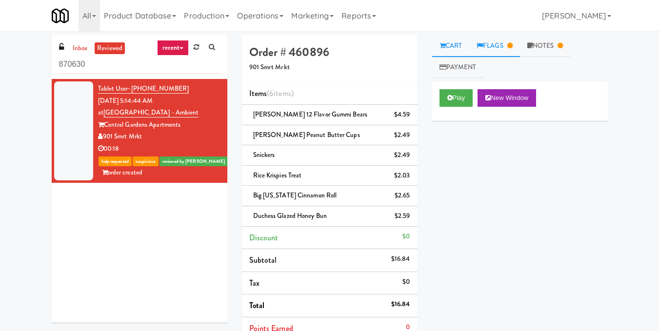
click at [499, 48] on link "Flags" at bounding box center [494, 46] width 51 height 22
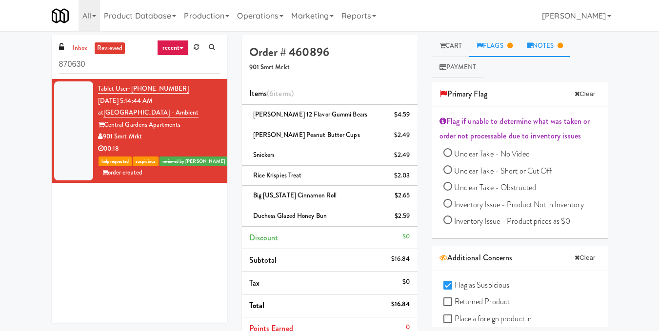
click at [542, 42] on link "Notes" at bounding box center [545, 46] width 51 height 22
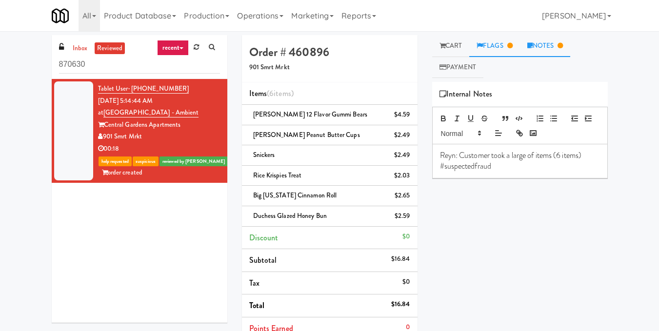
drag, startPoint x: 506, startPoint y: 42, endPoint x: 506, endPoint y: 47, distance: 4.9
click at [506, 42] on link "Flags" at bounding box center [494, 46] width 51 height 22
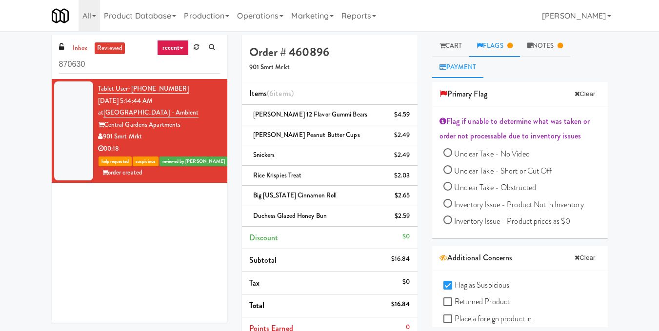
click at [464, 72] on link "Payment" at bounding box center [458, 68] width 52 height 22
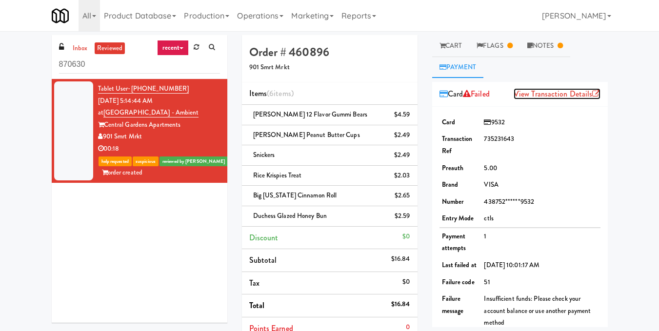
click at [556, 95] on link "View Transaction Details" at bounding box center [557, 93] width 87 height 11
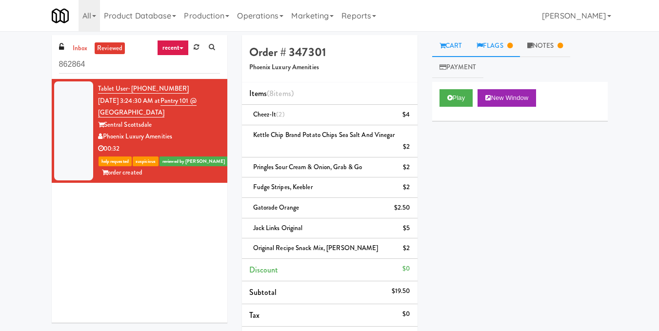
click at [494, 47] on link "Flags" at bounding box center [494, 46] width 51 height 22
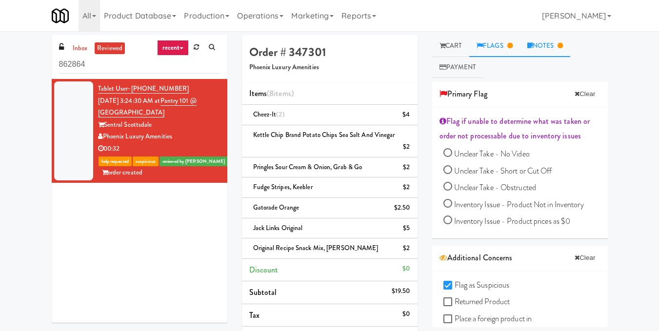
click at [548, 50] on link "Notes" at bounding box center [545, 46] width 51 height 22
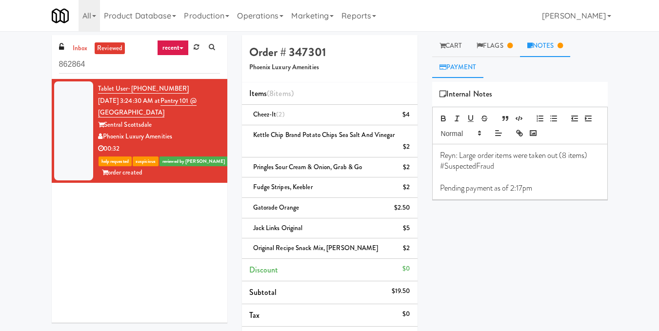
click at [459, 69] on link "Payment" at bounding box center [458, 68] width 52 height 22
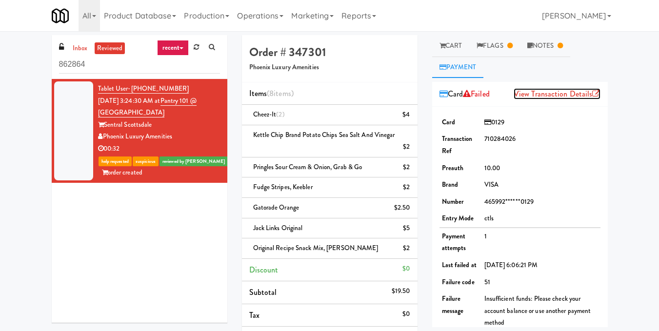
click at [542, 93] on link "View Transaction Details" at bounding box center [557, 93] width 87 height 11
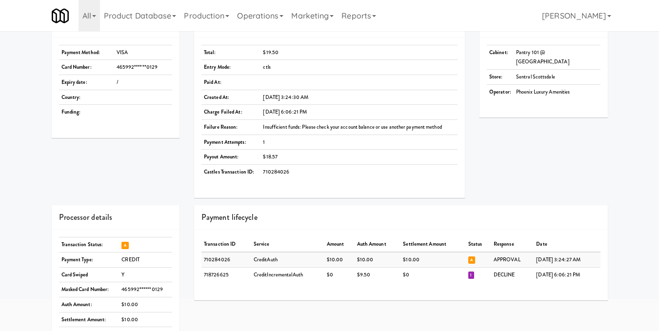
scroll to position [18, 0]
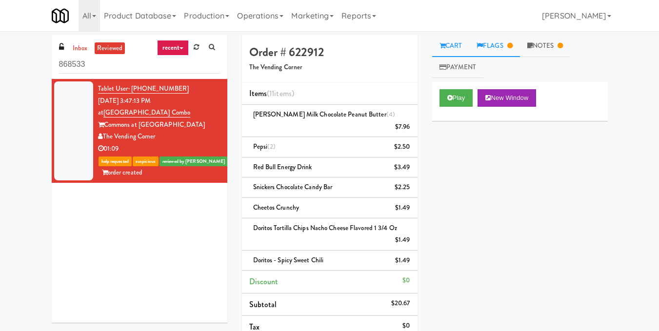
click at [496, 50] on link "Flags" at bounding box center [494, 46] width 51 height 22
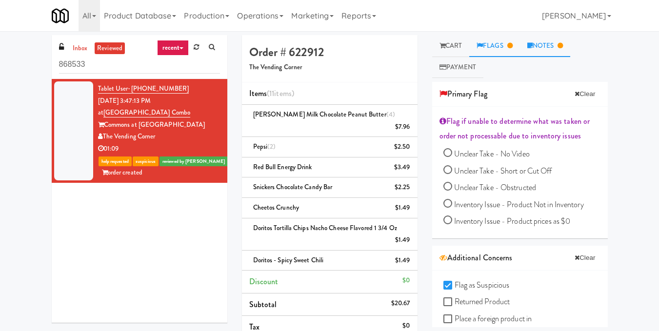
click at [554, 47] on link "Notes" at bounding box center [545, 46] width 51 height 22
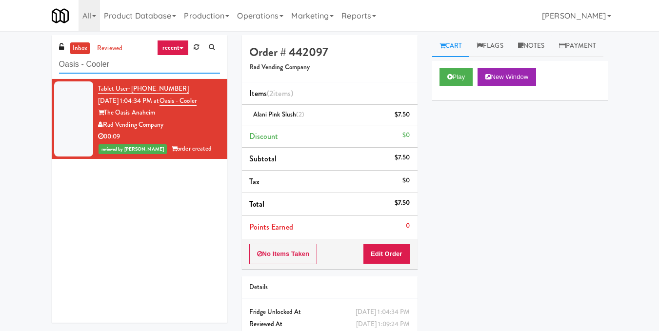
drag, startPoint x: 158, startPoint y: 67, endPoint x: 0, endPoint y: 79, distance: 158.6
click at [0, 79] on div "inbox reviewed recent all unclear take inventory issue suspicious failed recent…" at bounding box center [329, 202] width 659 height 334
paste input "(Snack & Drink) EWR-4-TC-PUBLIC"
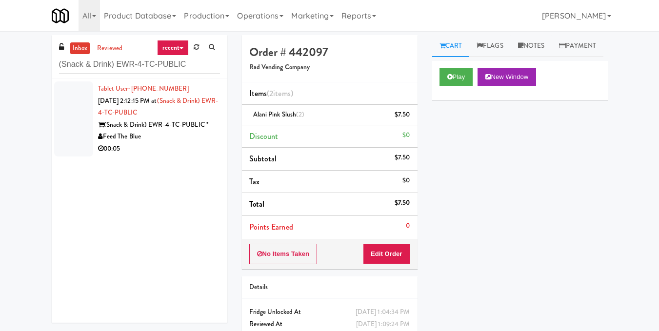
click at [154, 133] on div "Feed The Blue" at bounding box center [159, 137] width 122 height 12
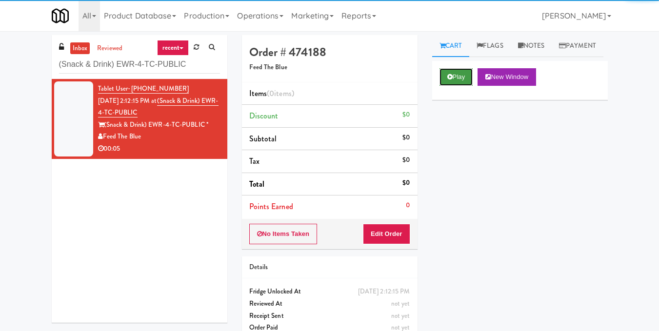
click at [464, 86] on button "Play" at bounding box center [457, 77] width 34 height 18
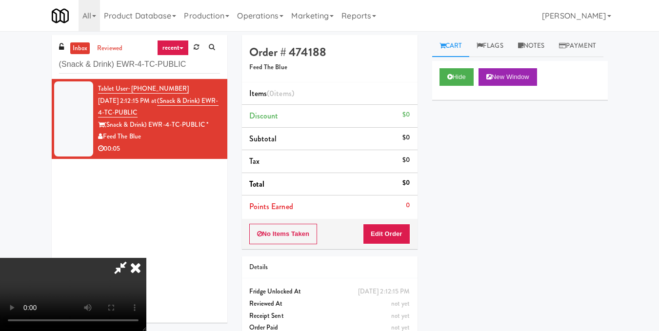
click at [146, 258] on video at bounding box center [73, 294] width 146 height 73
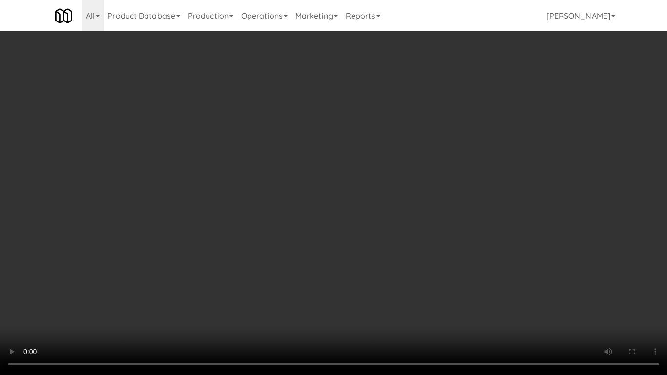
click at [262, 208] on video at bounding box center [333, 187] width 667 height 375
click at [260, 225] on video at bounding box center [333, 187] width 667 height 375
click at [388, 152] on video at bounding box center [333, 187] width 667 height 375
click at [387, 156] on video at bounding box center [333, 187] width 667 height 375
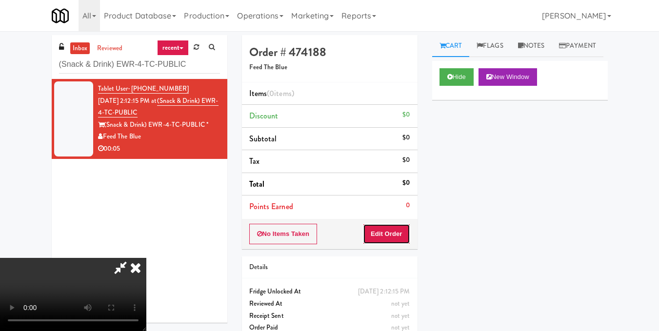
click at [406, 237] on button "Edit Order" at bounding box center [386, 234] width 47 height 20
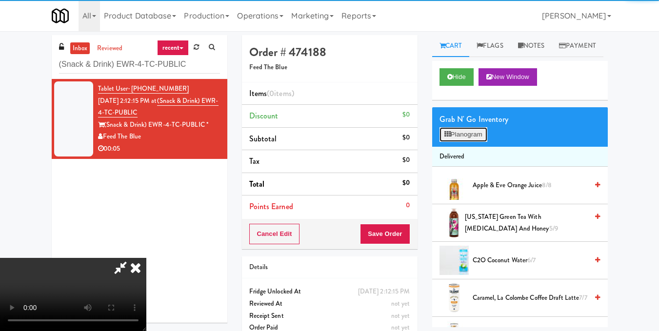
click at [468, 142] on button "Planogram" at bounding box center [464, 134] width 48 height 15
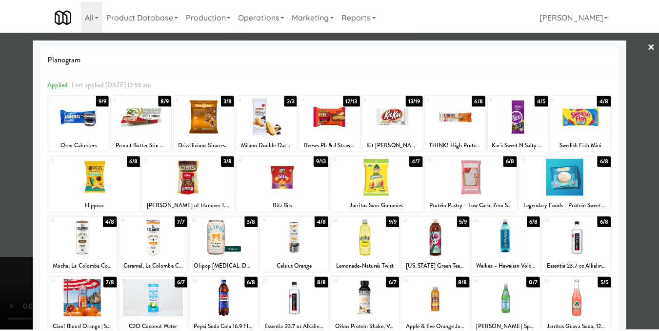
scroll to position [49, 0]
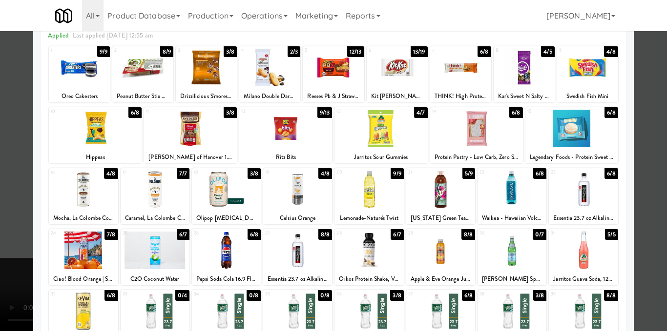
click at [291, 195] on div at bounding box center [297, 190] width 69 height 38
click at [650, 137] on div at bounding box center [333, 165] width 667 height 331
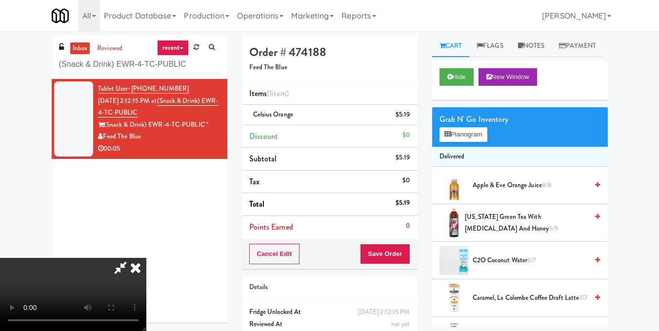
click at [146, 258] on video at bounding box center [73, 294] width 146 height 73
click at [146, 258] on icon at bounding box center [135, 268] width 21 height 20
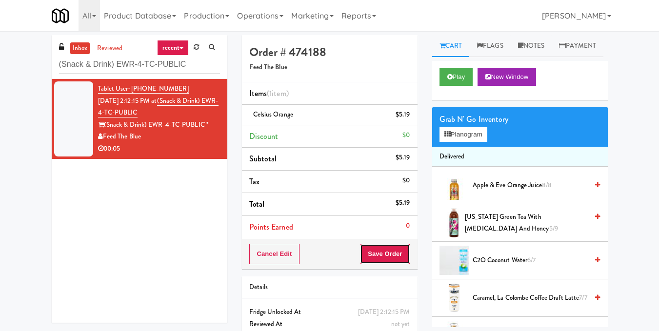
click at [397, 257] on button "Save Order" at bounding box center [385, 254] width 50 height 20
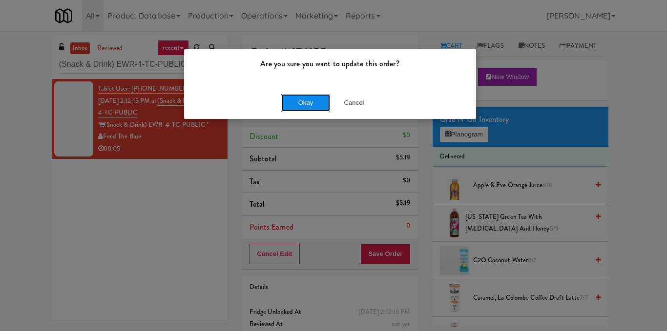
click at [301, 104] on button "Okay" at bounding box center [305, 103] width 49 height 18
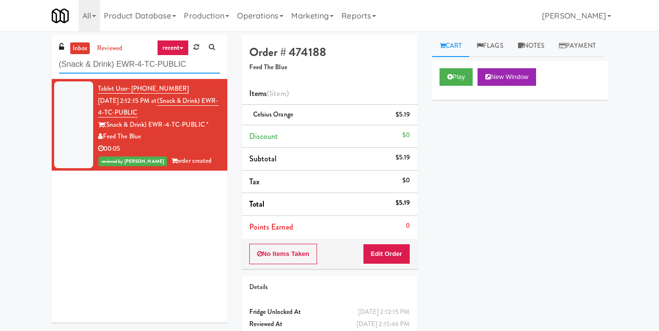
drag, startPoint x: 158, startPoint y: 70, endPoint x: 28, endPoint y: 72, distance: 129.8
click at [28, 72] on div "inbox reviewed recent all unclear take inventory issue suspicious failed recent…" at bounding box center [329, 202] width 659 height 334
paste input "5-TB"
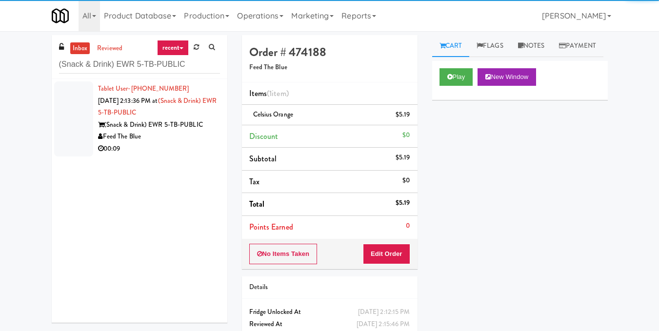
click at [156, 136] on div "Feed The Blue" at bounding box center [159, 137] width 122 height 12
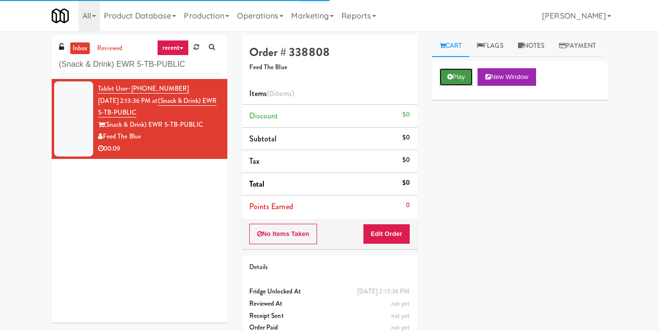
click at [460, 86] on button "Play" at bounding box center [457, 77] width 34 height 18
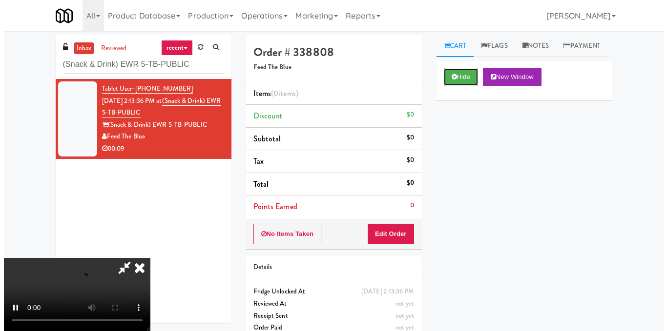
scroll to position [49, 0]
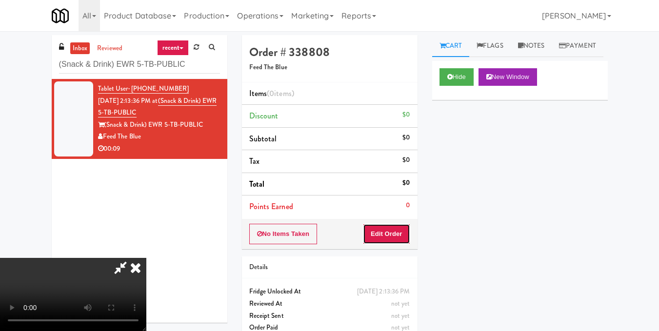
click at [408, 232] on button "Edit Order" at bounding box center [386, 234] width 47 height 20
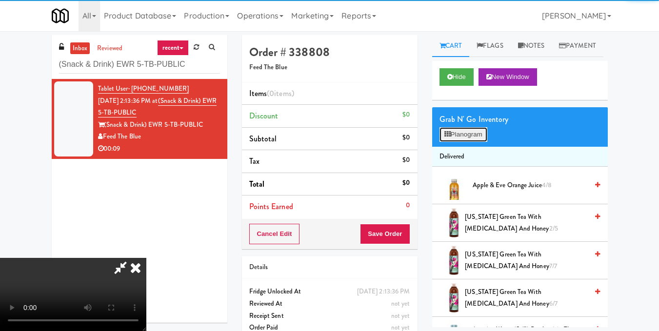
click at [461, 142] on button "Planogram" at bounding box center [464, 134] width 48 height 15
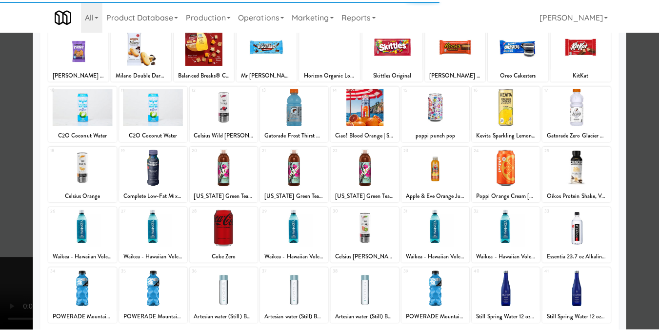
scroll to position [148, 0]
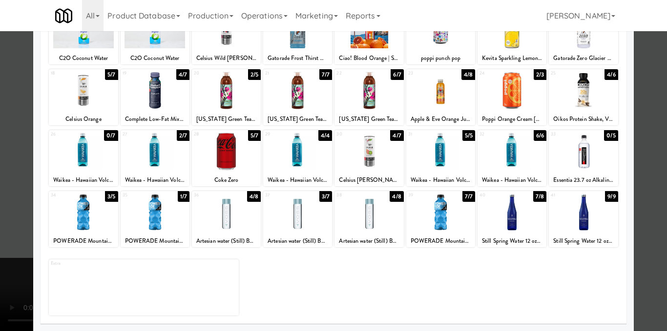
click at [354, 228] on div at bounding box center [368, 213] width 69 height 38
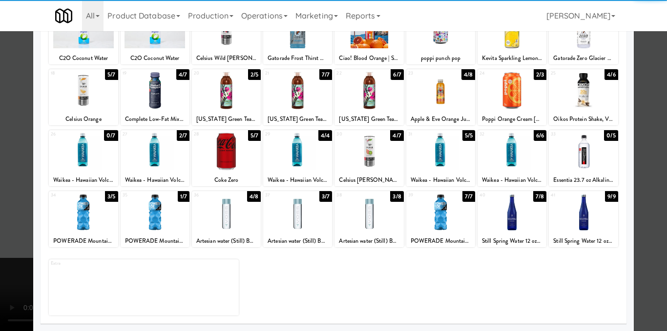
click at [637, 178] on div at bounding box center [333, 165] width 667 height 331
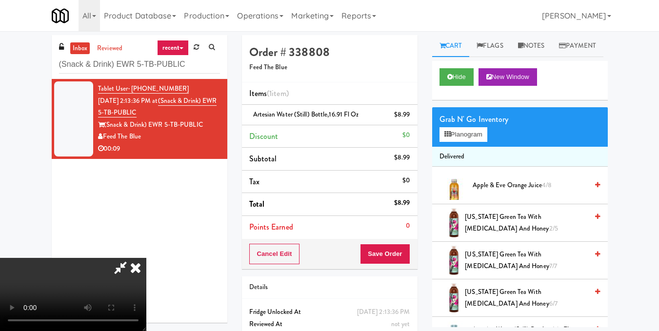
click at [146, 258] on icon at bounding box center [135, 268] width 21 height 20
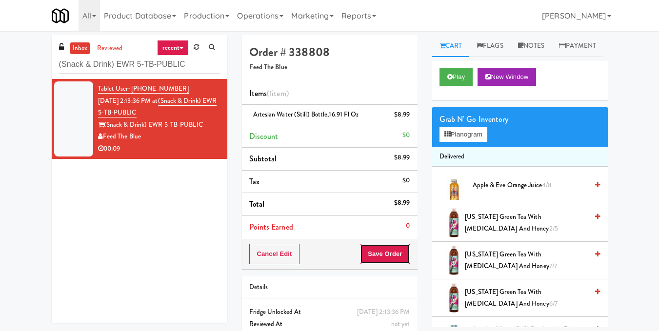
click at [389, 252] on button "Save Order" at bounding box center [385, 254] width 50 height 20
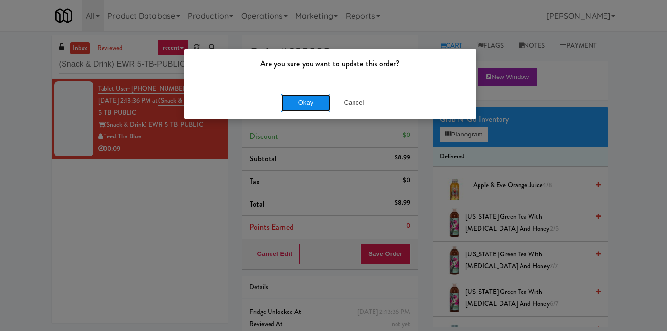
click at [309, 105] on button "Okay" at bounding box center [305, 103] width 49 height 18
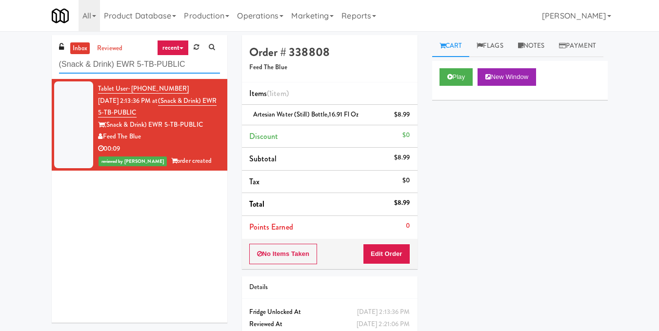
drag, startPoint x: 193, startPoint y: 63, endPoint x: 0, endPoint y: 66, distance: 192.8
click at [0, 66] on div "inbox reviewed recent all unclear take inventory issue suspicious failed recent…" at bounding box center [329, 202] width 659 height 334
paste input "The Mo - Fridge"
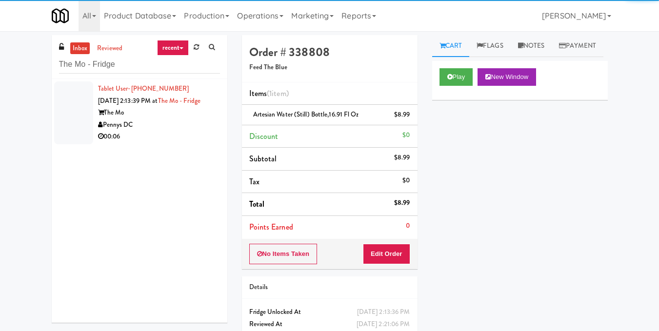
click at [156, 131] on div "Pennys DC" at bounding box center [159, 125] width 122 height 12
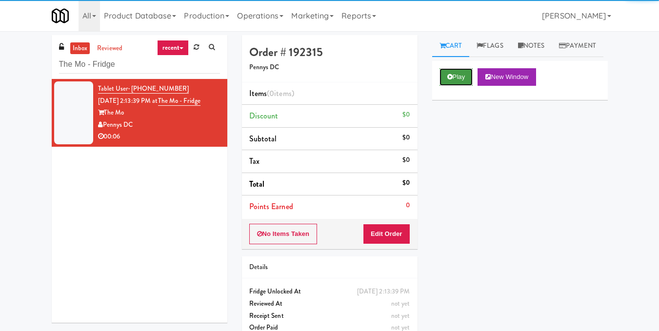
click at [462, 86] on button "Play" at bounding box center [457, 77] width 34 height 18
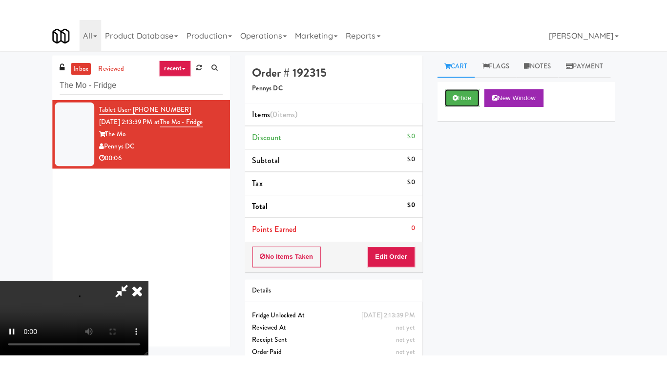
scroll to position [110, 0]
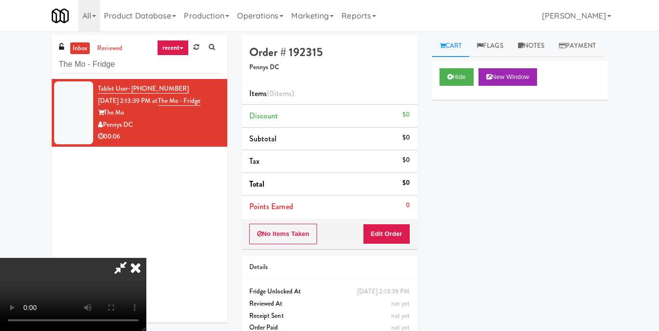
click at [146, 258] on video at bounding box center [73, 294] width 146 height 73
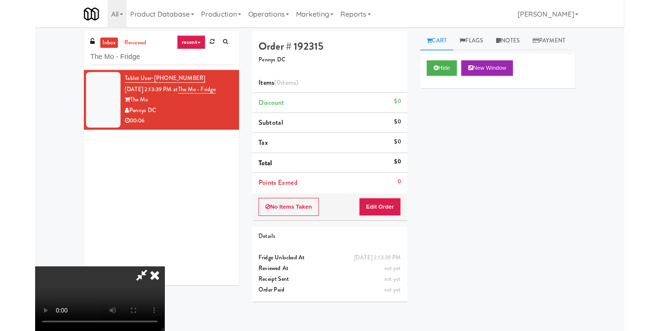
scroll to position [0, 0]
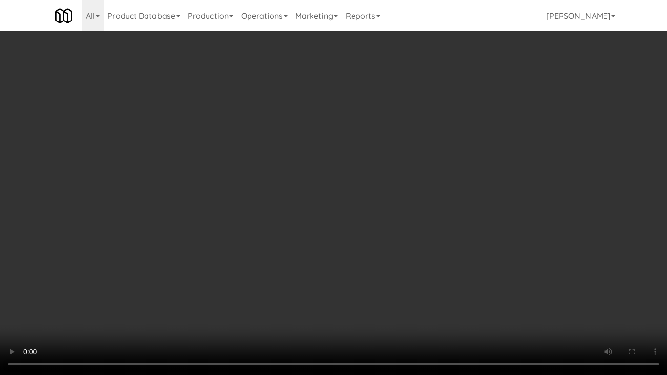
click at [235, 228] on video at bounding box center [333, 187] width 667 height 375
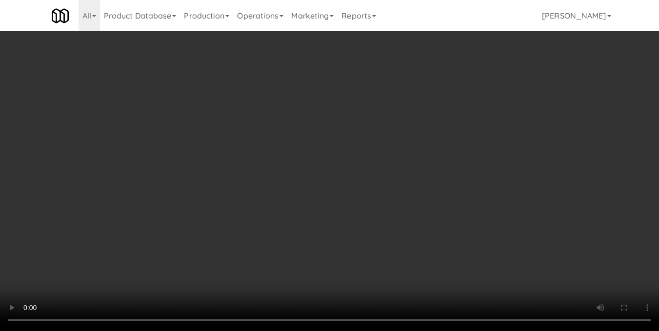
click at [163, 198] on video at bounding box center [329, 165] width 659 height 331
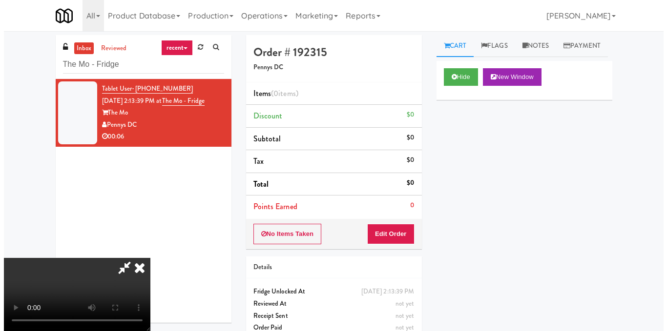
scroll to position [110, 0]
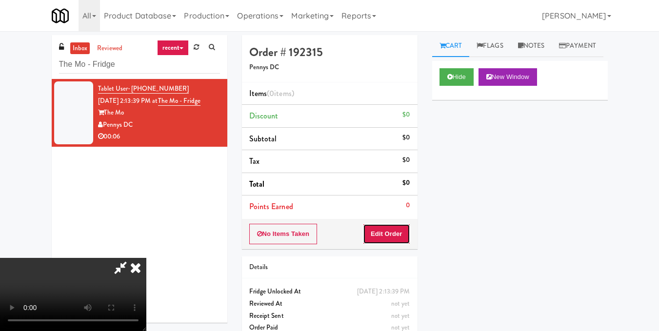
click at [402, 235] on button "Edit Order" at bounding box center [386, 234] width 47 height 20
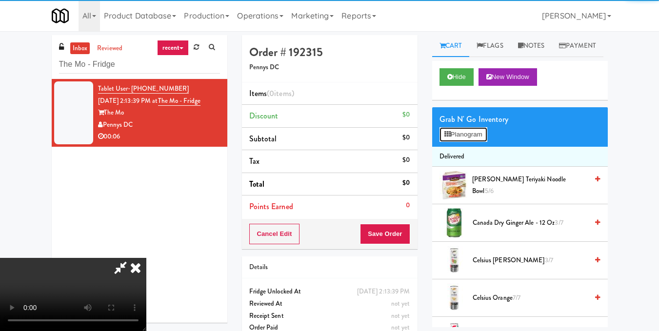
click at [455, 142] on button "Planogram" at bounding box center [464, 134] width 48 height 15
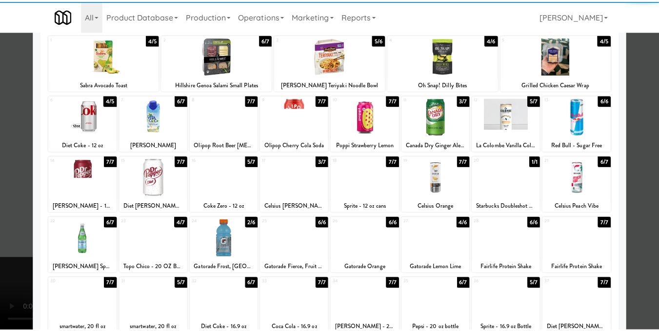
scroll to position [146, 0]
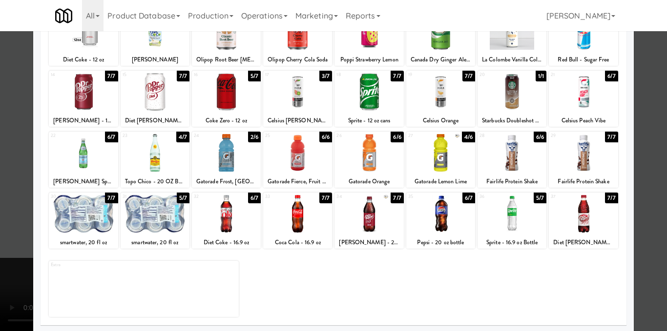
click at [280, 221] on div at bounding box center [297, 214] width 69 height 38
click at [634, 151] on div at bounding box center [333, 165] width 667 height 331
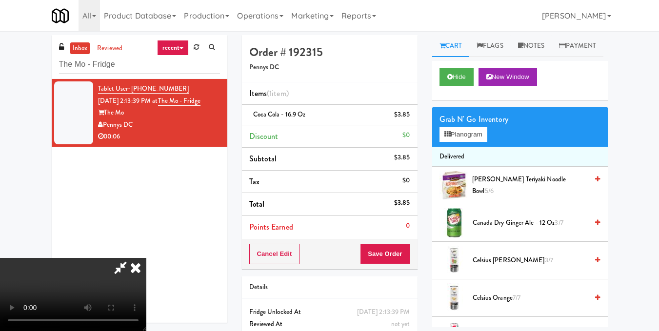
click at [146, 258] on icon at bounding box center [135, 268] width 21 height 20
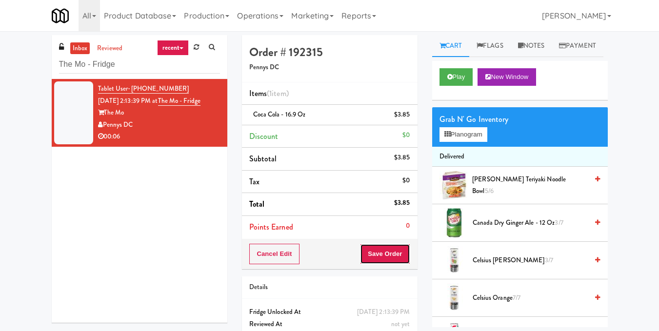
click at [376, 251] on button "Save Order" at bounding box center [385, 254] width 50 height 20
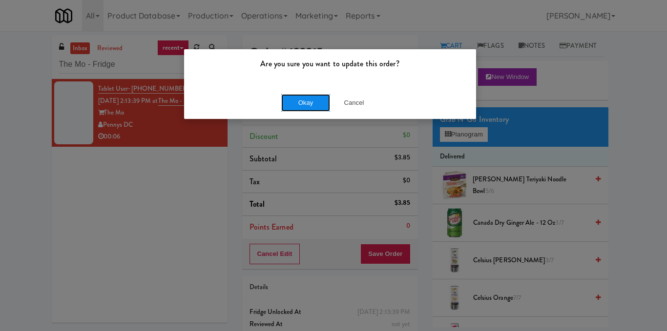
click at [304, 104] on button "Okay" at bounding box center [305, 103] width 49 height 18
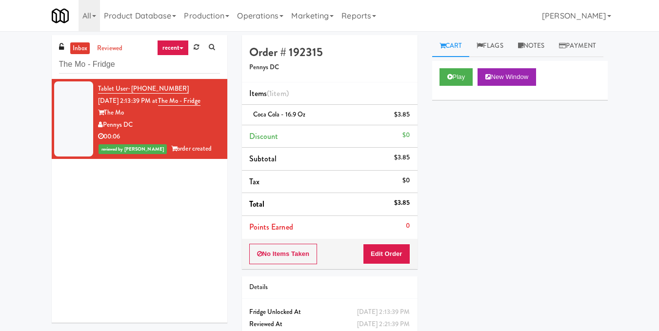
drag, startPoint x: 134, startPoint y: 57, endPoint x: 20, endPoint y: 66, distance: 114.6
click at [20, 66] on div "inbox reviewed recent all unclear take inventory issue suspicious failed recent…" at bounding box center [329, 202] width 659 height 334
drag, startPoint x: 95, startPoint y: 66, endPoint x: 0, endPoint y: 65, distance: 95.2
click at [0, 65] on div "inbox reviewed recent all unclear take inventory issue suspicious failed recent…" at bounding box center [329, 202] width 659 height 334
paste input "Glenn - Cooler - Right"
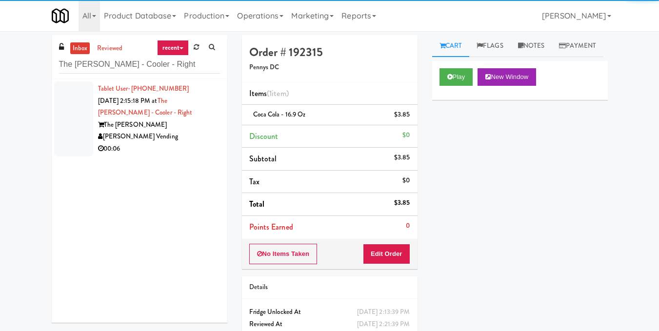
click at [142, 132] on div "[PERSON_NAME] Vending" at bounding box center [159, 137] width 122 height 12
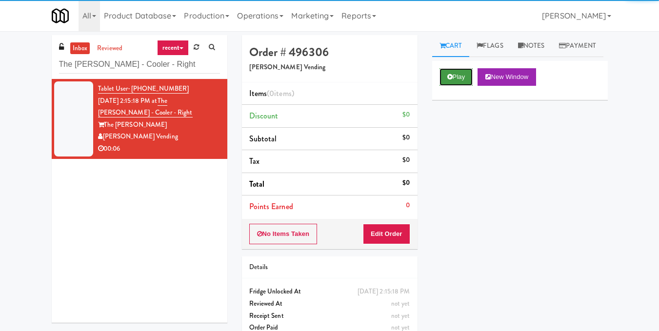
click at [449, 80] on icon at bounding box center [449, 77] width 5 height 6
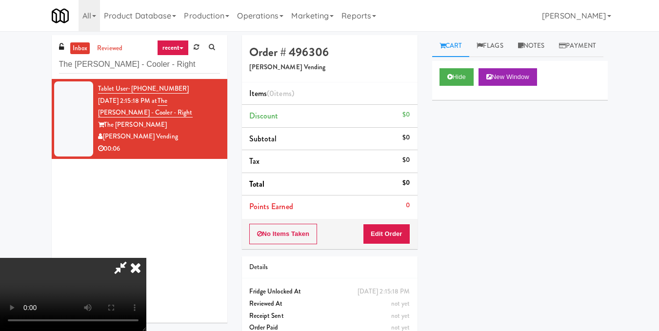
click at [146, 258] on video at bounding box center [73, 294] width 146 height 73
click at [410, 230] on button "Edit Order" at bounding box center [386, 234] width 47 height 20
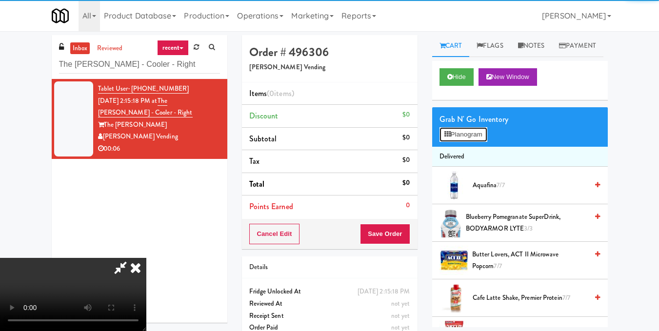
click at [467, 142] on button "Planogram" at bounding box center [464, 134] width 48 height 15
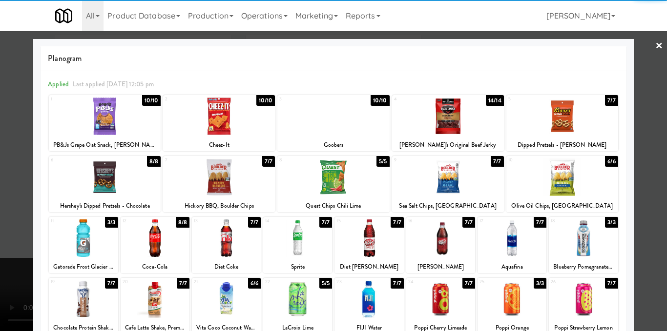
click at [553, 183] on div at bounding box center [562, 178] width 112 height 38
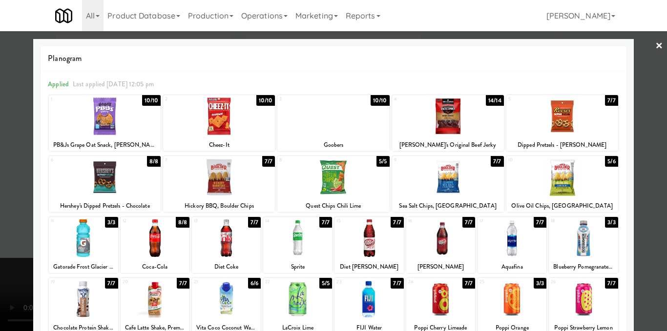
click at [657, 176] on div at bounding box center [333, 165] width 667 height 331
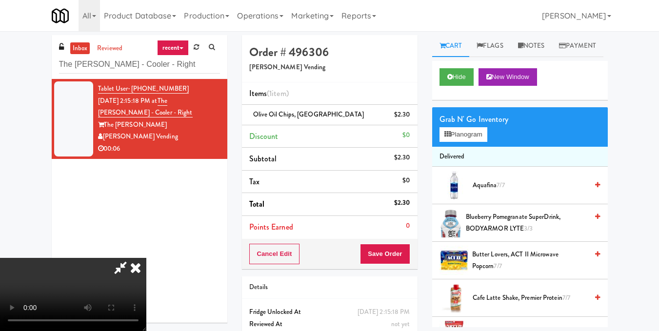
click at [146, 258] on video at bounding box center [73, 294] width 146 height 73
drag, startPoint x: 380, startPoint y: 36, endPoint x: 381, endPoint y: 72, distance: 36.1
click at [146, 258] on icon at bounding box center [135, 268] width 21 height 20
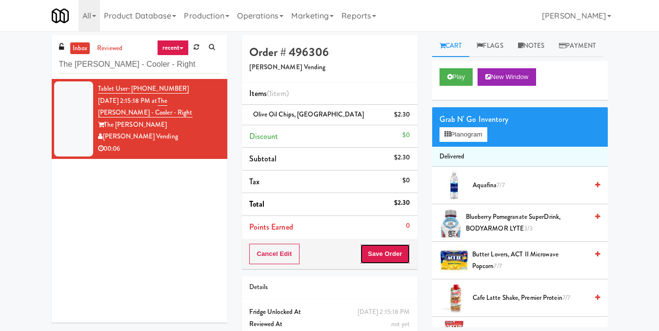
click at [393, 259] on button "Save Order" at bounding box center [385, 254] width 50 height 20
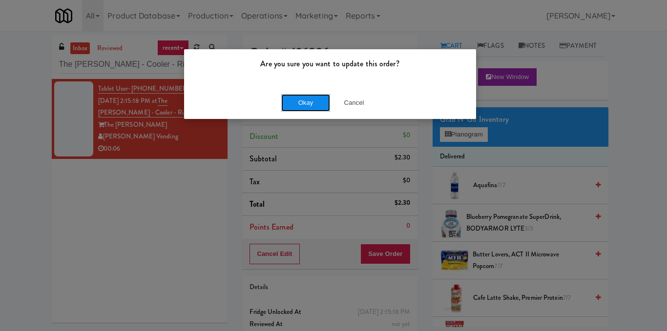
click at [294, 102] on button "Okay" at bounding box center [305, 103] width 49 height 18
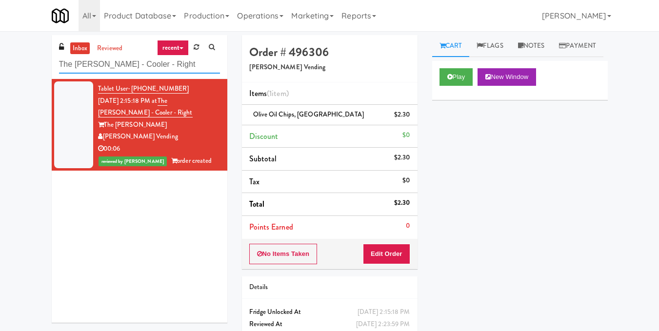
drag, startPoint x: 131, startPoint y: 60, endPoint x: 0, endPoint y: 55, distance: 131.4
click at [0, 55] on div "inbox reviewed recent all unclear take inventory issue suspicious failed recent…" at bounding box center [329, 202] width 659 height 334
paste input "Capital Height Cooler"
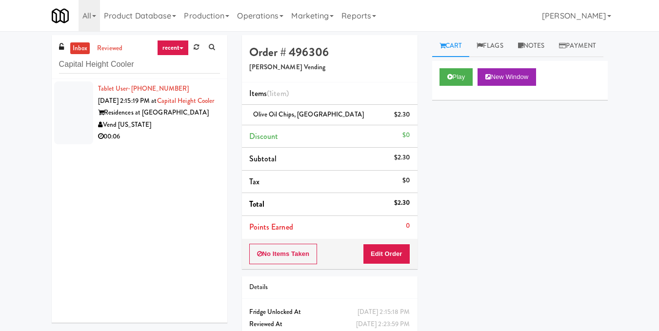
click at [143, 119] on div "Residences at Capitol Heights" at bounding box center [159, 113] width 122 height 12
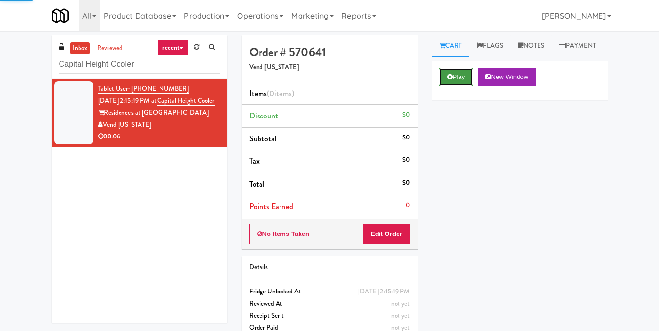
click at [458, 86] on button "Play" at bounding box center [457, 77] width 34 height 18
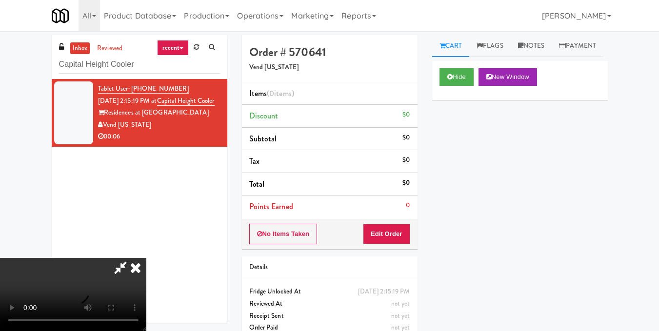
click at [146, 258] on video at bounding box center [73, 294] width 146 height 73
click at [400, 227] on button "Edit Order" at bounding box center [386, 234] width 47 height 20
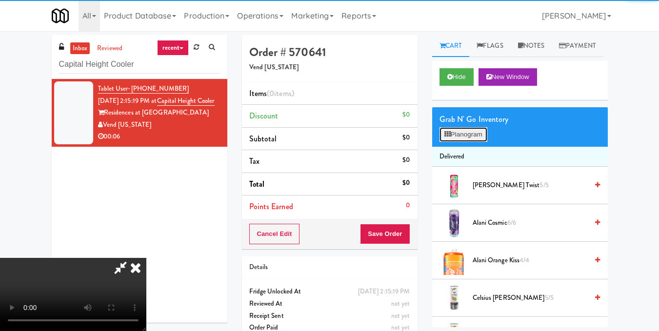
click at [465, 142] on button "Planogram" at bounding box center [464, 134] width 48 height 15
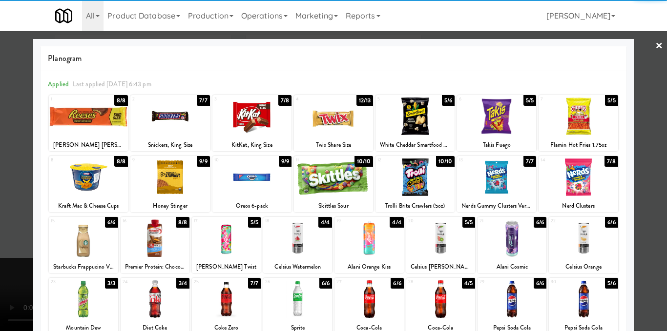
drag, startPoint x: 409, startPoint y: 133, endPoint x: 431, endPoint y: 134, distance: 22.0
click at [409, 132] on div at bounding box center [414, 117] width 79 height 38
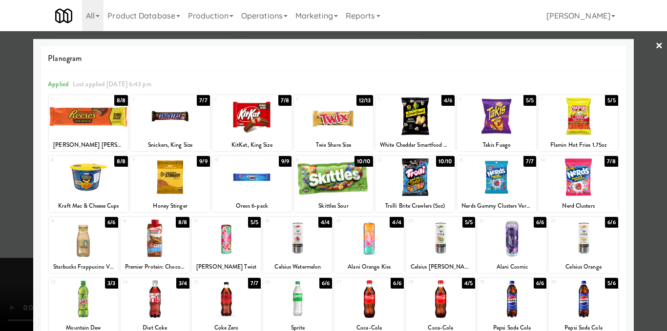
click at [642, 142] on div at bounding box center [333, 165] width 667 height 331
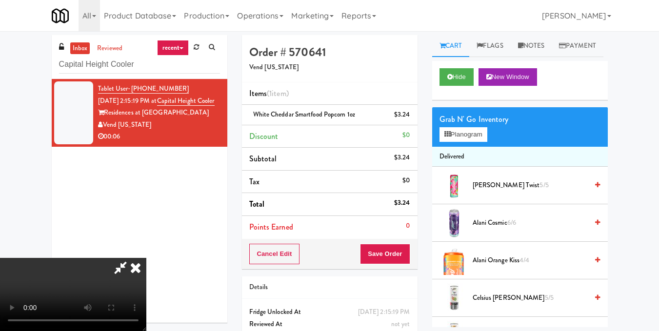
click at [146, 258] on video at bounding box center [73, 294] width 146 height 73
click at [146, 258] on icon at bounding box center [135, 268] width 21 height 20
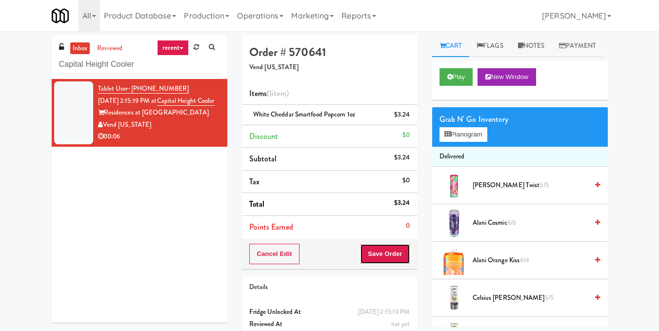
click at [388, 252] on button "Save Order" at bounding box center [385, 254] width 50 height 20
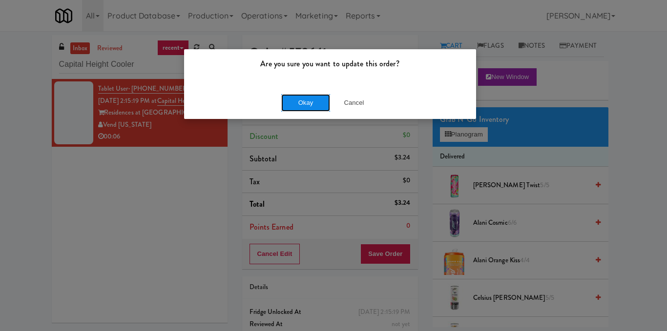
click at [298, 108] on button "Okay" at bounding box center [305, 103] width 49 height 18
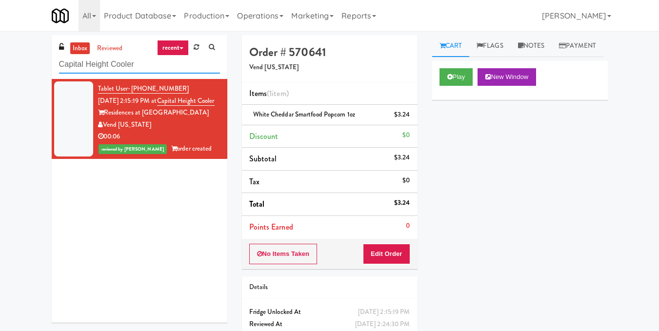
click at [0, 62] on div "inbox reviewed recent all unclear take inventory issue suspicious failed recent…" at bounding box center [329, 202] width 659 height 334
paste input "500 West Trade - Combo"
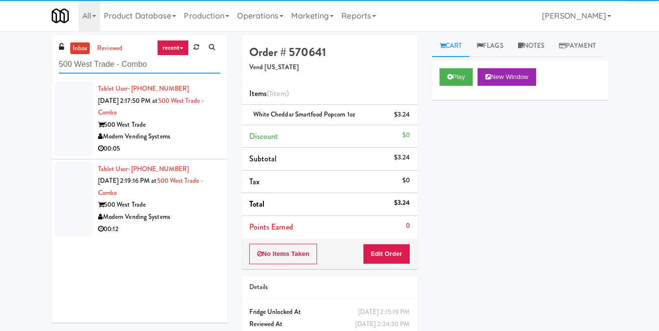
type input "500 West Trade - Combo"
click at [143, 131] on div "Modern Vending Systems" at bounding box center [159, 137] width 122 height 12
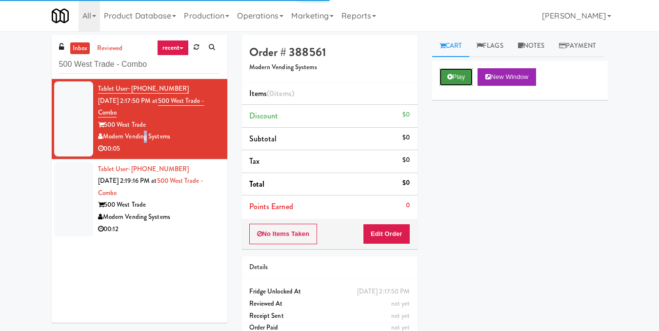
click at [457, 86] on button "Play" at bounding box center [457, 77] width 34 height 18
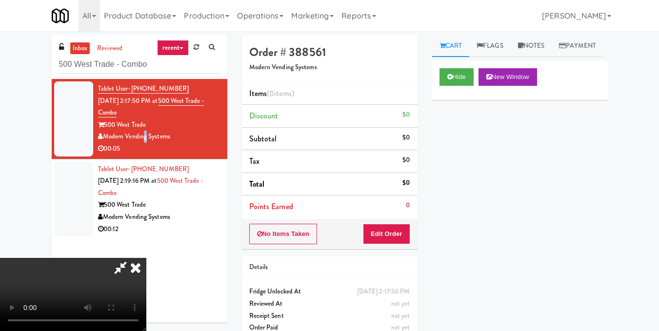
click at [146, 258] on video at bounding box center [73, 294] width 146 height 73
click at [406, 235] on button "Edit Order" at bounding box center [386, 234] width 47 height 20
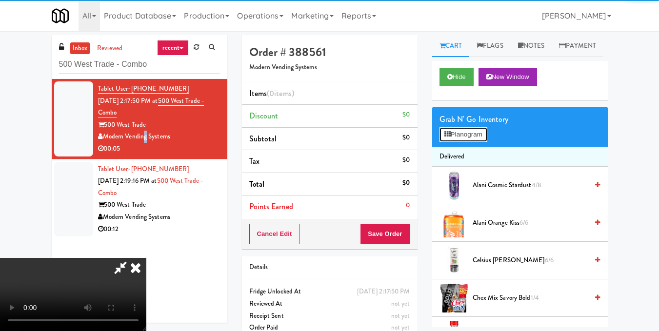
click at [470, 142] on button "Planogram" at bounding box center [464, 134] width 48 height 15
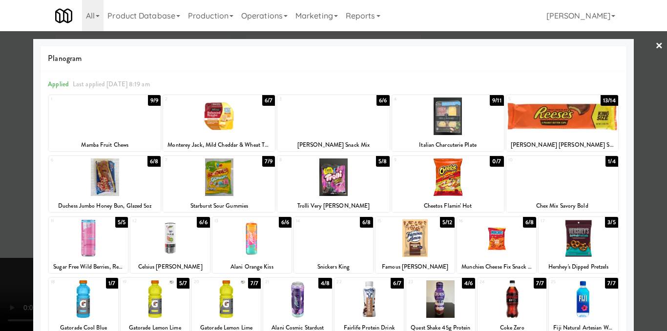
click at [581, 180] on div at bounding box center [562, 178] width 112 height 38
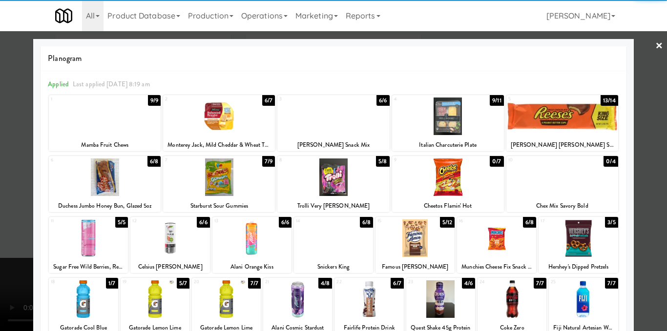
click at [644, 190] on div at bounding box center [333, 165] width 667 height 331
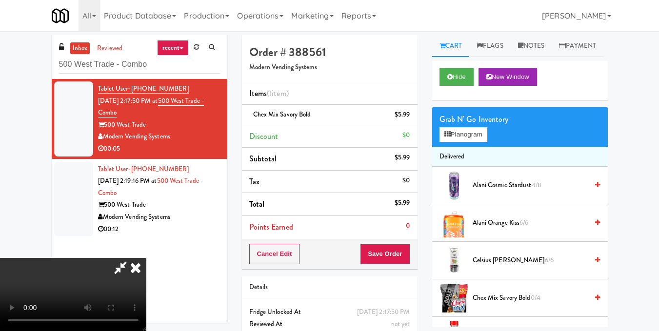
click at [146, 258] on video at bounding box center [73, 294] width 146 height 73
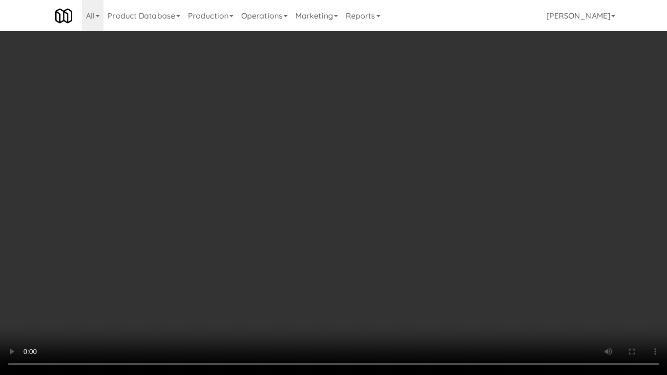
click at [445, 183] on video at bounding box center [333, 187] width 667 height 375
click at [441, 189] on video at bounding box center [333, 187] width 667 height 375
drag, startPoint x: 441, startPoint y: 189, endPoint x: 441, endPoint y: 146, distance: 42.5
click at [441, 189] on video at bounding box center [333, 187] width 667 height 375
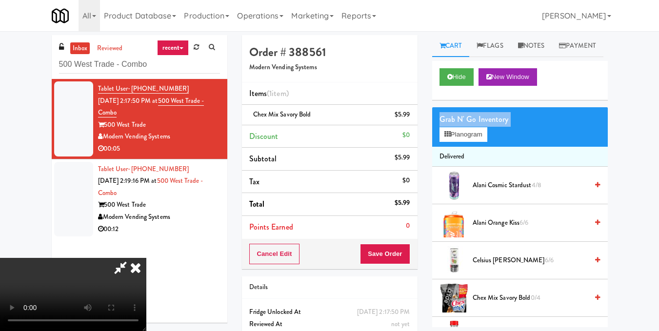
click at [441, 127] on div "Grab N' Go Inventory" at bounding box center [520, 119] width 161 height 15
click at [132, 258] on icon at bounding box center [120, 268] width 22 height 20
click at [146, 258] on video at bounding box center [73, 294] width 146 height 73
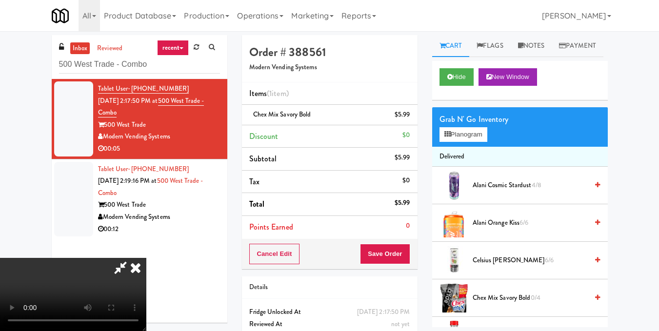
click at [146, 258] on icon at bounding box center [135, 268] width 21 height 20
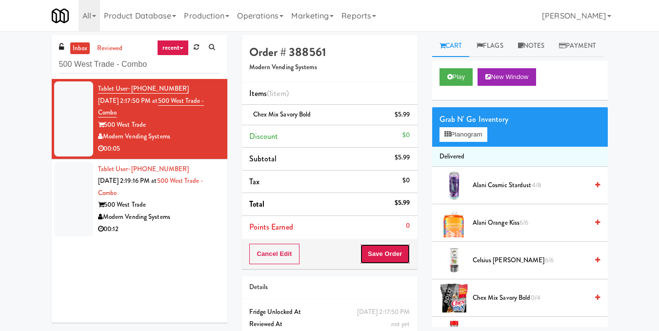
click at [394, 257] on button "Save Order" at bounding box center [385, 254] width 50 height 20
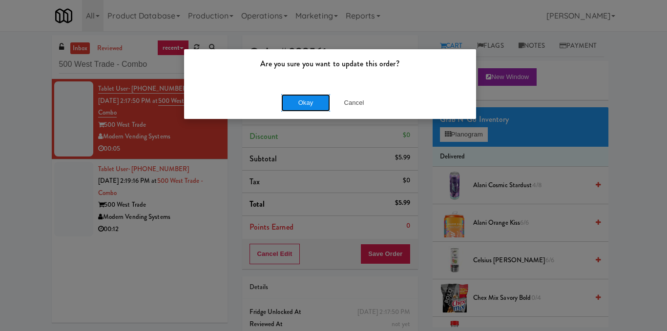
click at [303, 103] on button "Okay" at bounding box center [305, 103] width 49 height 18
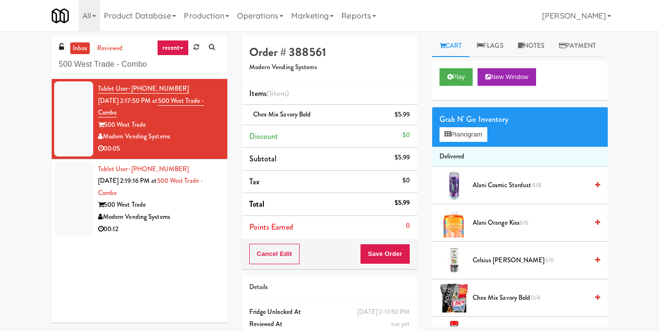
drag, startPoint x: 118, startPoint y: 221, endPoint x: 127, endPoint y: 217, distance: 9.6
click at [118, 221] on div "Modern Vending Systems" at bounding box center [159, 217] width 122 height 12
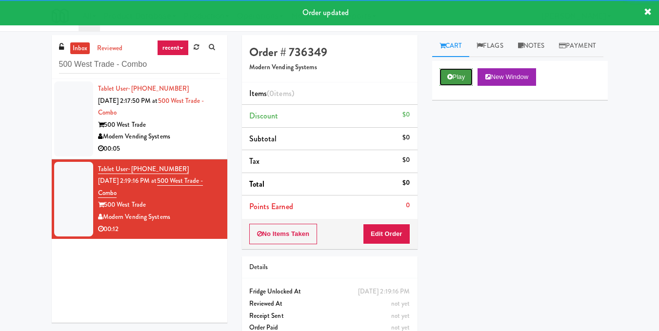
click at [463, 86] on button "Play" at bounding box center [457, 77] width 34 height 18
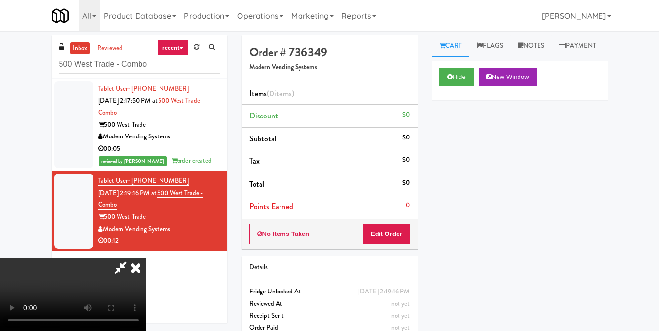
click at [146, 258] on video at bounding box center [73, 294] width 146 height 73
click at [406, 235] on button "Edit Order" at bounding box center [386, 234] width 47 height 20
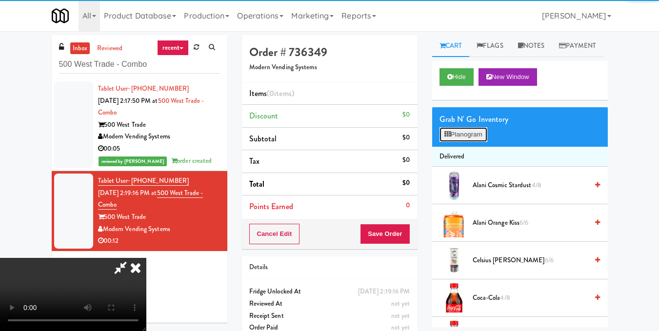
click at [453, 142] on button "Planogram" at bounding box center [464, 134] width 48 height 15
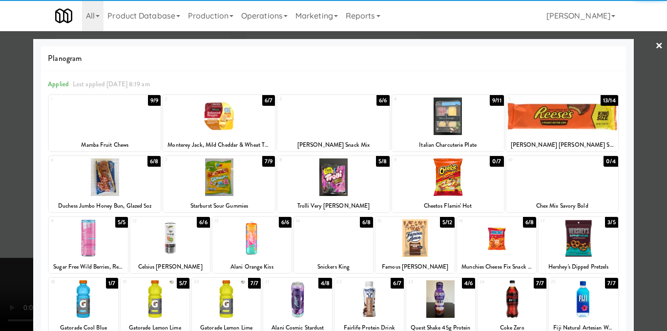
scroll to position [49, 0]
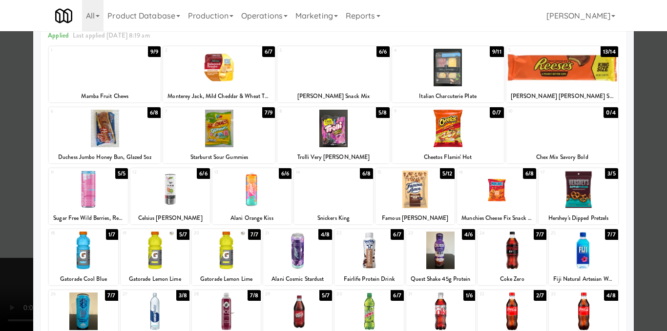
click at [246, 196] on div at bounding box center [251, 190] width 79 height 38
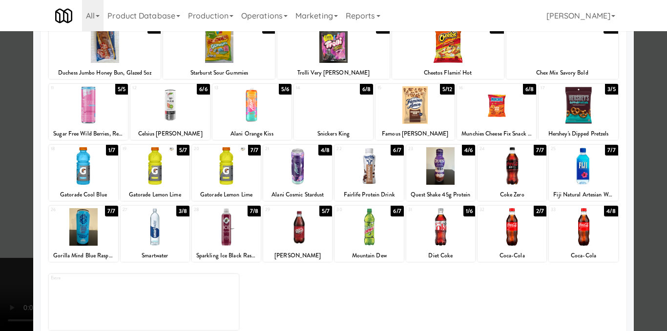
scroll to position [146, 0]
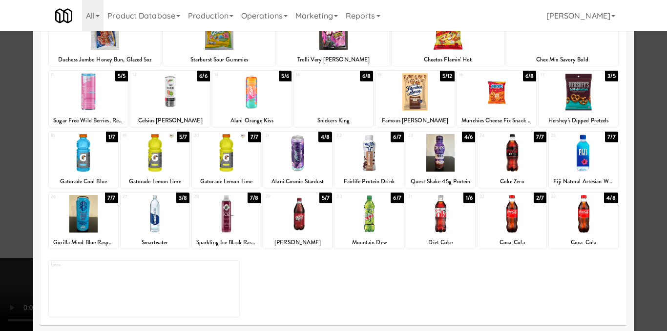
click at [437, 225] on div at bounding box center [440, 214] width 69 height 38
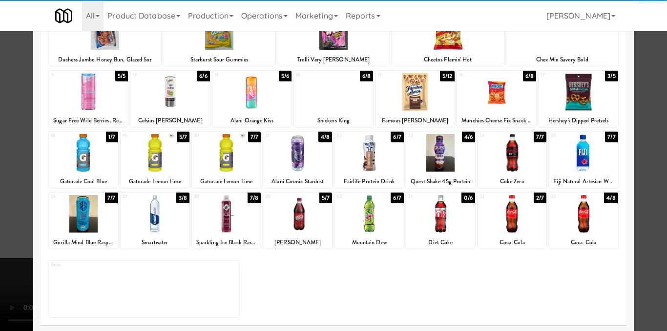
click at [634, 184] on div at bounding box center [333, 165] width 667 height 331
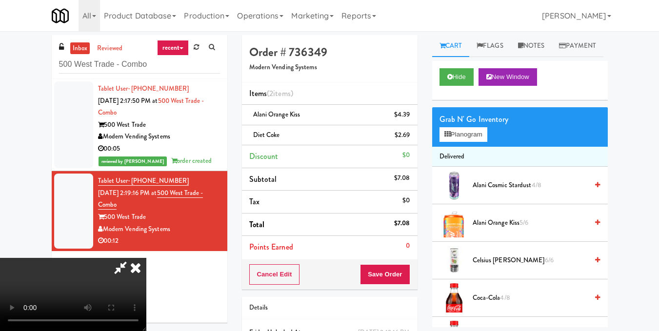
click at [146, 258] on video at bounding box center [73, 294] width 146 height 73
click at [146, 258] on icon at bounding box center [135, 268] width 21 height 20
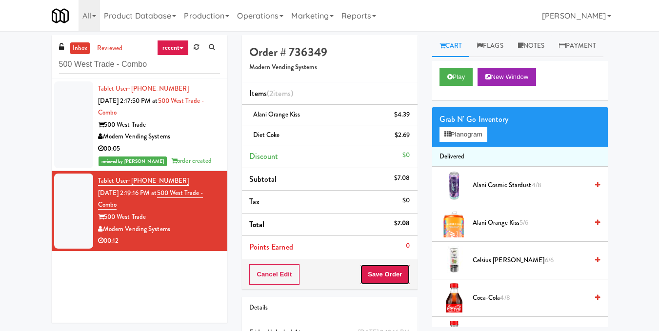
click at [390, 277] on button "Save Order" at bounding box center [385, 274] width 50 height 20
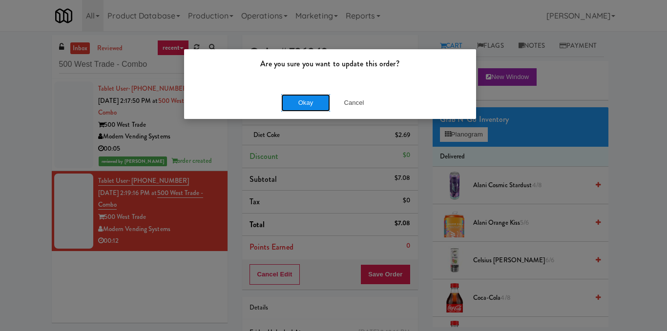
click at [298, 99] on button "Okay" at bounding box center [305, 103] width 49 height 18
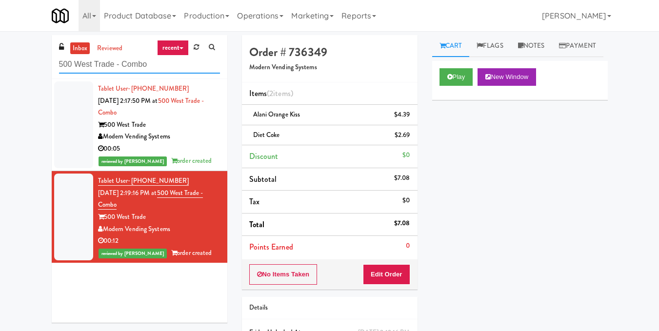
drag, startPoint x: 64, startPoint y: 54, endPoint x: 43, endPoint y: 56, distance: 20.6
click at [44, 54] on div "inbox reviewed recent all unclear take inventory issue suspicious failed recent…" at bounding box center [139, 182] width 190 height 295
paste input "View 14 Combo"
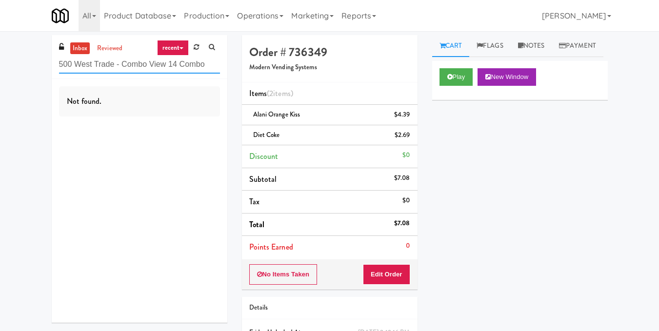
drag, startPoint x: 180, startPoint y: 69, endPoint x: 51, endPoint y: 65, distance: 128.9
click at [51, 65] on div "inbox reviewed recent all unclear take inventory issue suspicious failed recent…" at bounding box center [139, 182] width 190 height 295
drag, startPoint x: 178, startPoint y: 62, endPoint x: 49, endPoint y: 61, distance: 128.4
click at [49, 61] on div "inbox reviewed recent all unclear take inventory issue suspicious failed recent…" at bounding box center [139, 182] width 190 height 295
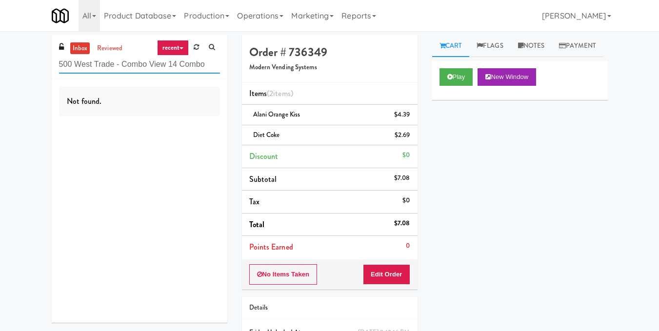
paste input "text"
drag, startPoint x: 151, startPoint y: 65, endPoint x: 27, endPoint y: 62, distance: 124.0
click at [27, 62] on div "inbox reviewed recent all unclear take inventory issue suspicious failed recent…" at bounding box center [329, 212] width 659 height 354
paste input "View 14"
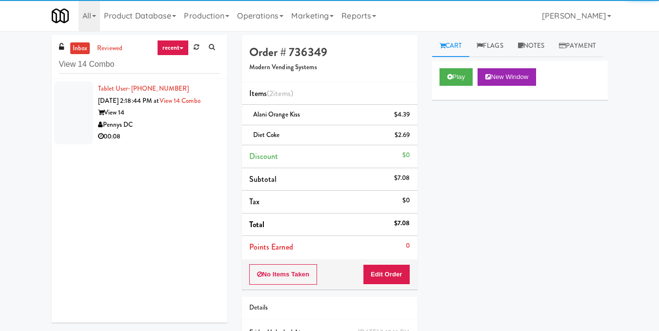
click at [154, 131] on div "Pennys DC" at bounding box center [159, 125] width 122 height 12
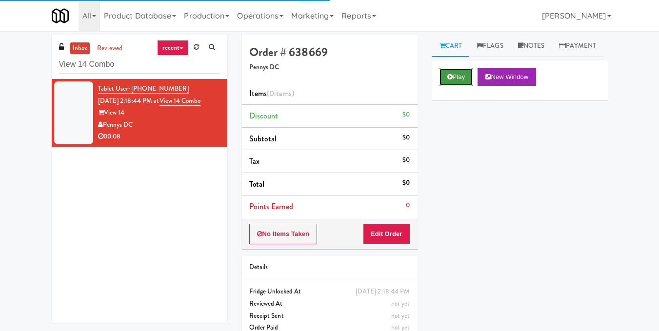
click at [457, 86] on button "Play" at bounding box center [457, 77] width 34 height 18
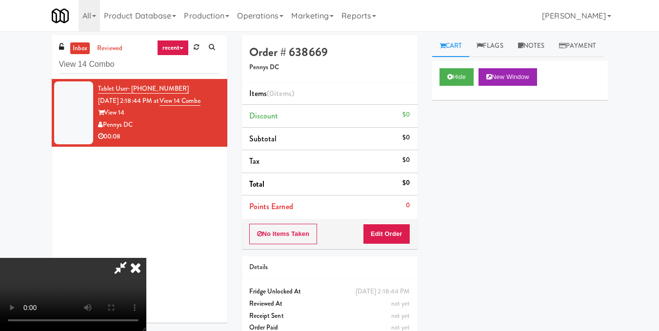
click at [121, 263] on icon at bounding box center [120, 268] width 22 height 20
click at [397, 232] on button "Edit Order" at bounding box center [386, 234] width 47 height 20
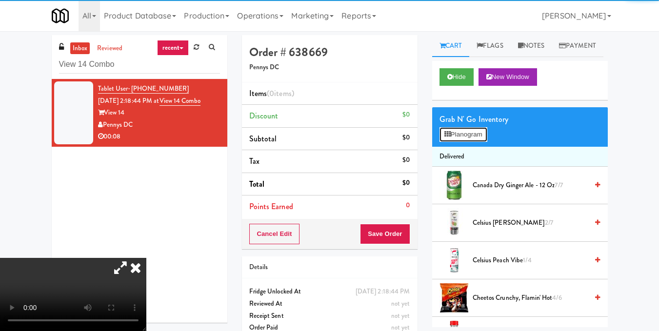
click at [469, 142] on button "Planogram" at bounding box center [464, 134] width 48 height 15
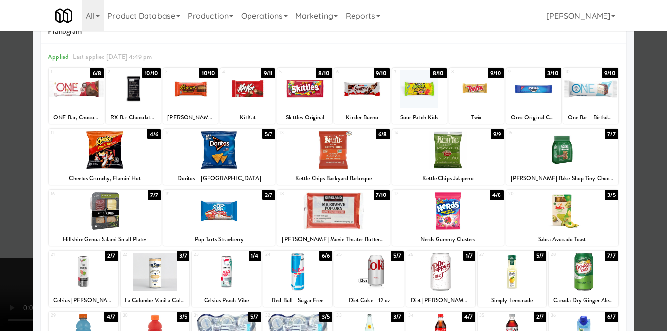
scroll to position [49, 0]
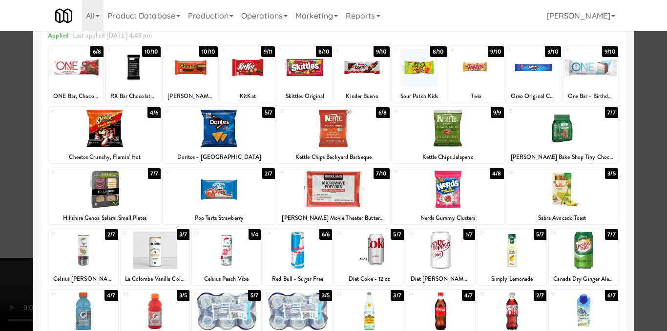
click at [546, 193] on div at bounding box center [562, 190] width 112 height 38
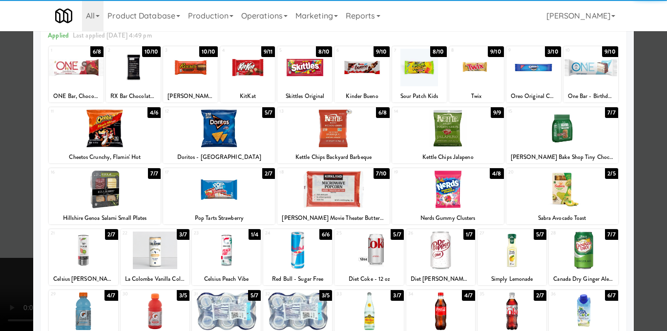
click at [646, 195] on div at bounding box center [333, 165] width 667 height 331
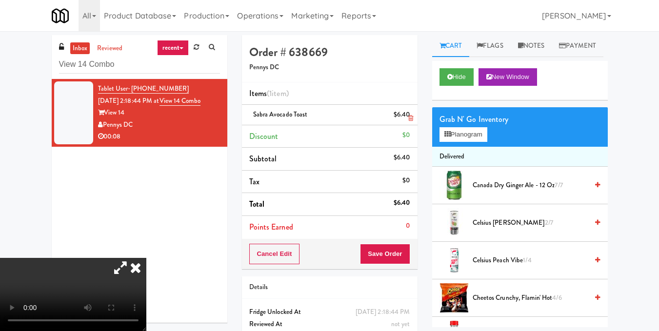
click at [411, 119] on icon at bounding box center [410, 118] width 5 height 6
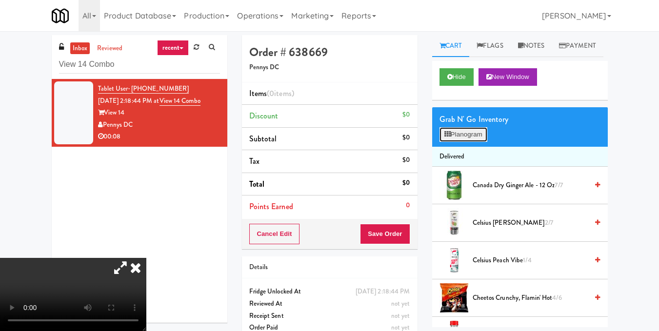
click at [466, 142] on button "Planogram" at bounding box center [464, 134] width 48 height 15
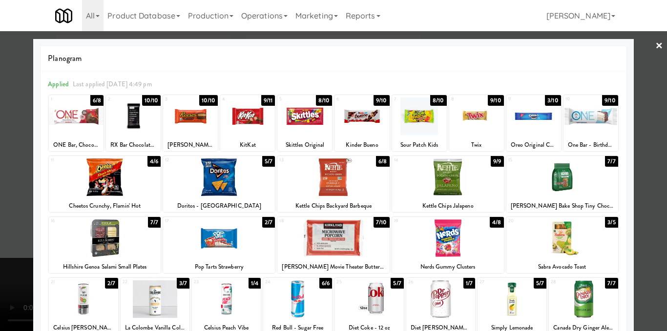
drag, startPoint x: 538, startPoint y: 181, endPoint x: 547, endPoint y: 182, distance: 8.8
click at [538, 182] on div at bounding box center [562, 178] width 112 height 38
click at [638, 196] on div at bounding box center [333, 165] width 667 height 331
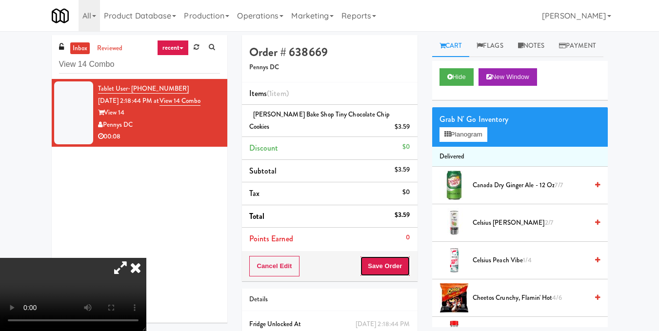
click at [378, 256] on button "Save Order" at bounding box center [385, 266] width 50 height 20
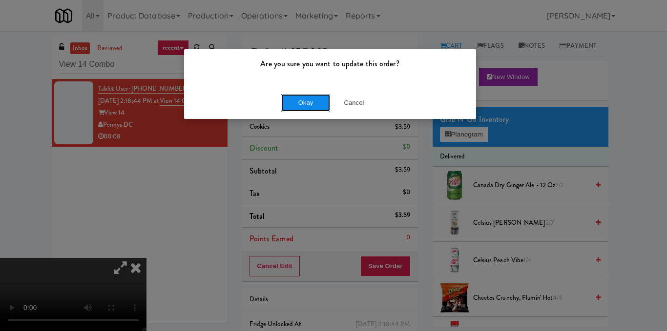
click at [309, 106] on button "Okay" at bounding box center [305, 103] width 49 height 18
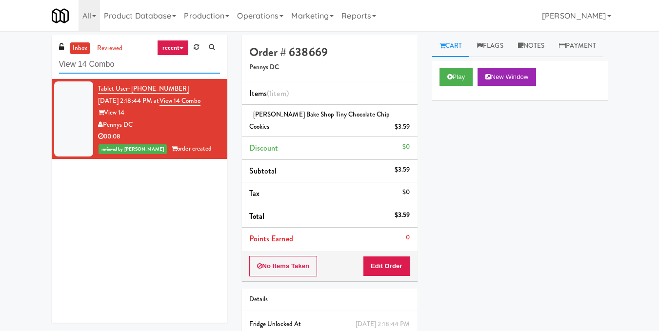
drag, startPoint x: 156, startPoint y: 64, endPoint x: 0, endPoint y: 80, distance: 156.4
click at [0, 79] on div "inbox reviewed recent all unclear take inventory issue suspicious failed recent…" at bounding box center [329, 208] width 659 height 346
paste input "Westlyn - Right - Fridge"
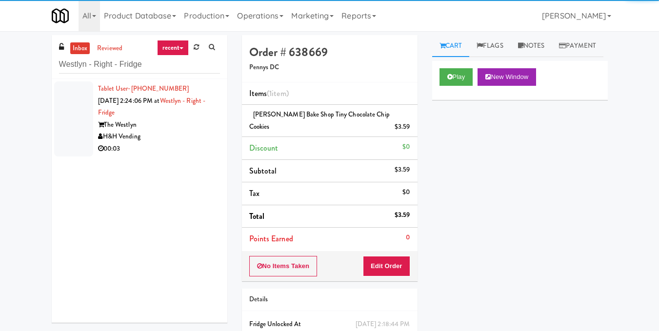
click at [154, 133] on div "H&H Vending" at bounding box center [159, 137] width 122 height 12
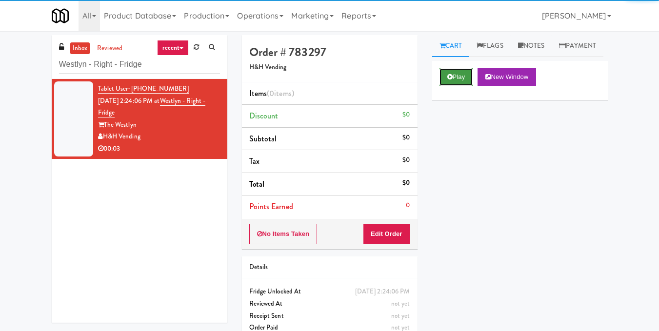
click at [444, 86] on button "Play" at bounding box center [457, 77] width 34 height 18
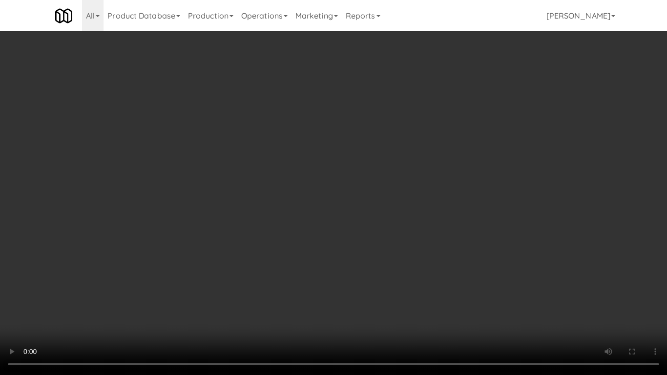
click at [313, 193] on video at bounding box center [333, 187] width 667 height 375
click at [311, 254] on video at bounding box center [333, 187] width 667 height 375
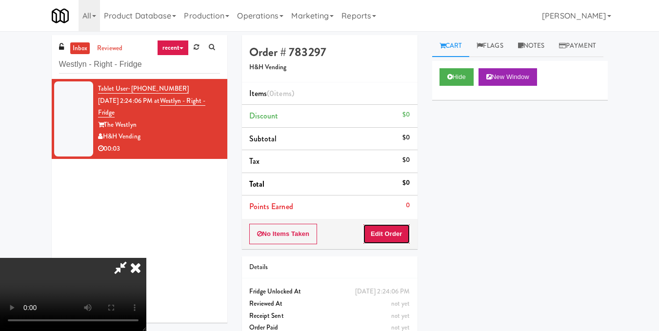
drag, startPoint x: 403, startPoint y: 235, endPoint x: 414, endPoint y: 209, distance: 28.6
click at [403, 235] on button "Edit Order" at bounding box center [386, 234] width 47 height 20
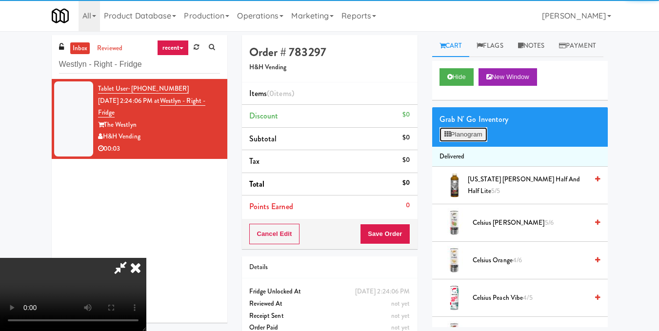
click at [443, 142] on button "Planogram" at bounding box center [464, 134] width 48 height 15
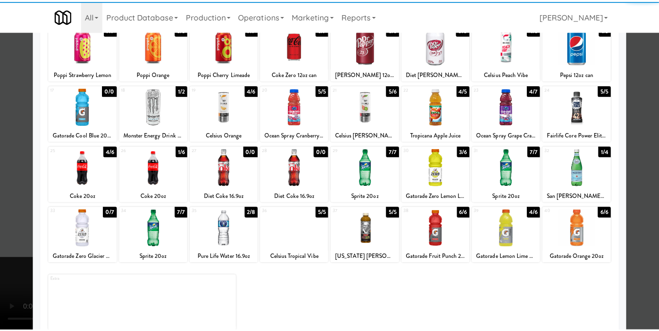
scroll to position [146, 0]
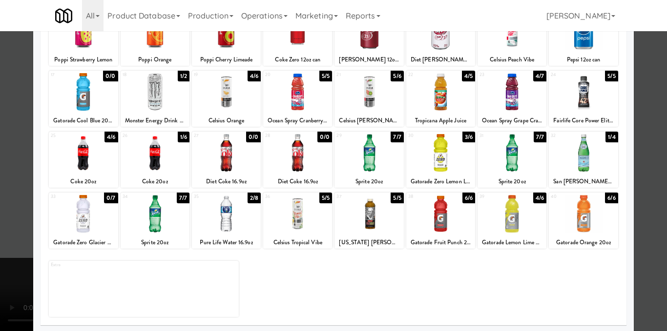
drag, startPoint x: 159, startPoint y: 166, endPoint x: 347, endPoint y: 158, distance: 188.6
click at [160, 166] on div at bounding box center [155, 153] width 69 height 38
click at [654, 145] on div at bounding box center [333, 165] width 667 height 331
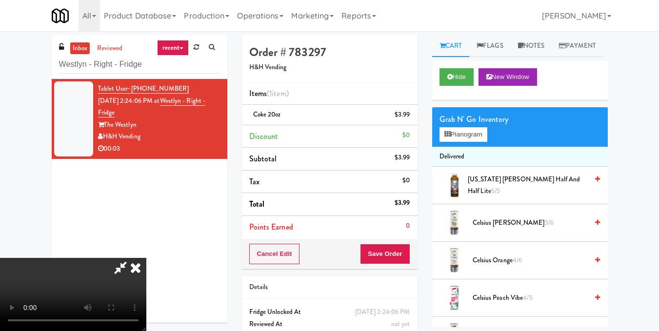
click at [132, 258] on icon at bounding box center [120, 268] width 22 height 20
drag, startPoint x: 401, startPoint y: 258, endPoint x: 393, endPoint y: 252, distance: 9.5
click at [400, 258] on button "Save Order" at bounding box center [385, 254] width 50 height 20
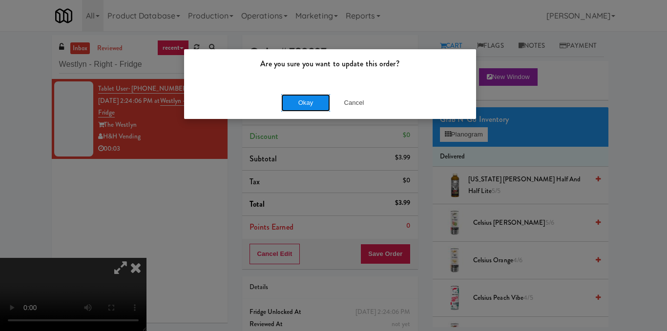
click at [302, 101] on button "Okay" at bounding box center [305, 103] width 49 height 18
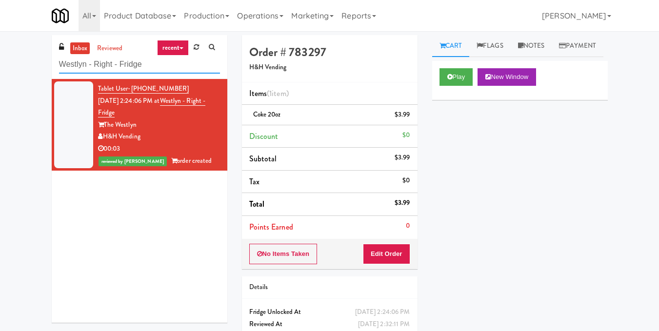
drag, startPoint x: 121, startPoint y: 68, endPoint x: 0, endPoint y: 79, distance: 121.0
click at [0, 79] on div "inbox reviewed recent all unclear take inventory issue suspicious failed recent…" at bounding box center [329, 202] width 659 height 334
paste input "heeling Town Center-Cooler"
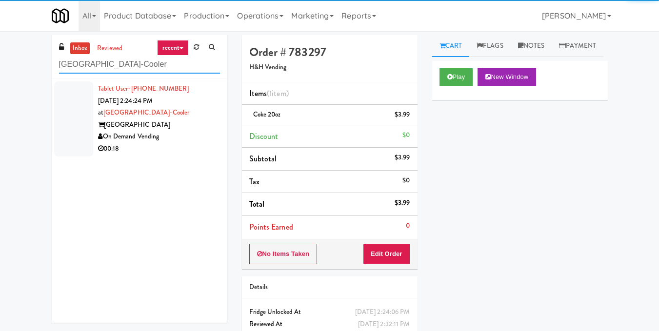
type input "Wheeling Town Center-Cooler"
click at [125, 134] on div "On Demand Vending" at bounding box center [159, 137] width 122 height 12
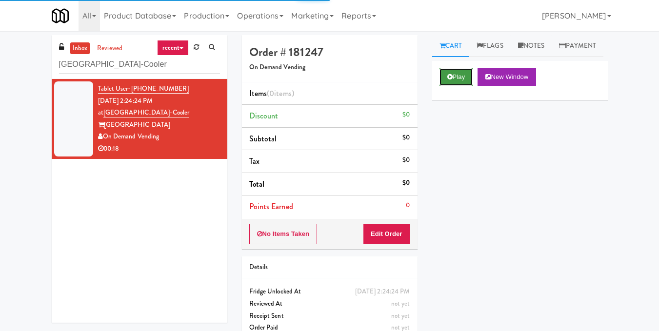
click at [465, 86] on button "Play" at bounding box center [457, 77] width 34 height 18
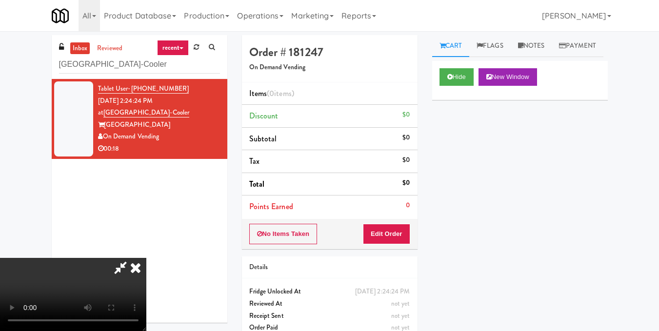
click at [146, 258] on video at bounding box center [73, 294] width 146 height 73
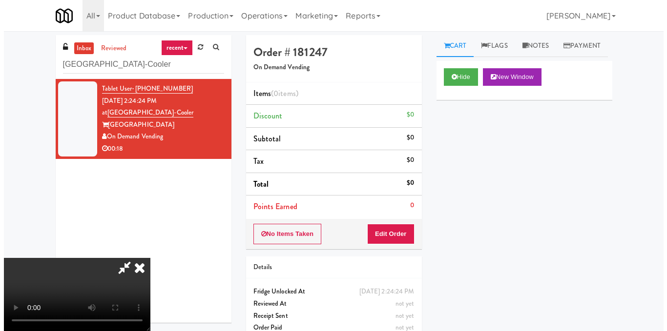
scroll to position [49, 0]
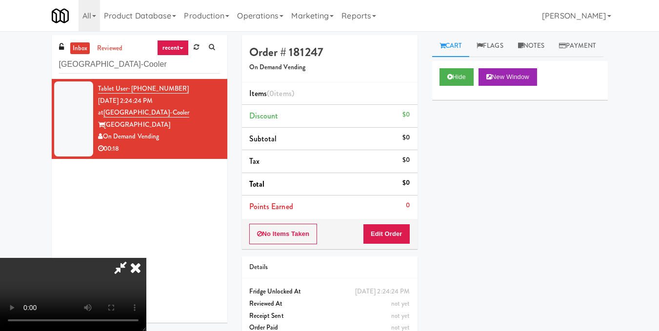
click at [146, 258] on video at bounding box center [73, 294] width 146 height 73
click at [405, 234] on button "Edit Order" at bounding box center [386, 234] width 47 height 20
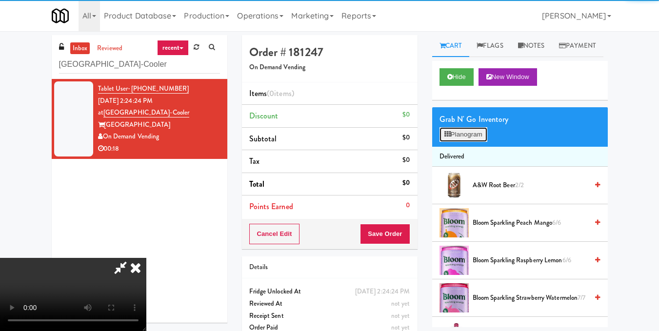
click at [475, 142] on button "Planogram" at bounding box center [464, 134] width 48 height 15
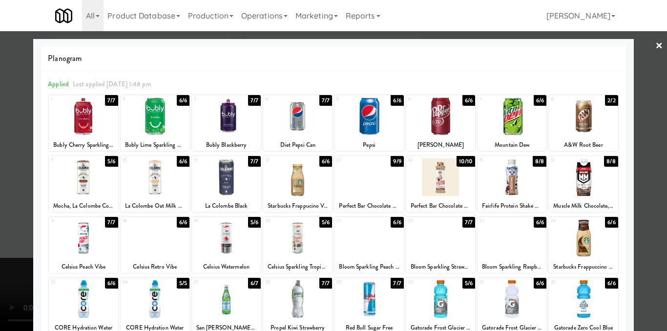
click at [357, 247] on div at bounding box center [368, 239] width 69 height 38
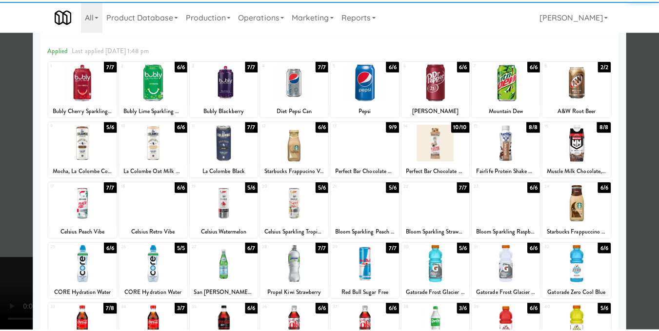
scroll to position [98, 0]
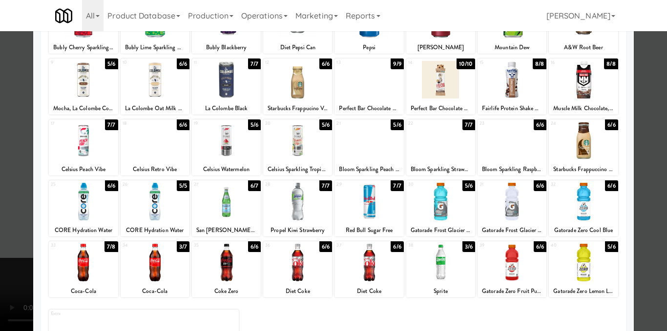
click at [366, 212] on div at bounding box center [368, 202] width 69 height 38
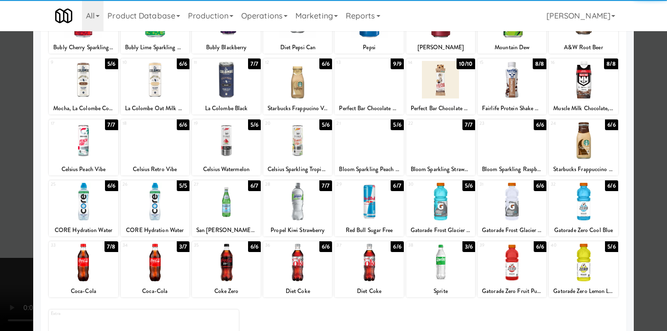
click at [649, 210] on div at bounding box center [333, 165] width 667 height 331
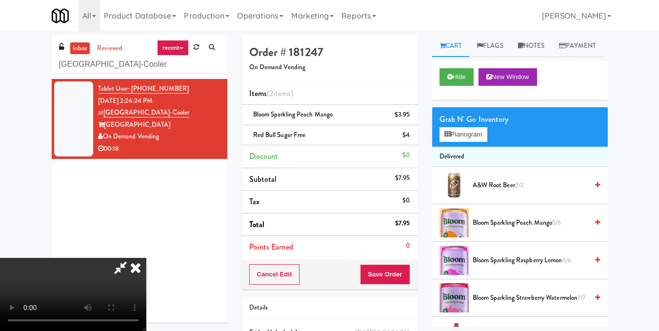
click at [146, 258] on video at bounding box center [73, 294] width 146 height 73
click at [146, 258] on icon at bounding box center [135, 268] width 21 height 20
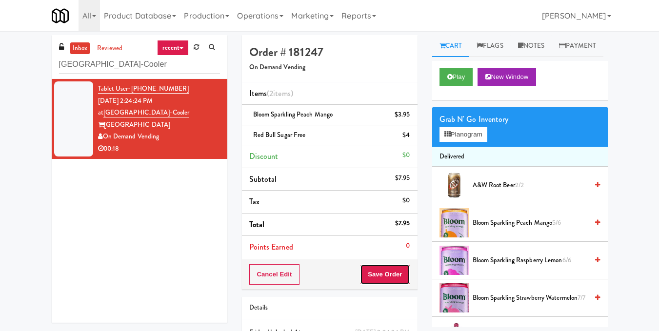
click at [382, 278] on button "Save Order" at bounding box center [385, 274] width 50 height 20
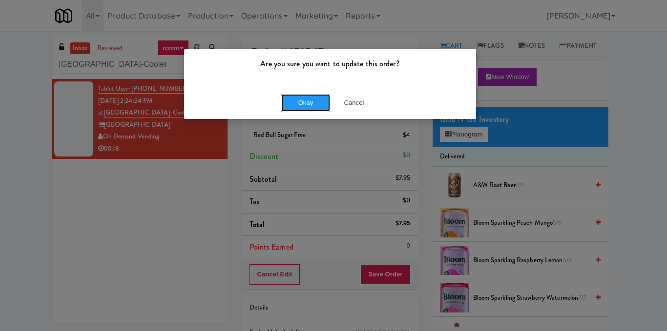
drag, startPoint x: 295, startPoint y: 99, endPoint x: 224, endPoint y: 63, distance: 79.4
click at [296, 99] on button "Okay" at bounding box center [305, 103] width 49 height 18
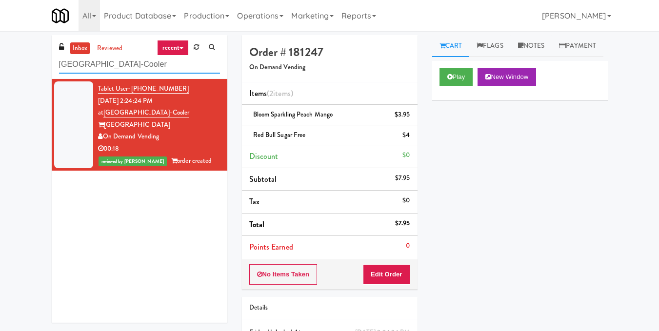
drag, startPoint x: 199, startPoint y: 68, endPoint x: 16, endPoint y: 68, distance: 183.0
click at [16, 68] on div "inbox reviewed recent all unclear take inventory issue suspicious failed recent…" at bounding box center [329, 212] width 659 height 354
paste input "(Snack & Drink) EWR 1-TB-MAIN BREAK ROOM"
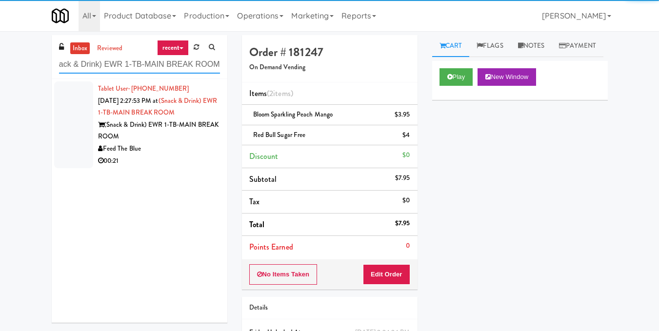
type input "(Snack & Drink) EWR 1-TB-MAIN BREAK ROOM"
click at [148, 123] on div "(Snack & Drink) EWR 1-TB-MAIN BREAK ROOM" at bounding box center [159, 131] width 122 height 24
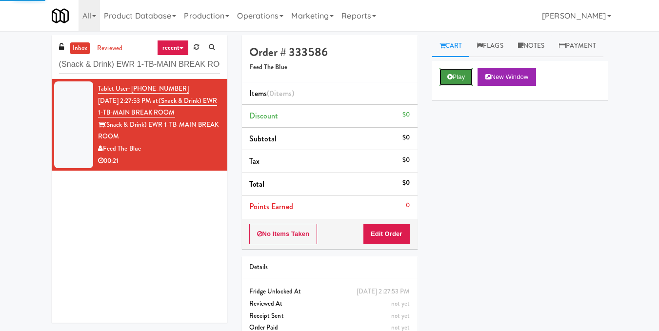
click at [453, 86] on button "Play" at bounding box center [457, 77] width 34 height 18
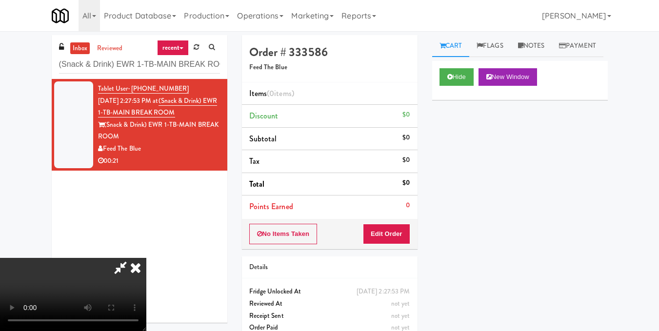
scroll to position [12, 0]
click at [146, 258] on video at bounding box center [73, 294] width 146 height 73
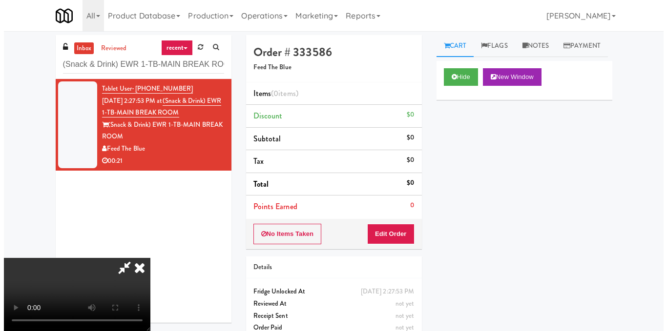
scroll to position [110, 0]
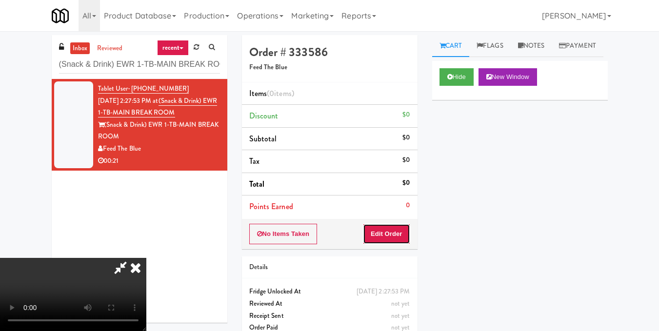
drag, startPoint x: 407, startPoint y: 230, endPoint x: 422, endPoint y: 209, distance: 26.3
click at [407, 231] on button "Edit Order" at bounding box center [386, 234] width 47 height 20
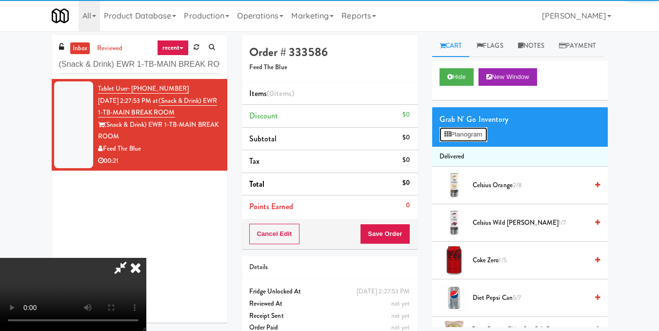
click at [481, 142] on button "Planogram" at bounding box center [464, 134] width 48 height 15
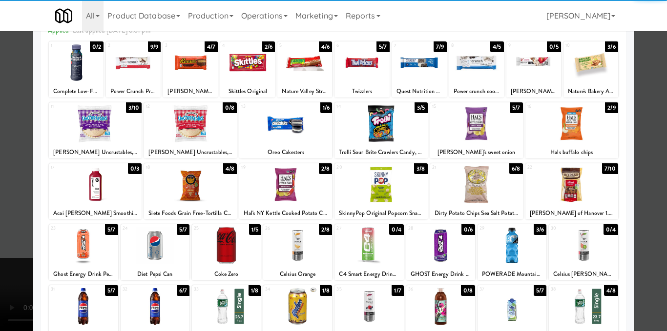
scroll to position [146, 0]
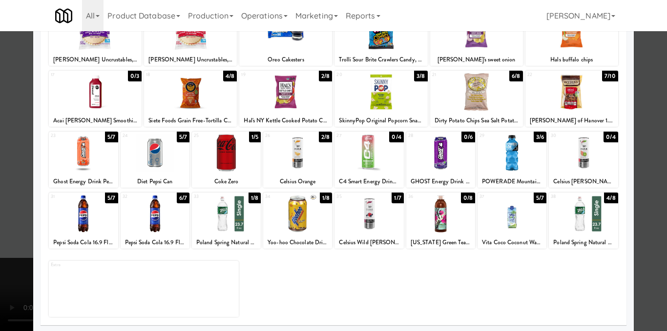
click at [431, 234] on div "36 0/8 Arizona Green Tea with Ginseng and Honey" at bounding box center [440, 221] width 69 height 56
click at [648, 233] on div at bounding box center [333, 165] width 667 height 331
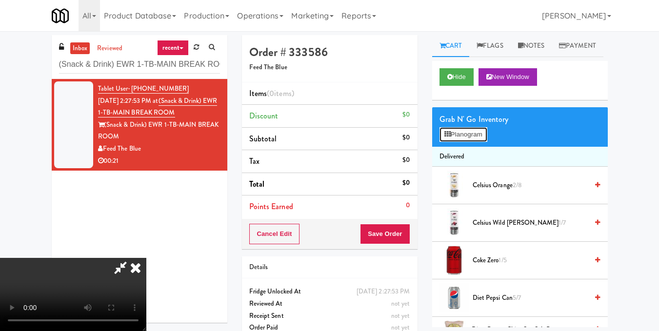
click at [483, 142] on button "Planogram" at bounding box center [464, 134] width 48 height 15
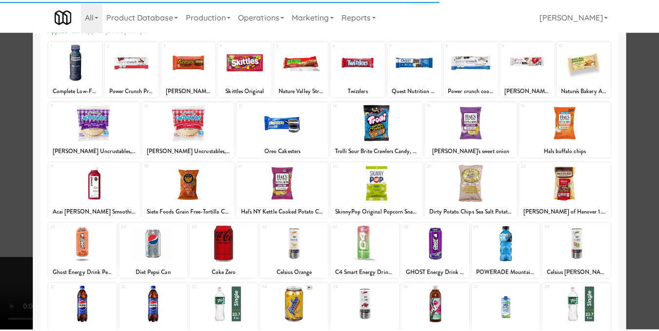
scroll to position [148, 0]
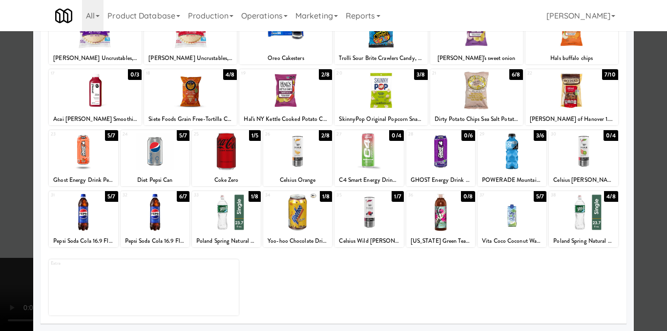
click at [640, 228] on div at bounding box center [333, 165] width 667 height 331
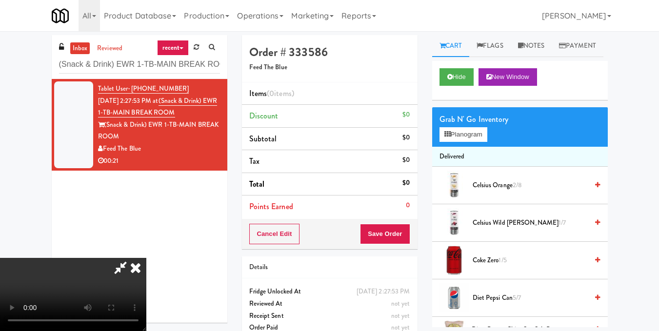
scroll to position [12, 0]
click at [146, 258] on video at bounding box center [73, 294] width 146 height 73
click at [464, 142] on button "Planogram" at bounding box center [464, 134] width 48 height 15
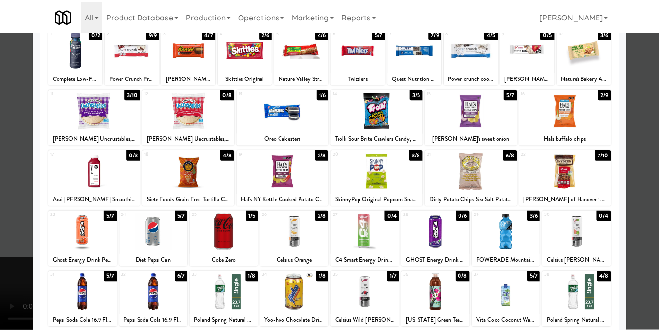
scroll to position [98, 0]
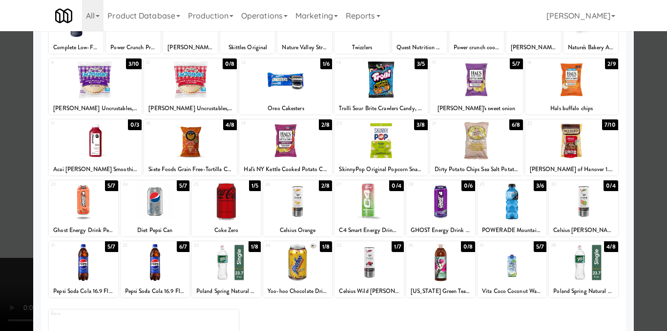
click at [648, 187] on div at bounding box center [333, 165] width 667 height 331
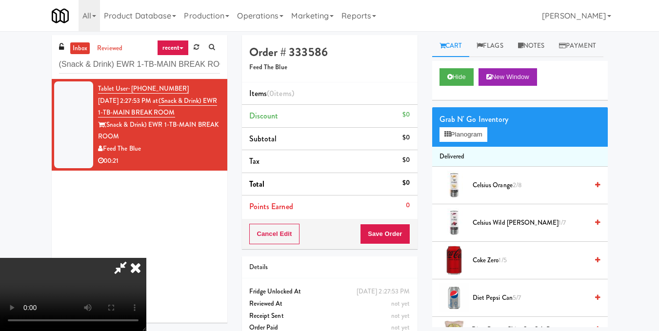
click at [146, 258] on video at bounding box center [73, 294] width 146 height 73
click at [459, 142] on button "Planogram" at bounding box center [464, 134] width 48 height 15
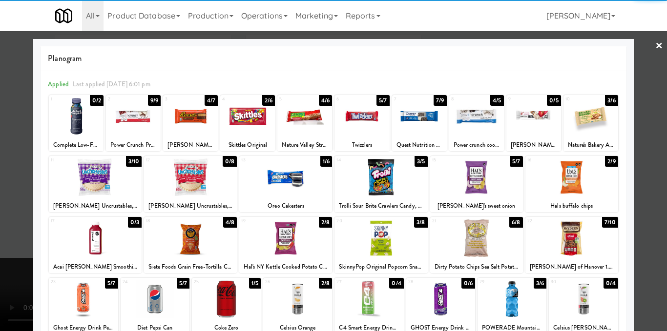
click at [362, 244] on div at bounding box center [380, 239] width 93 height 38
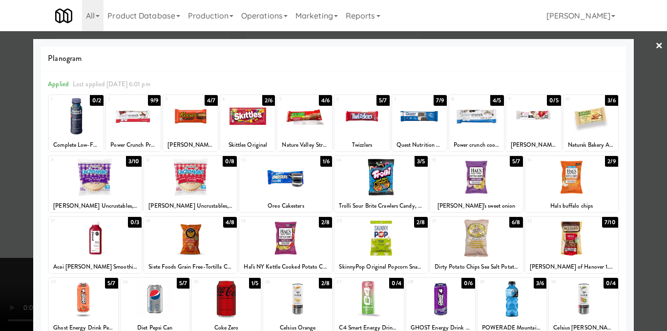
click at [647, 170] on div at bounding box center [333, 165] width 667 height 331
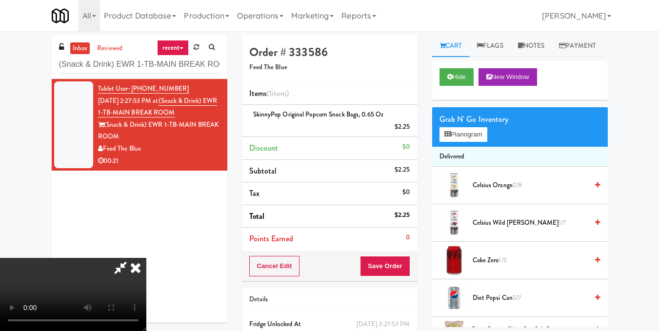
click at [146, 258] on video at bounding box center [73, 294] width 146 height 73
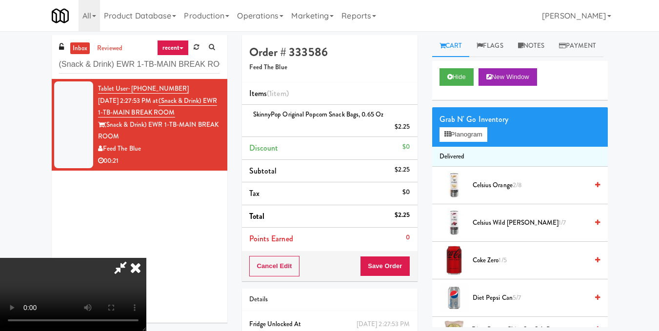
click at [146, 258] on video at bounding box center [73, 294] width 146 height 73
click at [444, 142] on button "Planogram" at bounding box center [464, 134] width 48 height 15
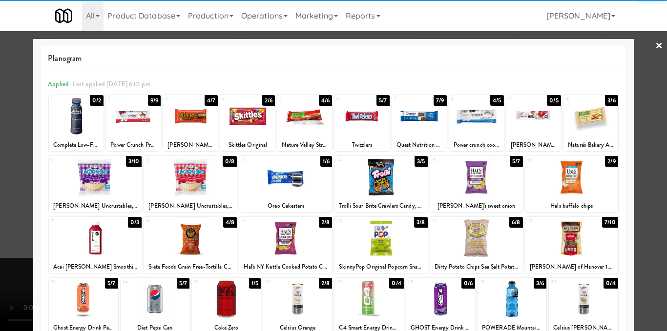
click at [381, 240] on div at bounding box center [380, 239] width 93 height 38
drag, startPoint x: 644, startPoint y: 189, endPoint x: 549, endPoint y: 191, distance: 94.2
click at [644, 189] on div at bounding box center [333, 165] width 667 height 331
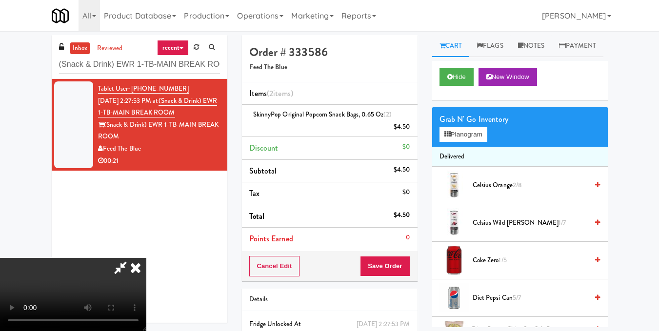
click at [146, 258] on video at bounding box center [73, 294] width 146 height 73
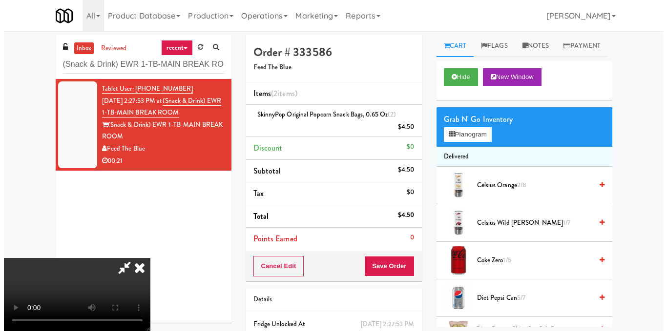
scroll to position [61, 0]
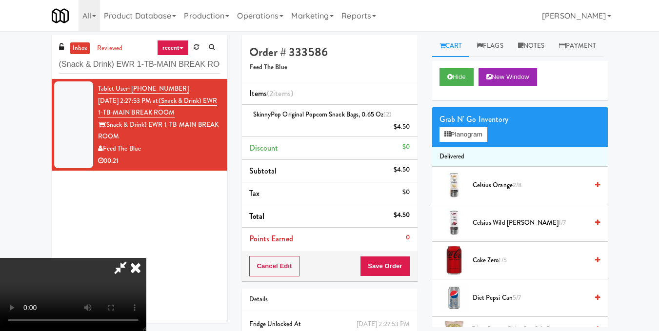
click at [146, 258] on video at bounding box center [73, 294] width 146 height 73
click at [471, 142] on button "Planogram" at bounding box center [464, 134] width 48 height 15
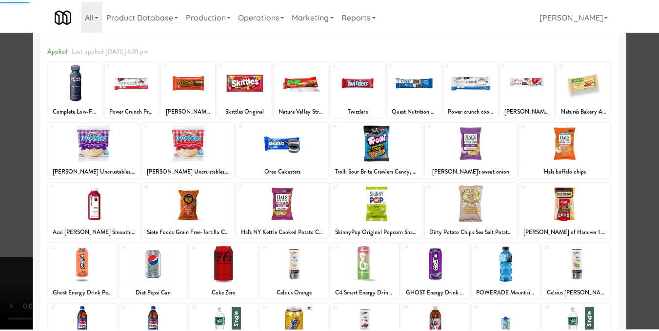
scroll to position [148, 0]
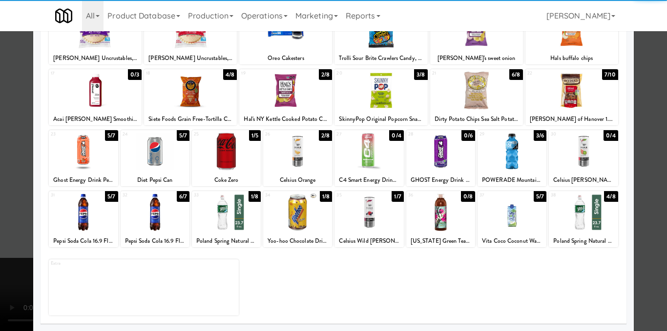
click at [581, 220] on div at bounding box center [583, 213] width 69 height 38
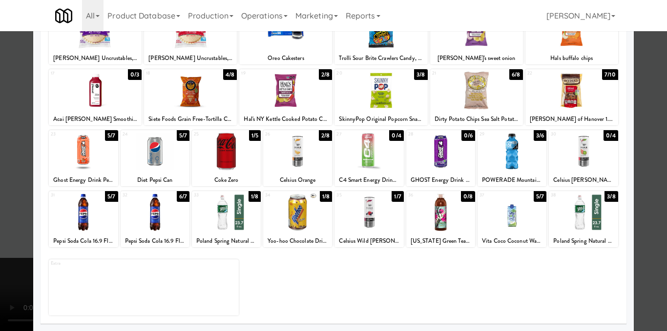
click at [640, 211] on div at bounding box center [333, 165] width 667 height 331
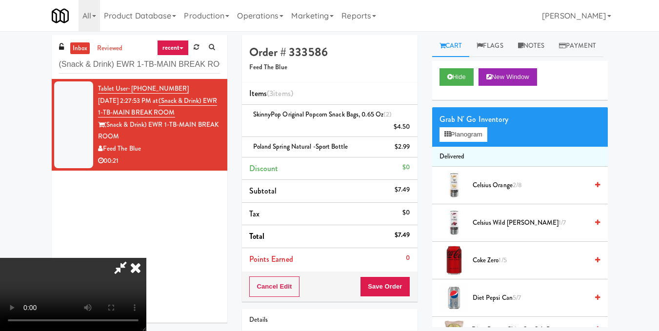
click at [146, 258] on video at bounding box center [73, 294] width 146 height 73
click at [146, 258] on icon at bounding box center [135, 268] width 21 height 20
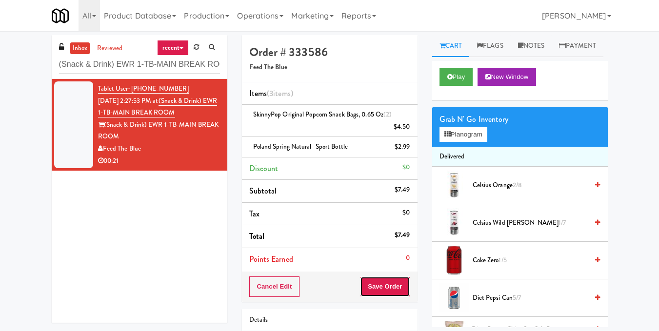
click at [383, 286] on button "Save Order" at bounding box center [385, 287] width 50 height 20
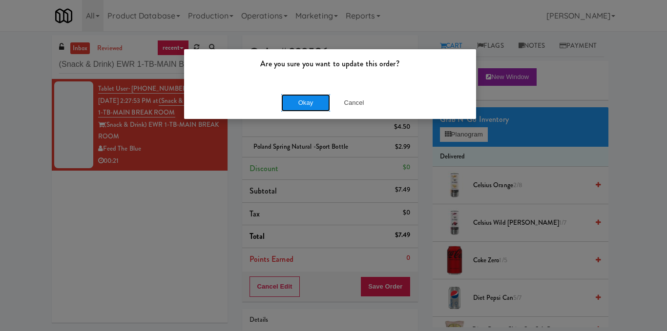
click at [303, 102] on button "Okay" at bounding box center [305, 103] width 49 height 18
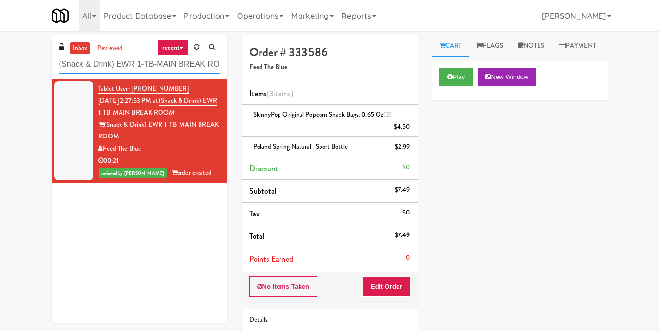
click at [205, 63] on input "(Snack & Drink) EWR 1-TB-MAIN BREAK ROOM" at bounding box center [139, 65] width 161 height 18
paste input "Fridge - Vantage - Pre Opening"
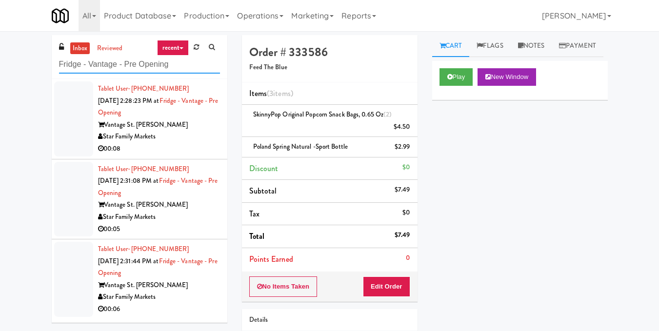
type input "Fridge - Vantage - Pre Opening"
click at [158, 126] on div "Vantage St. Pete" at bounding box center [159, 125] width 122 height 12
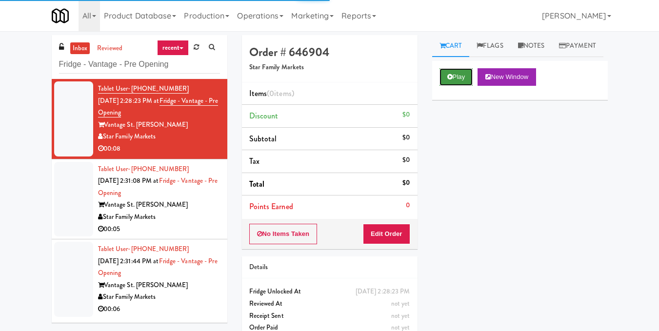
click at [463, 86] on button "Play" at bounding box center [457, 77] width 34 height 18
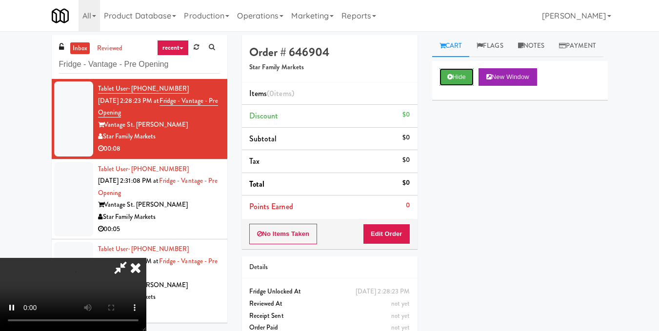
scroll to position [110, 0]
click at [146, 258] on video at bounding box center [73, 294] width 146 height 73
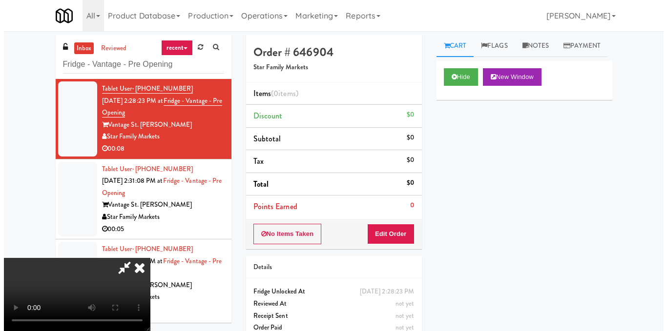
scroll to position [61, 0]
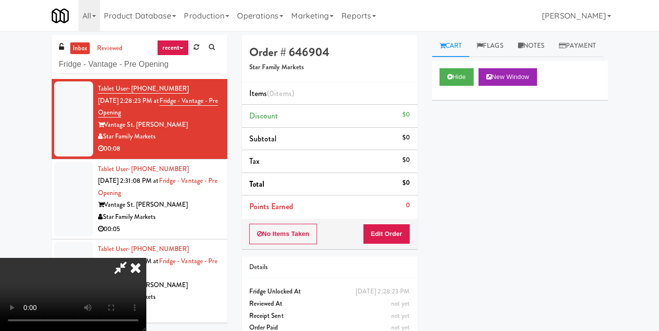
click at [146, 258] on video at bounding box center [73, 294] width 146 height 73
drag, startPoint x: 406, startPoint y: 240, endPoint x: 427, endPoint y: 205, distance: 40.8
click at [406, 239] on button "Edit Order" at bounding box center [386, 234] width 47 height 20
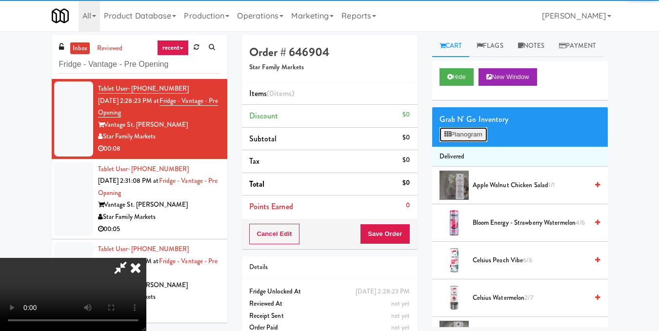
click at [452, 142] on button "Planogram" at bounding box center [464, 134] width 48 height 15
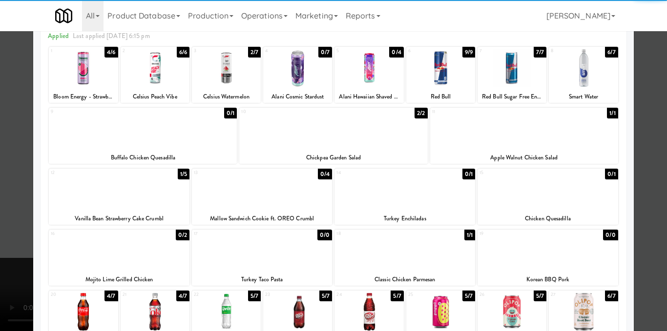
scroll to position [146, 0]
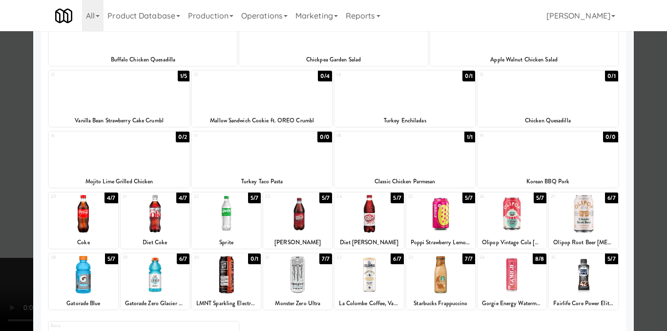
click at [565, 273] on div at bounding box center [583, 275] width 69 height 38
click at [143, 276] on div at bounding box center [155, 275] width 69 height 38
click at [647, 156] on div at bounding box center [333, 165] width 667 height 331
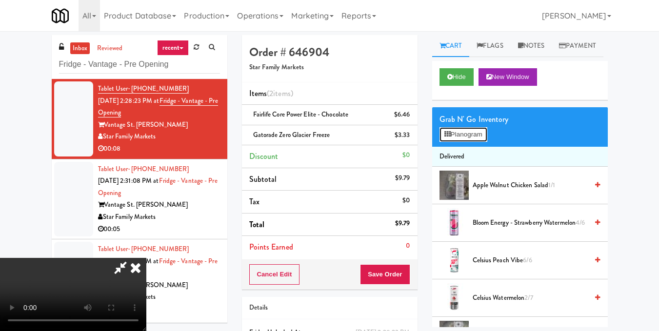
click at [477, 142] on button "Planogram" at bounding box center [464, 134] width 48 height 15
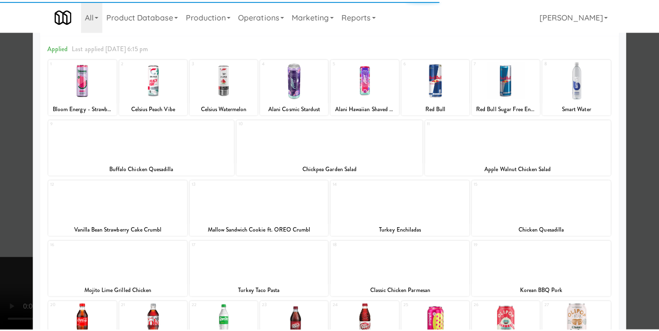
scroll to position [195, 0]
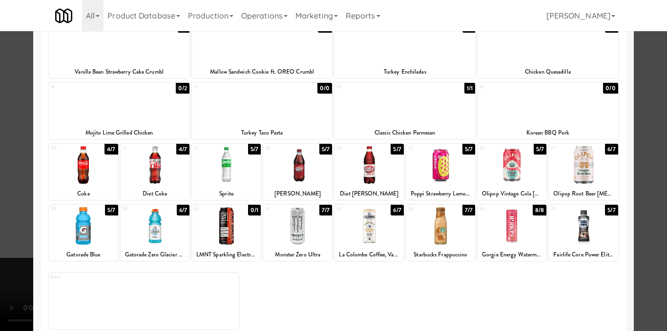
click at [640, 199] on div at bounding box center [333, 165] width 667 height 331
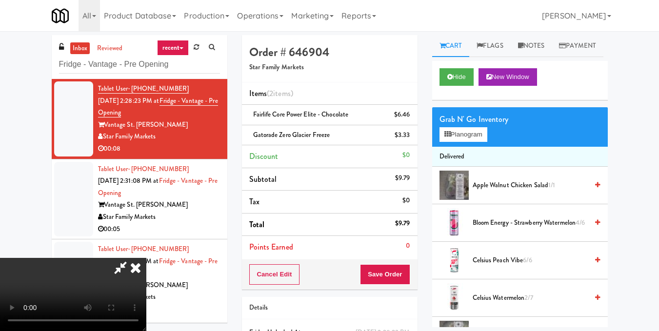
click at [146, 258] on video at bounding box center [73, 294] width 146 height 73
click at [146, 258] on icon at bounding box center [135, 268] width 21 height 20
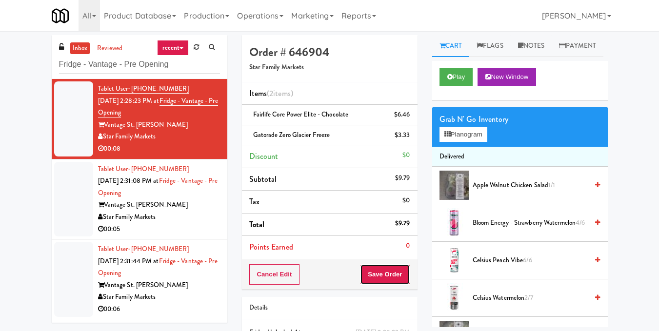
click at [398, 276] on button "Save Order" at bounding box center [385, 274] width 50 height 20
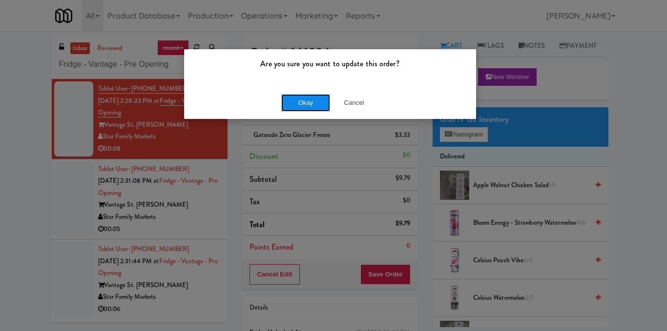
click at [307, 97] on button "Okay" at bounding box center [305, 103] width 49 height 18
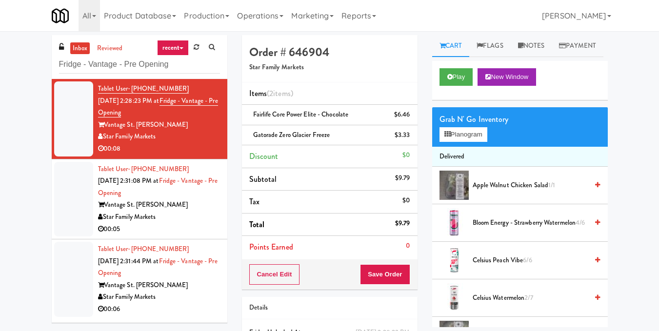
click at [142, 183] on span "Aug 10, 2025 2:31:08 PM at" at bounding box center [128, 180] width 61 height 9
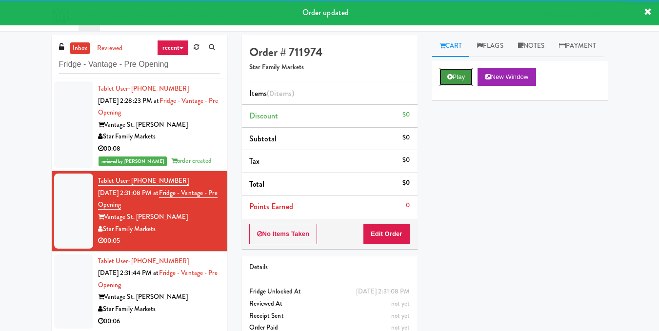
click at [463, 86] on button "Play" at bounding box center [457, 77] width 34 height 18
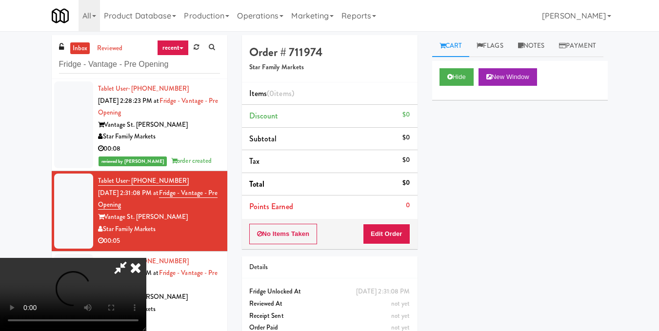
click at [146, 258] on video at bounding box center [73, 294] width 146 height 73
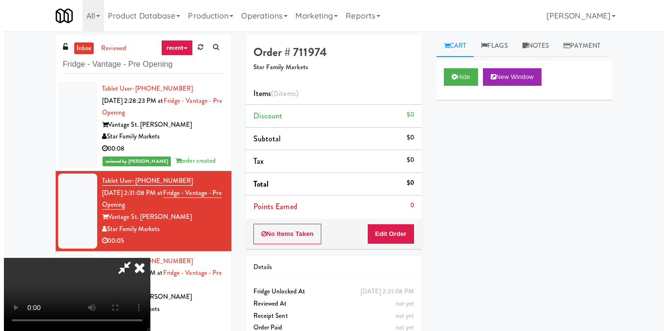
scroll to position [110, 0]
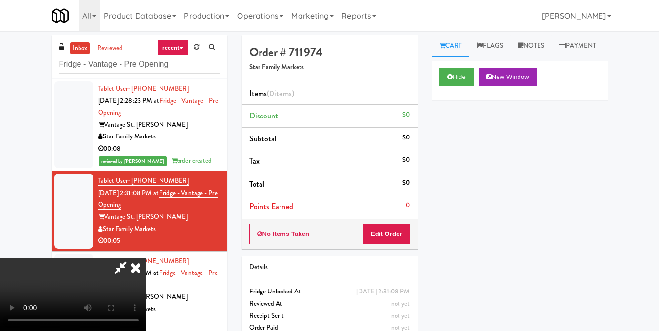
click at [146, 258] on video at bounding box center [73, 294] width 146 height 73
click at [397, 234] on button "Edit Order" at bounding box center [386, 234] width 47 height 20
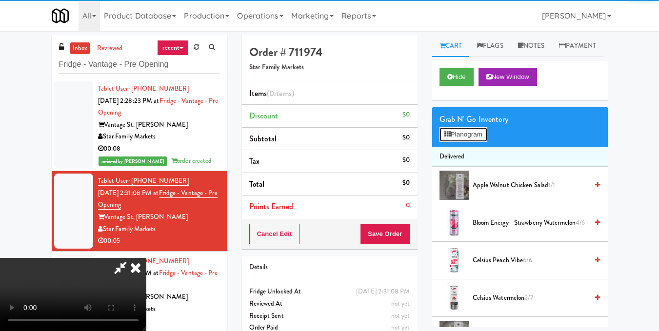
click at [455, 142] on button "Planogram" at bounding box center [464, 134] width 48 height 15
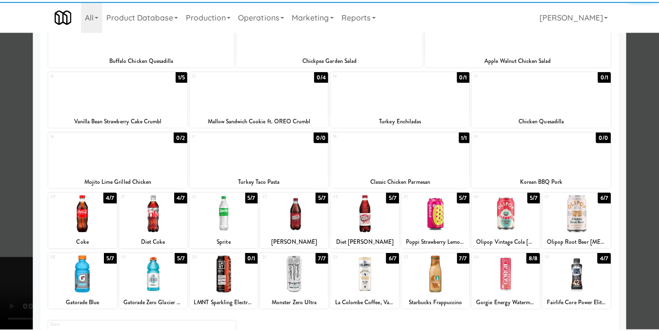
scroll to position [146, 0]
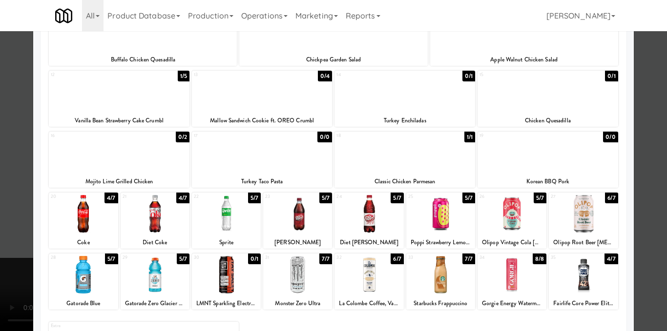
click at [512, 214] on div at bounding box center [511, 214] width 69 height 38
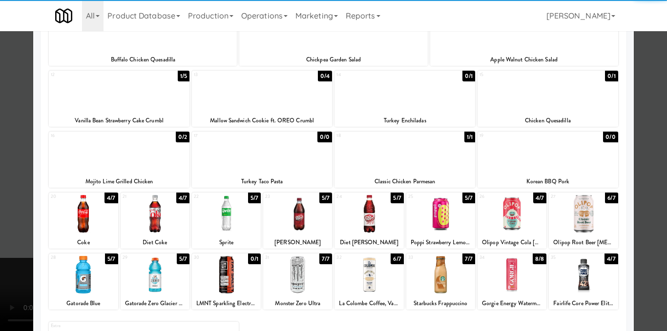
click at [631, 183] on div at bounding box center [333, 165] width 667 height 331
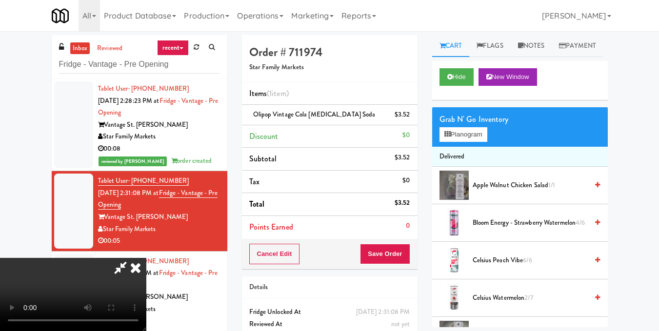
click at [146, 260] on video at bounding box center [73, 294] width 146 height 73
click at [146, 258] on video at bounding box center [73, 294] width 146 height 73
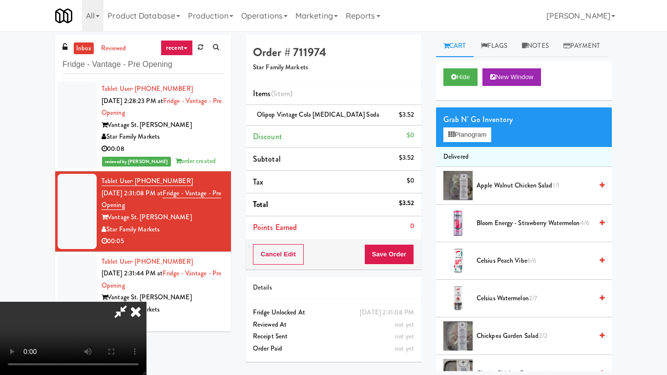
click at [146, 302] on video at bounding box center [73, 338] width 146 height 73
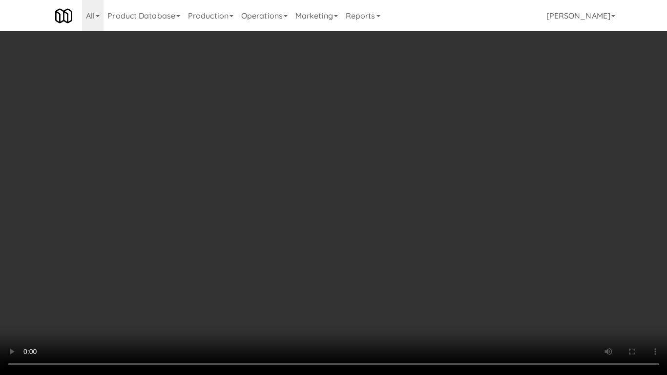
click at [339, 251] on video at bounding box center [333, 187] width 667 height 375
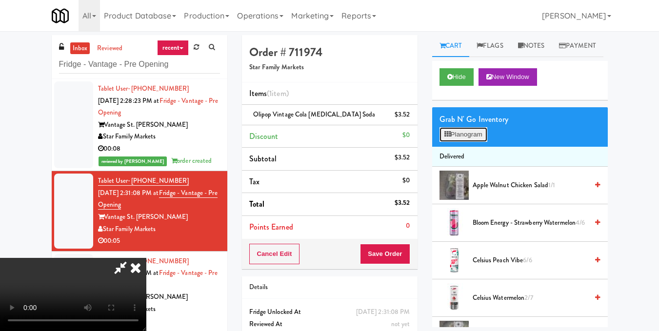
click at [472, 142] on button "Planogram" at bounding box center [464, 134] width 48 height 15
click at [0, 0] on div at bounding box center [0, 0] width 0 height 0
click at [462, 142] on button "Planogram" at bounding box center [464, 134] width 48 height 15
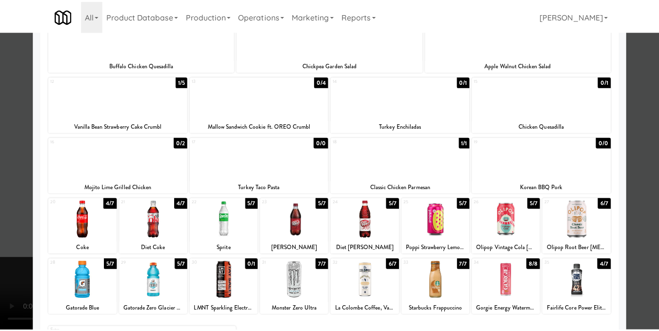
scroll to position [195, 0]
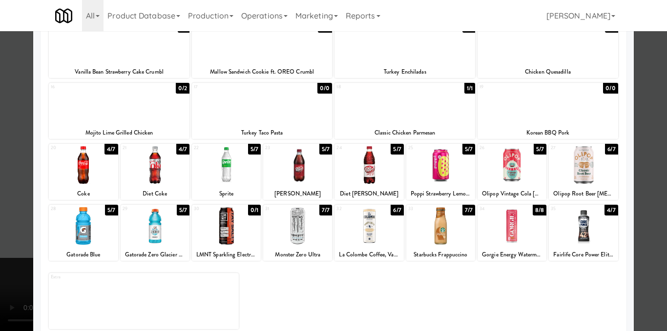
click at [438, 179] on div at bounding box center [440, 165] width 69 height 38
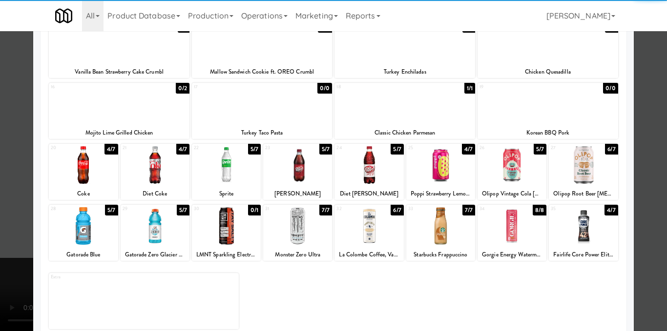
click at [634, 164] on div at bounding box center [333, 165] width 667 height 331
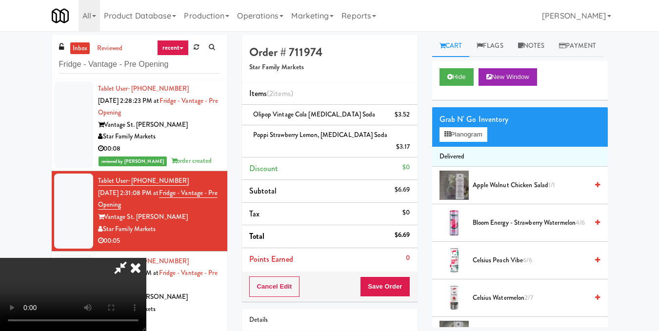
click at [132, 258] on icon at bounding box center [120, 268] width 22 height 20
click at [411, 114] on link at bounding box center [409, 119] width 9 height 12
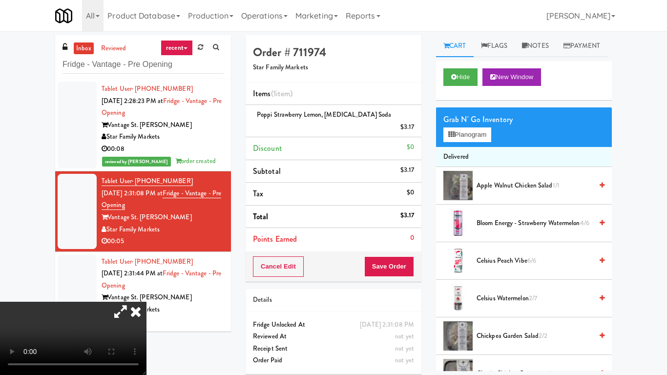
click at [146, 302] on video at bounding box center [73, 338] width 146 height 73
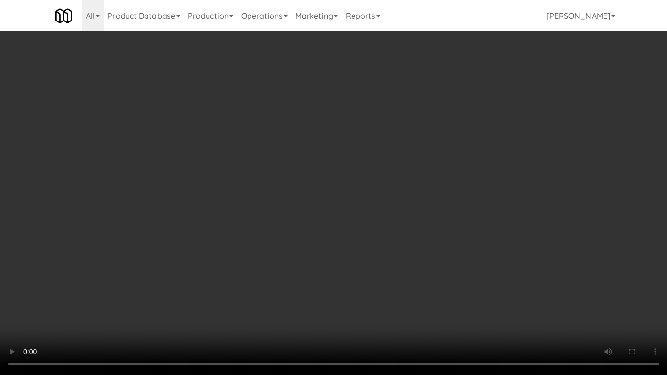
click at [245, 229] on video at bounding box center [333, 187] width 667 height 375
click at [412, 247] on video at bounding box center [333, 187] width 667 height 375
click at [491, 269] on video at bounding box center [333, 187] width 667 height 375
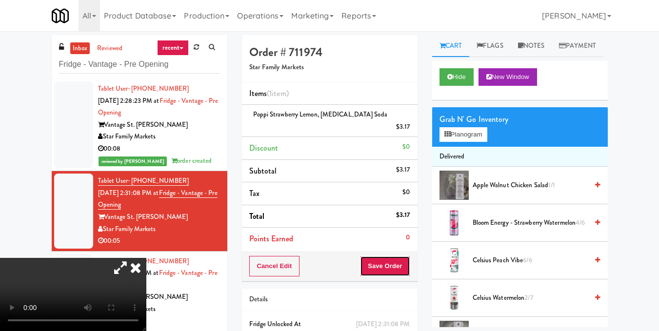
click at [402, 256] on button "Save Order" at bounding box center [385, 266] width 50 height 20
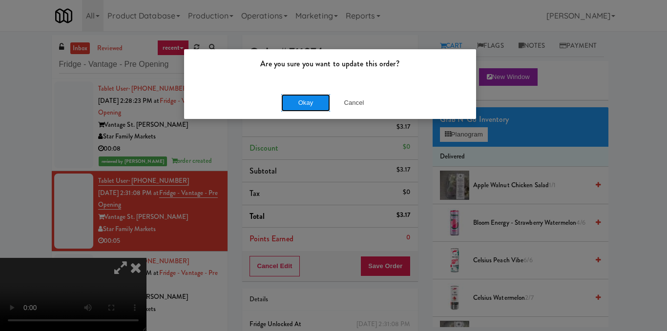
click at [316, 100] on button "Okay" at bounding box center [305, 103] width 49 height 18
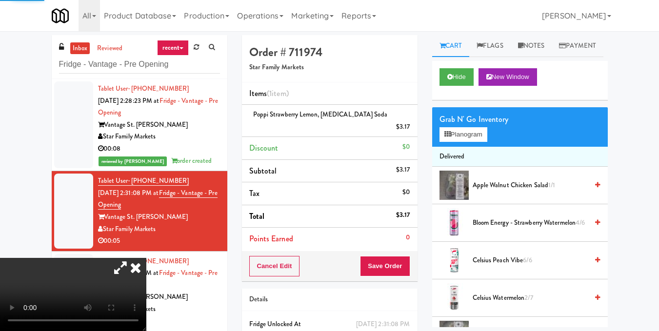
click at [146, 258] on icon at bounding box center [135, 268] width 21 height 20
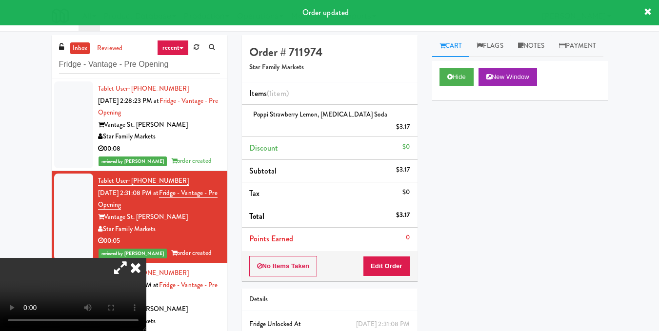
click at [146, 258] on icon at bounding box center [135, 268] width 21 height 20
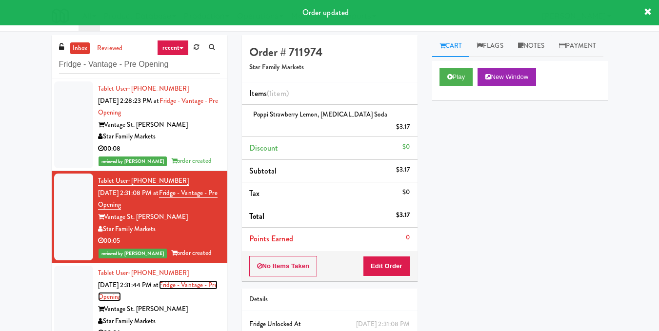
click at [177, 283] on link "Fridge - Vantage - Pre Opening" at bounding box center [158, 291] width 120 height 21
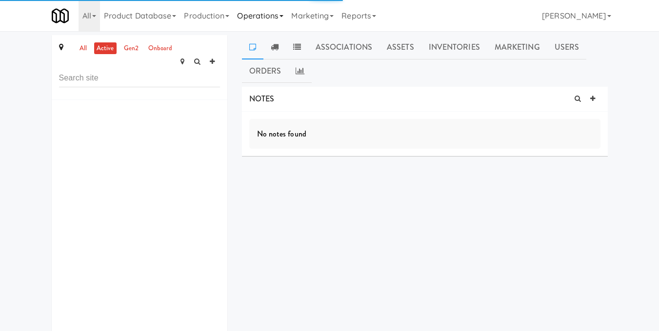
click at [268, 17] on link "Operations" at bounding box center [260, 15] width 54 height 31
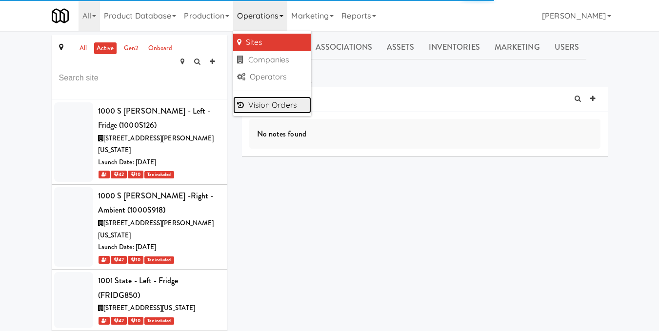
click at [286, 109] on link "Vision Orders" at bounding box center [272, 106] width 78 height 18
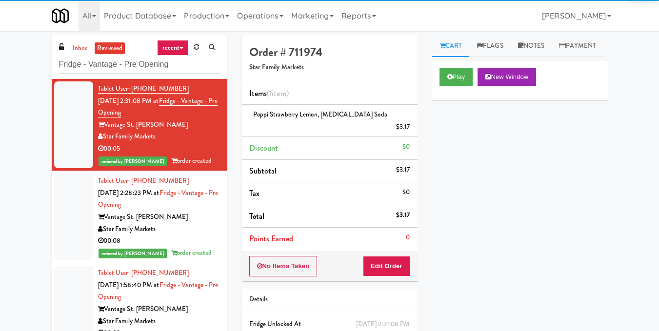
click at [120, 138] on div "Star Family Markets" at bounding box center [159, 137] width 122 height 12
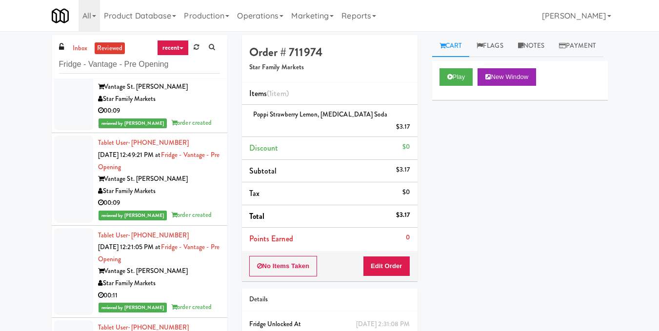
scroll to position [98, 0]
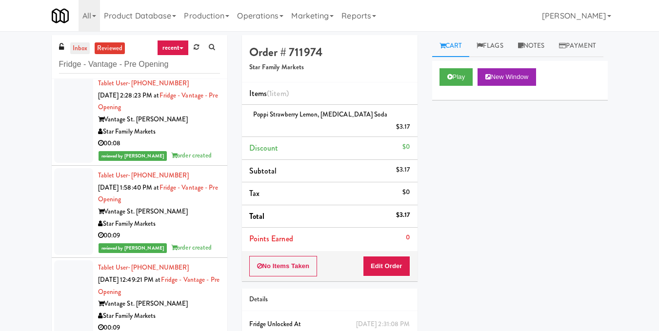
click at [78, 51] on link "inbox" at bounding box center [80, 48] width 20 height 12
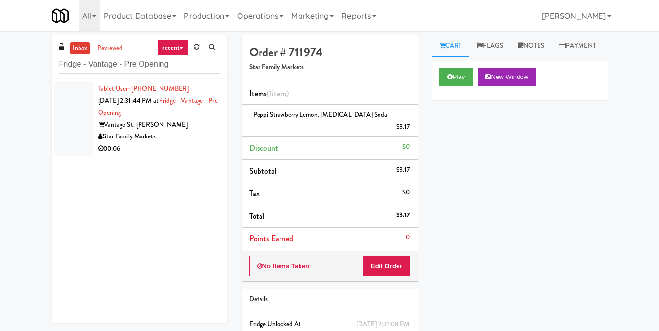
click at [146, 130] on div "Tablet User · (508) 617-0396 Aug 10, 2025 2:31:44 PM at Fridge - Vantage - Pre …" at bounding box center [159, 119] width 122 height 72
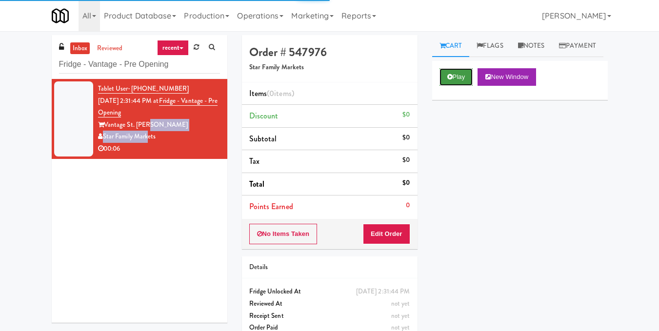
click at [458, 86] on button "Play" at bounding box center [457, 77] width 34 height 18
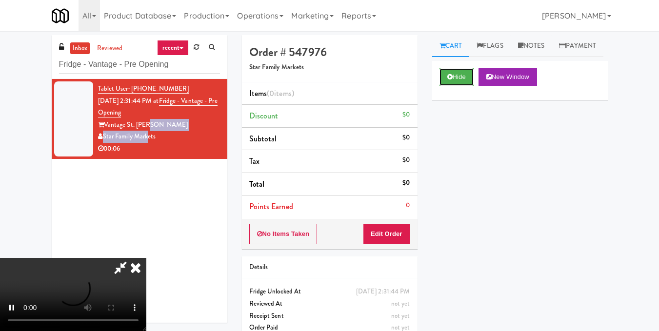
scroll to position [61, 0]
click at [146, 258] on video at bounding box center [73, 294] width 146 height 73
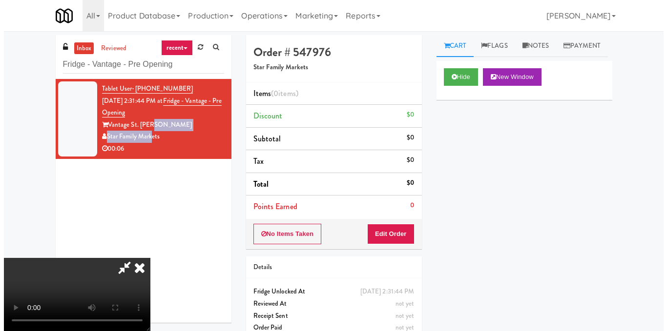
scroll to position [0, 0]
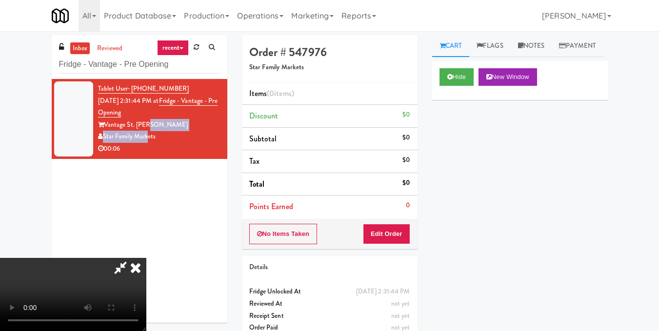
click at [146, 258] on video at bounding box center [73, 294] width 146 height 73
click at [401, 232] on button "Edit Order" at bounding box center [386, 234] width 47 height 20
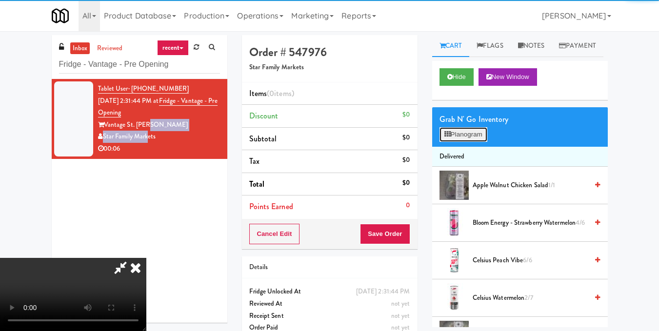
click at [463, 142] on button "Planogram" at bounding box center [464, 134] width 48 height 15
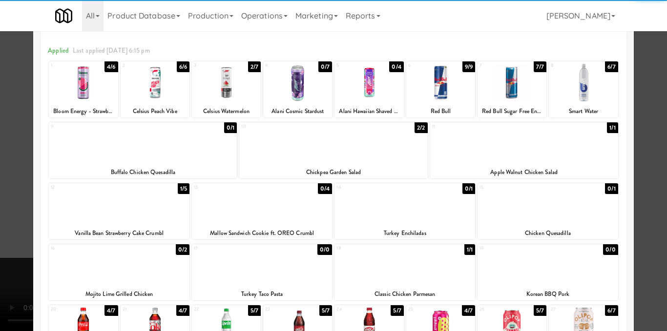
scroll to position [98, 0]
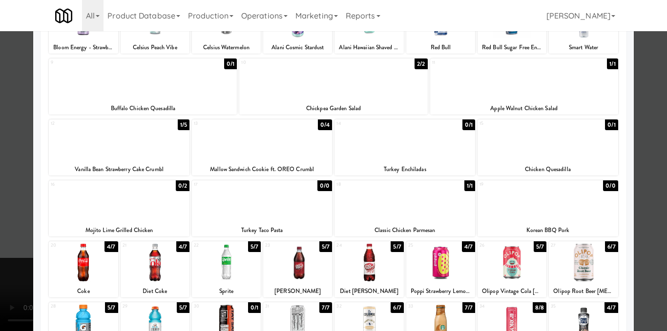
click at [106, 149] on div at bounding box center [119, 141] width 141 height 38
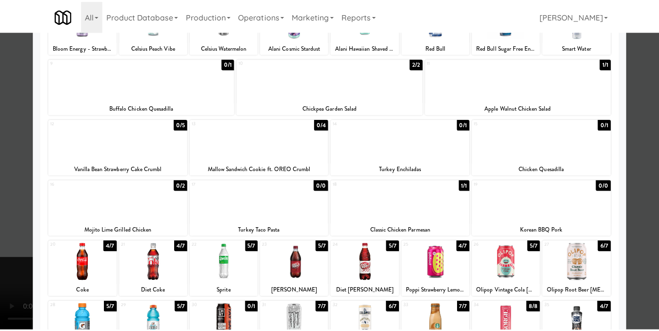
scroll to position [209, 0]
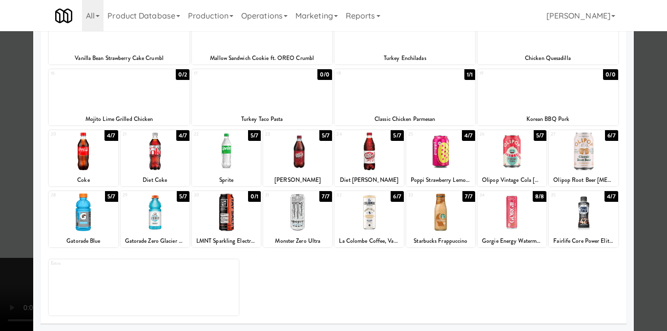
click at [647, 176] on div at bounding box center [333, 165] width 667 height 331
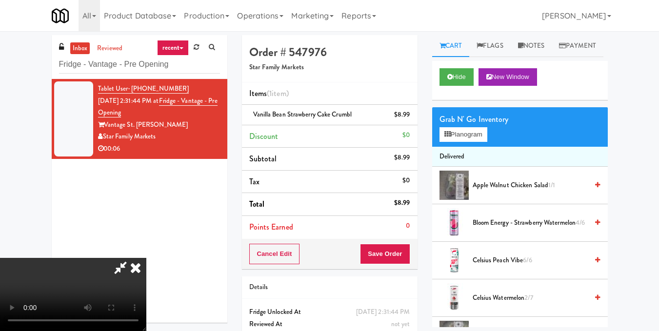
click at [146, 258] on icon at bounding box center [135, 268] width 21 height 20
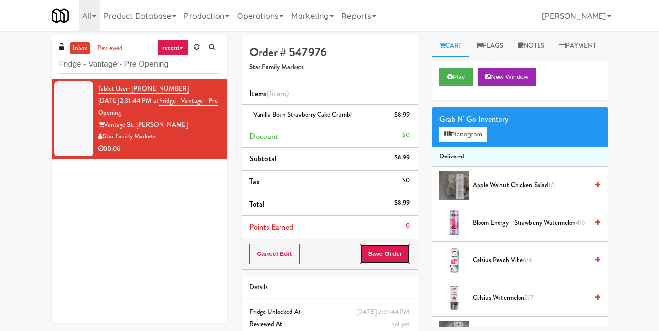
click at [387, 256] on button "Save Order" at bounding box center [385, 254] width 50 height 20
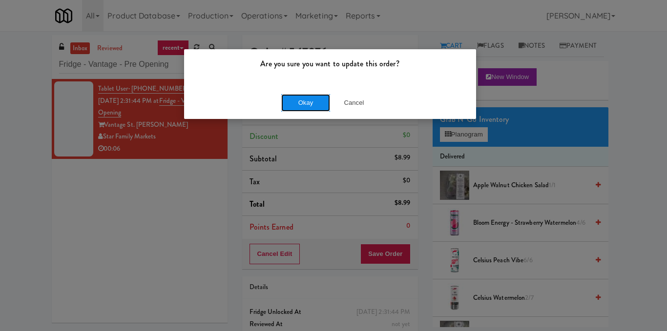
click at [296, 102] on button "Okay" at bounding box center [305, 103] width 49 height 18
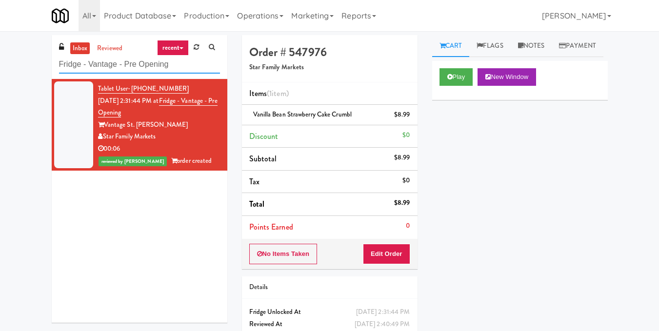
drag, startPoint x: 182, startPoint y: 64, endPoint x: 10, endPoint y: 95, distance: 174.5
click at [11, 90] on div "inbox reviewed recent all unclear take inventory issue suspicious failed recent…" at bounding box center [329, 202] width 659 height 334
paste input "HaNoBe 6211 - w/ Gym"
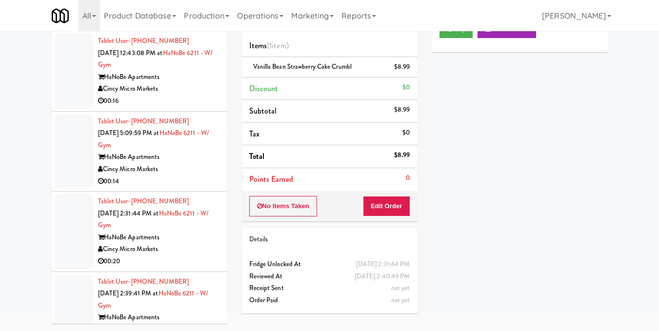
click at [160, 85] on div "Cincy Micro Markets" at bounding box center [159, 89] width 122 height 12
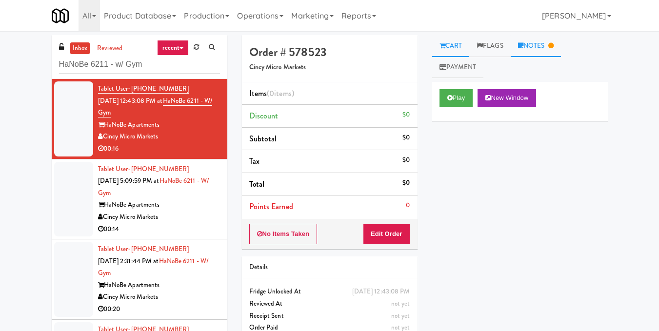
click at [520, 46] on link "Notes" at bounding box center [536, 46] width 51 height 22
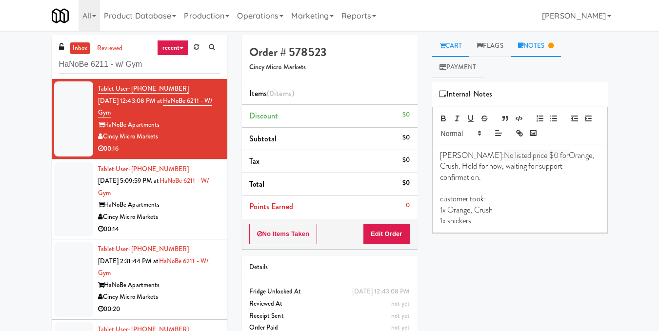
click at [451, 45] on link "Cart" at bounding box center [451, 46] width 38 height 22
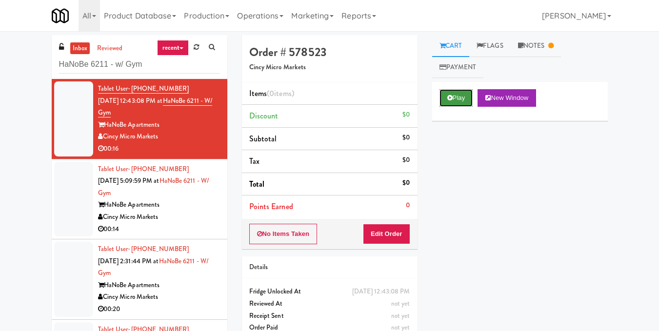
click at [463, 98] on button "Play" at bounding box center [457, 98] width 34 height 18
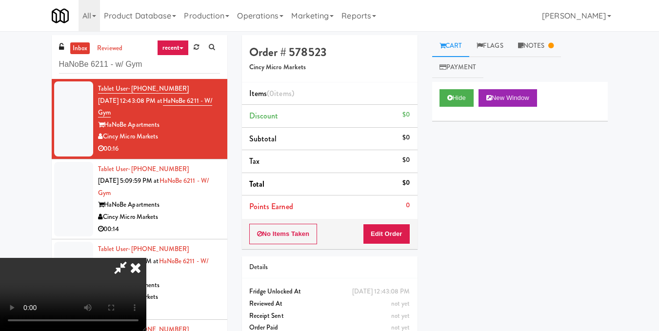
click at [146, 258] on icon at bounding box center [135, 268] width 21 height 20
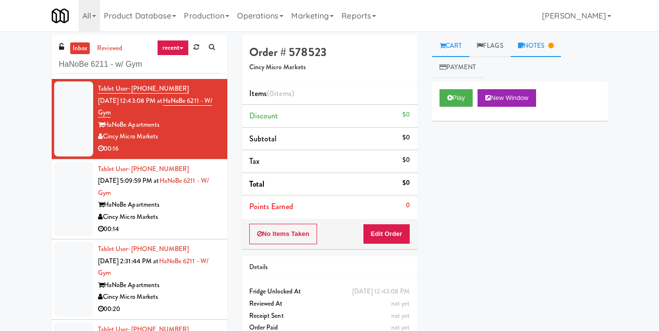
click at [539, 44] on link "Notes" at bounding box center [536, 46] width 51 height 22
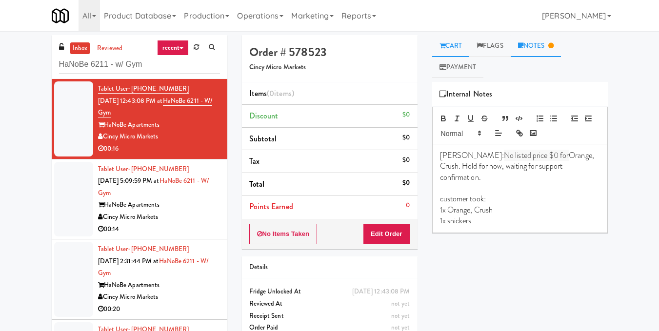
click at [457, 49] on link "Cart" at bounding box center [451, 46] width 38 height 22
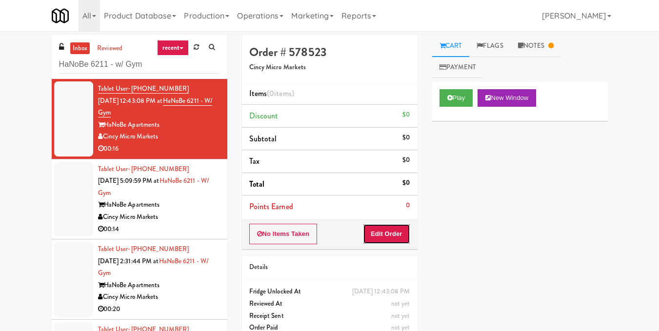
click at [383, 230] on button "Edit Order" at bounding box center [386, 234] width 47 height 20
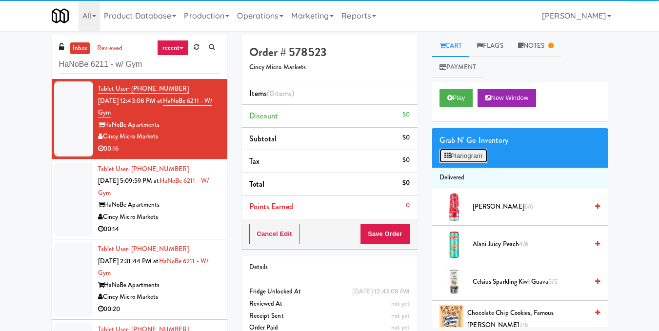
click at [465, 149] on button "Planogram" at bounding box center [464, 156] width 48 height 15
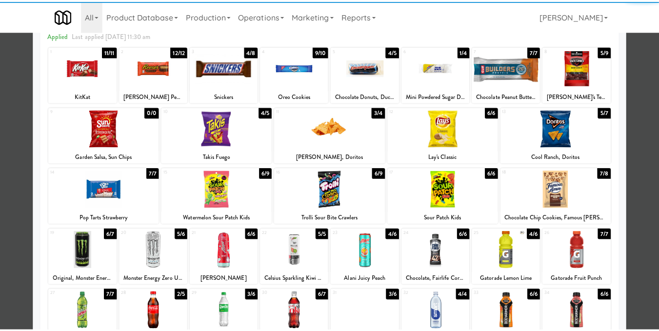
scroll to position [98, 0]
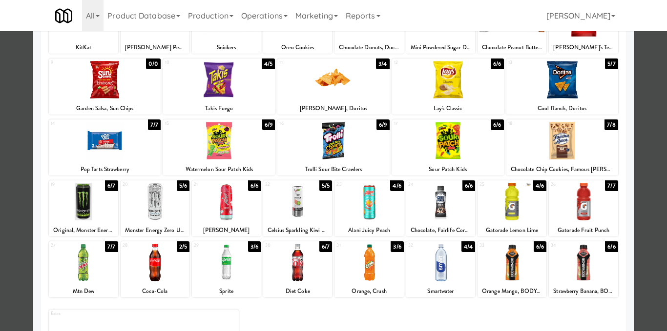
drag, startPoint x: 373, startPoint y: 264, endPoint x: 373, endPoint y: 260, distance: 4.9
click at [372, 264] on div at bounding box center [368, 263] width 69 height 38
click at [632, 139] on div at bounding box center [333, 165] width 667 height 331
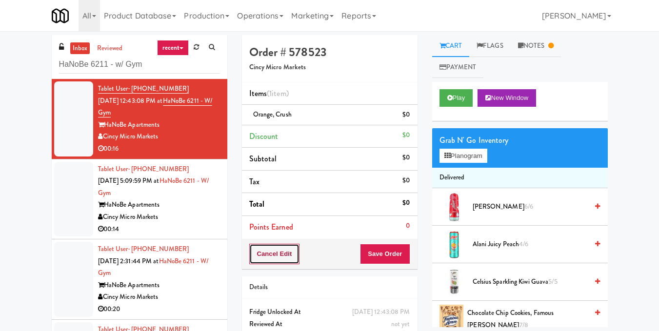
click at [261, 256] on button "Cancel Edit" at bounding box center [274, 254] width 51 height 20
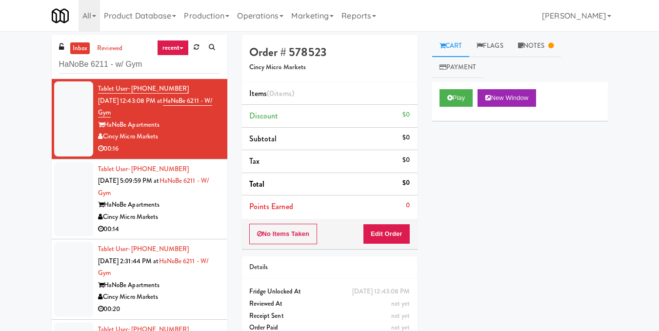
click at [185, 195] on div "Tablet User · (513) 254-4387 Aug 9, 2025 5:09:59 PM at HaNoBe 6211 - w/ Gym HaN…" at bounding box center [159, 199] width 122 height 72
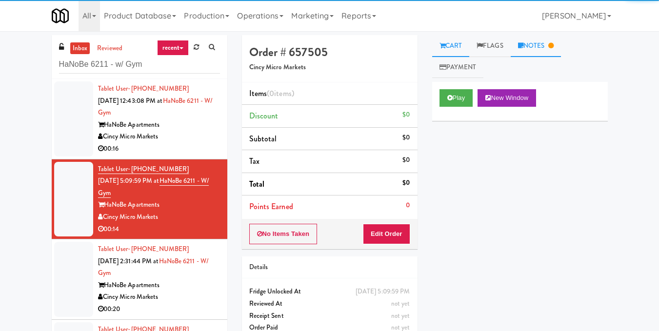
click at [536, 47] on link "Notes" at bounding box center [536, 46] width 51 height 22
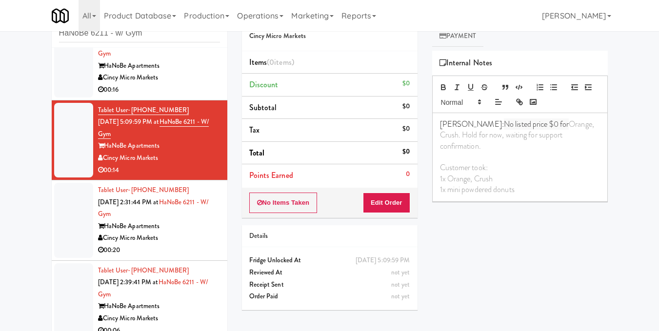
scroll to position [48, 0]
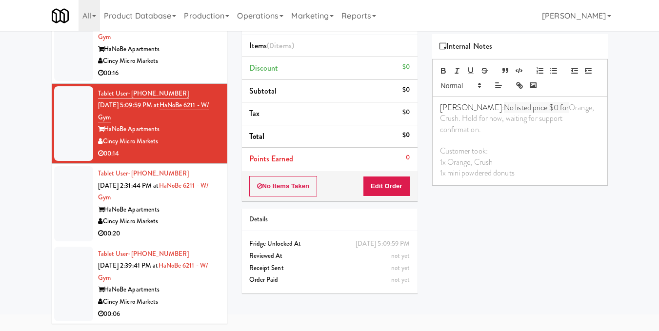
click at [168, 212] on div "HaNoBe Apartments" at bounding box center [159, 210] width 122 height 12
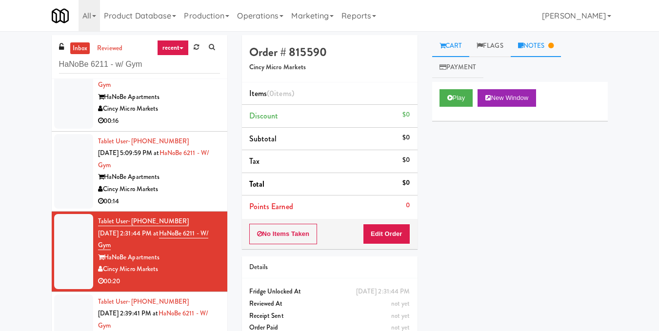
click at [546, 53] on link "Notes" at bounding box center [536, 46] width 51 height 22
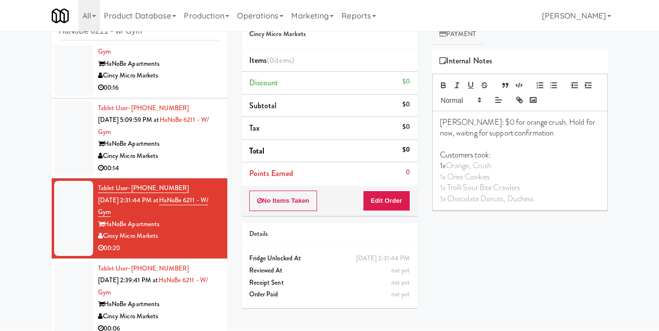
scroll to position [48, 0]
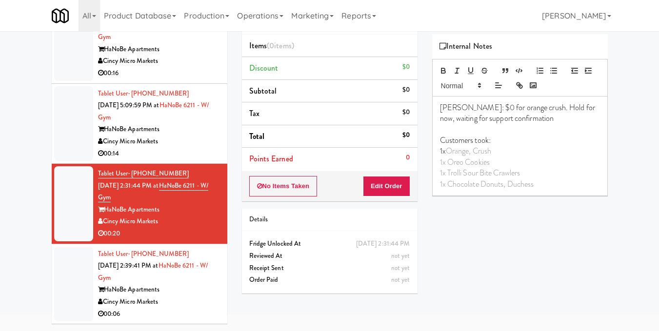
click at [156, 280] on div "Tablet User · (513) 356-7787 Aug 10, 2025 2:39:41 PM at HaNoBe 6211 - w/ Gym Ha…" at bounding box center [159, 284] width 122 height 72
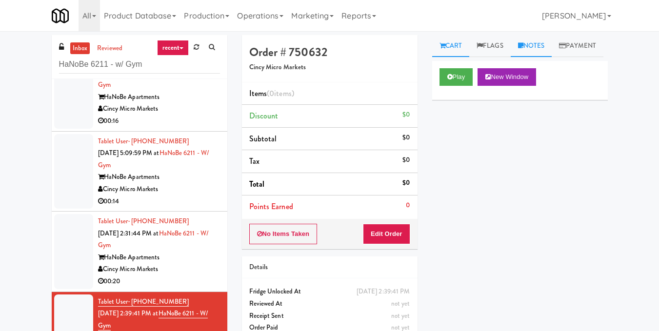
click at [519, 43] on link "Notes" at bounding box center [531, 46] width 41 height 22
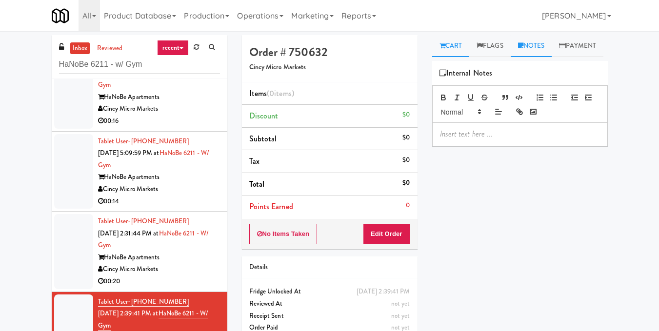
click at [457, 45] on link "Cart" at bounding box center [451, 46] width 38 height 22
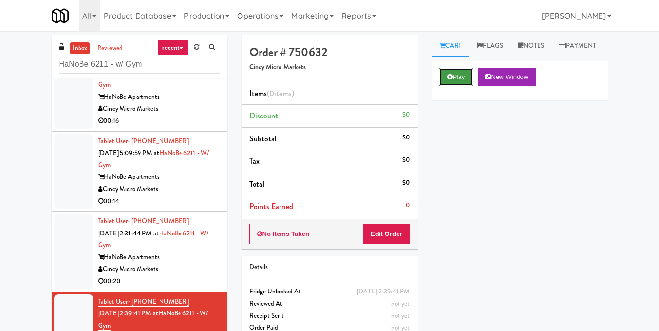
click at [462, 86] on button "Play" at bounding box center [457, 77] width 34 height 18
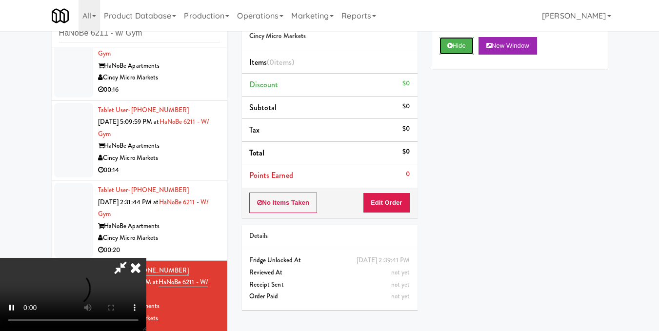
scroll to position [48, 0]
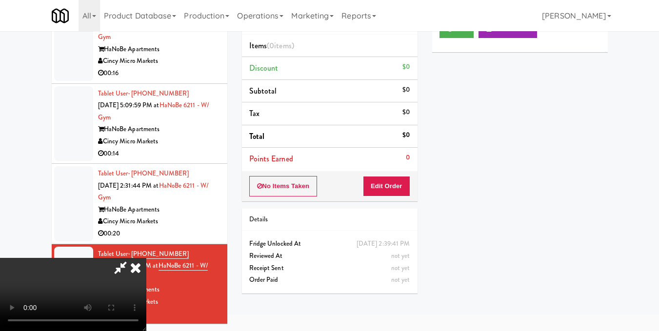
click at [146, 258] on video at bounding box center [73, 294] width 146 height 73
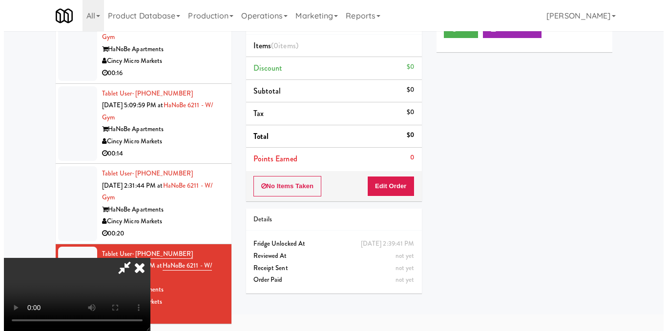
scroll to position [0, 0]
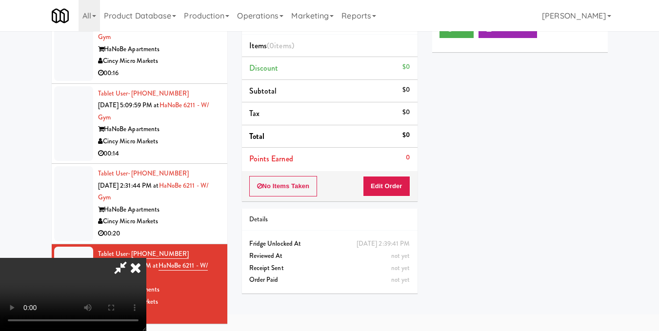
click at [146, 258] on icon at bounding box center [135, 268] width 21 height 20
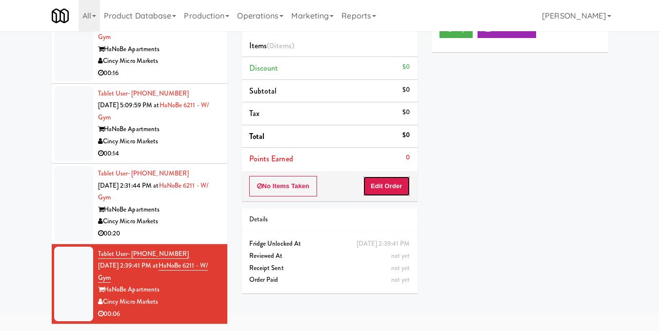
click at [381, 186] on button "Edit Order" at bounding box center [386, 186] width 47 height 20
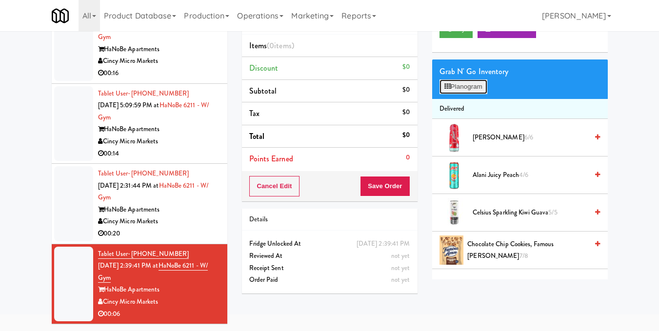
click at [464, 94] on button "Planogram" at bounding box center [464, 87] width 48 height 15
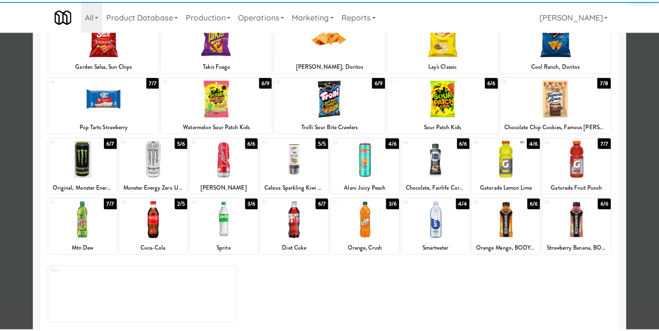
scroll to position [148, 0]
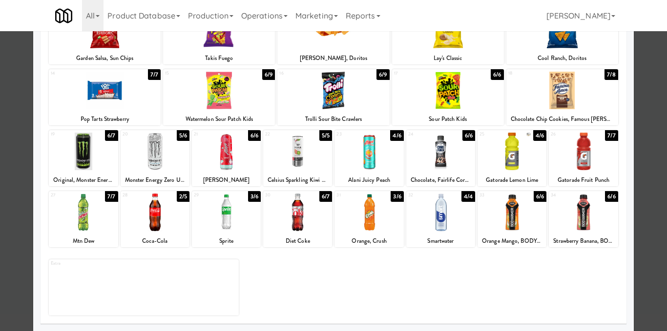
click at [231, 226] on div at bounding box center [226, 213] width 69 height 38
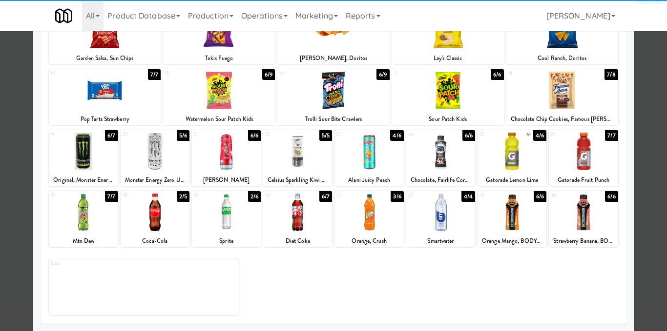
click at [636, 135] on div at bounding box center [333, 165] width 667 height 331
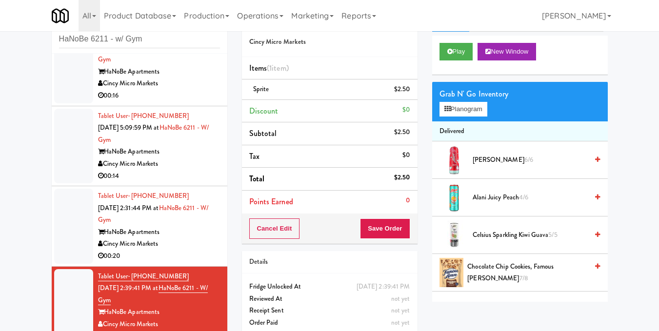
scroll to position [48, 0]
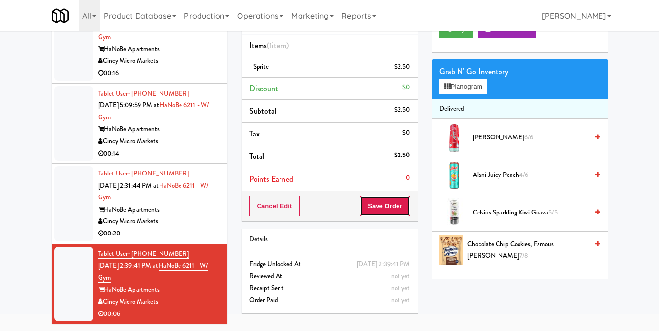
drag, startPoint x: 382, startPoint y: 172, endPoint x: 367, endPoint y: 210, distance: 41.4
click at [367, 210] on button "Save Order" at bounding box center [385, 206] width 50 height 20
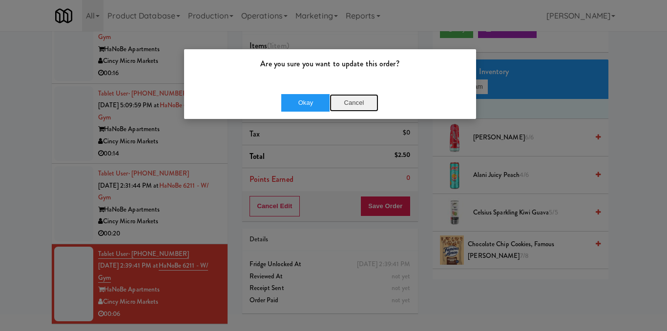
click at [358, 102] on button "Cancel" at bounding box center [353, 103] width 49 height 18
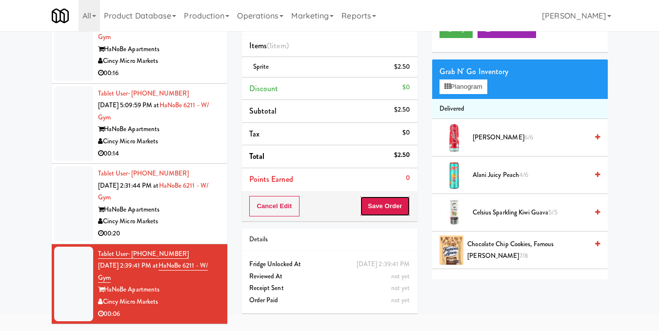
click at [377, 206] on button "Save Order" at bounding box center [385, 206] width 50 height 20
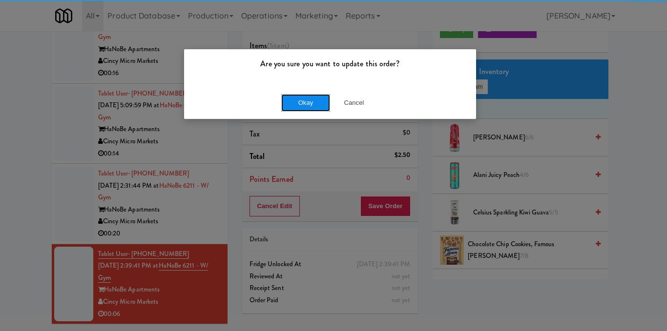
click at [310, 97] on button "Okay" at bounding box center [305, 103] width 49 height 18
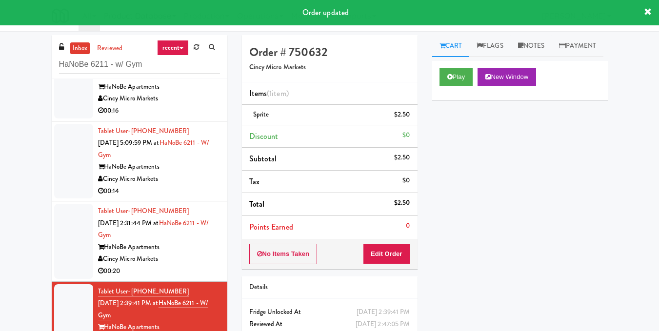
scroll to position [40, 0]
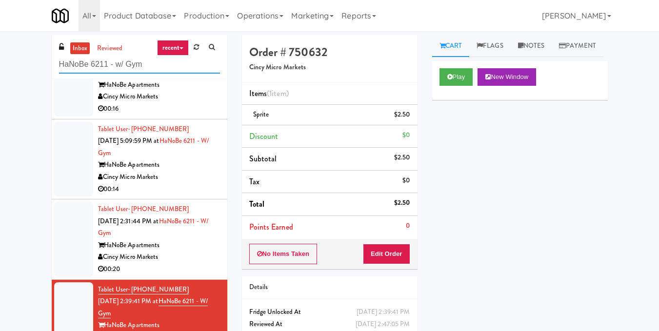
drag, startPoint x: 120, startPoint y: 70, endPoint x: 0, endPoint y: 81, distance: 120.1
click at [0, 81] on div "inbox reviewed recent all unclear take inventory issue suspicious failed recent…" at bounding box center [329, 207] width 659 height 344
paste input "Flats at San Tan-Fridge"
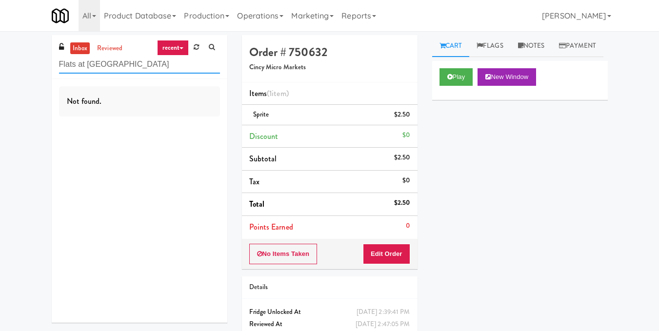
scroll to position [0, 0]
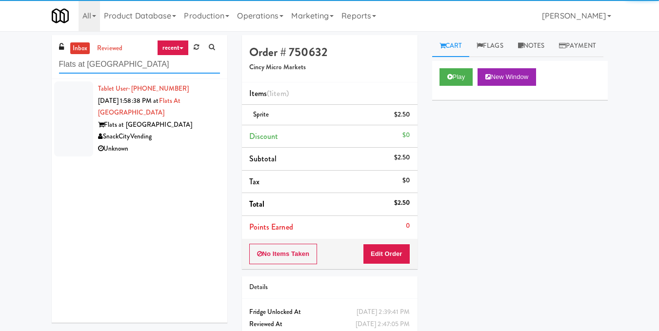
type input "Flats at San Tan-Fridge"
click at [148, 117] on div "Tablet User · (971) 413-0110 Aug 10, 2025 1:58:38 PM at Flats at San Tan-Fridge…" at bounding box center [159, 119] width 122 height 72
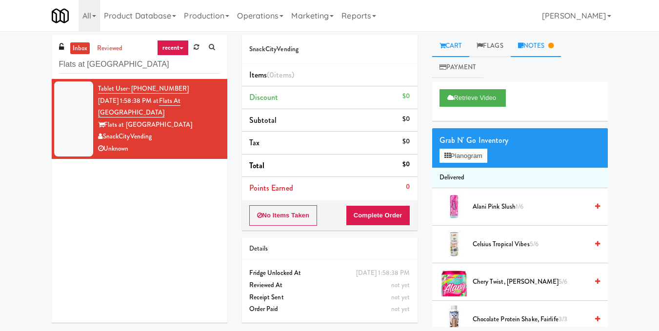
click at [537, 44] on link "Notes" at bounding box center [536, 46] width 51 height 22
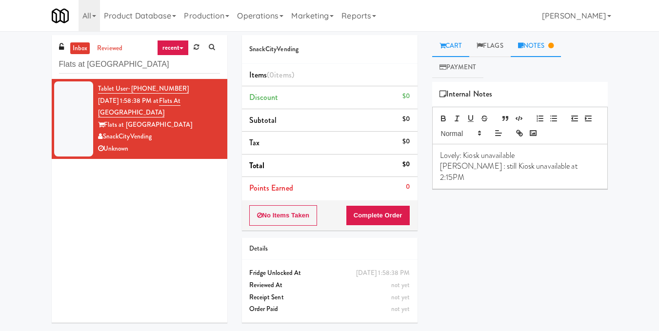
click at [450, 48] on link "Cart" at bounding box center [451, 46] width 38 height 22
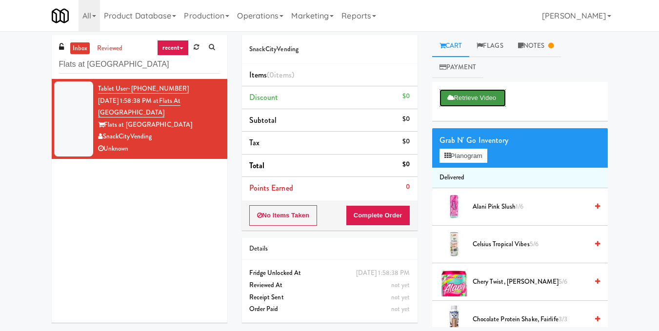
click at [481, 93] on button "Retrieve Video" at bounding box center [473, 98] width 66 height 18
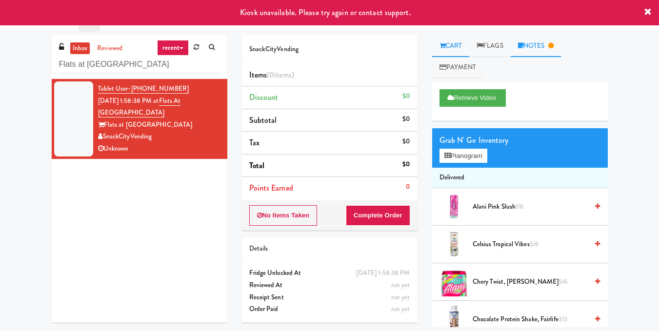
click at [534, 46] on link "Notes" at bounding box center [536, 46] width 51 height 22
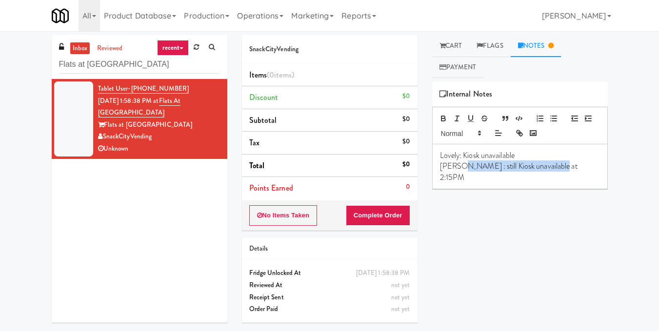
drag, startPoint x: 558, startPoint y: 167, endPoint x: 457, endPoint y: 173, distance: 101.6
click at [457, 173] on div "Lovely: Kiosk unavailable Lyn : still Kiosk unavailable at 2:15PM" at bounding box center [520, 166] width 175 height 44
copy p "still Kiosk unavailable at 2:15PM"
click at [570, 165] on p "Lyn : still Kiosk unavailable at 2:15PM" at bounding box center [520, 172] width 160 height 22
click at [564, 169] on p "Lyn : still Kiosk unavailable at 2:15PM" at bounding box center [520, 172] width 160 height 22
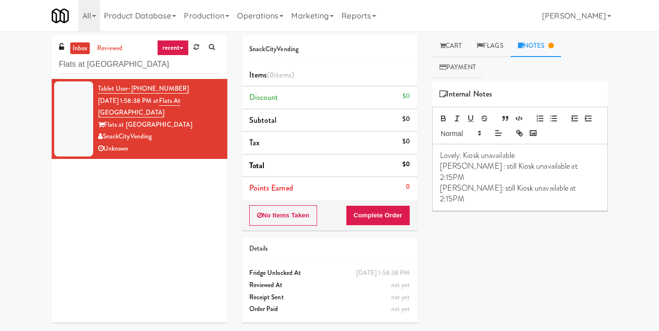
click at [545, 183] on p "Reyn: still Kiosk unavailable at 2:15PM" at bounding box center [520, 194] width 160 height 22
drag, startPoint x: 36, startPoint y: 74, endPoint x: 0, endPoint y: 76, distance: 35.7
click at [0, 76] on div "inbox reviewed recent all unclear take inventory issue suspicious failed recent…" at bounding box center [329, 182] width 659 height 295
paste input "AVIA College -"
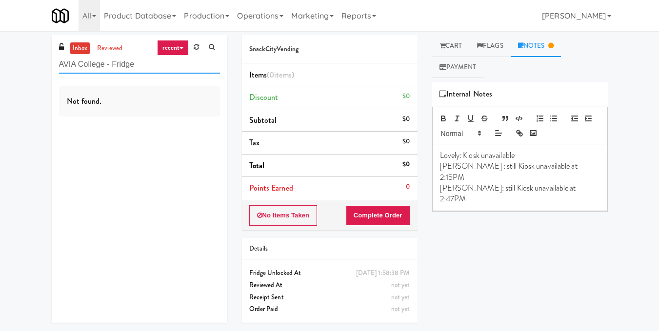
click at [151, 66] on input "AVIA College - Fridge" at bounding box center [139, 65] width 161 height 18
type input "AVIA College - Fridge"
click at [105, 50] on link "reviewed" at bounding box center [110, 48] width 30 height 12
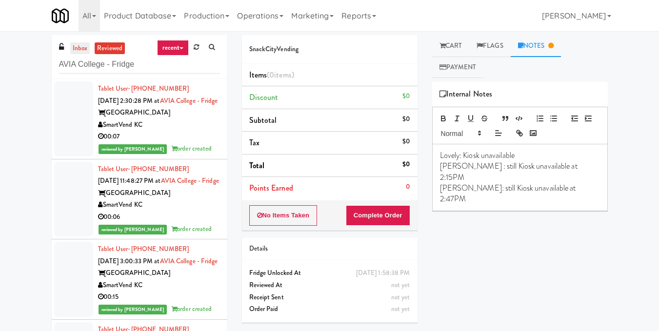
click at [83, 52] on link "inbox" at bounding box center [80, 48] width 20 height 12
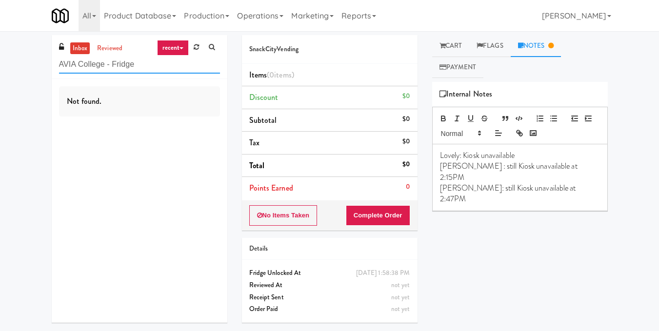
click at [158, 65] on input "AVIA College - Fridge" at bounding box center [139, 65] width 161 height 18
drag, startPoint x: 151, startPoint y: 70, endPoint x: 34, endPoint y: 71, distance: 116.6
click at [34, 71] on div "inbox reviewed recent all unclear take inventory issue suspicious failed recent…" at bounding box center [329, 182] width 659 height 295
paste input "AVIA College - Fridge"
drag, startPoint x: 85, startPoint y: 77, endPoint x: 0, endPoint y: 95, distance: 86.8
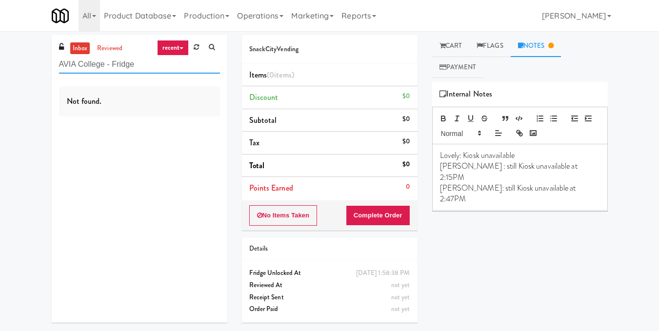
click at [0, 95] on div "inbox reviewed recent all unclear take inventory issue suspicious failed recent…" at bounding box center [329, 182] width 659 height 295
paste input "Illume - Cooler - Left"
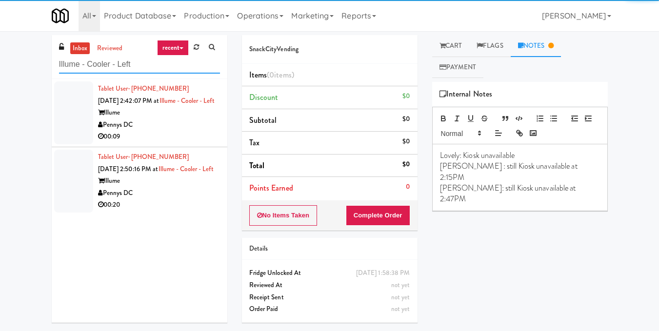
type input "Illume - Cooler - Left"
click at [149, 111] on div "Tablet User · (414) 439-5937 Aug 10, 2025 2:42:07 PM at Illume - Cooler - Left …" at bounding box center [159, 113] width 122 height 60
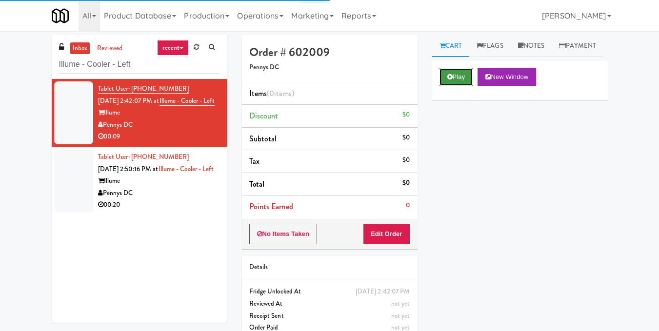
click at [450, 86] on button "Play" at bounding box center [457, 77] width 34 height 18
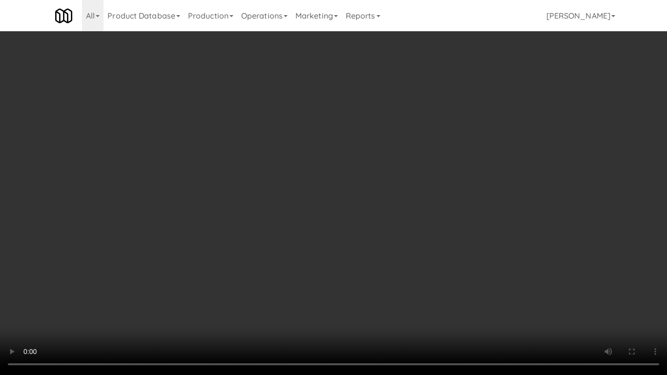
click at [223, 210] on video at bounding box center [333, 187] width 667 height 375
click at [407, 249] on video at bounding box center [333, 187] width 667 height 375
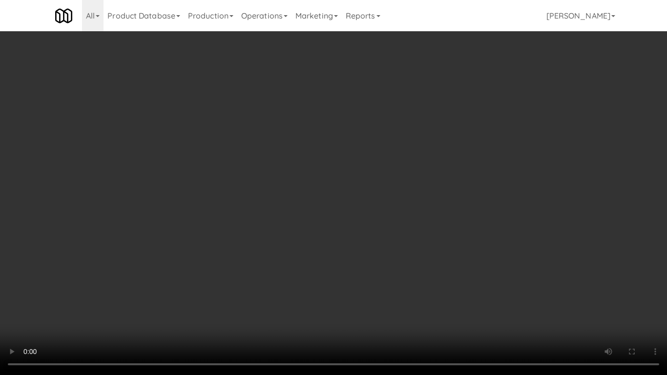
click at [407, 249] on video at bounding box center [333, 187] width 667 height 375
click at [395, 248] on video at bounding box center [333, 187] width 667 height 375
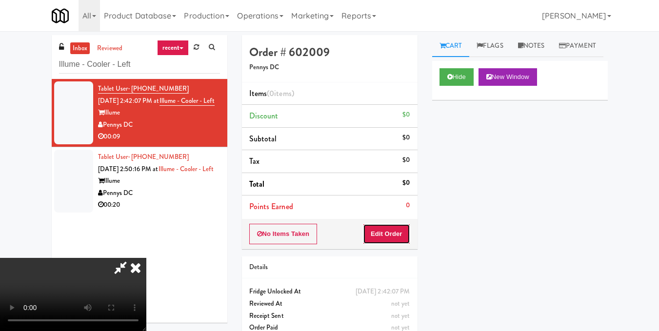
drag, startPoint x: 407, startPoint y: 238, endPoint x: 412, endPoint y: 216, distance: 23.2
click at [406, 238] on button "Edit Order" at bounding box center [386, 234] width 47 height 20
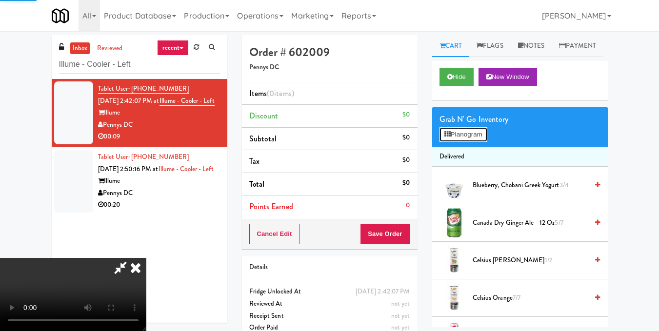
click at [454, 142] on button "Planogram" at bounding box center [464, 134] width 48 height 15
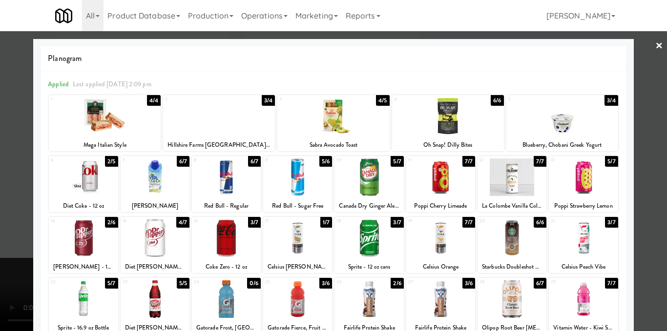
click at [350, 126] on div at bounding box center [333, 117] width 112 height 38
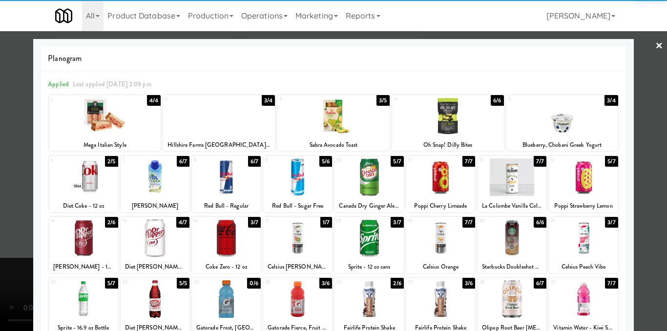
click at [651, 146] on div at bounding box center [333, 165] width 667 height 331
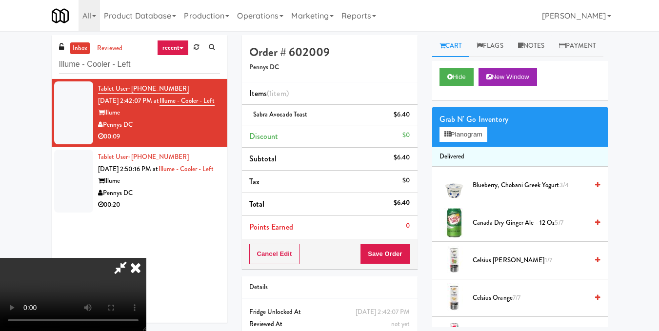
click at [146, 258] on video at bounding box center [73, 294] width 146 height 73
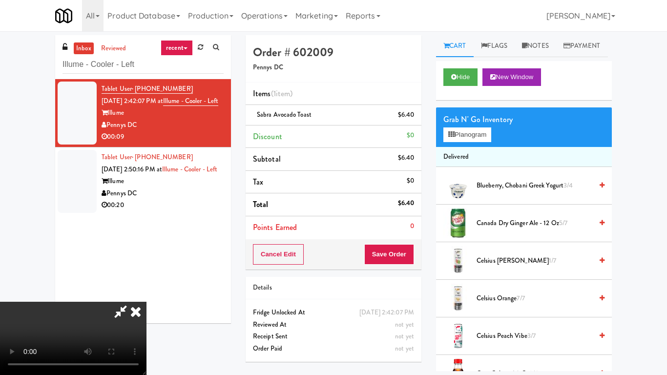
click at [146, 331] on video at bounding box center [73, 338] width 146 height 73
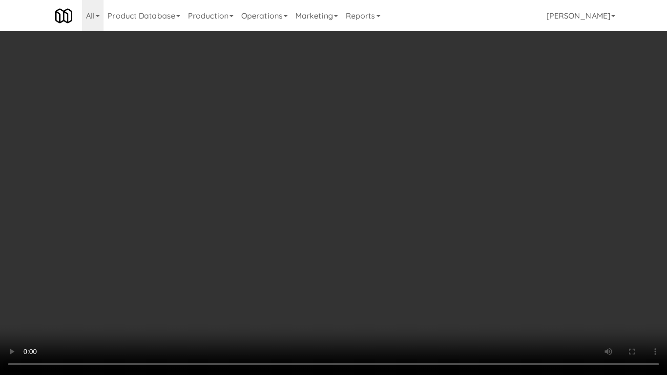
click at [80, 148] on video at bounding box center [333, 187] width 667 height 375
click at [80, 147] on video at bounding box center [333, 187] width 667 height 375
click at [144, 105] on video at bounding box center [333, 187] width 667 height 375
click at [109, 82] on video at bounding box center [333, 187] width 667 height 375
click at [119, 96] on video at bounding box center [333, 187] width 667 height 375
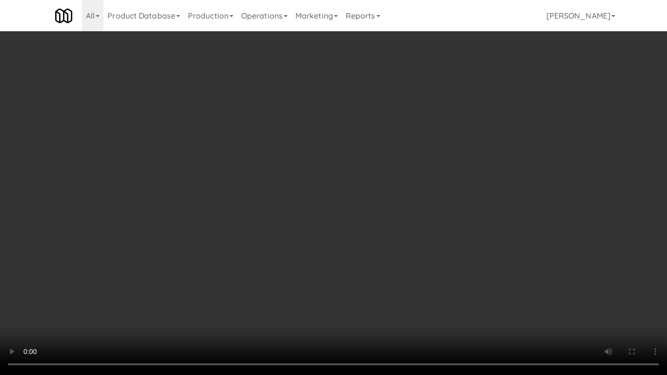
click at [119, 96] on video at bounding box center [333, 187] width 667 height 375
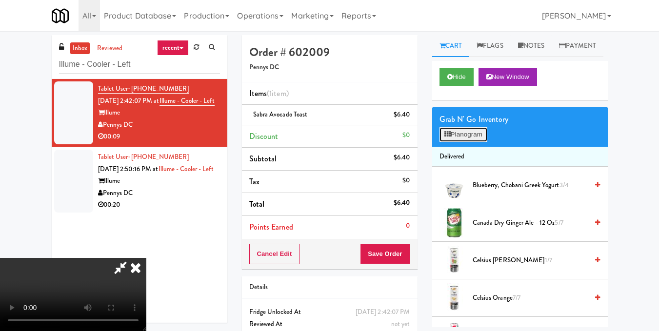
click at [463, 142] on button "Planogram" at bounding box center [464, 134] width 48 height 15
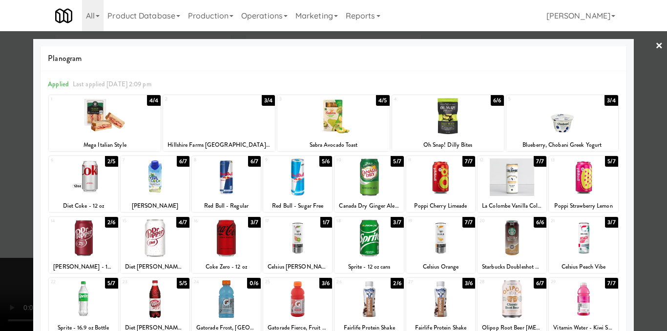
click at [298, 249] on div at bounding box center [297, 239] width 69 height 38
click at [633, 155] on div at bounding box center [333, 165] width 667 height 331
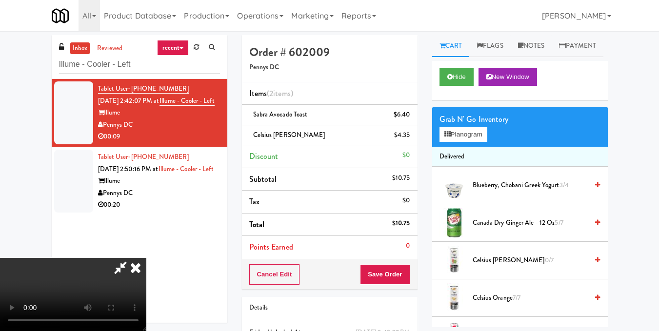
click at [146, 258] on video at bounding box center [73, 294] width 146 height 73
click at [146, 258] on icon at bounding box center [135, 268] width 21 height 20
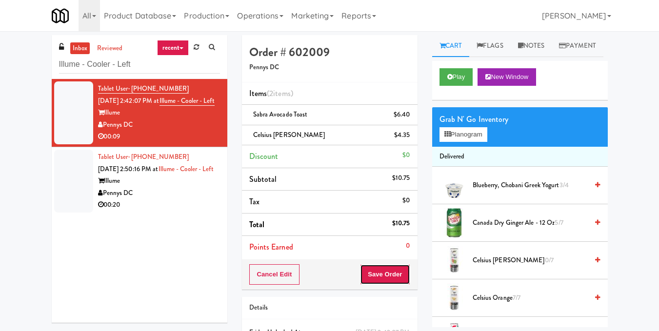
click at [389, 283] on button "Save Order" at bounding box center [385, 274] width 50 height 20
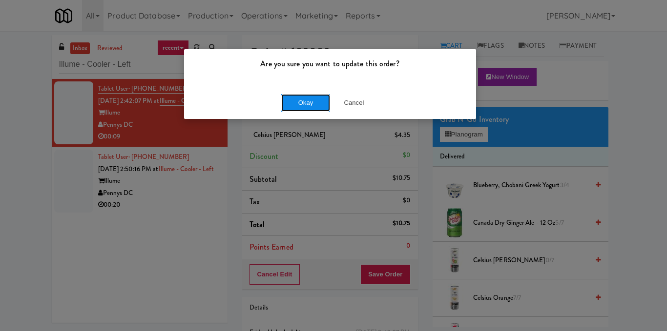
click at [303, 103] on button "Okay" at bounding box center [305, 103] width 49 height 18
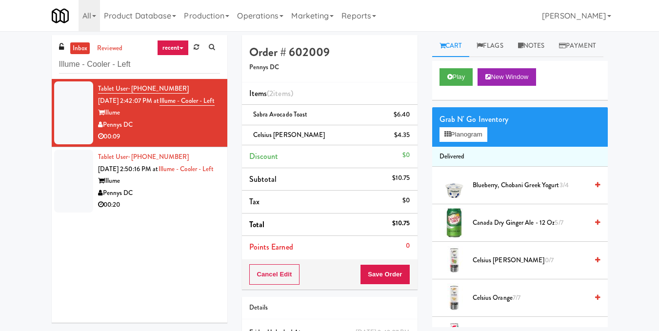
click at [176, 187] on div "Illume" at bounding box center [159, 181] width 122 height 12
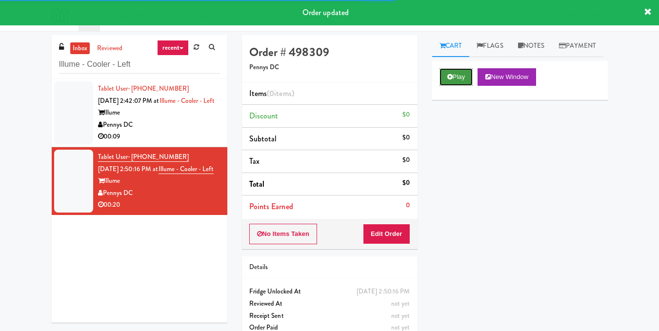
click at [468, 86] on button "Play" at bounding box center [457, 77] width 34 height 18
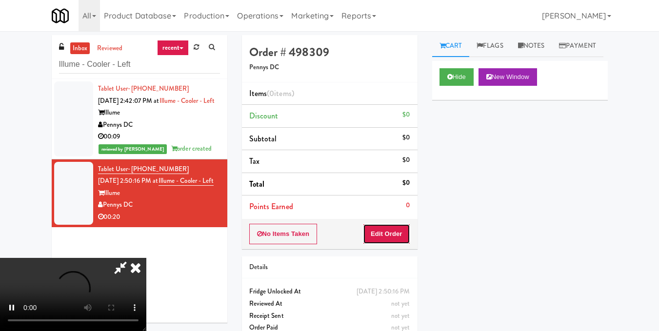
click at [402, 234] on button "Edit Order" at bounding box center [386, 234] width 47 height 20
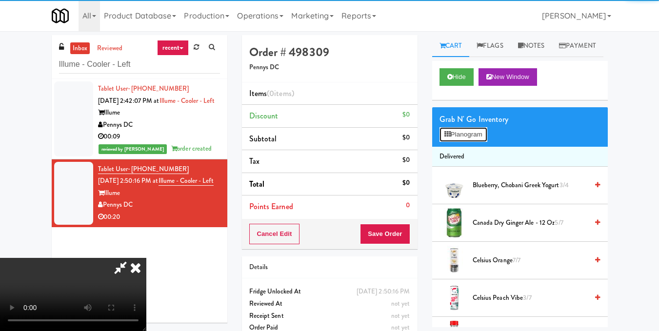
click at [461, 142] on button "Planogram" at bounding box center [464, 134] width 48 height 15
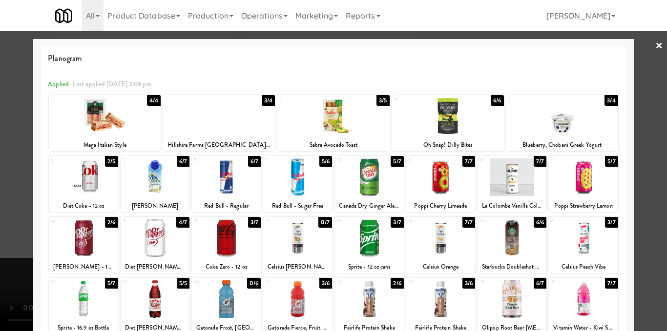
click at [440, 195] on div at bounding box center [440, 178] width 69 height 38
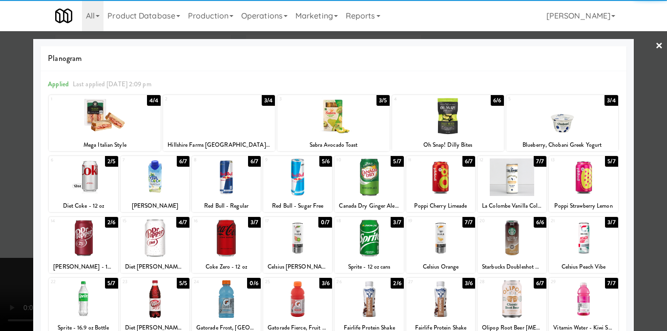
click at [652, 175] on div at bounding box center [333, 165] width 667 height 331
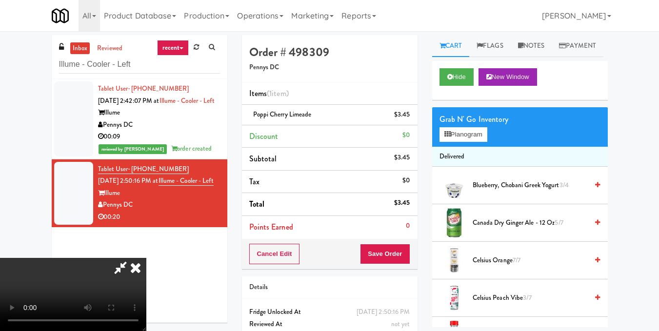
drag, startPoint x: 386, startPoint y: 120, endPoint x: 407, endPoint y: 134, distance: 25.7
click at [146, 258] on icon at bounding box center [135, 268] width 21 height 20
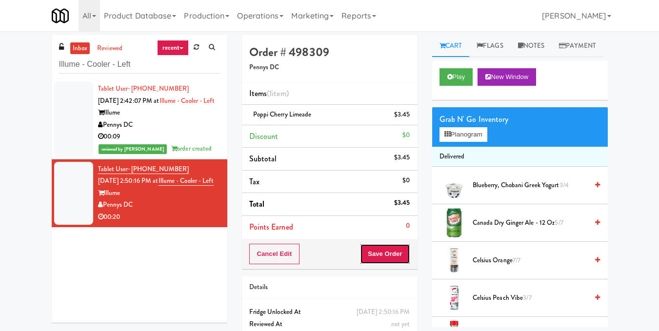
click at [386, 256] on button "Save Order" at bounding box center [385, 254] width 50 height 20
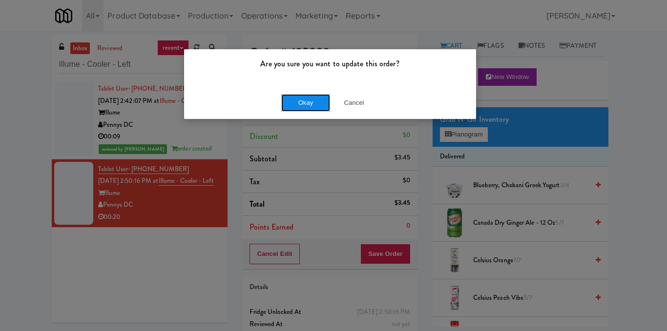
click at [292, 104] on button "Okay" at bounding box center [305, 103] width 49 height 18
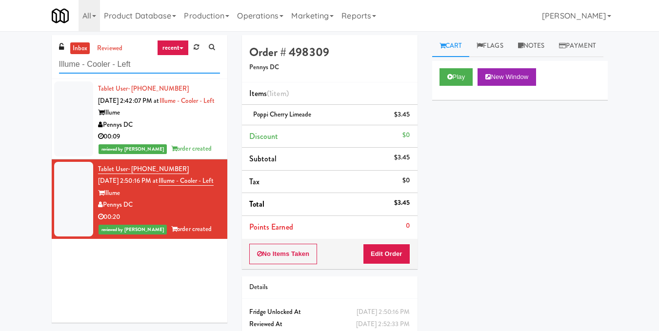
drag, startPoint x: 134, startPoint y: 68, endPoint x: 0, endPoint y: 74, distance: 134.3
click at [0, 74] on div "inbox reviewed recent all unclear take inventory issue suspicious failed recent…" at bounding box center [329, 202] width 659 height 334
paste input "Ridge Blue Hills Combo"
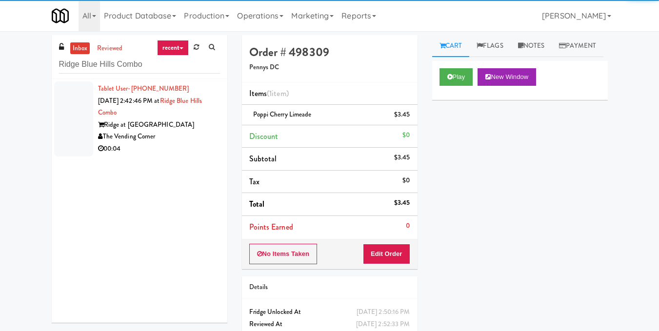
click at [133, 147] on div "00:04" at bounding box center [159, 149] width 122 height 12
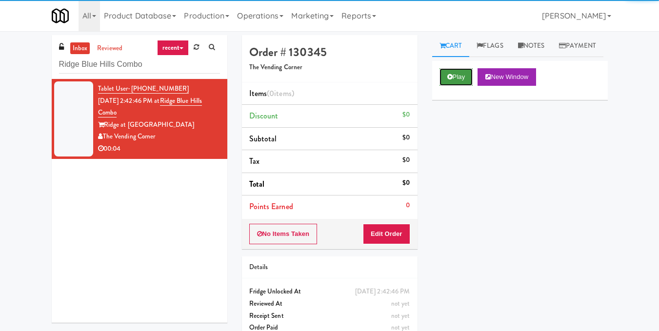
click at [452, 80] on icon at bounding box center [449, 77] width 5 height 6
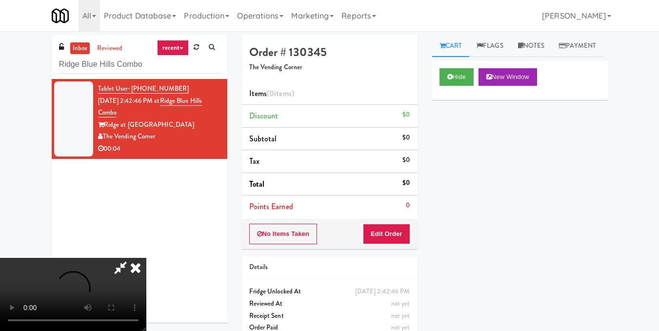
click at [146, 258] on video at bounding box center [73, 294] width 146 height 73
click at [407, 235] on button "Edit Order" at bounding box center [386, 234] width 47 height 20
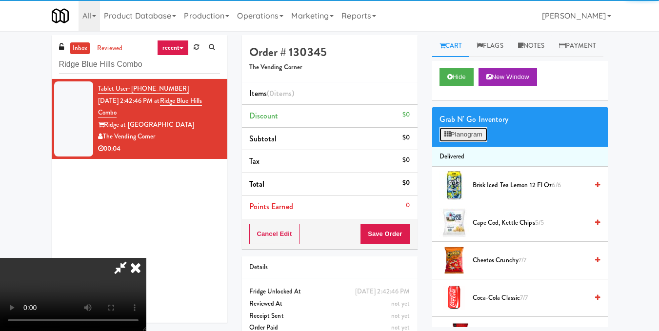
click at [457, 142] on button "Planogram" at bounding box center [464, 134] width 48 height 15
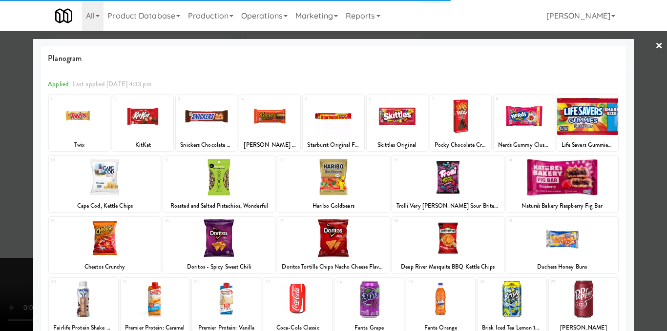
click at [227, 183] on div at bounding box center [219, 178] width 112 height 38
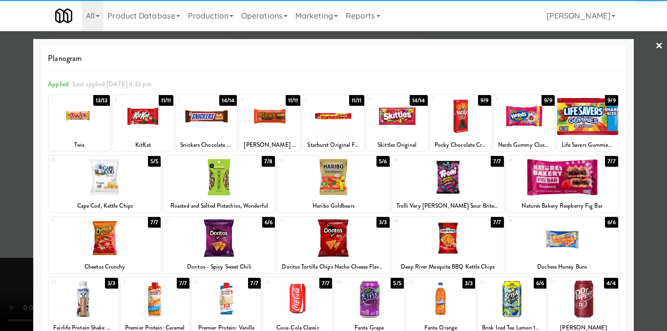
click at [644, 185] on div at bounding box center [333, 165] width 667 height 331
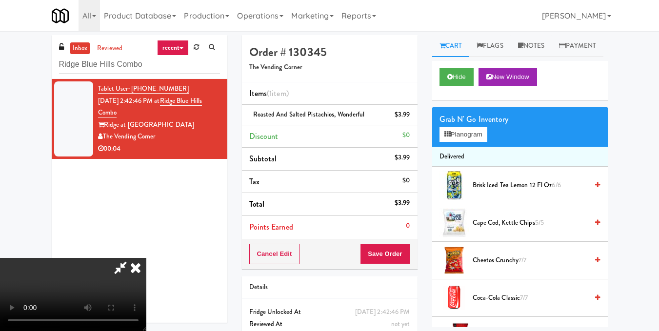
click at [146, 258] on video at bounding box center [73, 294] width 146 height 73
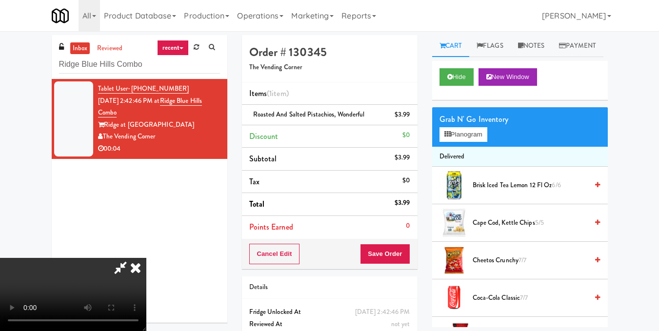
click at [146, 258] on video at bounding box center [73, 294] width 146 height 73
drag, startPoint x: 373, startPoint y: 39, endPoint x: 381, endPoint y: 78, distance: 39.7
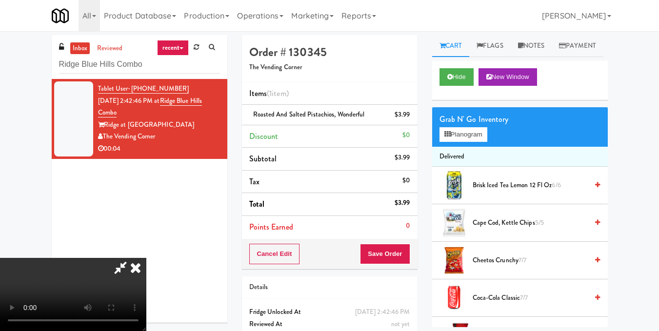
click at [146, 258] on div at bounding box center [73, 294] width 146 height 73
click at [146, 258] on icon at bounding box center [135, 268] width 21 height 20
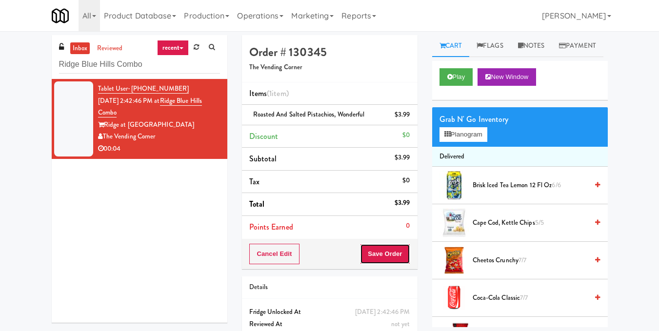
drag, startPoint x: 386, startPoint y: 248, endPoint x: 373, endPoint y: 255, distance: 14.0
click at [386, 248] on button "Save Order" at bounding box center [385, 254] width 50 height 20
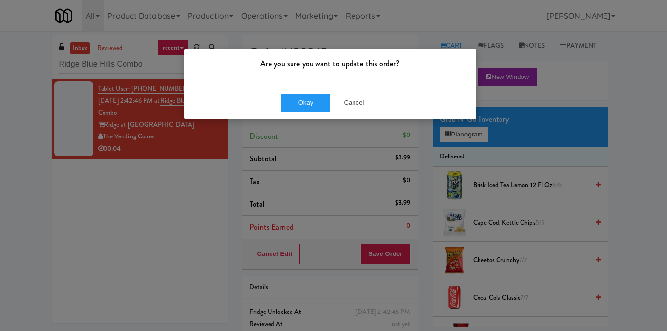
click at [309, 90] on div "Okay Cancel" at bounding box center [330, 102] width 292 height 33
click at [314, 103] on button "Okay" at bounding box center [305, 103] width 49 height 18
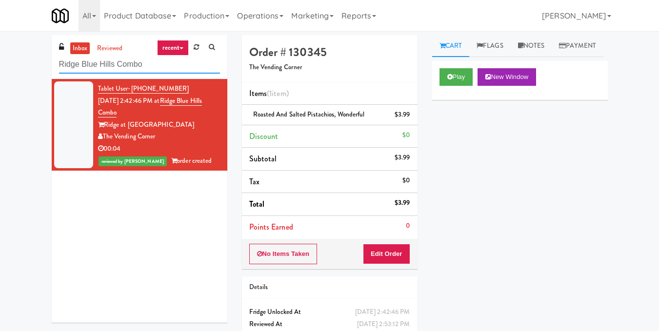
click at [153, 66] on input "Ridge Blue Hills Combo" at bounding box center [139, 65] width 161 height 18
paste input "Herbert - Fridge"
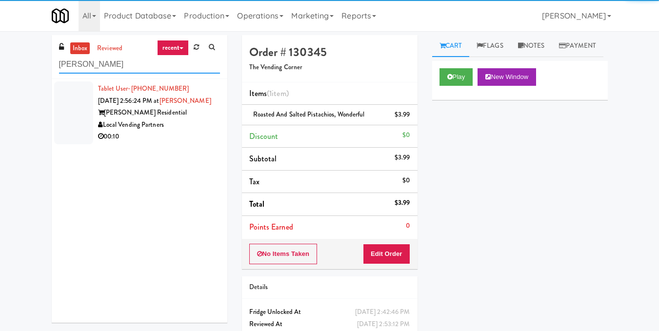
type input "Herbert - Fridge"
click at [137, 119] on div "Herbert Residential" at bounding box center [159, 113] width 122 height 12
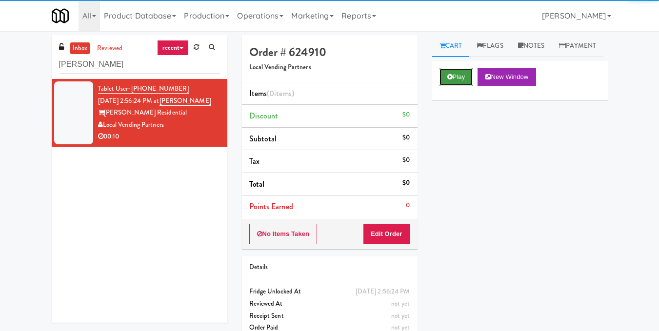
click at [460, 86] on button "Play" at bounding box center [457, 77] width 34 height 18
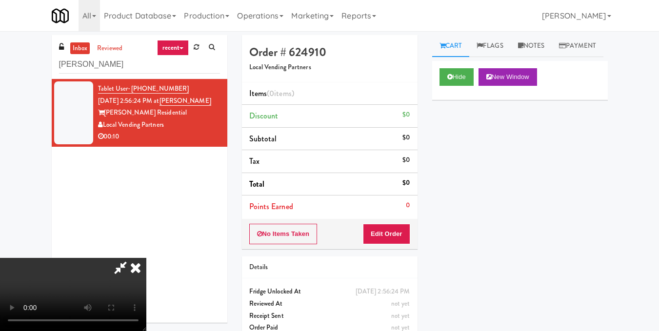
click at [146, 258] on video at bounding box center [73, 294] width 146 height 73
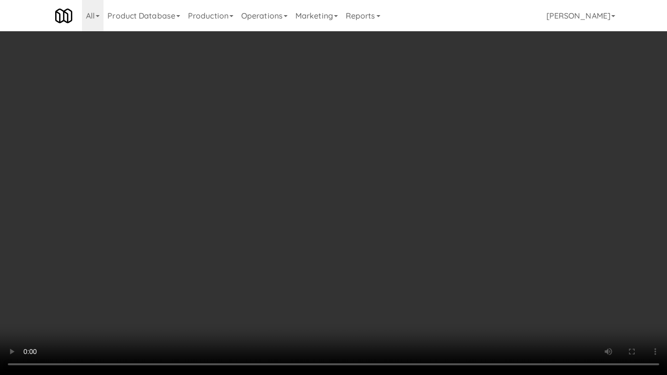
click at [379, 197] on video at bounding box center [333, 187] width 667 height 375
click at [383, 189] on video at bounding box center [333, 187] width 667 height 375
click at [391, 166] on video at bounding box center [333, 187] width 667 height 375
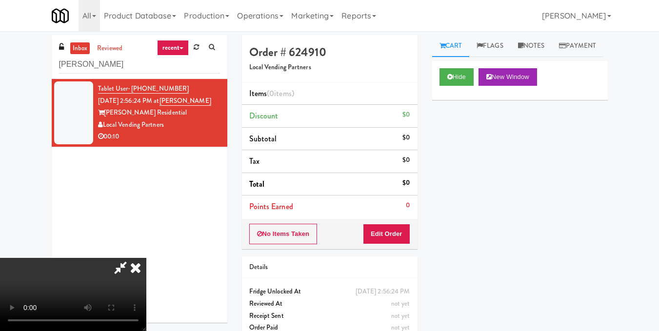
click at [411, 236] on div "No Items Taken Edit Order" at bounding box center [330, 234] width 176 height 30
click at [406, 241] on button "Edit Order" at bounding box center [386, 234] width 47 height 20
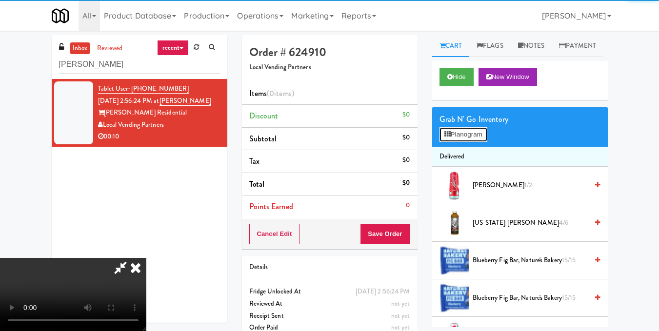
drag, startPoint x: 456, startPoint y: 161, endPoint x: 459, endPoint y: 156, distance: 5.5
click at [457, 142] on button "Planogram" at bounding box center [464, 134] width 48 height 15
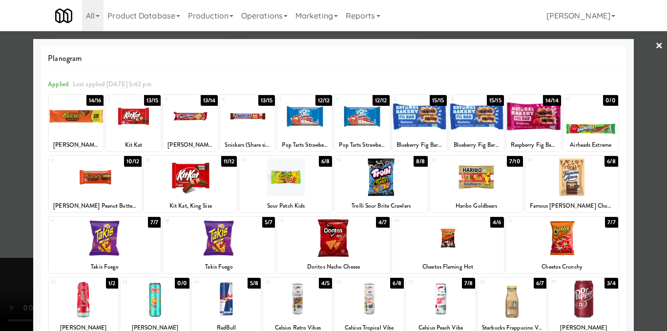
click at [341, 256] on div at bounding box center [333, 239] width 112 height 38
click at [644, 197] on div at bounding box center [333, 165] width 667 height 331
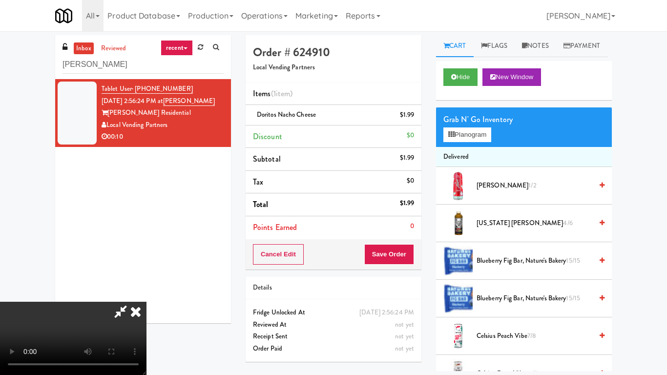
click at [146, 302] on video at bounding box center [73, 338] width 146 height 73
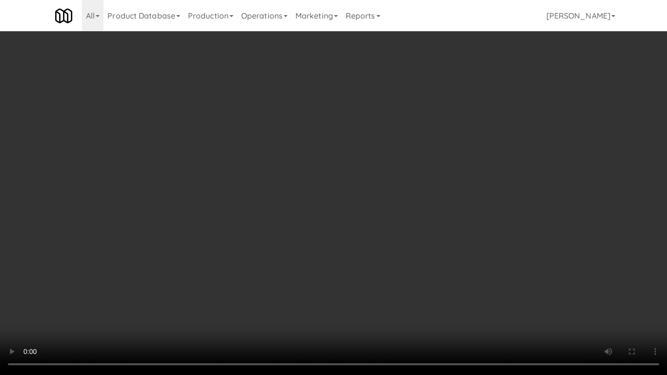
click at [320, 245] on video at bounding box center [333, 187] width 667 height 375
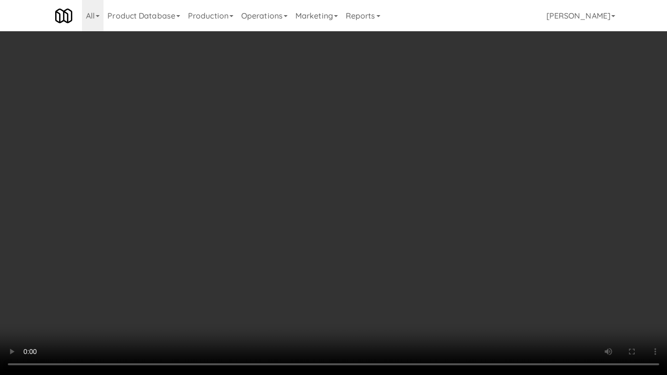
click at [320, 245] on video at bounding box center [333, 187] width 667 height 375
click at [325, 243] on video at bounding box center [333, 187] width 667 height 375
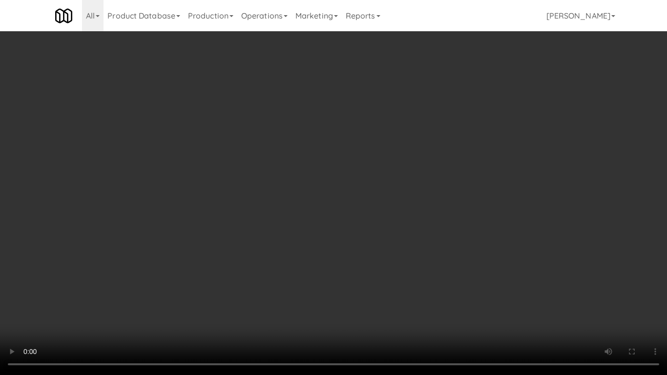
click at [325, 243] on video at bounding box center [333, 187] width 667 height 375
click at [329, 240] on video at bounding box center [333, 187] width 667 height 375
click at [337, 230] on video at bounding box center [333, 187] width 667 height 375
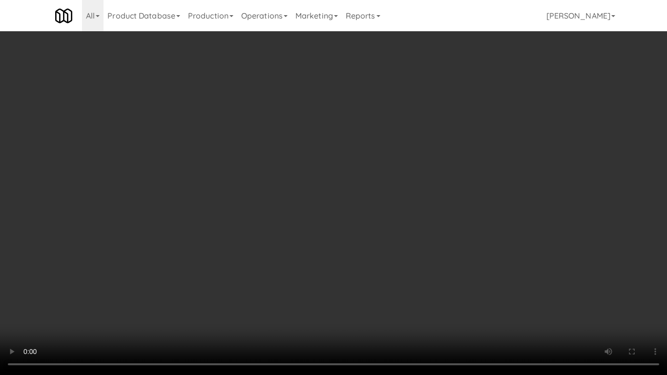
click at [355, 183] on video at bounding box center [333, 187] width 667 height 375
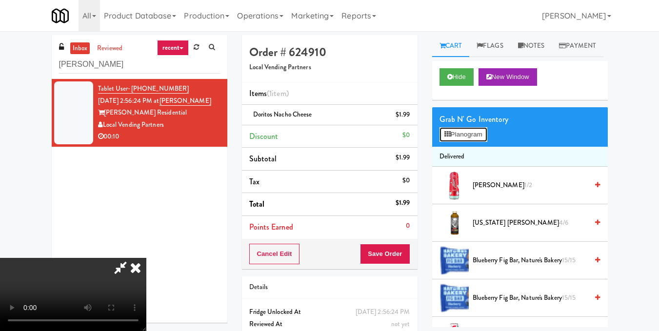
click at [468, 142] on button "Planogram" at bounding box center [464, 134] width 48 height 15
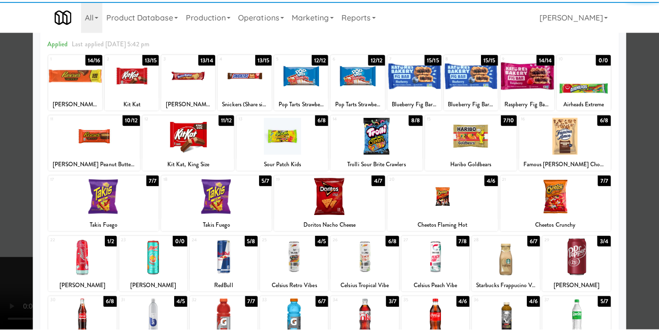
scroll to position [98, 0]
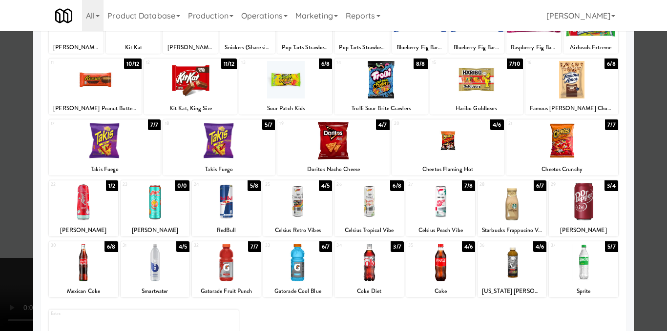
click at [292, 205] on div at bounding box center [297, 202] width 69 height 38
click at [631, 196] on div at bounding box center [333, 165] width 667 height 331
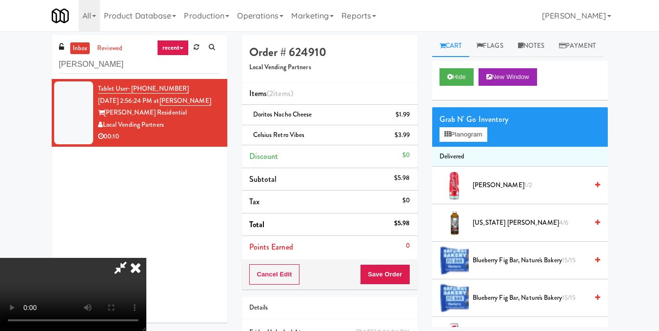
click at [146, 258] on video at bounding box center [73, 294] width 146 height 73
click at [146, 258] on icon at bounding box center [135, 268] width 21 height 20
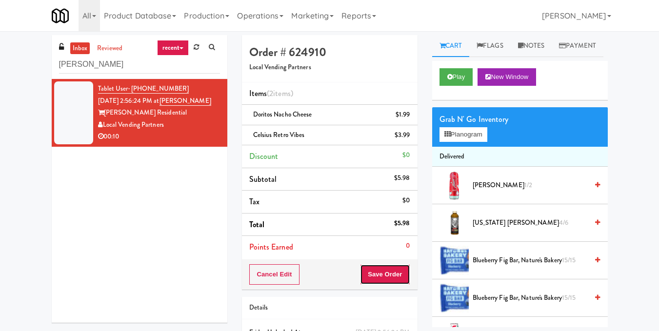
click at [404, 271] on button "Save Order" at bounding box center [385, 274] width 50 height 20
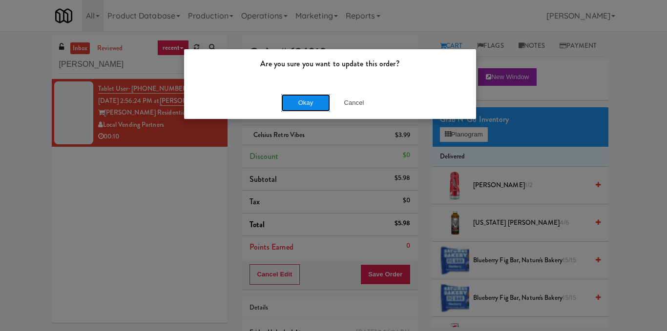
click at [292, 98] on button "Okay" at bounding box center [305, 103] width 49 height 18
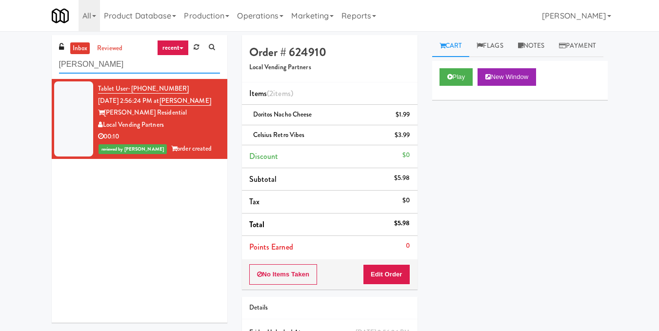
drag, startPoint x: 165, startPoint y: 67, endPoint x: 0, endPoint y: 70, distance: 165.0
click at [0, 70] on div "inbox reviewed recent all unclear take inventory issue suspicious failed recent…" at bounding box center [329, 212] width 659 height 354
paste input "VY - Cooler - Left"
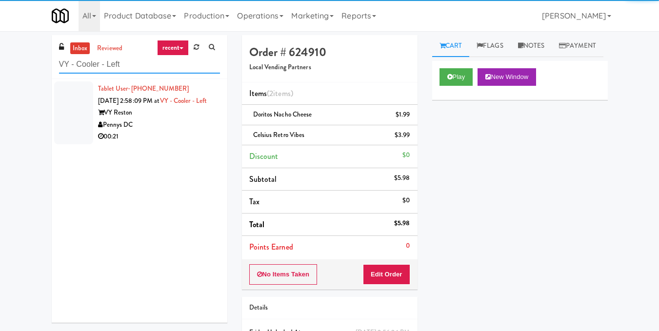
type input "VY - Cooler - Left"
click at [136, 131] on div "Pennys DC" at bounding box center [159, 125] width 122 height 12
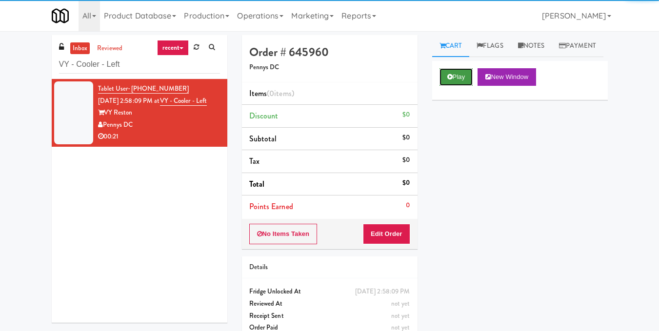
click at [458, 86] on button "Play" at bounding box center [457, 77] width 34 height 18
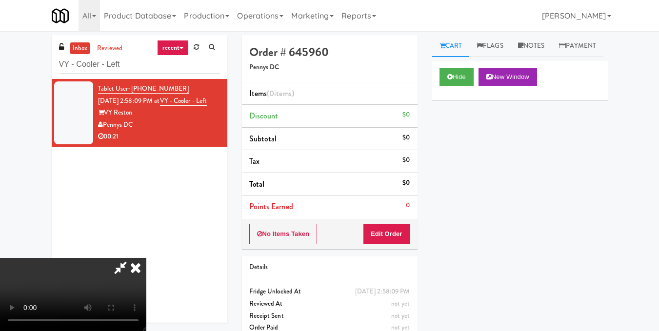
click at [146, 258] on video at bounding box center [73, 294] width 146 height 73
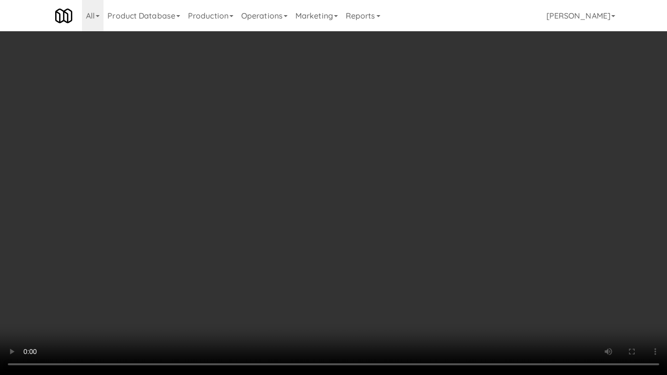
click at [636, 158] on video at bounding box center [333, 187] width 667 height 375
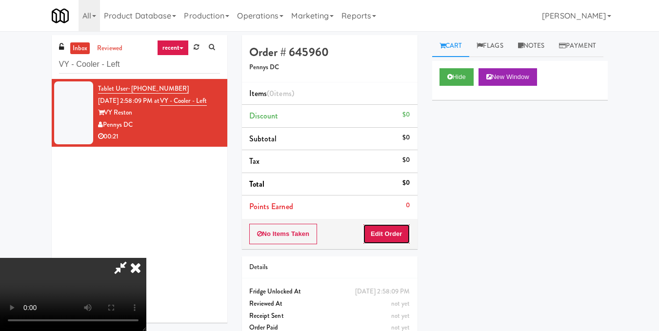
click at [400, 231] on button "Edit Order" at bounding box center [386, 234] width 47 height 20
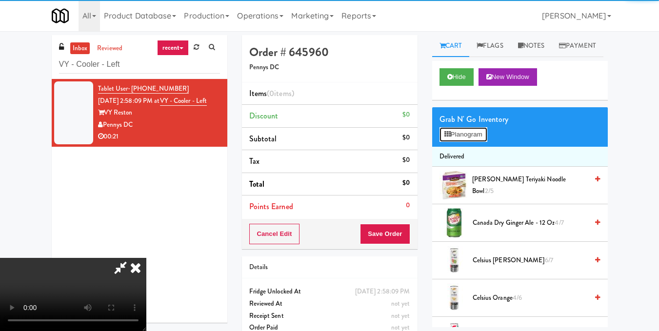
click at [455, 147] on div "Grab N' Go Inventory Planogram" at bounding box center [520, 127] width 176 height 40
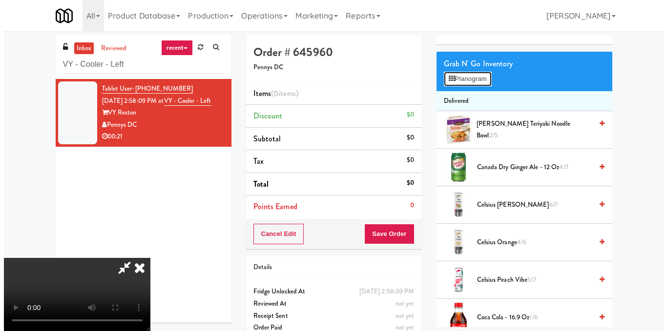
scroll to position [49, 0]
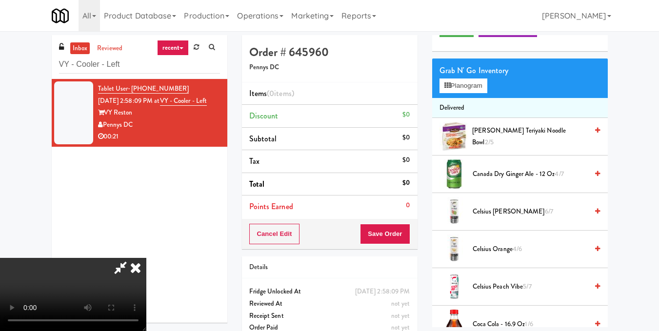
click at [458, 78] on div "Grab N' Go Inventory" at bounding box center [520, 70] width 161 height 15
click at [461, 93] on button "Planogram" at bounding box center [464, 86] width 48 height 15
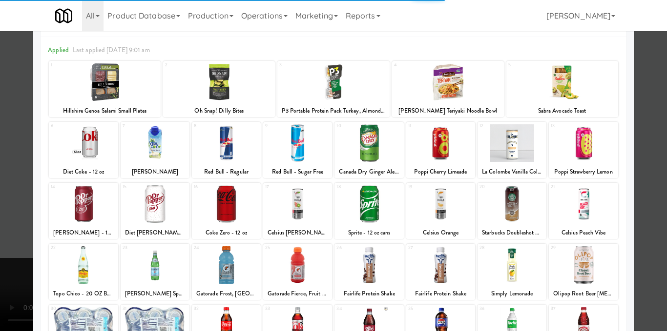
scroll to position [148, 0]
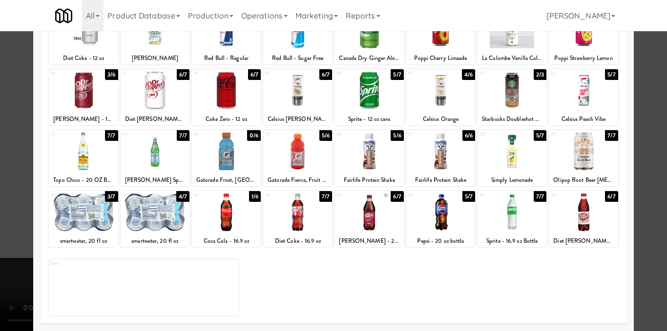
click at [501, 223] on div at bounding box center [511, 213] width 69 height 38
click at [644, 193] on div at bounding box center [333, 165] width 667 height 331
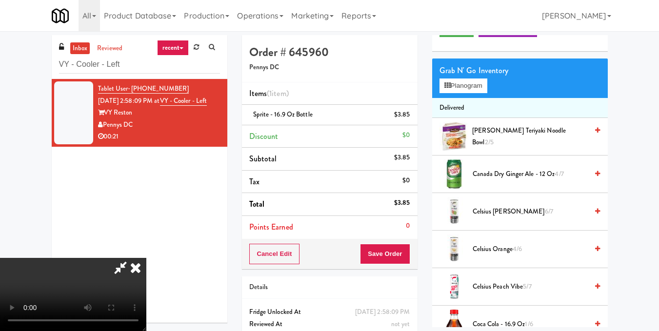
click at [146, 258] on video at bounding box center [73, 294] width 146 height 73
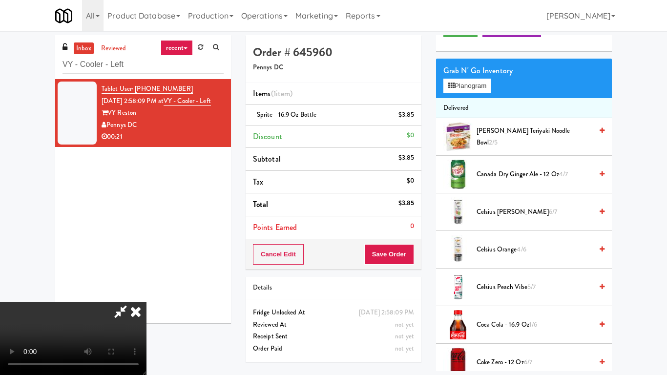
click at [146, 302] on video at bounding box center [73, 338] width 146 height 73
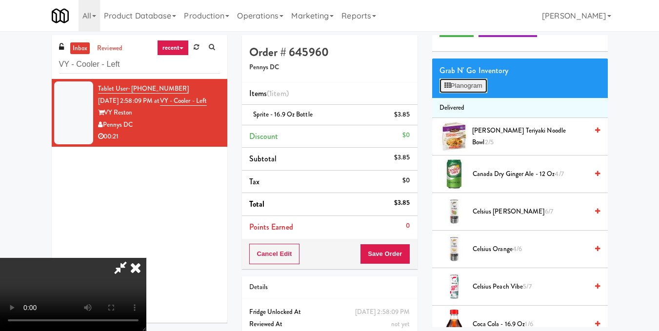
click at [457, 93] on button "Planogram" at bounding box center [464, 86] width 48 height 15
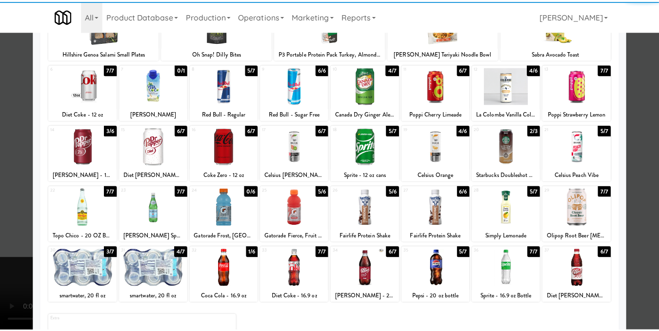
scroll to position [98, 0]
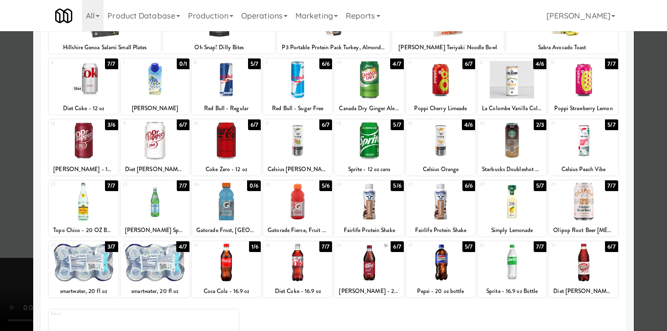
click at [303, 211] on div at bounding box center [297, 202] width 69 height 38
click at [637, 200] on div at bounding box center [333, 165] width 667 height 331
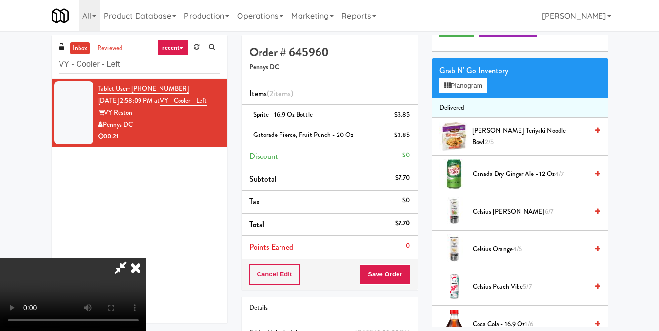
click at [146, 262] on video at bounding box center [73, 294] width 146 height 73
click at [146, 288] on video at bounding box center [73, 294] width 146 height 73
click at [146, 260] on video at bounding box center [73, 294] width 146 height 73
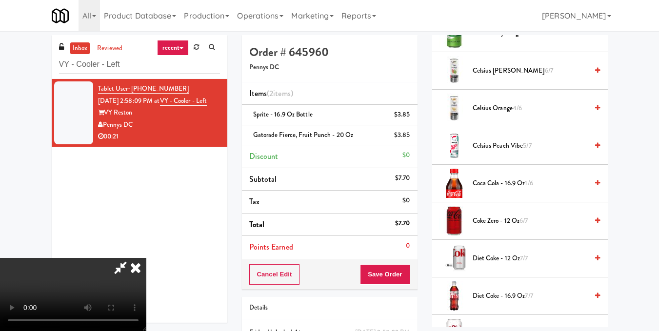
scroll to position [244, 0]
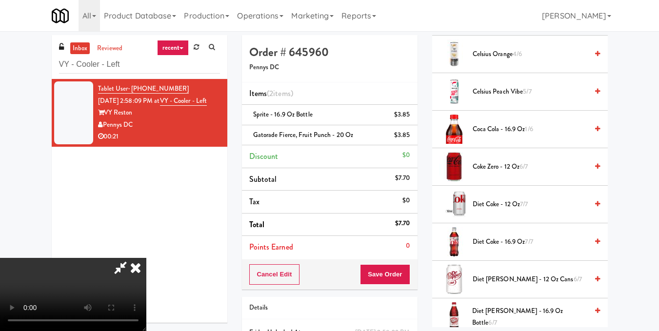
click at [595, 132] on icon at bounding box center [597, 129] width 5 height 6
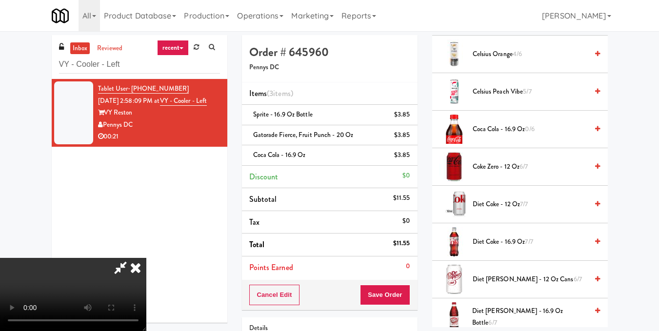
click at [146, 258] on icon at bounding box center [135, 268] width 21 height 20
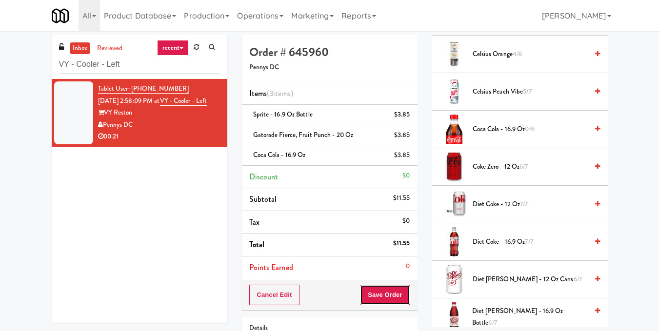
click at [391, 292] on button "Save Order" at bounding box center [385, 295] width 50 height 20
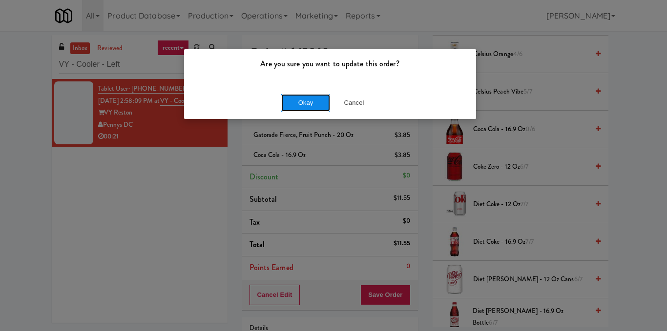
click at [314, 96] on button "Okay" at bounding box center [305, 103] width 49 height 18
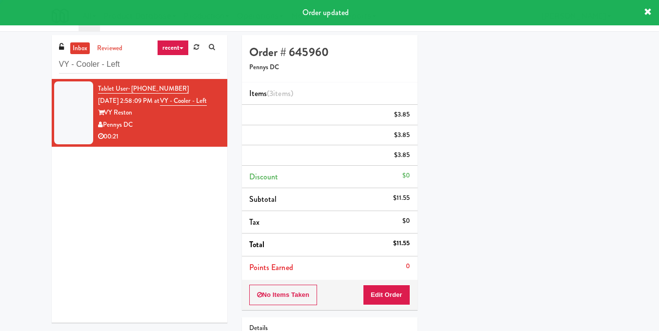
scroll to position [121, 0]
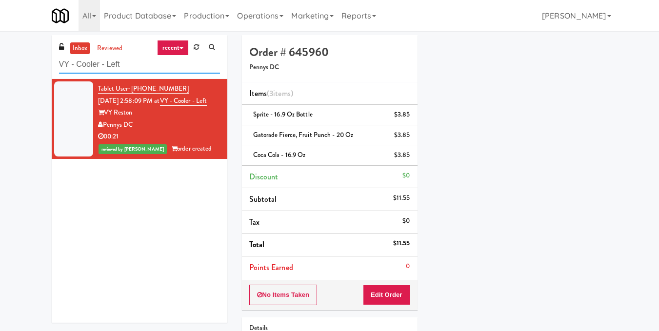
drag, startPoint x: 140, startPoint y: 66, endPoint x: 32, endPoint y: 70, distance: 107.9
click at [32, 70] on div "inbox reviewed recent all unclear take inventory issue suspicious failed recent…" at bounding box center [329, 222] width 659 height 375
paste input "White Furniture 01"
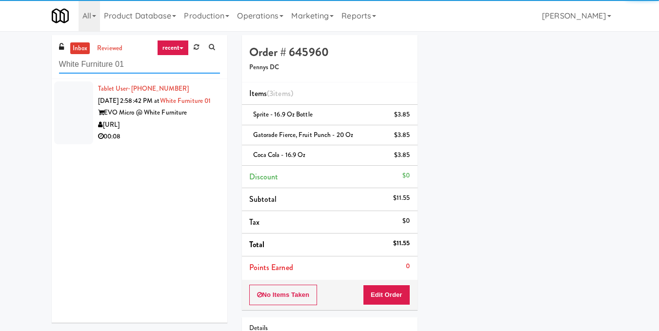
type input "White Furniture 01"
click at [119, 119] on div "EVO Micro @ White Furniture" at bounding box center [159, 113] width 122 height 12
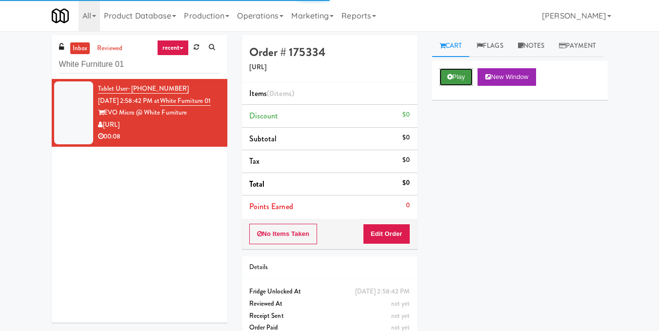
click at [461, 86] on button "Play" at bounding box center [457, 77] width 34 height 18
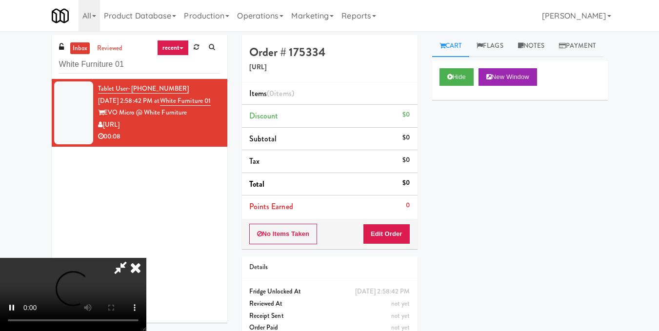
click at [146, 258] on video at bounding box center [73, 294] width 146 height 73
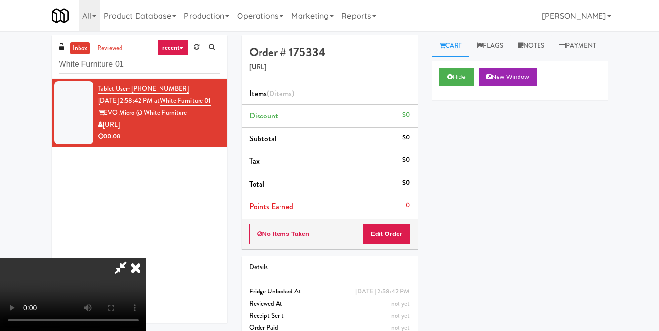
scroll to position [0, 0]
click at [146, 258] on video at bounding box center [73, 294] width 146 height 73
click at [406, 232] on button "Edit Order" at bounding box center [386, 234] width 47 height 20
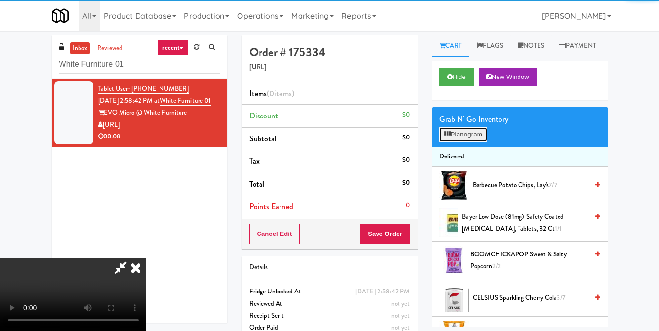
click at [472, 142] on button "Planogram" at bounding box center [464, 134] width 48 height 15
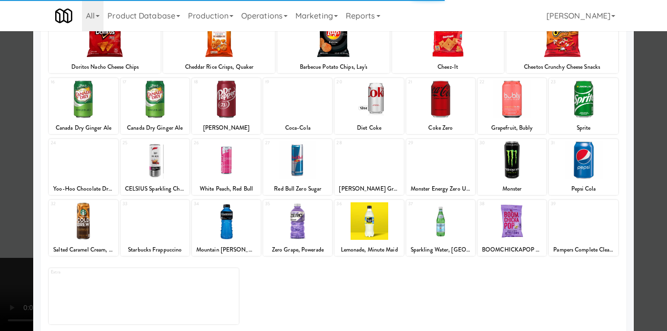
scroll to position [148, 0]
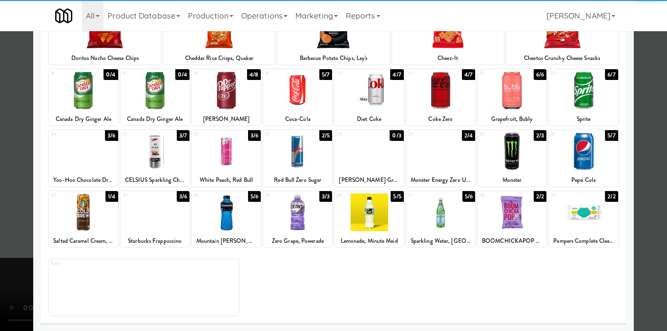
click at [225, 227] on div at bounding box center [226, 213] width 69 height 38
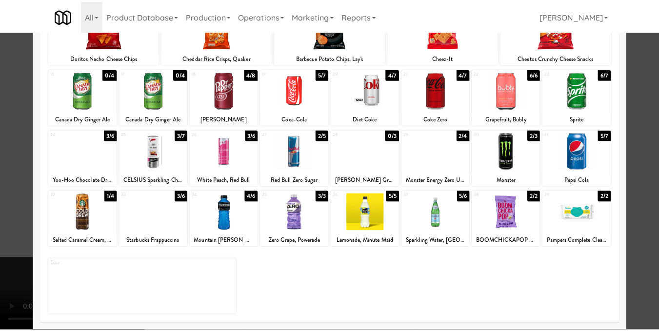
scroll to position [0, 0]
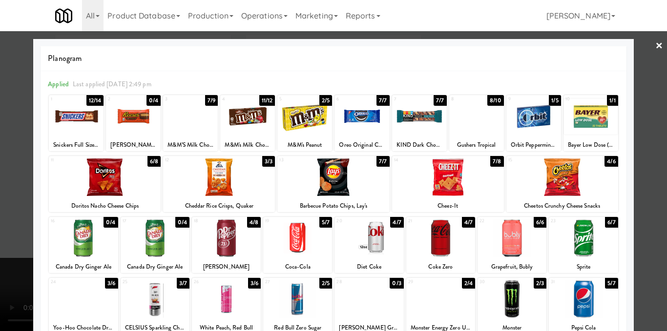
click at [361, 108] on div at bounding box center [361, 117] width 55 height 38
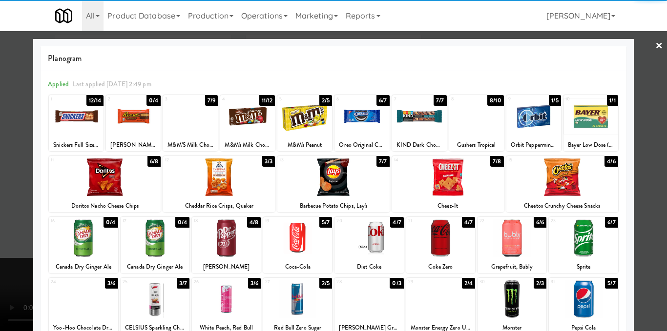
click at [642, 120] on div at bounding box center [333, 165] width 667 height 331
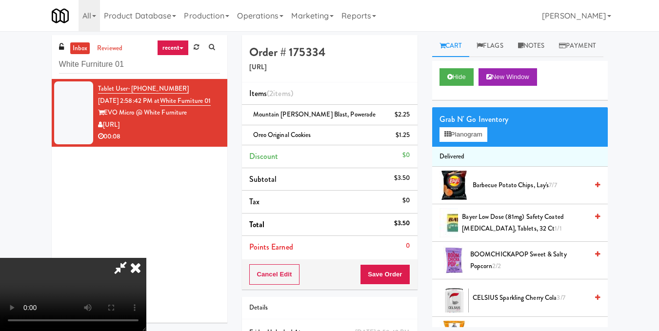
click at [146, 258] on icon at bounding box center [135, 268] width 21 height 20
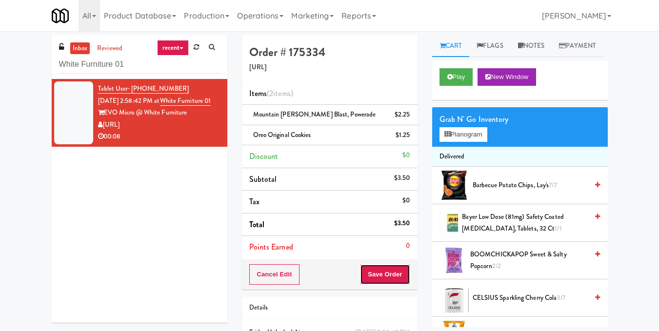
click at [376, 273] on button "Save Order" at bounding box center [385, 274] width 50 height 20
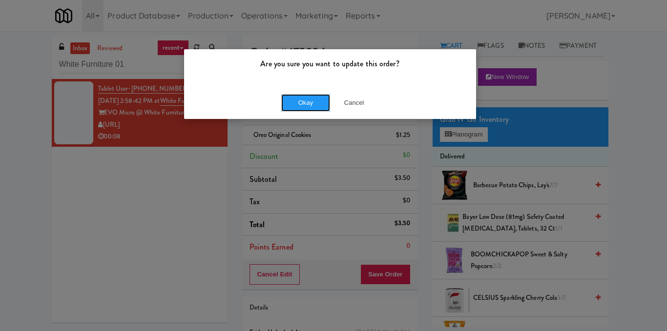
drag, startPoint x: 316, startPoint y: 105, endPoint x: 305, endPoint y: 104, distance: 11.3
click at [316, 105] on button "Okay" at bounding box center [305, 103] width 49 height 18
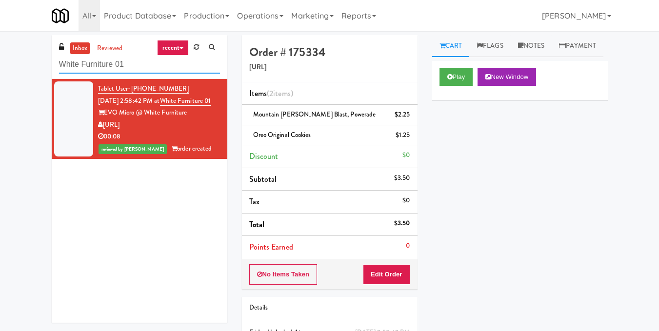
drag, startPoint x: 131, startPoint y: 65, endPoint x: 31, endPoint y: 69, distance: 99.6
click at [33, 68] on div "inbox reviewed recent all unclear take inventory issue suspicious failed recent…" at bounding box center [329, 212] width 659 height 354
paste input "Brandon Mill Cabinet"
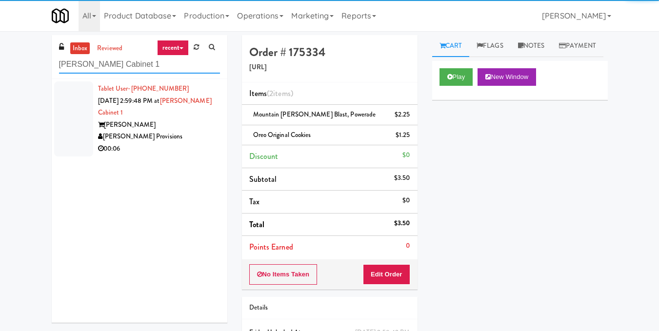
type input "Brandon Mill Cabinet 1"
click at [144, 128] on div "Brandon Mill" at bounding box center [159, 125] width 122 height 12
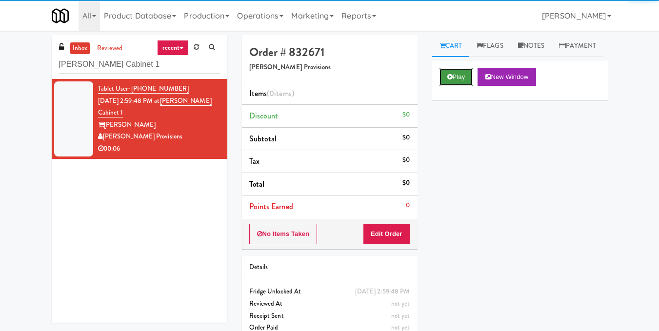
click at [445, 86] on button "Play" at bounding box center [457, 77] width 34 height 18
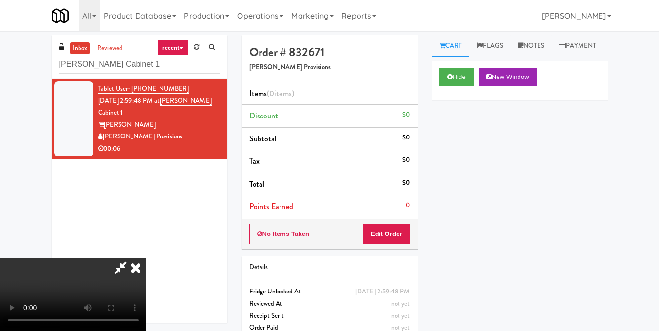
click at [146, 258] on video at bounding box center [73, 294] width 146 height 73
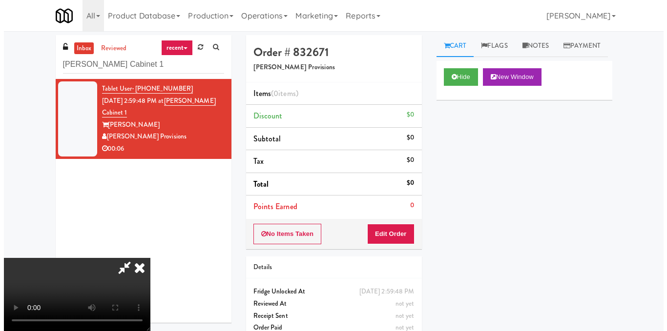
scroll to position [49, 0]
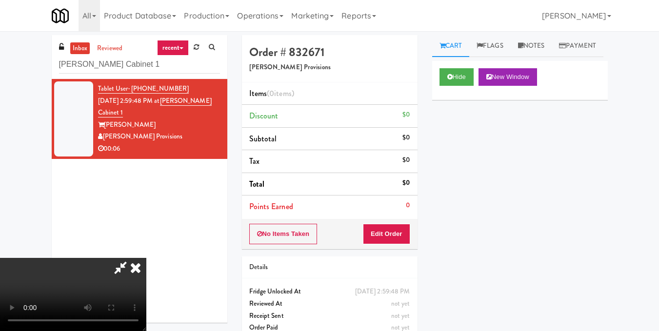
click at [146, 258] on video at bounding box center [73, 294] width 146 height 73
click at [399, 234] on button "Edit Order" at bounding box center [386, 234] width 47 height 20
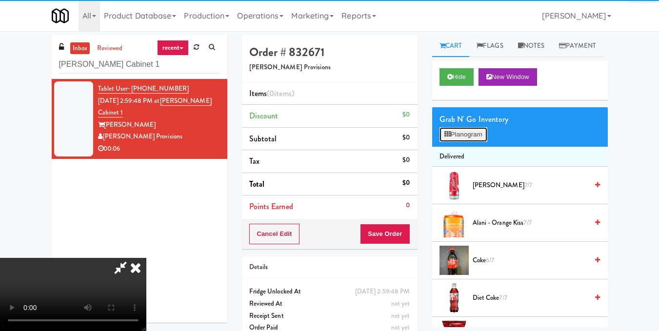
click at [449, 138] on icon at bounding box center [448, 134] width 6 height 6
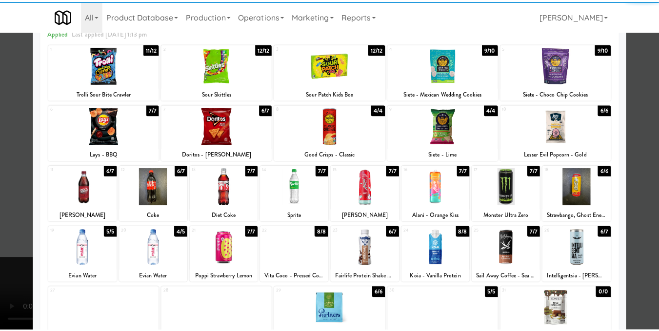
scroll to position [98, 0]
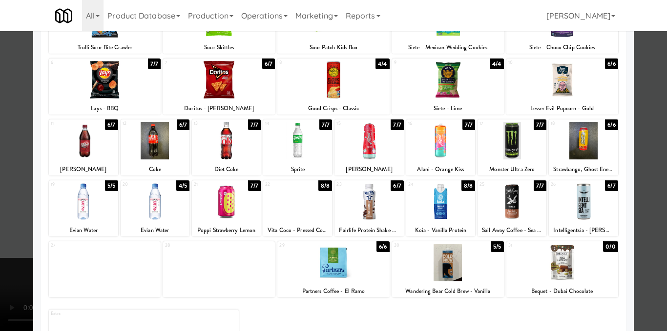
click at [644, 199] on div at bounding box center [333, 165] width 667 height 331
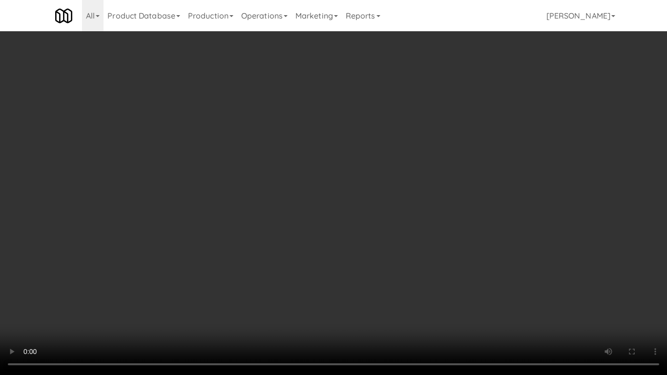
click at [313, 253] on video at bounding box center [333, 187] width 667 height 375
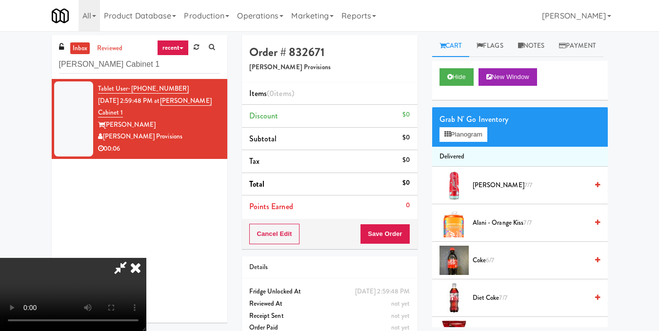
click at [146, 258] on video at bounding box center [73, 294] width 146 height 73
drag, startPoint x: 313, startPoint y: 211, endPoint x: 313, endPoint y: 253, distance: 42.5
click at [146, 258] on video at bounding box center [73, 294] width 146 height 73
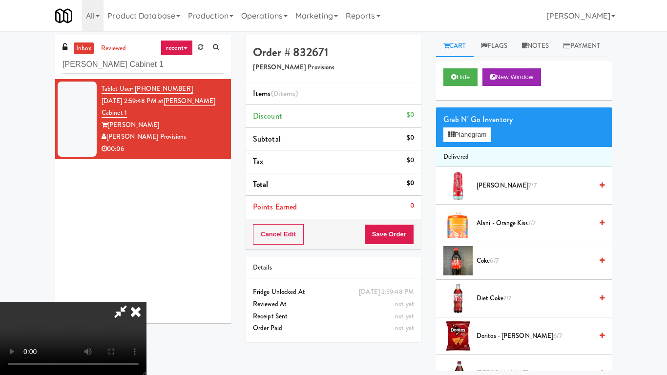
click at [146, 302] on video at bounding box center [73, 338] width 146 height 73
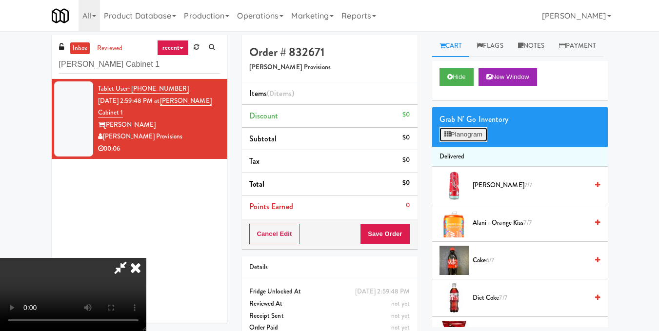
click at [456, 142] on button "Planogram" at bounding box center [464, 134] width 48 height 15
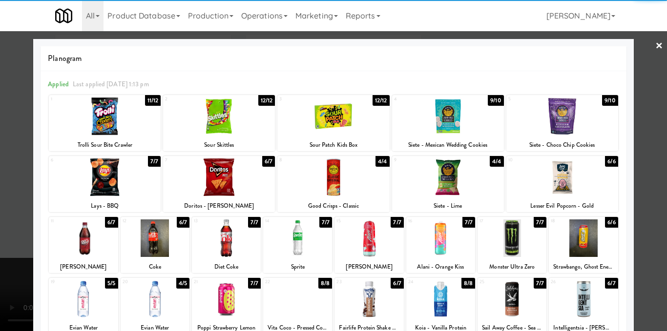
scroll to position [49, 0]
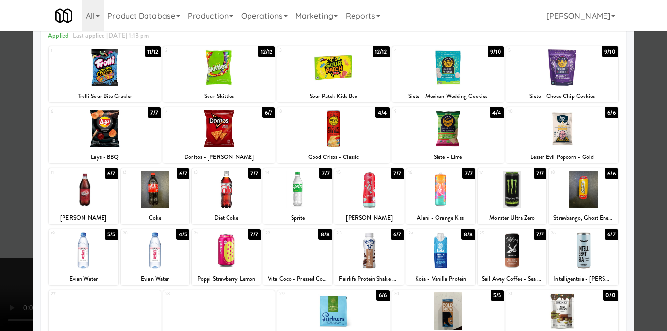
click at [299, 249] on div at bounding box center [297, 251] width 69 height 38
click at [655, 122] on div at bounding box center [333, 165] width 667 height 331
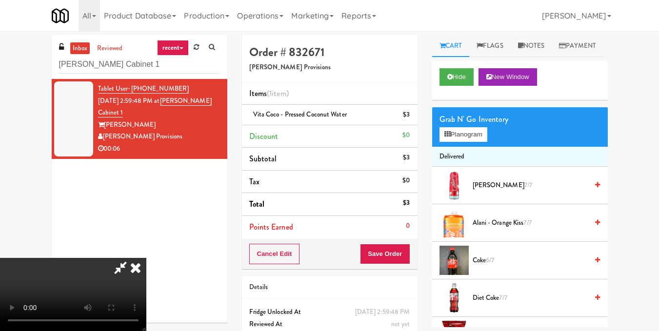
click at [146, 258] on icon at bounding box center [135, 268] width 21 height 20
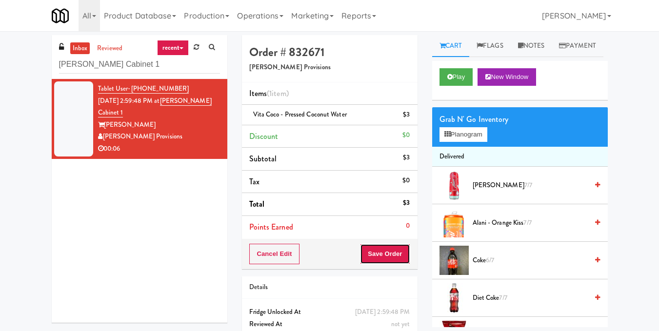
click at [381, 254] on button "Save Order" at bounding box center [385, 254] width 50 height 20
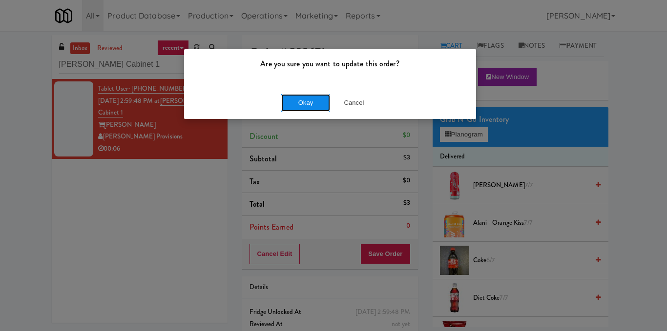
click at [313, 101] on button "Okay" at bounding box center [305, 103] width 49 height 18
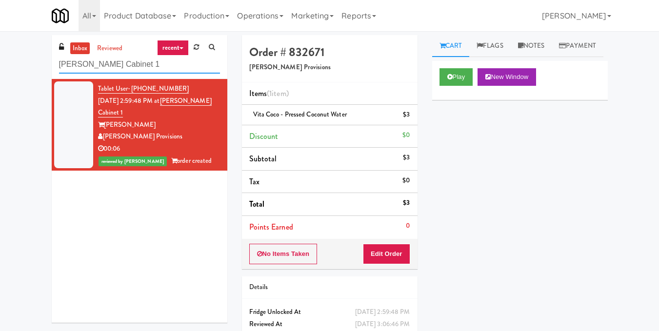
drag, startPoint x: 166, startPoint y: 63, endPoint x: 0, endPoint y: 86, distance: 167.1
click at [0, 83] on div "inbox reviewed recent all unclear take inventory issue suspicious failed recent…" at bounding box center [329, 202] width 659 height 334
paste input "Knox Metrocenter"
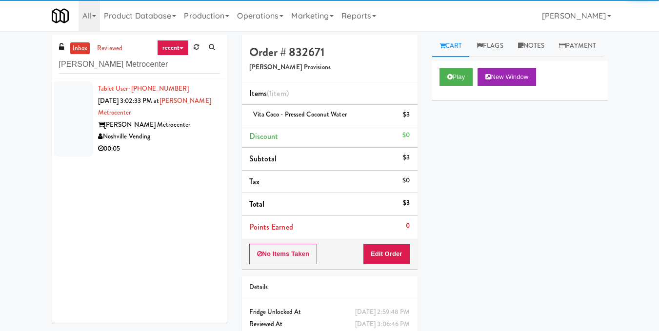
click at [169, 130] on div "Knox Metrocenter" at bounding box center [159, 125] width 122 height 12
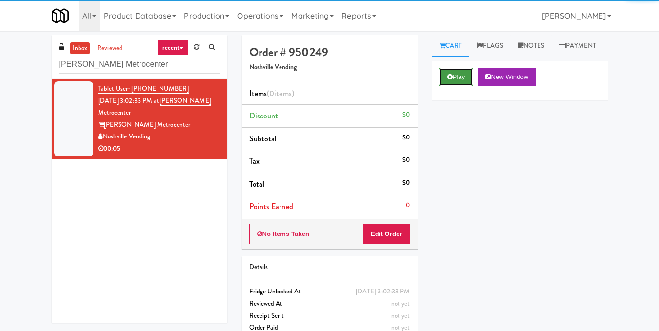
click at [459, 86] on button "Play" at bounding box center [457, 77] width 34 height 18
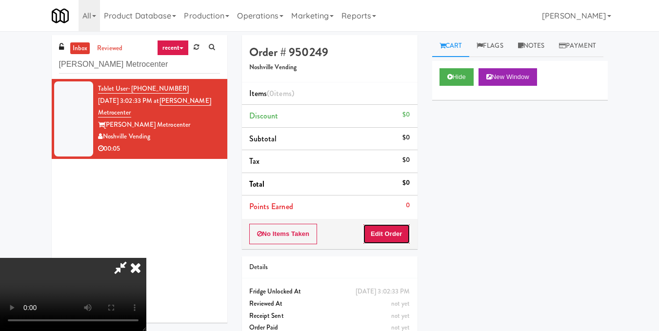
click at [400, 234] on button "Edit Order" at bounding box center [386, 234] width 47 height 20
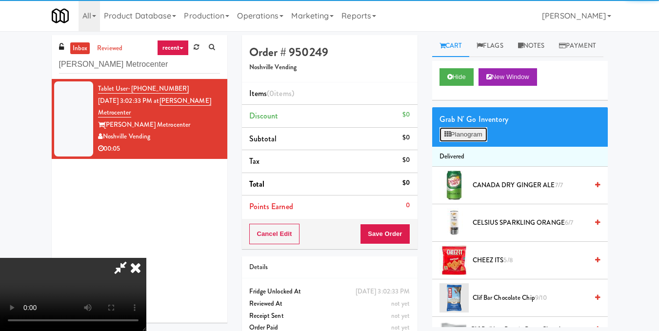
click at [476, 142] on button "Planogram" at bounding box center [464, 134] width 48 height 15
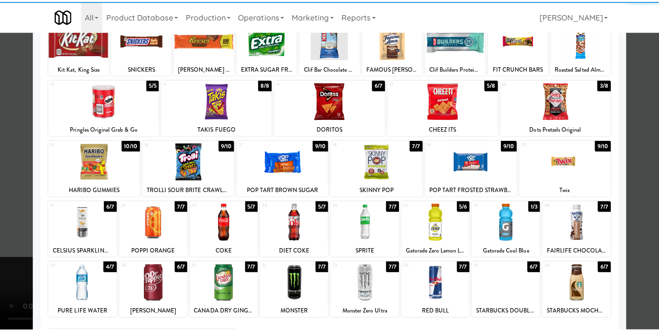
scroll to position [148, 0]
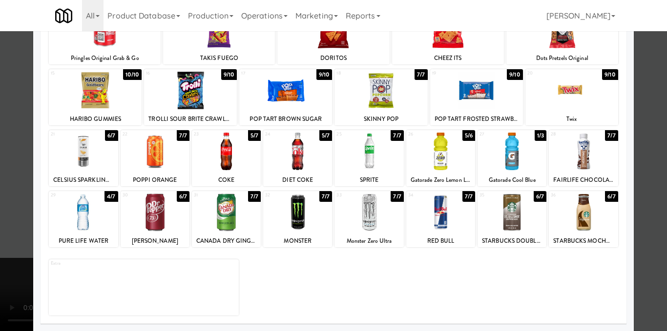
click at [600, 224] on div at bounding box center [583, 213] width 69 height 38
click at [646, 210] on div at bounding box center [333, 165] width 667 height 331
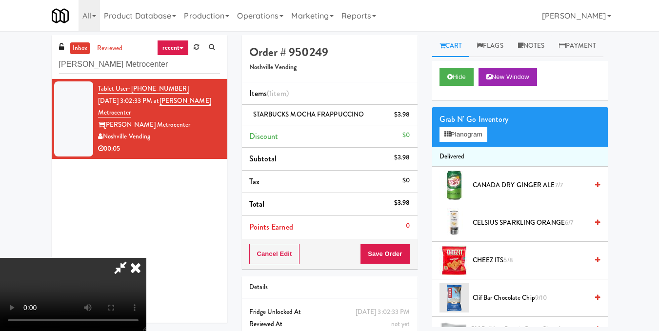
click at [146, 258] on video at bounding box center [73, 294] width 146 height 73
click at [146, 258] on icon at bounding box center [135, 268] width 21 height 20
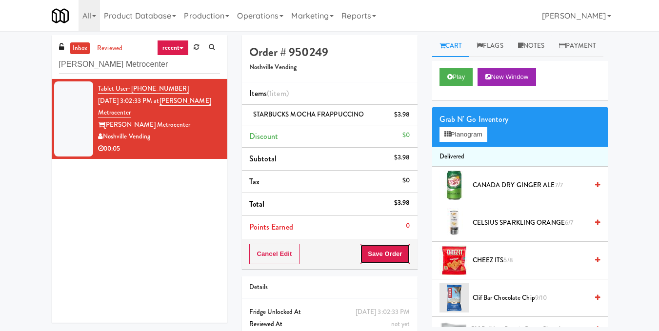
click at [396, 259] on button "Save Order" at bounding box center [385, 254] width 50 height 20
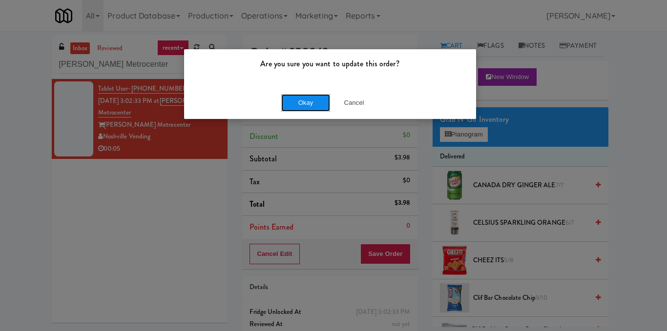
click at [305, 109] on button "Okay" at bounding box center [305, 103] width 49 height 18
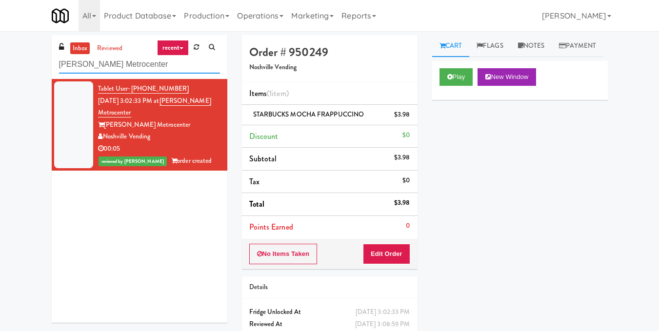
drag, startPoint x: 130, startPoint y: 61, endPoint x: 0, endPoint y: 56, distance: 129.9
click at [0, 56] on div "inbox reviewed recent all unclear take inventory issue suspicious failed recent…" at bounding box center [329, 202] width 659 height 334
paste input "(Snack & Drink) EWR 3-TB-PUBLIC"
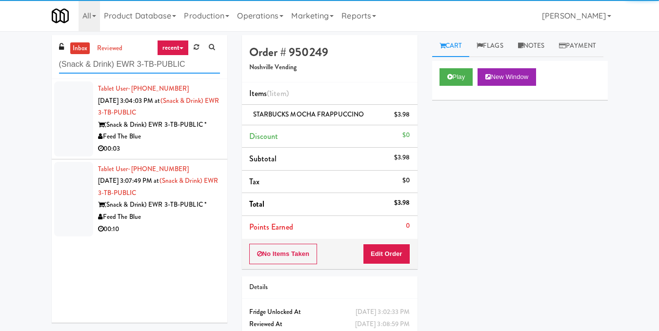
type input "(Snack & Drink) EWR 3-TB-PUBLIC"
click at [141, 120] on div "(Snack & Drink) EWR 3-TB-PUBLIC *" at bounding box center [159, 125] width 122 height 12
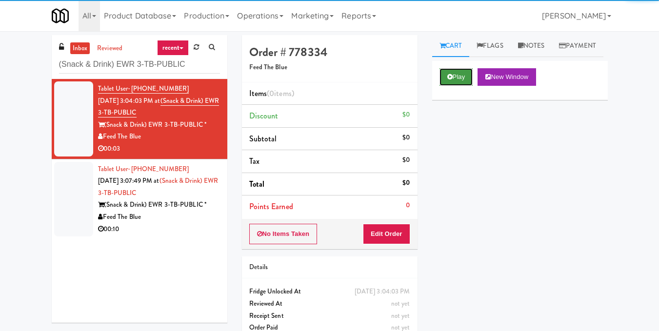
click at [463, 86] on button "Play" at bounding box center [457, 77] width 34 height 18
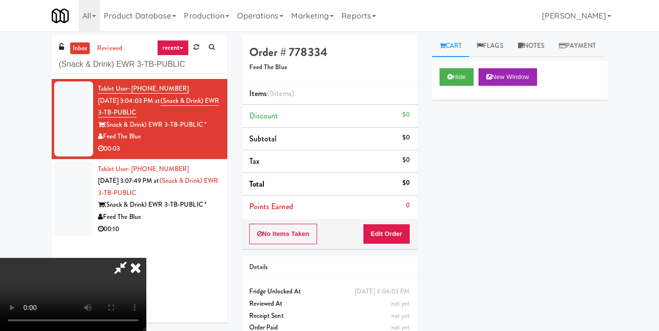
click at [146, 258] on video at bounding box center [73, 294] width 146 height 73
click at [405, 237] on button "Edit Order" at bounding box center [386, 234] width 47 height 20
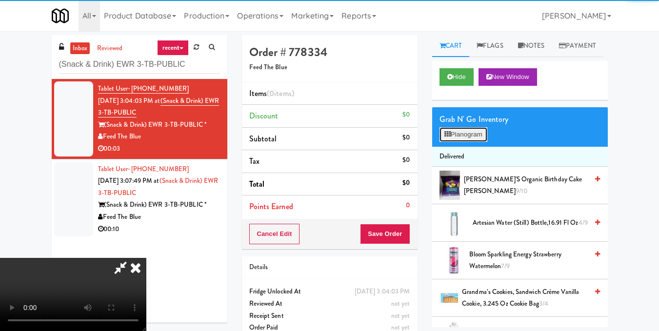
click at [466, 142] on button "Planogram" at bounding box center [464, 134] width 48 height 15
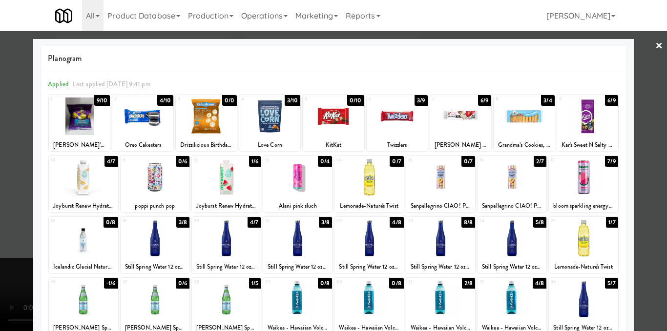
click at [643, 132] on div at bounding box center [333, 165] width 667 height 331
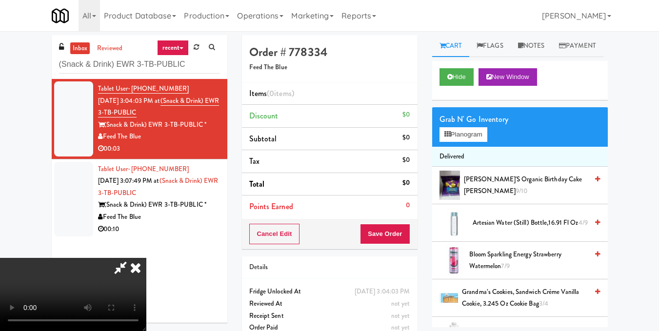
click at [146, 258] on video at bounding box center [73, 294] width 146 height 73
click at [457, 142] on button "Planogram" at bounding box center [464, 134] width 48 height 15
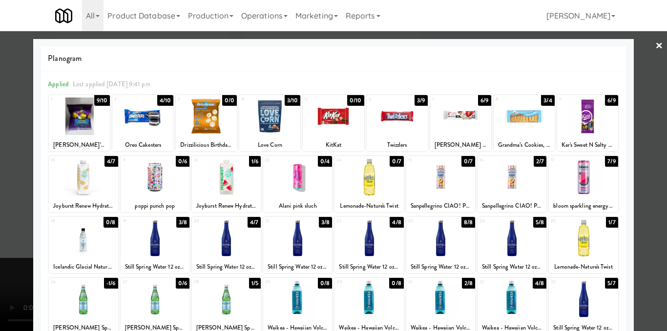
click at [386, 122] on div at bounding box center [396, 117] width 61 height 38
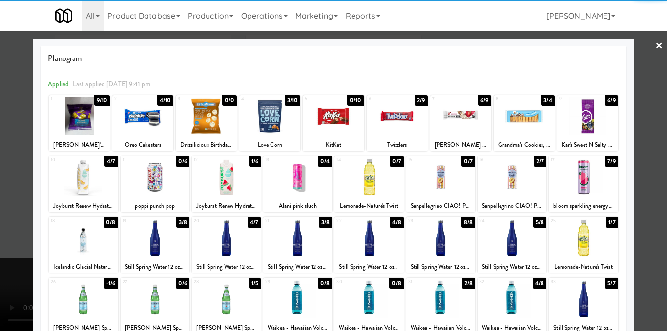
click at [644, 130] on div at bounding box center [333, 165] width 667 height 331
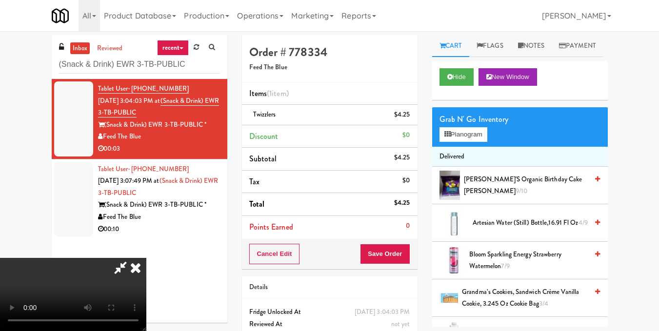
click at [146, 258] on video at bounding box center [73, 294] width 146 height 73
click at [146, 258] on icon at bounding box center [135, 268] width 21 height 20
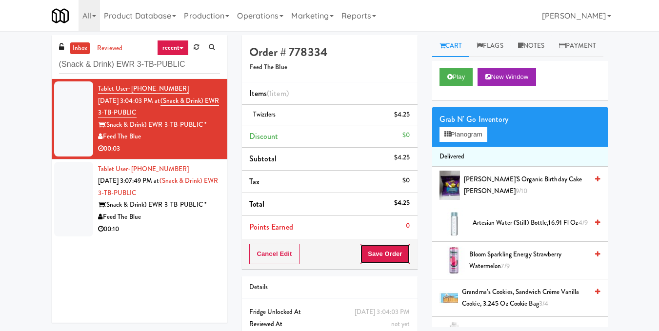
click at [380, 251] on button "Save Order" at bounding box center [385, 254] width 50 height 20
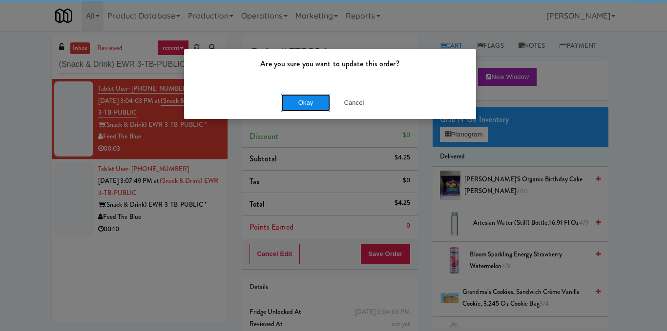
click at [291, 96] on button "Okay" at bounding box center [305, 103] width 49 height 18
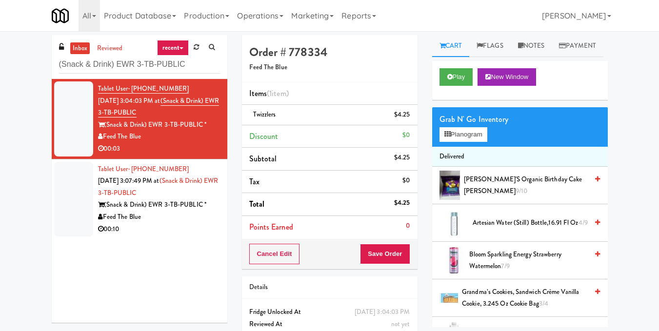
click at [148, 177] on span "Aug 10, 2025 3:07:49 PM at" at bounding box center [128, 180] width 61 height 9
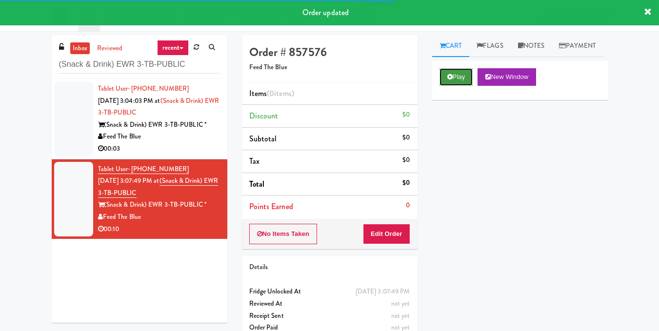
click at [462, 86] on button "Play" at bounding box center [457, 77] width 34 height 18
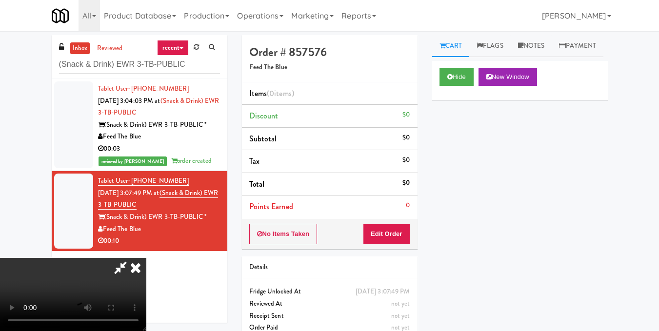
click at [146, 258] on video at bounding box center [73, 294] width 146 height 73
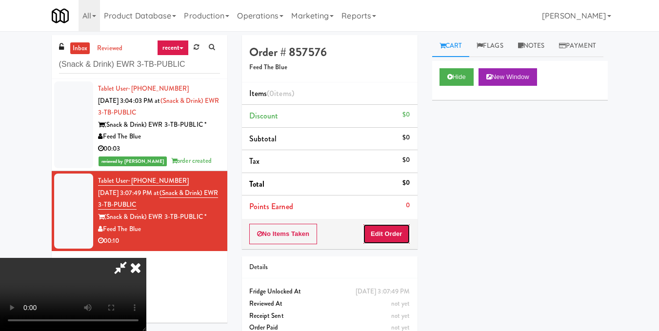
click at [404, 233] on button "Edit Order" at bounding box center [386, 234] width 47 height 20
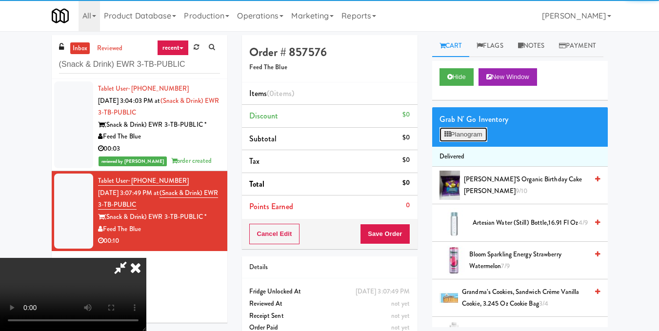
click at [466, 142] on button "Planogram" at bounding box center [464, 134] width 48 height 15
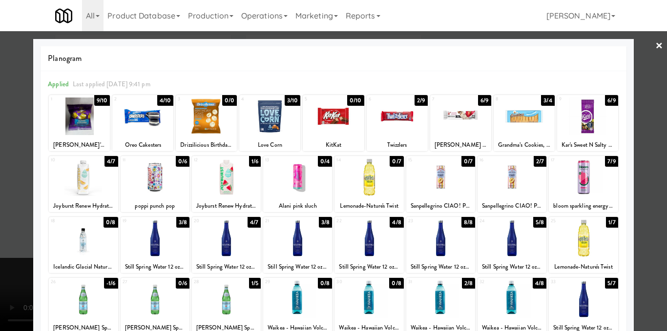
click at [510, 187] on div at bounding box center [511, 178] width 69 height 38
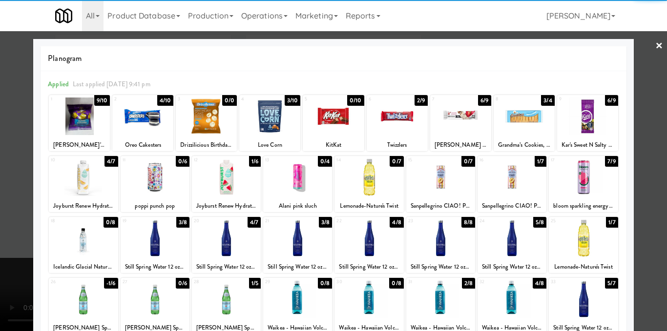
click at [641, 174] on div at bounding box center [333, 165] width 667 height 331
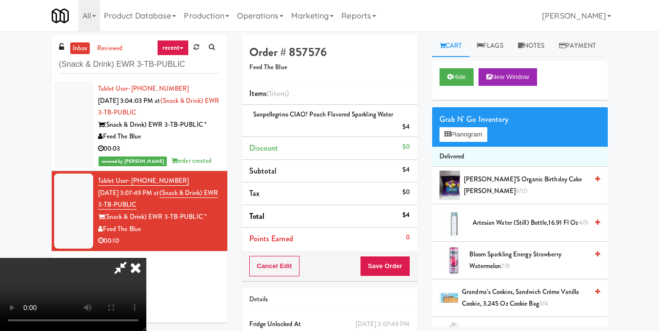
click at [146, 258] on video at bounding box center [73, 294] width 146 height 73
click at [132, 258] on icon at bounding box center [120, 268] width 22 height 20
click at [382, 267] on button "Save Order" at bounding box center [385, 266] width 50 height 20
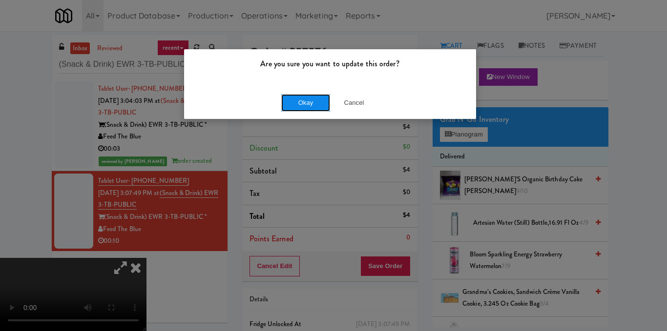
click at [313, 98] on button "Okay" at bounding box center [305, 103] width 49 height 18
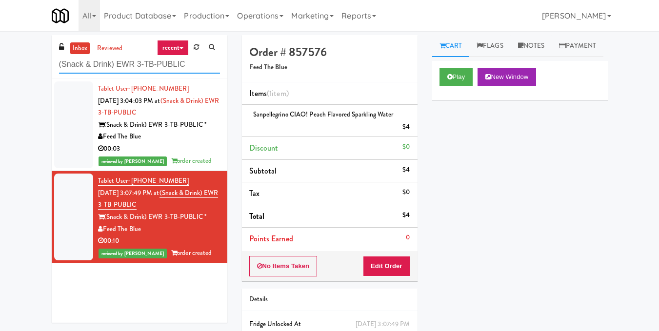
drag, startPoint x: 202, startPoint y: 69, endPoint x: 0, endPoint y: 80, distance: 201.8
click at [0, 80] on div "inbox reviewed recent all unclear take inventory issue suspicious failed recent…" at bounding box center [329, 208] width 659 height 346
drag, startPoint x: 143, startPoint y: 68, endPoint x: 21, endPoint y: 69, distance: 122.5
click at [21, 69] on div "inbox reviewed recent all unclear take inventory issue suspicious failed recent…" at bounding box center [329, 208] width 659 height 346
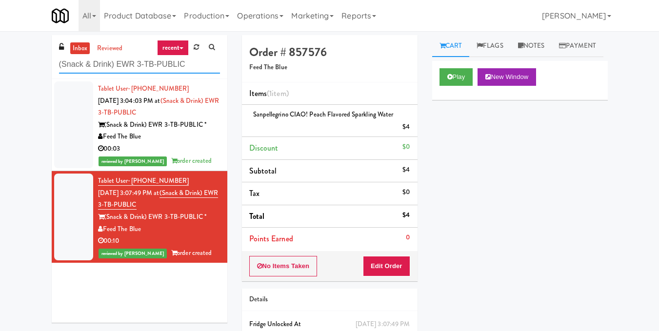
paste input "1140 S Wabash - Left - Fridge"
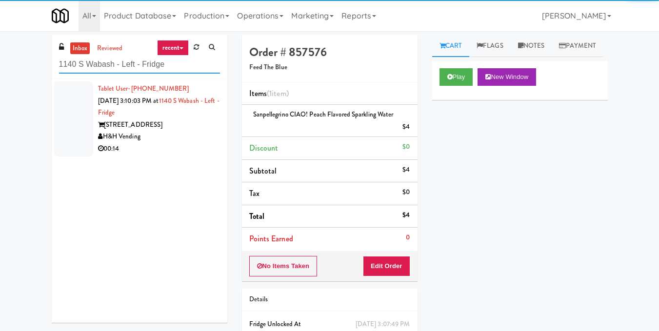
type input "1140 S Wabash - Left - Fridge"
click at [155, 122] on div "1140 S Wabash" at bounding box center [159, 125] width 122 height 12
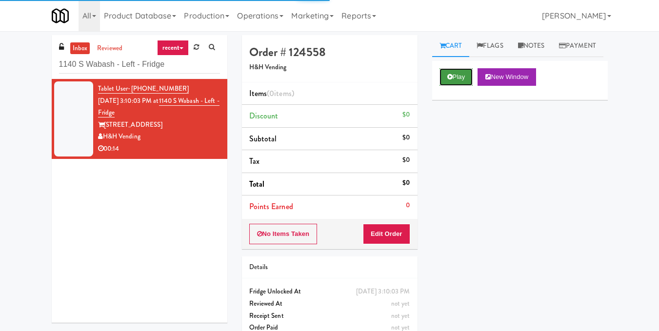
drag, startPoint x: 431, startPoint y: 94, endPoint x: 466, endPoint y: 94, distance: 35.1
click at [466, 86] on button "Play" at bounding box center [457, 77] width 34 height 18
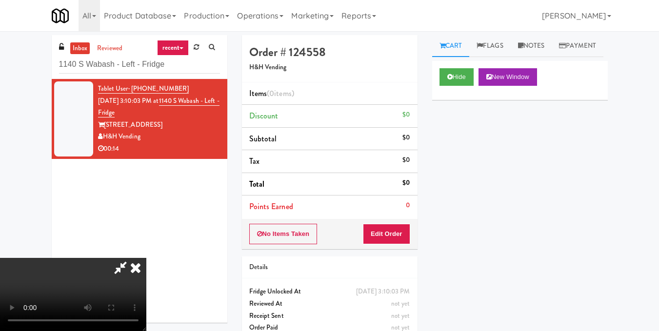
click at [146, 264] on video at bounding box center [73, 294] width 146 height 73
drag, startPoint x: 293, startPoint y: 264, endPoint x: 514, endPoint y: 253, distance: 220.8
click at [514, 253] on div "Hide New Window Primary Flag Clear Flag if unable to determine what was taken o…" at bounding box center [520, 244] width 176 height 366
click at [146, 258] on video at bounding box center [73, 294] width 146 height 73
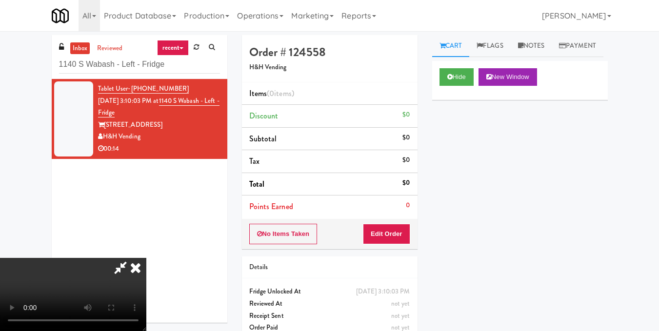
click at [146, 258] on video at bounding box center [73, 294] width 146 height 73
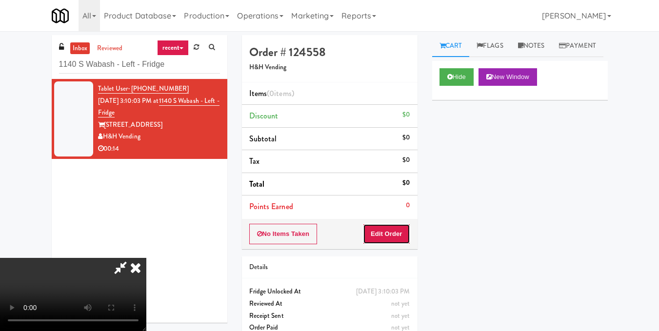
click at [406, 231] on button "Edit Order" at bounding box center [386, 234] width 47 height 20
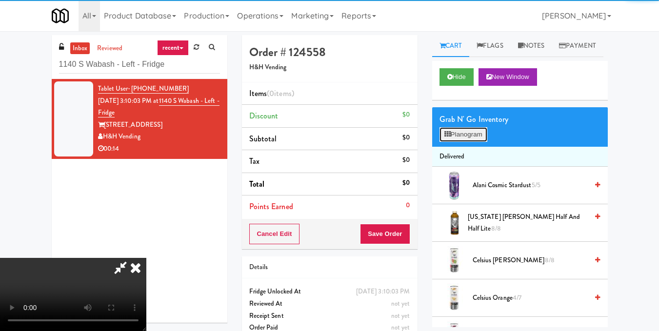
click at [465, 142] on button "Planogram" at bounding box center [464, 134] width 48 height 15
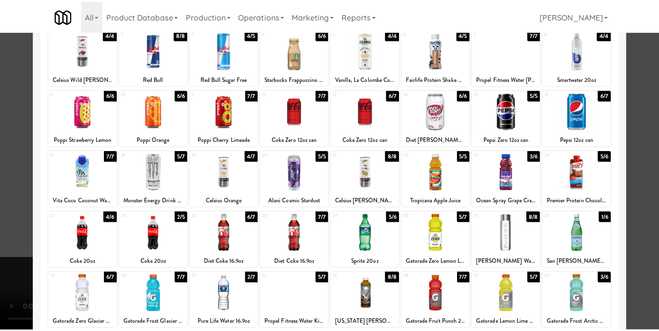
scroll to position [49, 0]
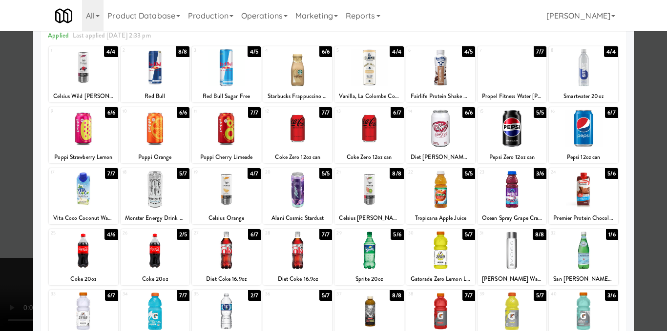
click at [488, 194] on div at bounding box center [511, 190] width 69 height 38
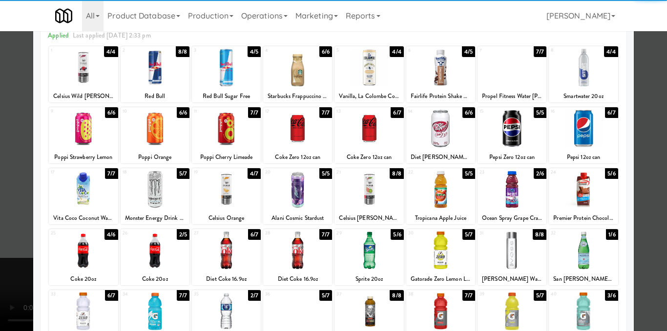
click at [636, 162] on div at bounding box center [333, 165] width 667 height 331
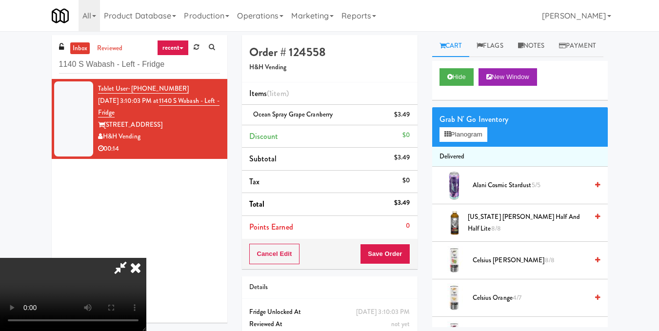
click at [146, 258] on video at bounding box center [73, 294] width 146 height 73
drag, startPoint x: 386, startPoint y: 119, endPoint x: 389, endPoint y: 139, distance: 19.8
click at [146, 258] on icon at bounding box center [135, 268] width 21 height 20
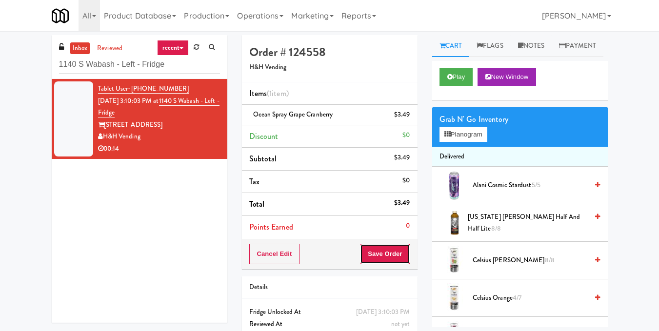
click at [394, 251] on button "Save Order" at bounding box center [385, 254] width 50 height 20
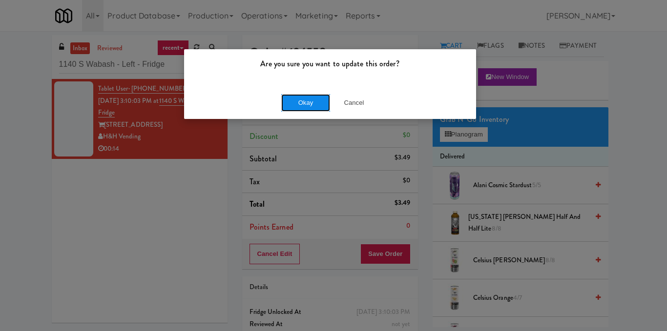
click at [308, 104] on button "Okay" at bounding box center [305, 103] width 49 height 18
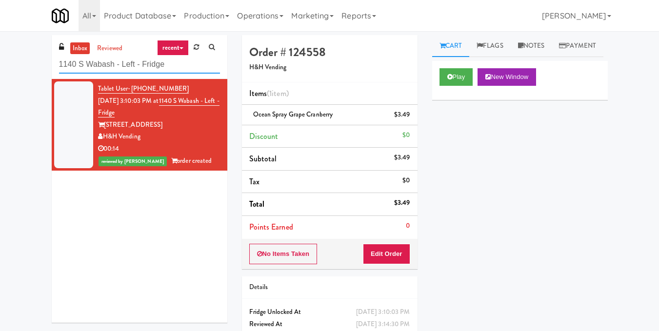
click at [144, 64] on input "1140 S Wabash - Left - Fridge" at bounding box center [139, 65] width 161 height 18
paste input "White Furniture 01"
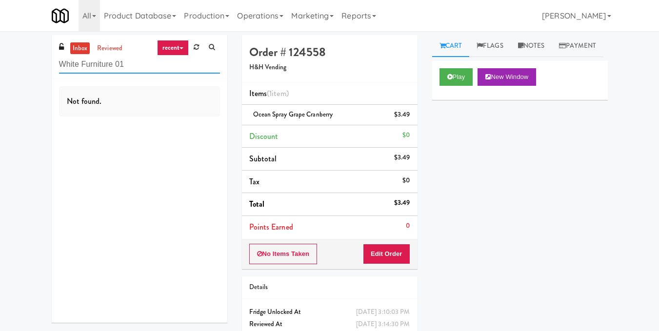
drag, startPoint x: 134, startPoint y: 65, endPoint x: 12, endPoint y: 63, distance: 122.5
click at [12, 63] on div "inbox reviewed recent all unclear take inventory issue suspicious failed recent…" at bounding box center [329, 202] width 659 height 334
drag, startPoint x: 133, startPoint y: 64, endPoint x: 0, endPoint y: 75, distance: 133.6
click at [0, 75] on div "inbox reviewed recent all unclear take inventory issue suspicious failed recent…" at bounding box center [329, 202] width 659 height 334
paste input "545 N McClurg- Left - Fridge"
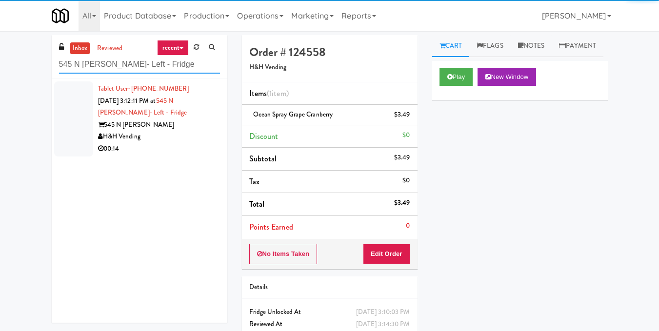
type input "545 N McClurg- Left - Fridge"
click at [142, 131] on div "545 N McClurg" at bounding box center [159, 125] width 122 height 12
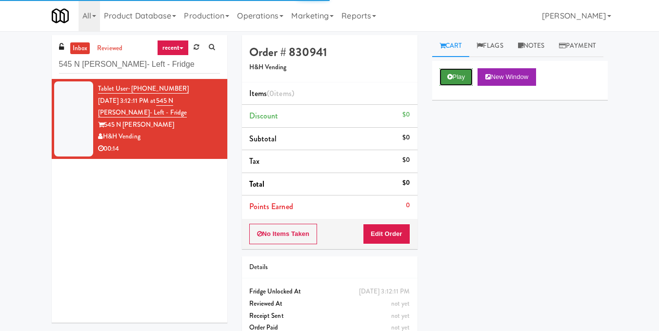
click at [459, 86] on button "Play" at bounding box center [457, 77] width 34 height 18
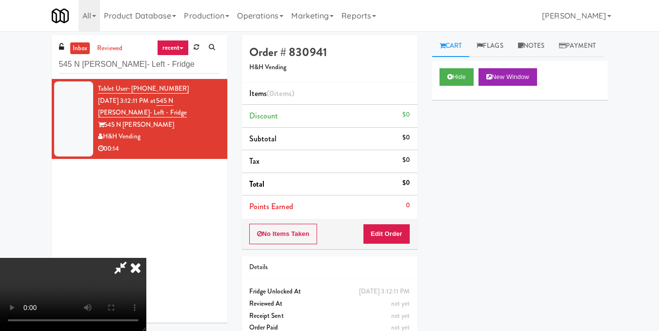
click at [146, 258] on video at bounding box center [73, 294] width 146 height 73
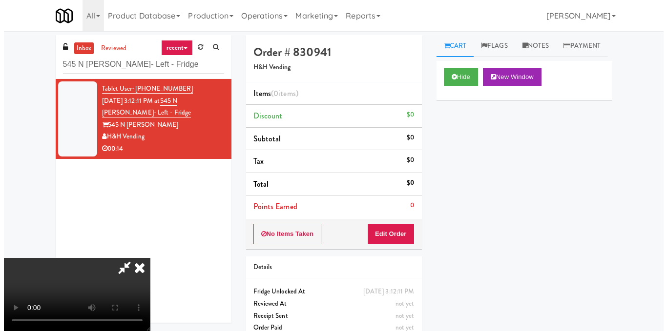
scroll to position [49, 0]
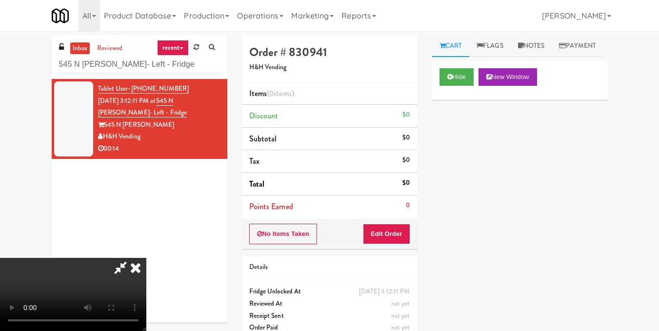
click at [146, 258] on video at bounding box center [73, 294] width 146 height 73
click at [401, 227] on button "Edit Order" at bounding box center [386, 234] width 47 height 20
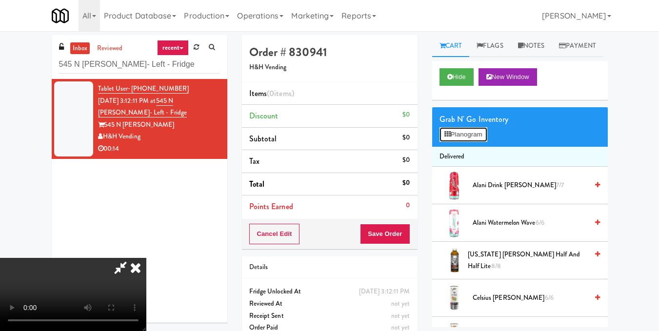
click at [449, 142] on button "Planogram" at bounding box center [464, 134] width 48 height 15
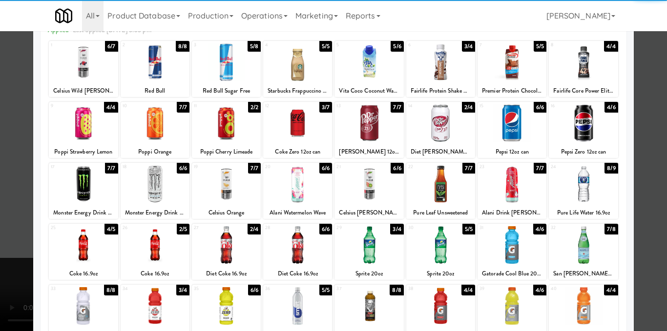
scroll to position [146, 0]
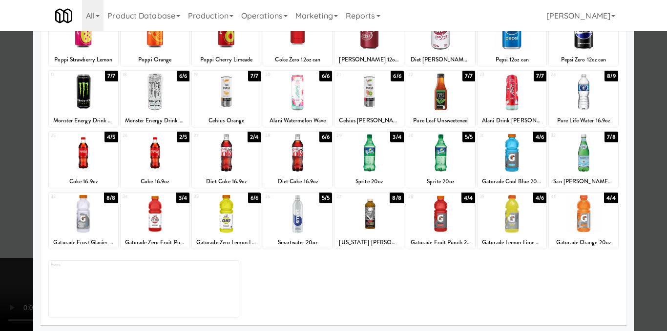
click at [372, 162] on div at bounding box center [368, 153] width 69 height 38
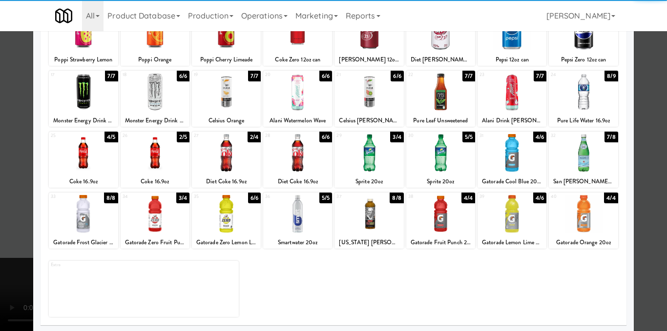
click at [648, 166] on div at bounding box center [333, 165] width 667 height 331
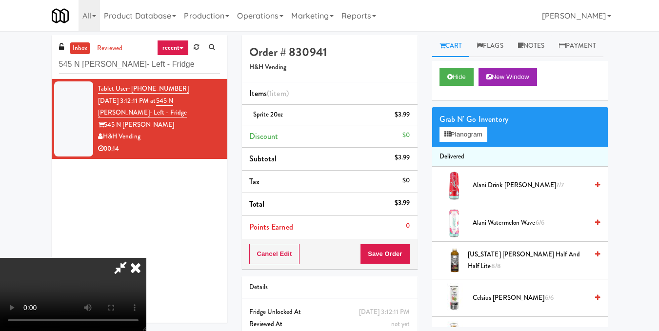
click at [146, 258] on video at bounding box center [73, 294] width 146 height 73
click at [467, 142] on button "Planogram" at bounding box center [464, 134] width 48 height 15
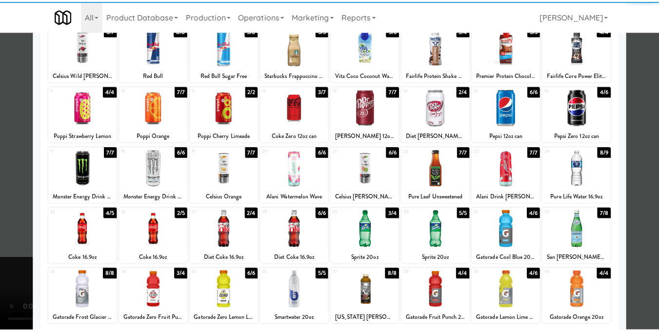
scroll to position [146, 0]
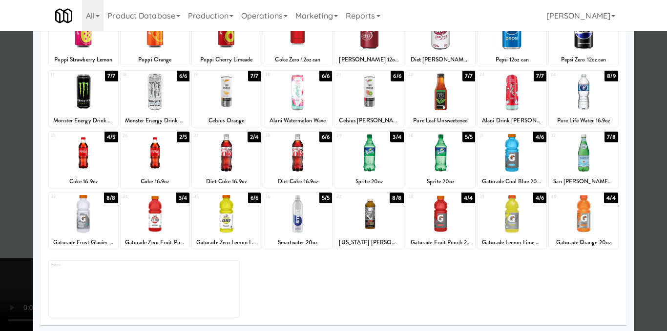
click at [500, 157] on div at bounding box center [511, 153] width 69 height 38
click at [641, 163] on div at bounding box center [333, 165] width 667 height 331
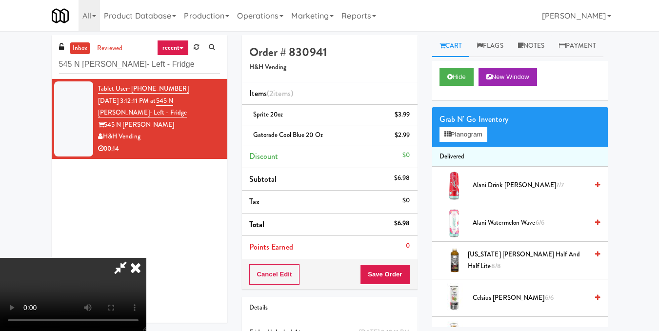
click at [146, 258] on video at bounding box center [73, 294] width 146 height 73
drag, startPoint x: 376, startPoint y: 37, endPoint x: 370, endPoint y: 109, distance: 72.9
click at [146, 258] on icon at bounding box center [135, 268] width 21 height 20
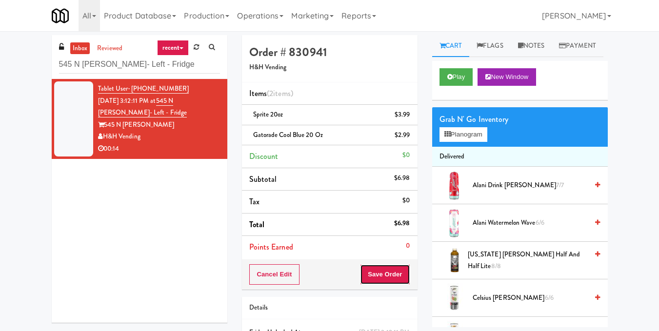
click at [387, 275] on button "Save Order" at bounding box center [385, 274] width 50 height 20
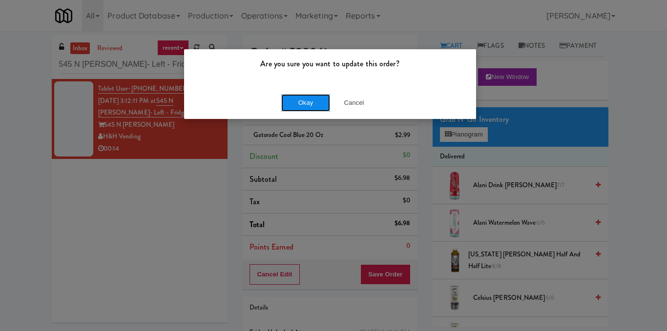
click at [295, 104] on button "Okay" at bounding box center [305, 103] width 49 height 18
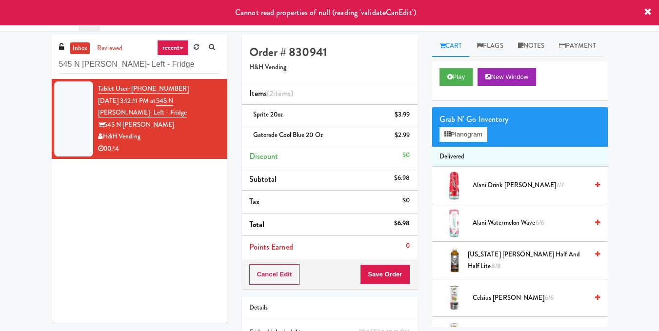
click at [163, 187] on div "Tablet User · (773) 430-2935 Aug 10, 2025 3:12:11 PM at 545 N McClurg- Left - F…" at bounding box center [140, 201] width 176 height 244
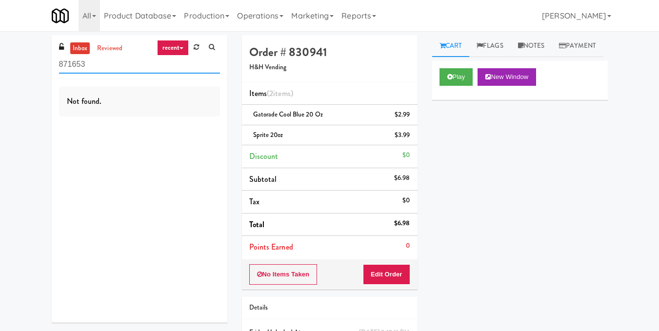
drag, startPoint x: 131, startPoint y: 69, endPoint x: 0, endPoint y: 81, distance: 131.3
click at [0, 81] on div "inbox reviewed recent all unclear take inventory issue suspicious failed recent…" at bounding box center [329, 212] width 659 height 354
paste input "111 W Wacker - Right - Ambient"
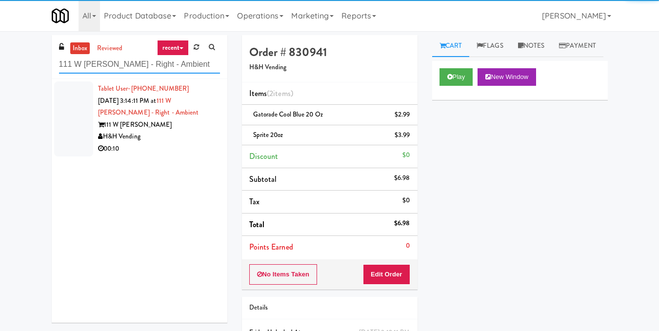
type input "111 W Wacker - Right - Ambient"
click at [131, 127] on div "111 W Wacker" at bounding box center [159, 125] width 122 height 12
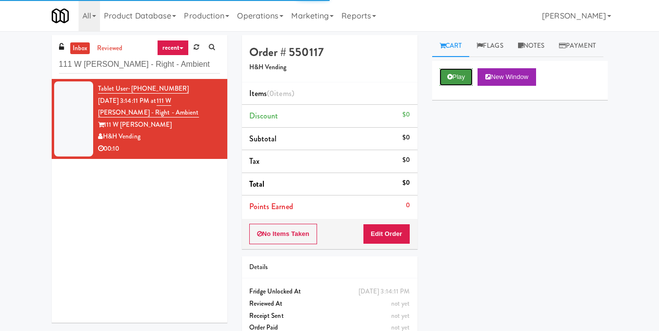
click at [451, 80] on icon at bounding box center [449, 77] width 5 height 6
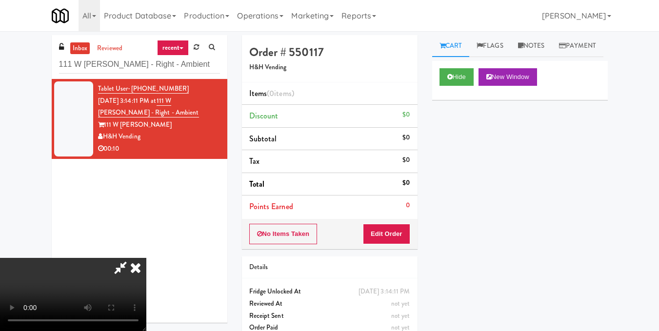
click at [146, 258] on video at bounding box center [73, 294] width 146 height 73
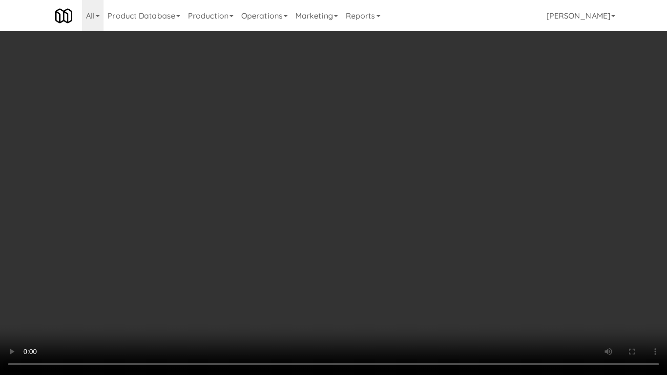
click at [327, 271] on video at bounding box center [333, 187] width 667 height 375
click at [459, 144] on video at bounding box center [333, 187] width 667 height 375
click at [457, 144] on video at bounding box center [333, 187] width 667 height 375
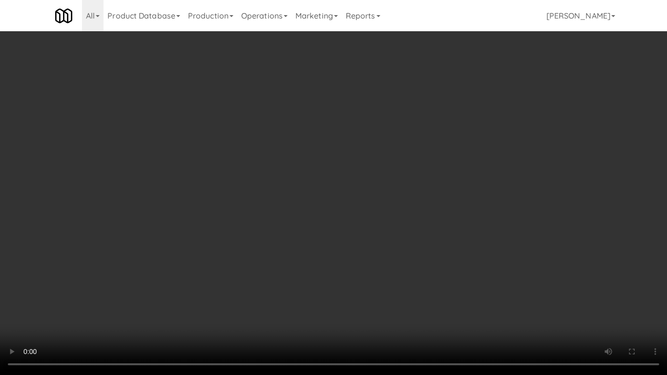
click at [457, 144] on video at bounding box center [333, 187] width 667 height 375
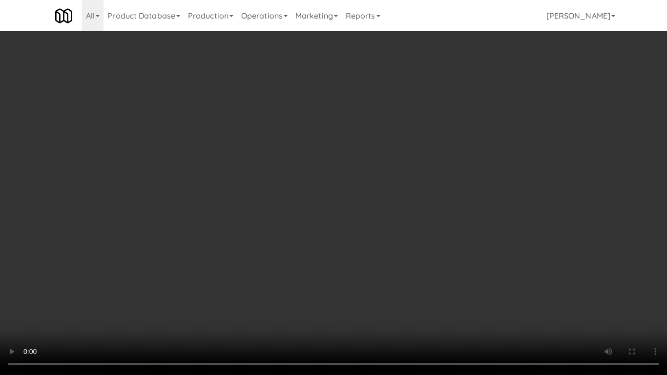
click at [351, 149] on video at bounding box center [333, 187] width 667 height 375
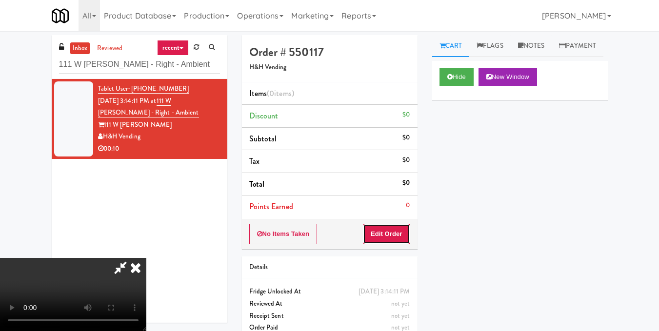
click at [404, 238] on button "Edit Order" at bounding box center [386, 234] width 47 height 20
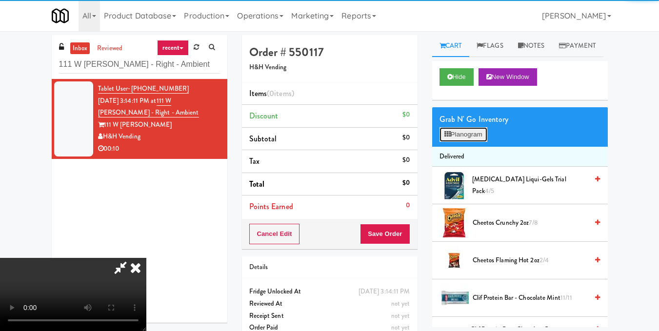
click at [454, 142] on button "Planogram" at bounding box center [464, 134] width 48 height 15
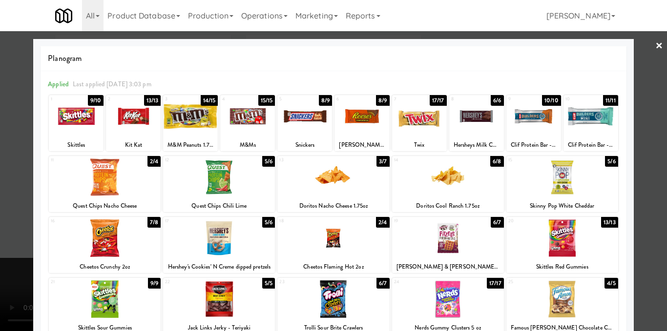
click at [130, 116] on div at bounding box center [133, 117] width 55 height 38
click at [349, 126] on div at bounding box center [361, 117] width 55 height 38
click at [351, 125] on div at bounding box center [361, 117] width 55 height 38
click at [288, 132] on div at bounding box center [304, 117] width 55 height 38
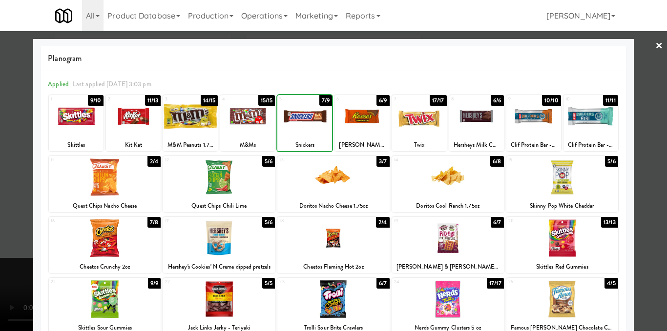
click at [288, 132] on div at bounding box center [304, 117] width 55 height 38
click at [645, 43] on div at bounding box center [333, 165] width 667 height 331
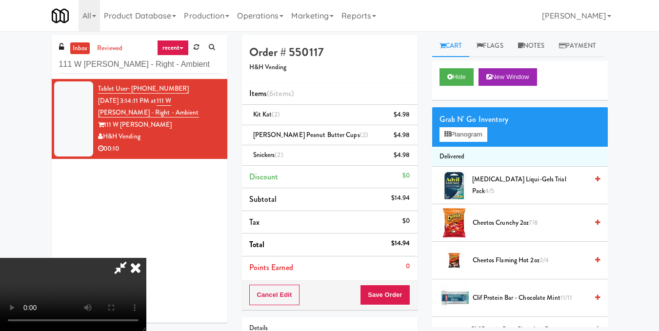
click at [146, 258] on icon at bounding box center [135, 268] width 21 height 20
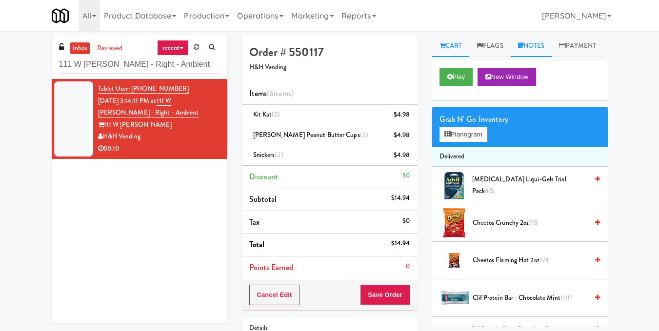
click at [530, 45] on link "Notes" at bounding box center [531, 46] width 41 height 22
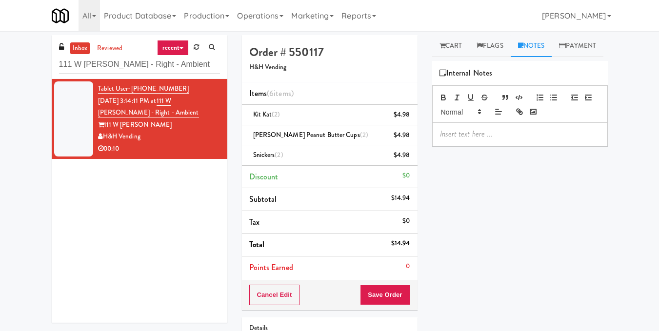
click at [479, 140] on p at bounding box center [520, 134] width 160 height 11
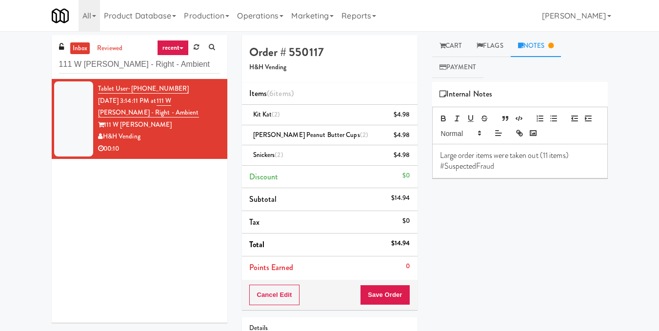
click at [440, 156] on p "Large order items were taken out (11 items) #SuspectedFraud" at bounding box center [520, 161] width 160 height 22
click at [572, 158] on p "Reyn: Large order items were taken out (11 items) #SuspectedFraud" at bounding box center [520, 161] width 160 height 22
click at [390, 293] on button "Save Order" at bounding box center [385, 295] width 50 height 20
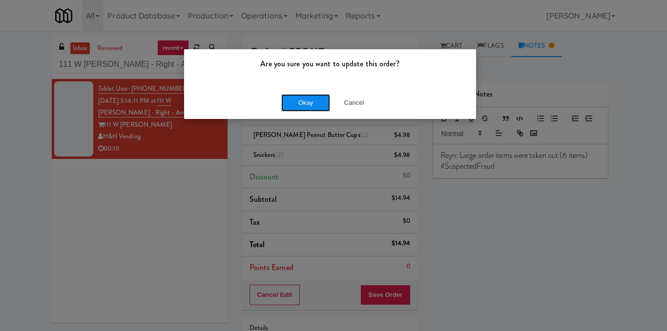
click at [300, 105] on button "Okay" at bounding box center [305, 103] width 49 height 18
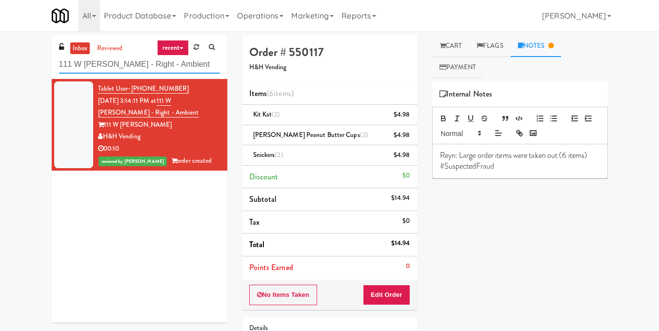
drag, startPoint x: 172, startPoint y: 64, endPoint x: 0, endPoint y: 74, distance: 172.6
click at [0, 74] on div "inbox reviewed recent all unclear take inventory issue suspicious failed recent…" at bounding box center [329, 222] width 659 height 375
paste input "Charles River - Cooler - Righ"
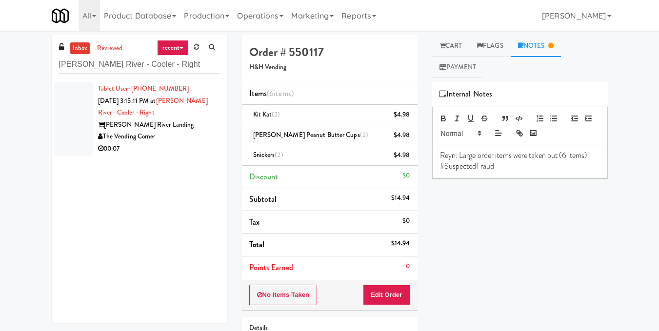
click at [170, 124] on div "Charles River Landing" at bounding box center [159, 125] width 122 height 12
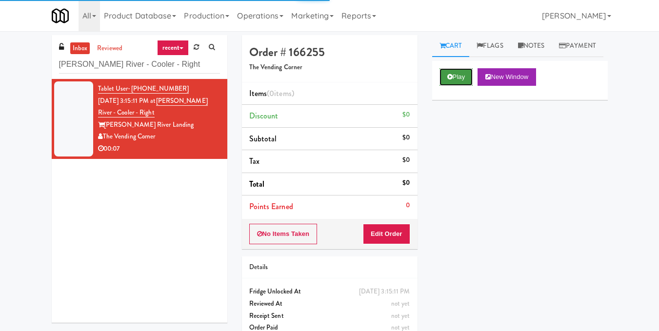
click at [462, 86] on button "Play" at bounding box center [457, 77] width 34 height 18
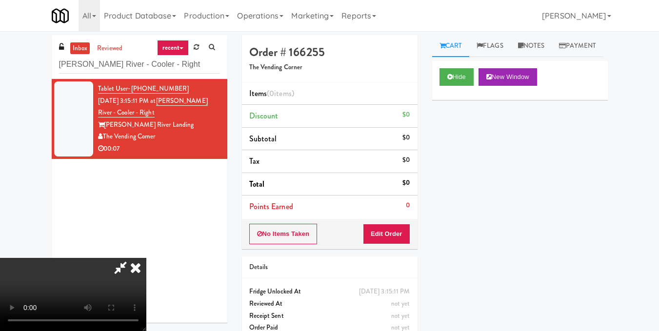
click at [146, 258] on video at bounding box center [73, 294] width 146 height 73
click at [400, 231] on button "Edit Order" at bounding box center [386, 234] width 47 height 20
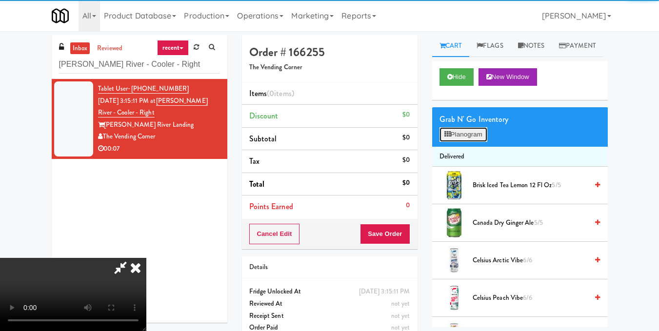
click at [463, 142] on button "Planogram" at bounding box center [464, 134] width 48 height 15
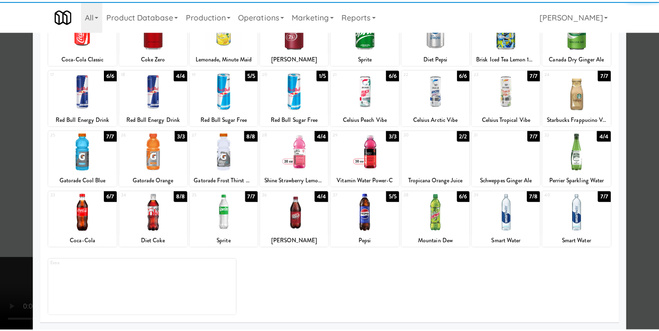
scroll to position [148, 0]
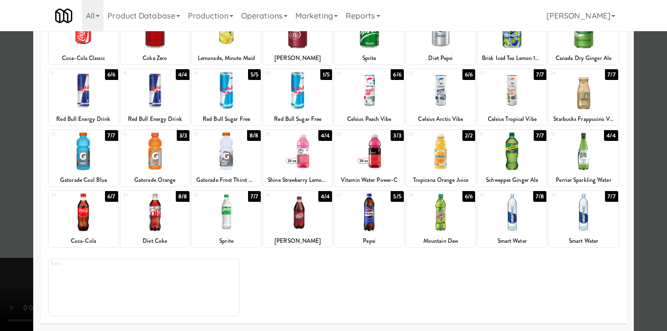
click at [580, 223] on div at bounding box center [583, 213] width 69 height 38
click at [347, 155] on div at bounding box center [368, 152] width 69 height 38
drag, startPoint x: 636, startPoint y: 166, endPoint x: 610, endPoint y: 170, distance: 26.2
click at [636, 167] on div at bounding box center [333, 165] width 667 height 331
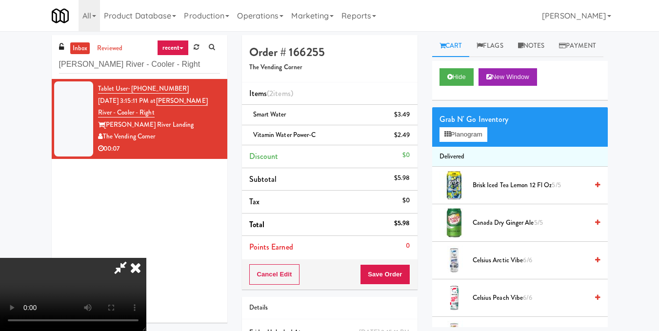
click at [146, 258] on video at bounding box center [73, 294] width 146 height 73
click at [146, 258] on icon at bounding box center [135, 268] width 21 height 20
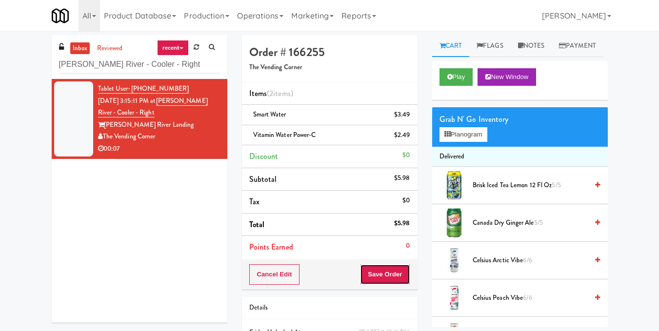
click at [384, 273] on button "Save Order" at bounding box center [385, 274] width 50 height 20
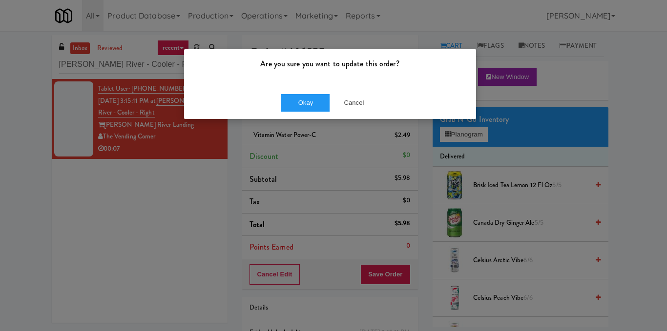
click at [302, 112] on div "Okay Cancel" at bounding box center [330, 102] width 292 height 33
click at [305, 104] on button "Okay" at bounding box center [305, 103] width 49 height 18
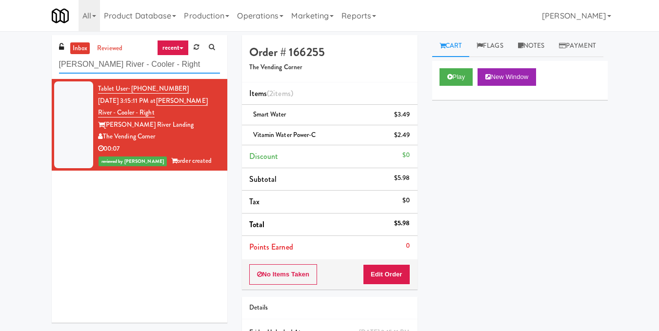
drag, startPoint x: 182, startPoint y: 66, endPoint x: 0, endPoint y: 66, distance: 181.5
click at [0, 66] on div "inbox reviewed recent all unclear take inventory issue suspicious failed recent…" at bounding box center [329, 212] width 659 height 354
paste input "Uptown 550 Cooler #1 (Snack & Drink) EWR-4-TC-PUBLIC"
type input "Uptown 550 Cooler #1 (Snack & Drink) EWR-4-TC-PUBLIC"
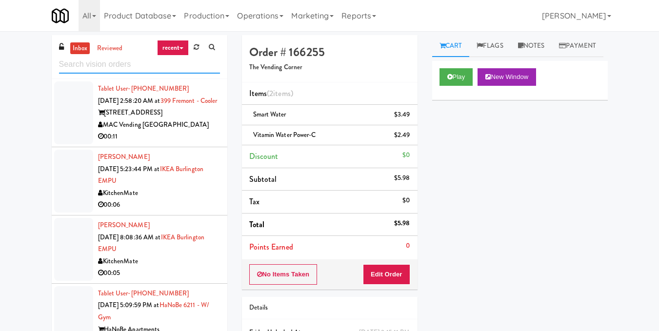
paste input "Uptown 550 Cooler #1"
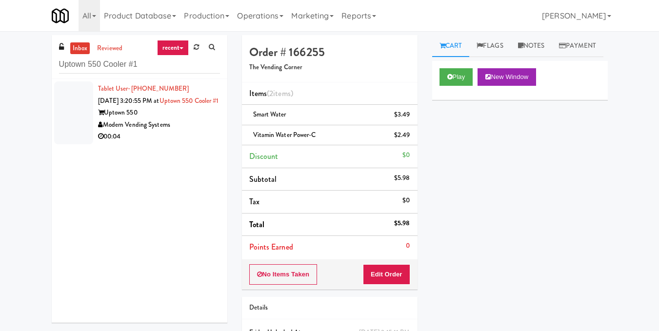
click at [144, 117] on div "Tablet User · (704) 609-4108 Aug 10, 2025 3:20:55 PM at Uptown 550 Cooler #1 Up…" at bounding box center [159, 113] width 122 height 60
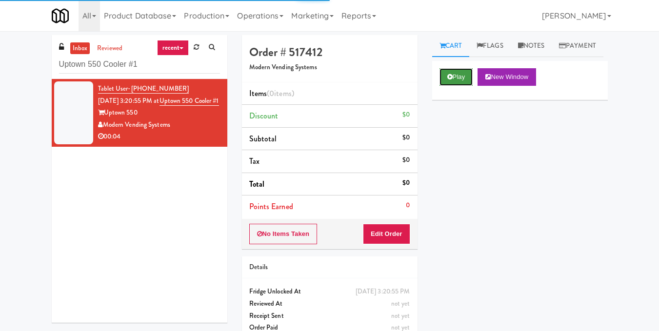
click at [442, 86] on button "Play" at bounding box center [457, 77] width 34 height 18
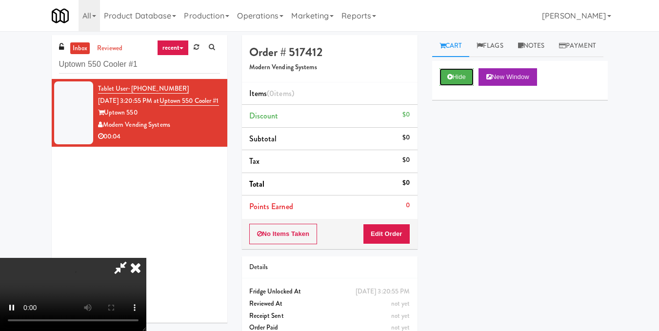
scroll to position [12, 0]
click at [146, 258] on video at bounding box center [73, 294] width 146 height 73
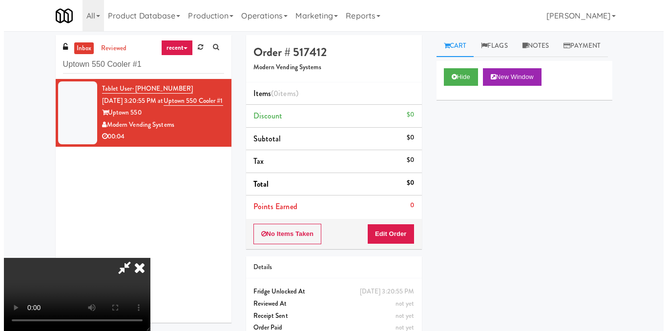
scroll to position [110, 0]
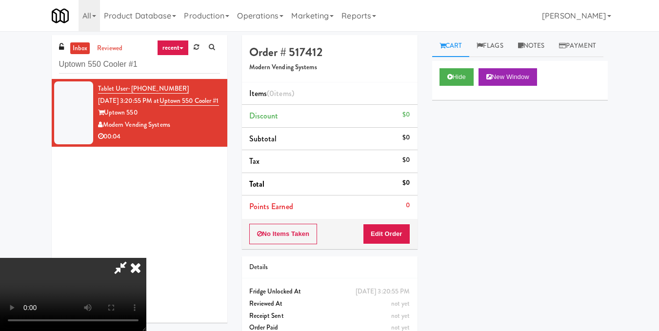
click at [146, 258] on video at bounding box center [73, 294] width 146 height 73
click at [406, 236] on button "Edit Order" at bounding box center [386, 234] width 47 height 20
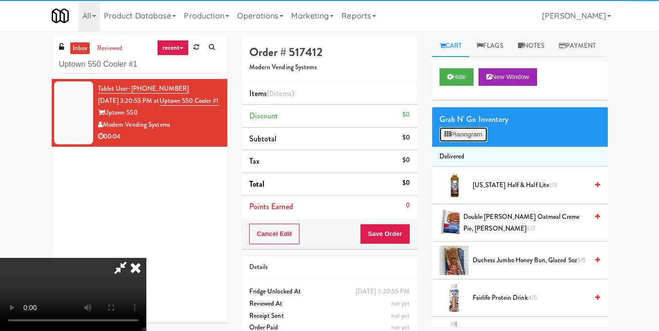
click at [451, 142] on button "Planogram" at bounding box center [464, 134] width 48 height 15
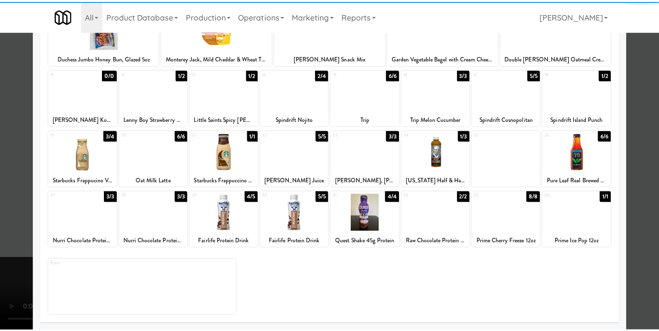
scroll to position [148, 0]
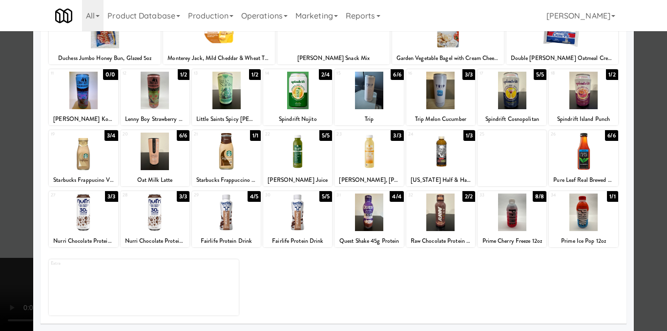
click at [232, 219] on div at bounding box center [226, 213] width 69 height 38
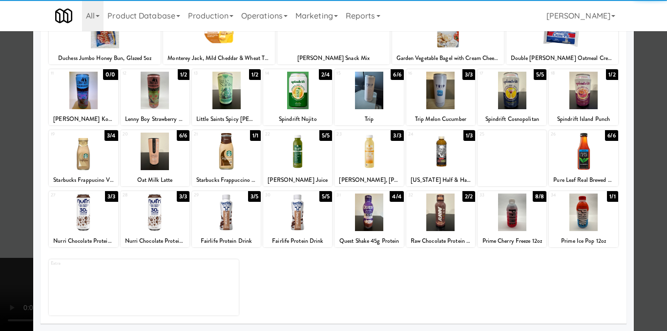
click at [630, 170] on div at bounding box center [333, 165] width 667 height 331
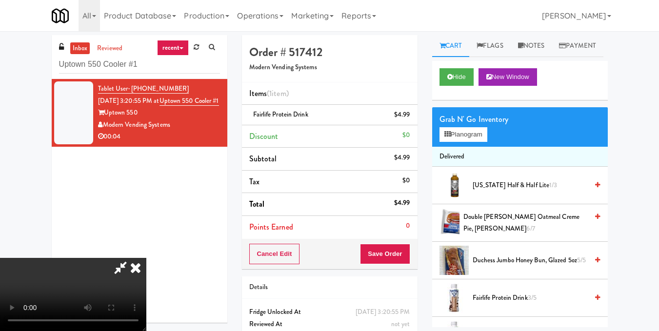
click at [146, 258] on icon at bounding box center [135, 268] width 21 height 20
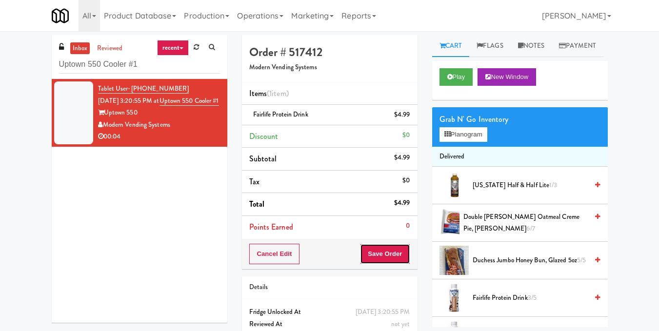
click at [373, 255] on button "Save Order" at bounding box center [385, 254] width 50 height 20
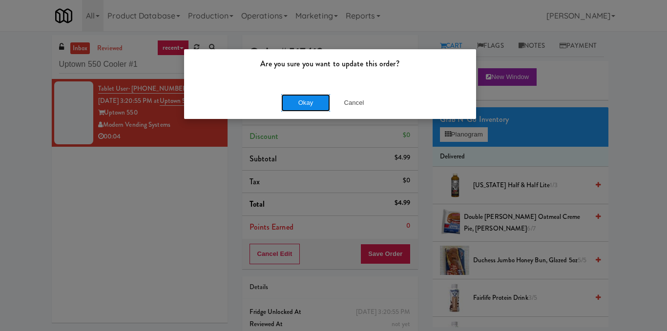
drag, startPoint x: 300, startPoint y: 107, endPoint x: 293, endPoint y: 102, distance: 8.3
click at [299, 107] on button "Okay" at bounding box center [305, 103] width 49 height 18
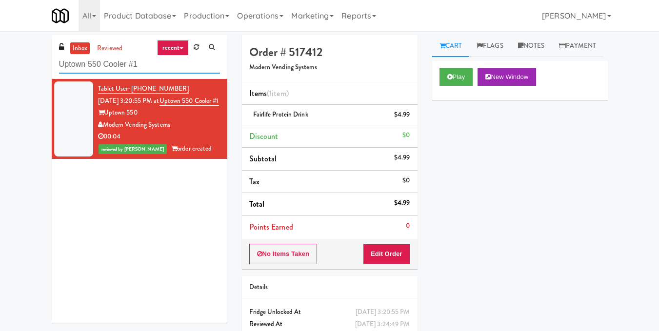
drag, startPoint x: 150, startPoint y: 65, endPoint x: 0, endPoint y: 77, distance: 150.3
click at [0, 77] on div "inbox reviewed recent all unclear take inventory issue suspicious failed recent…" at bounding box center [329, 202] width 659 height 334
paste input "(Snack & Drink) EWR-4-TC-PUBLIC"
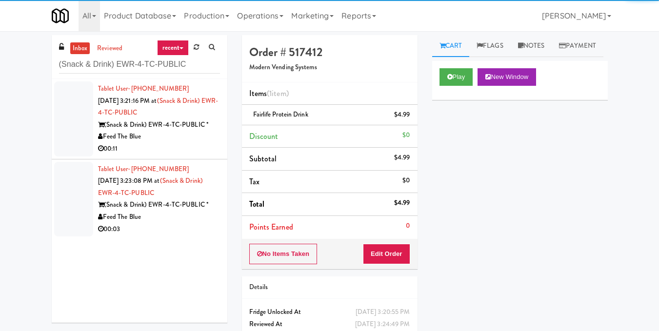
click at [150, 142] on div "Feed The Blue" at bounding box center [159, 137] width 122 height 12
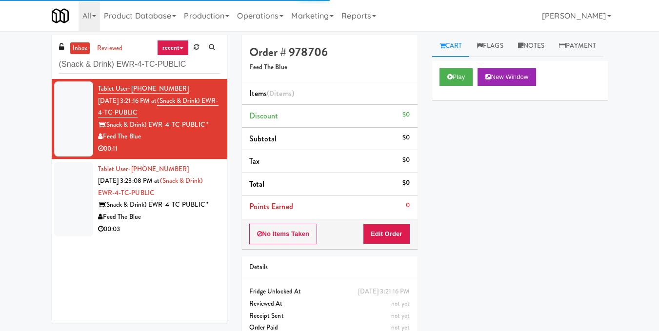
click at [439, 92] on div "Play New Window" at bounding box center [520, 80] width 176 height 39
click at [457, 86] on button "Play" at bounding box center [457, 77] width 34 height 18
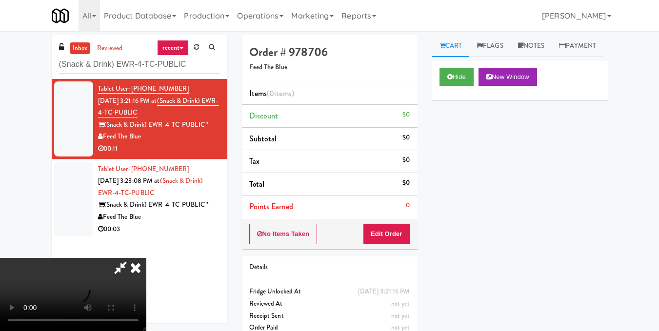
click at [146, 258] on video at bounding box center [73, 294] width 146 height 73
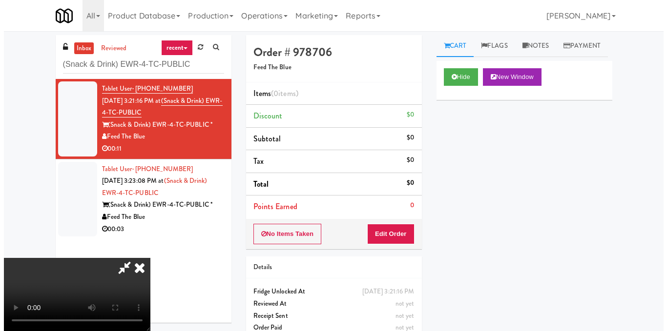
scroll to position [98, 0]
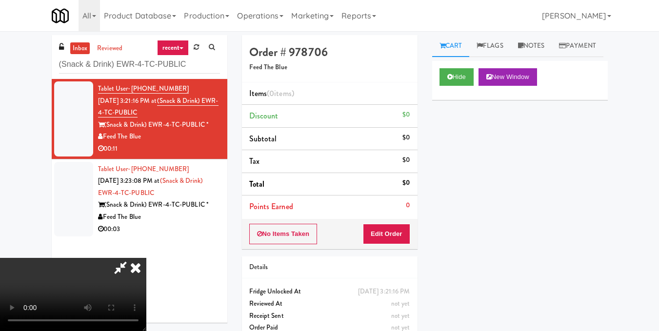
click at [146, 258] on video at bounding box center [73, 294] width 146 height 73
click at [402, 229] on button "Edit Order" at bounding box center [386, 234] width 47 height 20
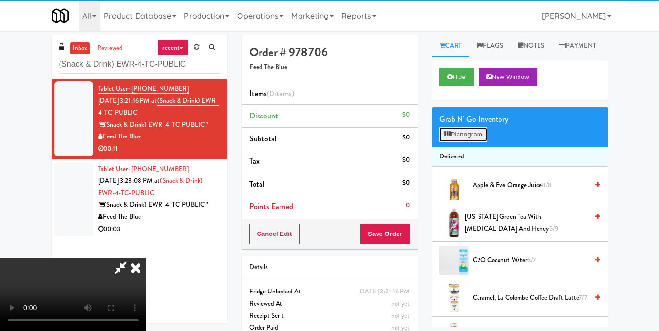
click at [469, 142] on button "Planogram" at bounding box center [464, 134] width 48 height 15
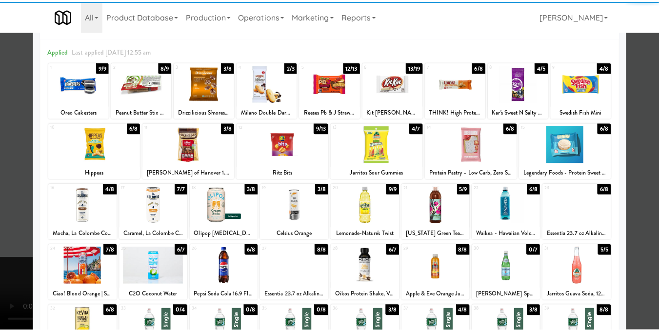
scroll to position [98, 0]
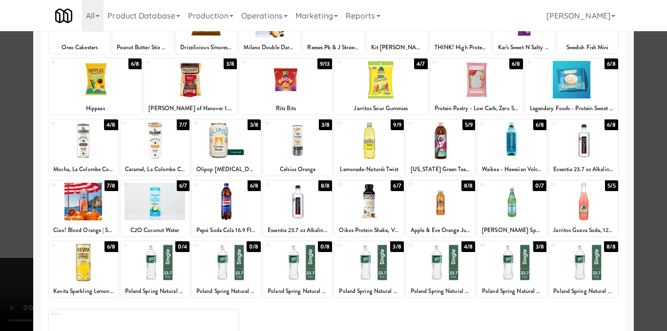
drag, startPoint x: 432, startPoint y: 266, endPoint x: 515, endPoint y: 233, distance: 89.4
click at [433, 266] on div at bounding box center [440, 263] width 69 height 38
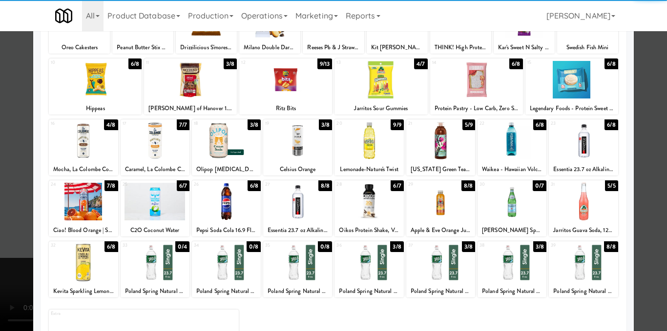
click at [641, 206] on div at bounding box center [333, 165] width 667 height 331
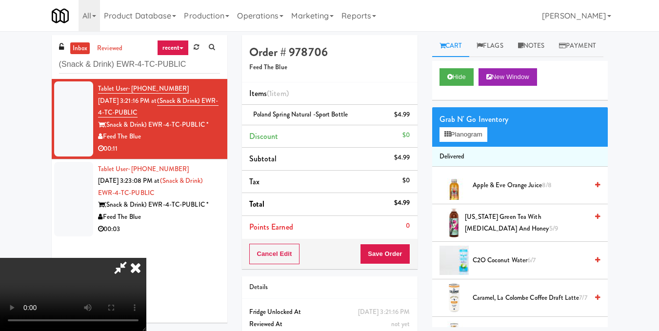
click at [146, 258] on video at bounding box center [73, 294] width 146 height 73
click at [146, 258] on icon at bounding box center [135, 268] width 21 height 20
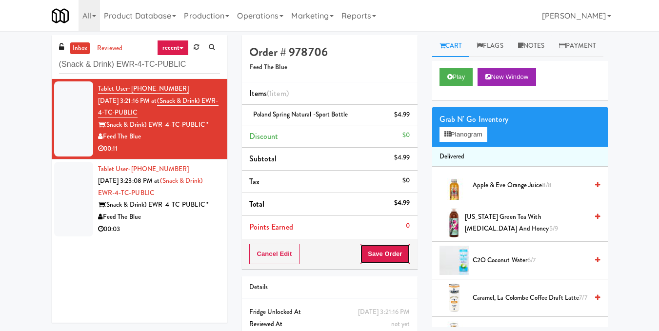
click at [388, 261] on button "Save Order" at bounding box center [385, 254] width 50 height 20
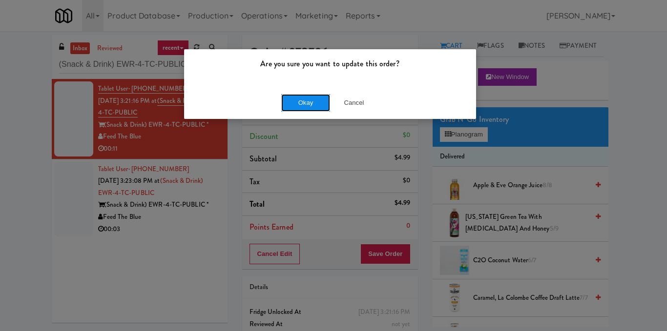
click at [295, 102] on button "Okay" at bounding box center [305, 103] width 49 height 18
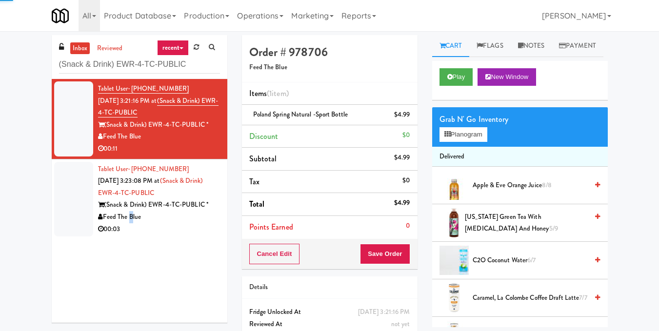
click at [129, 216] on div "Feed The Blue" at bounding box center [159, 217] width 122 height 12
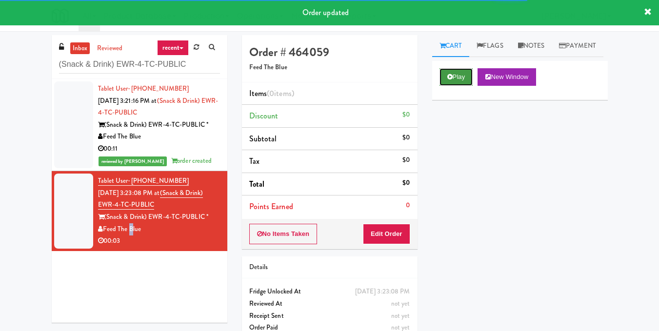
click at [455, 86] on button "Play" at bounding box center [457, 77] width 34 height 18
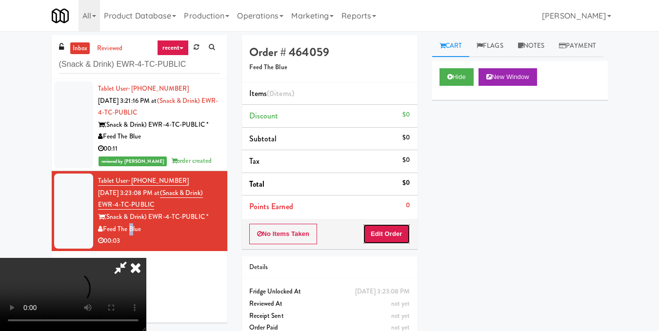
click at [400, 230] on button "Edit Order" at bounding box center [386, 234] width 47 height 20
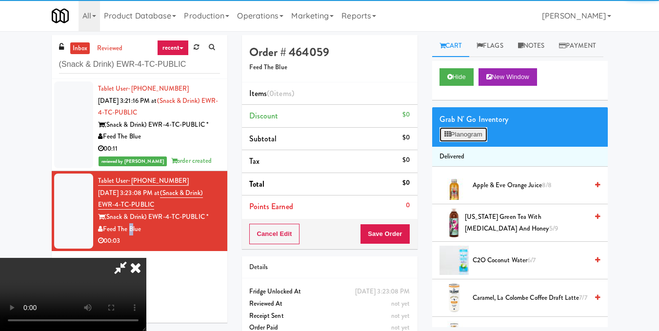
click at [464, 142] on button "Planogram" at bounding box center [464, 134] width 48 height 15
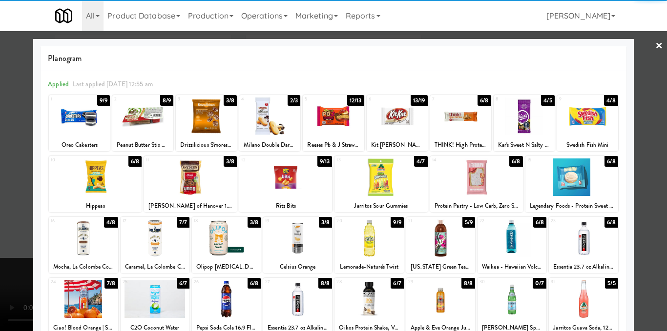
click at [95, 177] on div at bounding box center [95, 178] width 93 height 38
drag, startPoint x: 649, startPoint y: 151, endPoint x: 626, endPoint y: 150, distance: 22.5
click at [649, 152] on div at bounding box center [333, 165] width 667 height 331
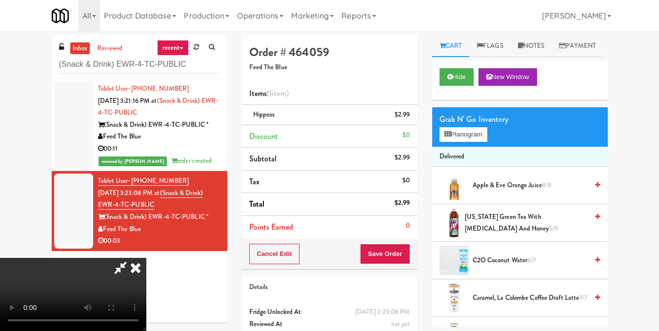
click at [146, 258] on icon at bounding box center [135, 268] width 21 height 20
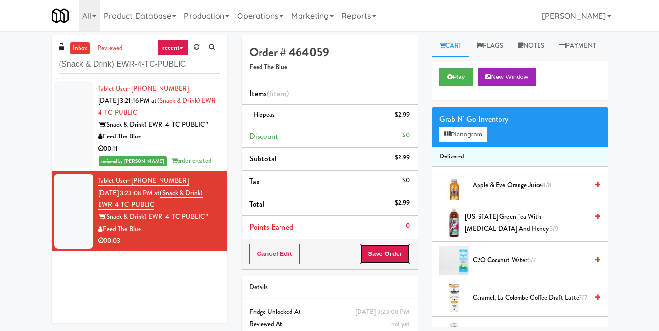
drag, startPoint x: 388, startPoint y: 258, endPoint x: 372, endPoint y: 246, distance: 19.8
click at [388, 257] on button "Save Order" at bounding box center [385, 254] width 50 height 20
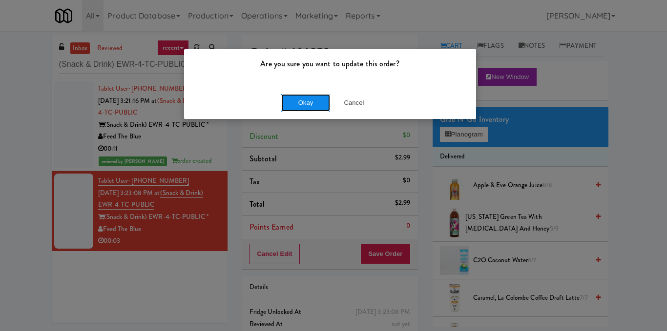
click at [295, 104] on button "Okay" at bounding box center [305, 103] width 49 height 18
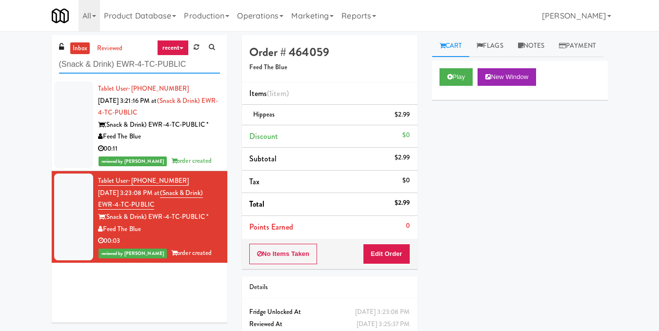
click at [116, 60] on input "(Snack & Drink) EWR-4-TC-PUBLIC" at bounding box center [139, 65] width 161 height 18
paste input "Gallery 64 - Pantry - Right"
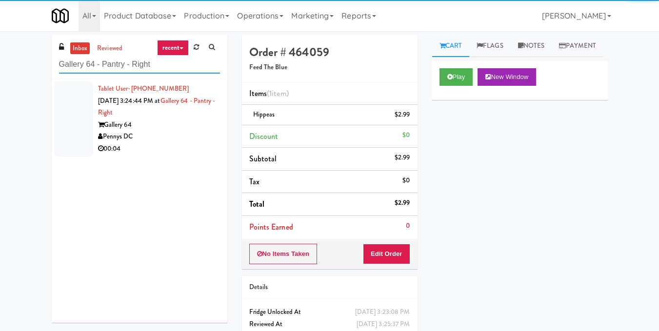
type input "Gallery 64 - Pantry - Right"
click at [141, 131] on div "Pennys DC" at bounding box center [159, 137] width 122 height 12
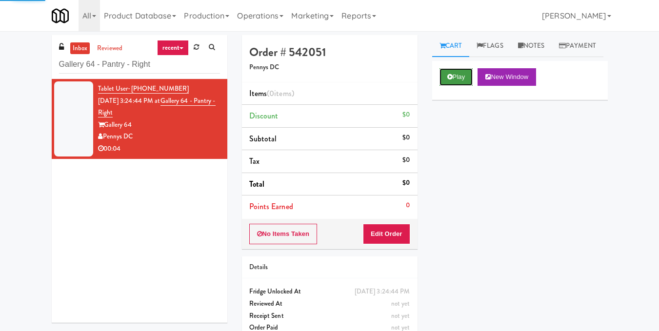
click at [455, 86] on button "Play" at bounding box center [457, 77] width 34 height 18
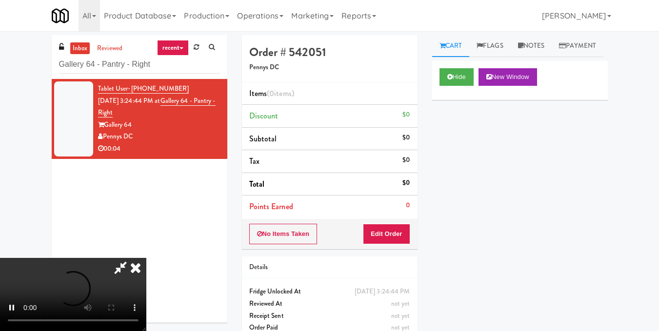
click at [146, 258] on video at bounding box center [73, 294] width 146 height 73
drag, startPoint x: 247, startPoint y: 219, endPoint x: 247, endPoint y: 261, distance: 42.5
click at [146, 258] on video at bounding box center [73, 294] width 146 height 73
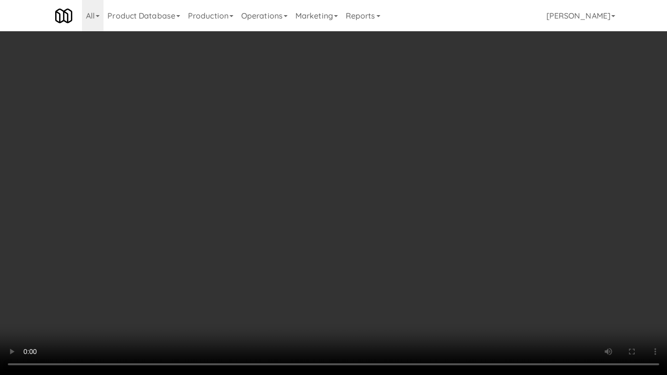
click at [247, 261] on video at bounding box center [333, 187] width 667 height 375
drag, startPoint x: 314, startPoint y: 243, endPoint x: 313, endPoint y: 237, distance: 5.4
click at [314, 240] on video at bounding box center [333, 187] width 667 height 375
click at [248, 227] on video at bounding box center [333, 187] width 667 height 375
click at [252, 223] on video at bounding box center [333, 187] width 667 height 375
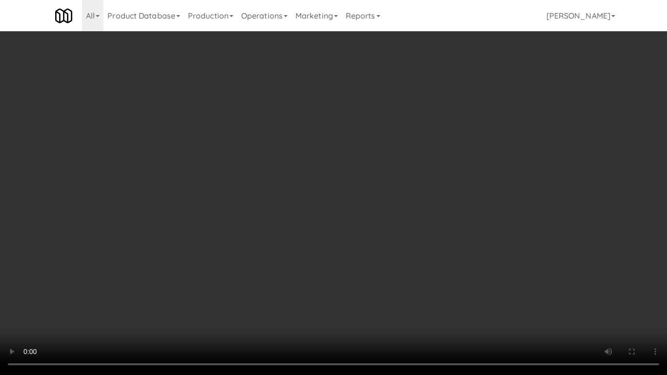
click at [252, 223] on video at bounding box center [333, 187] width 667 height 375
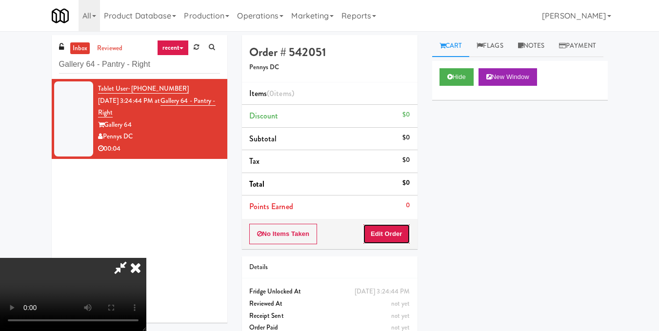
click at [409, 234] on button "Edit Order" at bounding box center [386, 234] width 47 height 20
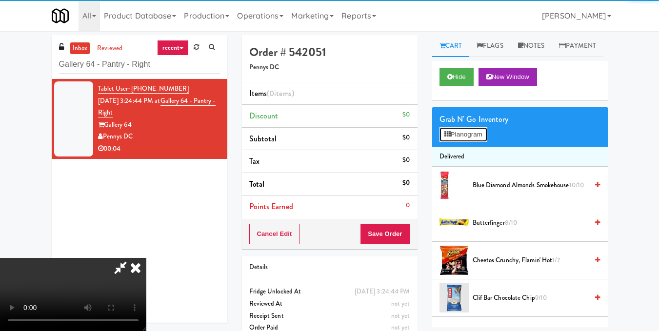
click at [470, 142] on button "Planogram" at bounding box center [464, 134] width 48 height 15
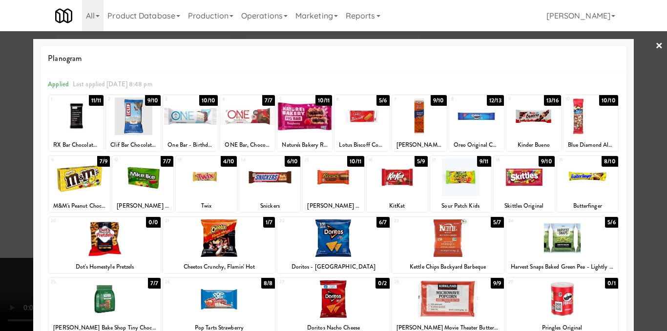
click at [637, 189] on div at bounding box center [333, 165] width 667 height 331
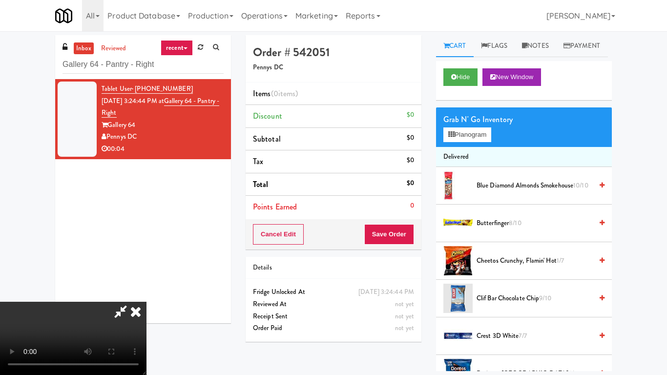
click at [146, 302] on video at bounding box center [73, 338] width 146 height 73
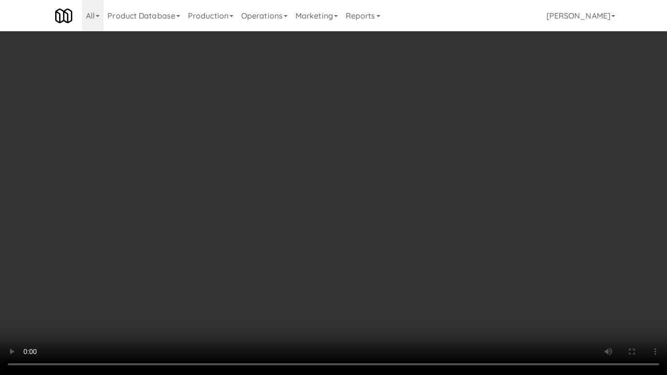
click at [426, 265] on video at bounding box center [333, 187] width 667 height 375
click at [426, 266] on video at bounding box center [333, 187] width 667 height 375
click at [374, 241] on video at bounding box center [333, 187] width 667 height 375
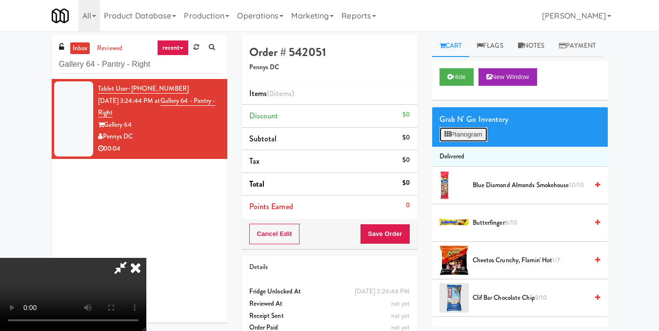
click at [461, 142] on button "Planogram" at bounding box center [464, 134] width 48 height 15
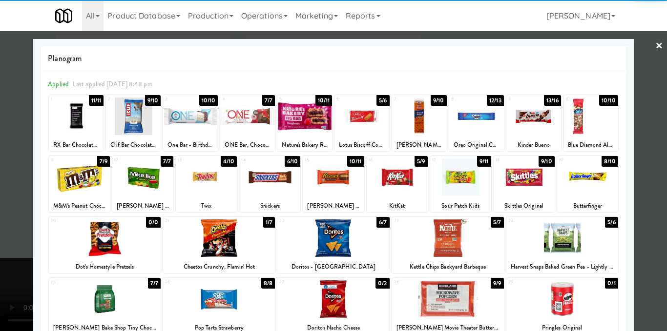
click at [516, 177] on div at bounding box center [523, 178] width 61 height 38
click at [643, 183] on div at bounding box center [333, 165] width 667 height 331
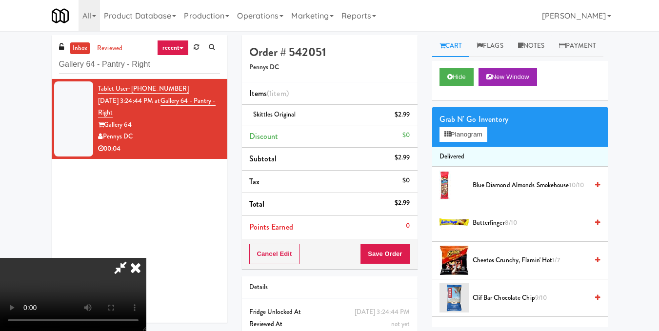
click at [132, 258] on icon at bounding box center [120, 268] width 22 height 20
click at [389, 248] on button "Save Order" at bounding box center [385, 254] width 50 height 20
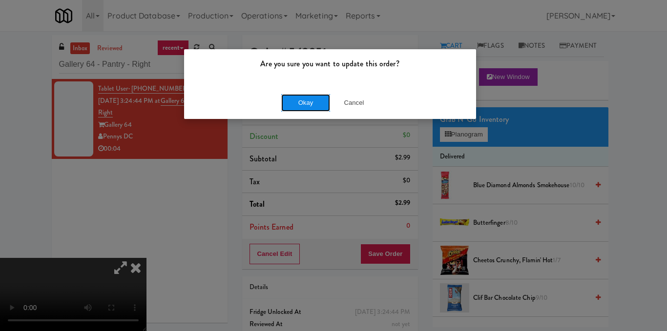
click at [297, 107] on button "Okay" at bounding box center [305, 103] width 49 height 18
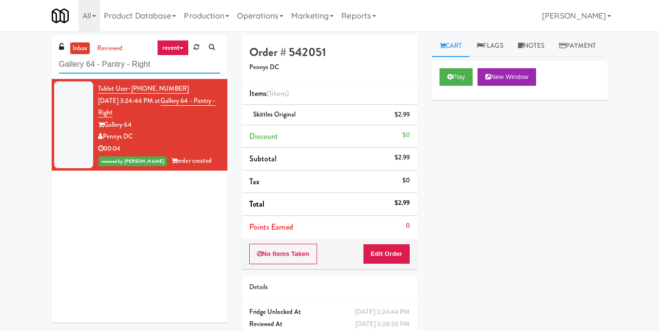
drag, startPoint x: 169, startPoint y: 71, endPoint x: 7, endPoint y: 72, distance: 162.0
click at [9, 73] on div "inbox reviewed recent all unclear take inventory issue suspicious failed recent…" at bounding box center [329, 202] width 659 height 334
paste input "Revolution Mill - Cooler"
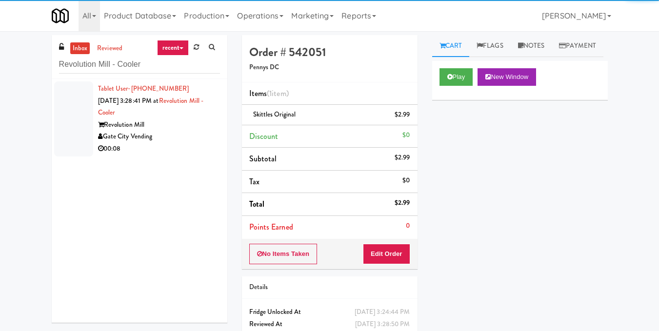
click at [139, 110] on div "Tablet User · (919) 756-7070 Aug 10, 2025 3:28:41 PM at Revolution Mill - Coole…" at bounding box center [159, 119] width 122 height 72
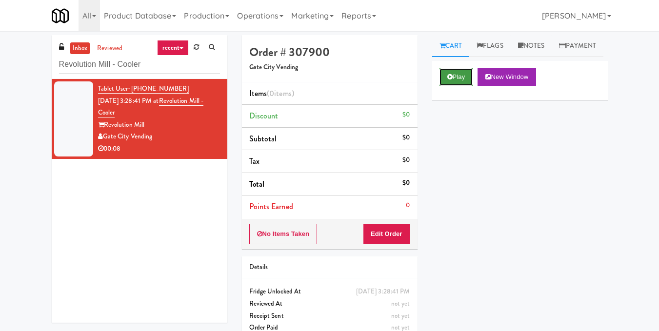
click at [464, 86] on button "Play" at bounding box center [457, 77] width 34 height 18
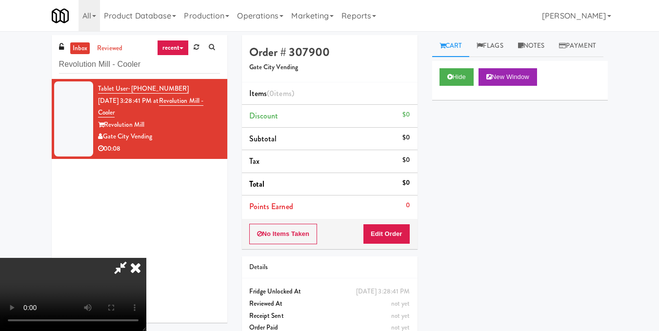
click at [146, 258] on video at bounding box center [73, 294] width 146 height 73
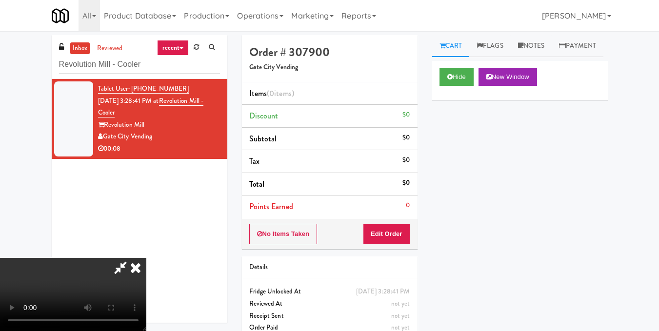
click at [146, 258] on video at bounding box center [73, 294] width 146 height 73
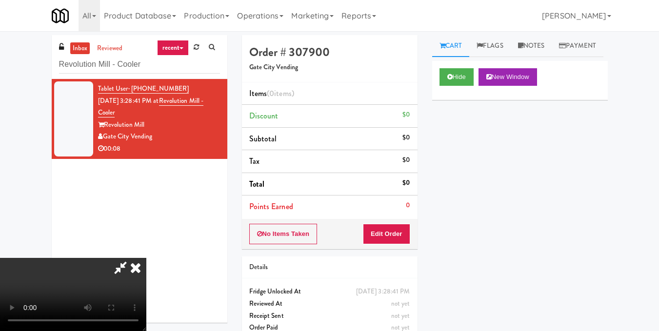
click at [146, 258] on video at bounding box center [73, 294] width 146 height 73
click at [403, 234] on button "Edit Order" at bounding box center [386, 234] width 47 height 20
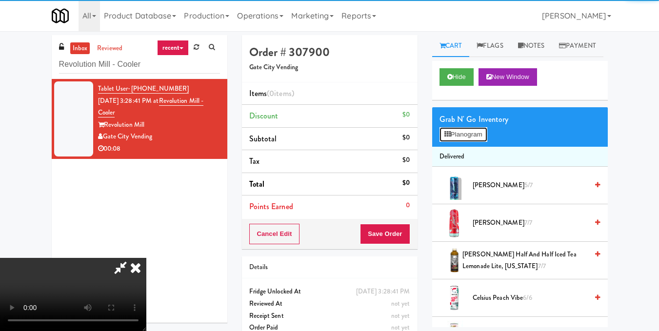
click at [460, 142] on button "Planogram" at bounding box center [464, 134] width 48 height 15
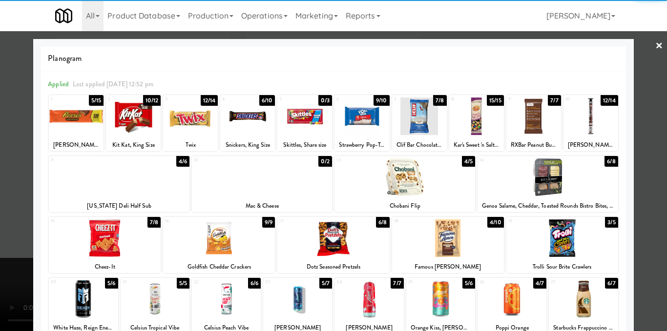
click at [139, 131] on div at bounding box center [133, 117] width 55 height 38
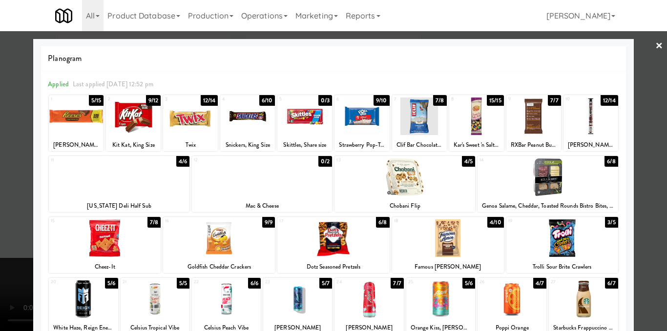
click at [655, 49] on link "×" at bounding box center [659, 46] width 8 height 30
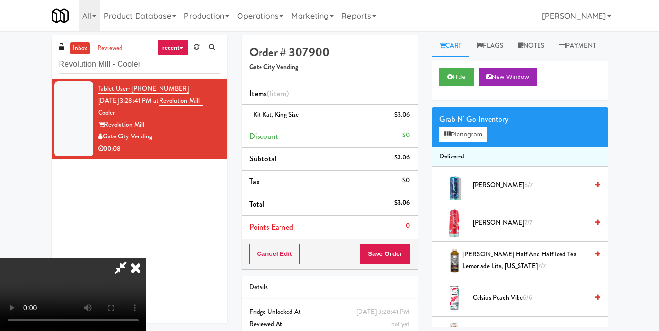
click at [146, 258] on icon at bounding box center [135, 268] width 21 height 20
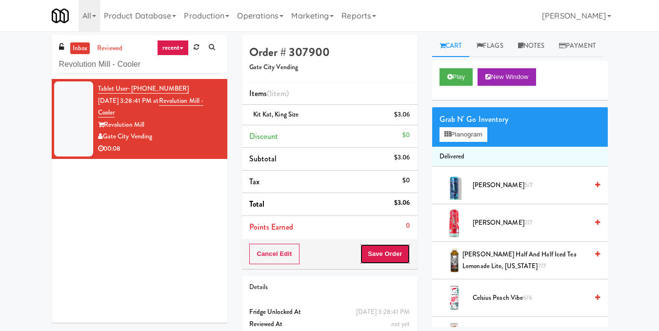
click at [386, 257] on button "Save Order" at bounding box center [385, 254] width 50 height 20
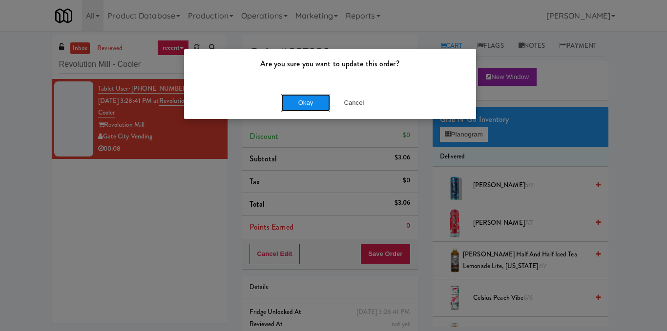
drag, startPoint x: 312, startPoint y: 100, endPoint x: 307, endPoint y: 96, distance: 6.0
click at [312, 100] on button "Okay" at bounding box center [305, 103] width 49 height 18
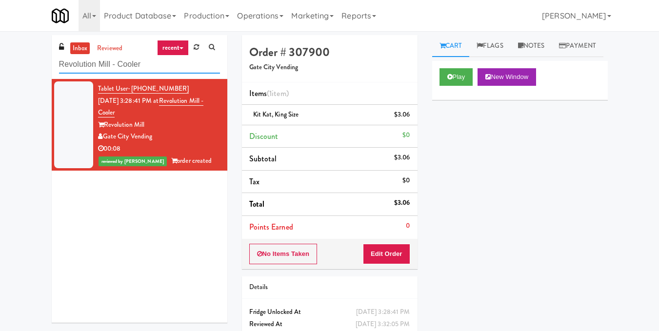
drag, startPoint x: 148, startPoint y: 67, endPoint x: 0, endPoint y: 71, distance: 148.4
click at [0, 71] on div "inbox reviewed recent all unclear take inventory issue suspicious failed recent…" at bounding box center [329, 202] width 659 height 334
paste input "Eleven55 - Fridge"
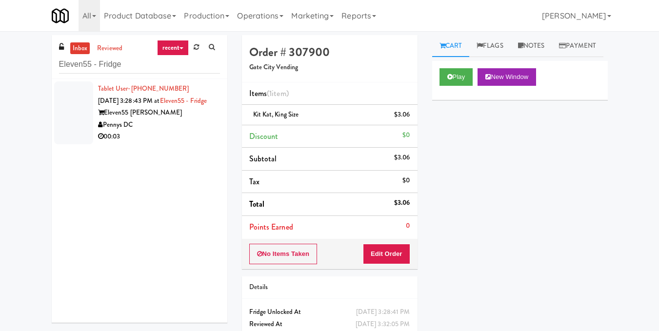
click at [158, 131] on div "Pennys DC" at bounding box center [159, 125] width 122 height 12
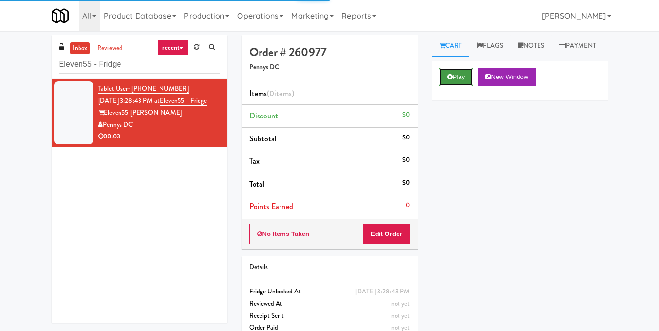
click at [449, 86] on button "Play" at bounding box center [457, 77] width 34 height 18
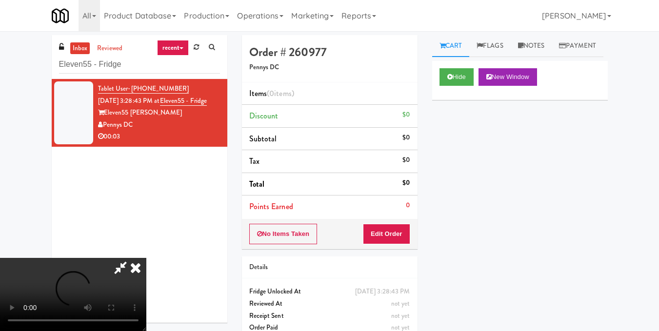
click at [146, 258] on video at bounding box center [73, 294] width 146 height 73
drag, startPoint x: 241, startPoint y: 204, endPoint x: 241, endPoint y: 246, distance: 42.5
click at [146, 258] on video at bounding box center [73, 294] width 146 height 73
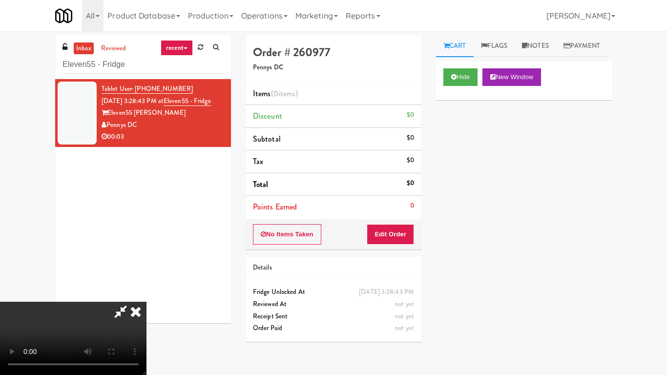
click at [146, 302] on video at bounding box center [73, 338] width 146 height 73
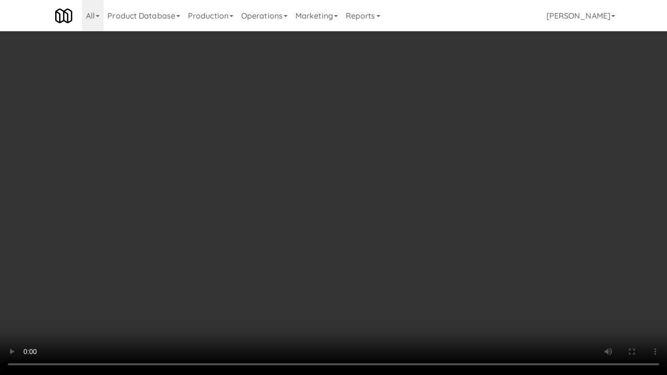
click at [295, 227] on video at bounding box center [333, 187] width 667 height 375
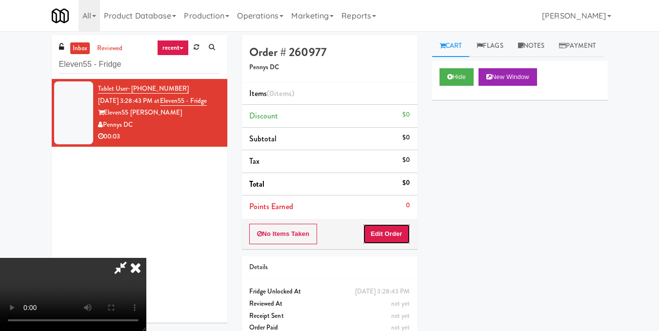
drag, startPoint x: 405, startPoint y: 227, endPoint x: 405, endPoint y: 207, distance: 20.0
click at [406, 227] on button "Edit Order" at bounding box center [386, 234] width 47 height 20
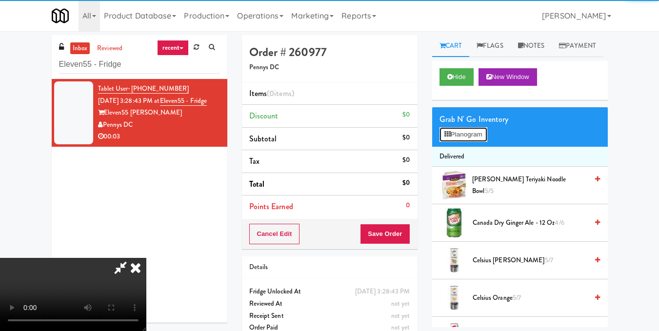
click at [450, 138] on icon at bounding box center [448, 134] width 6 height 6
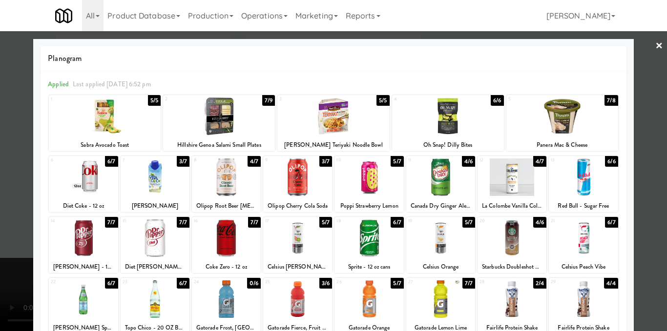
click at [640, 237] on div at bounding box center [333, 165] width 667 height 331
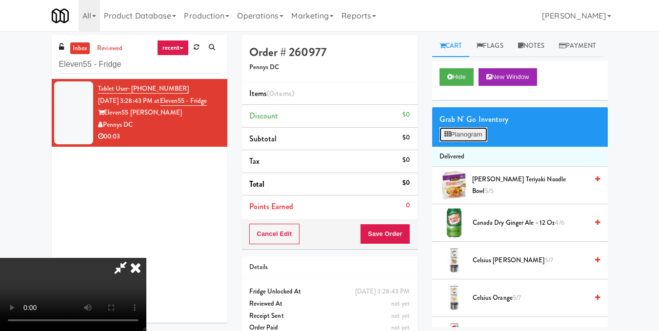
click at [472, 142] on button "Planogram" at bounding box center [464, 134] width 48 height 15
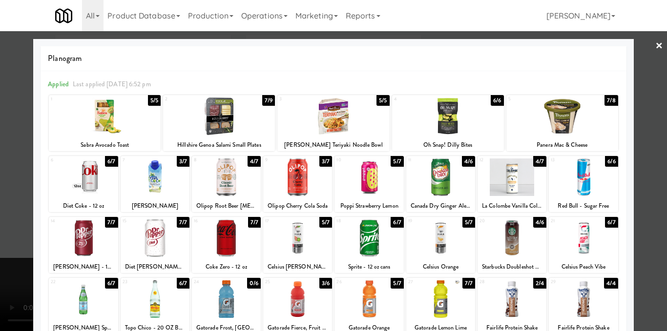
click at [304, 249] on div at bounding box center [297, 239] width 69 height 38
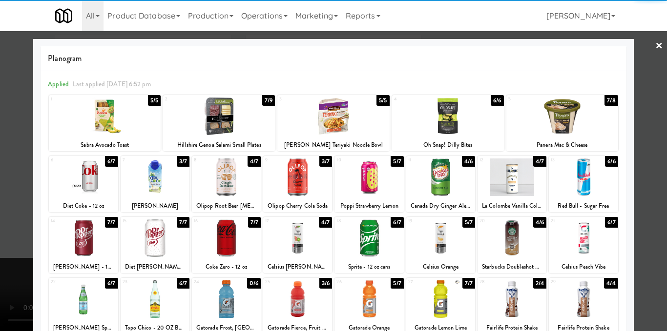
click at [655, 204] on div at bounding box center [333, 165] width 667 height 331
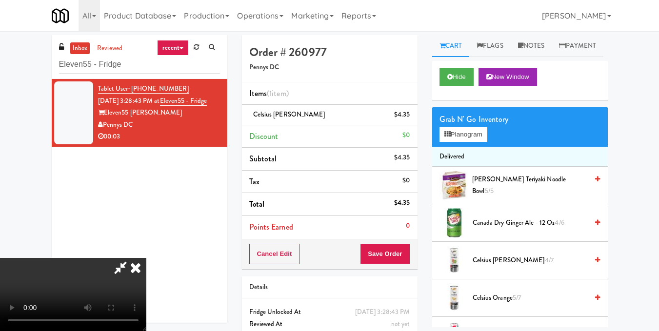
click at [146, 258] on video at bounding box center [73, 294] width 146 height 73
click at [146, 258] on icon at bounding box center [135, 268] width 21 height 20
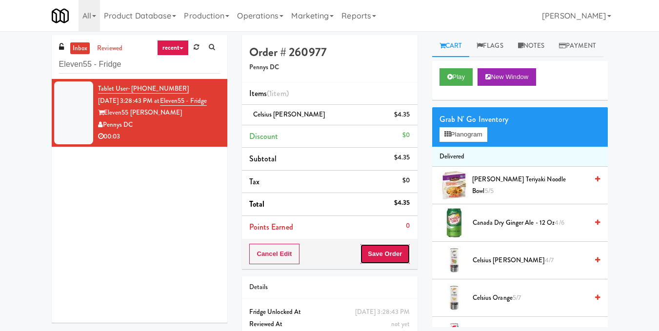
click at [387, 252] on button "Save Order" at bounding box center [385, 254] width 50 height 20
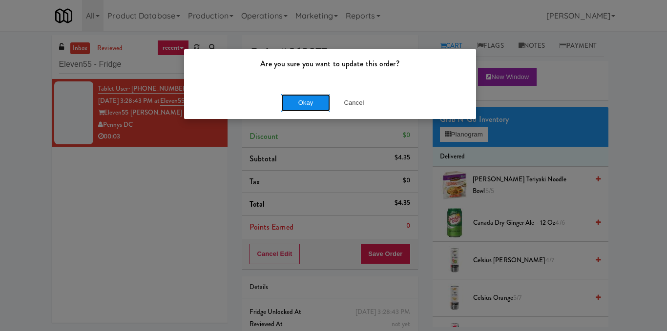
click at [296, 107] on button "Okay" at bounding box center [305, 103] width 49 height 18
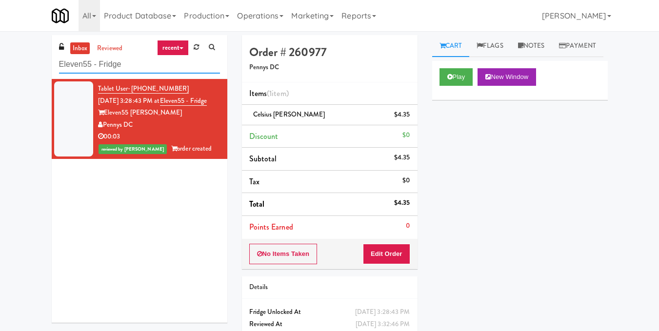
drag, startPoint x: 98, startPoint y: 66, endPoint x: 0, endPoint y: 67, distance: 98.1
click at [0, 67] on div "inbox reviewed recent all unclear take inventory issue suspicious failed recent…" at bounding box center [329, 202] width 659 height 334
drag, startPoint x: 128, startPoint y: 68, endPoint x: 0, endPoint y: 68, distance: 127.9
click at [0, 68] on div "inbox reviewed recent all unclear take inventory issue suspicious failed recent…" at bounding box center [329, 202] width 659 height 334
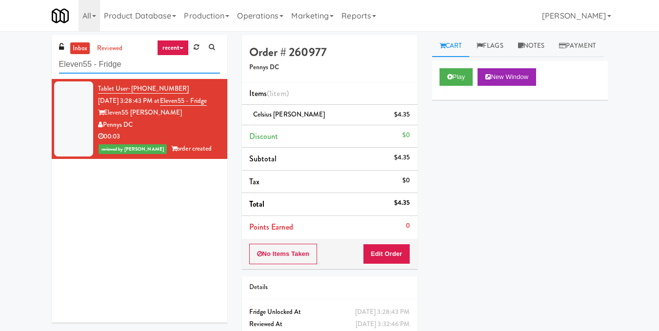
paste input "750 N Dearborn - Left"
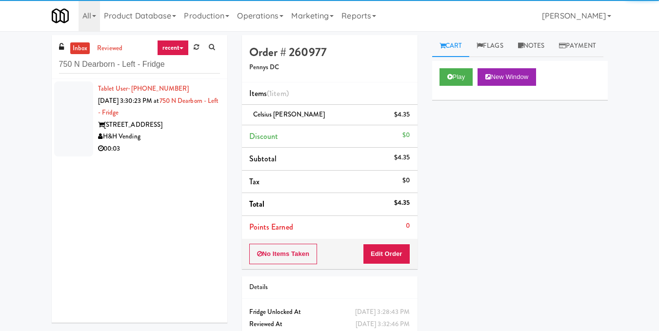
drag, startPoint x: 151, startPoint y: 134, endPoint x: 163, endPoint y: 123, distance: 16.6
click at [150, 134] on div "H&H Vending" at bounding box center [159, 137] width 122 height 12
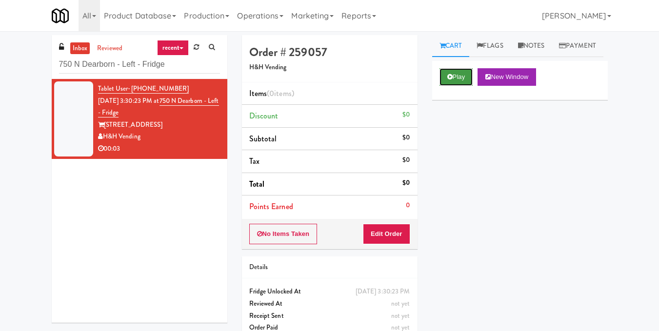
click at [462, 86] on button "Play" at bounding box center [457, 77] width 34 height 18
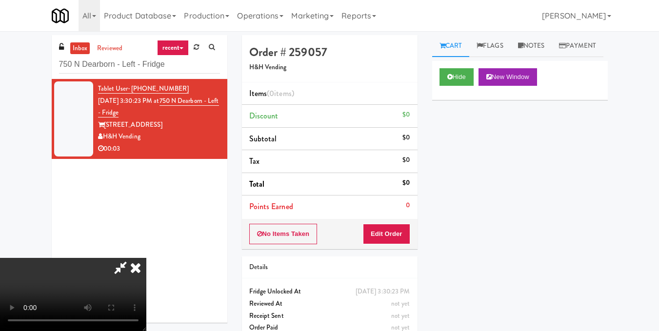
click at [146, 258] on video at bounding box center [73, 294] width 146 height 73
click at [407, 233] on button "Edit Order" at bounding box center [386, 234] width 47 height 20
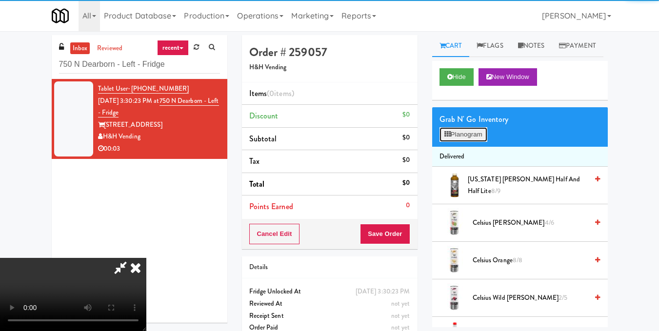
click at [455, 142] on button "Planogram" at bounding box center [464, 134] width 48 height 15
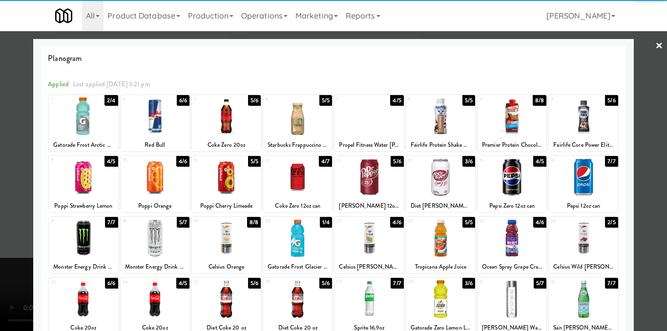
click at [437, 120] on div at bounding box center [440, 117] width 69 height 38
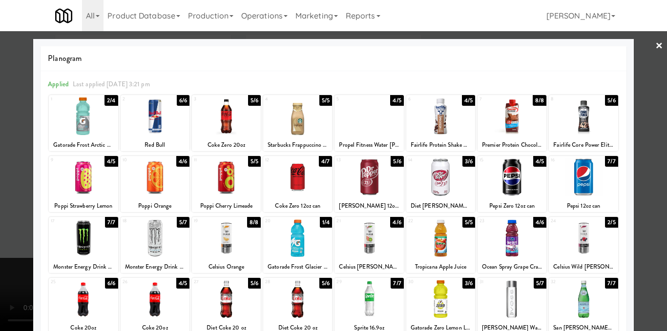
drag, startPoint x: 641, startPoint y: 157, endPoint x: 627, endPoint y: 161, distance: 14.7
click at [642, 157] on div at bounding box center [333, 165] width 667 height 331
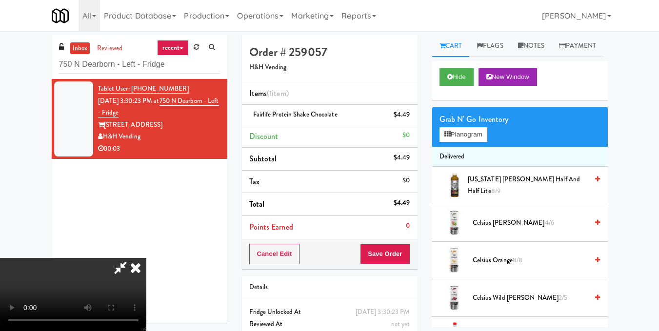
click at [146, 258] on icon at bounding box center [135, 268] width 21 height 20
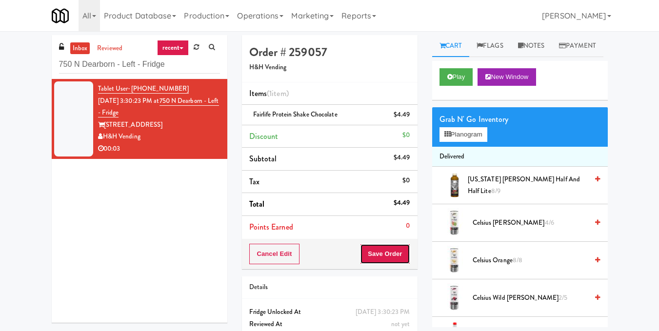
click at [384, 260] on button "Save Order" at bounding box center [385, 254] width 50 height 20
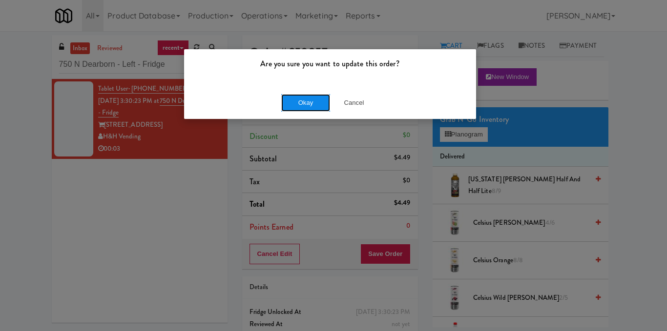
click at [300, 101] on button "Okay" at bounding box center [305, 103] width 49 height 18
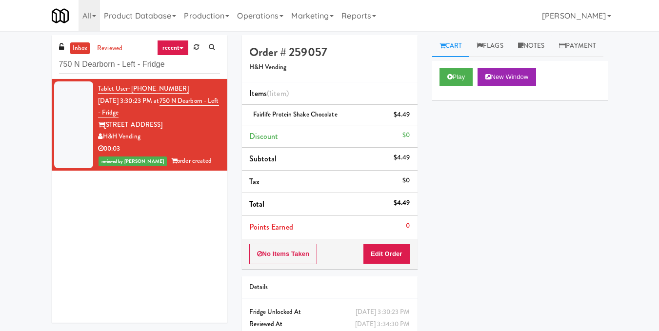
click at [524, 45] on icon at bounding box center [520, 45] width 5 height 6
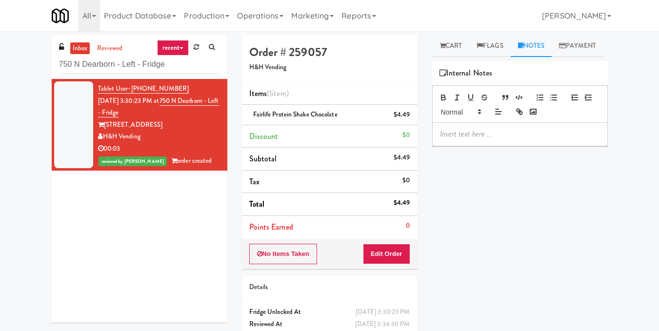
click at [488, 140] on p at bounding box center [520, 134] width 160 height 11
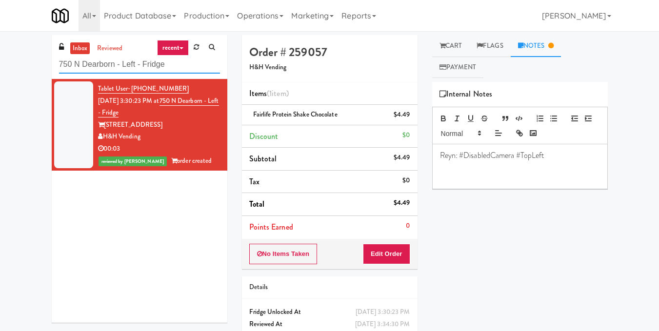
drag, startPoint x: 66, startPoint y: 74, endPoint x: 0, endPoint y: 75, distance: 65.9
click at [0, 75] on div "inbox reviewed recent all unclear take inventory issue suspicious failed recent…" at bounding box center [329, 202] width 659 height 334
paste input "Park on First - Mailroom 2 - Cooler"
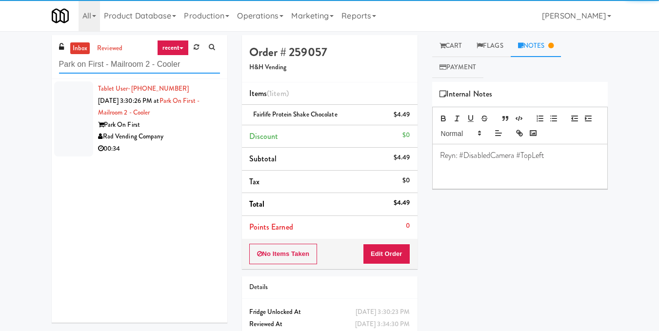
type input "Park on First - Mailroom 2 - Cooler"
click at [148, 122] on div "Park On First" at bounding box center [159, 125] width 122 height 12
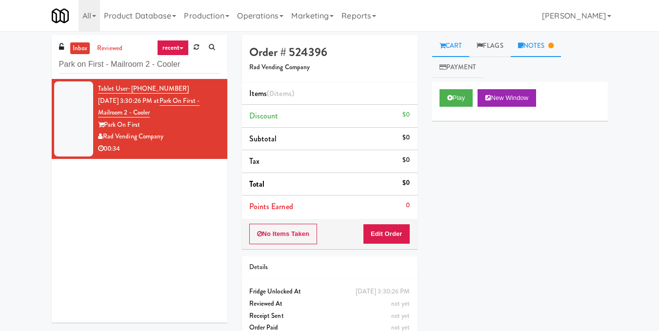
click at [524, 41] on link "Notes" at bounding box center [536, 46] width 51 height 22
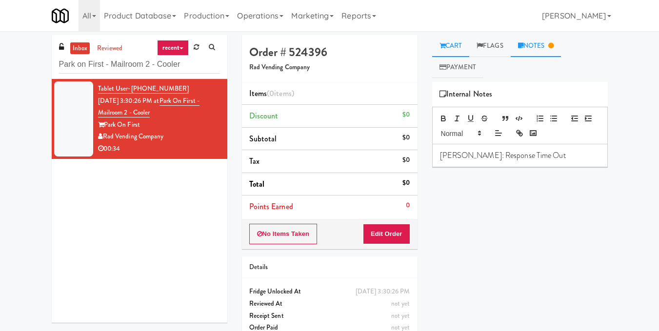
click at [447, 44] on link "Cart" at bounding box center [451, 46] width 38 height 22
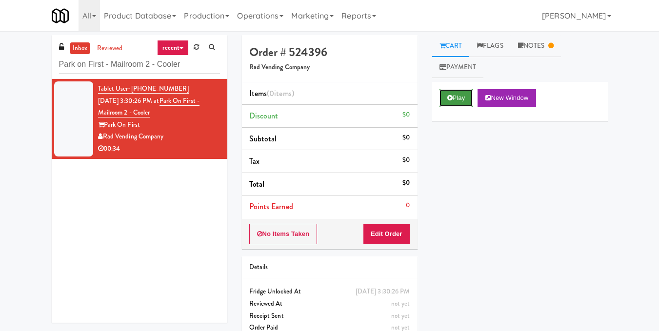
click at [449, 102] on button "Play" at bounding box center [457, 98] width 34 height 18
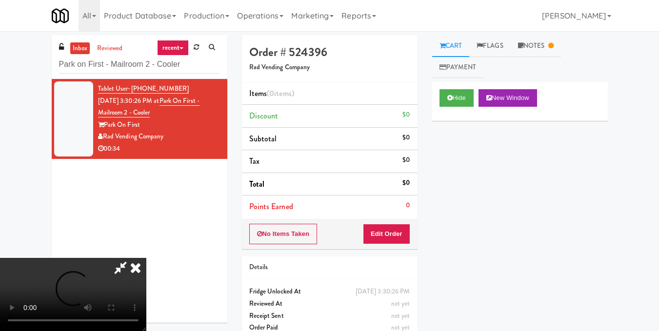
click at [146, 258] on video at bounding box center [73, 294] width 146 height 73
click at [407, 229] on button "Edit Order" at bounding box center [386, 234] width 47 height 20
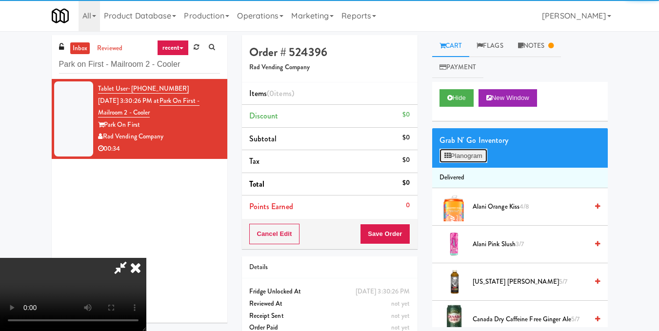
click at [451, 153] on button "Planogram" at bounding box center [464, 156] width 48 height 15
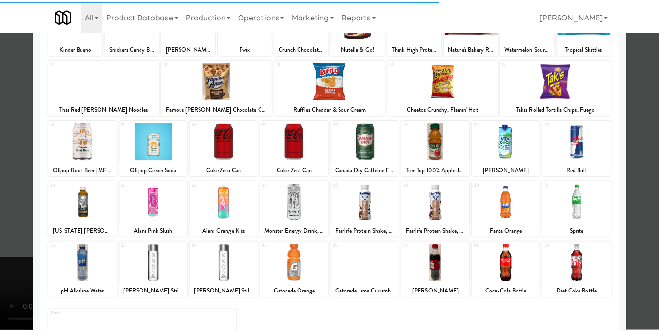
scroll to position [98, 0]
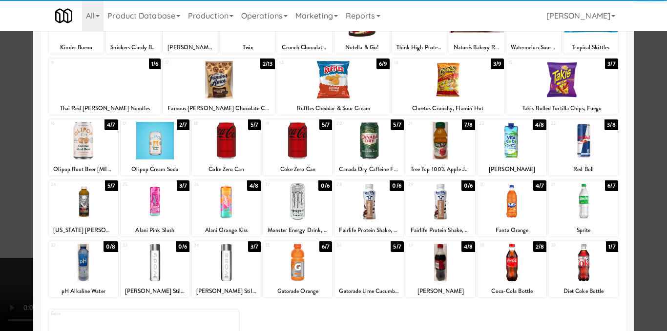
click at [507, 211] on div at bounding box center [511, 202] width 69 height 38
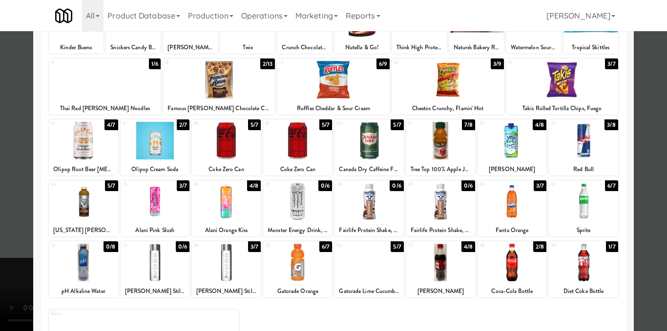
click at [644, 191] on div at bounding box center [333, 165] width 667 height 331
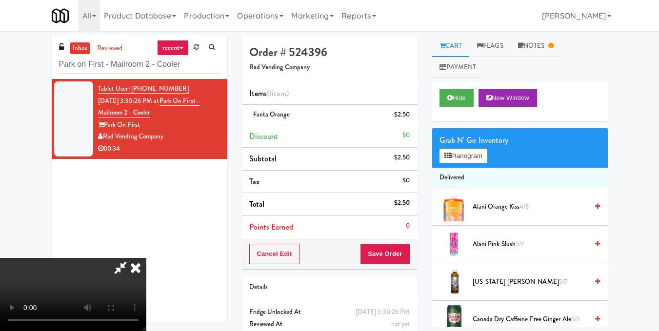
click at [146, 258] on video at bounding box center [73, 294] width 146 height 73
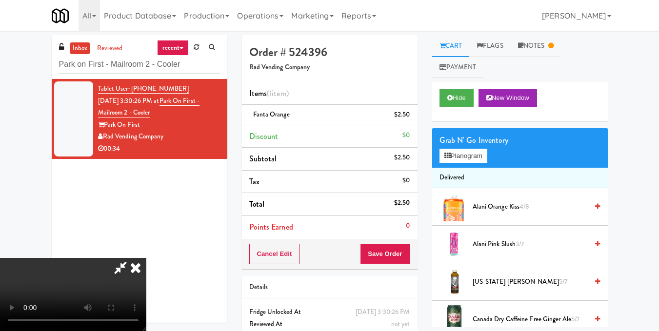
click at [146, 258] on video at bounding box center [73, 294] width 146 height 73
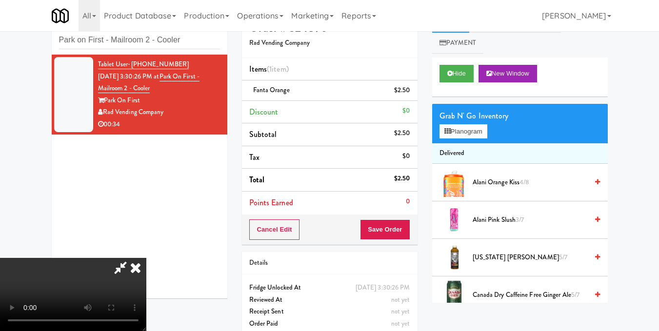
scroll to position [38, 0]
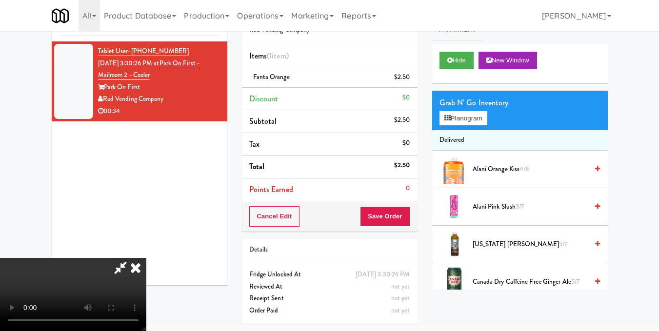
click at [146, 258] on video at bounding box center [73, 294] width 146 height 73
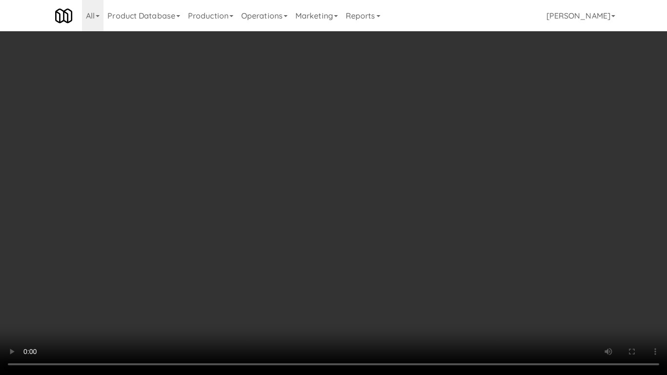
click at [325, 202] on video at bounding box center [333, 187] width 667 height 375
click at [311, 237] on video at bounding box center [333, 187] width 667 height 375
click at [203, 199] on video at bounding box center [333, 187] width 667 height 375
click at [291, 151] on video at bounding box center [333, 187] width 667 height 375
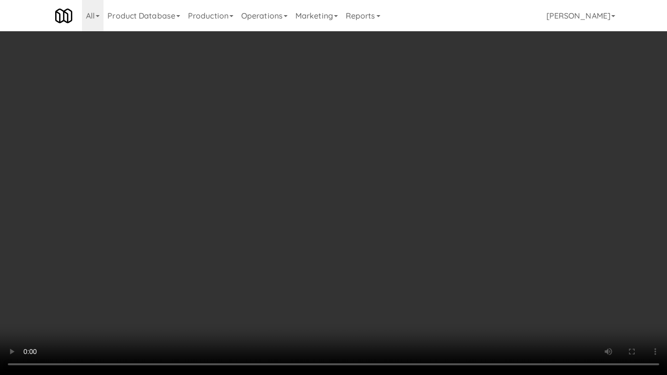
click at [291, 152] on video at bounding box center [333, 187] width 667 height 375
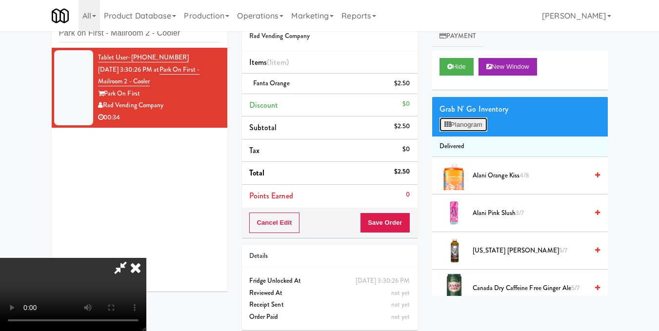
click at [472, 124] on button "Planogram" at bounding box center [464, 125] width 48 height 15
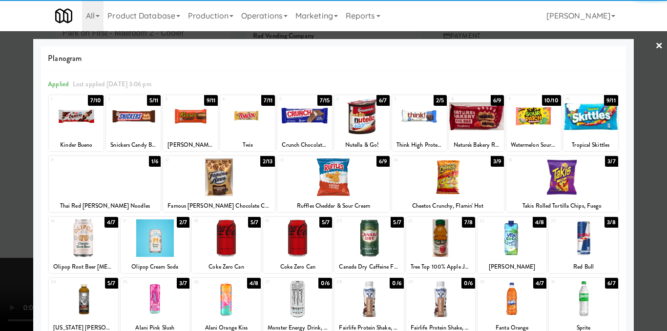
click at [352, 123] on div at bounding box center [361, 117] width 55 height 38
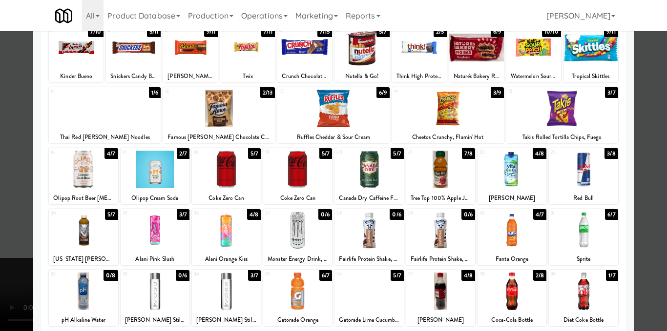
scroll to position [98, 0]
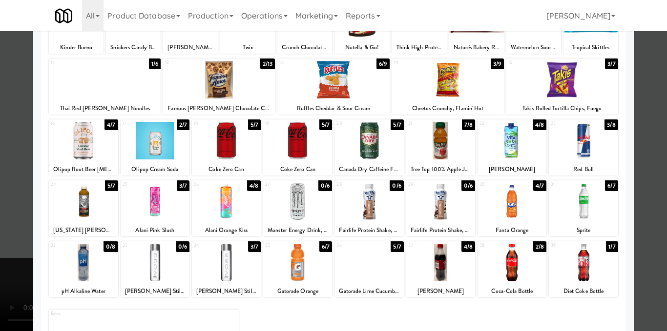
click at [220, 147] on div at bounding box center [226, 141] width 69 height 38
click at [638, 157] on div at bounding box center [333, 165] width 667 height 331
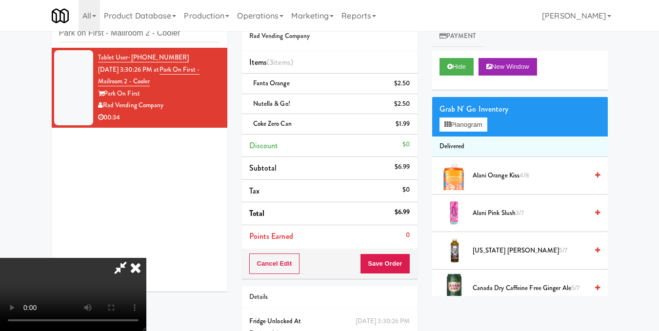
click at [146, 258] on video at bounding box center [73, 294] width 146 height 73
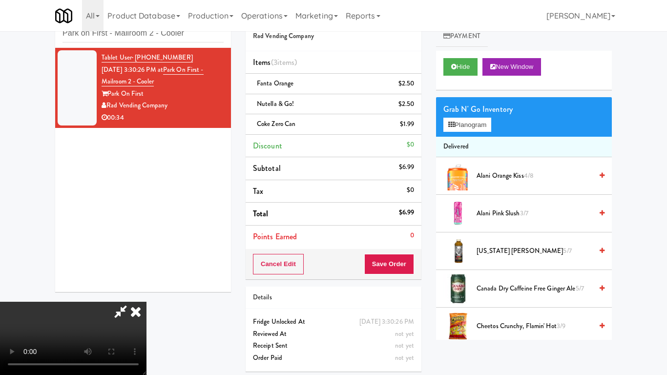
click at [146, 302] on video at bounding box center [73, 338] width 146 height 73
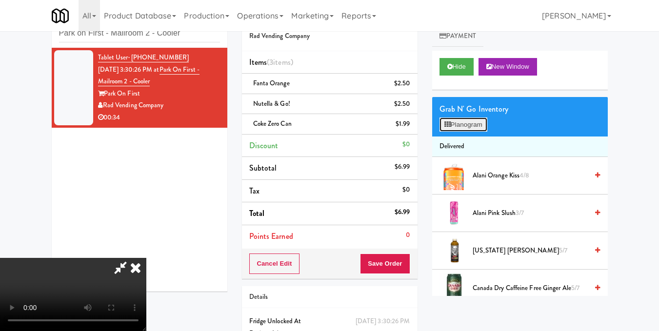
click at [453, 119] on button "Planogram" at bounding box center [464, 125] width 48 height 15
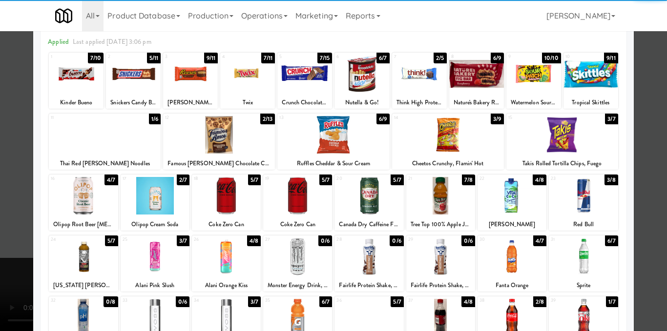
scroll to position [98, 0]
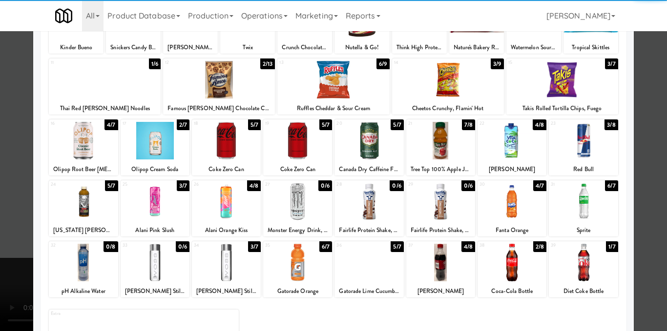
click at [507, 214] on div at bounding box center [511, 202] width 69 height 38
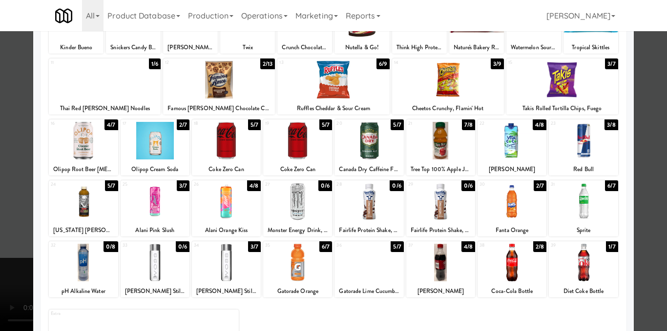
click at [641, 169] on div at bounding box center [333, 165] width 667 height 331
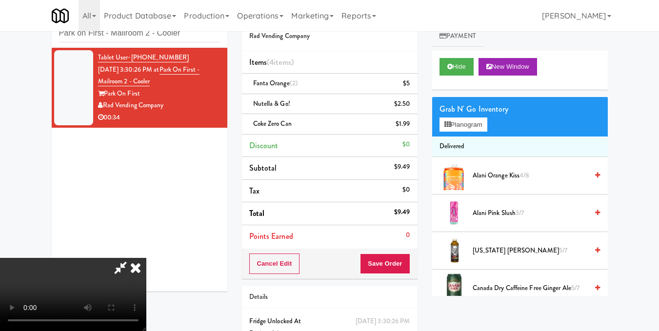
click at [146, 258] on video at bounding box center [73, 294] width 146 height 73
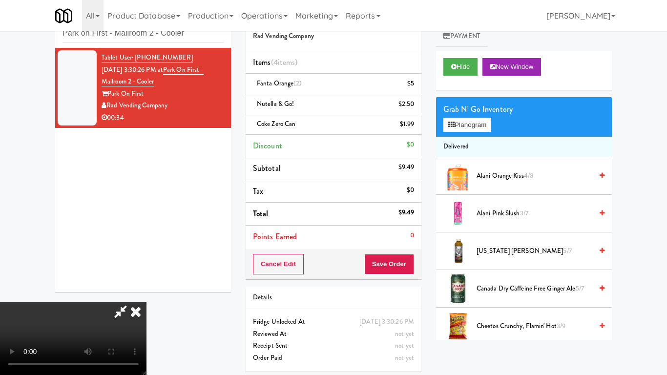
click at [146, 302] on video at bounding box center [73, 338] width 146 height 73
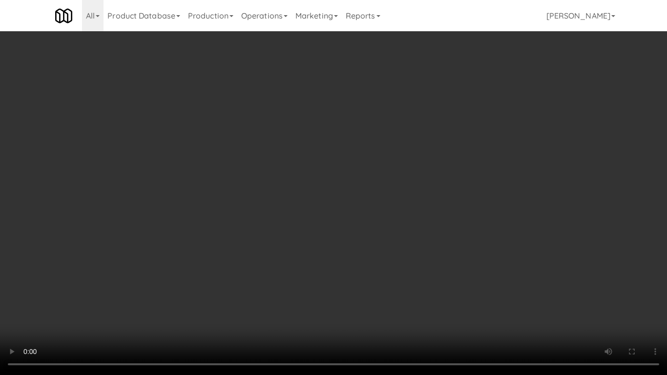
click at [411, 264] on video at bounding box center [333, 187] width 667 height 375
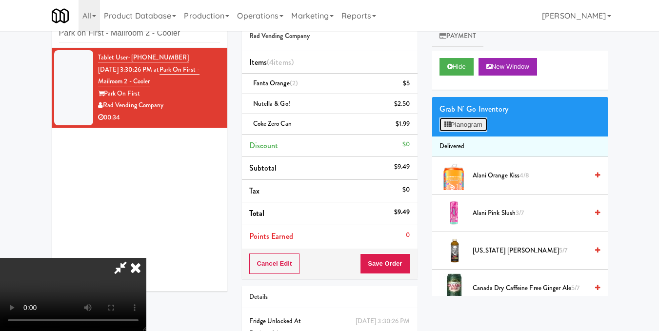
click at [478, 128] on button "Planogram" at bounding box center [464, 125] width 48 height 15
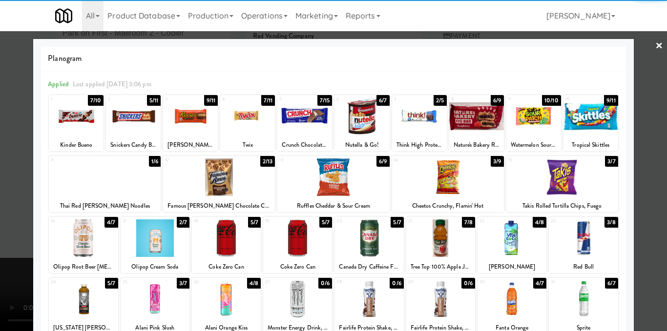
click at [299, 242] on div at bounding box center [297, 239] width 69 height 38
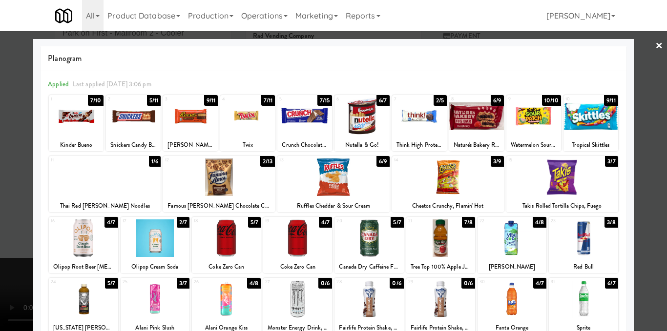
click at [645, 168] on div at bounding box center [333, 165] width 667 height 331
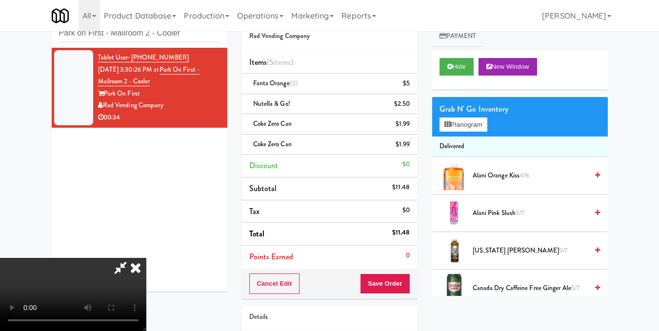
click at [146, 258] on video at bounding box center [73, 294] width 146 height 73
click at [146, 258] on icon at bounding box center [135, 268] width 21 height 20
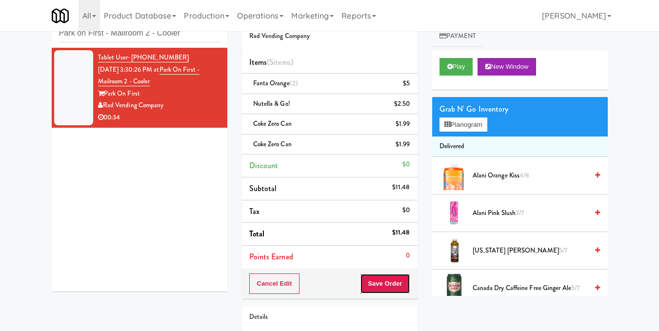
click at [398, 286] on button "Save Order" at bounding box center [385, 284] width 50 height 20
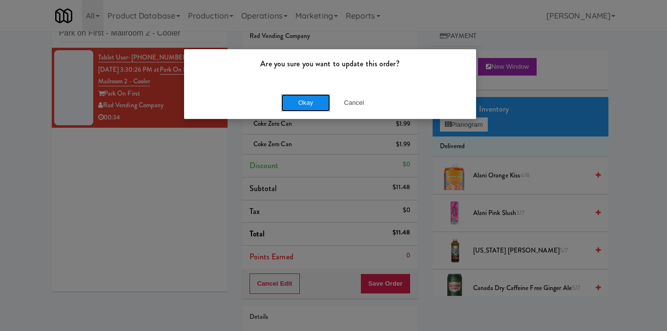
click at [299, 107] on button "Okay" at bounding box center [305, 103] width 49 height 18
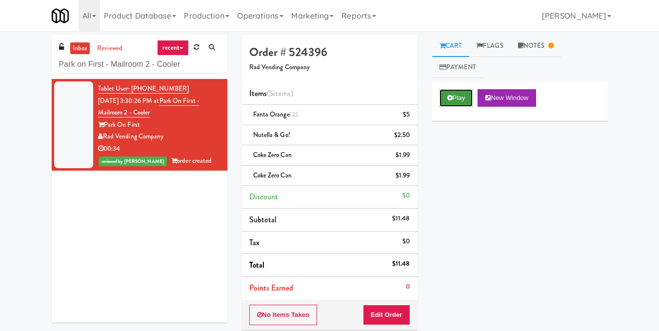
click at [459, 94] on button "Play" at bounding box center [457, 98] width 34 height 18
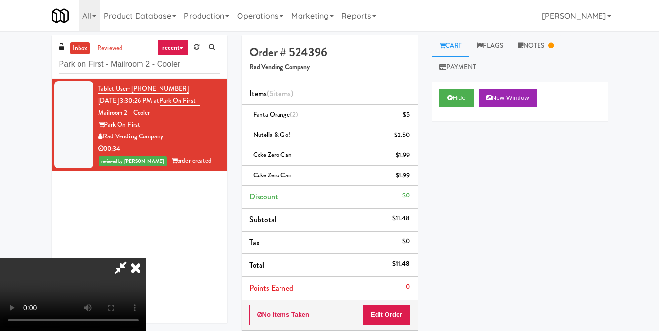
click at [146, 258] on icon at bounding box center [135, 268] width 21 height 20
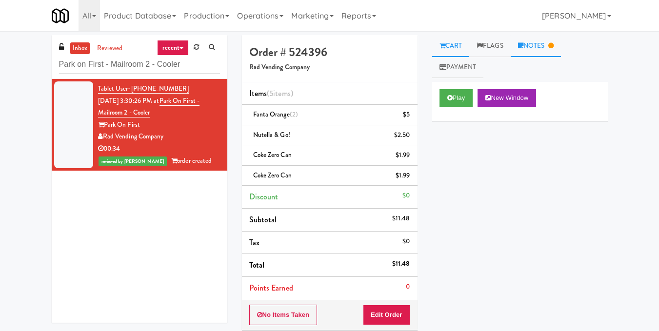
click at [551, 50] on link "Notes" at bounding box center [536, 46] width 51 height 22
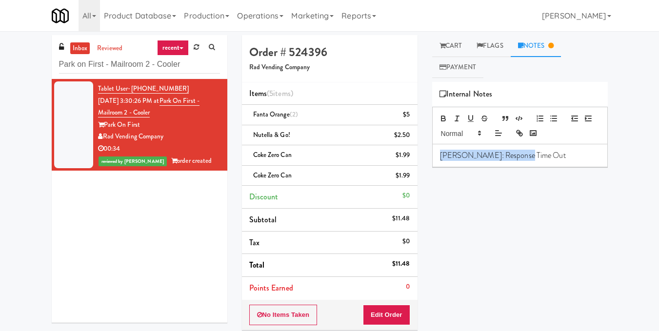
drag, startPoint x: 494, startPoint y: 162, endPoint x: 375, endPoint y: 167, distance: 119.2
click at [375, 167] on div "Order # 524396 Rad Vending Company Items (5 items ) Fanta Orange (2) $5 Nutella…" at bounding box center [425, 232] width 381 height 395
click at [483, 224] on div "Play New Window Primary Flag Clear Flag if unable to determine what was taken o…" at bounding box center [520, 265] width 176 height 366
click at [533, 156] on p "Lyn: Response Time Out" at bounding box center [520, 155] width 160 height 11
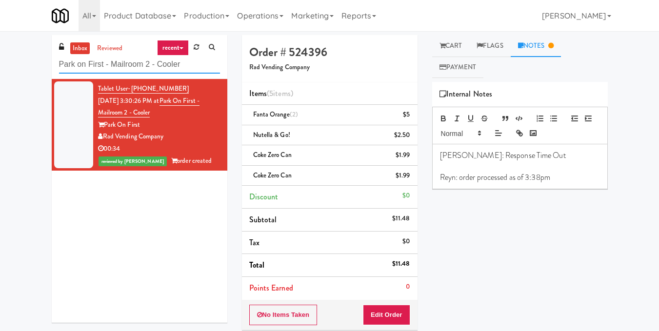
drag, startPoint x: 59, startPoint y: 75, endPoint x: 0, endPoint y: 82, distance: 59.5
click at [0, 82] on div "inbox reviewed recent all unclear take inventory issue suspicious failed recent…" at bounding box center [329, 232] width 659 height 395
paste input "Rowe @ Pear Village"
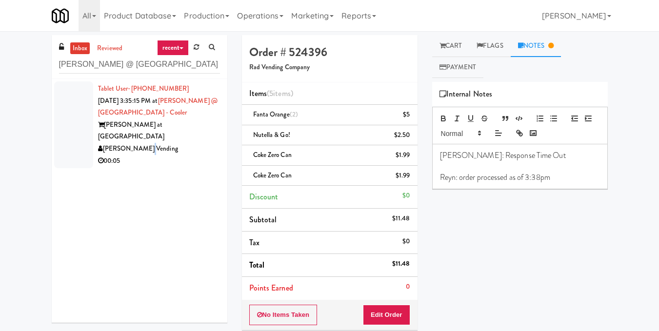
click at [142, 143] on div "[PERSON_NAME] Vending" at bounding box center [159, 149] width 122 height 12
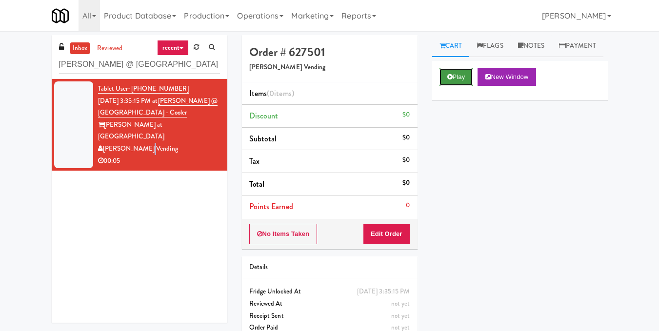
click at [444, 86] on button "Play" at bounding box center [457, 77] width 34 height 18
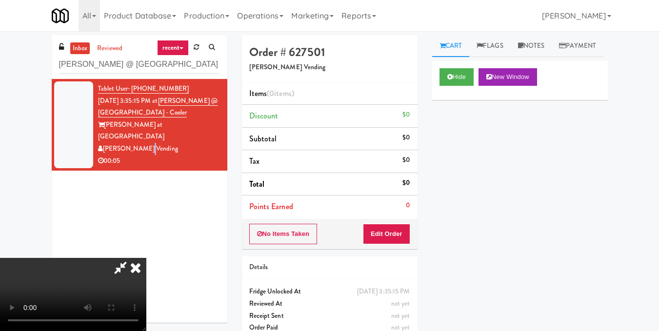
click at [146, 258] on video at bounding box center [73, 294] width 146 height 73
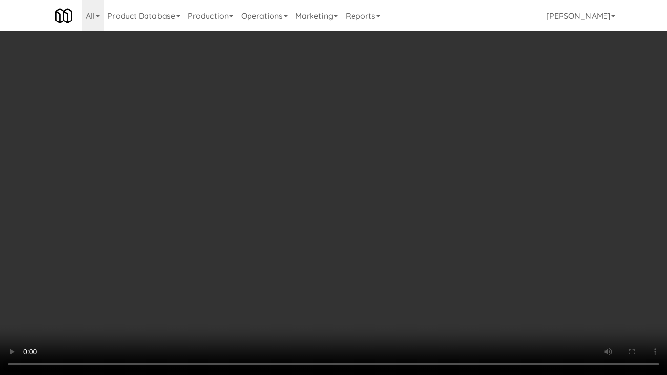
click at [325, 206] on video at bounding box center [333, 187] width 667 height 375
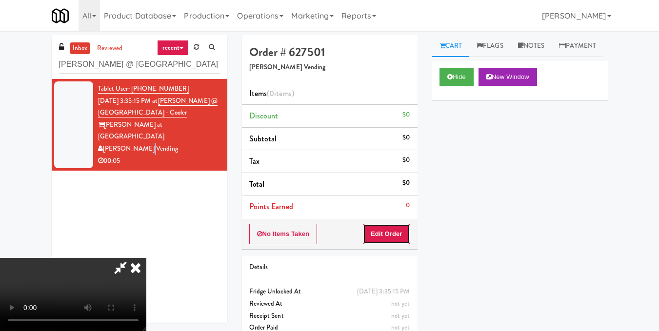
click at [410, 232] on button "Edit Order" at bounding box center [386, 234] width 47 height 20
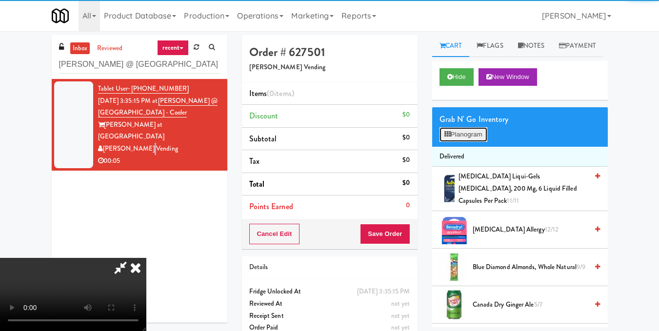
click at [459, 142] on button "Planogram" at bounding box center [464, 134] width 48 height 15
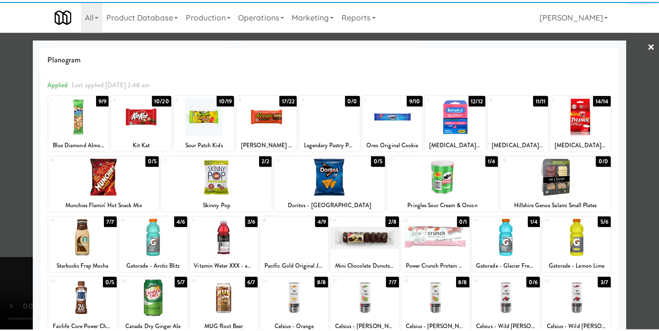
scroll to position [148, 0]
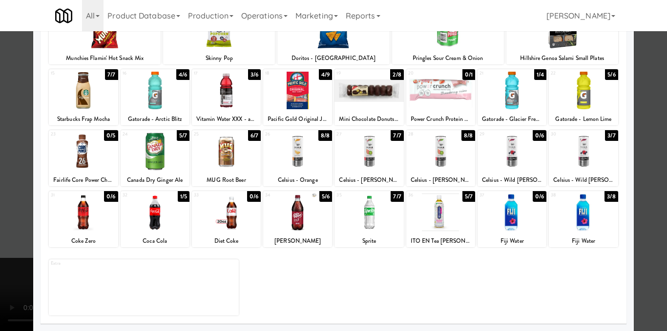
click at [566, 147] on div at bounding box center [583, 152] width 69 height 38
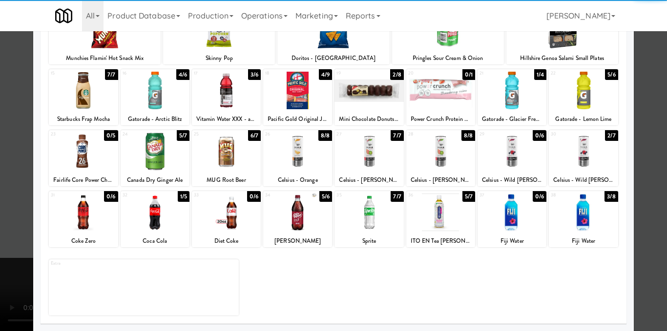
click at [651, 217] on div at bounding box center [333, 165] width 667 height 331
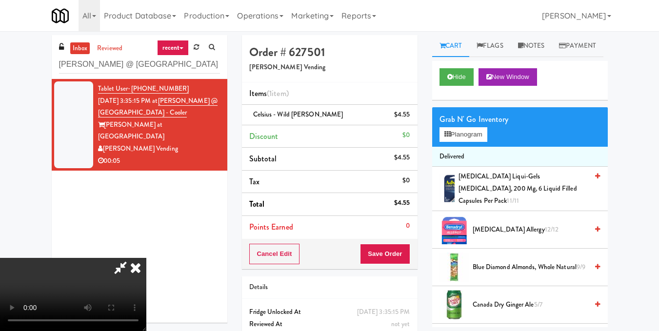
click at [146, 258] on video at bounding box center [73, 294] width 146 height 73
click at [146, 258] on icon at bounding box center [135, 268] width 21 height 20
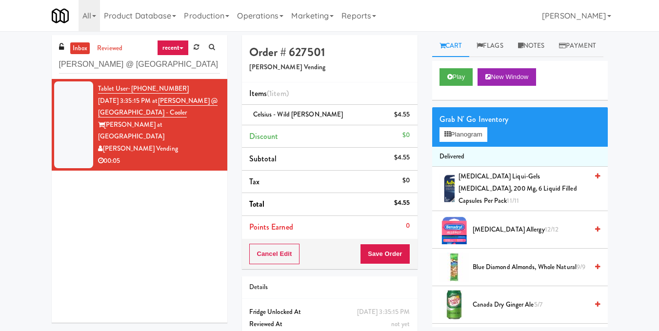
click at [382, 270] on div "Order # 627501 Cordray Vending Items (1 item ) Celsius - Wild Berry $4.55 Disco…" at bounding box center [330, 202] width 190 height 334
click at [383, 254] on button "Save Order" at bounding box center [385, 254] width 50 height 20
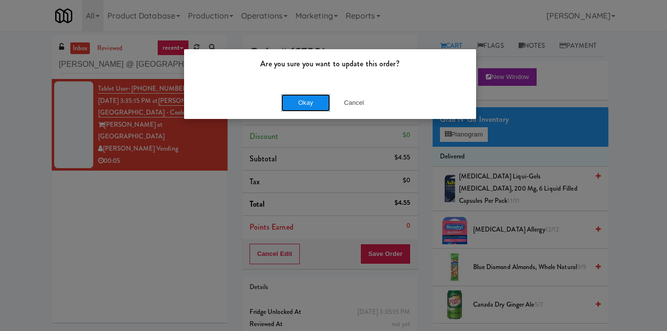
click at [307, 103] on button "Okay" at bounding box center [305, 103] width 49 height 18
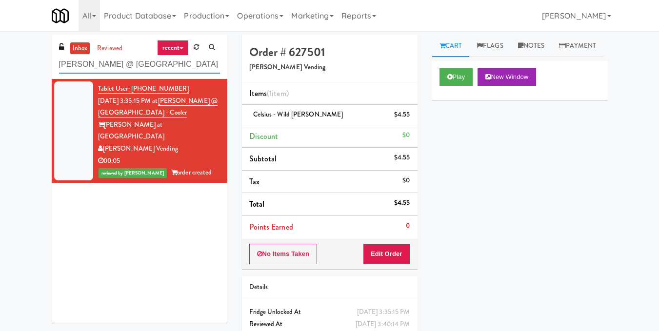
drag, startPoint x: 173, startPoint y: 68, endPoint x: 0, endPoint y: 78, distance: 173.1
click at [0, 78] on div "inbox reviewed recent all unclear take inventory issue suspicious failed recent…" at bounding box center [329, 202] width 659 height 334
paste input "JVT Cooler 1 Soda"
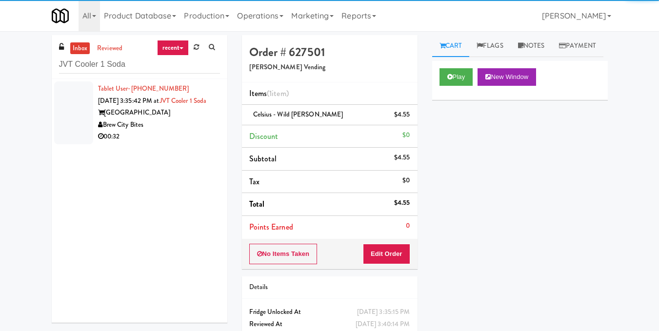
click at [143, 131] on div "Brew City Bites" at bounding box center [159, 125] width 122 height 12
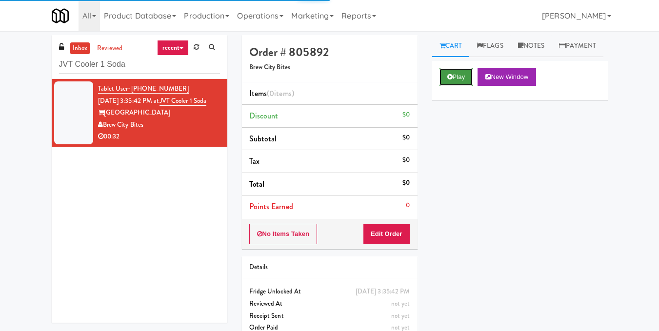
click at [461, 86] on button "Play" at bounding box center [457, 77] width 34 height 18
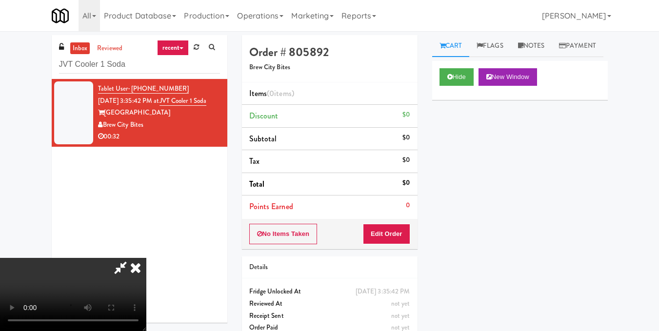
click at [146, 258] on video at bounding box center [73, 294] width 146 height 73
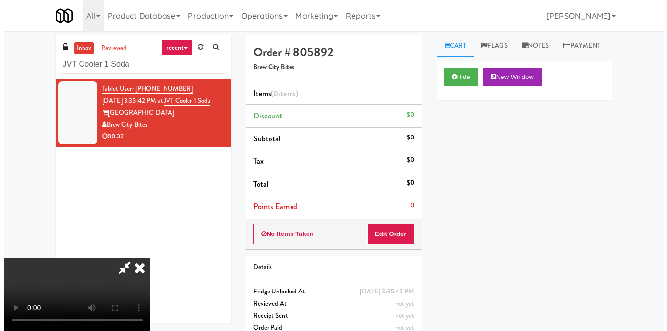
scroll to position [49, 0]
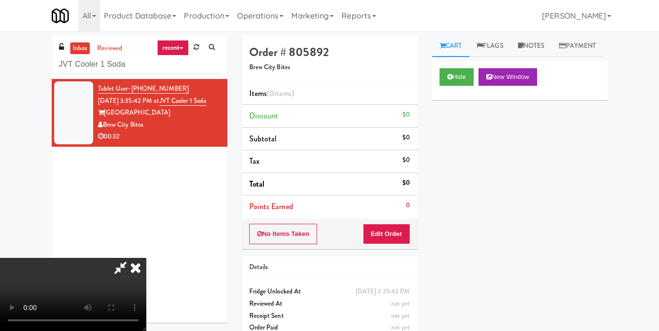
click at [146, 258] on video at bounding box center [73, 294] width 146 height 73
click at [409, 232] on button "Edit Order" at bounding box center [386, 234] width 47 height 20
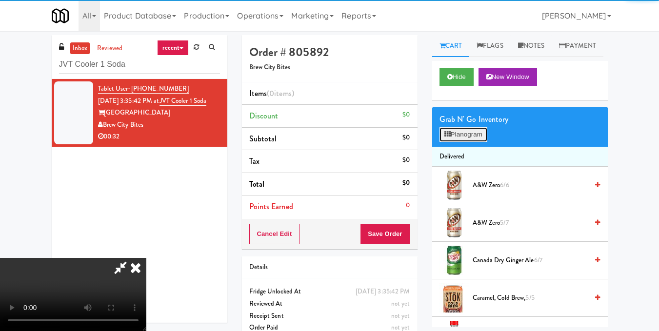
click at [454, 142] on button "Planogram" at bounding box center [464, 134] width 48 height 15
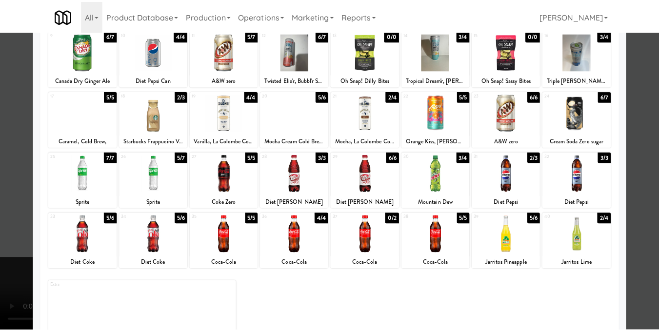
scroll to position [98, 0]
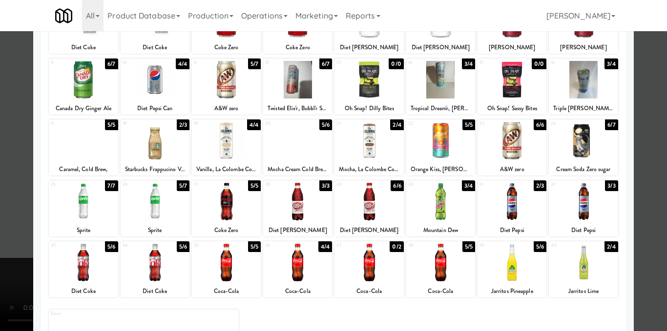
click at [378, 196] on div at bounding box center [368, 202] width 69 height 38
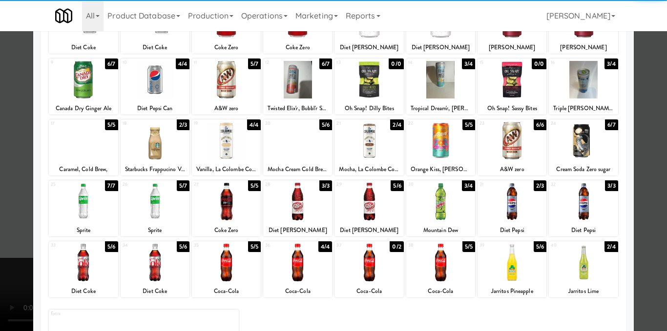
click at [649, 197] on div at bounding box center [333, 165] width 667 height 331
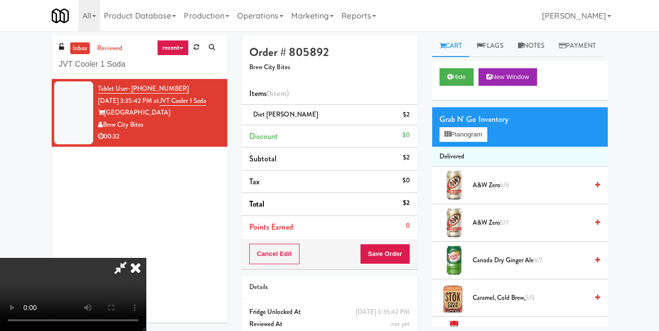
click at [122, 258] on video at bounding box center [73, 294] width 146 height 73
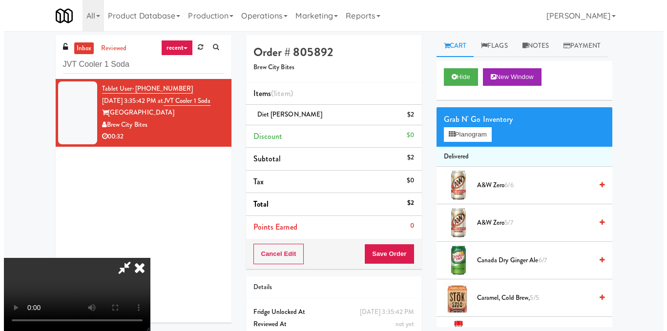
scroll to position [110, 0]
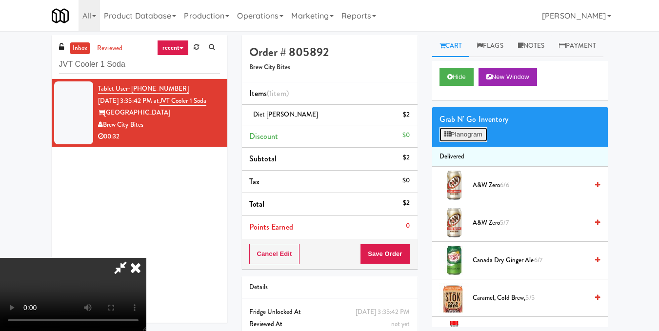
click at [454, 142] on button "Planogram" at bounding box center [464, 134] width 48 height 15
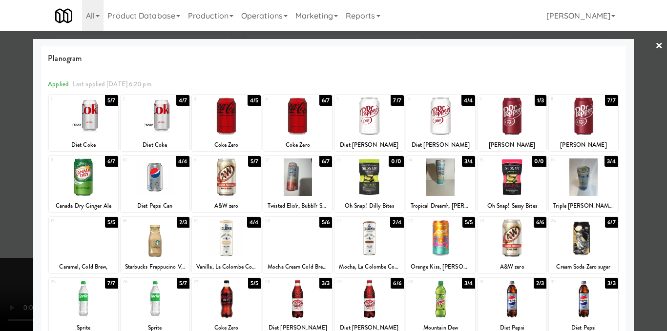
click at [302, 305] on div at bounding box center [297, 300] width 69 height 38
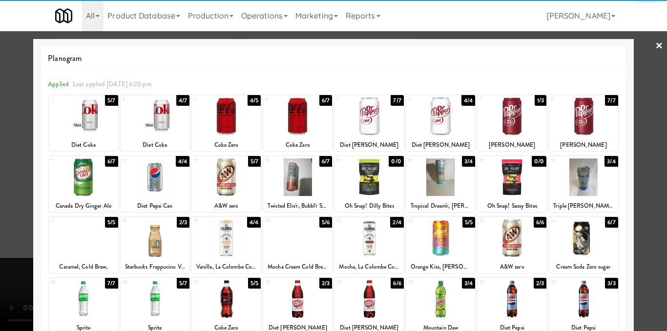
click at [643, 172] on div at bounding box center [333, 165] width 667 height 331
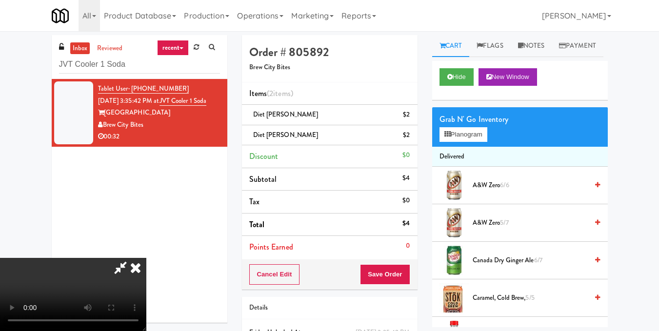
click at [132, 258] on icon at bounding box center [120, 268] width 22 height 20
click at [384, 279] on button "Save Order" at bounding box center [385, 274] width 50 height 20
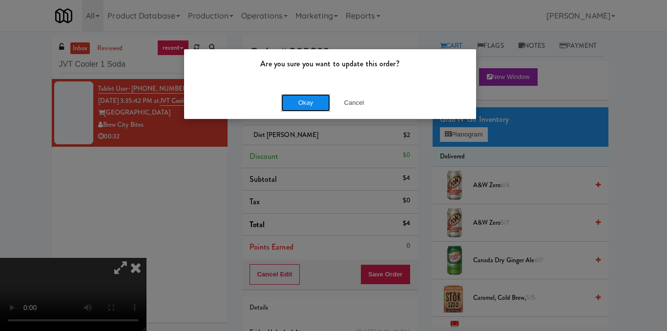
click at [295, 100] on button "Okay" at bounding box center [305, 103] width 49 height 18
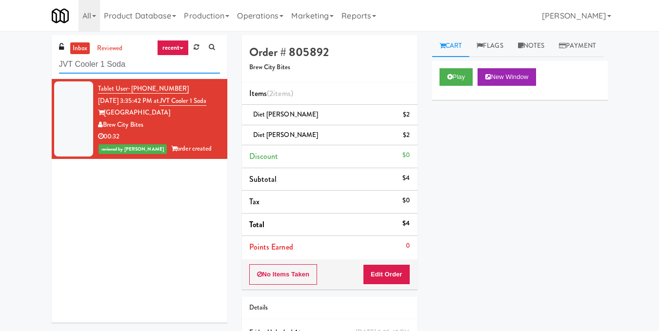
drag, startPoint x: 146, startPoint y: 67, endPoint x: 0, endPoint y: 64, distance: 146.4
click at [0, 64] on div "inbox reviewed recent all unclear take inventory issue suspicious failed recent…" at bounding box center [329, 212] width 659 height 354
paste input "Twickenham Fridge"
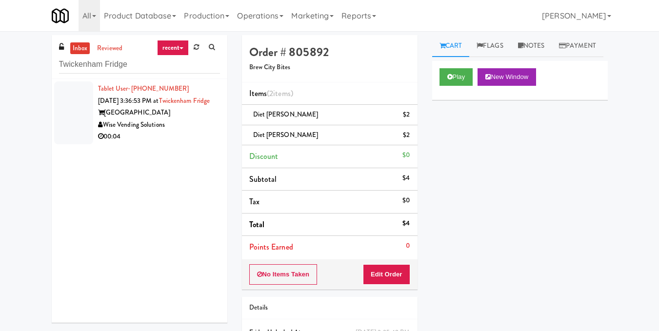
drag, startPoint x: 146, startPoint y: 123, endPoint x: 173, endPoint y: 119, distance: 26.7
click at [146, 119] on div "Twickenham" at bounding box center [159, 113] width 122 height 12
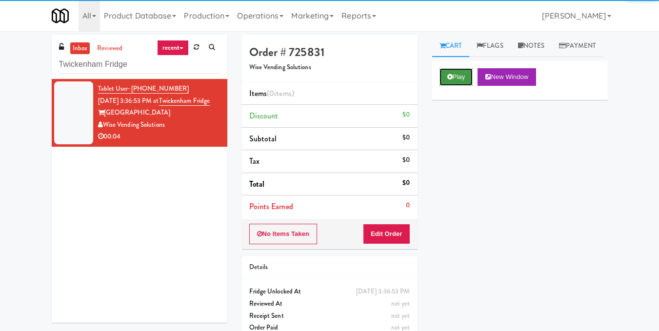
click at [461, 86] on button "Play" at bounding box center [457, 77] width 34 height 18
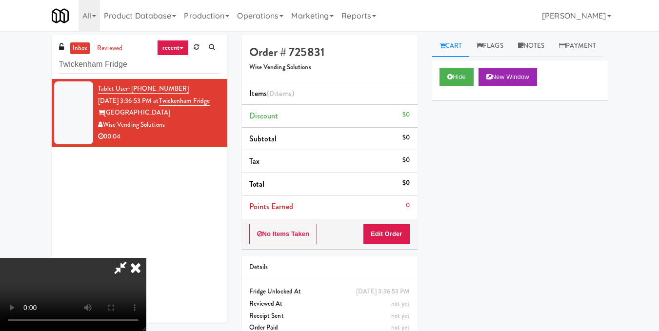
click at [146, 258] on video at bounding box center [73, 294] width 146 height 73
click at [401, 232] on button "Edit Order" at bounding box center [386, 234] width 47 height 20
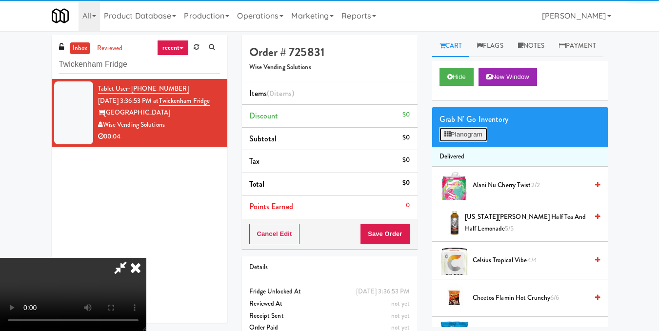
click at [468, 142] on button "Planogram" at bounding box center [464, 134] width 48 height 15
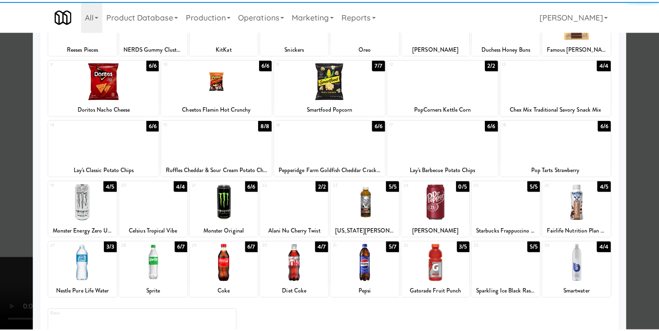
scroll to position [146, 0]
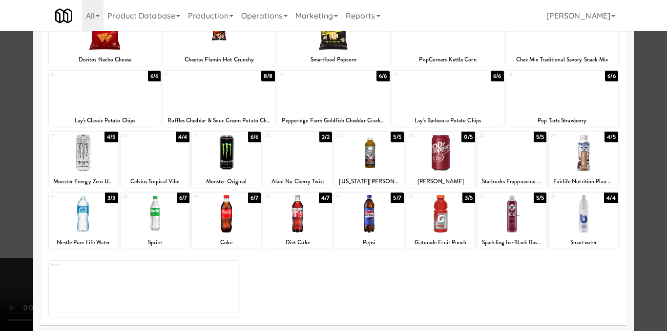
click at [70, 150] on div at bounding box center [83, 153] width 69 height 38
click at [642, 146] on div at bounding box center [333, 165] width 667 height 331
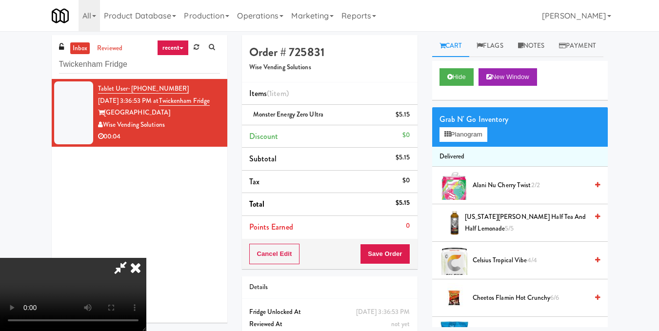
click at [146, 258] on icon at bounding box center [135, 268] width 21 height 20
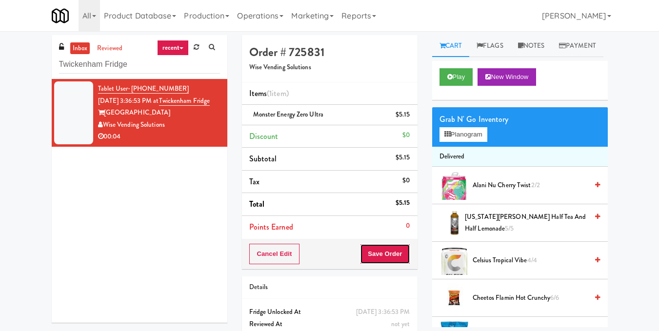
click at [389, 258] on button "Save Order" at bounding box center [385, 254] width 50 height 20
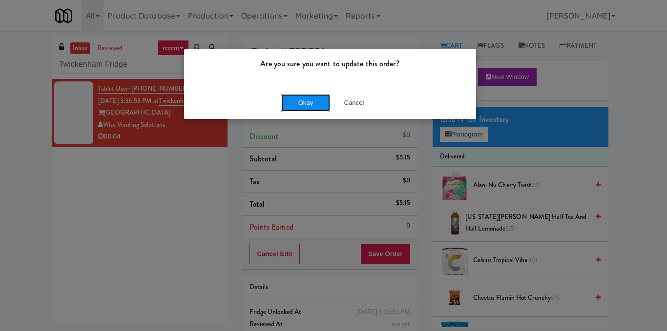
click at [297, 97] on button "Okay" at bounding box center [305, 103] width 49 height 18
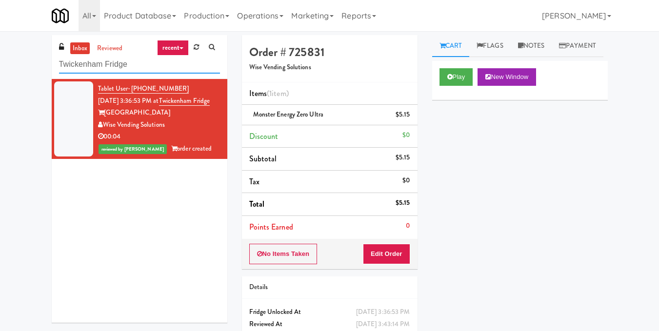
drag, startPoint x: 151, startPoint y: 65, endPoint x: 0, endPoint y: 68, distance: 150.8
click at [0, 69] on div "inbox reviewed recent all unclear take inventory issue suspicious failed recent…" at bounding box center [329, 202] width 659 height 334
paste input "[PERSON_NAME] 23 - Cooler"
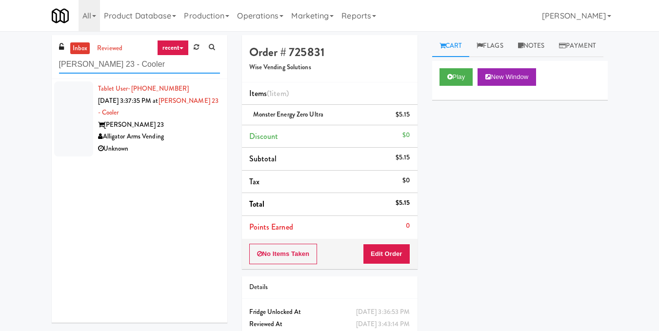
type input "[PERSON_NAME] 23 - Cooler"
click at [117, 136] on div "Alligator Arms Vending" at bounding box center [159, 137] width 122 height 12
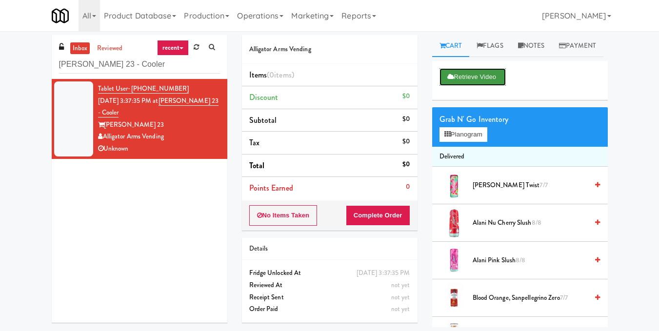
click at [466, 86] on button "Retrieve Video" at bounding box center [473, 77] width 66 height 18
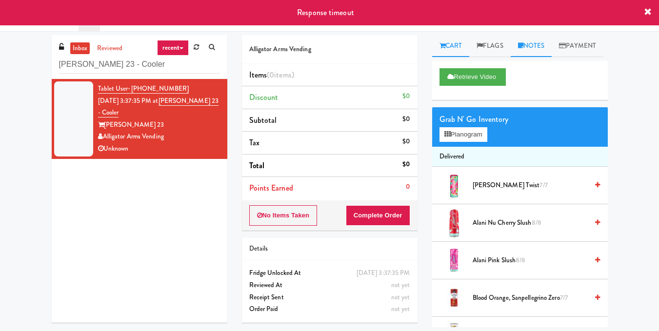
click at [545, 46] on link "Notes" at bounding box center [531, 46] width 41 height 22
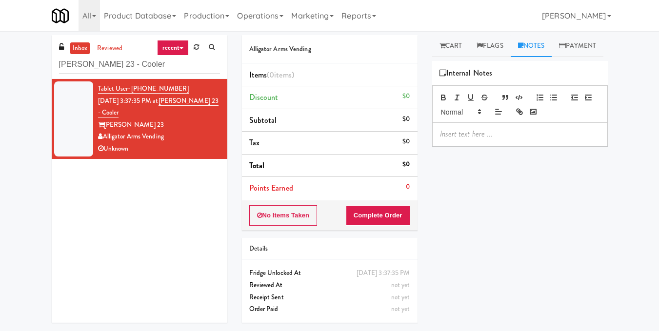
click at [491, 145] on div at bounding box center [520, 134] width 175 height 22
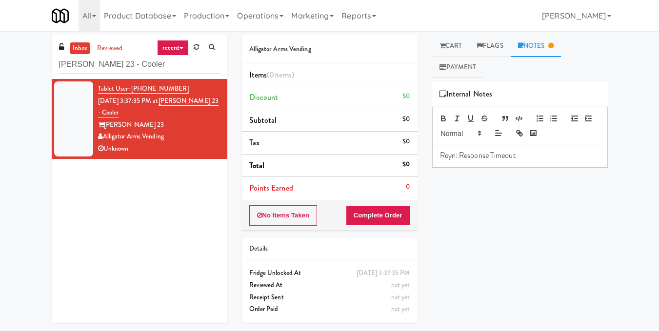
drag, startPoint x: 172, startPoint y: 101, endPoint x: 182, endPoint y: 110, distance: 13.8
click at [182, 110] on div "Tablet User · (404) 803-4774 Aug 10, 2025 3:37:35 PM at Elliston 23 - Cooler El…" at bounding box center [159, 119] width 122 height 72
copy span "t Elliston 23 - Cooler"
drag, startPoint x: 146, startPoint y: 68, endPoint x: 0, endPoint y: 64, distance: 146.0
click at [0, 65] on div "inbox reviewed recent all unclear take inventory issue suspicious failed recent…" at bounding box center [329, 182] width 659 height 295
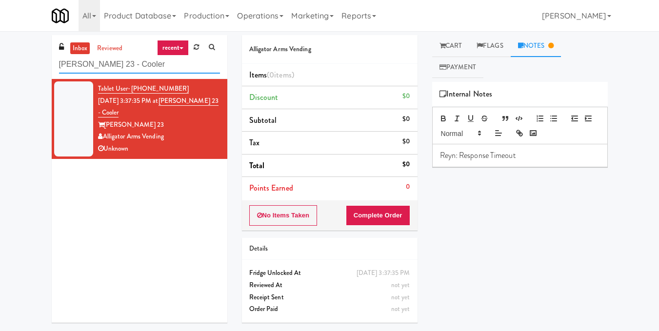
paste input "(Food, Snack & Drink) South Brunswick Police Department"
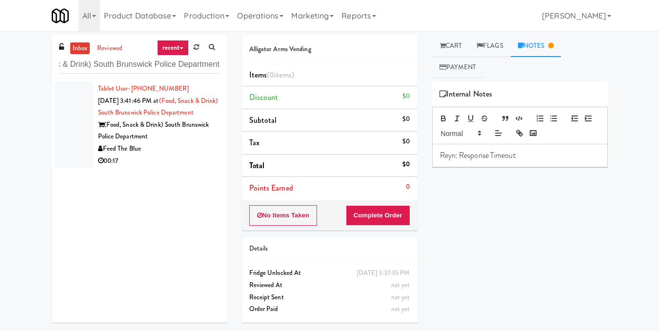
click at [162, 122] on div "Tablet User · (732) 485-4383 Aug 10, 2025 3:41:46 PM at (Food, Snack & Drink) S…" at bounding box center [159, 125] width 122 height 84
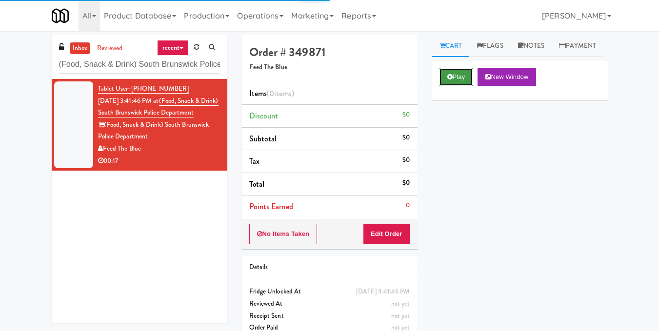
click at [455, 86] on button "Play" at bounding box center [457, 77] width 34 height 18
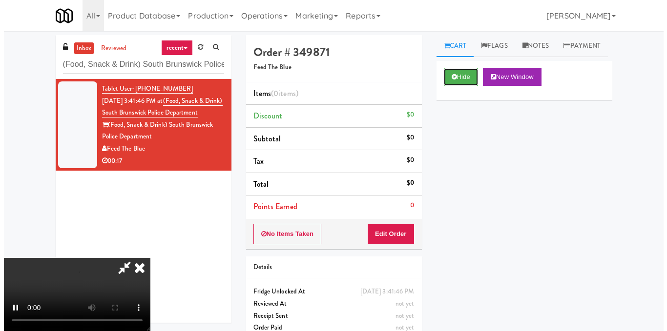
scroll to position [98, 0]
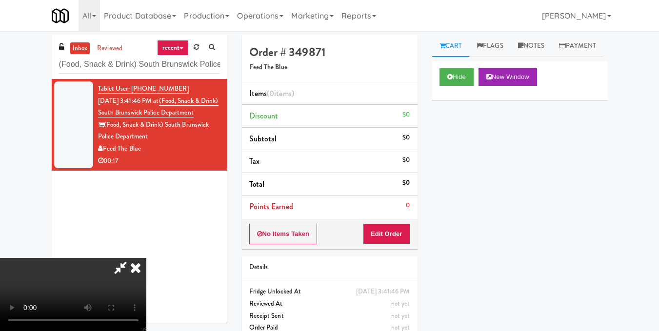
click at [146, 258] on video at bounding box center [73, 294] width 146 height 73
click at [405, 234] on button "Edit Order" at bounding box center [386, 234] width 47 height 20
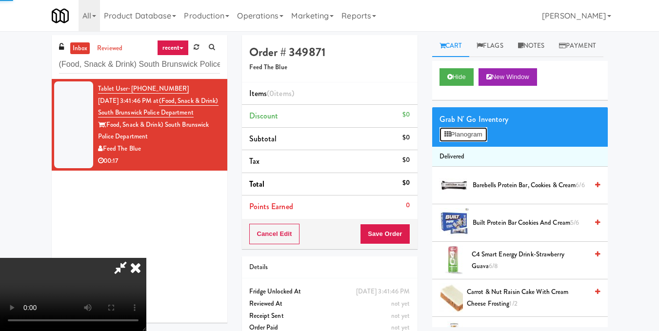
click at [479, 142] on button "Planogram" at bounding box center [464, 134] width 48 height 15
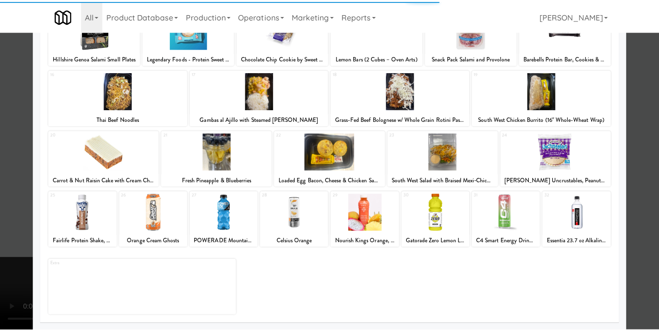
scroll to position [148, 0]
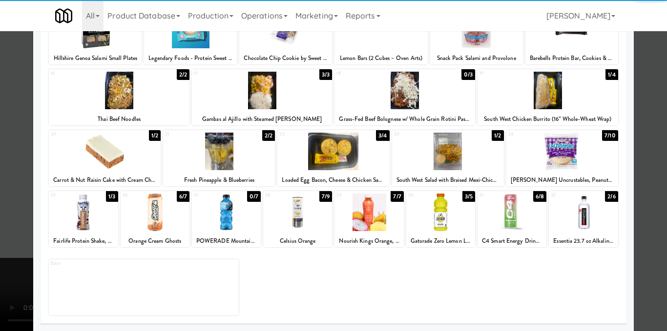
click at [496, 211] on div at bounding box center [511, 213] width 69 height 38
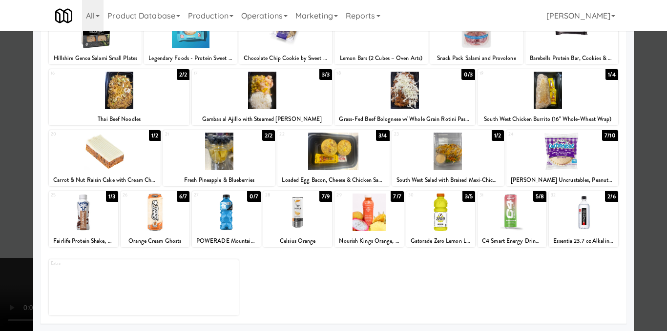
drag, startPoint x: 651, startPoint y: 193, endPoint x: 634, endPoint y: 194, distance: 16.1
click at [651, 194] on div at bounding box center [333, 165] width 667 height 331
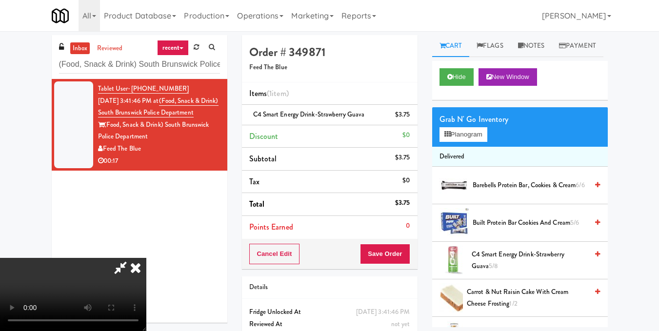
click at [146, 258] on video at bounding box center [73, 294] width 146 height 73
click at [146, 258] on icon at bounding box center [135, 268] width 21 height 20
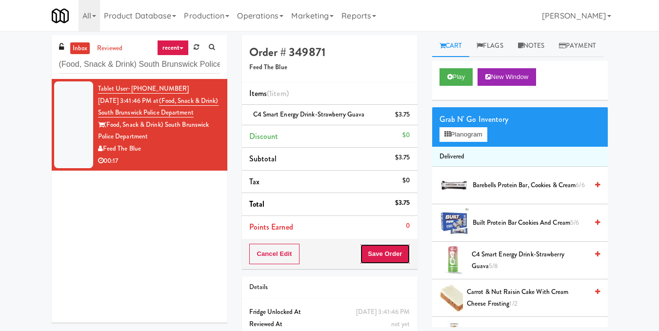
click at [384, 256] on button "Save Order" at bounding box center [385, 254] width 50 height 20
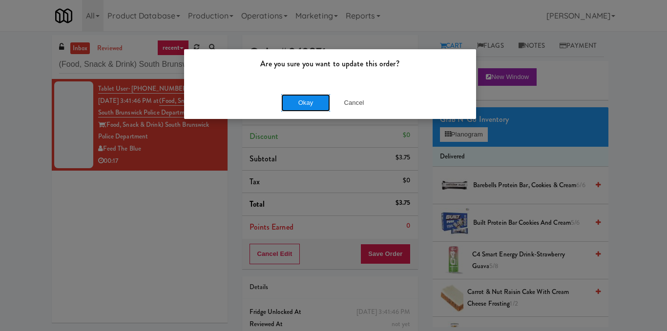
click at [292, 103] on button "Okay" at bounding box center [305, 103] width 49 height 18
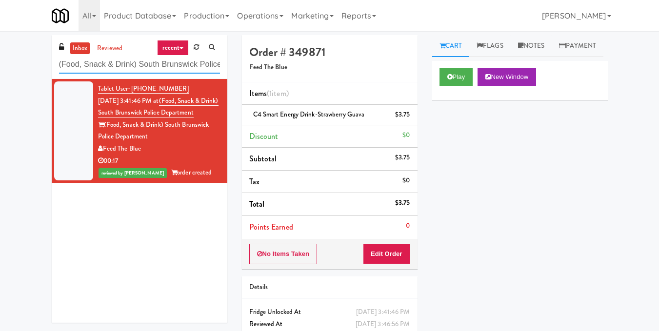
click at [214, 63] on input "(Food, Snack & Drink) South Brunswick Police Department" at bounding box center [139, 65] width 161 height 18
click at [213, 63] on input "(Food, Snack & Drink) South Brunswick Police Department" at bounding box center [139, 65] width 161 height 18
paste input "Axis Pantry - Lef"
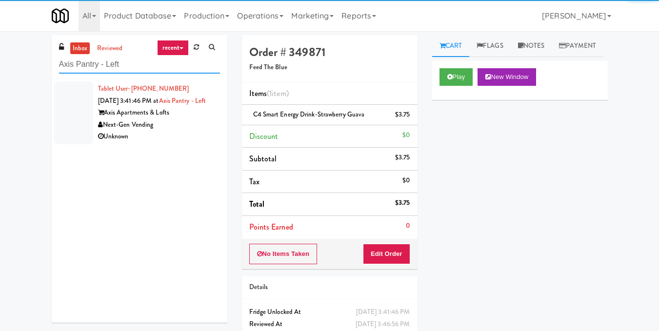
type input "Axis Pantry - Left"
click at [143, 131] on div "Next-Gen Vending" at bounding box center [159, 125] width 122 height 12
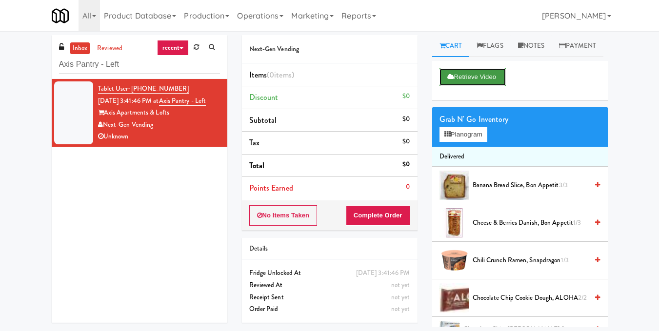
click at [464, 86] on button "Retrieve Video" at bounding box center [473, 77] width 66 height 18
drag, startPoint x: 173, startPoint y: 98, endPoint x: 181, endPoint y: 111, distance: 14.9
click at [181, 111] on div "Tablet User · (209) 513-7228 Aug 10, 2025 3:41:46 PM at Axis Pantry - Left Axis…" at bounding box center [159, 113] width 122 height 60
copy span "Axis Pantry - Left"
drag, startPoint x: 185, startPoint y: 67, endPoint x: 0, endPoint y: 73, distance: 185.0
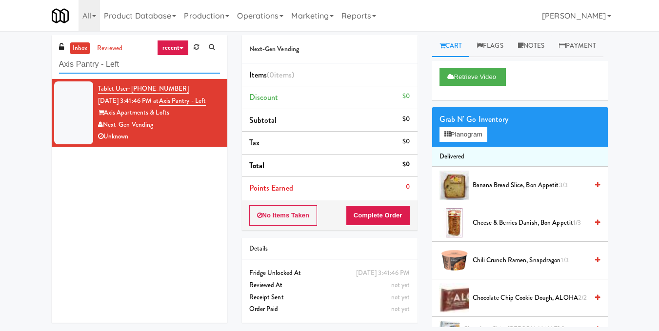
click at [0, 73] on div "inbox reviewed recent all unclear take inventory issue suspicious failed recent…" at bounding box center [329, 182] width 659 height 295
paste input "[PERSON_NAME] 23 - Cooler"
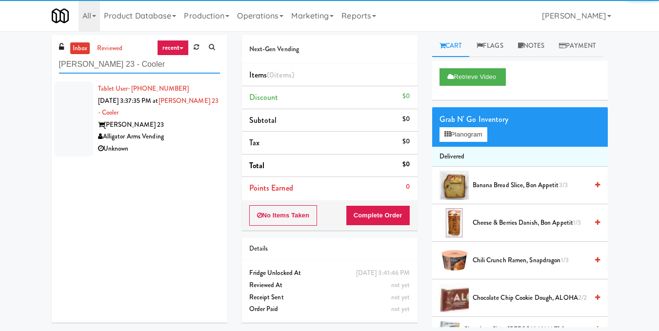
type input "[PERSON_NAME] 23 - Cooler"
click at [127, 124] on div "[PERSON_NAME] 23" at bounding box center [159, 125] width 122 height 12
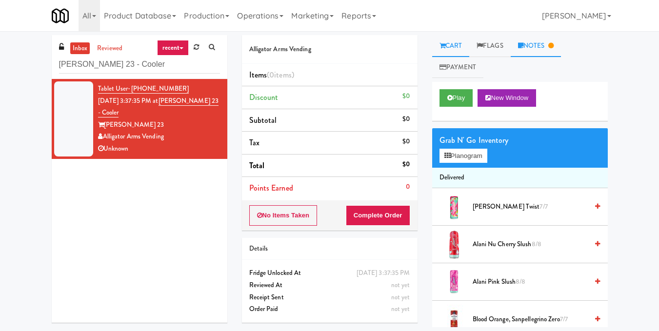
click at [533, 45] on link "Notes" at bounding box center [536, 46] width 51 height 22
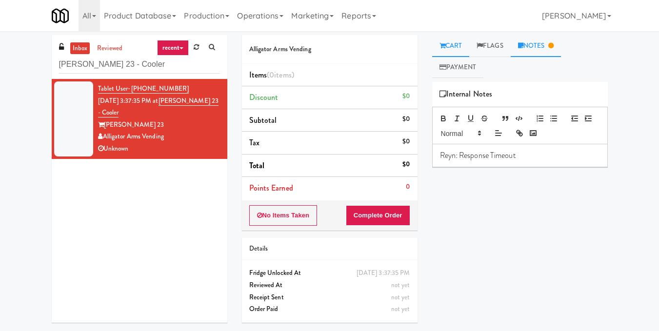
click at [438, 42] on link "Cart" at bounding box center [451, 46] width 38 height 22
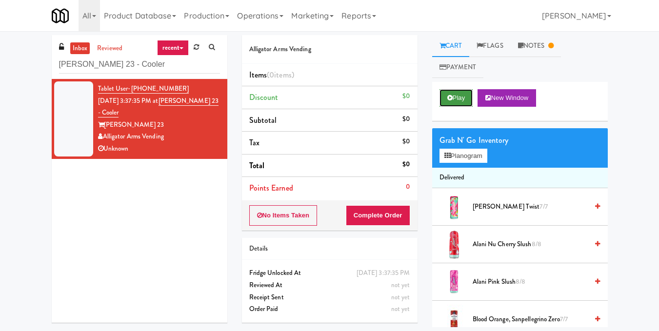
click at [454, 94] on button "Play" at bounding box center [457, 98] width 34 height 18
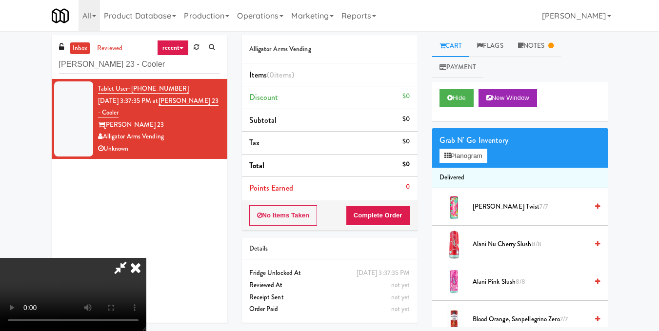
click at [146, 258] on video at bounding box center [73, 294] width 146 height 73
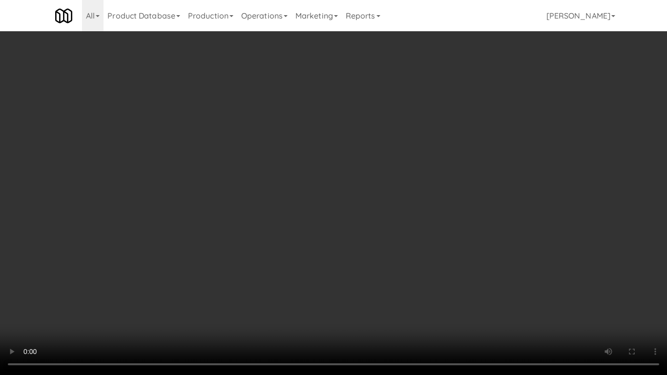
click at [318, 219] on video at bounding box center [333, 187] width 667 height 375
click at [314, 220] on video at bounding box center [333, 187] width 667 height 375
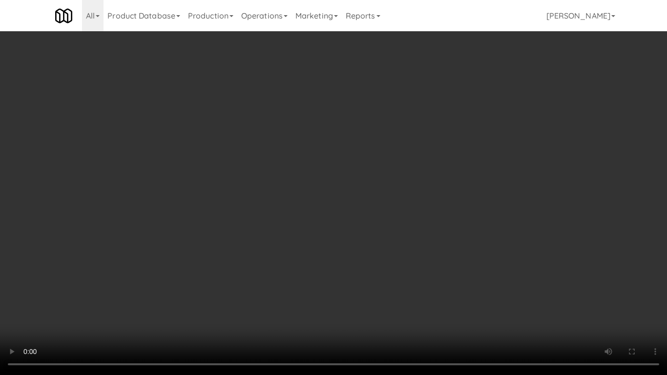
click at [314, 220] on video at bounding box center [333, 187] width 667 height 375
click at [293, 262] on video at bounding box center [333, 187] width 667 height 375
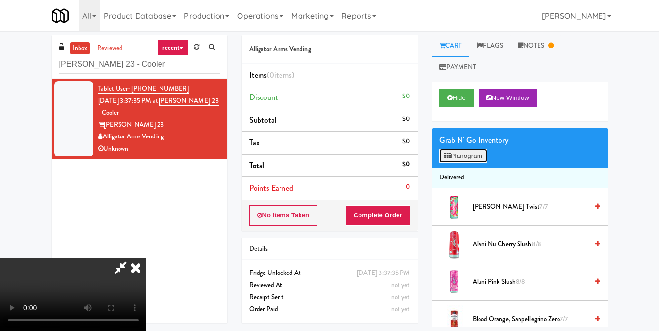
click at [474, 156] on button "Planogram" at bounding box center [464, 156] width 48 height 15
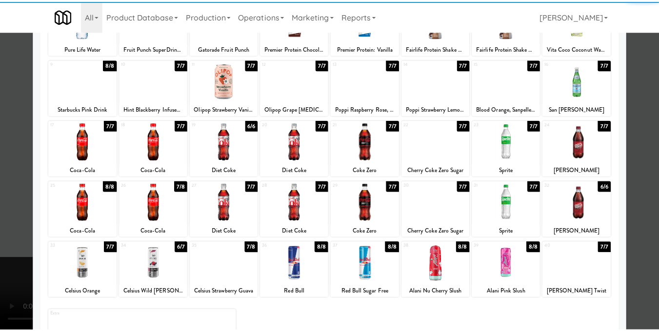
scroll to position [98, 0]
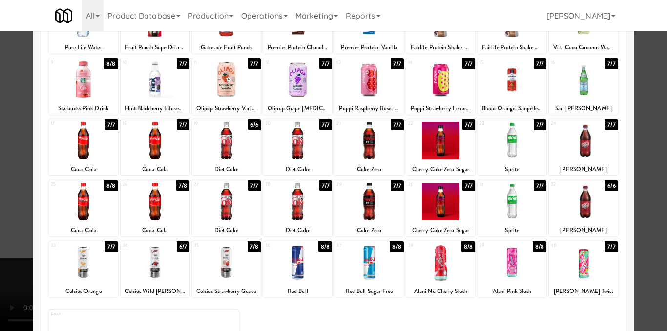
click at [154, 149] on div at bounding box center [155, 141] width 69 height 38
click at [647, 189] on div at bounding box center [333, 165] width 667 height 331
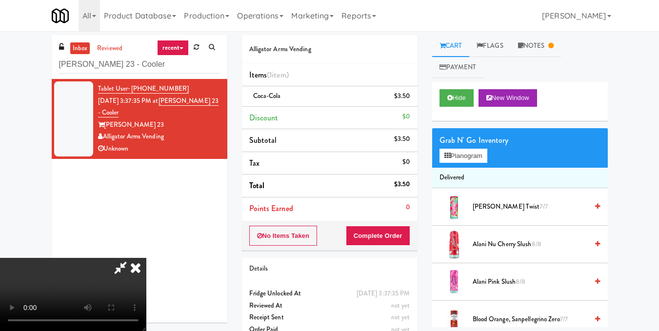
click at [146, 258] on icon at bounding box center [135, 268] width 21 height 20
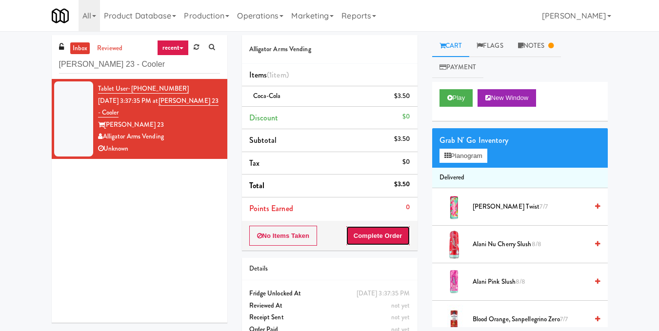
click at [370, 236] on button "Complete Order" at bounding box center [378, 236] width 64 height 20
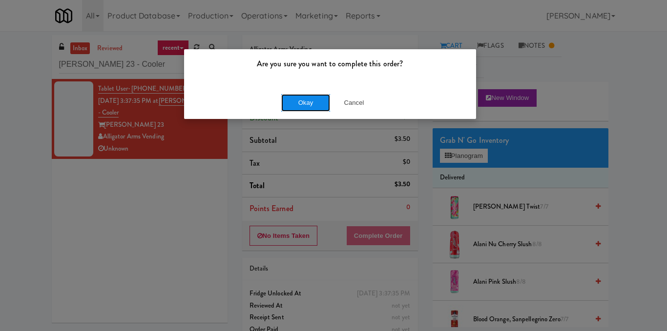
click at [299, 106] on button "Okay" at bounding box center [305, 103] width 49 height 18
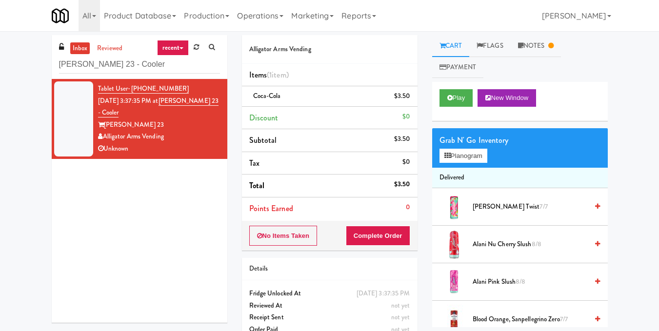
click at [631, 146] on div "inbox reviewed recent all unclear take inventory issue suspicious failed recent…" at bounding box center [329, 192] width 659 height 315
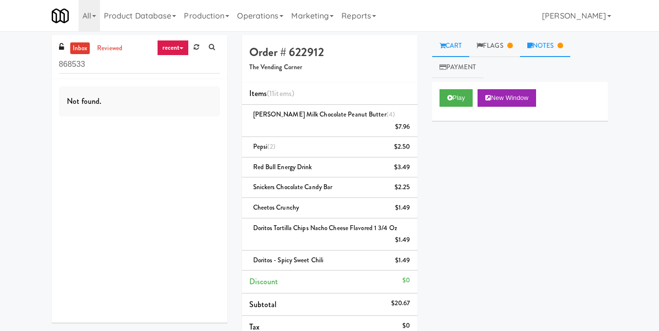
click at [545, 46] on link "Notes" at bounding box center [545, 46] width 51 height 22
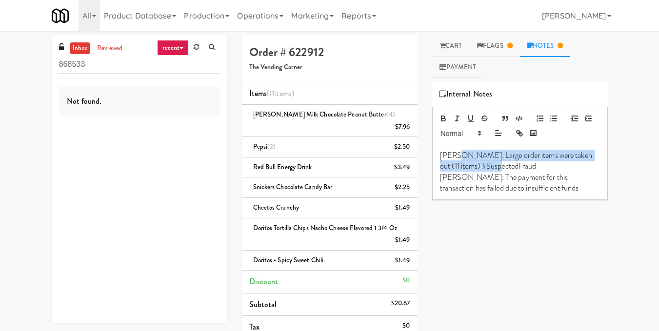
drag, startPoint x: 466, startPoint y: 157, endPoint x: 548, endPoint y: 167, distance: 83.1
click at [548, 167] on p "Lyn: Large order items were taken out (11 items) #SuspectedFraud" at bounding box center [520, 161] width 160 height 22
copy p "Large order items were taken out (11 items) #SuspectedFraud"
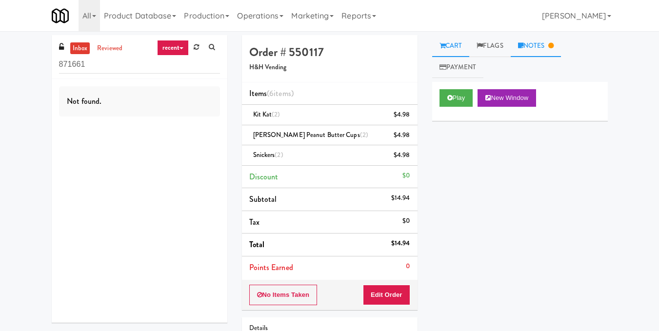
click at [527, 47] on link "Notes" at bounding box center [536, 46] width 51 height 22
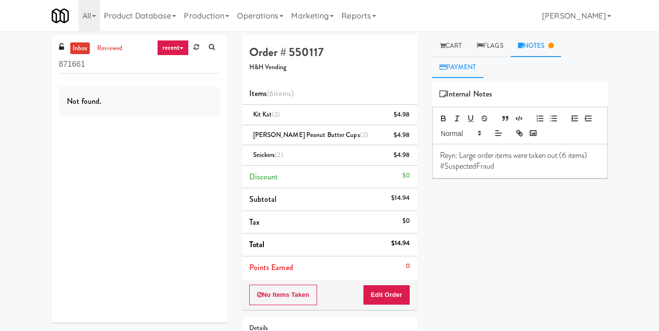
click at [466, 71] on link "Payment" at bounding box center [458, 68] width 52 height 22
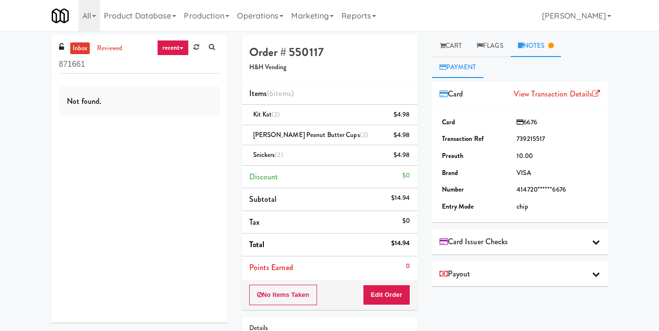
click at [533, 46] on link "Notes" at bounding box center [536, 46] width 51 height 22
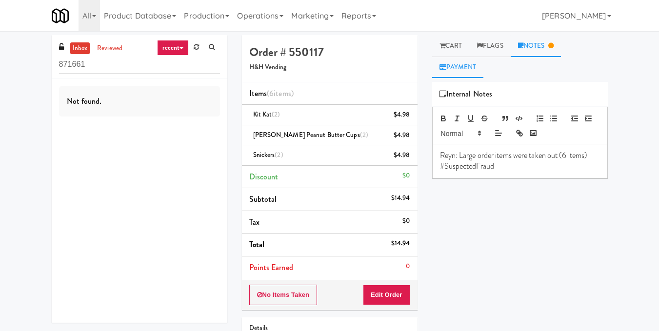
click at [464, 66] on link "Payment" at bounding box center [458, 68] width 52 height 22
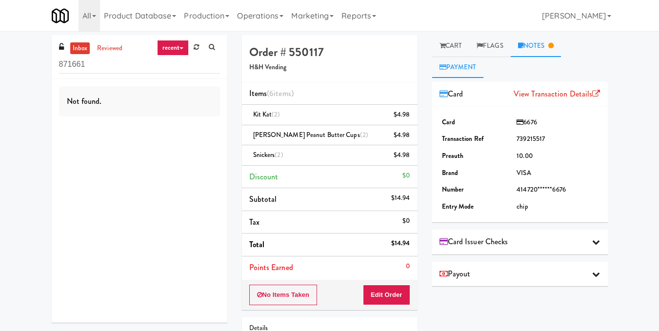
click at [554, 44] on icon at bounding box center [551, 45] width 5 height 6
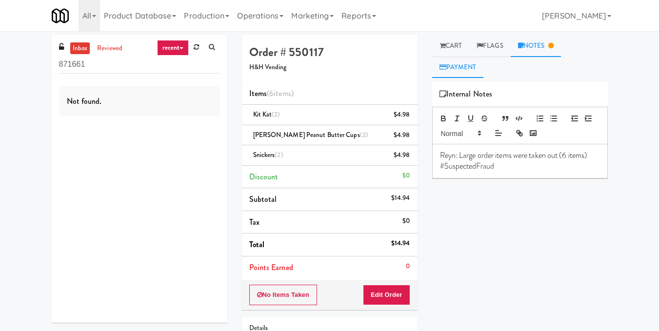
click at [457, 62] on link "Payment" at bounding box center [458, 68] width 52 height 22
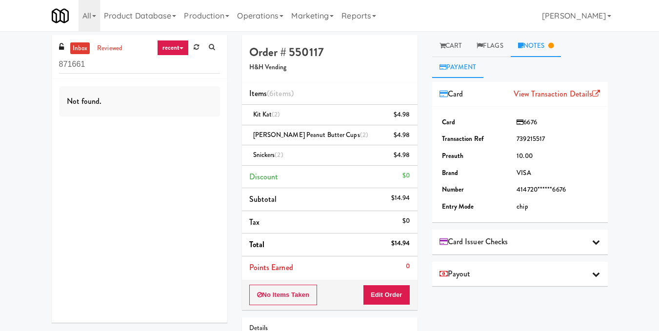
click at [529, 44] on link "Notes" at bounding box center [536, 46] width 51 height 22
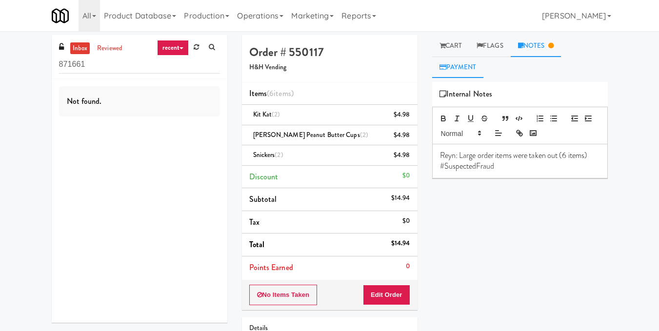
click at [455, 65] on link "Payment" at bounding box center [458, 68] width 52 height 22
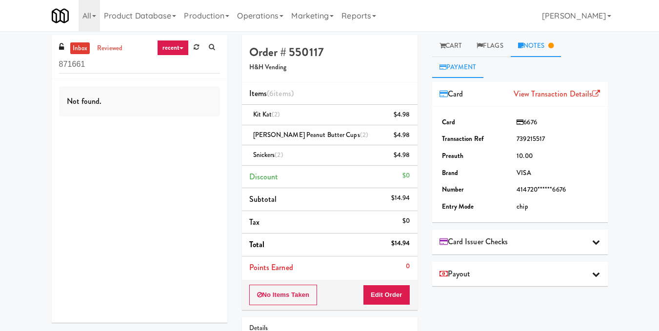
click at [549, 43] on link "Notes" at bounding box center [536, 46] width 51 height 22
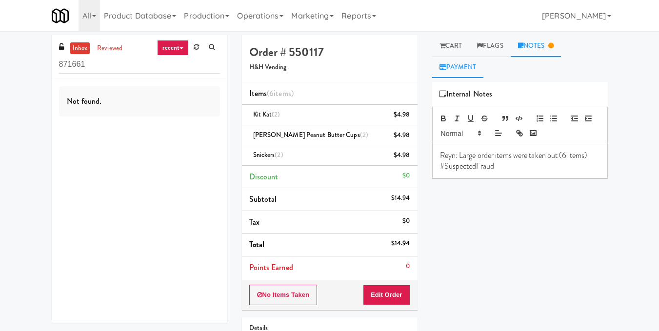
click at [470, 74] on link "Payment" at bounding box center [458, 68] width 52 height 22
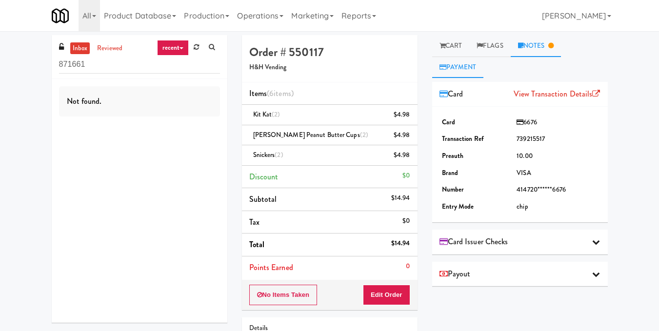
click at [535, 48] on link "Notes" at bounding box center [536, 46] width 51 height 22
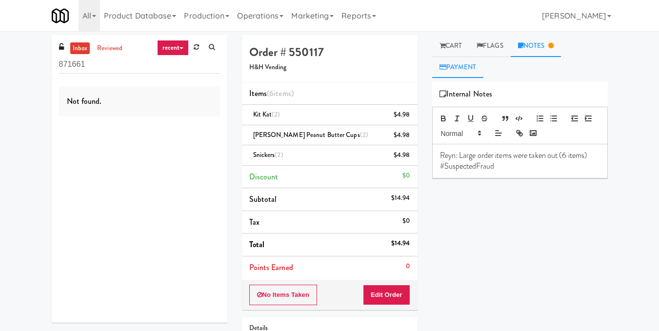
click at [472, 67] on link "Payment" at bounding box center [458, 68] width 52 height 22
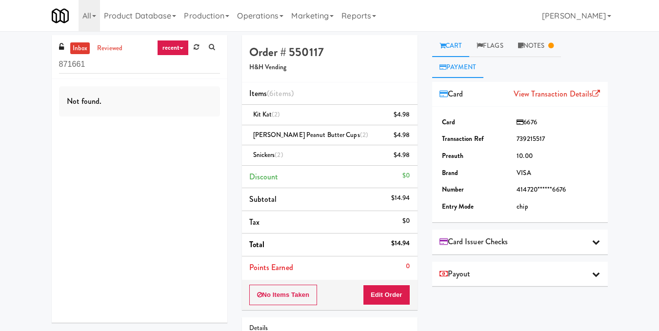
click at [459, 46] on link "Cart" at bounding box center [451, 46] width 38 height 22
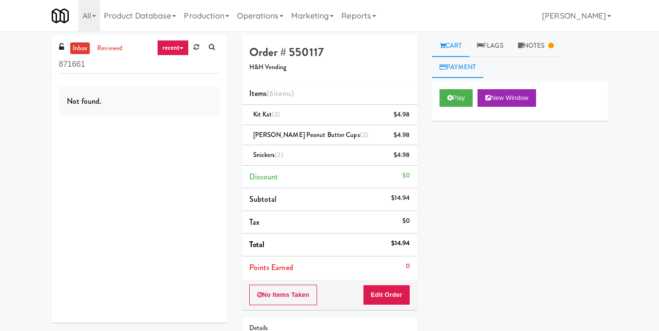
click at [467, 67] on link "Payment" at bounding box center [458, 68] width 52 height 22
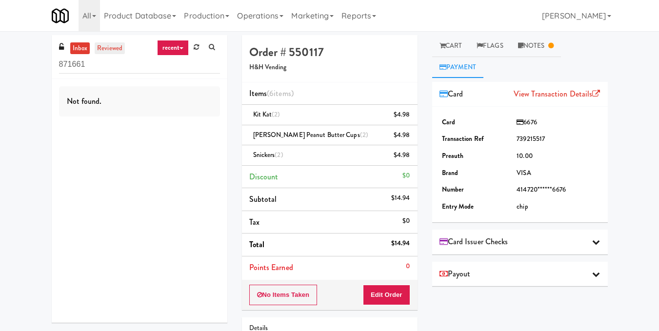
click at [110, 46] on link "reviewed" at bounding box center [110, 48] width 30 height 12
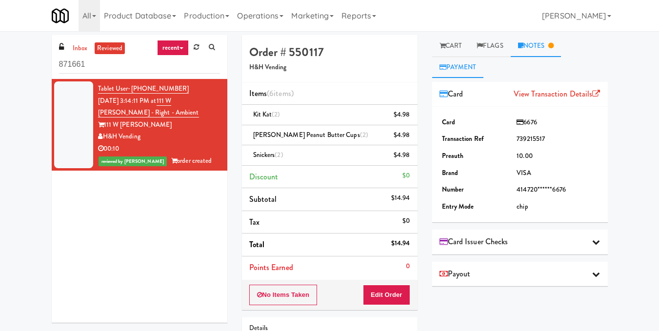
click at [530, 42] on link "Notes" at bounding box center [536, 46] width 51 height 22
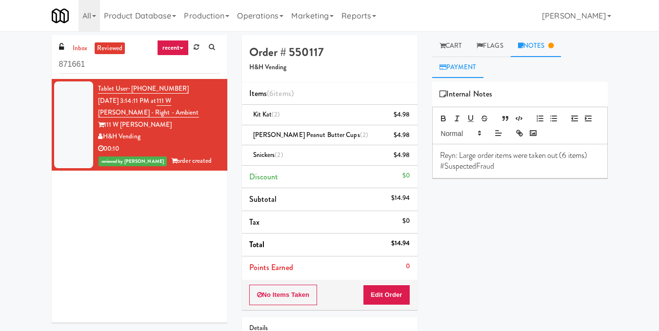
click at [472, 67] on link "Payment" at bounding box center [458, 68] width 52 height 22
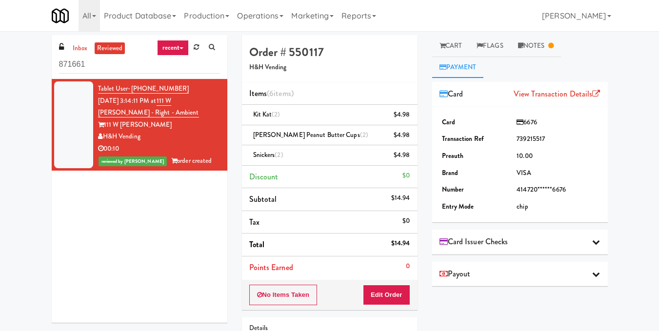
click at [192, 146] on div "00:10" at bounding box center [159, 149] width 122 height 12
click at [181, 140] on div "H&H Vending" at bounding box center [159, 137] width 122 height 12
drag, startPoint x: 172, startPoint y: 161, endPoint x: 149, endPoint y: 112, distance: 53.9
click at [164, 138] on div "Tablet User · (312) 340-8250 Aug 10, 2025 3:14:11 PM at 111 W Wacker - Right - …" at bounding box center [159, 125] width 122 height 84
drag, startPoint x: 148, startPoint y: 88, endPoint x: 194, endPoint y: 222, distance: 140.9
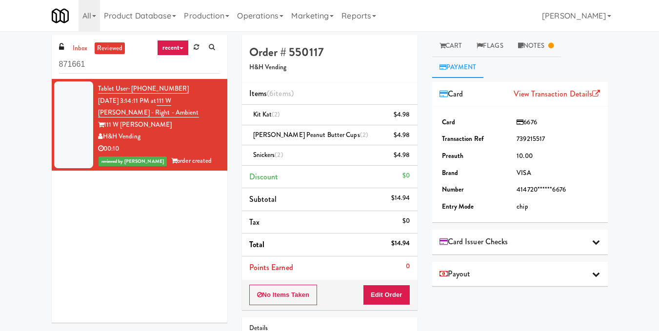
click at [194, 222] on div "Tablet User · (312) 340-8250 Aug 10, 2025 3:14:11 PM at 111 W Wacker - Right - …" at bounding box center [140, 201] width 176 height 244
drag, startPoint x: 171, startPoint y: 100, endPoint x: 187, endPoint y: 118, distance: 23.9
click at [187, 118] on div "Tablet User · (312) 340-8250 Aug 10, 2025 3:14:11 PM at 111 W Wacker - Right - …" at bounding box center [159, 125] width 122 height 84
copy span "111 W [PERSON_NAME] - Right - Ambient"
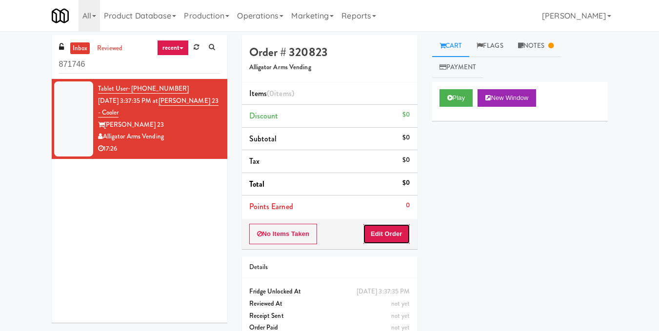
click at [387, 231] on button "Edit Order" at bounding box center [386, 234] width 47 height 20
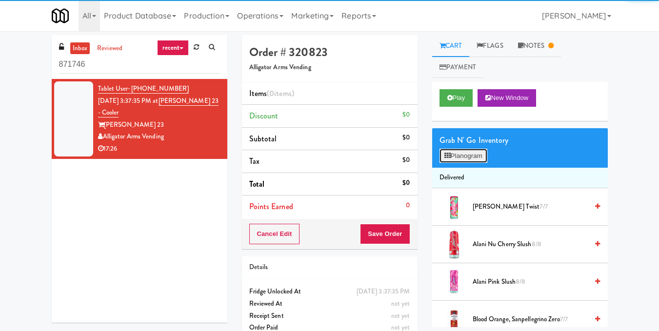
click at [460, 157] on button "Planogram" at bounding box center [464, 156] width 48 height 15
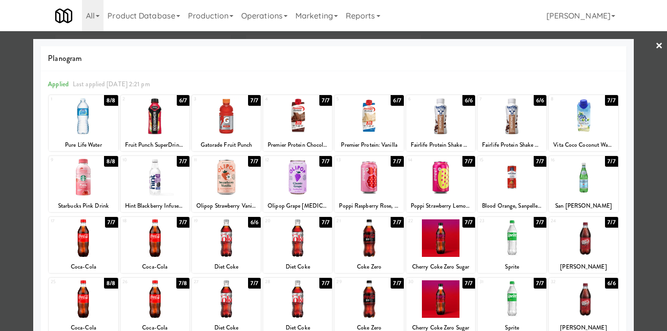
drag, startPoint x: 165, startPoint y: 244, endPoint x: 204, endPoint y: 234, distance: 41.0
click at [164, 244] on div at bounding box center [155, 239] width 69 height 38
click at [648, 146] on div at bounding box center [333, 165] width 667 height 331
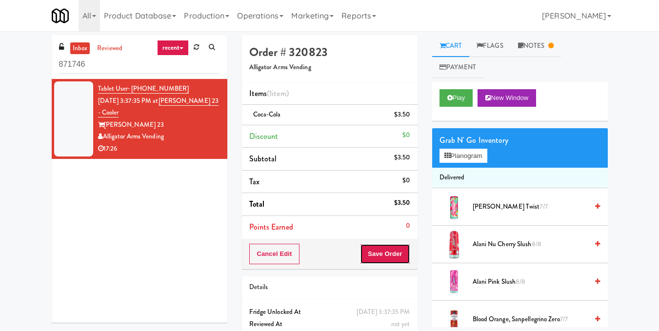
click at [387, 247] on button "Save Order" at bounding box center [385, 254] width 50 height 20
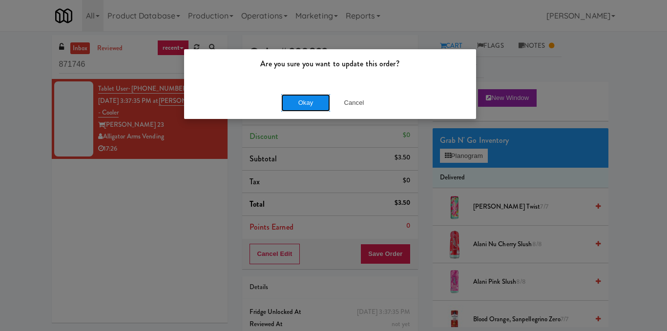
click at [310, 102] on button "Okay" at bounding box center [305, 103] width 49 height 18
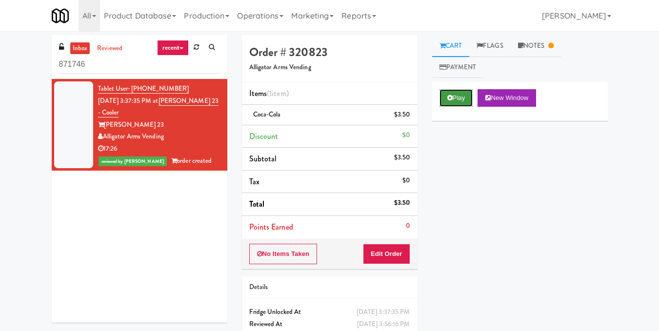
click at [448, 91] on button "Play" at bounding box center [457, 98] width 34 height 18
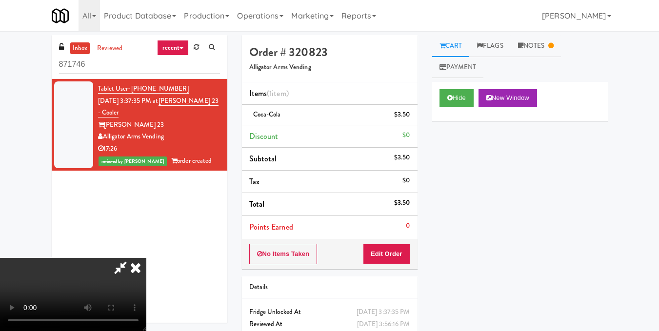
click at [146, 258] on icon at bounding box center [135, 268] width 21 height 20
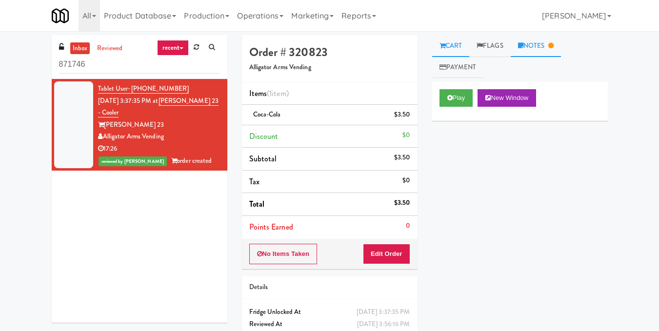
click at [536, 43] on link "Notes" at bounding box center [536, 46] width 51 height 22
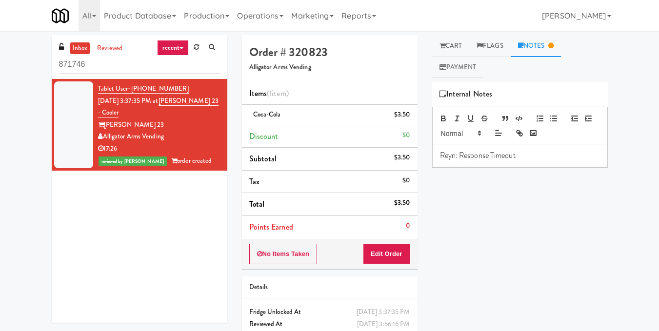
click at [532, 154] on p "Reyn: Response Timeout" at bounding box center [520, 155] width 160 height 11
drag, startPoint x: 24, startPoint y: 82, endPoint x: 0, endPoint y: 86, distance: 24.3
click at [0, 86] on div "inbox reviewed recent all unclear take inventory issue suspicious failed recent…" at bounding box center [329, 202] width 659 height 334
paste input "Axis Pantry - Left"
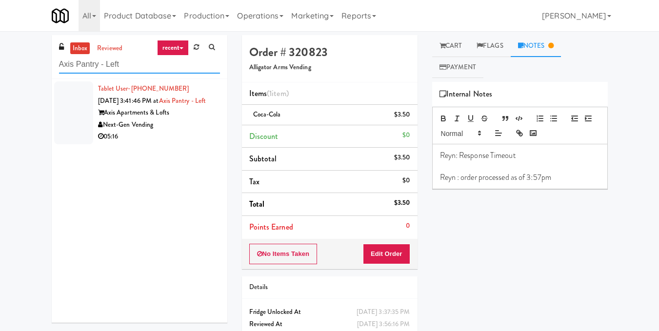
type input "Axis Pantry - Left"
click at [169, 131] on div "Next-Gen Vending" at bounding box center [159, 125] width 122 height 12
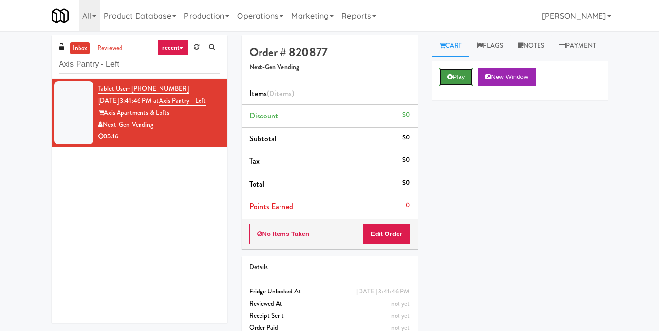
click at [454, 86] on button "Play" at bounding box center [457, 77] width 34 height 18
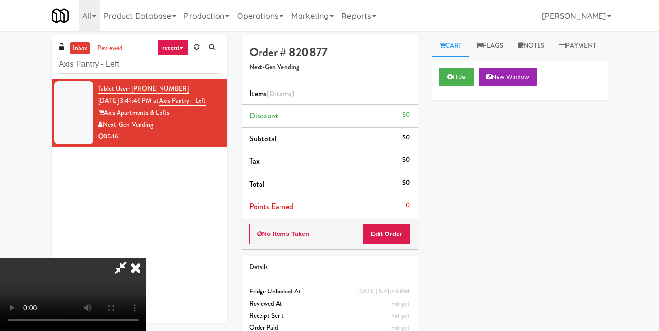
click at [146, 258] on video at bounding box center [73, 294] width 146 height 73
click at [403, 235] on button "Edit Order" at bounding box center [386, 234] width 47 height 20
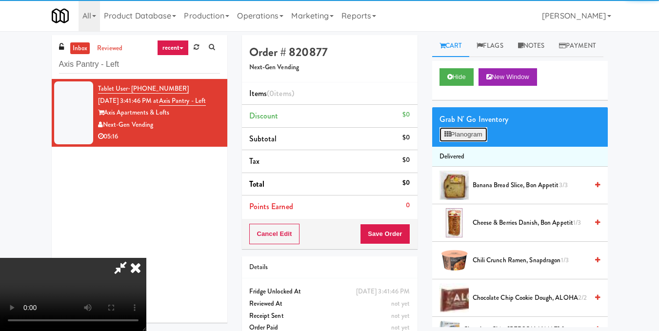
click at [468, 142] on button "Planogram" at bounding box center [464, 134] width 48 height 15
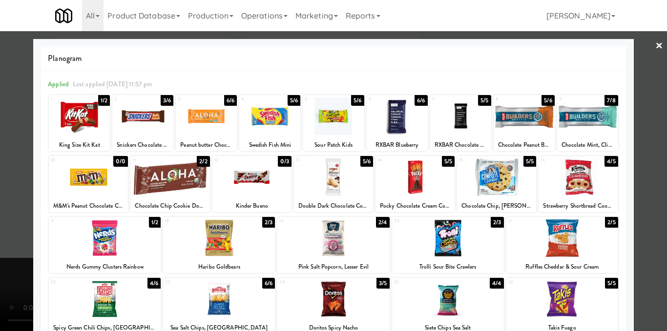
click at [247, 186] on div at bounding box center [251, 178] width 79 height 38
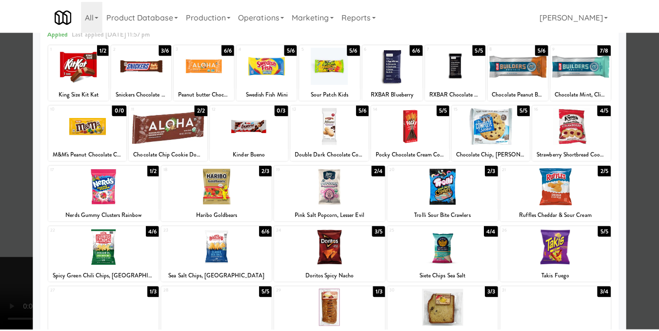
scroll to position [146, 0]
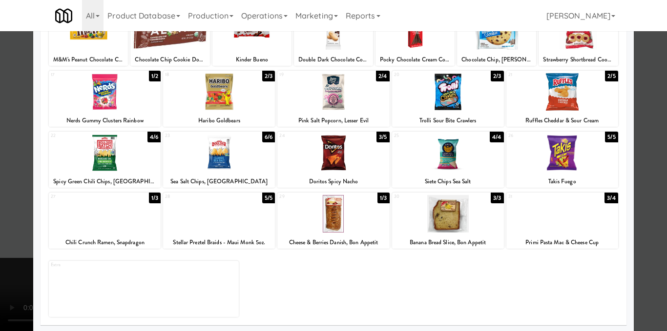
click at [343, 164] on div at bounding box center [333, 153] width 112 height 38
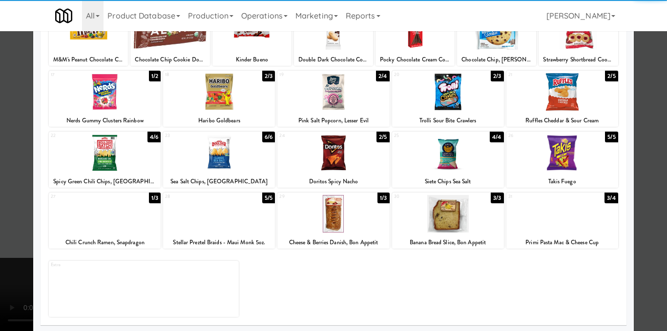
click at [622, 159] on div "Planogram Applied Last applied [DATE] 11:57 pm 1 1/2 King Size Kit Kat 2 3/6 Sn…" at bounding box center [333, 113] width 600 height 440
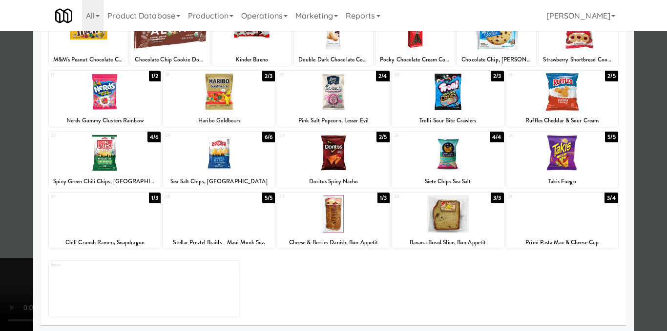
click at [641, 163] on div at bounding box center [333, 165] width 667 height 331
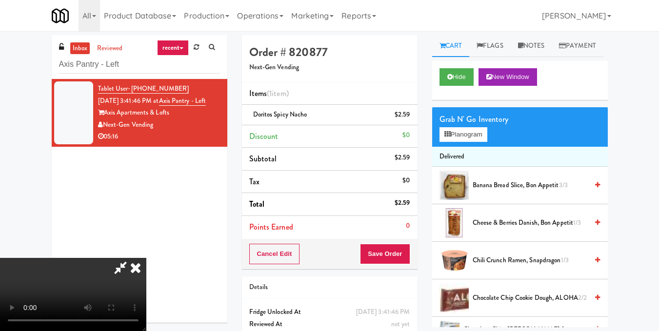
scroll to position [110, 0]
click at [401, 256] on button "Save Order" at bounding box center [385, 254] width 50 height 20
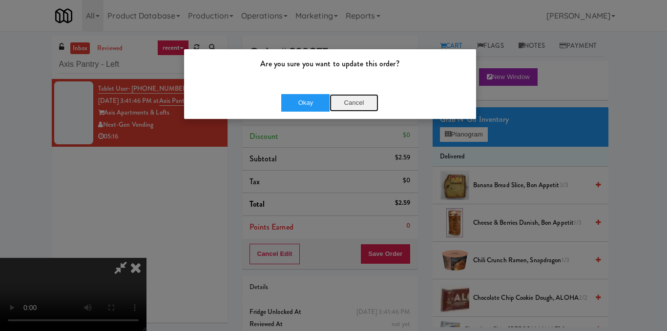
click at [361, 99] on button "Cancel" at bounding box center [353, 103] width 49 height 18
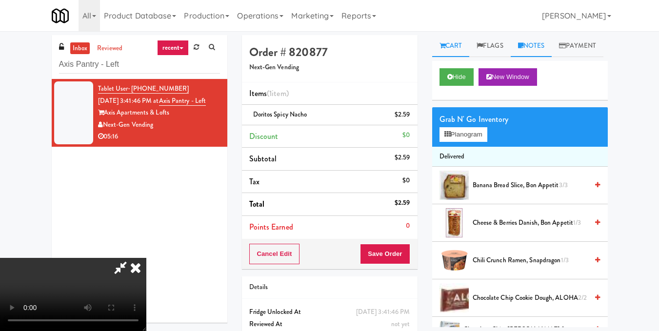
click at [540, 42] on link "Notes" at bounding box center [531, 46] width 41 height 22
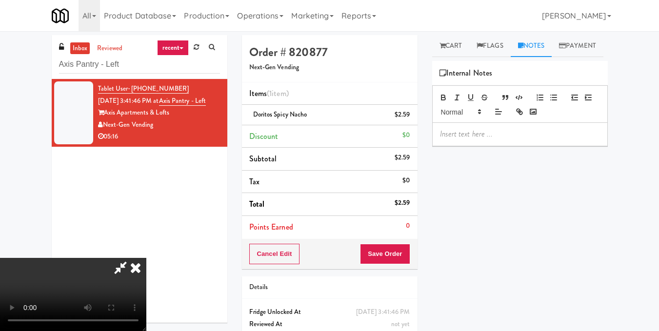
click at [506, 140] on p at bounding box center [520, 134] width 160 height 11
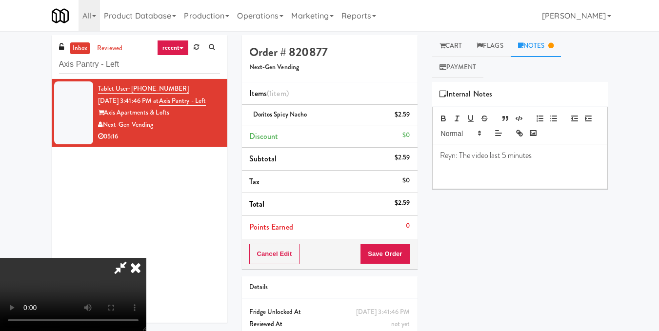
scroll to position [0, 0]
click at [146, 258] on icon at bounding box center [135, 268] width 21 height 20
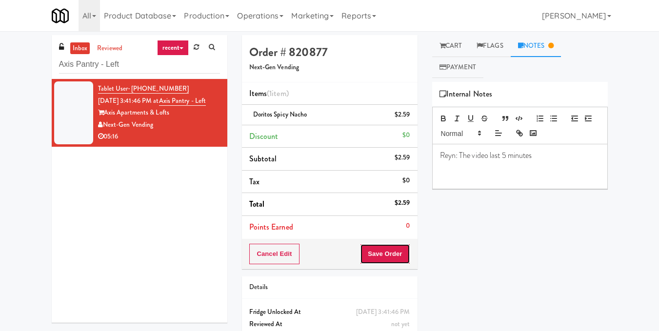
click at [392, 253] on button "Save Order" at bounding box center [385, 254] width 50 height 20
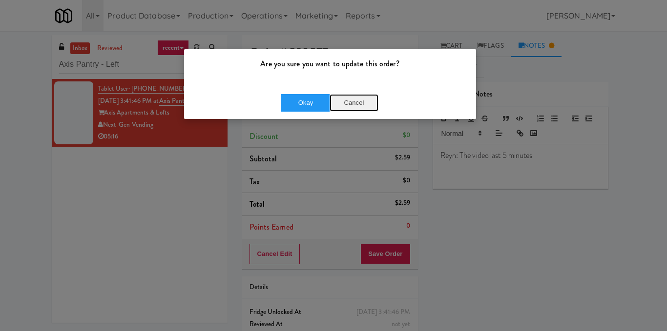
click at [365, 104] on button "Cancel" at bounding box center [353, 103] width 49 height 18
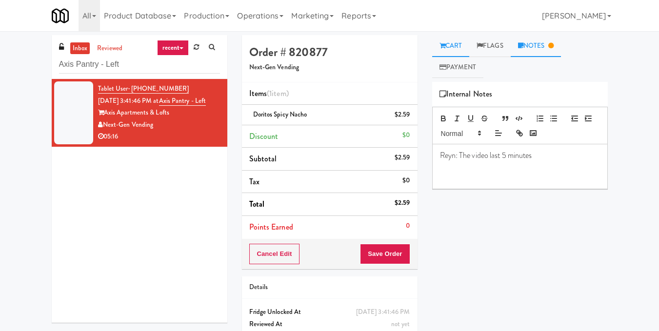
click at [458, 47] on link "Cart" at bounding box center [451, 46] width 38 height 22
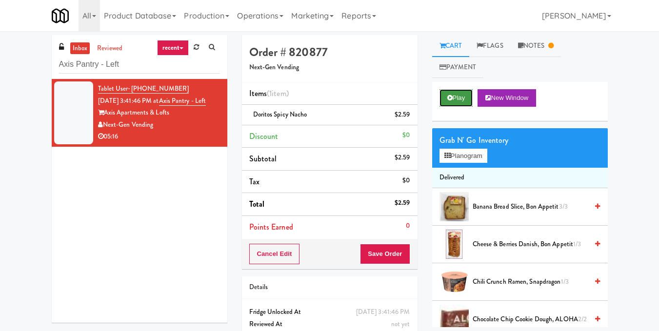
click at [458, 100] on button "Play" at bounding box center [457, 98] width 34 height 18
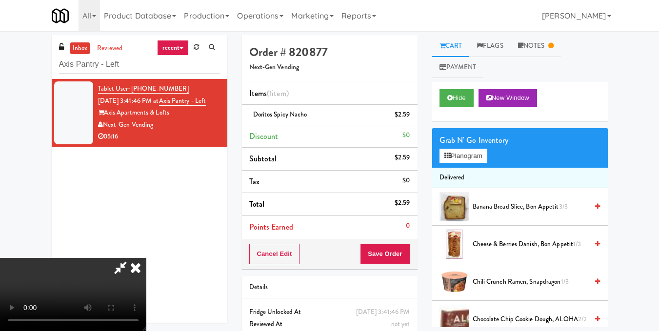
click at [102, 258] on video at bounding box center [73, 294] width 146 height 73
click at [146, 258] on video at bounding box center [73, 294] width 146 height 73
click at [127, 258] on video at bounding box center [73, 294] width 146 height 73
click at [146, 258] on video at bounding box center [73, 294] width 146 height 73
click at [461, 164] on div "Grab N' Go Inventory Planogram" at bounding box center [520, 148] width 176 height 40
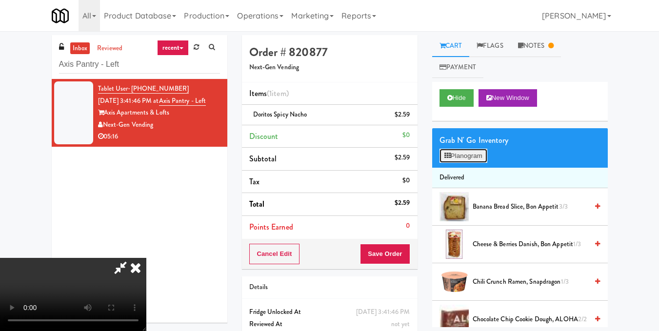
click at [471, 159] on button "Planogram" at bounding box center [464, 156] width 48 height 15
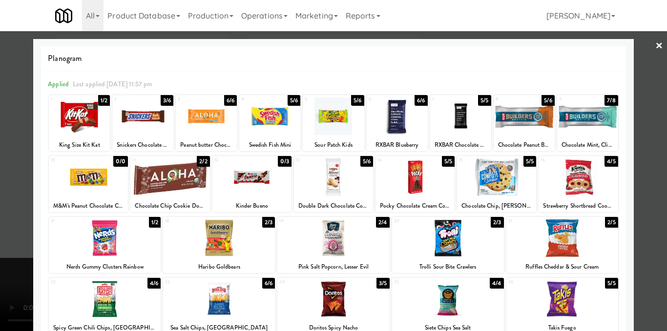
click at [257, 174] on div at bounding box center [251, 178] width 79 height 38
click at [642, 145] on div at bounding box center [333, 165] width 667 height 331
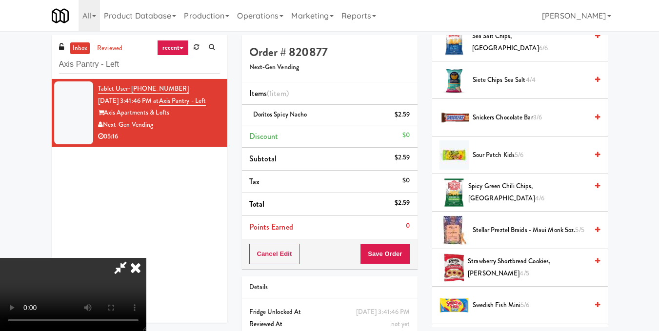
scroll to position [1064, 0]
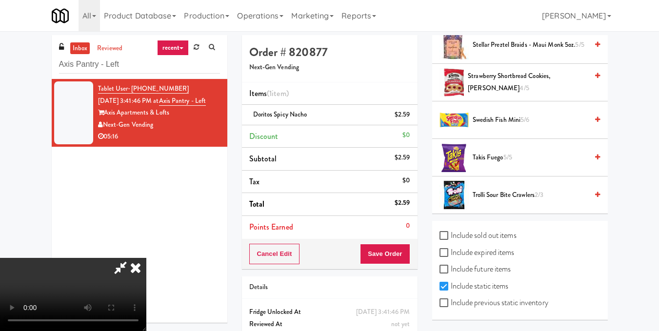
click at [464, 235] on label "Include sold out items" at bounding box center [478, 235] width 77 height 15
click at [451, 235] on input "Include sold out items" at bounding box center [445, 236] width 11 height 8
checkbox input "true"
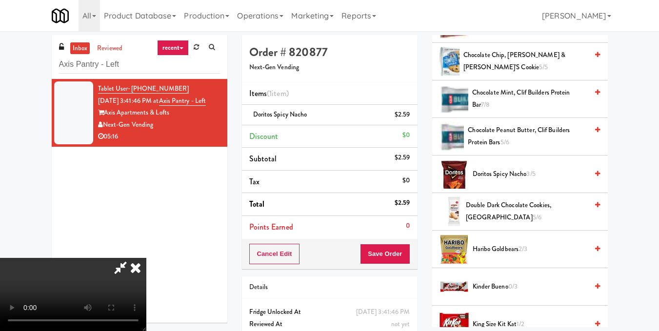
scroll to position [347, 0]
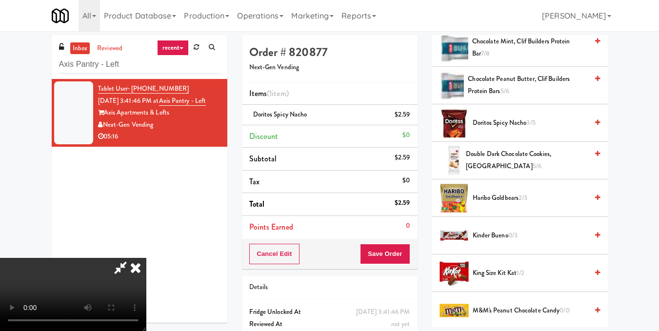
drag, startPoint x: 512, startPoint y: 252, endPoint x: 593, endPoint y: 237, distance: 82.4
click at [593, 237] on li "Kinder Bueno 0/3" at bounding box center [520, 236] width 176 height 38
click at [595, 236] on icon at bounding box center [597, 235] width 5 height 6
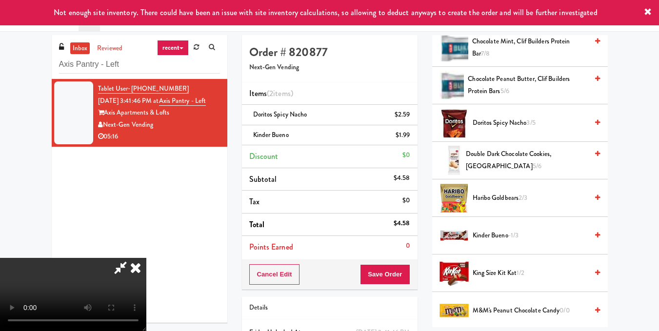
click at [132, 258] on icon at bounding box center [120, 268] width 22 height 20
click at [391, 270] on button "Save Order" at bounding box center [385, 274] width 50 height 20
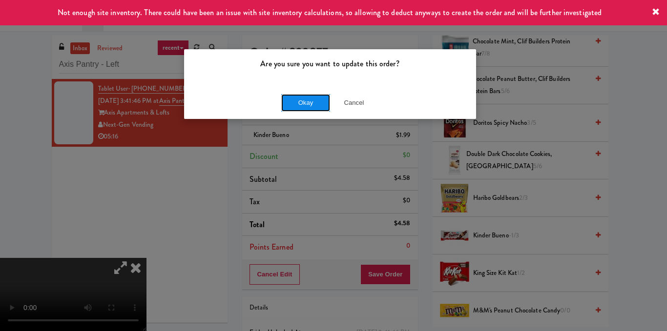
click at [290, 108] on button "Okay" at bounding box center [305, 103] width 49 height 18
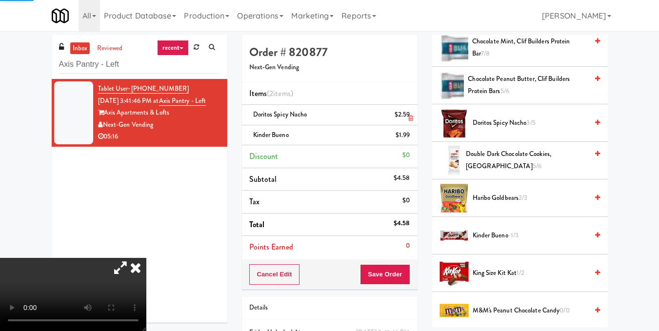
scroll to position [121, 0]
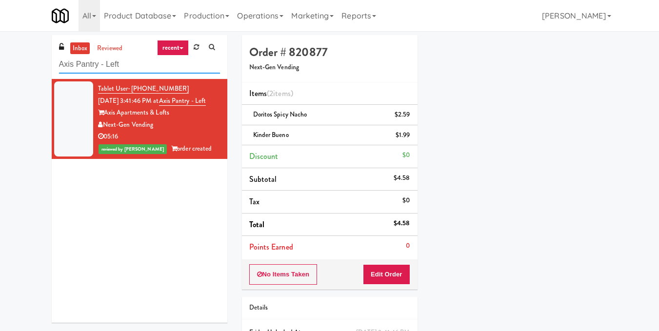
drag, startPoint x: 138, startPoint y: 68, endPoint x: 14, endPoint y: 72, distance: 124.0
click at [14, 72] on div "inbox reviewed recent all unclear take inventory issue suspicious failed recent…" at bounding box center [329, 212] width 659 height 354
paste input "Paradox - Cooler - Right"
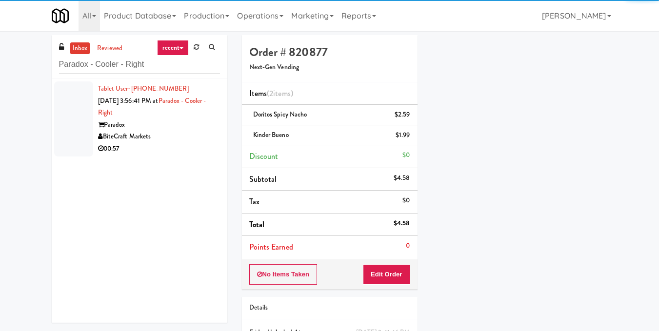
click at [153, 125] on div "Paradox" at bounding box center [159, 125] width 122 height 12
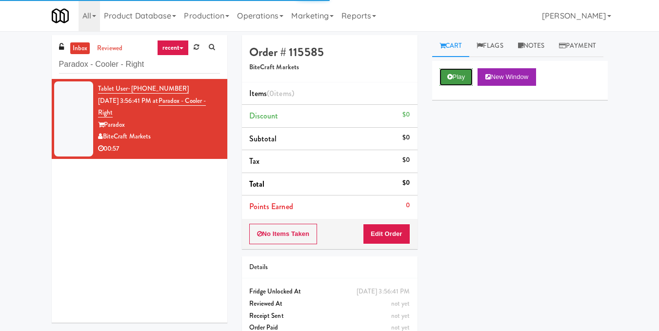
click at [449, 80] on icon at bounding box center [449, 77] width 5 height 6
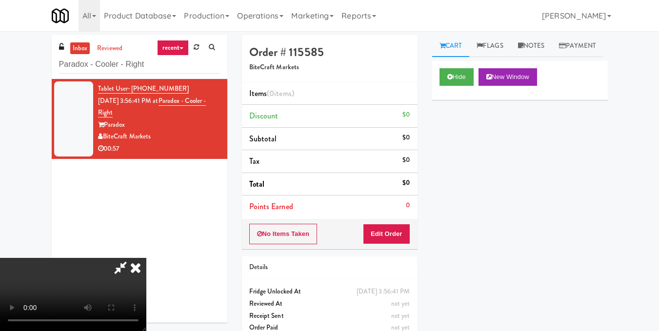
click at [146, 258] on video at bounding box center [73, 294] width 146 height 73
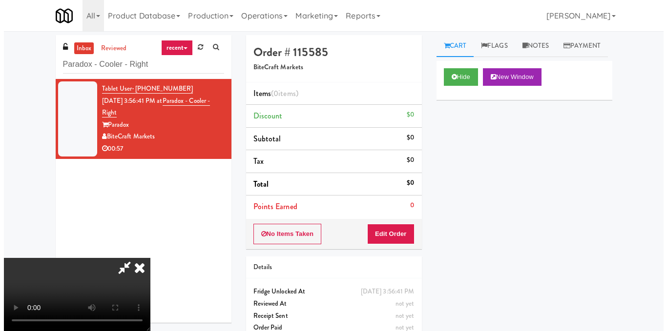
scroll to position [61, 0]
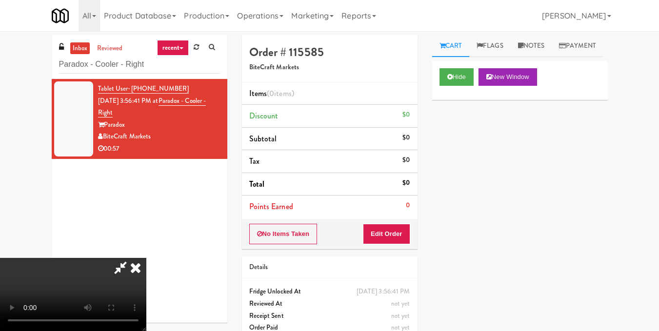
click at [146, 258] on video at bounding box center [73, 294] width 146 height 73
click at [407, 236] on button "Edit Order" at bounding box center [386, 234] width 47 height 20
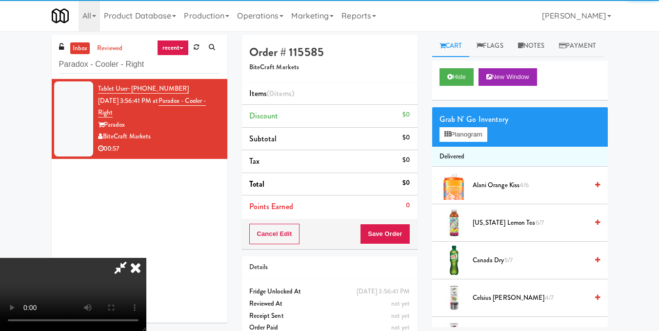
click at [471, 127] on div "Grab N' Go Inventory" at bounding box center [520, 119] width 161 height 15
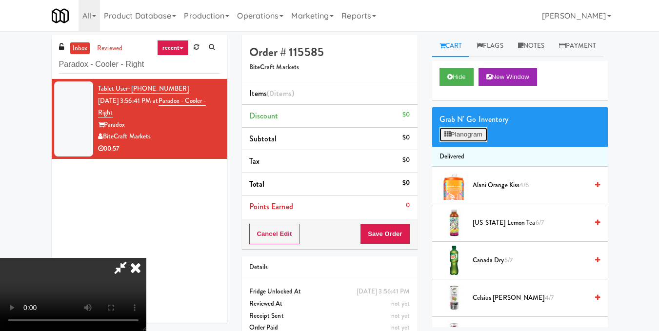
click at [472, 142] on button "Planogram" at bounding box center [464, 134] width 48 height 15
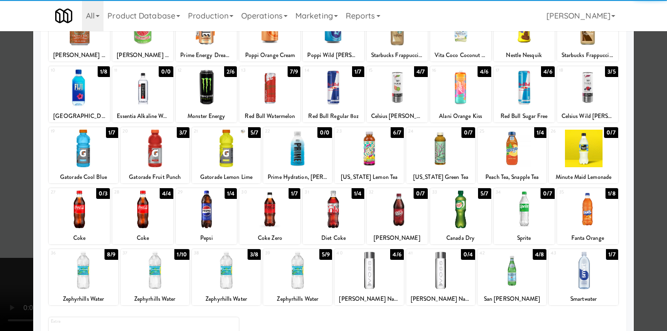
scroll to position [98, 0]
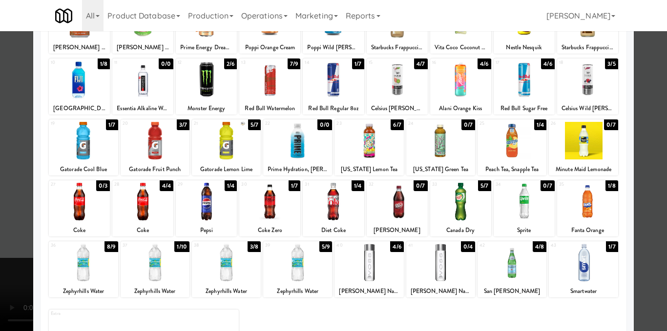
click at [276, 211] on div at bounding box center [269, 202] width 61 height 38
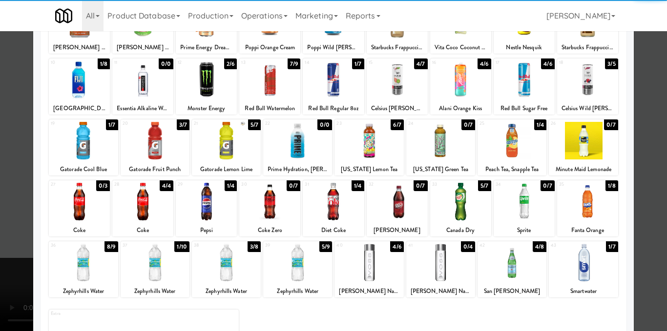
click at [658, 193] on div at bounding box center [333, 165] width 667 height 331
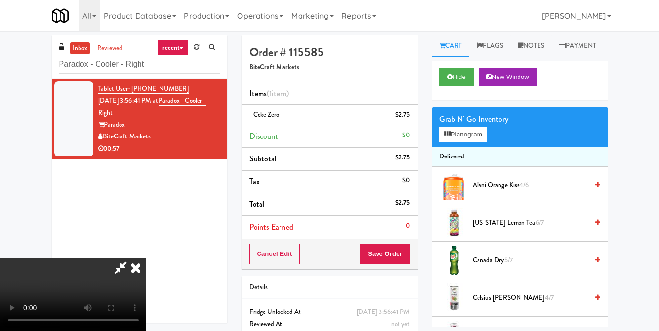
click at [146, 258] on video at bounding box center [73, 294] width 146 height 73
click at [454, 142] on button "Planogram" at bounding box center [464, 134] width 48 height 15
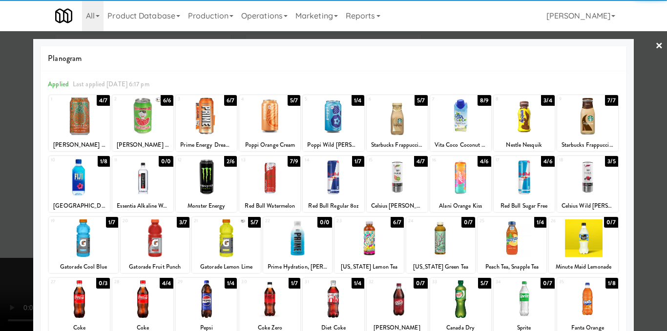
click at [319, 116] on div at bounding box center [333, 117] width 61 height 38
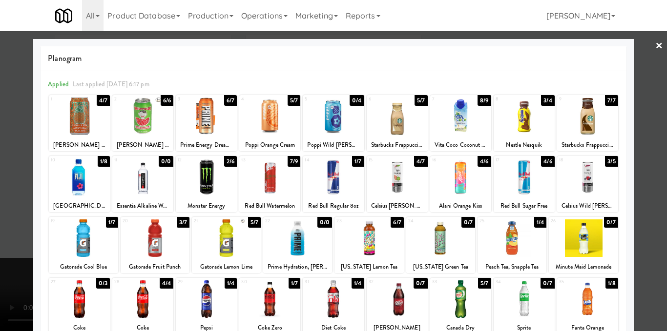
click at [646, 116] on div at bounding box center [333, 165] width 667 height 331
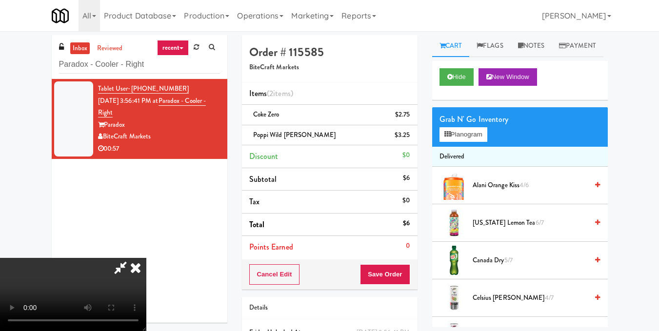
click at [146, 258] on icon at bounding box center [135, 268] width 21 height 20
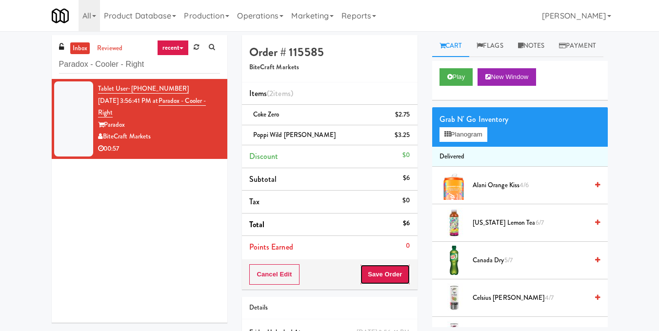
click at [388, 278] on button "Save Order" at bounding box center [385, 274] width 50 height 20
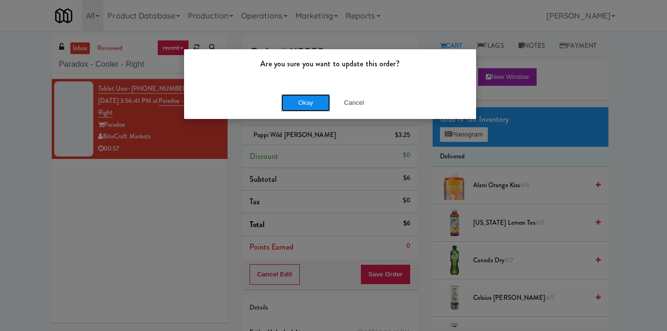
click at [297, 99] on button "Okay" at bounding box center [305, 103] width 49 height 18
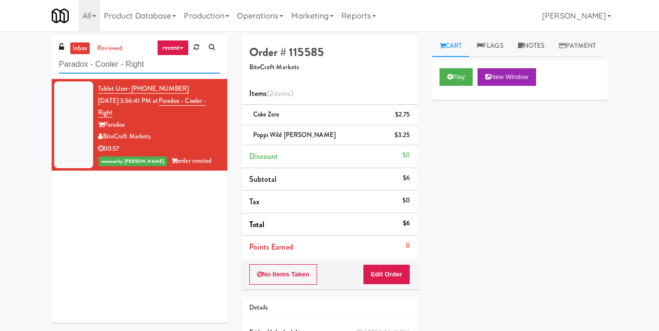
drag, startPoint x: 166, startPoint y: 64, endPoint x: 0, endPoint y: 71, distance: 166.5
click at [0, 71] on div "inbox reviewed recent all unclear take inventory issue suspicious failed recent…" at bounding box center [329, 212] width 659 height 354
paste input "Crossing East - Cooler - [GEOGRAPHIC_DATA]"
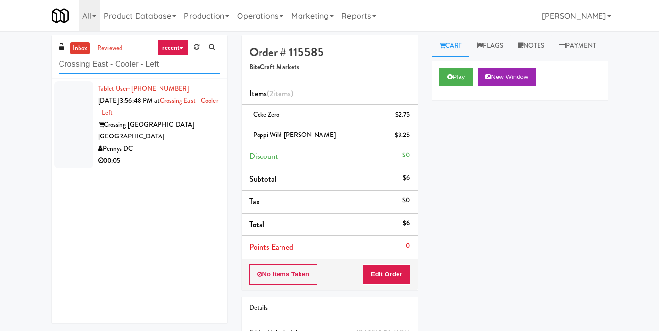
type input "Crossing East - Cooler - Left"
click at [169, 143] on div "Pennys DC" at bounding box center [159, 149] width 122 height 12
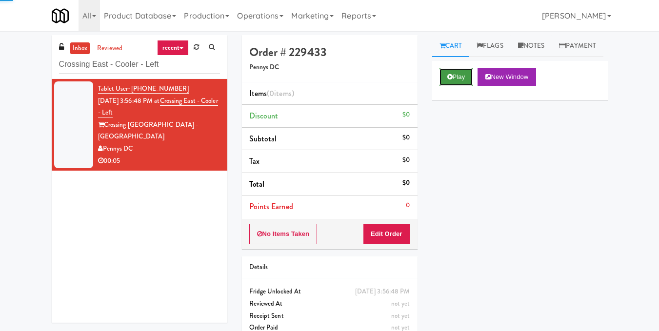
click at [464, 86] on button "Play" at bounding box center [457, 77] width 34 height 18
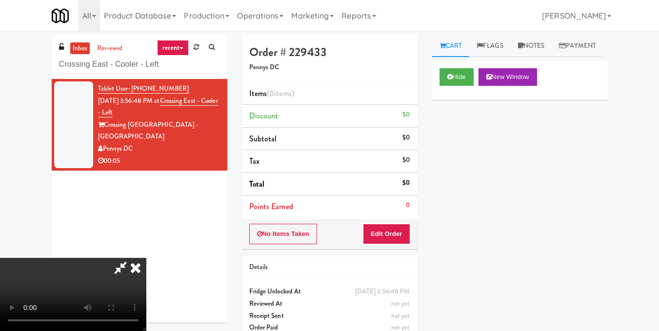
click at [146, 258] on video at bounding box center [73, 294] width 146 height 73
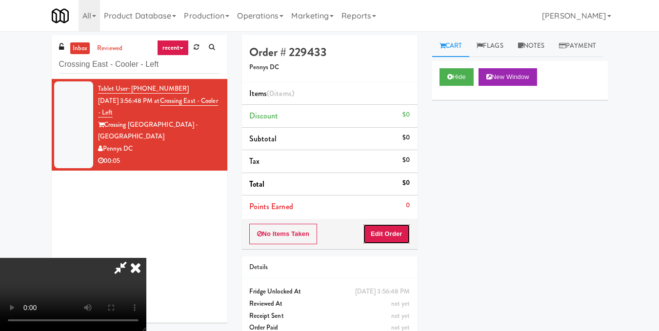
click at [404, 234] on button "Edit Order" at bounding box center [386, 234] width 47 height 20
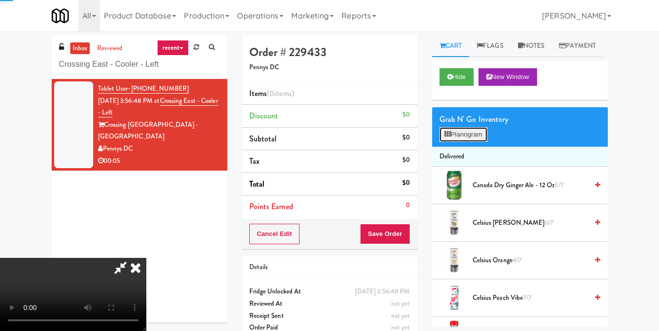
click at [448, 138] on icon at bounding box center [448, 134] width 6 height 6
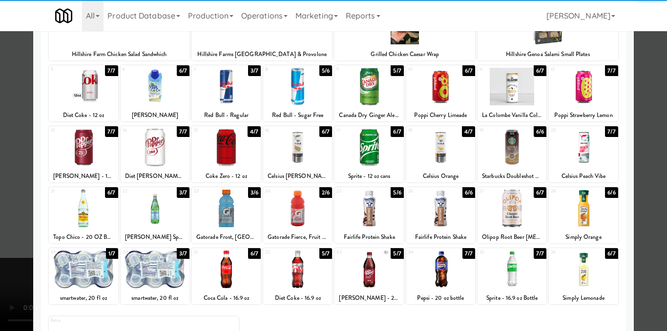
scroll to position [98, 0]
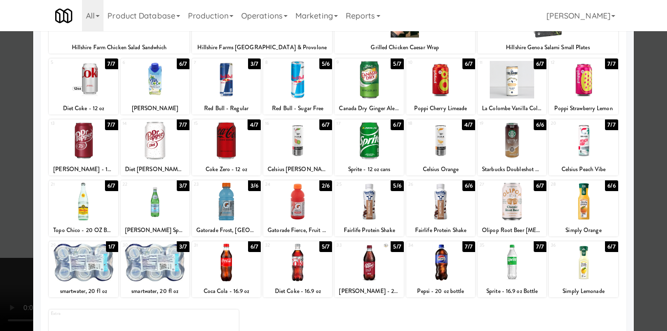
click at [650, 165] on div at bounding box center [333, 165] width 667 height 331
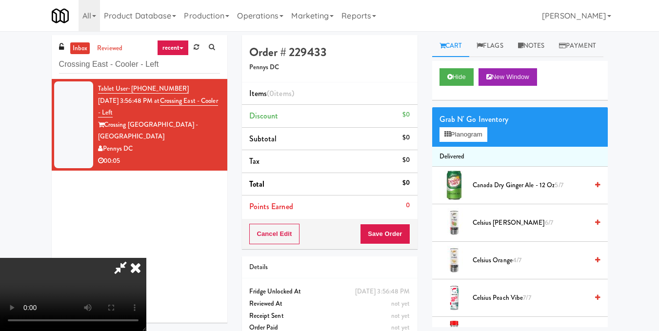
click at [146, 258] on video at bounding box center [73, 294] width 146 height 73
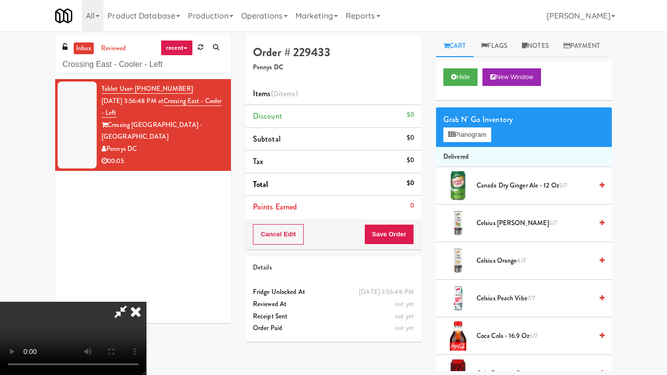
click at [146, 302] on video at bounding box center [73, 338] width 146 height 73
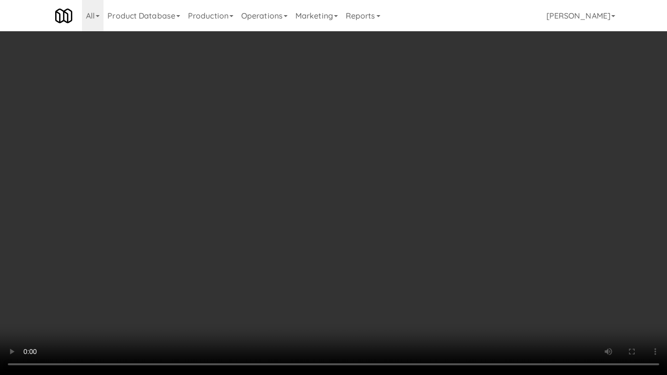
drag, startPoint x: 260, startPoint y: 193, endPoint x: 260, endPoint y: 151, distance: 42.5
click at [260, 193] on video at bounding box center [333, 187] width 667 height 375
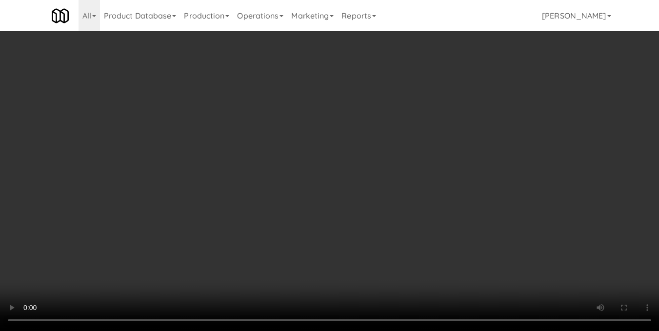
click at [260, 151] on video at bounding box center [329, 165] width 659 height 331
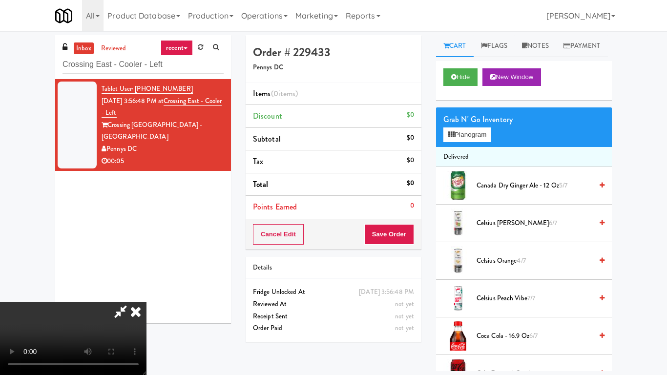
click at [146, 302] on video at bounding box center [73, 338] width 146 height 73
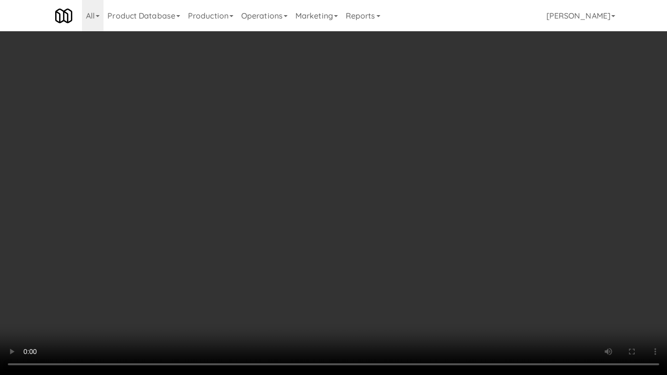
click at [232, 154] on video at bounding box center [333, 187] width 667 height 375
click at [225, 154] on video at bounding box center [333, 187] width 667 height 375
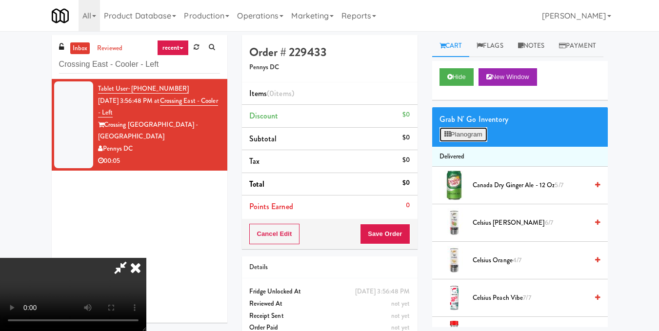
click at [477, 142] on button "Planogram" at bounding box center [464, 134] width 48 height 15
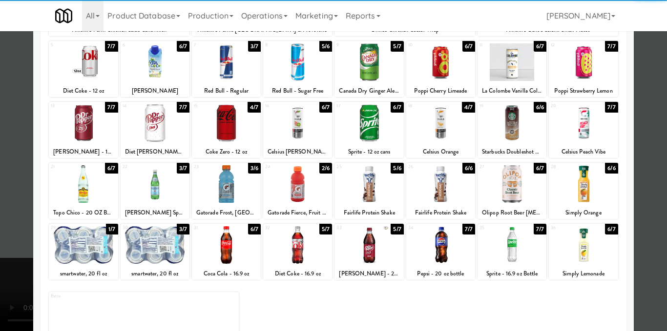
scroll to position [146, 0]
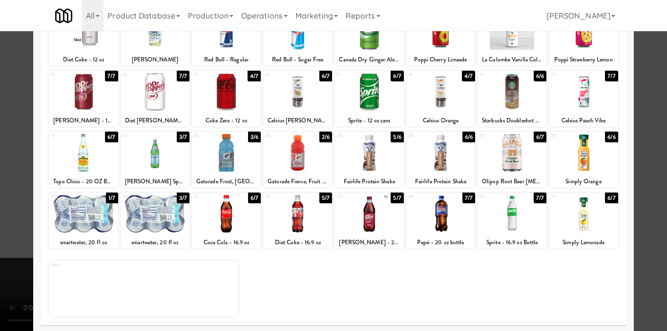
click at [151, 167] on div at bounding box center [155, 153] width 69 height 38
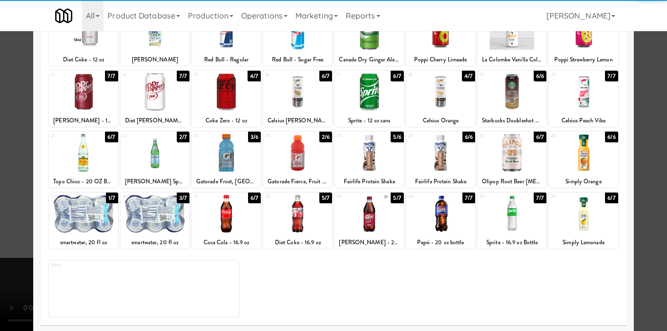
click at [102, 169] on div at bounding box center [83, 153] width 69 height 38
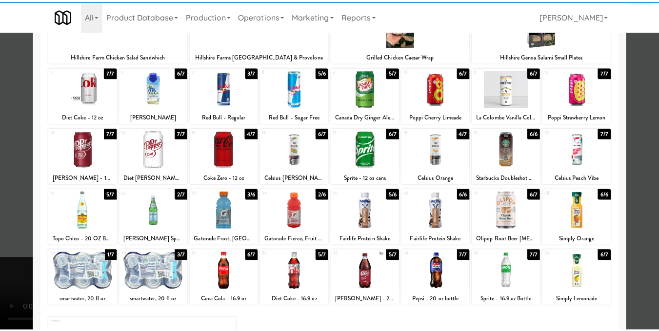
scroll to position [0, 0]
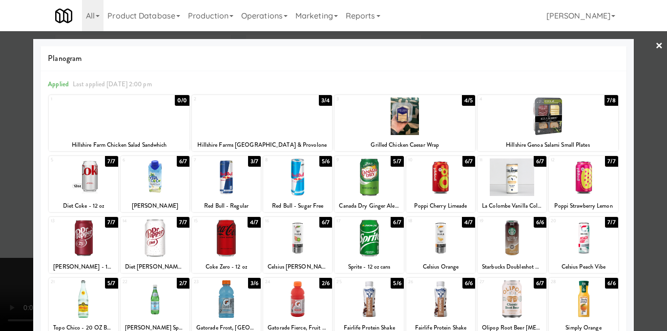
click at [641, 47] on div at bounding box center [333, 165] width 667 height 331
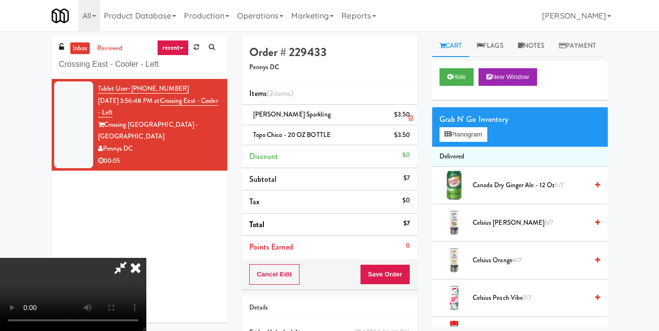
click at [146, 258] on icon at bounding box center [135, 268] width 21 height 20
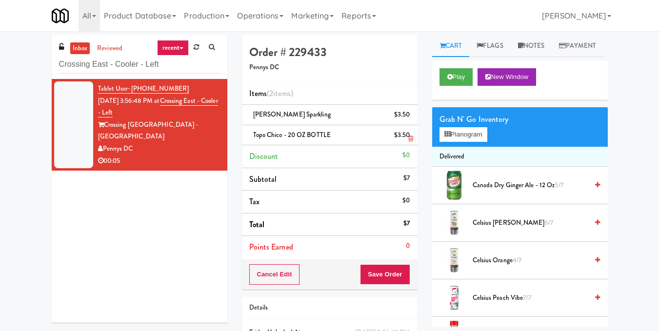
click at [410, 138] on icon at bounding box center [410, 139] width 5 height 6
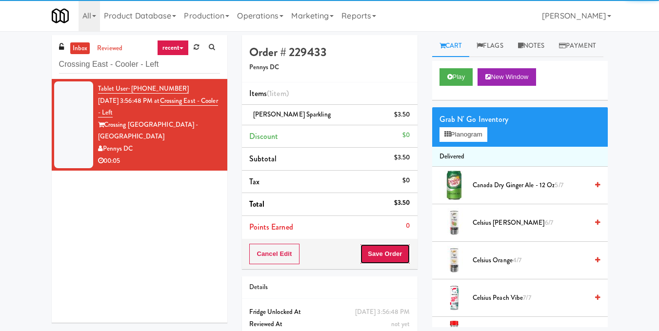
click at [389, 254] on button "Save Order" at bounding box center [385, 254] width 50 height 20
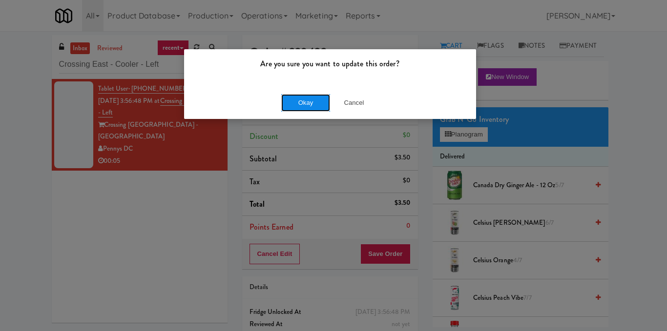
click at [294, 99] on button "Okay" at bounding box center [305, 103] width 49 height 18
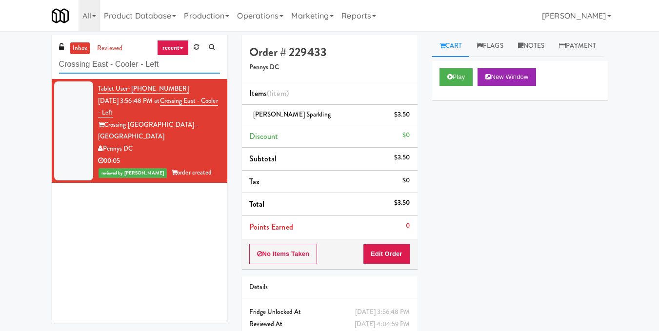
drag, startPoint x: 174, startPoint y: 65, endPoint x: 0, endPoint y: 73, distance: 174.4
click at [0, 73] on div "inbox reviewed recent all unclear take inventory issue suspicious failed recent…" at bounding box center [329, 202] width 659 height 334
paste input "Phase II - Combo Cooler"
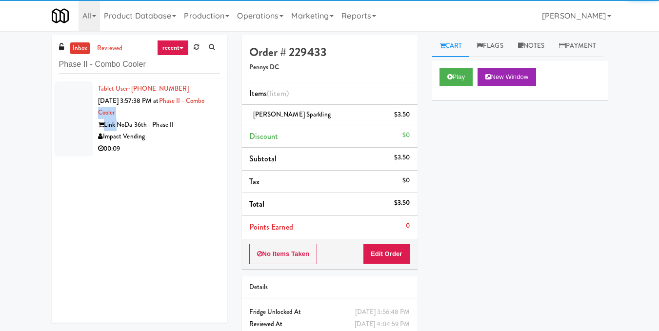
click at [117, 121] on div "Tablet User · (980) 427-6900 [DATE] 3:57:38 PM at Phase II - Combo Cooler Link …" at bounding box center [159, 119] width 122 height 72
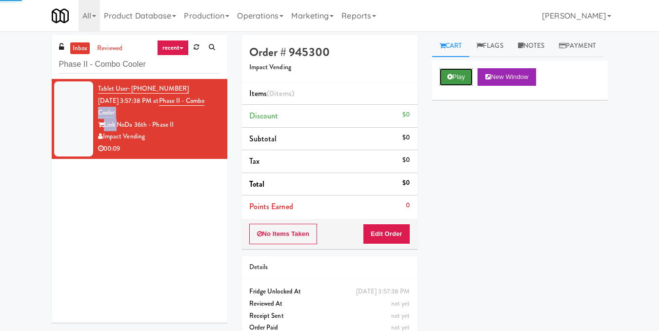
click at [450, 80] on icon at bounding box center [449, 77] width 5 height 6
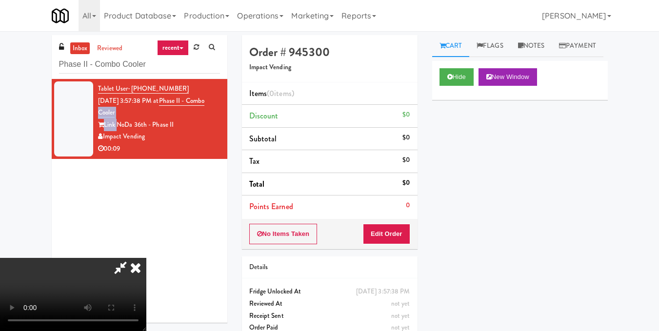
click at [146, 258] on video at bounding box center [73, 294] width 146 height 73
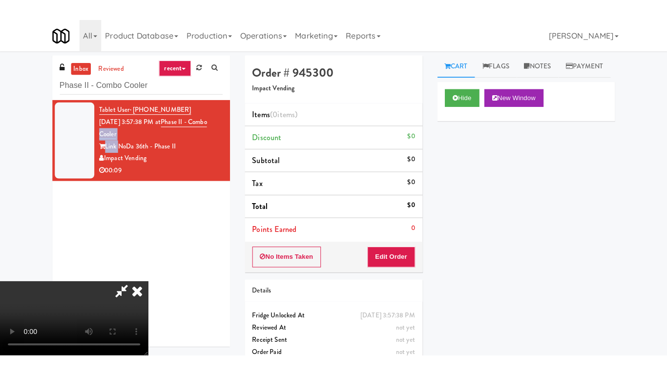
scroll to position [110, 0]
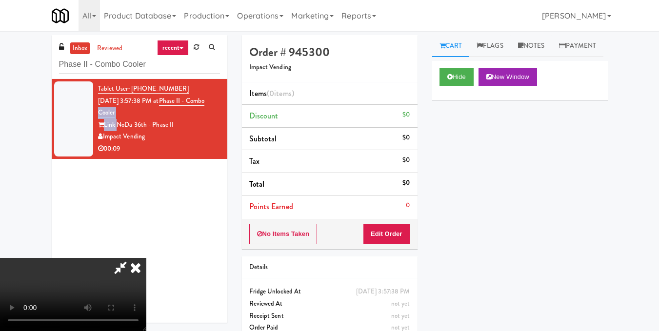
click at [146, 258] on video at bounding box center [73, 294] width 146 height 73
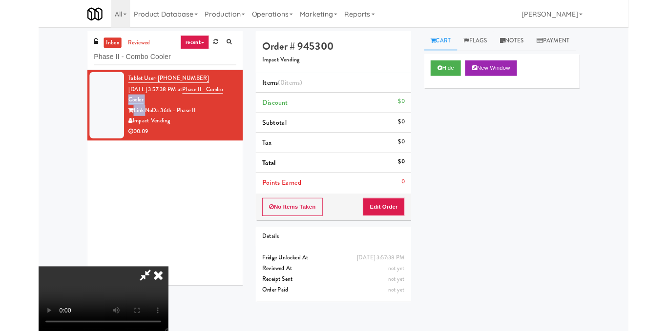
scroll to position [0, 0]
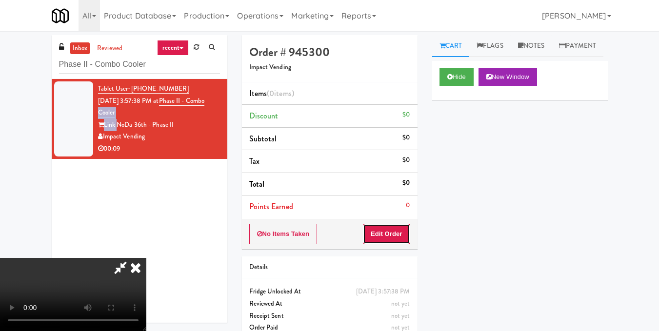
click at [402, 231] on button "Edit Order" at bounding box center [386, 234] width 47 height 20
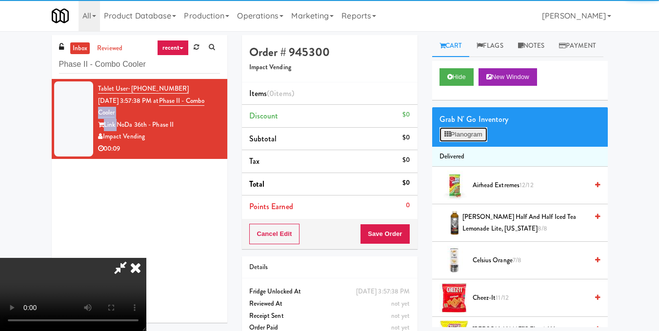
click at [475, 142] on button "Planogram" at bounding box center [464, 134] width 48 height 15
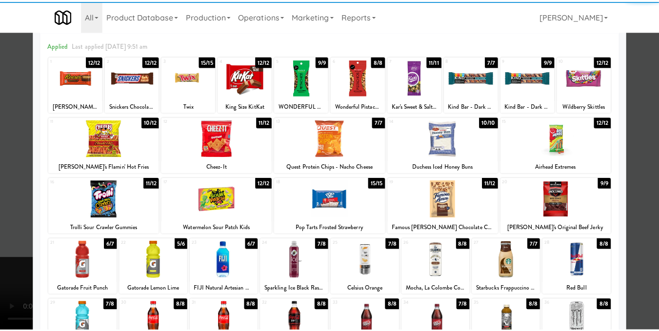
scroll to position [98, 0]
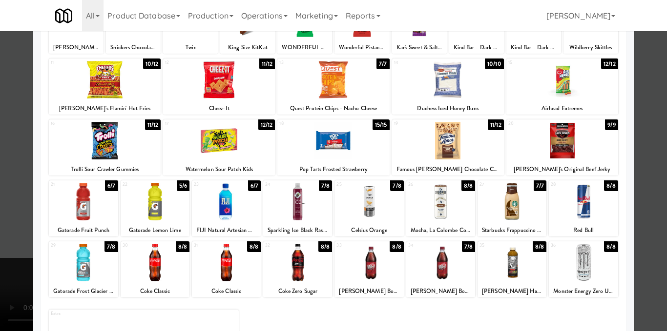
click at [498, 207] on div at bounding box center [511, 202] width 69 height 38
click at [570, 214] on div at bounding box center [583, 202] width 69 height 38
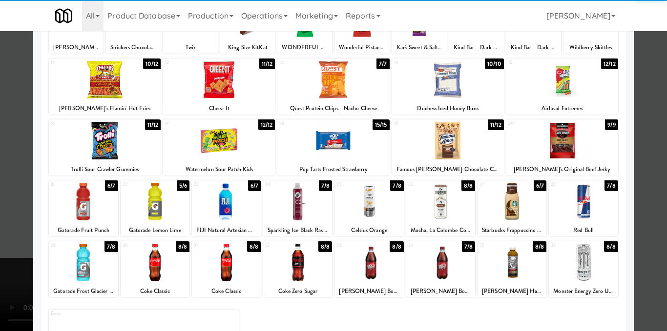
click at [638, 201] on div at bounding box center [333, 165] width 667 height 331
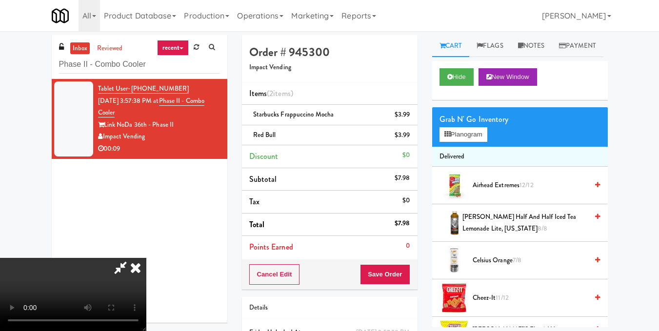
click at [146, 258] on icon at bounding box center [135, 268] width 21 height 20
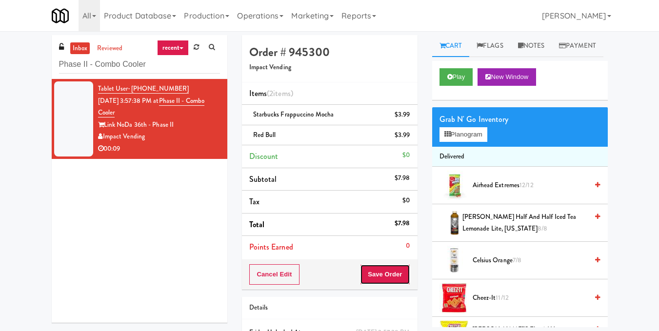
click at [390, 277] on button "Save Order" at bounding box center [385, 274] width 50 height 20
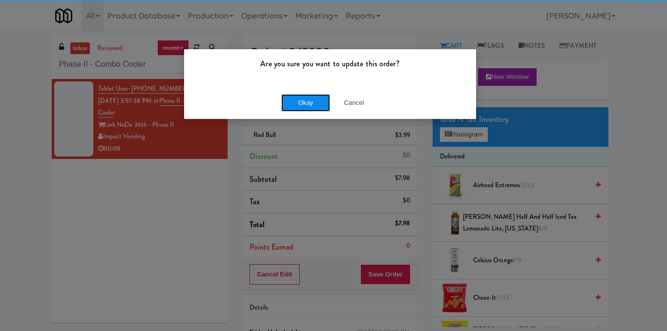
click at [303, 103] on button "Okay" at bounding box center [305, 103] width 49 height 18
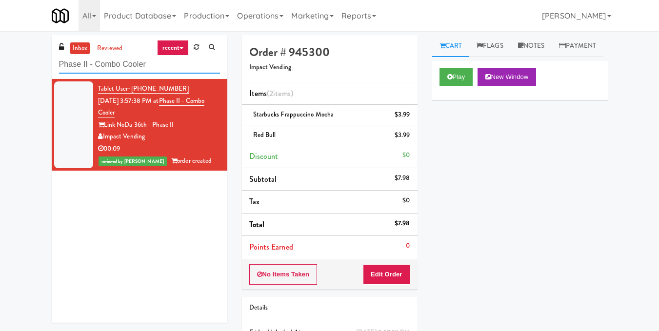
drag, startPoint x: 170, startPoint y: 60, endPoint x: 22, endPoint y: 66, distance: 148.0
click at [22, 66] on div "inbox reviewed recent all unclear take inventory issue suspicious failed recent…" at bounding box center [329, 212] width 659 height 354
paste input "[GEOGRAPHIC_DATA] Combo"
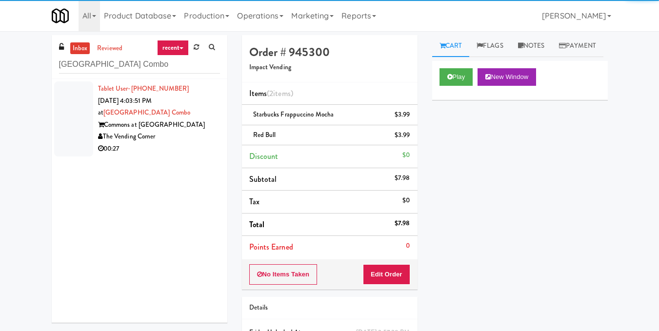
click at [156, 125] on div "Commons at [GEOGRAPHIC_DATA]" at bounding box center [159, 125] width 122 height 12
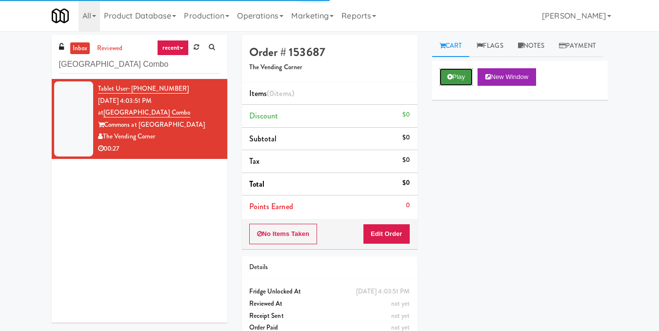
click at [449, 80] on icon at bounding box center [449, 77] width 5 height 6
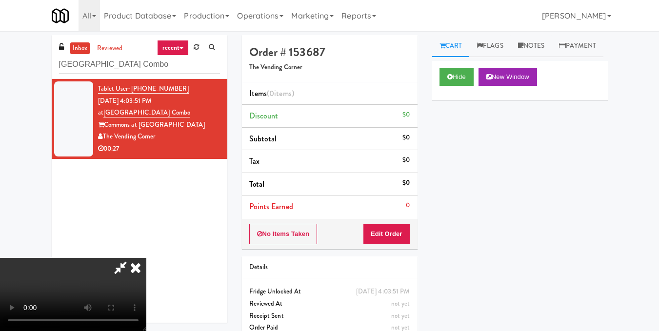
click at [146, 258] on video at bounding box center [73, 294] width 146 height 73
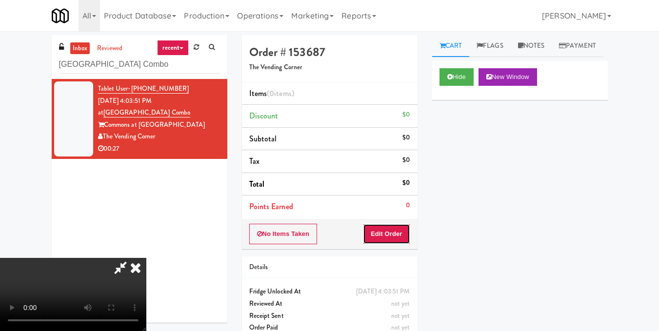
click at [409, 232] on button "Edit Order" at bounding box center [386, 234] width 47 height 20
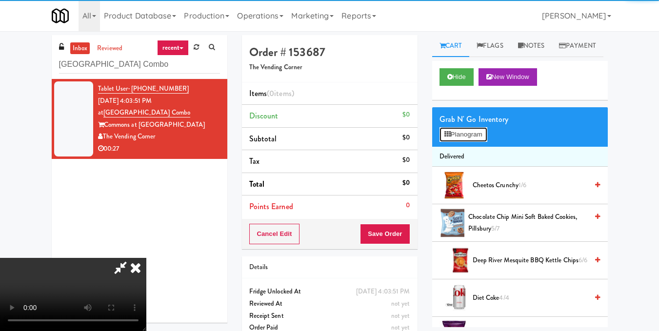
click at [464, 142] on button "Planogram" at bounding box center [464, 134] width 48 height 15
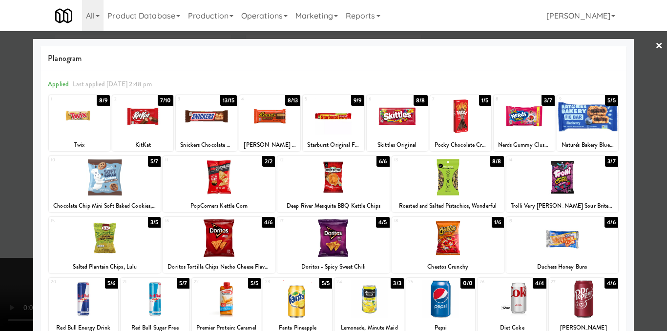
click at [269, 122] on div at bounding box center [269, 117] width 61 height 38
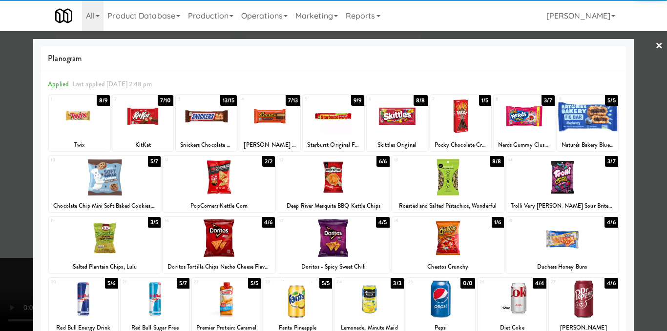
drag, startPoint x: 402, startPoint y: 111, endPoint x: 454, endPoint y: 111, distance: 52.2
click at [403, 111] on div at bounding box center [396, 117] width 61 height 38
click at [644, 118] on div at bounding box center [333, 165] width 667 height 331
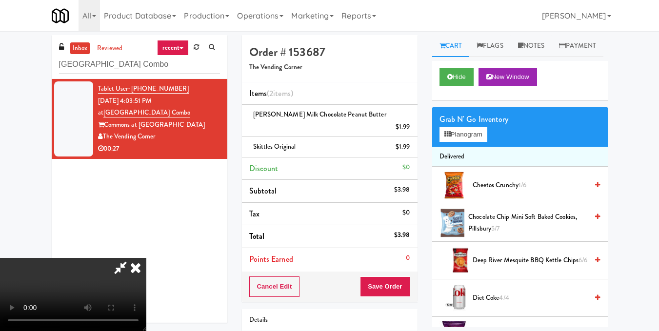
click at [146, 258] on video at bounding box center [73, 294] width 146 height 73
drag, startPoint x: 179, startPoint y: 210, endPoint x: 185, endPoint y: 206, distance: 7.4
click at [146, 258] on video at bounding box center [73, 294] width 146 height 73
click at [486, 142] on button "Planogram" at bounding box center [464, 134] width 48 height 15
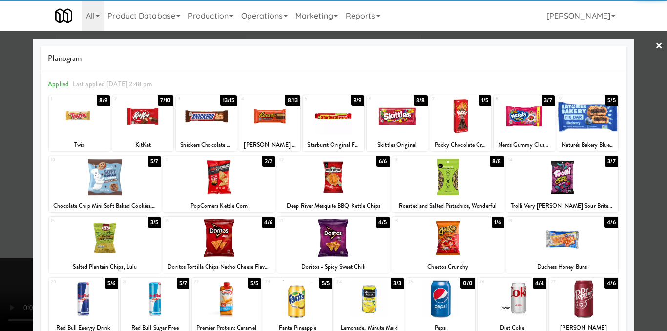
click at [76, 125] on div at bounding box center [79, 117] width 61 height 38
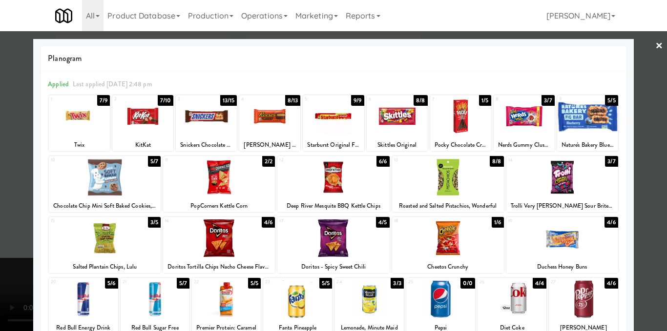
click at [653, 126] on div at bounding box center [333, 165] width 667 height 331
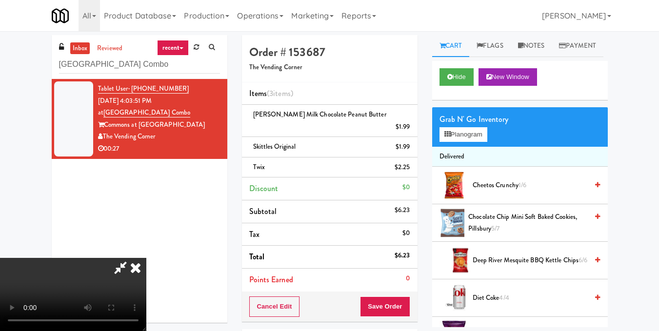
click at [146, 258] on video at bounding box center [73, 294] width 146 height 73
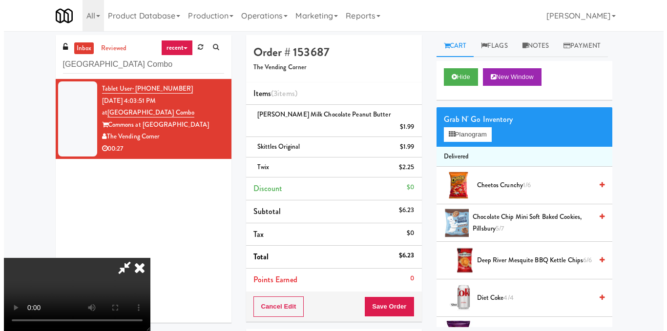
scroll to position [98, 0]
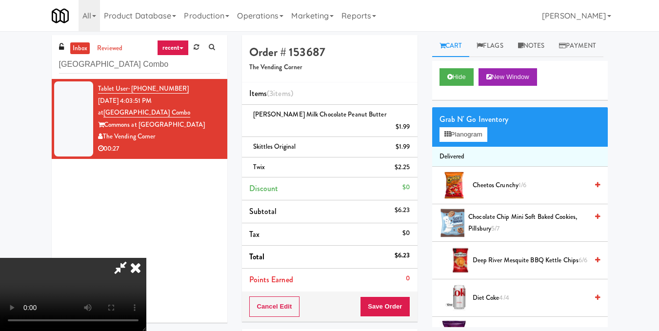
click at [146, 258] on video at bounding box center [73, 294] width 146 height 73
click at [481, 127] on div "Grab N' Go Inventory" at bounding box center [520, 119] width 161 height 15
click at [475, 142] on button "Planogram" at bounding box center [464, 134] width 48 height 15
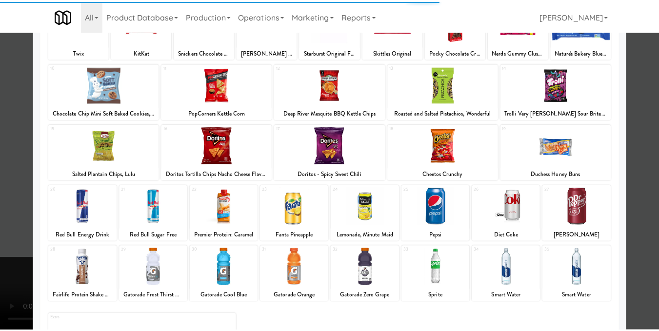
scroll to position [146, 0]
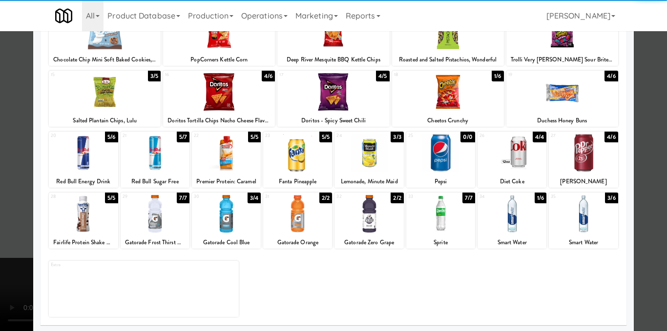
click at [582, 222] on div at bounding box center [583, 214] width 69 height 38
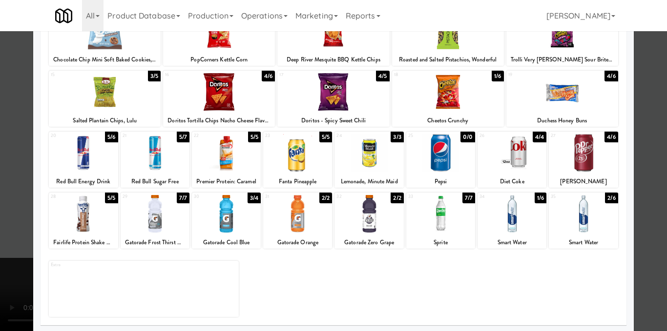
click at [649, 205] on div at bounding box center [333, 165] width 667 height 331
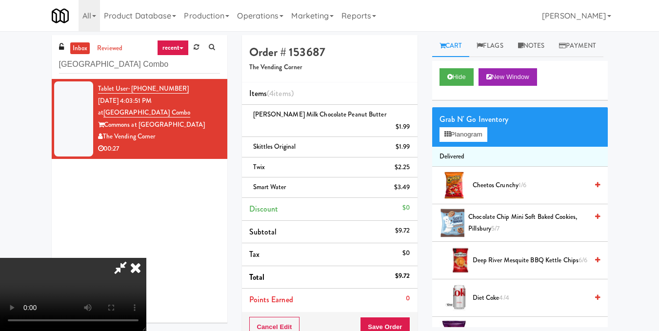
click at [146, 258] on icon at bounding box center [135, 268] width 21 height 20
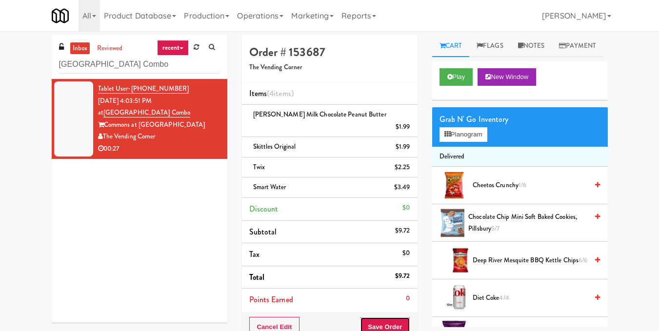
click at [382, 317] on button "Save Order" at bounding box center [385, 327] width 50 height 20
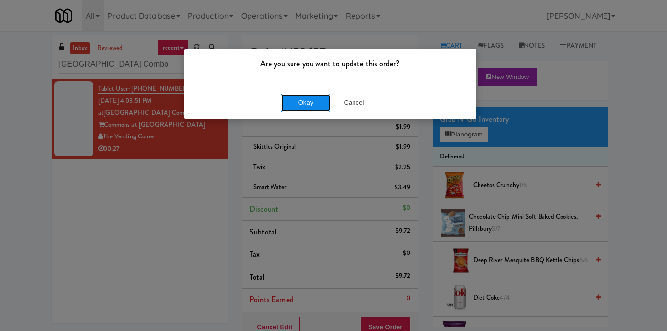
click at [301, 102] on button "Okay" at bounding box center [305, 103] width 49 height 18
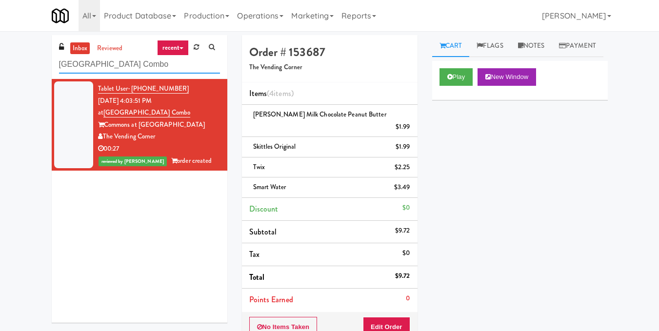
drag, startPoint x: 60, startPoint y: 66, endPoint x: 2, endPoint y: 69, distance: 57.7
click at [2, 69] on div "inbox reviewed recent all unclear take inventory issue suspicious failed recent…" at bounding box center [329, 238] width 659 height 407
paste input "[PERSON_NAME] - Cooler - Left"
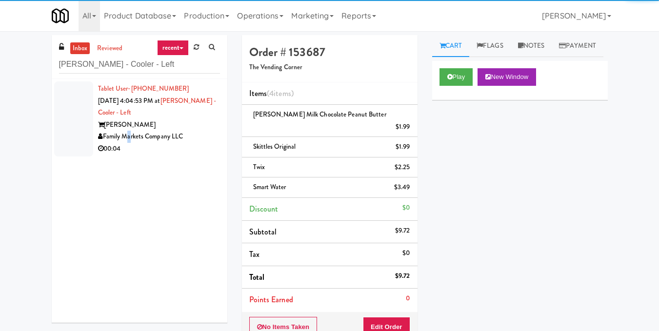
drag, startPoint x: 125, startPoint y: 131, endPoint x: 190, endPoint y: 119, distance: 66.0
click at [127, 134] on div "Family Markets Company LLC" at bounding box center [159, 137] width 122 height 12
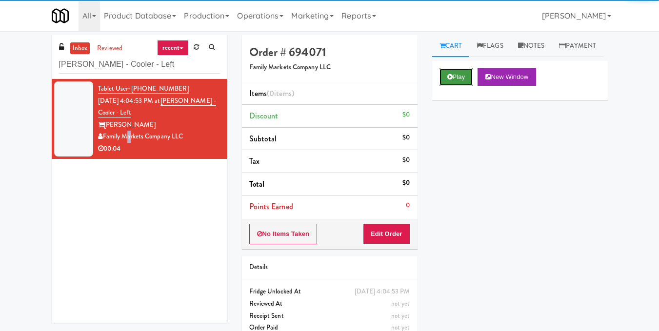
click at [458, 86] on button "Play" at bounding box center [457, 77] width 34 height 18
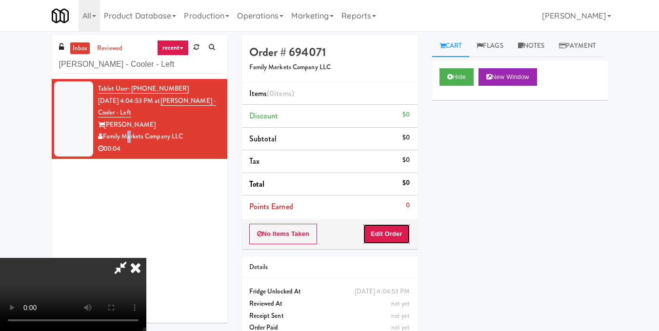
click at [401, 234] on button "Edit Order" at bounding box center [386, 234] width 47 height 20
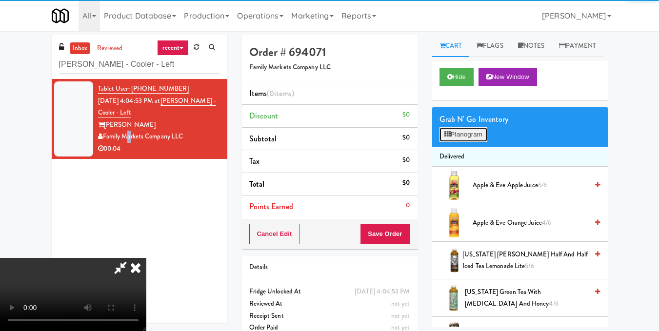
click at [441, 142] on button "Planogram" at bounding box center [464, 134] width 48 height 15
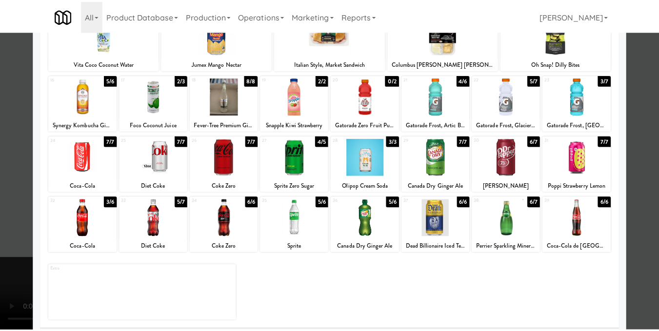
scroll to position [148, 0]
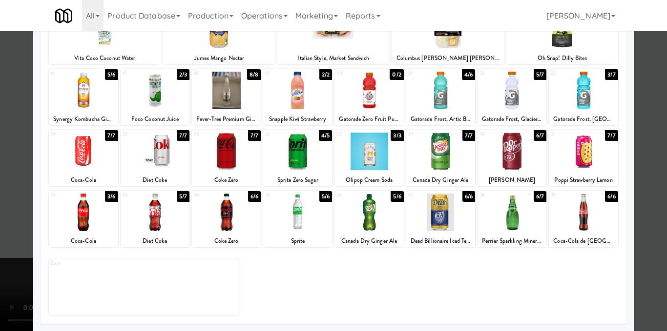
drag, startPoint x: 155, startPoint y: 216, endPoint x: 168, endPoint y: 216, distance: 13.7
click at [155, 217] on div at bounding box center [155, 213] width 69 height 38
click at [647, 195] on div at bounding box center [333, 165] width 667 height 331
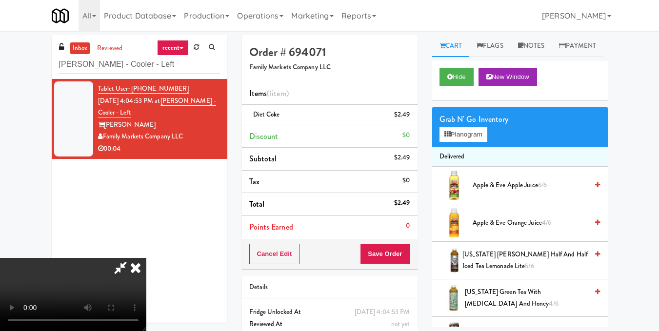
click at [146, 258] on icon at bounding box center [135, 268] width 21 height 20
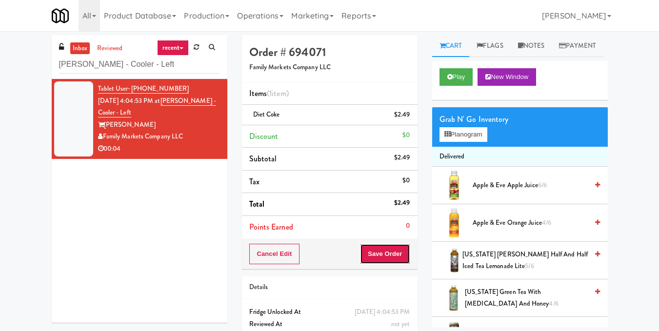
click at [386, 259] on button "Save Order" at bounding box center [385, 254] width 50 height 20
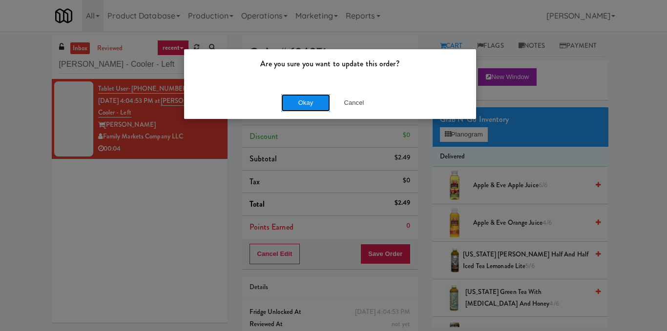
click at [304, 103] on button "Okay" at bounding box center [305, 103] width 49 height 18
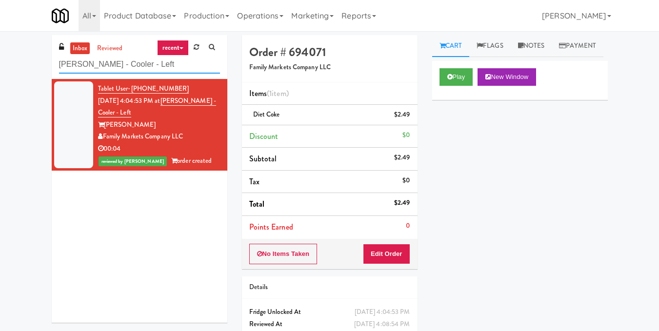
drag, startPoint x: 112, startPoint y: 64, endPoint x: 0, endPoint y: 64, distance: 111.8
click at [0, 64] on div "inbox reviewed recent all unclear take inventory issue suspicious failed recent…" at bounding box center [329, 202] width 659 height 334
paste input "Metropolitan - Cooler - Right"
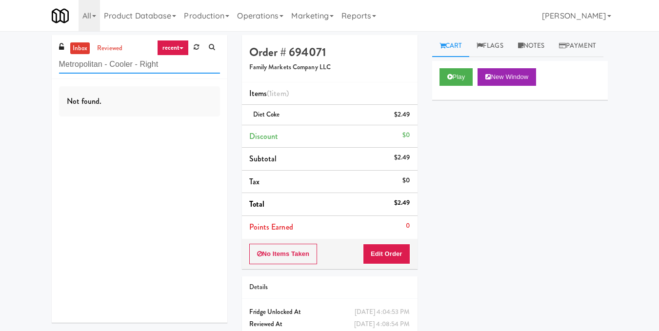
drag, startPoint x: 183, startPoint y: 64, endPoint x: 33, endPoint y: 74, distance: 150.2
click at [35, 72] on div "inbox reviewed recent all unclear take inventory issue suspicious failed recent…" at bounding box center [329, 202] width 659 height 334
paste input "[PERSON_NAME] - Cooler - Lef"
drag, startPoint x: 153, startPoint y: 62, endPoint x: 1, endPoint y: 71, distance: 151.5
click at [2, 71] on div "inbox reviewed recent all unclear take inventory issue suspicious failed recent…" at bounding box center [329, 202] width 659 height 334
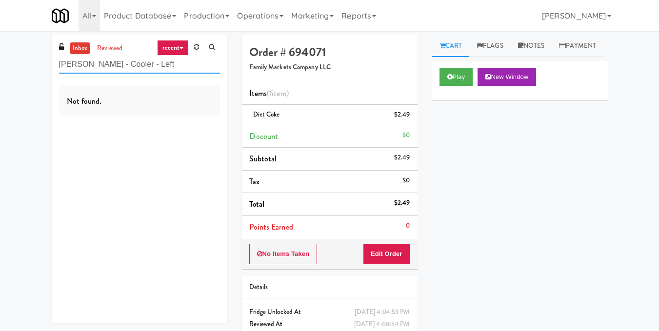
paste input "[GEOGRAPHIC_DATA] Combo"
drag, startPoint x: 179, startPoint y: 69, endPoint x: 3, endPoint y: 66, distance: 175.7
click at [3, 66] on div "inbox reviewed recent all unclear take inventory issue suspicious failed recent…" at bounding box center [329, 202] width 659 height 334
paste input "Paradox - Ambient - Left"
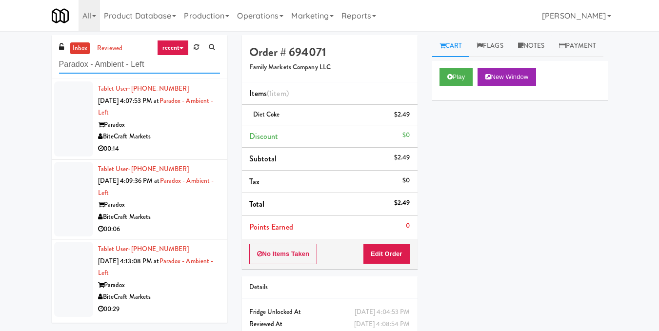
type input "Paradox - Ambient - Left"
click at [143, 105] on span "[DATE] 4:07:53 PM at" at bounding box center [128, 100] width 61 height 9
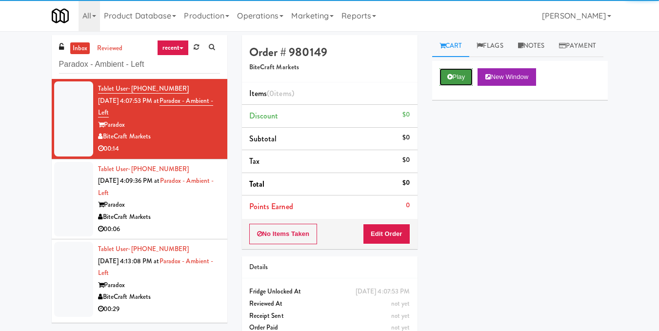
click at [466, 86] on button "Play" at bounding box center [457, 77] width 34 height 18
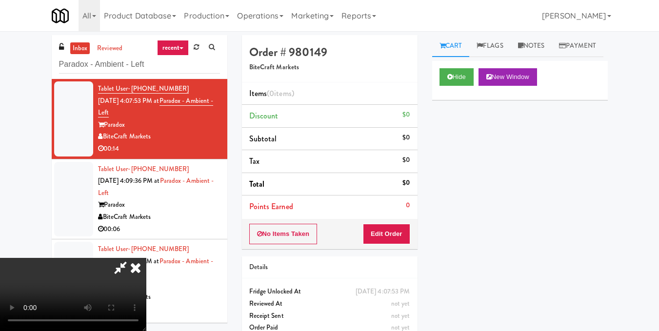
click at [146, 258] on video at bounding box center [73, 294] width 146 height 73
click at [405, 231] on button "Edit Order" at bounding box center [386, 234] width 47 height 20
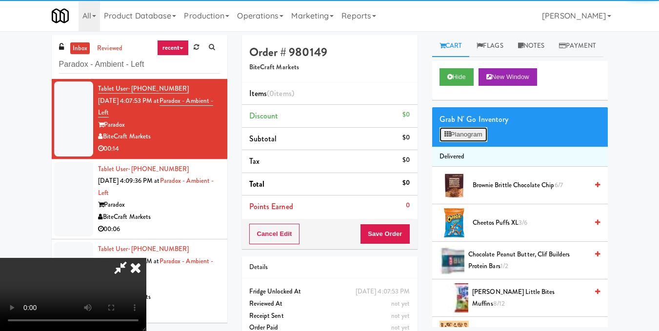
click at [442, 142] on button "Planogram" at bounding box center [464, 134] width 48 height 15
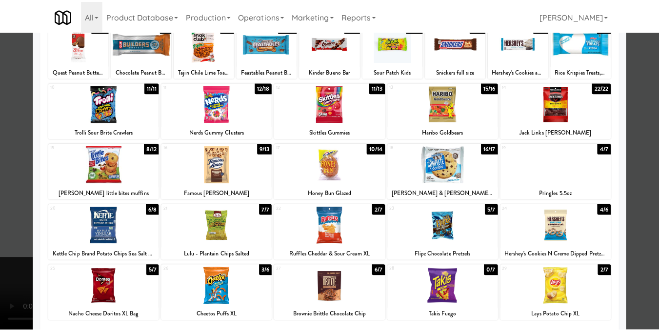
scroll to position [98, 0]
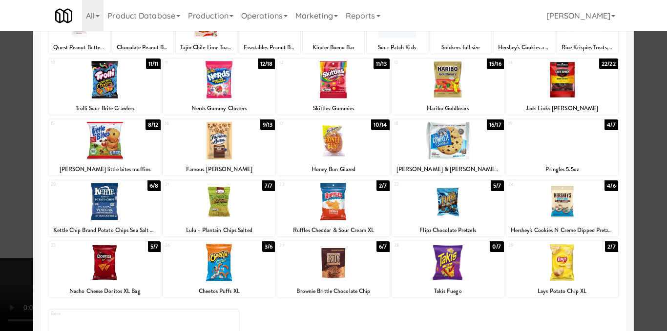
click at [639, 159] on div at bounding box center [333, 165] width 667 height 331
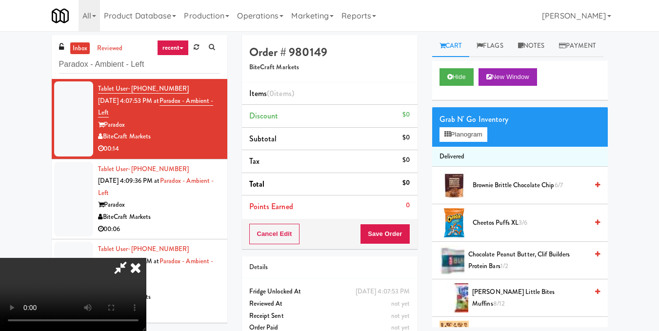
click at [146, 258] on video at bounding box center [73, 294] width 146 height 73
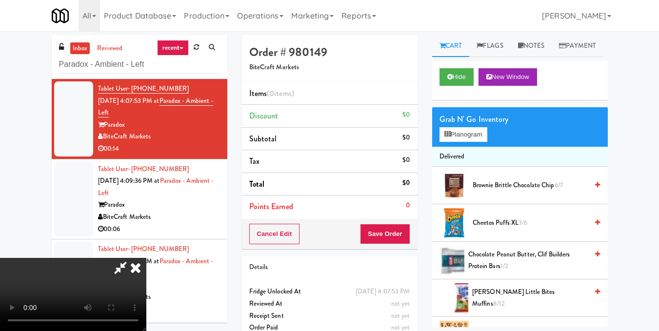
scroll to position [0, 0]
click at [479, 127] on div "Grab N' Go Inventory" at bounding box center [520, 119] width 161 height 15
click at [466, 142] on button "Planogram" at bounding box center [464, 134] width 48 height 15
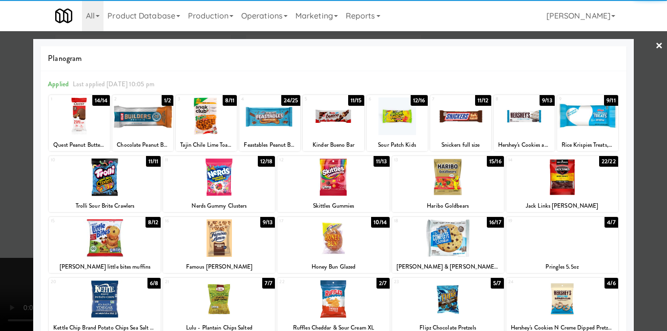
drag, startPoint x: 212, startPoint y: 171, endPoint x: 232, endPoint y: 170, distance: 19.6
click at [213, 171] on div at bounding box center [219, 178] width 112 height 38
drag, startPoint x: 646, startPoint y: 167, endPoint x: 533, endPoint y: 186, distance: 114.3
click at [647, 167] on div at bounding box center [333, 165] width 667 height 331
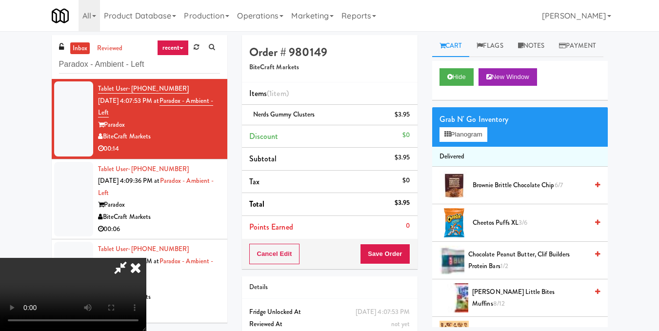
click at [146, 258] on video at bounding box center [73, 294] width 146 height 73
click at [476, 142] on button "Planogram" at bounding box center [464, 134] width 48 height 15
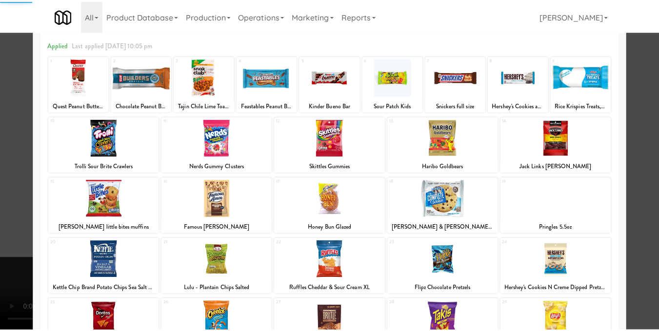
scroll to position [98, 0]
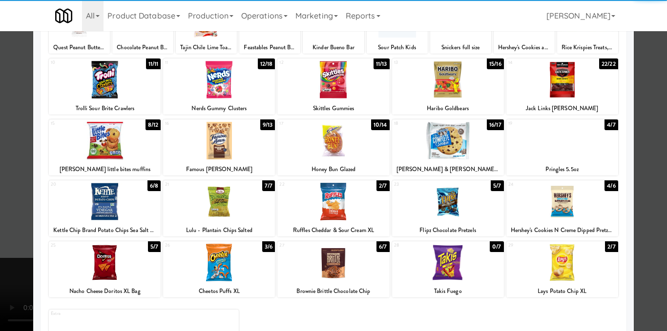
click at [110, 207] on div at bounding box center [105, 202] width 112 height 38
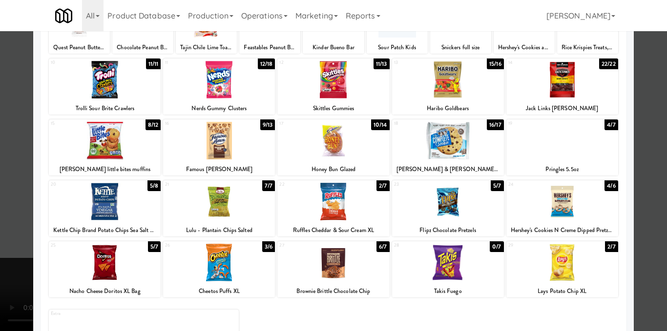
click at [649, 148] on div at bounding box center [333, 165] width 667 height 331
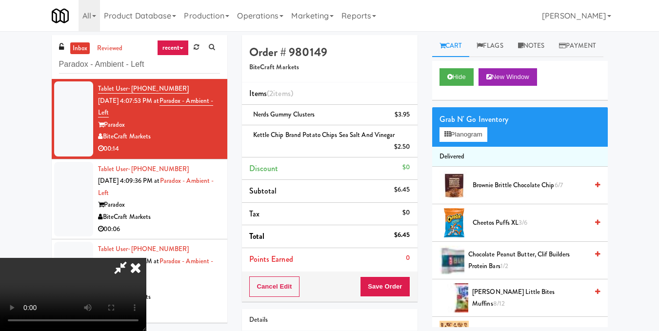
click at [146, 258] on video at bounding box center [73, 294] width 146 height 73
click at [403, 284] on button "Save Order" at bounding box center [385, 287] width 50 height 20
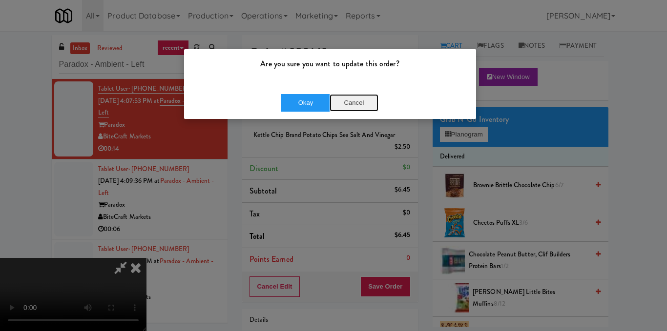
drag, startPoint x: 365, startPoint y: 102, endPoint x: 372, endPoint y: 99, distance: 8.5
click at [366, 102] on button "Cancel" at bounding box center [353, 103] width 49 height 18
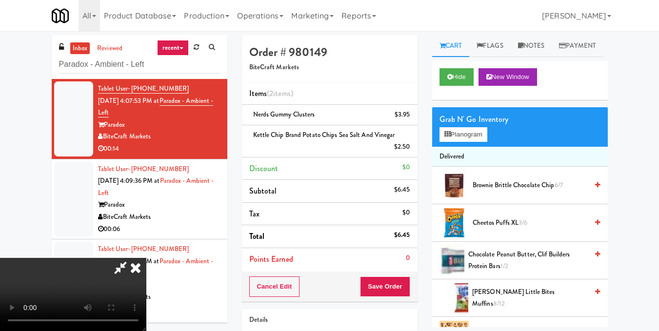
scroll to position [0, 0]
click at [146, 258] on icon at bounding box center [135, 268] width 21 height 20
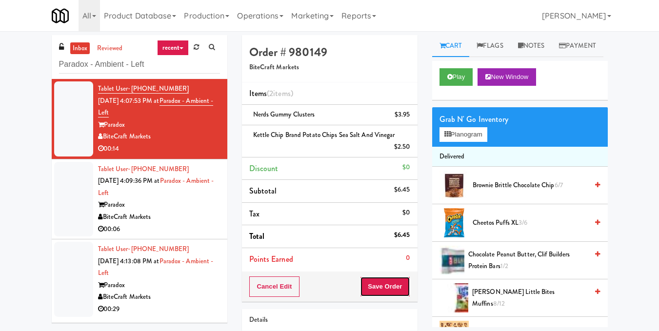
click at [388, 291] on button "Save Order" at bounding box center [385, 287] width 50 height 20
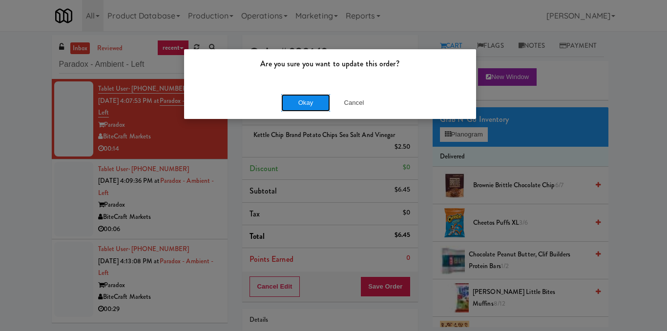
click at [295, 101] on button "Okay" at bounding box center [305, 103] width 49 height 18
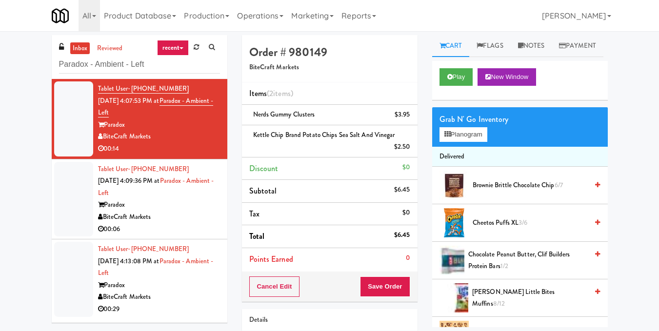
click at [158, 184] on span "[DATE] 4:09:36 PM at" at bounding box center [129, 180] width 62 height 9
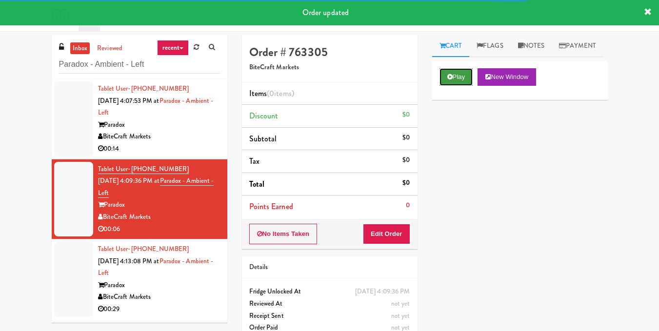
click at [449, 80] on icon at bounding box center [449, 77] width 5 height 6
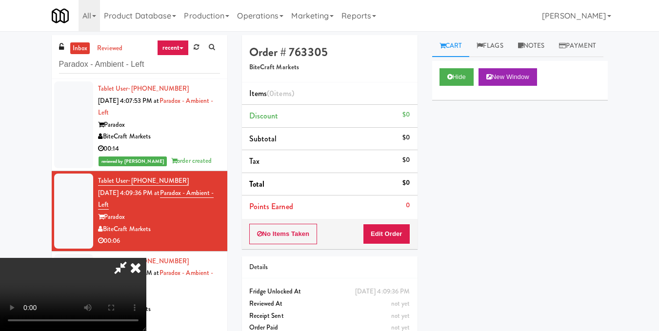
click at [146, 258] on video at bounding box center [73, 294] width 146 height 73
click at [406, 233] on button "Edit Order" at bounding box center [386, 234] width 47 height 20
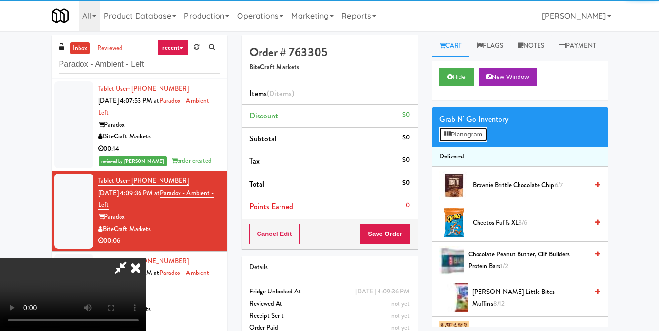
click at [450, 138] on icon at bounding box center [448, 134] width 6 height 6
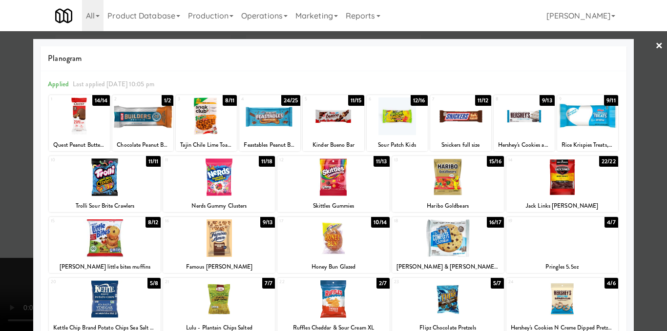
click at [205, 123] on div at bounding box center [206, 117] width 61 height 38
click at [654, 156] on div at bounding box center [333, 165] width 667 height 331
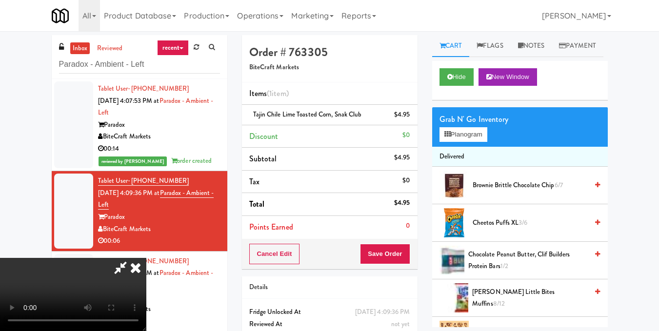
click at [146, 258] on video at bounding box center [73, 294] width 146 height 73
click at [146, 258] on icon at bounding box center [135, 268] width 21 height 20
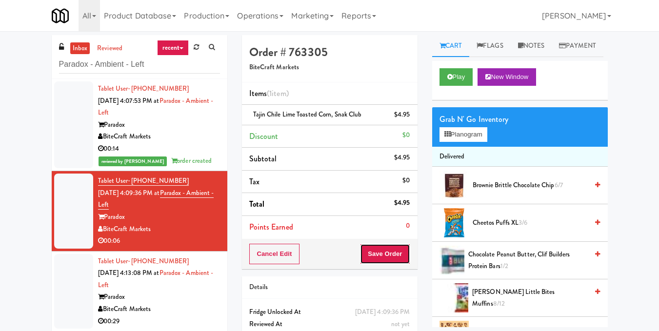
click at [383, 250] on button "Save Order" at bounding box center [385, 254] width 50 height 20
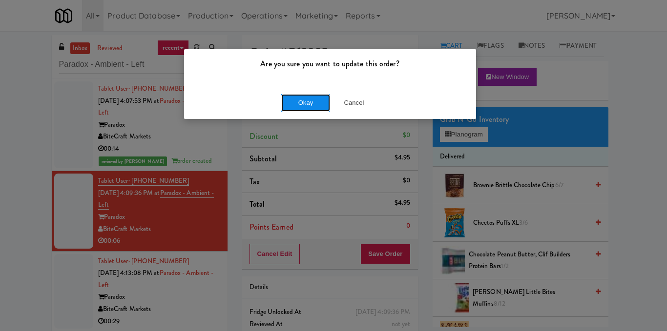
click at [290, 104] on button "Okay" at bounding box center [305, 103] width 49 height 18
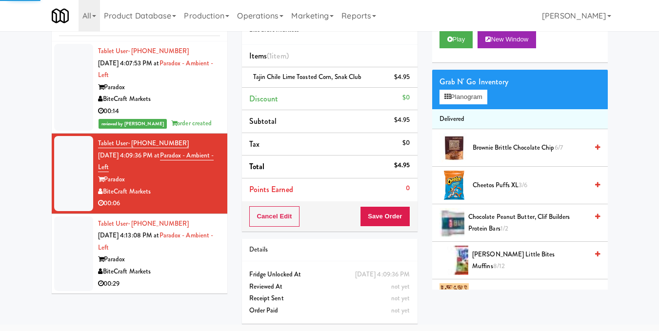
drag, startPoint x: 144, startPoint y: 265, endPoint x: 147, endPoint y: 260, distance: 6.0
click at [144, 265] on div "Paradox" at bounding box center [159, 260] width 122 height 12
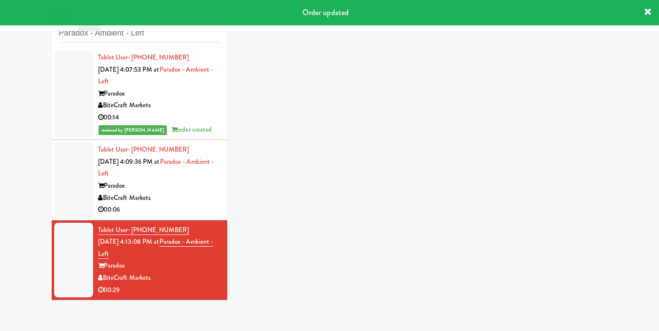
scroll to position [31, 0]
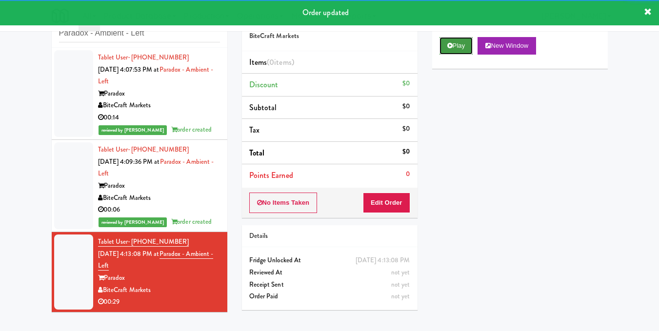
click at [452, 55] on button "Play" at bounding box center [457, 46] width 34 height 18
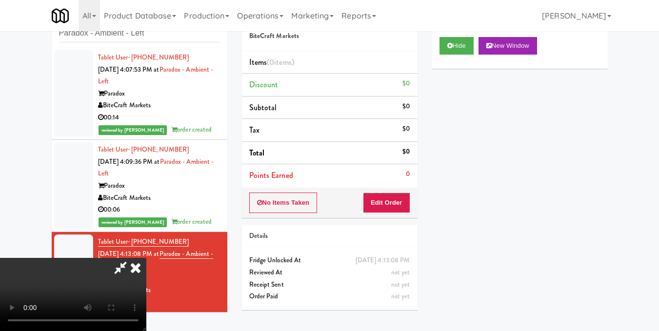
click at [146, 258] on video at bounding box center [73, 294] width 146 height 73
click at [403, 203] on button "Edit Order" at bounding box center [386, 203] width 47 height 20
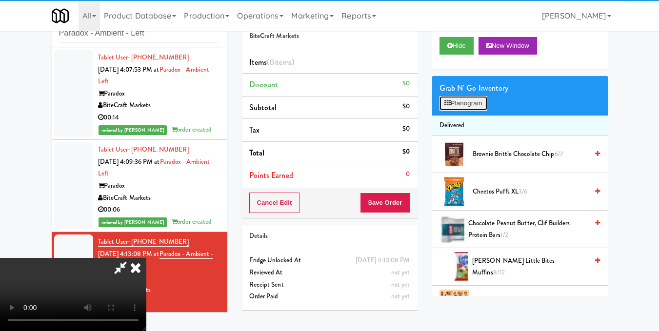
click at [447, 106] on icon at bounding box center [448, 103] width 6 height 6
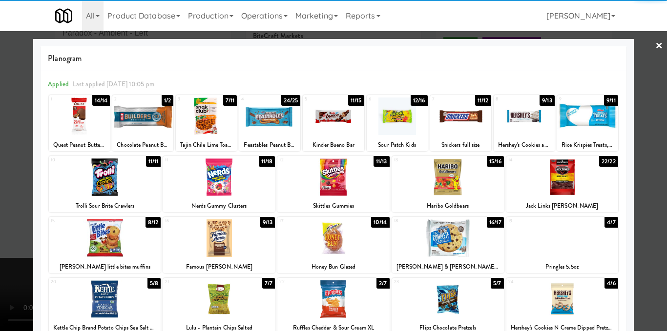
drag, startPoint x: 100, startPoint y: 186, endPoint x: 110, endPoint y: 169, distance: 19.7
click at [100, 186] on div at bounding box center [105, 178] width 112 height 38
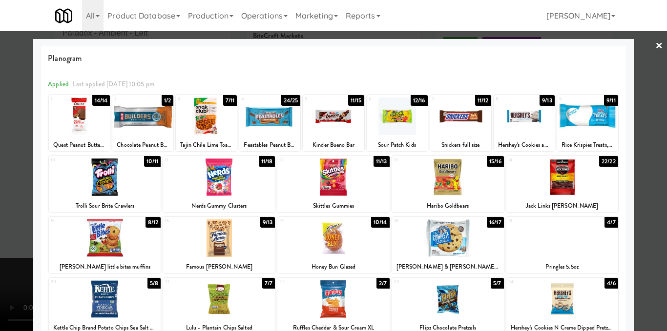
click at [336, 130] on div at bounding box center [333, 117] width 61 height 38
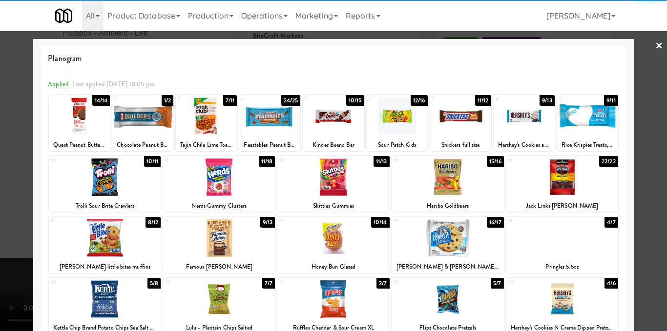
click at [656, 181] on div at bounding box center [333, 165] width 667 height 331
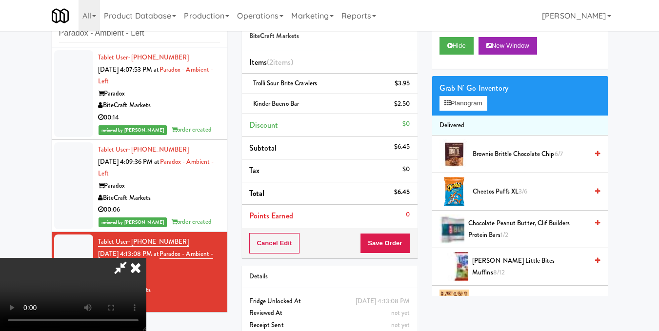
click at [146, 258] on video at bounding box center [73, 294] width 146 height 73
click at [136, 258] on video at bounding box center [73, 294] width 146 height 73
click at [146, 258] on video at bounding box center [73, 294] width 146 height 73
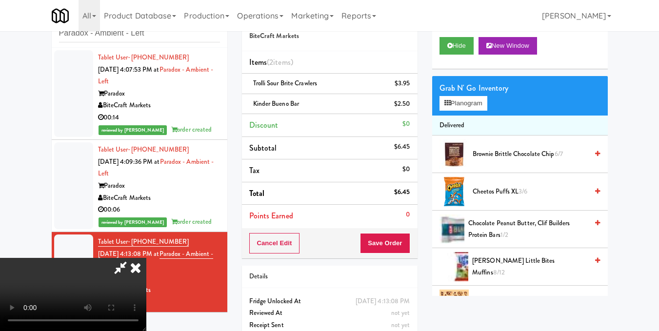
click at [146, 258] on video at bounding box center [73, 294] width 146 height 73
click at [469, 111] on button "Planogram" at bounding box center [464, 103] width 48 height 15
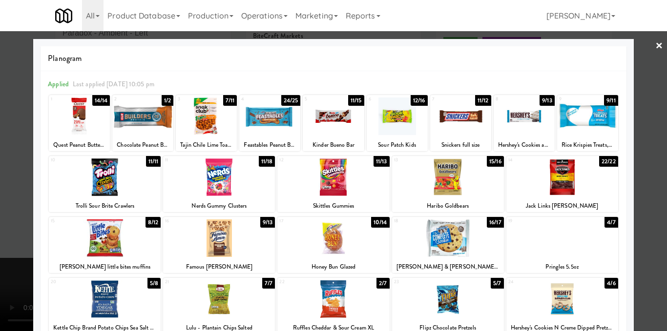
click at [98, 241] on div at bounding box center [105, 239] width 112 height 38
click at [656, 214] on div at bounding box center [333, 165] width 667 height 331
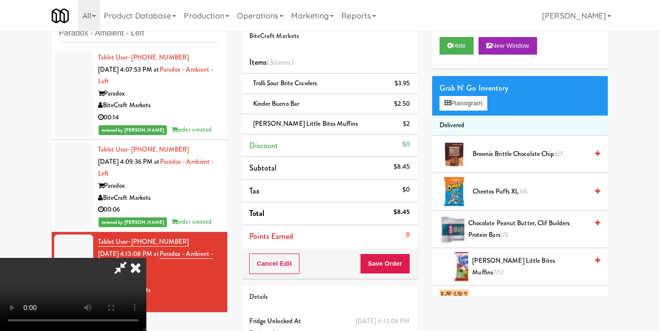
click at [146, 258] on video at bounding box center [73, 294] width 146 height 73
click at [146, 258] on icon at bounding box center [135, 268] width 21 height 20
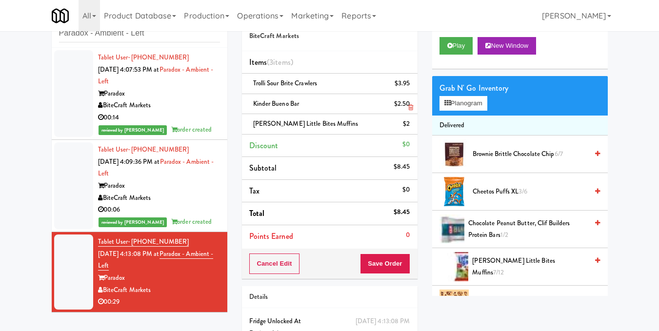
click at [413, 103] on link at bounding box center [409, 108] width 9 height 12
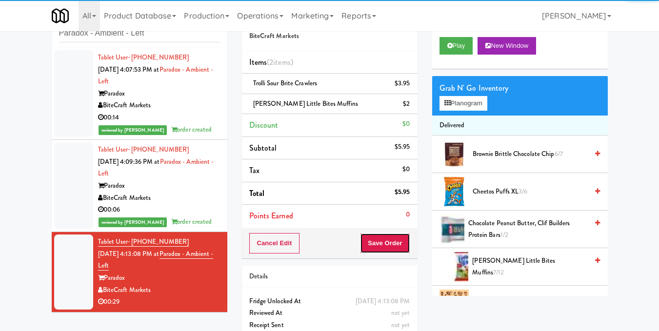
click at [381, 245] on button "Save Order" at bounding box center [385, 243] width 50 height 20
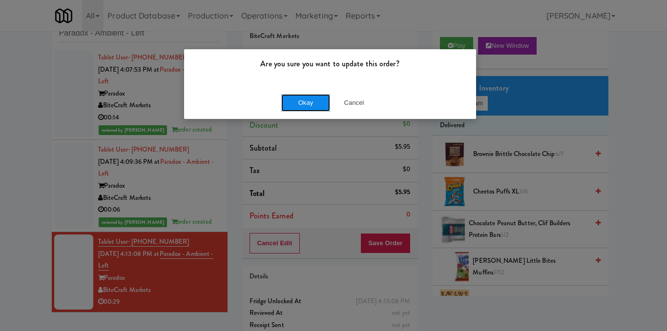
click at [293, 100] on button "Okay" at bounding box center [305, 103] width 49 height 18
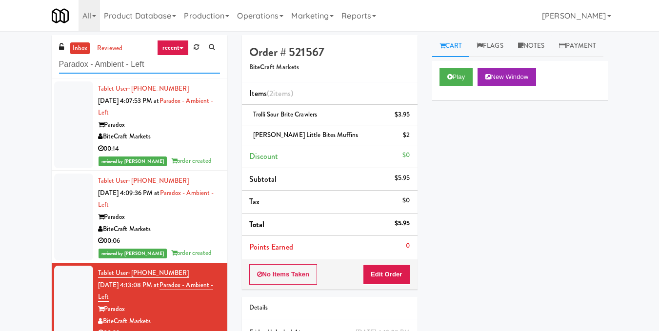
drag, startPoint x: 150, startPoint y: 63, endPoint x: 7, endPoint y: 59, distance: 143.1
click at [7, 59] on div "inbox reviewed recent all unclear take inventory issue suspicious failed recent…" at bounding box center [329, 212] width 659 height 354
paste input "(Snack & Drink) EWR-4-TC-PUBLIC"
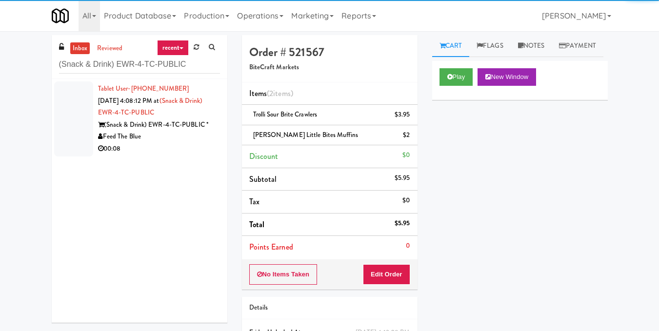
click at [149, 125] on div "(Snack & Drink) EWR-4-TC-PUBLIC *" at bounding box center [159, 125] width 122 height 12
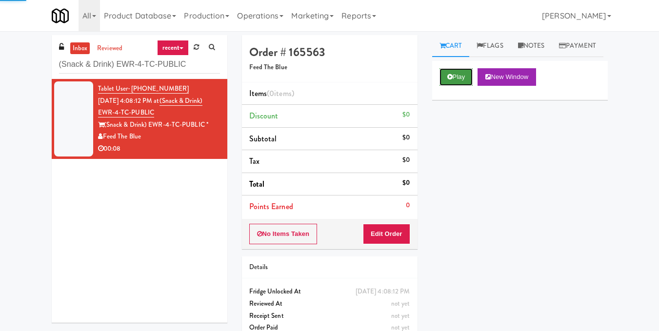
click at [461, 86] on button "Play" at bounding box center [457, 77] width 34 height 18
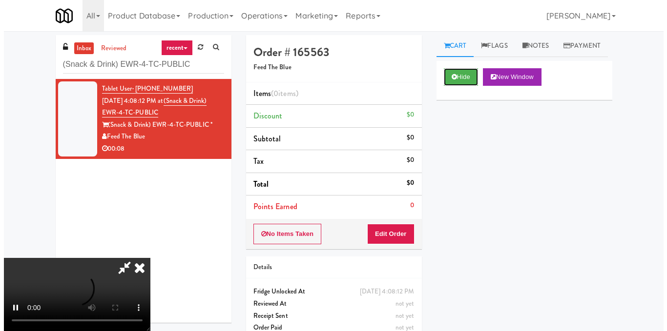
scroll to position [98, 0]
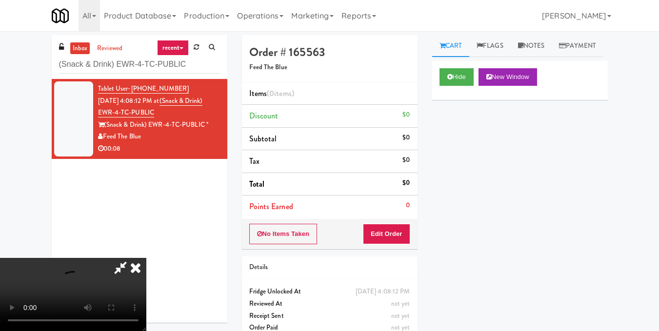
click at [414, 234] on div "No Items Taken Edit Order" at bounding box center [330, 234] width 176 height 30
click at [405, 236] on button "Edit Order" at bounding box center [386, 234] width 47 height 20
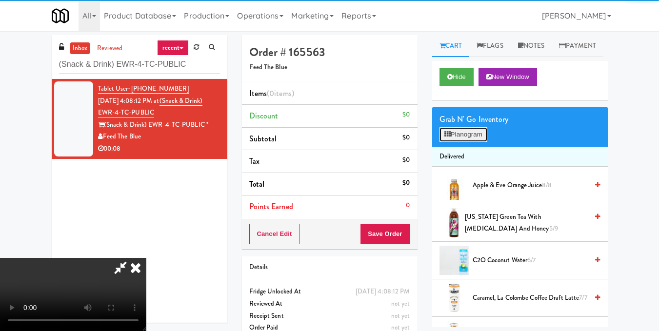
click at [454, 142] on button "Planogram" at bounding box center [464, 134] width 48 height 15
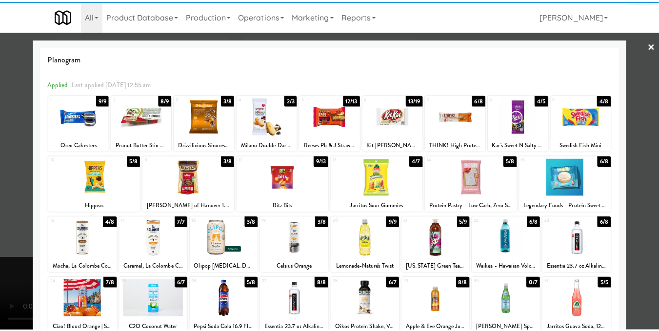
scroll to position [146, 0]
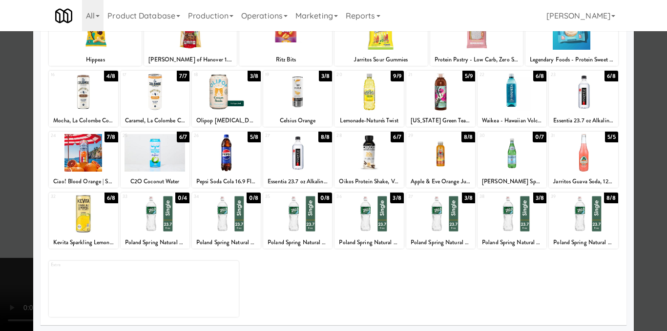
drag, startPoint x: 515, startPoint y: 214, endPoint x: 577, endPoint y: 189, distance: 67.2
click at [515, 213] on div at bounding box center [511, 214] width 69 height 38
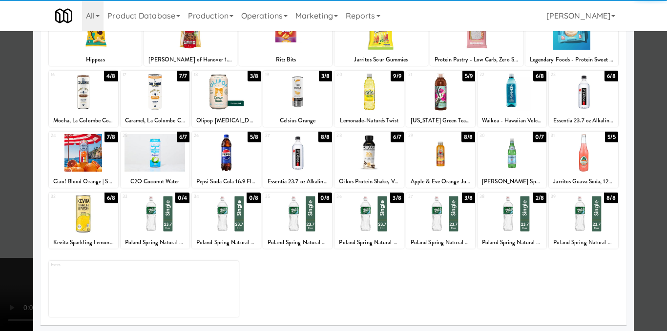
click at [631, 168] on div at bounding box center [333, 165] width 667 height 331
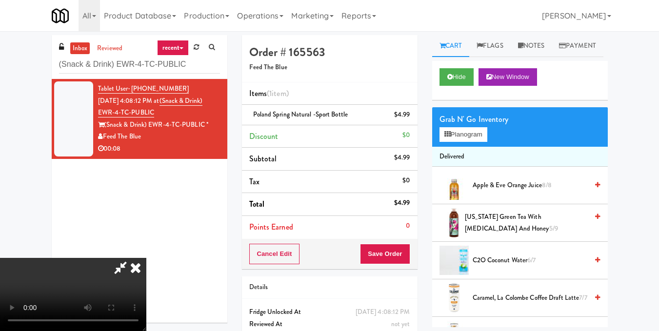
click at [132, 258] on icon at bounding box center [120, 268] width 22 height 20
click at [383, 249] on button "Save Order" at bounding box center [385, 254] width 50 height 20
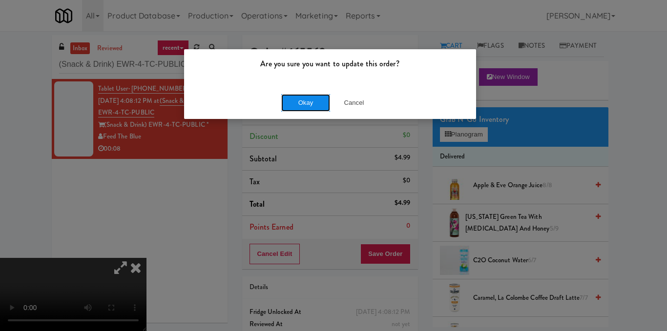
drag, startPoint x: 290, startPoint y: 102, endPoint x: 277, endPoint y: 81, distance: 25.5
click at [290, 101] on button "Okay" at bounding box center [305, 103] width 49 height 18
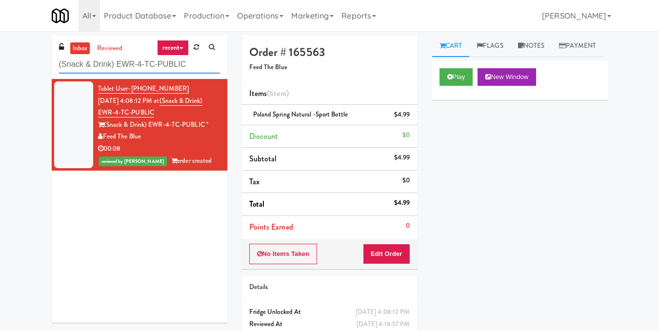
drag, startPoint x: 192, startPoint y: 71, endPoint x: 0, endPoint y: 53, distance: 192.7
click at [0, 53] on div "inbox reviewed recent all unclear take inventory issue suspicious failed recent…" at bounding box center [329, 202] width 659 height 334
paste input "Phase I - Drink Cooler"
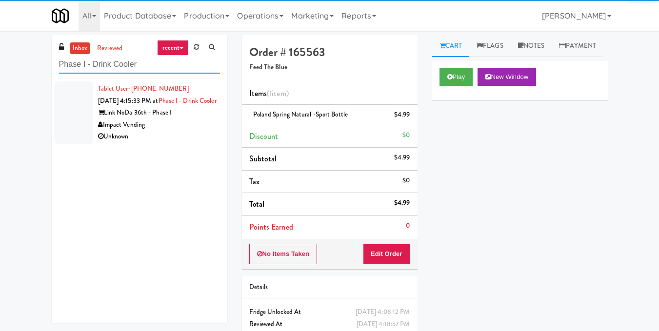
type input "Phase I - Drink Cooler"
click at [156, 119] on div "Link NoDa 36th - Phase I" at bounding box center [159, 113] width 122 height 12
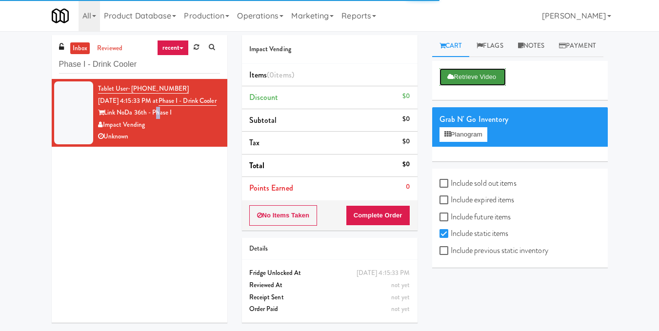
click at [460, 86] on button "Retrieve Video" at bounding box center [473, 77] width 66 height 18
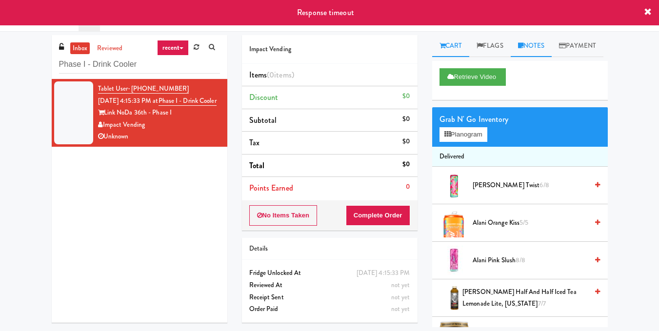
click at [531, 42] on link "Notes" at bounding box center [531, 46] width 41 height 22
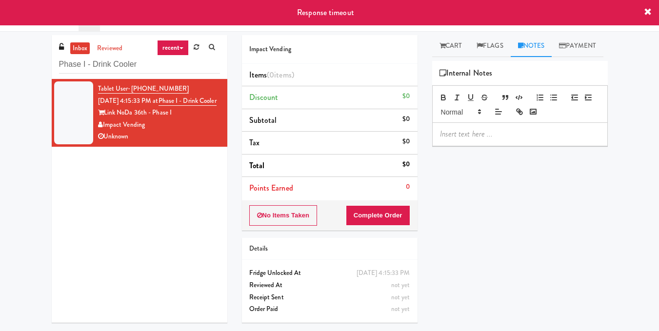
click at [504, 140] on p at bounding box center [520, 134] width 160 height 11
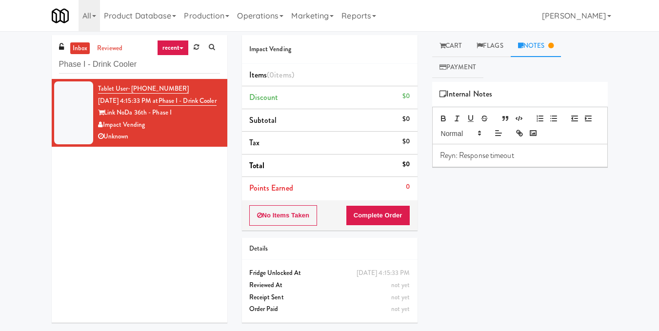
drag, startPoint x: 173, startPoint y: 101, endPoint x: 191, endPoint y: 116, distance: 23.2
click at [191, 116] on div "Tablet User · (704) 617-6094 [DATE] 4:15:33 PM at Phase I - Drink Cooler Link N…" at bounding box center [159, 113] width 122 height 60
copy span "Phase I - Drink Cooler"
drag, startPoint x: 160, startPoint y: 72, endPoint x: 4, endPoint y: 65, distance: 155.8
click at [4, 65] on div "inbox reviewed recent all unclear take inventory issue suspicious failed recent…" at bounding box center [329, 182] width 659 height 295
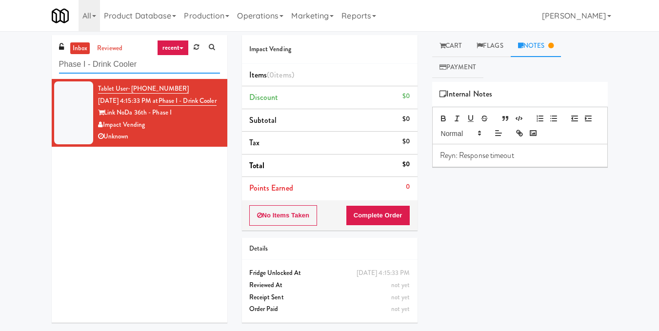
paste input "Uptown 550 Cooler #2"
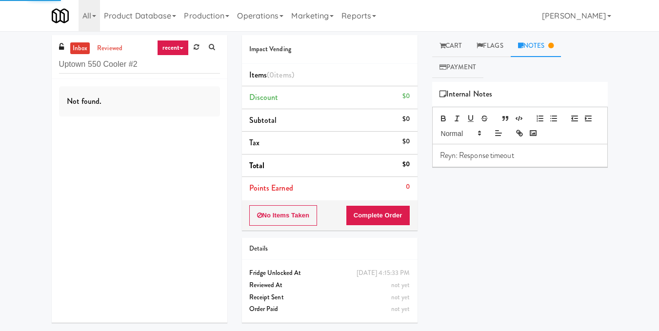
click at [173, 136] on div "Not found." at bounding box center [140, 201] width 176 height 244
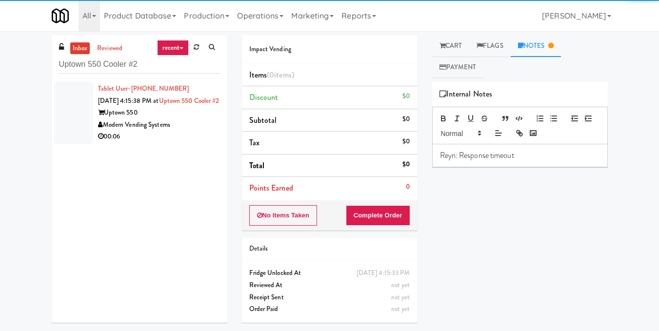
click at [173, 131] on div "Modern Vending Systems" at bounding box center [159, 125] width 122 height 12
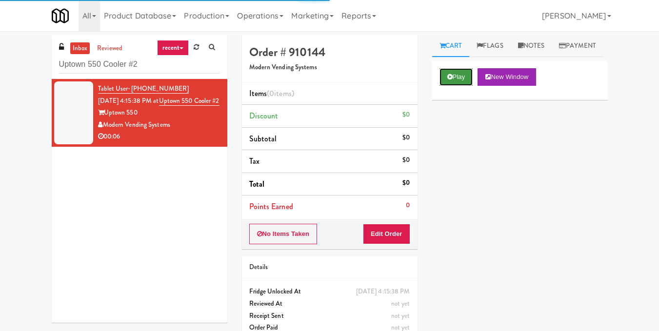
click at [451, 86] on button "Play" at bounding box center [457, 77] width 34 height 18
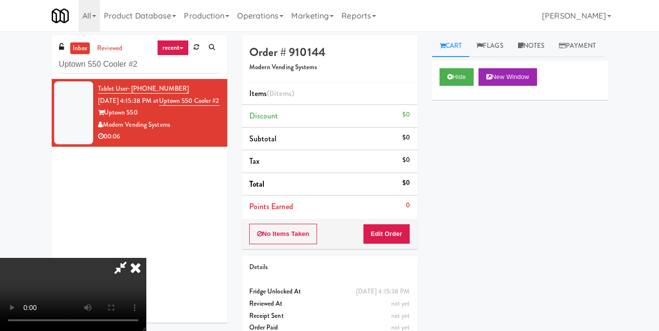
click at [146, 258] on video at bounding box center [73, 294] width 146 height 73
click at [402, 240] on button "Edit Order" at bounding box center [386, 234] width 47 height 20
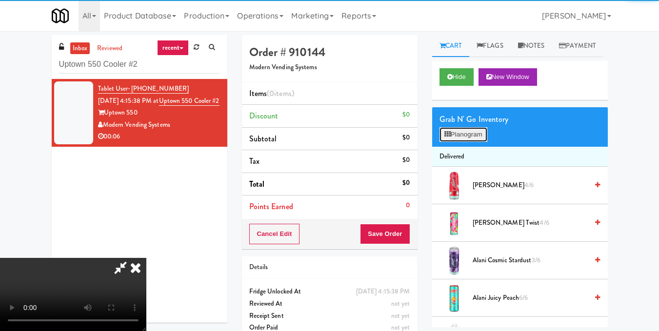
click at [460, 142] on button "Planogram" at bounding box center [464, 134] width 48 height 15
click at [0, 0] on div at bounding box center [0, 0] width 0 height 0
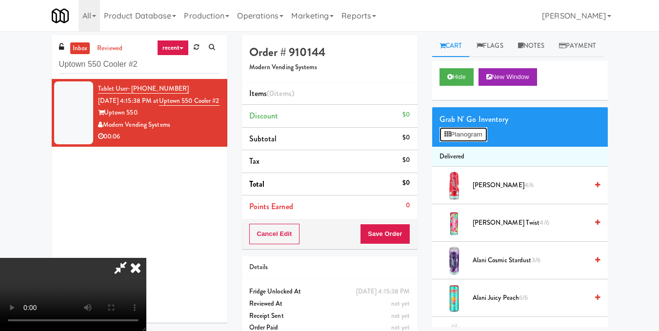
click at [466, 142] on button "Planogram" at bounding box center [464, 134] width 48 height 15
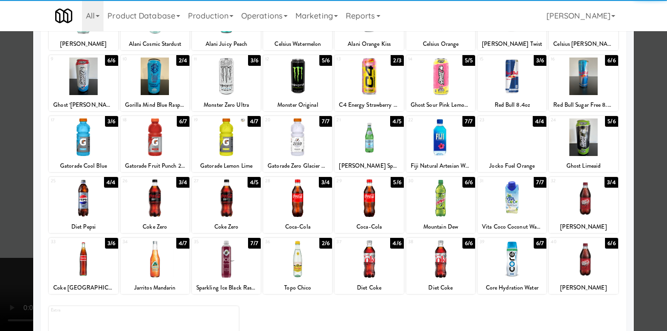
scroll to position [146, 0]
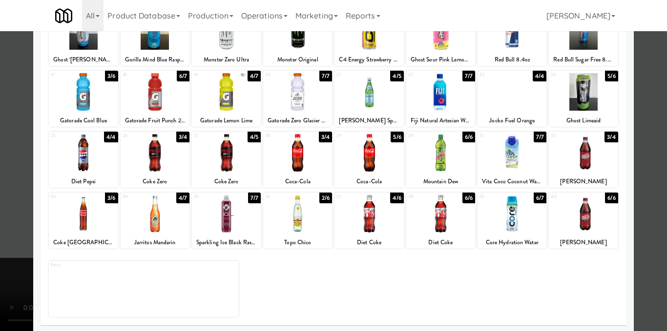
click at [291, 102] on div at bounding box center [297, 92] width 69 height 38
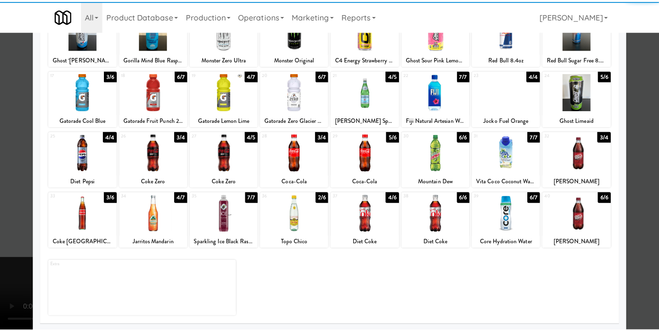
scroll to position [148, 0]
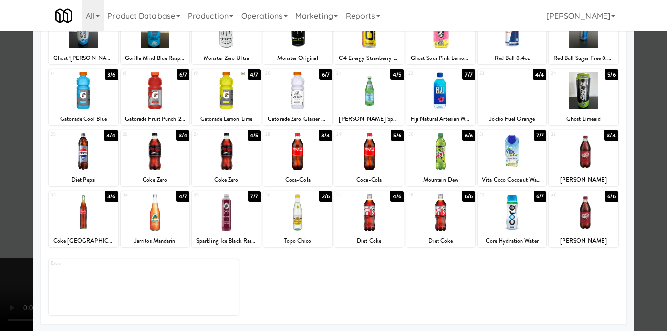
click at [639, 138] on div at bounding box center [333, 165] width 667 height 331
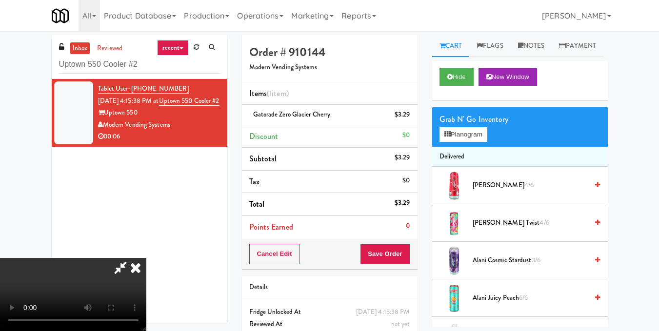
click at [146, 258] on video at bounding box center [73, 294] width 146 height 73
click at [475, 142] on button "Planogram" at bounding box center [464, 134] width 48 height 15
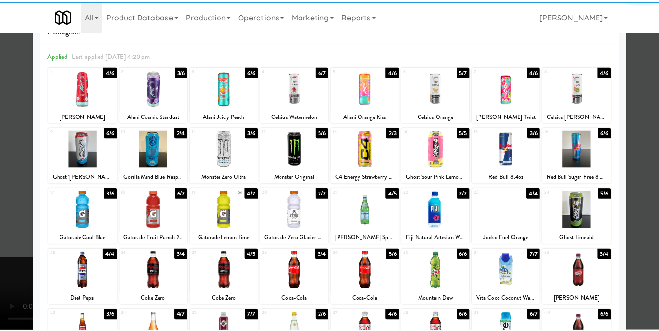
scroll to position [49, 0]
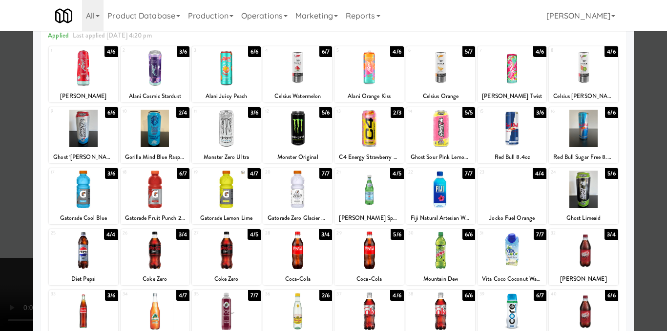
click at [148, 197] on div at bounding box center [155, 190] width 69 height 38
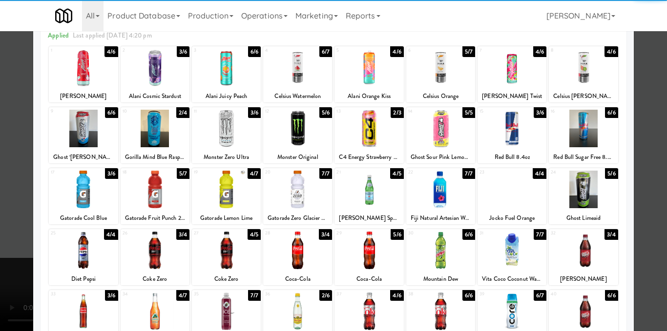
click at [652, 192] on div at bounding box center [333, 165] width 667 height 331
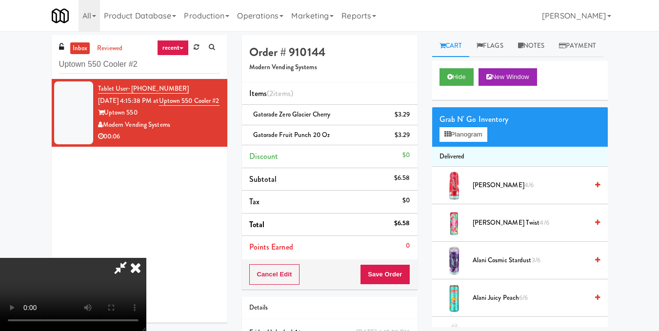
scroll to position [98, 0]
click at [146, 258] on video at bounding box center [73, 294] width 146 height 73
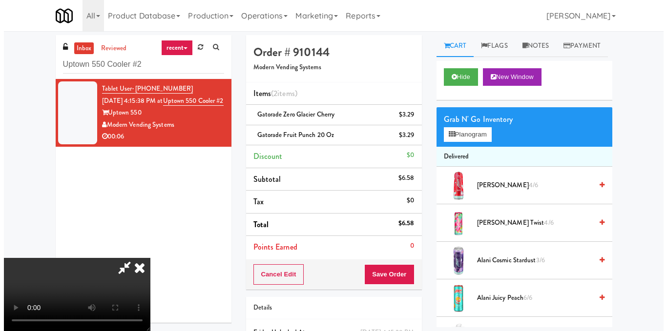
scroll to position [0, 0]
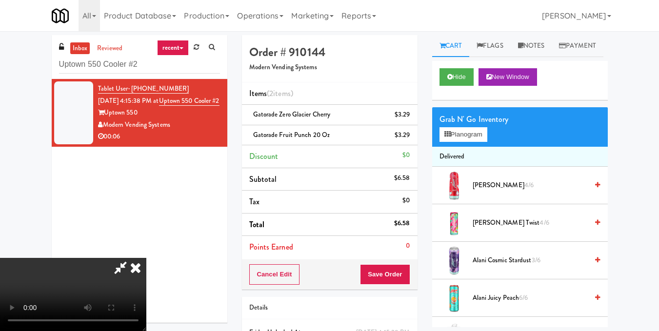
click at [146, 258] on video at bounding box center [73, 294] width 146 height 73
click at [146, 258] on icon at bounding box center [135, 268] width 21 height 20
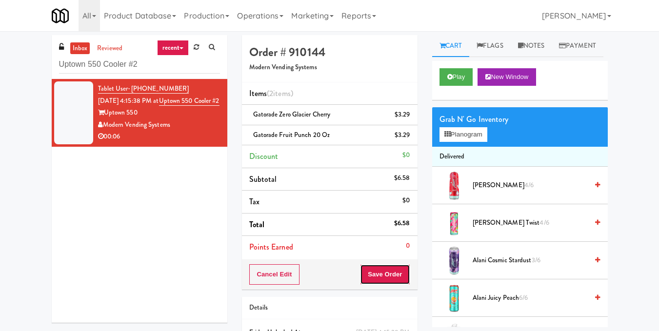
click at [383, 272] on button "Save Order" at bounding box center [385, 274] width 50 height 20
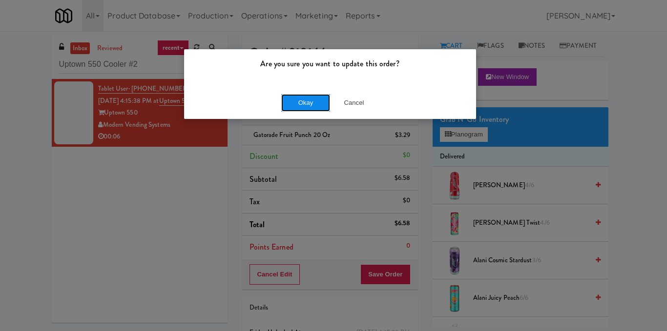
click at [295, 102] on button "Okay" at bounding box center [305, 103] width 49 height 18
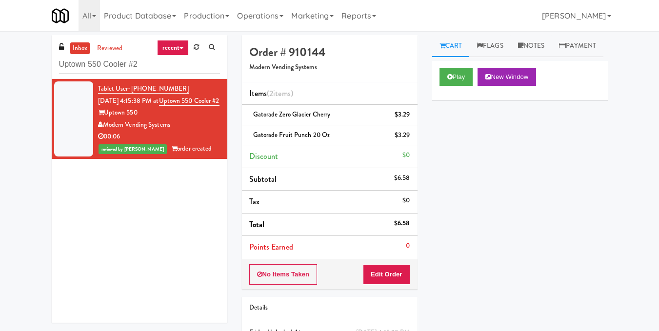
drag, startPoint x: 184, startPoint y: 54, endPoint x: 0, endPoint y: 90, distance: 187.9
click at [0, 90] on div "inbox reviewed recent all unclear take inventory issue suspicious failed recent…" at bounding box center [329, 212] width 659 height 354
drag, startPoint x: 160, startPoint y: 68, endPoint x: 11, endPoint y: 88, distance: 149.6
click at [12, 88] on div "inbox reviewed recent all unclear take inventory issue suspicious failed recent…" at bounding box center [329, 212] width 659 height 354
paste input "360 W [PERSON_NAME] - Right - Ambient"
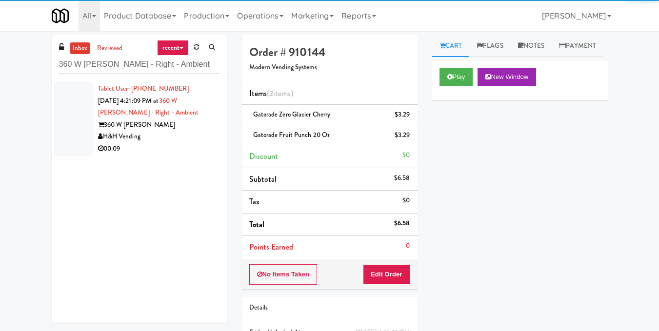
drag, startPoint x: 139, startPoint y: 124, endPoint x: 162, endPoint y: 122, distance: 23.5
click at [140, 124] on div "360 W [PERSON_NAME]" at bounding box center [159, 125] width 122 height 12
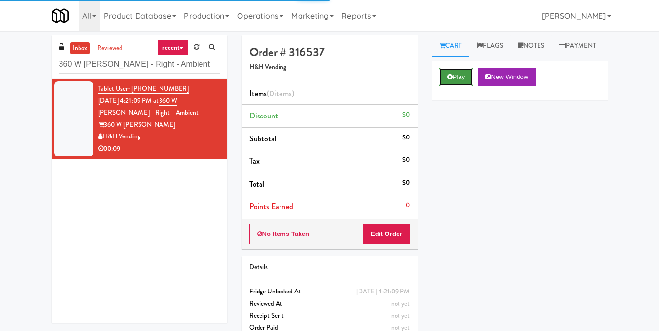
click at [451, 86] on button "Play" at bounding box center [457, 77] width 34 height 18
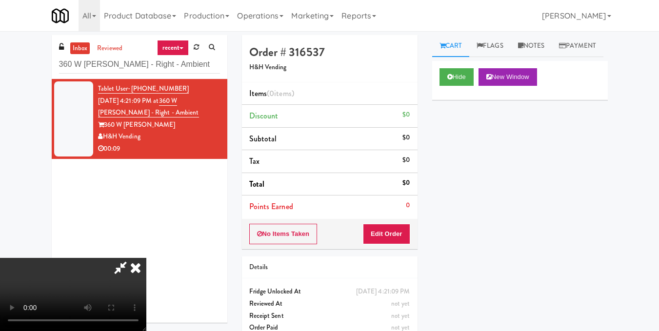
click at [146, 258] on video at bounding box center [73, 294] width 146 height 73
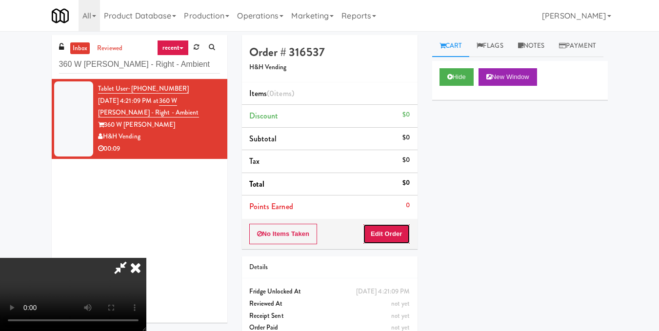
click at [407, 232] on button "Edit Order" at bounding box center [386, 234] width 47 height 20
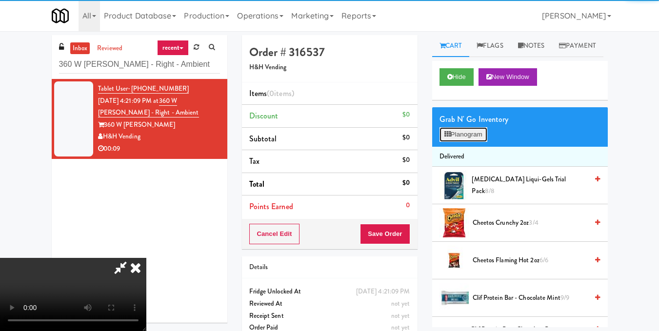
click at [450, 138] on icon at bounding box center [448, 134] width 6 height 6
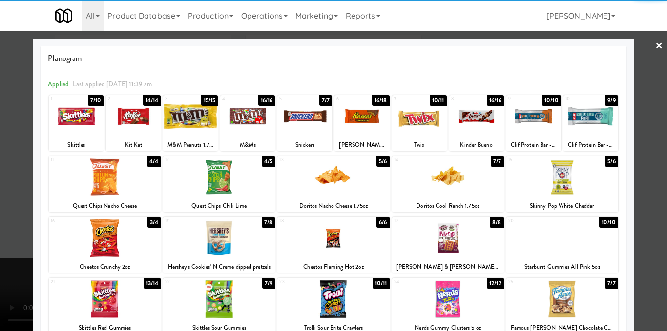
click at [557, 187] on div at bounding box center [562, 178] width 112 height 38
click at [629, 190] on div at bounding box center [333, 165] width 667 height 331
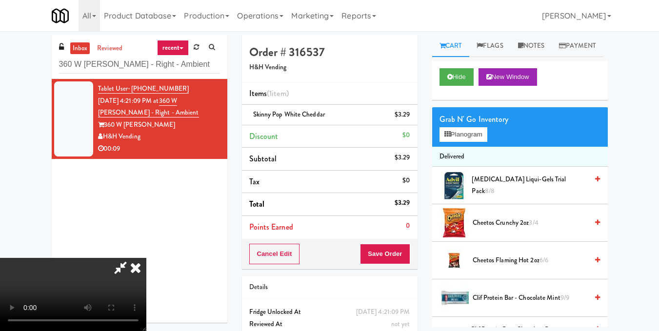
click at [146, 258] on video at bounding box center [73, 294] width 146 height 73
drag, startPoint x: 294, startPoint y: 183, endPoint x: 290, endPoint y: 179, distance: 5.6
click at [146, 258] on video at bounding box center [73, 294] width 146 height 73
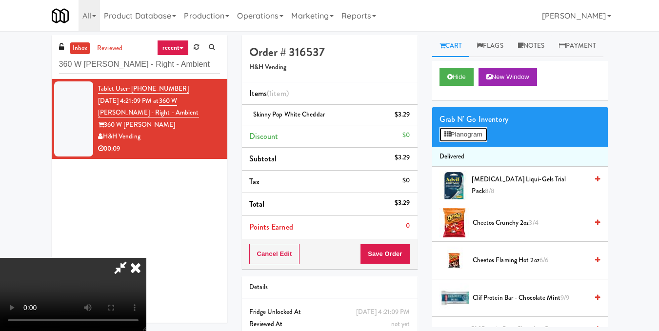
click at [447, 142] on button "Planogram" at bounding box center [464, 134] width 48 height 15
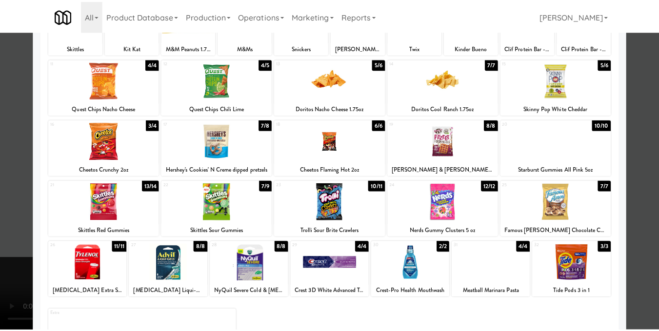
scroll to position [98, 0]
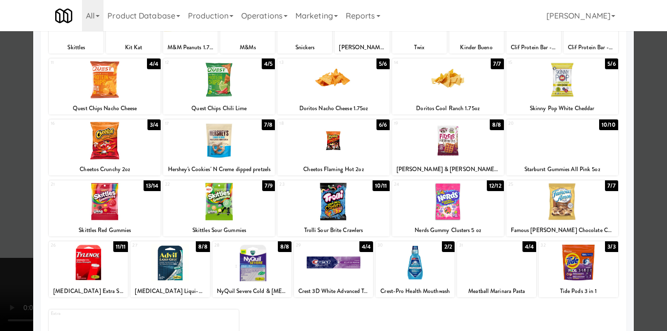
click at [328, 211] on div at bounding box center [333, 202] width 112 height 38
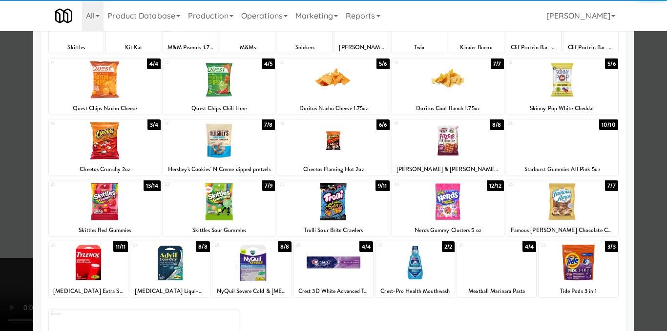
click at [637, 209] on div at bounding box center [333, 165] width 667 height 331
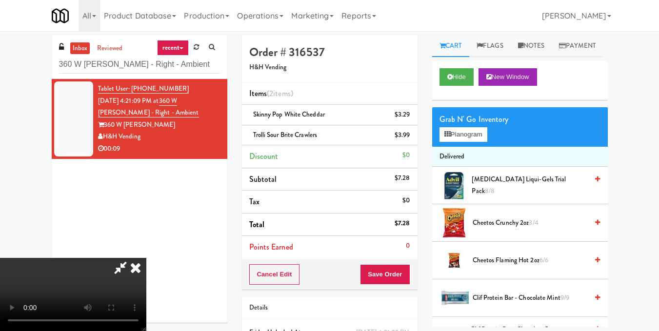
click at [146, 258] on video at bounding box center [73, 294] width 146 height 73
click at [146, 258] on icon at bounding box center [135, 268] width 21 height 20
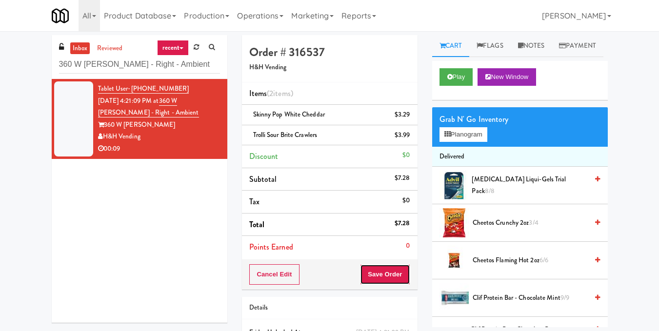
drag, startPoint x: 375, startPoint y: 274, endPoint x: 355, endPoint y: 229, distance: 49.4
click at [375, 273] on button "Save Order" at bounding box center [385, 274] width 50 height 20
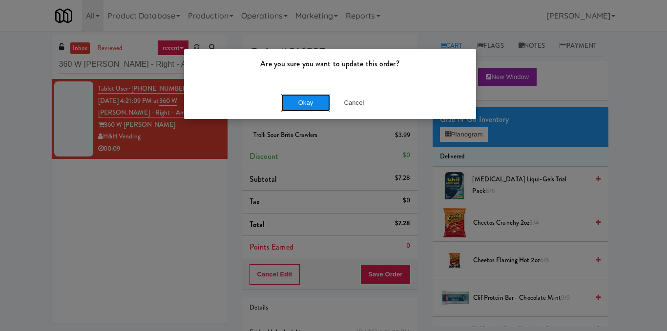
click at [301, 102] on button "Okay" at bounding box center [305, 103] width 49 height 18
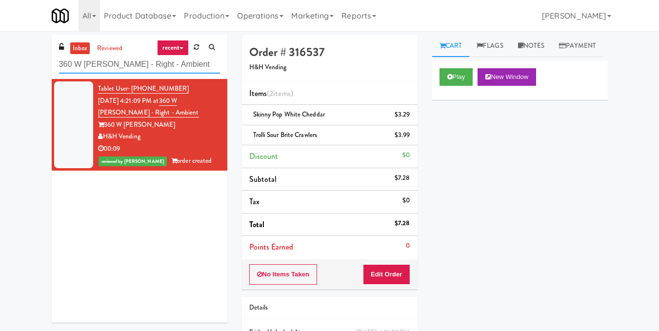
drag, startPoint x: 208, startPoint y: 73, endPoint x: 0, endPoint y: 74, distance: 207.9
click at [0, 73] on div "inbox reviewed recent all unclear take inventory issue suspicious failed recent…" at bounding box center [329, 212] width 659 height 354
paste input "HaNoBe 6210 - w/out Gym"
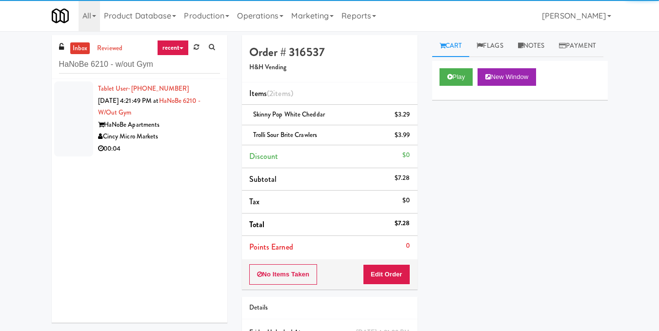
click at [151, 124] on div "HaNoBe Apartments" at bounding box center [159, 125] width 122 height 12
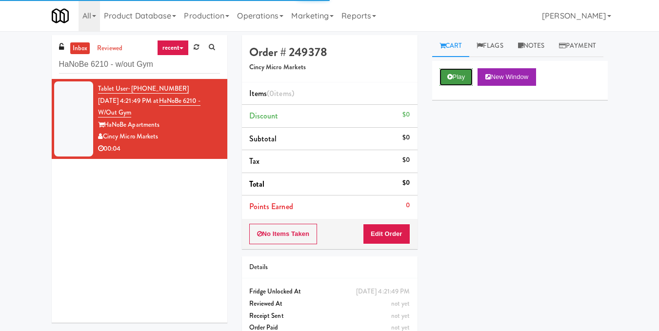
click at [446, 86] on button "Play" at bounding box center [457, 77] width 34 height 18
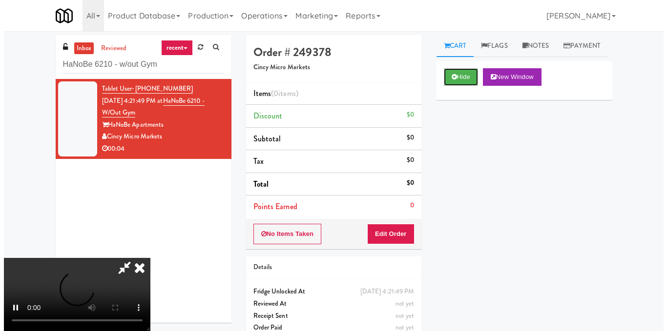
scroll to position [49, 0]
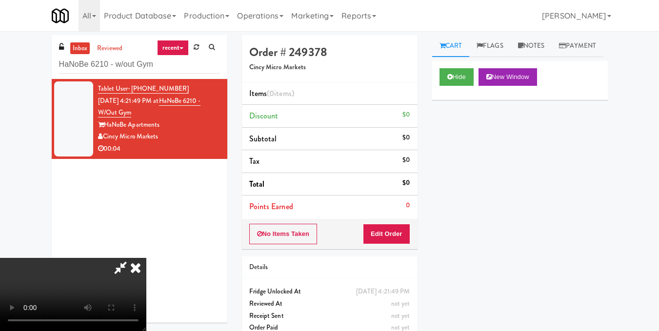
click at [146, 258] on video at bounding box center [73, 294] width 146 height 73
click at [397, 234] on button "Edit Order" at bounding box center [386, 234] width 47 height 20
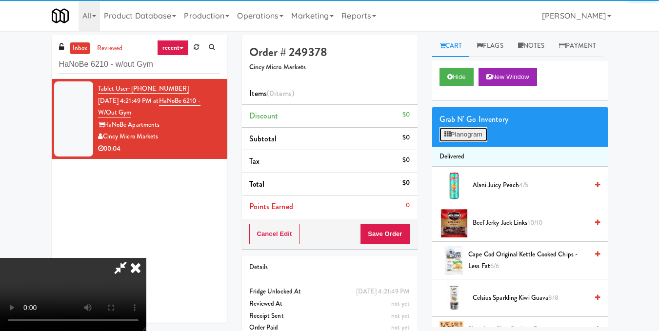
click at [453, 142] on button "Planogram" at bounding box center [464, 134] width 48 height 15
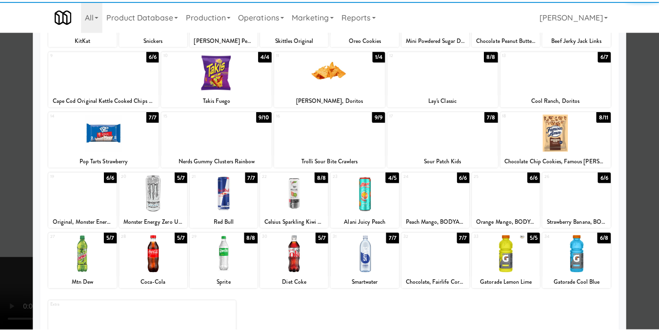
scroll to position [146, 0]
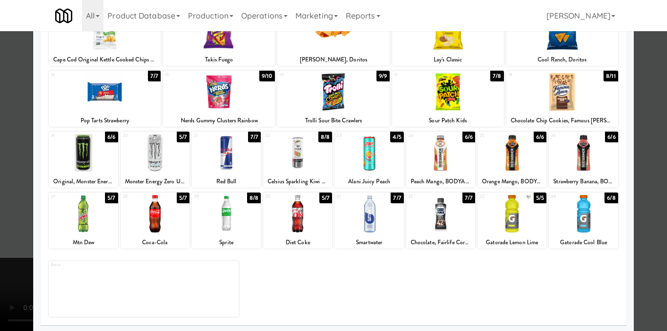
click at [101, 233] on div "27 5/7 Mtn Dew" at bounding box center [83, 221] width 69 height 56
click at [643, 132] on div at bounding box center [333, 165] width 667 height 331
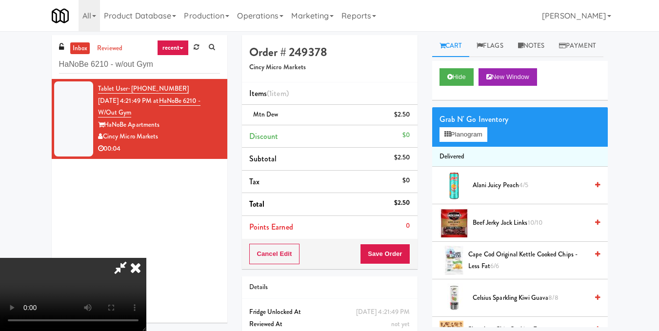
click at [146, 258] on icon at bounding box center [135, 268] width 21 height 20
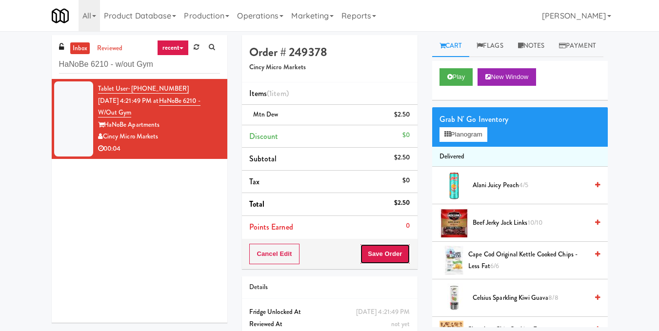
click at [398, 253] on button "Save Order" at bounding box center [385, 254] width 50 height 20
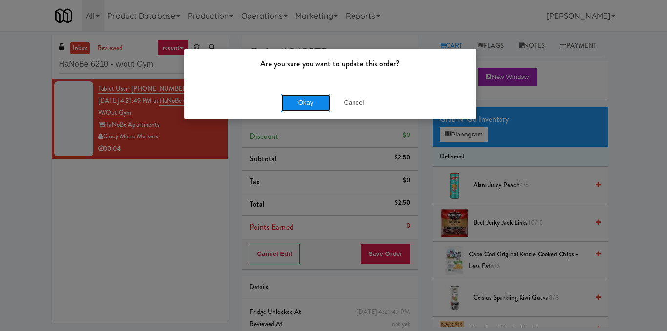
click at [295, 94] on button "Okay" at bounding box center [305, 103] width 49 height 18
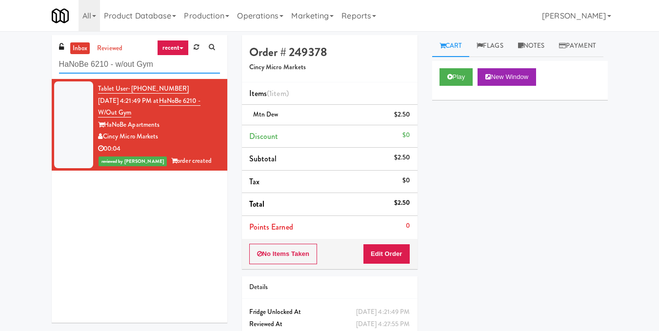
drag, startPoint x: 125, startPoint y: 63, endPoint x: 0, endPoint y: 67, distance: 125.5
click at [0, 66] on div "inbox reviewed recent all unclear take inventory issue suspicious failed recent…" at bounding box center [329, 202] width 659 height 334
paste input "Alameda West - Drink"
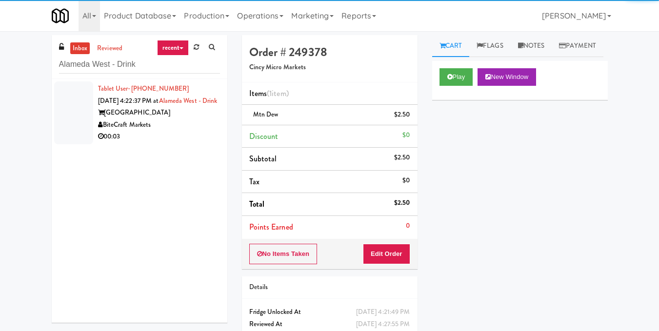
click at [152, 119] on div "[GEOGRAPHIC_DATA]" at bounding box center [159, 113] width 122 height 12
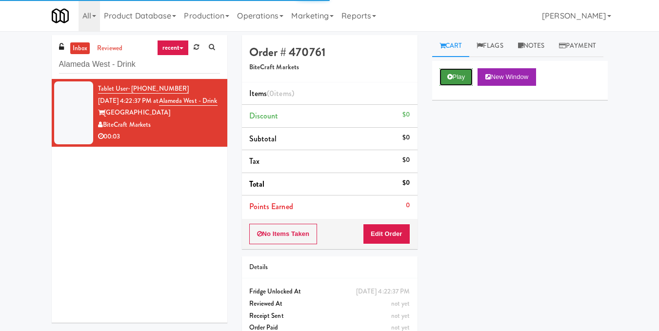
click at [458, 86] on button "Play" at bounding box center [457, 77] width 34 height 18
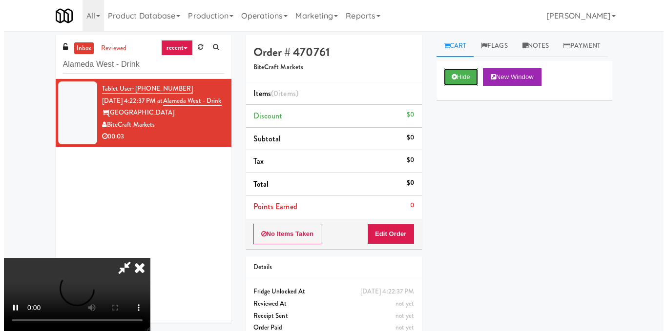
scroll to position [98, 0]
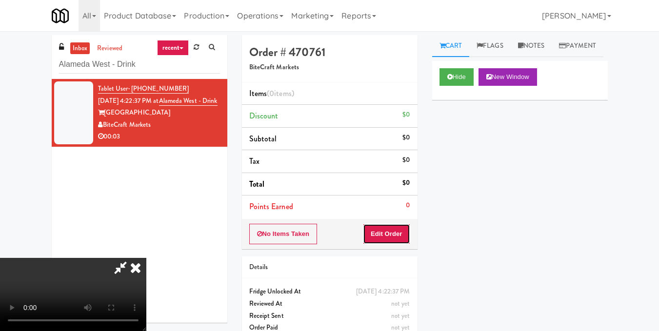
click at [407, 236] on button "Edit Order" at bounding box center [386, 234] width 47 height 20
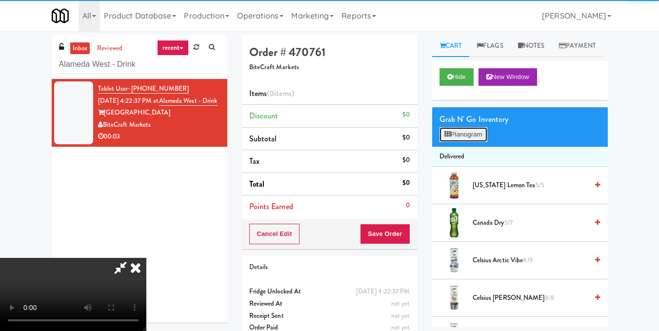
click at [479, 142] on button "Planogram" at bounding box center [464, 134] width 48 height 15
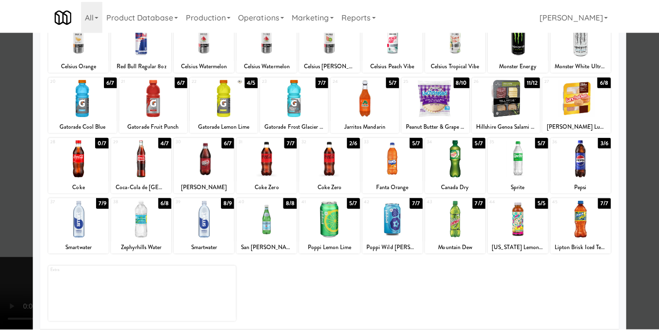
scroll to position [146, 0]
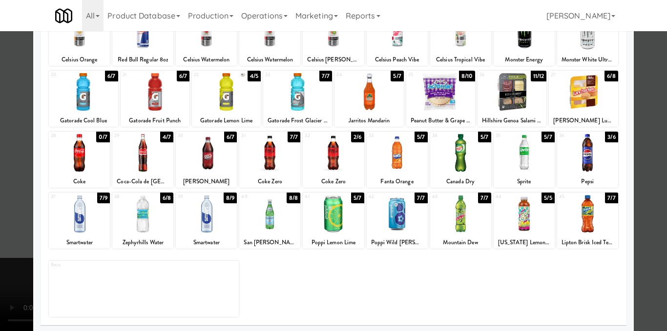
click at [267, 236] on div "40 8/8 [GEOGRAPHIC_DATA][PERSON_NAME]" at bounding box center [269, 221] width 61 height 56
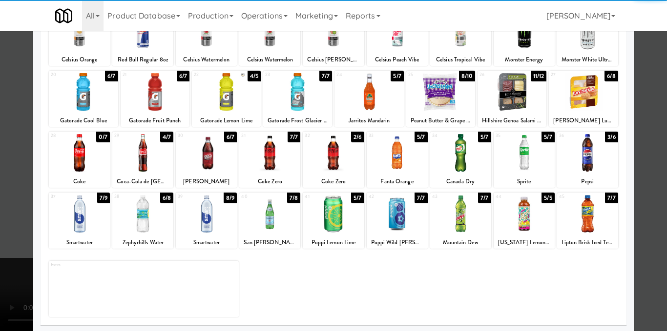
click at [632, 174] on div at bounding box center [333, 165] width 667 height 331
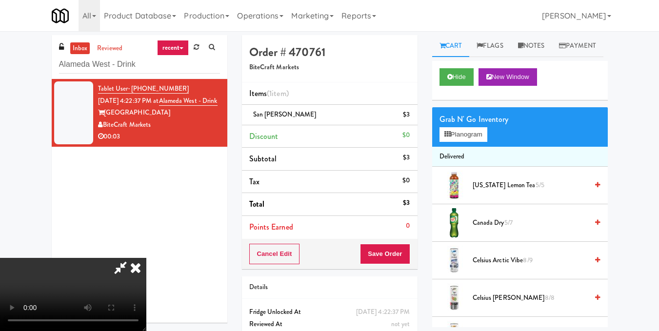
click at [146, 258] on icon at bounding box center [135, 268] width 21 height 20
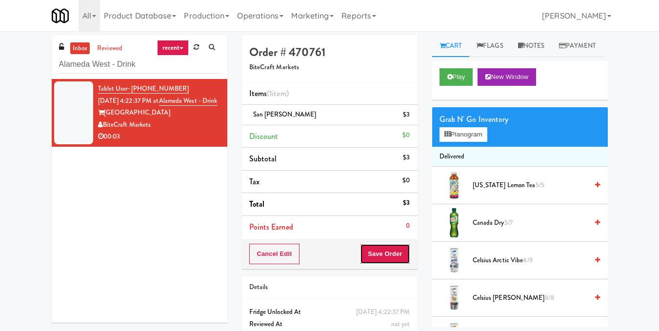
click at [384, 252] on button "Save Order" at bounding box center [385, 254] width 50 height 20
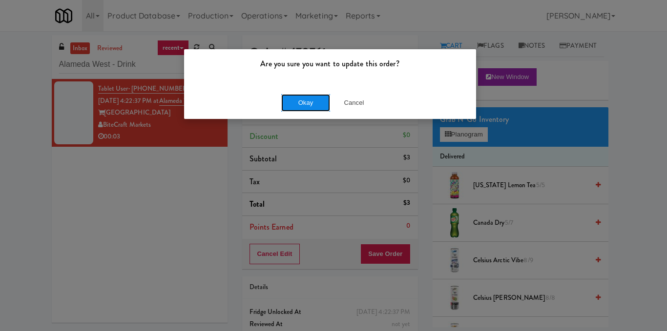
click at [294, 103] on button "Okay" at bounding box center [305, 103] width 49 height 18
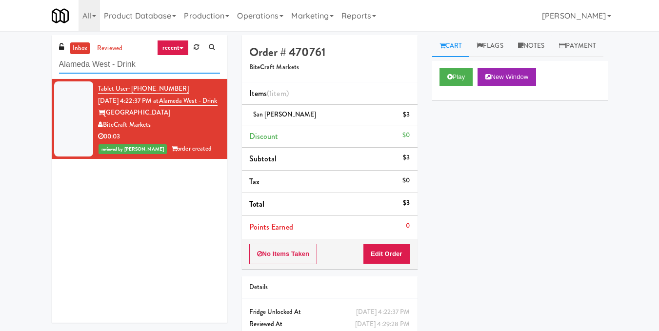
drag, startPoint x: 168, startPoint y: 61, endPoint x: 0, endPoint y: 72, distance: 168.3
click at [9, 67] on div "inbox reviewed recent all unclear take inventory issue suspicious failed recent…" at bounding box center [329, 202] width 659 height 334
click at [7, 68] on div "inbox reviewed recent all unclear take inventory issue suspicious failed recent…" at bounding box center [329, 202] width 659 height 334
drag, startPoint x: 98, startPoint y: 70, endPoint x: 0, endPoint y: 72, distance: 98.1
click at [0, 72] on div "inbox reviewed recent all unclear take inventory issue suspicious failed recent…" at bounding box center [329, 202] width 659 height 334
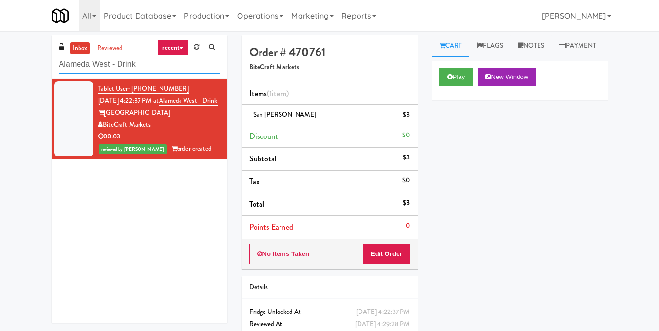
paste input "1001 State - Left - Fridge"
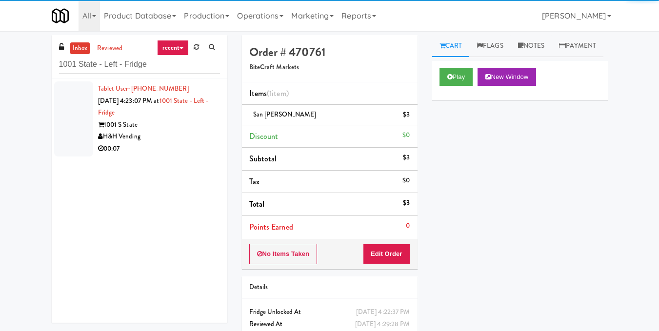
drag, startPoint x: 152, startPoint y: 145, endPoint x: 227, endPoint y: 125, distance: 78.2
click at [152, 145] on div "00:07" at bounding box center [159, 149] width 122 height 12
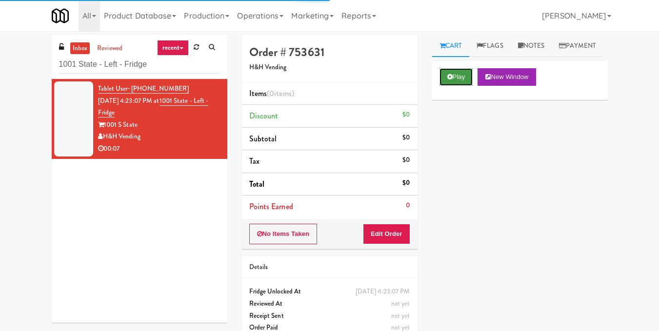
click at [449, 80] on icon at bounding box center [449, 77] width 5 height 6
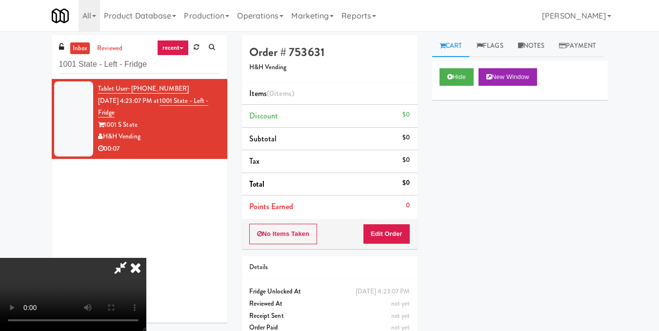
click at [146, 258] on video at bounding box center [73, 294] width 146 height 73
click at [408, 231] on button "Edit Order" at bounding box center [386, 234] width 47 height 20
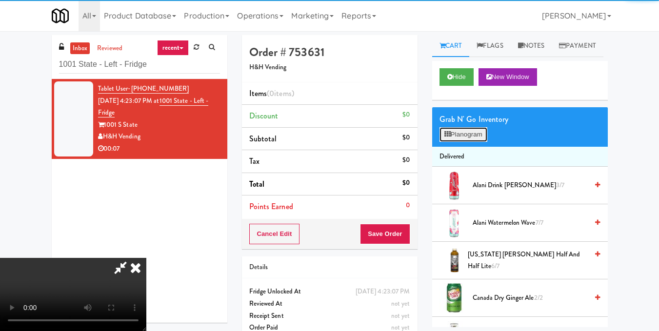
click at [448, 138] on icon at bounding box center [448, 134] width 6 height 6
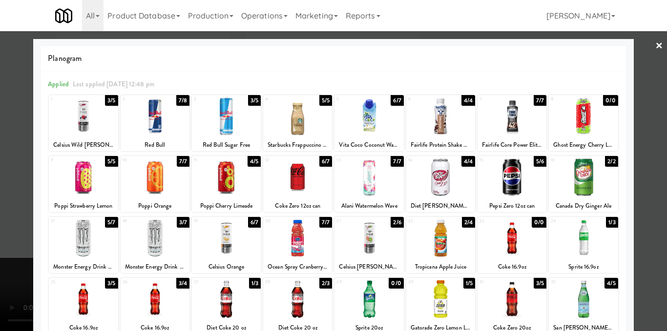
click at [235, 299] on div at bounding box center [226, 300] width 69 height 38
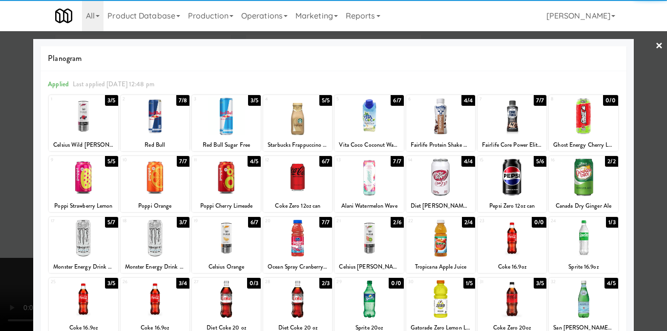
drag, startPoint x: 645, startPoint y: 174, endPoint x: 639, endPoint y: 172, distance: 6.2
click at [646, 174] on div at bounding box center [333, 165] width 667 height 331
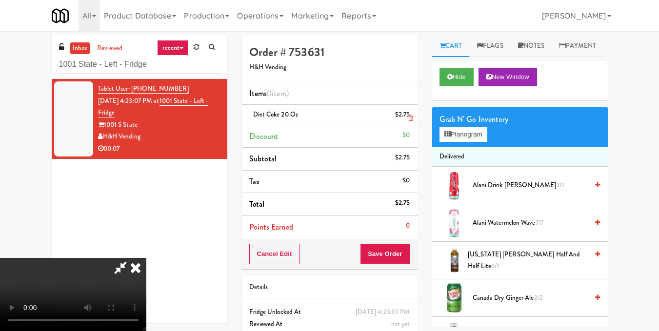
click at [146, 258] on icon at bounding box center [135, 268] width 21 height 20
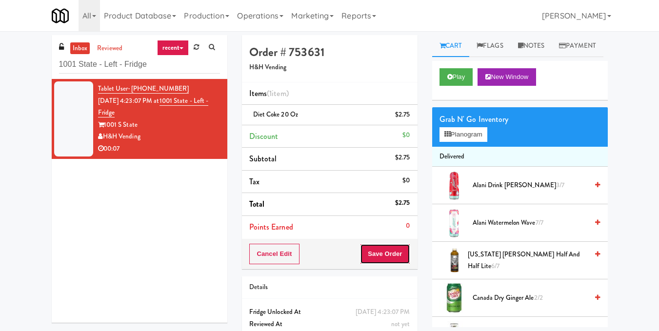
click at [374, 255] on button "Save Order" at bounding box center [385, 254] width 50 height 20
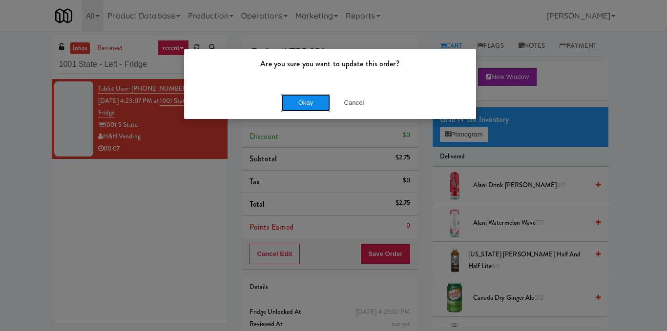
click at [299, 101] on button "Okay" at bounding box center [305, 103] width 49 height 18
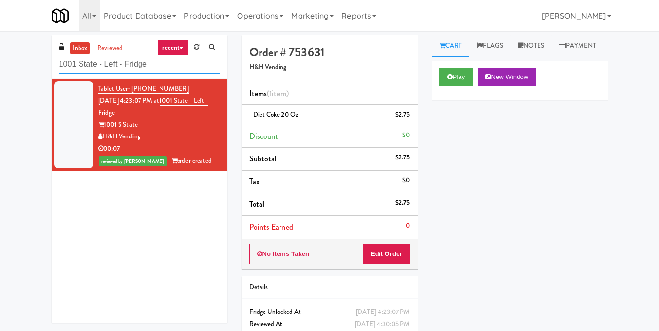
drag, startPoint x: 175, startPoint y: 61, endPoint x: 0, endPoint y: 78, distance: 176.0
click at [0, 78] on div "inbox reviewed recent all unclear take inventory issue suspicious failed recent…" at bounding box center [329, 202] width 659 height 334
drag, startPoint x: 144, startPoint y: 63, endPoint x: 7, endPoint y: 68, distance: 137.7
click at [7, 69] on div "inbox reviewed recent all unclear take inventory issue suspicious failed recent…" at bounding box center [329, 202] width 659 height 334
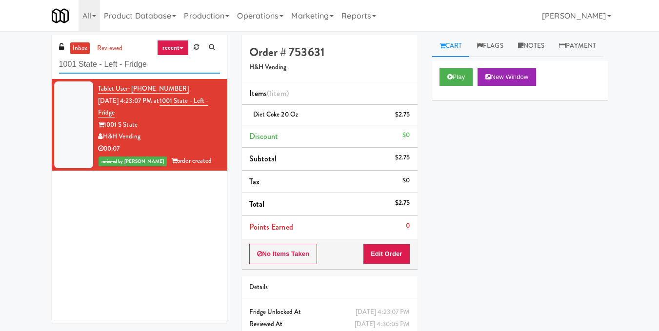
paste input "Rock Solid Reboot 2"
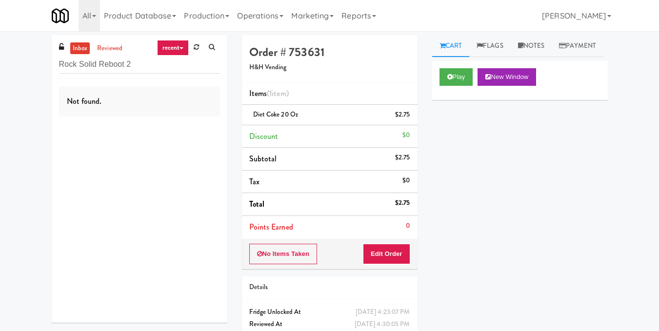
drag, startPoint x: 162, startPoint y: 78, endPoint x: 66, endPoint y: 58, distance: 97.2
click at [43, 63] on div "inbox reviewed recent all unclear take inventory issue suspicious failed recent…" at bounding box center [329, 202] width 659 height 334
click at [144, 136] on div "Not found." at bounding box center [140, 201] width 176 height 244
drag, startPoint x: 132, startPoint y: 62, endPoint x: 0, endPoint y: 61, distance: 131.8
click at [1, 61] on div "inbox reviewed recent all unclear take inventory issue suspicious failed recent…" at bounding box center [329, 202] width 659 height 334
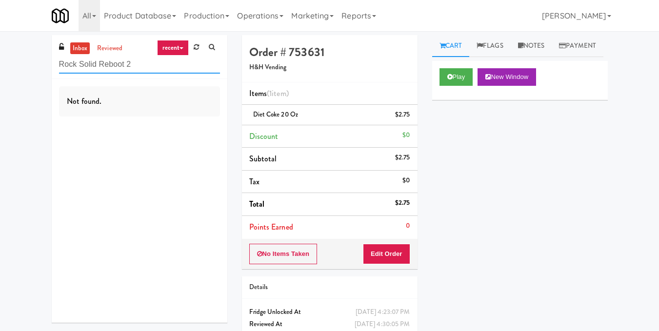
paste input "111 W [PERSON_NAME] - Right - Ambient"
click at [179, 61] on input "111 W [PERSON_NAME] - Right - Ambient" at bounding box center [139, 65] width 161 height 18
paste input "407 [US_STATE] - Left - Fridge"
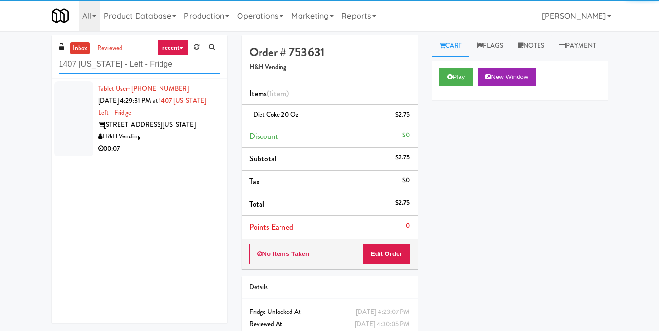
type input "1407 [US_STATE] - Left - Fridge"
click at [160, 126] on div "[STREET_ADDRESS][US_STATE]" at bounding box center [159, 125] width 122 height 12
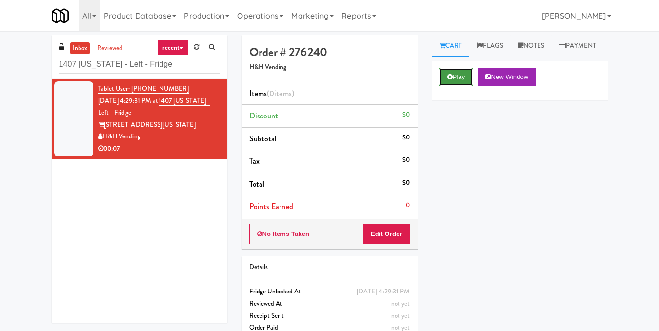
click at [465, 86] on button "Play" at bounding box center [457, 77] width 34 height 18
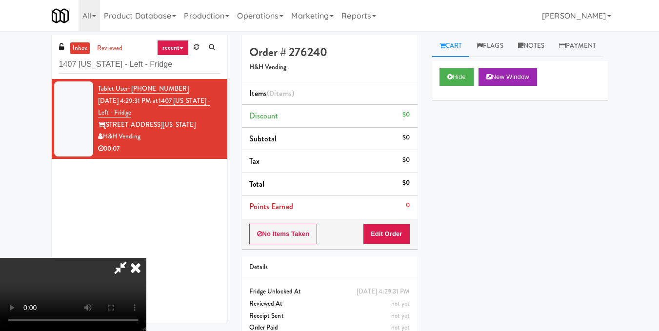
click at [146, 258] on video at bounding box center [73, 294] width 146 height 73
click at [400, 232] on button "Edit Order" at bounding box center [386, 234] width 47 height 20
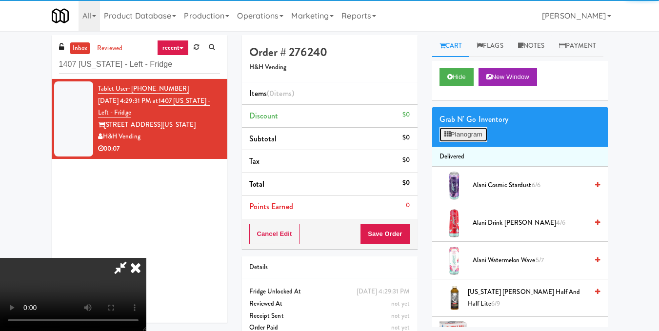
click at [461, 142] on button "Planogram" at bounding box center [464, 134] width 48 height 15
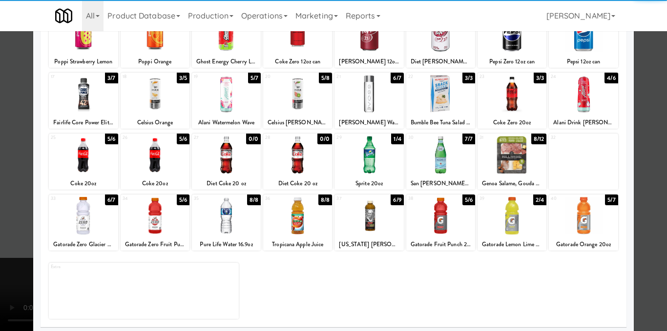
scroll to position [146, 0]
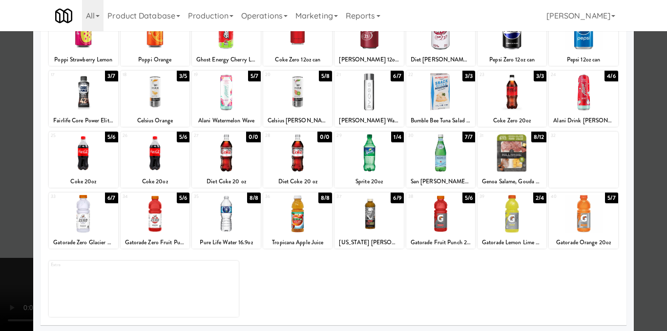
drag, startPoint x: 574, startPoint y: 207, endPoint x: 536, endPoint y: 219, distance: 39.8
click at [575, 208] on div at bounding box center [583, 214] width 69 height 38
click at [572, 209] on div at bounding box center [583, 214] width 69 height 38
click at [435, 215] on div at bounding box center [440, 214] width 69 height 38
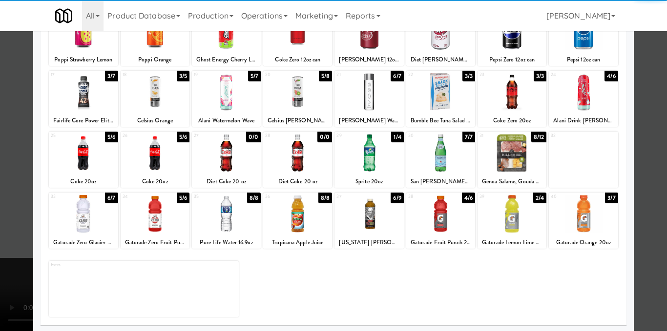
click at [635, 167] on div at bounding box center [333, 165] width 667 height 331
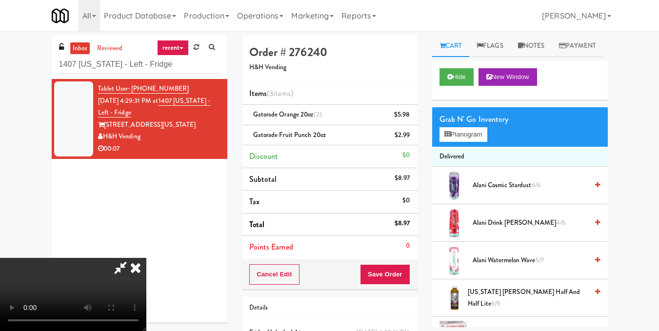
click at [146, 258] on video at bounding box center [73, 294] width 146 height 73
click at [463, 142] on button "Planogram" at bounding box center [464, 134] width 48 height 15
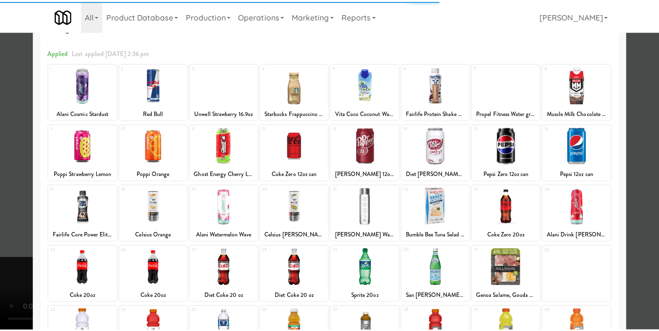
scroll to position [98, 0]
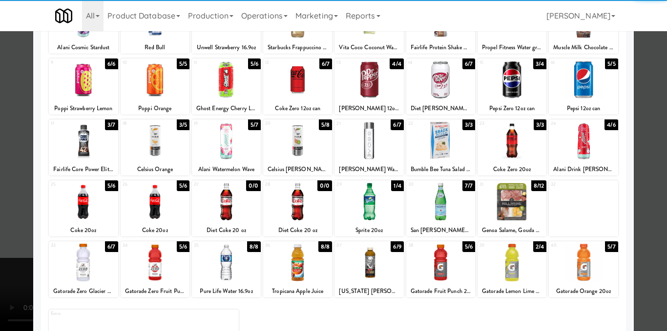
click at [638, 217] on div at bounding box center [333, 165] width 667 height 331
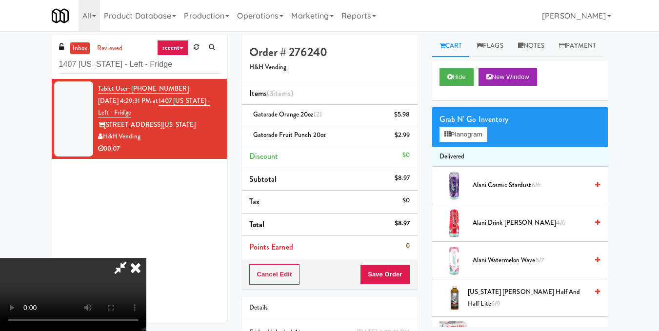
click at [146, 258] on icon at bounding box center [135, 268] width 21 height 20
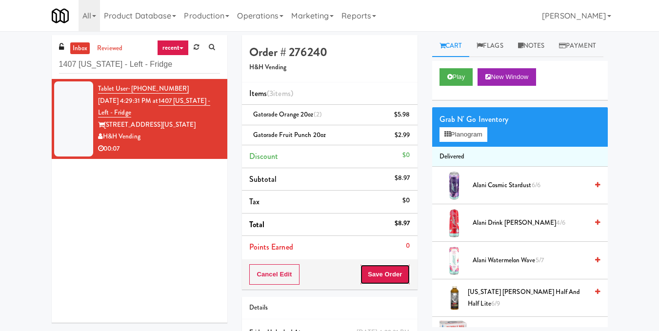
click at [382, 275] on button "Save Order" at bounding box center [385, 274] width 50 height 20
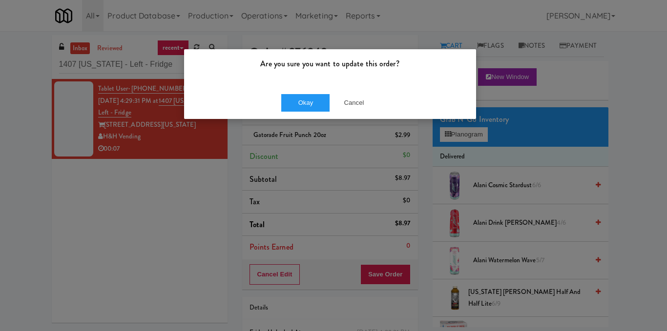
click at [305, 92] on div "Okay Cancel" at bounding box center [330, 102] width 292 height 33
click at [320, 99] on button "Okay" at bounding box center [305, 103] width 49 height 18
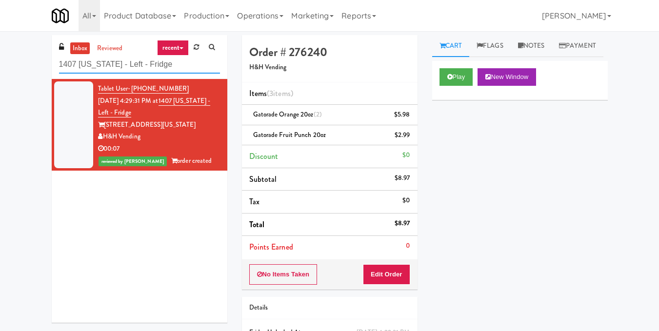
drag, startPoint x: 182, startPoint y: 57, endPoint x: 0, endPoint y: 72, distance: 182.1
click at [0, 71] on div "inbox reviewed recent all unclear take inventory issue suspicious failed recent…" at bounding box center [329, 212] width 659 height 354
paste input "Centro NoDa Cooler"
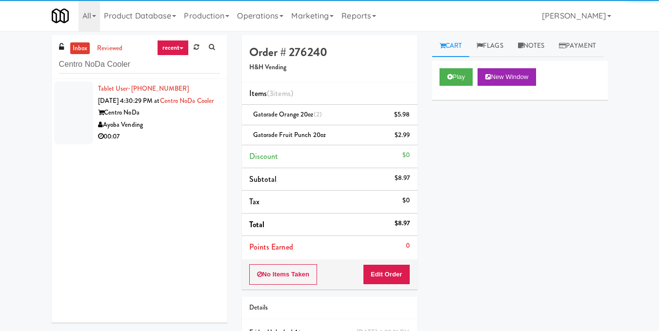
click at [172, 119] on div "Centro NoDa" at bounding box center [159, 113] width 122 height 12
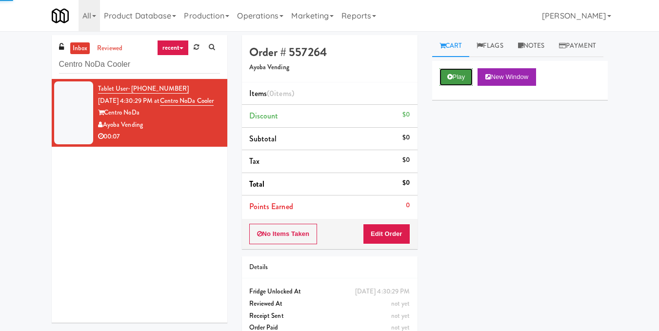
click at [445, 86] on button "Play" at bounding box center [457, 77] width 34 height 18
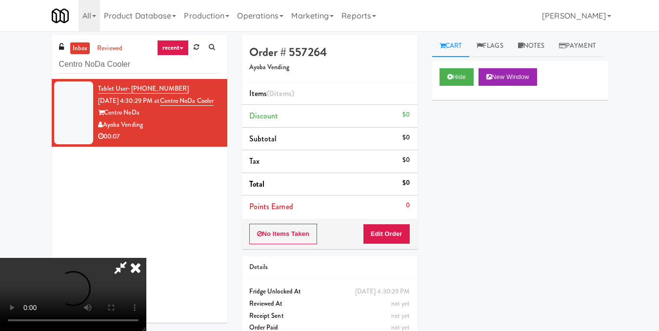
click at [146, 258] on video at bounding box center [73, 294] width 146 height 73
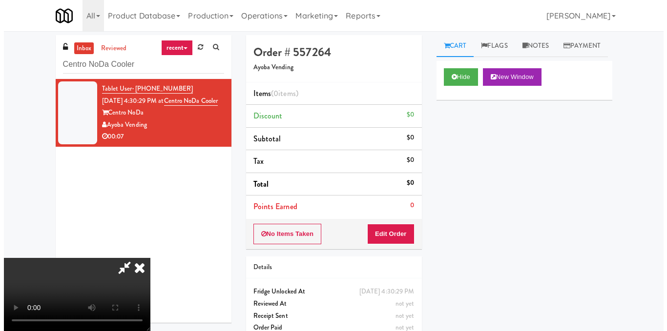
scroll to position [98, 0]
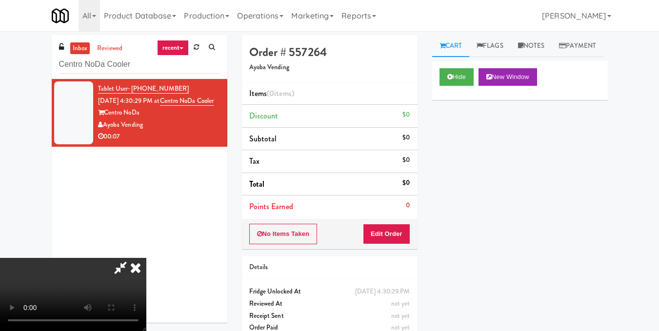
click at [146, 258] on video at bounding box center [73, 294] width 146 height 73
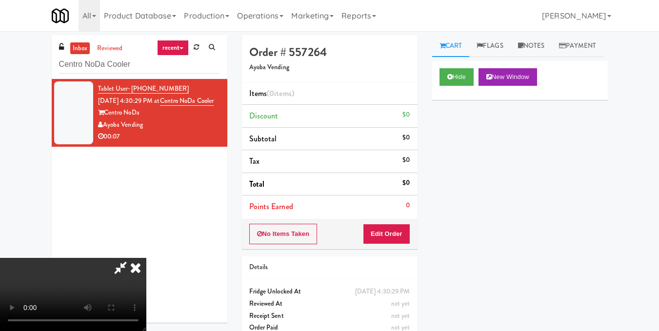
click at [146, 258] on video at bounding box center [73, 294] width 146 height 73
click at [398, 237] on button "Edit Order" at bounding box center [386, 234] width 47 height 20
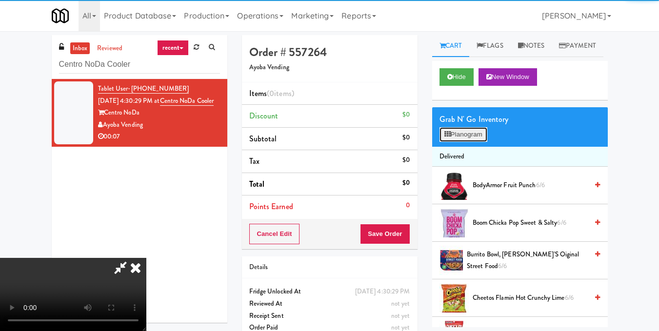
click at [454, 142] on button "Planogram" at bounding box center [464, 134] width 48 height 15
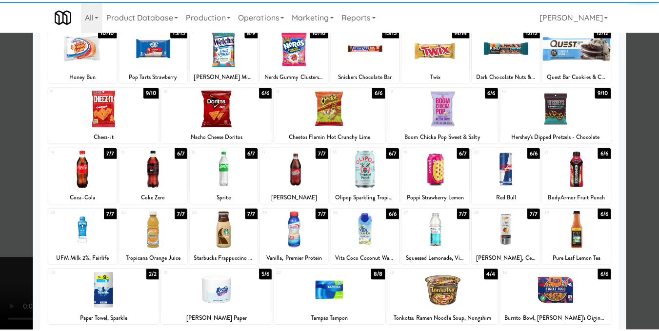
scroll to position [98, 0]
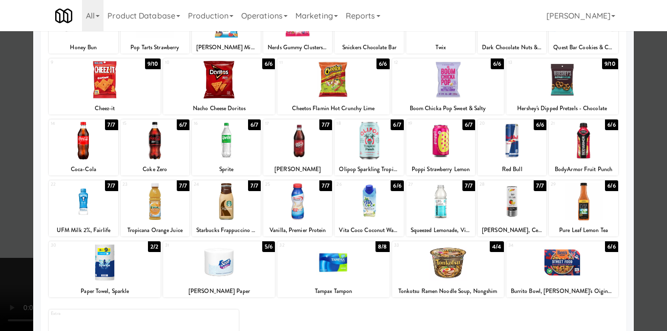
click at [122, 268] on div at bounding box center [105, 263] width 112 height 38
click at [630, 152] on div at bounding box center [333, 165] width 667 height 331
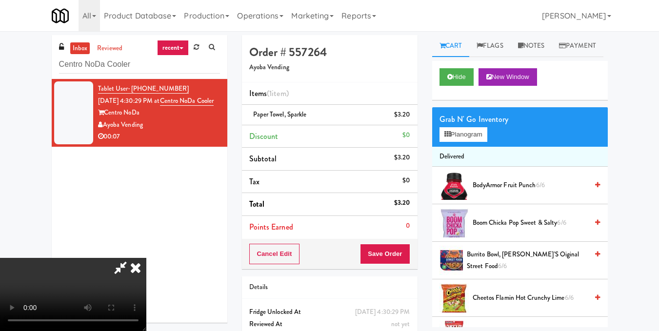
click at [146, 258] on icon at bounding box center [135, 268] width 21 height 20
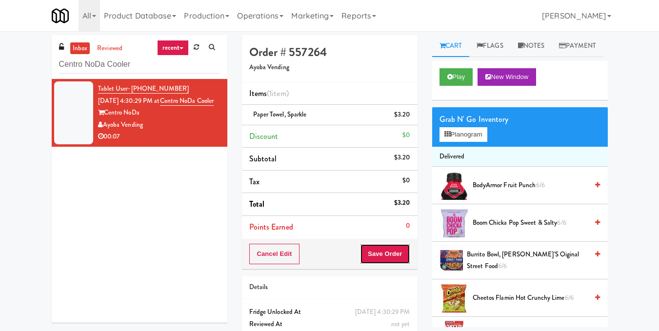
click at [380, 255] on button "Save Order" at bounding box center [385, 254] width 50 height 20
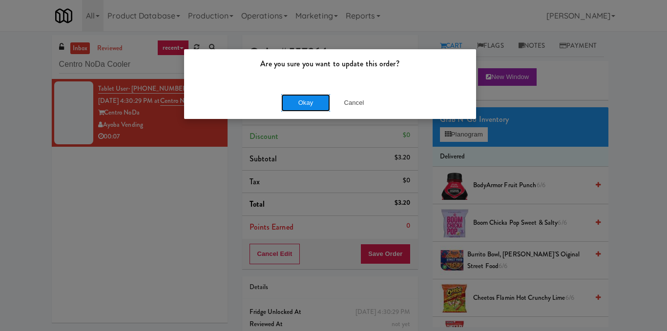
click at [311, 104] on button "Okay" at bounding box center [305, 103] width 49 height 18
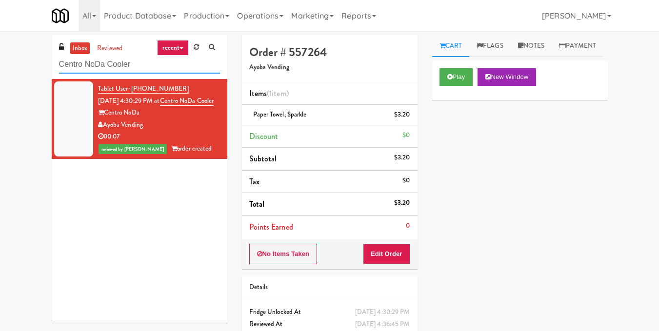
drag, startPoint x: 109, startPoint y: 76, endPoint x: 0, endPoint y: 95, distance: 111.0
click at [0, 95] on div "inbox reviewed recent all unclear take inventory issue suspicious failed recent…" at bounding box center [329, 202] width 659 height 334
drag, startPoint x: 140, startPoint y: 61, endPoint x: 0, endPoint y: 81, distance: 141.0
click at [0, 81] on div "inbox reviewed recent all unclear take inventory issue suspicious failed recent…" at bounding box center [329, 202] width 659 height 334
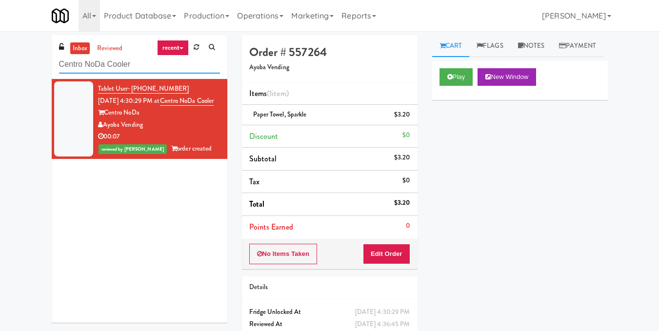
paste input "Arte KC- Drinks- Right"
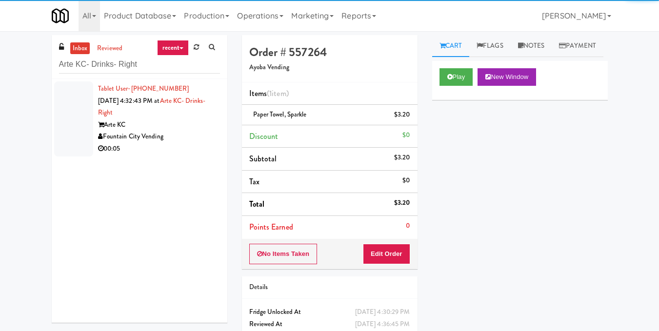
click at [155, 146] on div "00:05" at bounding box center [159, 149] width 122 height 12
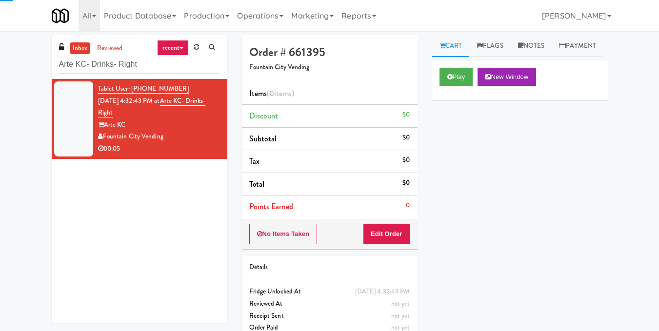
click at [459, 87] on div "Play New Window" at bounding box center [520, 80] width 176 height 39
click at [452, 88] on div "Play New Window" at bounding box center [520, 80] width 176 height 39
click at [455, 86] on button "Play" at bounding box center [457, 77] width 34 height 18
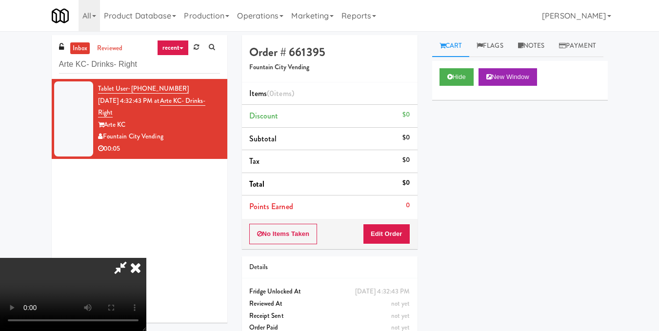
click at [146, 258] on video at bounding box center [73, 294] width 146 height 73
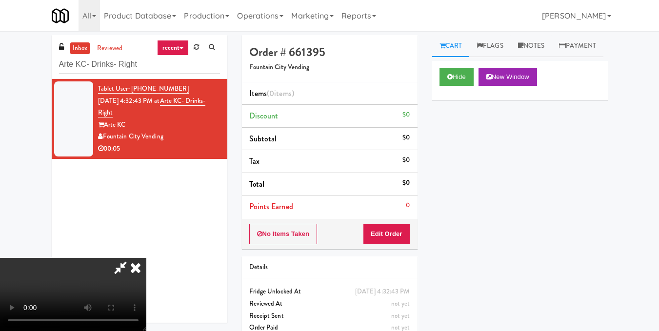
click at [146, 258] on video at bounding box center [73, 294] width 146 height 73
drag, startPoint x: 399, startPoint y: 234, endPoint x: 406, endPoint y: 206, distance: 28.6
click at [399, 234] on button "Edit Order" at bounding box center [386, 234] width 47 height 20
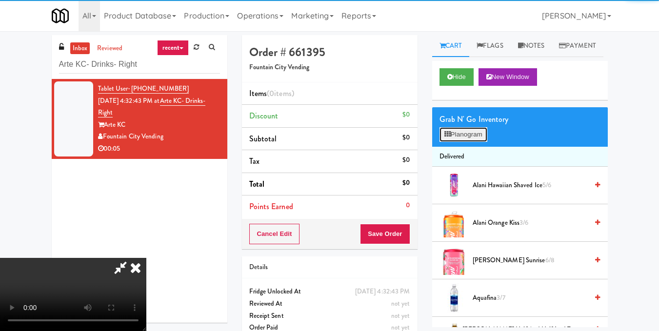
click at [449, 138] on icon at bounding box center [448, 134] width 6 height 6
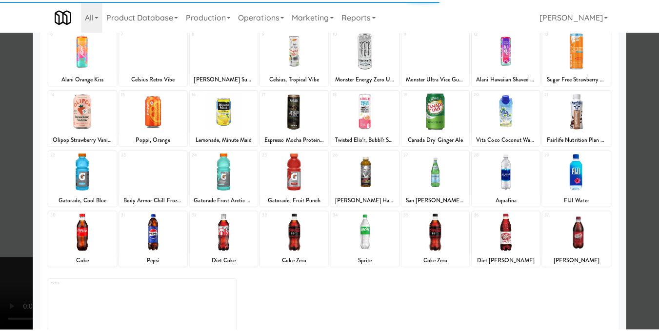
scroll to position [146, 0]
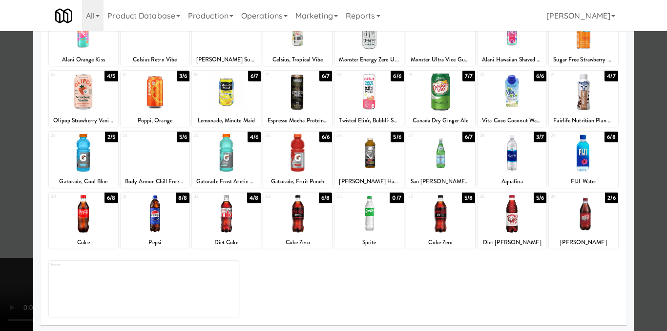
click at [235, 163] on div at bounding box center [226, 153] width 69 height 38
click at [643, 162] on div at bounding box center [333, 165] width 667 height 331
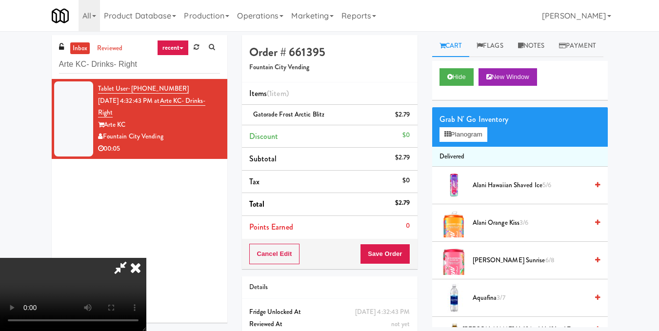
click at [146, 258] on icon at bounding box center [135, 268] width 21 height 20
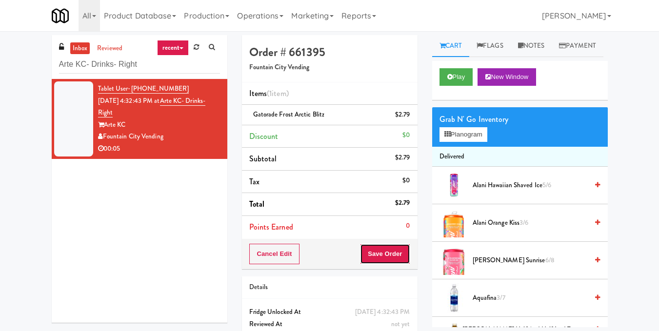
click at [379, 263] on button "Save Order" at bounding box center [385, 254] width 50 height 20
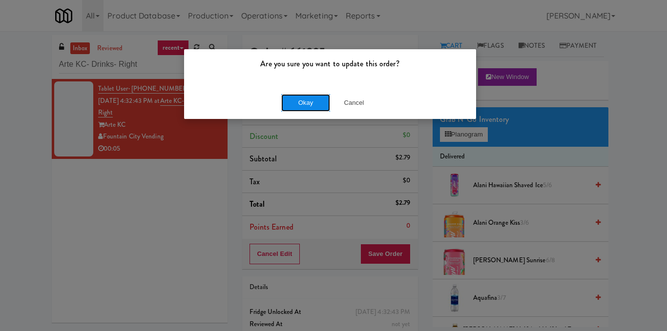
click at [310, 98] on button "Okay" at bounding box center [305, 103] width 49 height 18
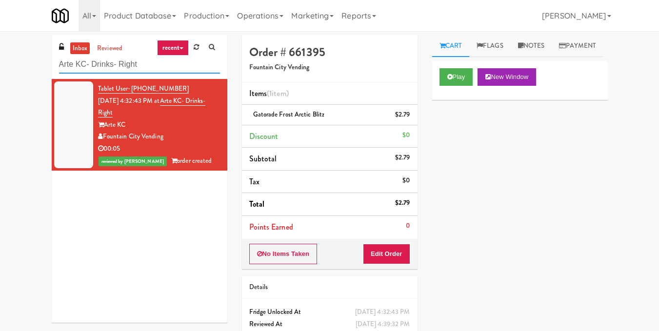
drag, startPoint x: 165, startPoint y: 63, endPoint x: 5, endPoint y: 72, distance: 160.3
click at [5, 72] on div "inbox reviewed recent all unclear take inventory issue suspicious failed recent…" at bounding box center [329, 202] width 659 height 334
paste input "222 W Erie - Left - Fridge"
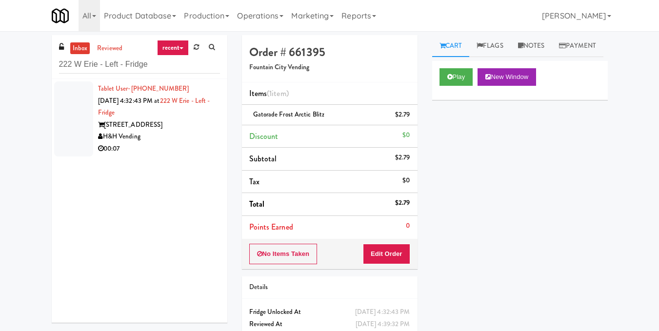
click at [153, 116] on div "Tablet User · (317) 306-5207 [DATE] 4:32:43 PM at [GEOGRAPHIC_DATA] - Left - Fr…" at bounding box center [159, 119] width 122 height 72
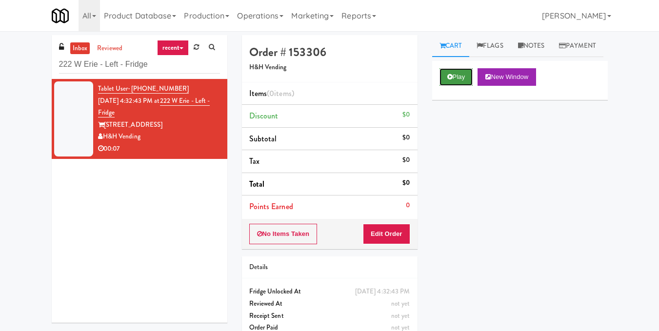
click at [465, 86] on button "Play" at bounding box center [457, 77] width 34 height 18
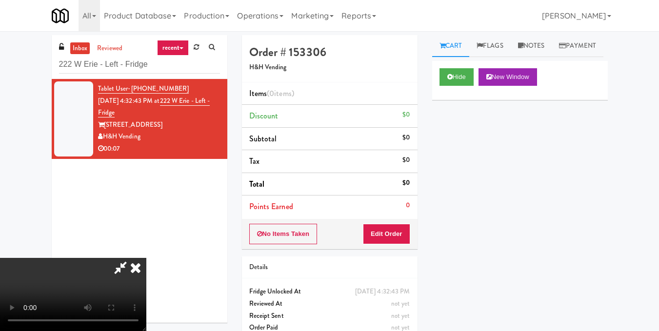
click at [146, 258] on video at bounding box center [73, 294] width 146 height 73
click at [406, 233] on button "Edit Order" at bounding box center [386, 234] width 47 height 20
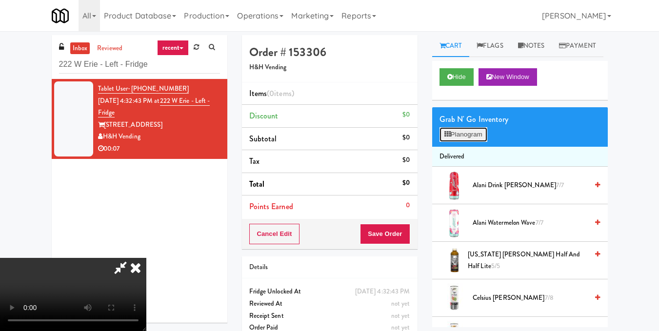
click at [464, 142] on button "Planogram" at bounding box center [464, 134] width 48 height 15
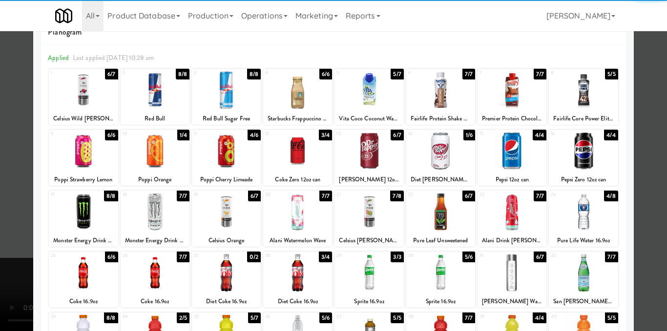
scroll to position [49, 0]
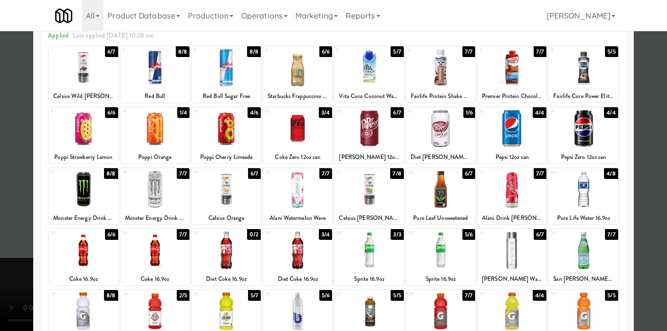
click at [224, 248] on div at bounding box center [226, 251] width 69 height 38
click at [628, 180] on div at bounding box center [333, 165] width 667 height 331
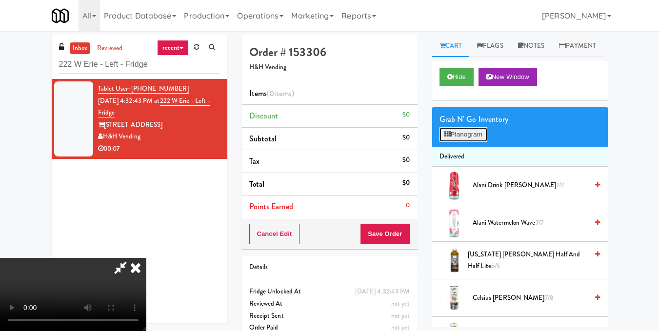
click at [446, 138] on icon at bounding box center [448, 134] width 6 height 6
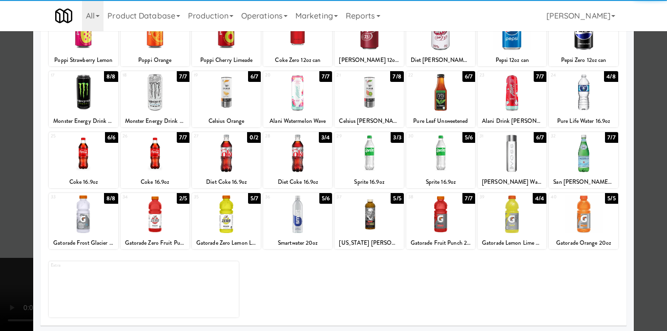
scroll to position [148, 0]
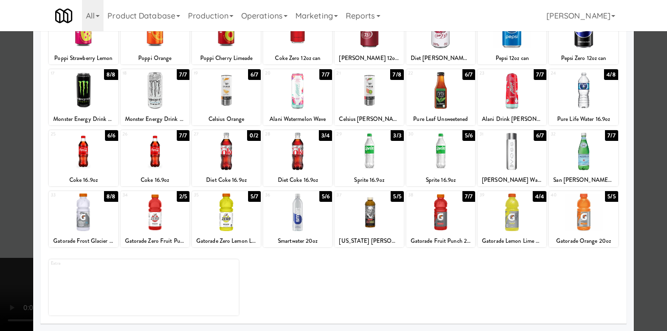
click at [296, 146] on div at bounding box center [297, 152] width 69 height 38
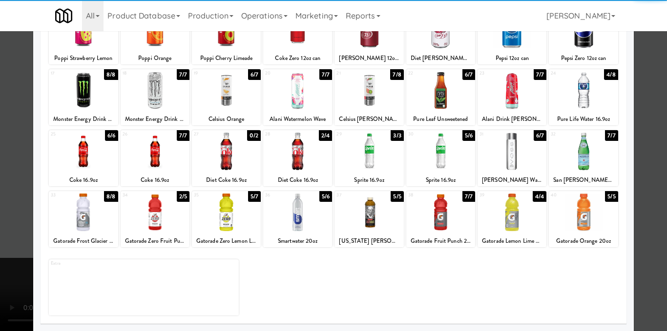
click at [652, 142] on div at bounding box center [333, 165] width 667 height 331
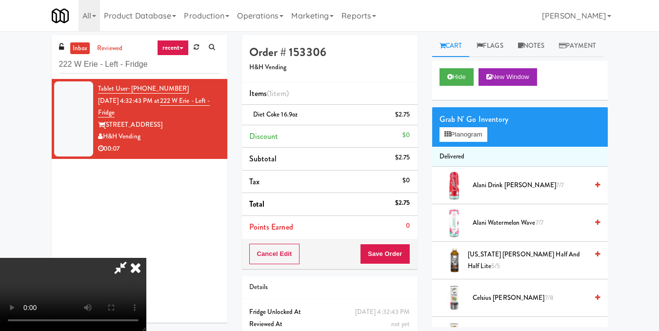
click at [146, 258] on icon at bounding box center [135, 268] width 21 height 20
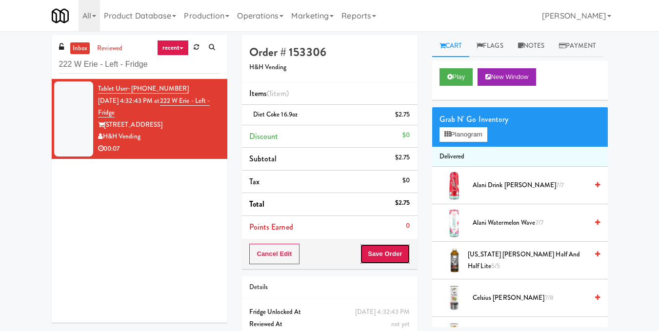
click at [366, 259] on button "Save Order" at bounding box center [385, 254] width 50 height 20
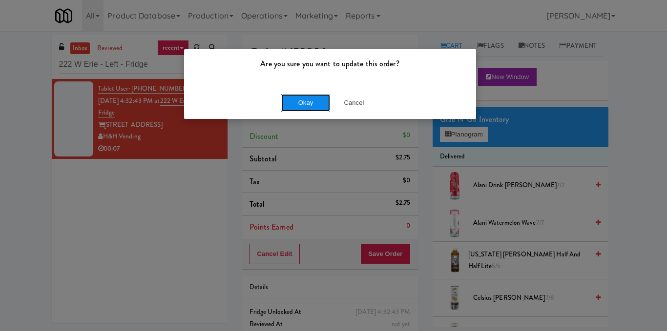
click at [303, 99] on button "Okay" at bounding box center [305, 103] width 49 height 18
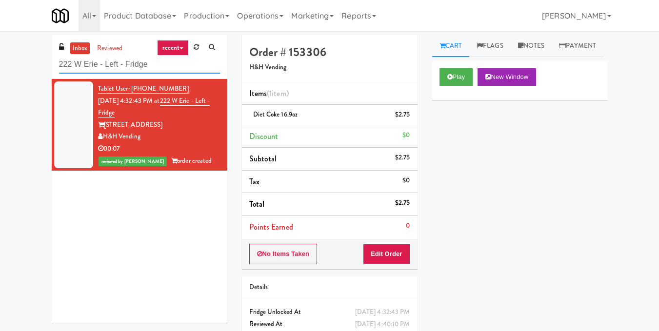
drag, startPoint x: 181, startPoint y: 71, endPoint x: 0, endPoint y: 46, distance: 182.7
click at [0, 46] on div "inbox reviewed recent all unclear take inventory issue suspicious failed recent…" at bounding box center [329, 202] width 659 height 334
paste input "Estate - Pantry - Right"
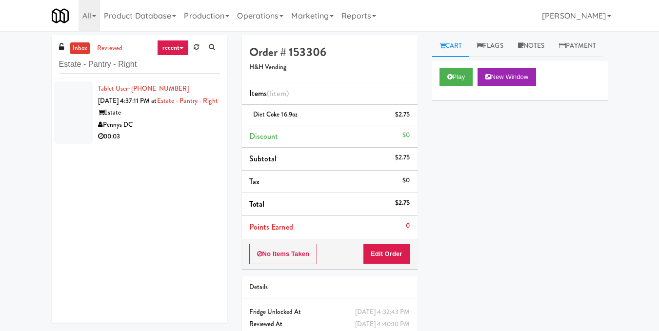
click at [161, 131] on div "Pennys DC" at bounding box center [159, 125] width 122 height 12
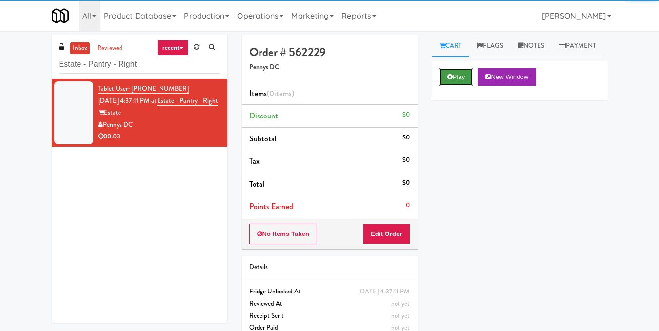
click at [440, 86] on button "Play" at bounding box center [457, 77] width 34 height 18
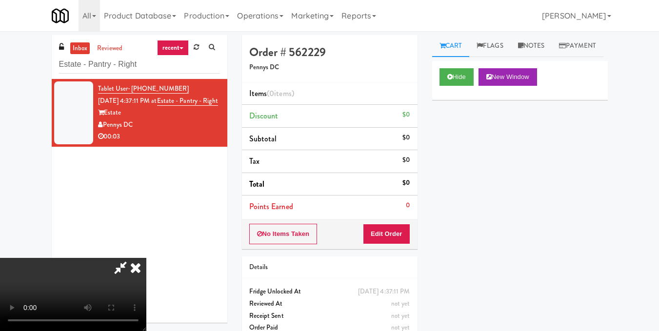
click at [146, 258] on video at bounding box center [73, 294] width 146 height 73
click at [407, 238] on button "Edit Order" at bounding box center [386, 234] width 47 height 20
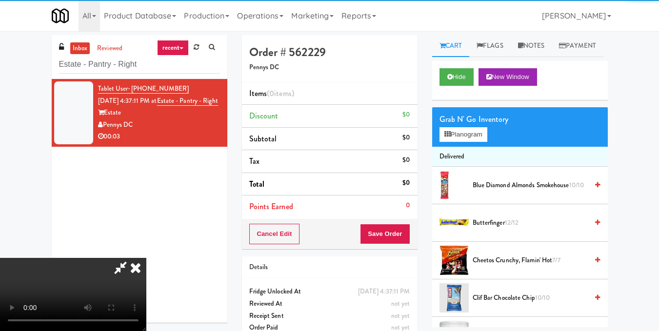
click at [456, 127] on div "Grab N' Go Inventory" at bounding box center [520, 119] width 161 height 15
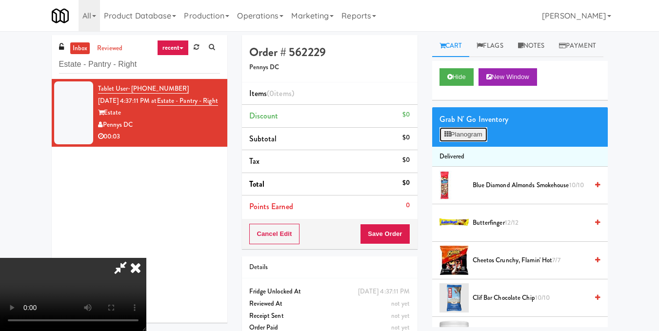
click at [457, 142] on button "Planogram" at bounding box center [464, 134] width 48 height 15
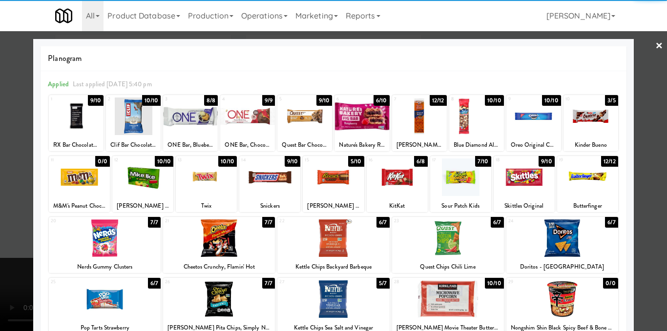
click at [79, 124] on div at bounding box center [76, 117] width 55 height 38
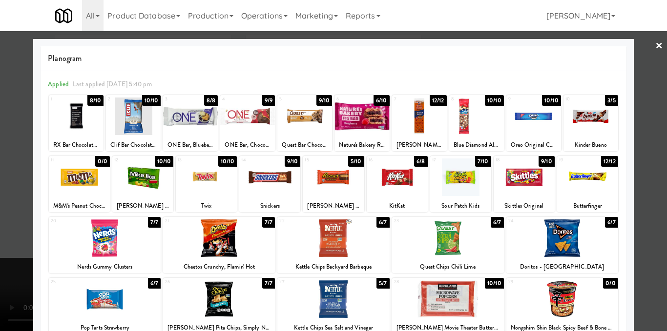
click at [656, 44] on div at bounding box center [333, 165] width 667 height 331
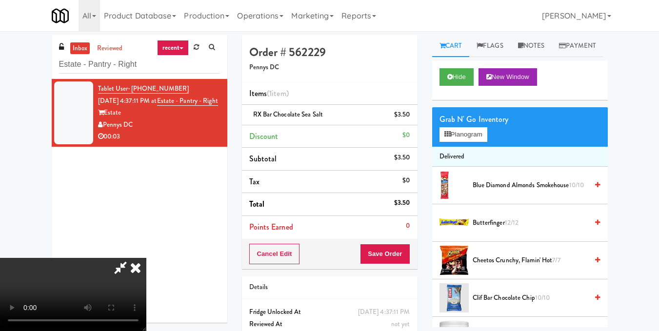
click at [132, 258] on icon at bounding box center [120, 268] width 22 height 20
click at [385, 253] on button "Save Order" at bounding box center [385, 254] width 50 height 20
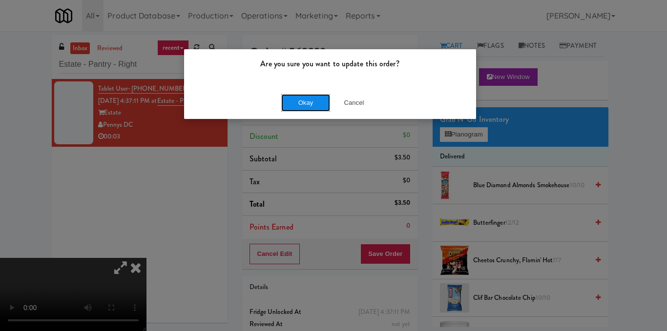
click at [298, 107] on button "Okay" at bounding box center [305, 103] width 49 height 18
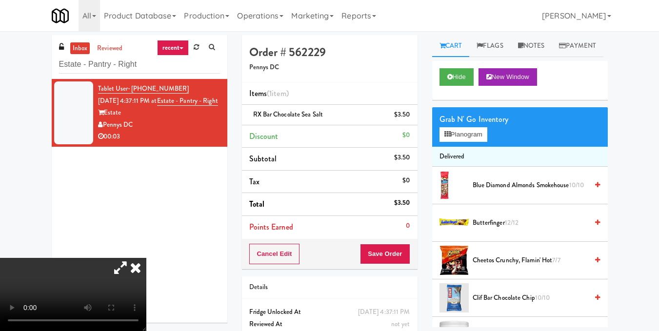
click at [132, 258] on icon at bounding box center [120, 268] width 22 height 20
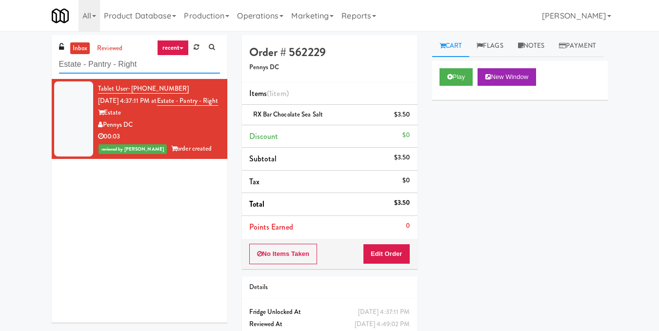
drag, startPoint x: 6, startPoint y: 66, endPoint x: 0, endPoint y: 66, distance: 5.9
click at [0, 66] on div "inbox reviewed recent all unclear take inventory issue suspicious failed recent…" at bounding box center [329, 202] width 659 height 334
paste input "1000 S [PERSON_NAME] -Right - [MEDICAL_DATA]"
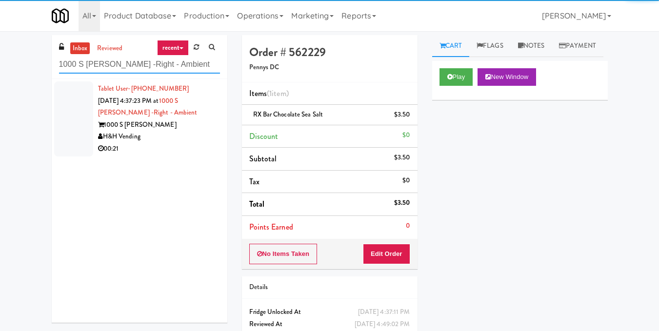
type input "1000 S [PERSON_NAME] -Right - Ambient"
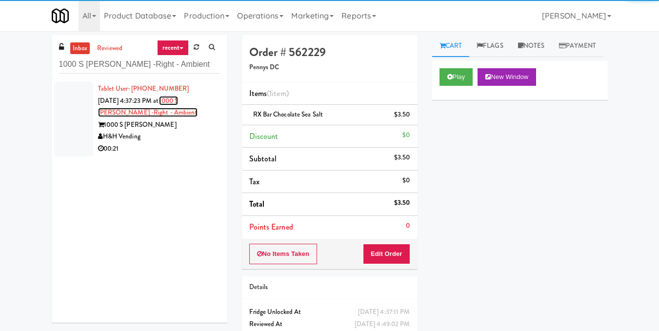
click at [132, 117] on link "1000 S [PERSON_NAME] -Right - Ambient" at bounding box center [148, 106] width 100 height 21
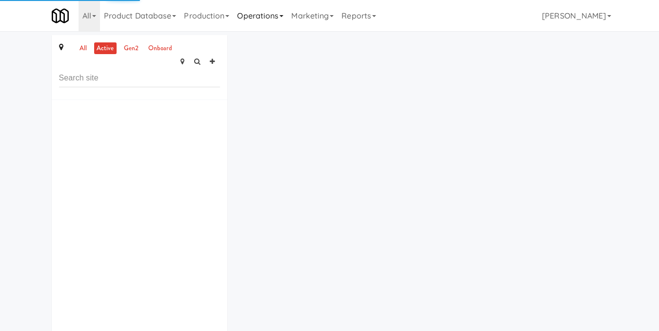
click at [272, 15] on link "Operations" at bounding box center [260, 15] width 54 height 31
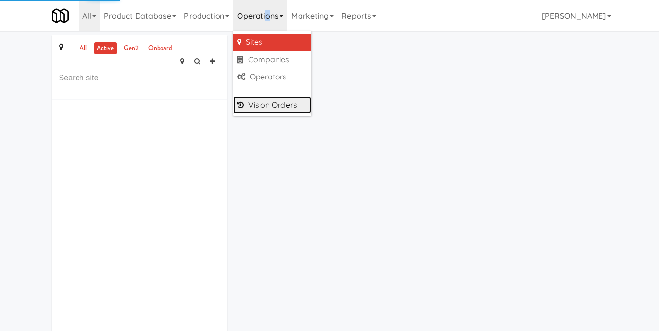
click at [279, 98] on link "Vision Orders" at bounding box center [272, 106] width 78 height 18
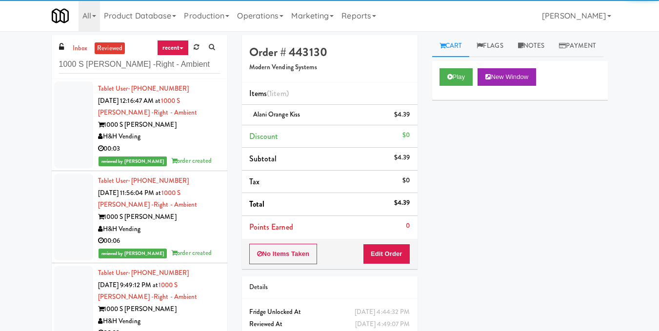
click at [146, 115] on div "Tablet User · (440) 552-4861 [DATE] 12:16:47 AM at 1000 S [PERSON_NAME] -Right …" at bounding box center [159, 125] width 122 height 84
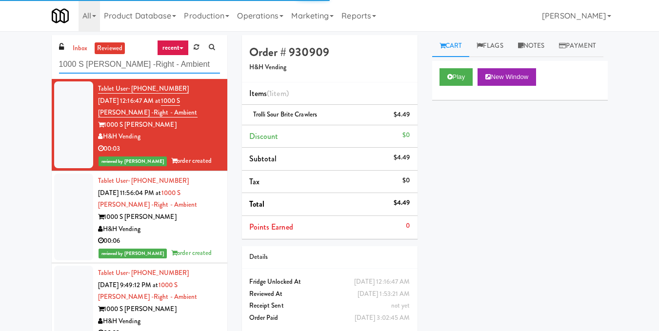
click at [172, 64] on input "1000 S [PERSON_NAME] -Right - Ambient" at bounding box center [139, 65] width 161 height 18
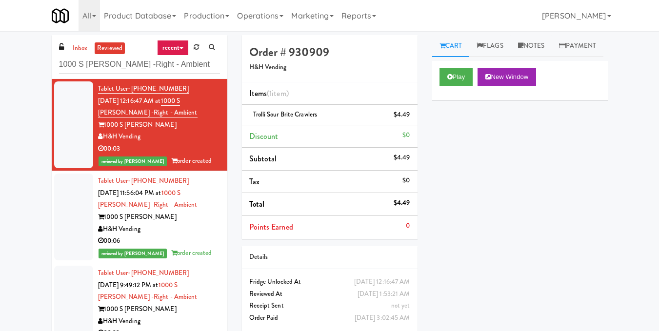
click at [72, 40] on div "inbox reviewed recent all unclear take inventory issue suspicious failed recent…" at bounding box center [140, 57] width 176 height 44
click at [78, 43] on link "inbox" at bounding box center [80, 48] width 20 height 12
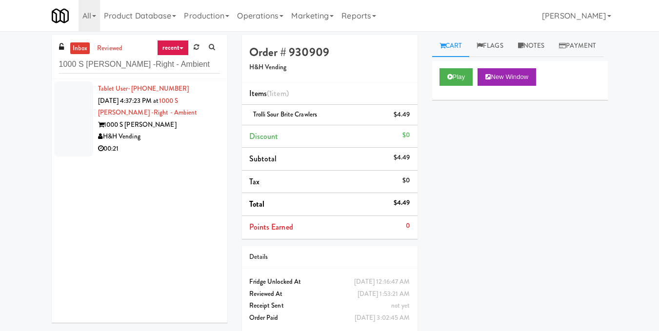
click at [166, 120] on div "1000 S [PERSON_NAME]" at bounding box center [159, 125] width 122 height 12
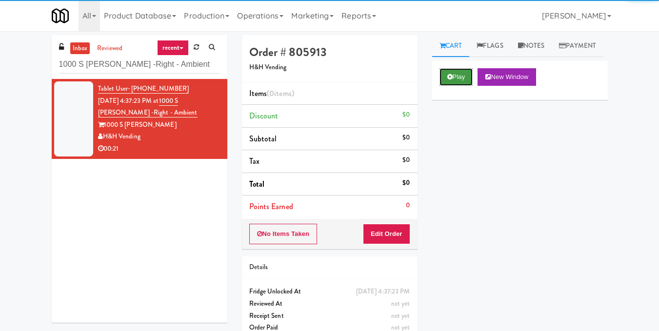
click at [442, 86] on button "Play" at bounding box center [457, 77] width 34 height 18
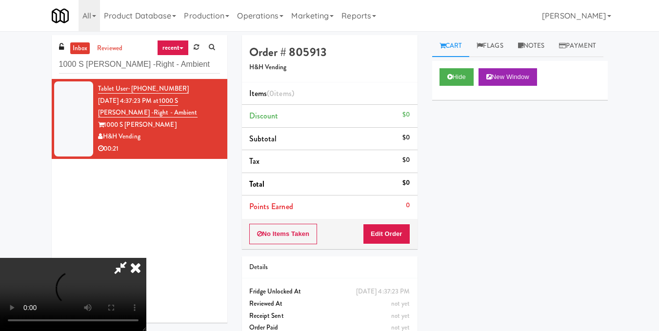
click at [146, 258] on video at bounding box center [73, 294] width 146 height 73
click at [407, 232] on button "Edit Order" at bounding box center [386, 234] width 47 height 20
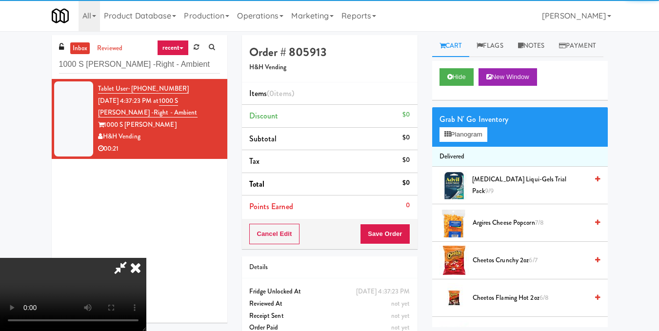
click at [452, 167] on li "Delivered" at bounding box center [520, 157] width 176 height 20
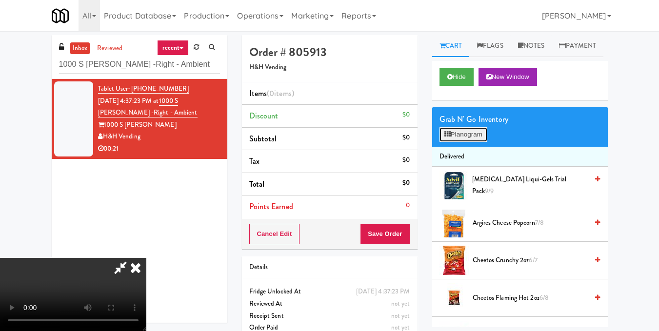
click at [457, 142] on button "Planogram" at bounding box center [464, 134] width 48 height 15
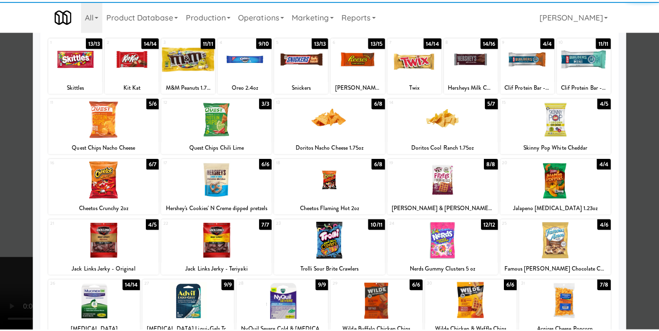
scroll to position [98, 0]
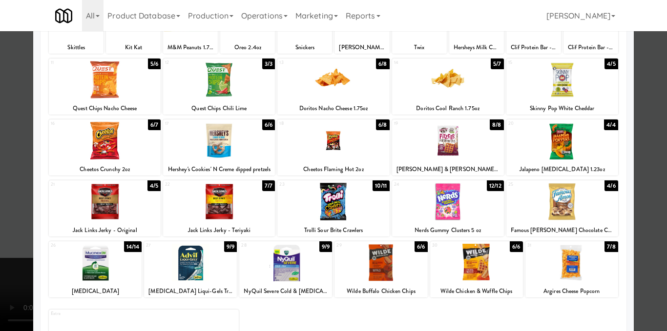
drag, startPoint x: 367, startPoint y: 146, endPoint x: 375, endPoint y: 146, distance: 8.3
click at [366, 146] on div at bounding box center [333, 141] width 112 height 38
drag, startPoint x: 638, startPoint y: 156, endPoint x: 618, endPoint y: 158, distance: 19.6
click at [638, 156] on div at bounding box center [333, 165] width 667 height 331
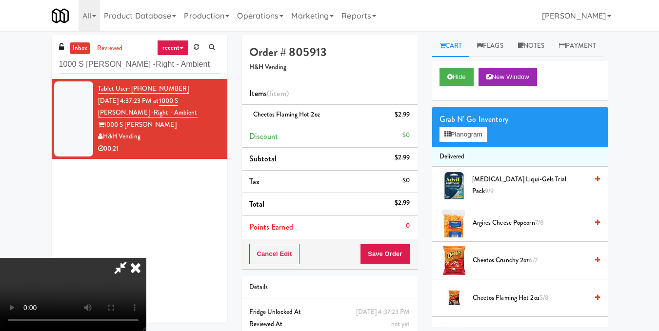
click at [146, 258] on icon at bounding box center [135, 268] width 21 height 20
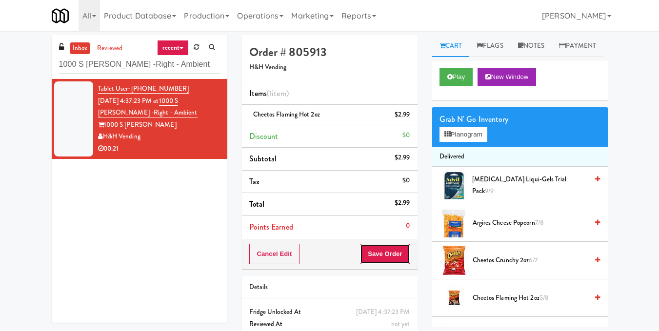
click at [393, 248] on button "Save Order" at bounding box center [385, 254] width 50 height 20
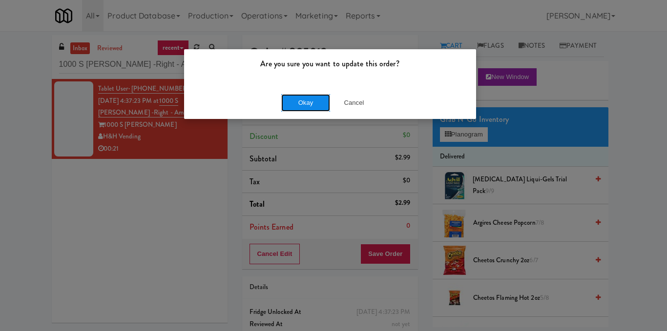
click at [317, 99] on button "Okay" at bounding box center [305, 103] width 49 height 18
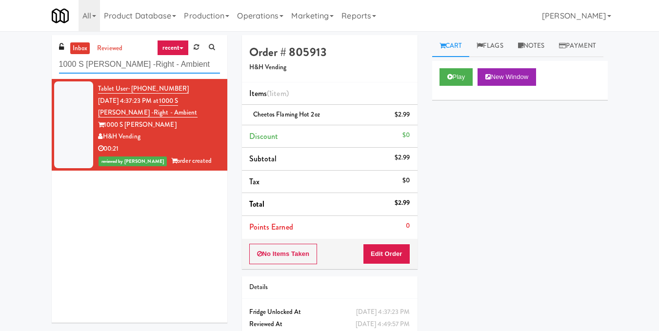
drag, startPoint x: 190, startPoint y: 61, endPoint x: 9, endPoint y: 65, distance: 181.6
click at [9, 65] on div "inbox reviewed recent all unclear take inventory issue suspicious failed recent…" at bounding box center [329, 202] width 659 height 334
paste input "[PERSON_NAME]"
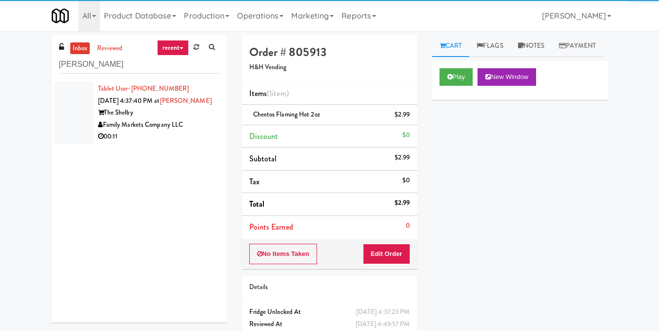
click at [129, 143] on div "00:11" at bounding box center [159, 137] width 122 height 12
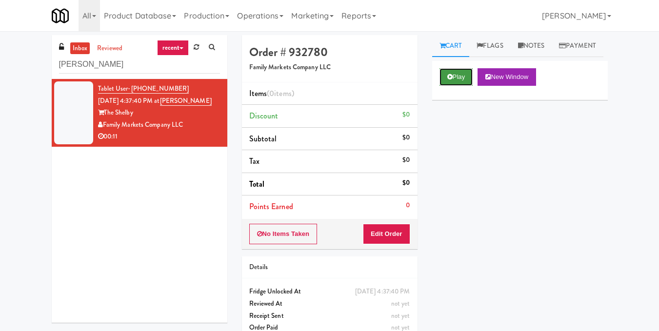
click at [442, 86] on button "Play" at bounding box center [457, 77] width 34 height 18
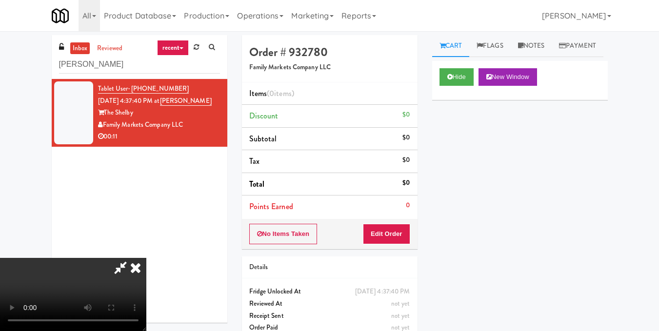
click at [146, 258] on video at bounding box center [73, 294] width 146 height 73
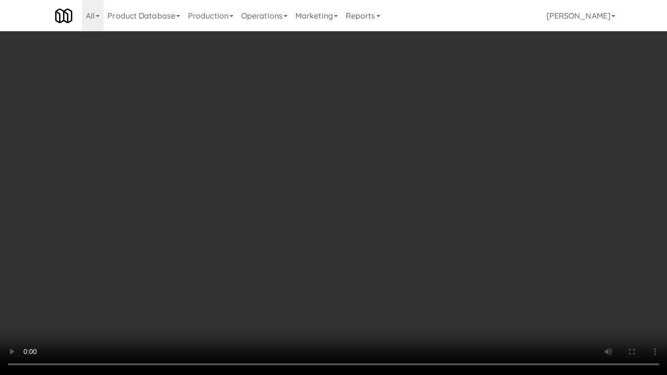
click at [299, 150] on video at bounding box center [333, 187] width 667 height 375
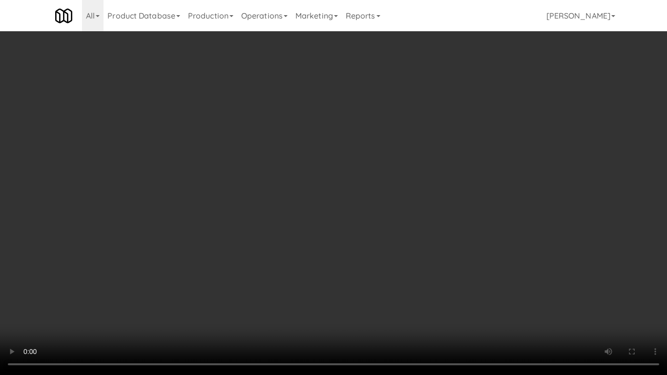
click at [299, 150] on video at bounding box center [333, 187] width 667 height 375
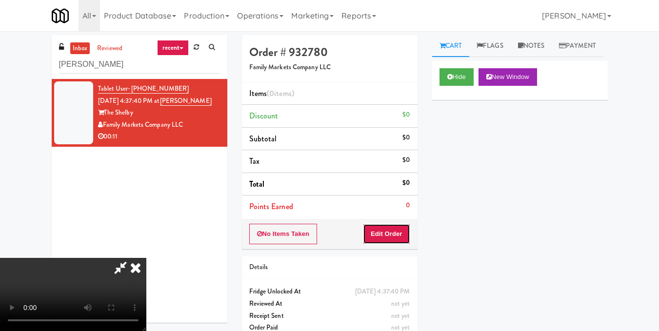
click at [400, 233] on button "Edit Order" at bounding box center [386, 234] width 47 height 20
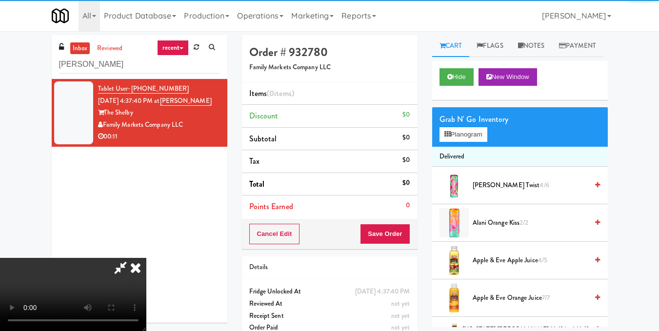
click at [446, 147] on div "Grab N' Go Inventory Planogram" at bounding box center [520, 127] width 176 height 40
click at [450, 138] on icon at bounding box center [448, 134] width 6 height 6
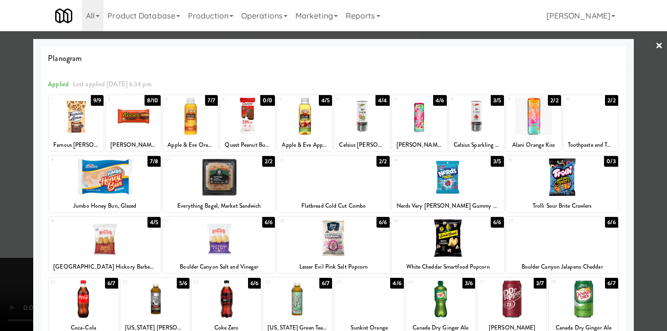
click at [355, 121] on div at bounding box center [361, 117] width 55 height 38
click at [648, 78] on div at bounding box center [333, 165] width 667 height 331
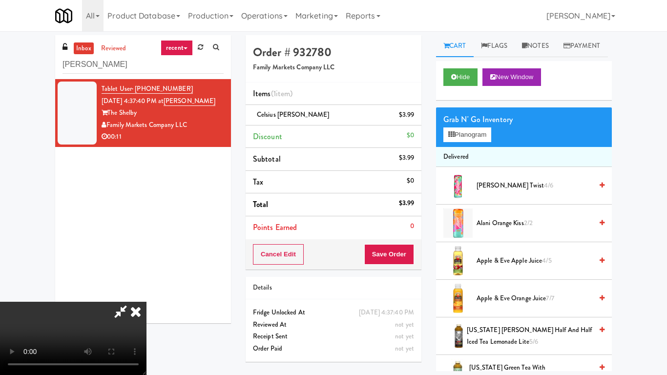
click at [146, 302] on video at bounding box center [73, 338] width 146 height 73
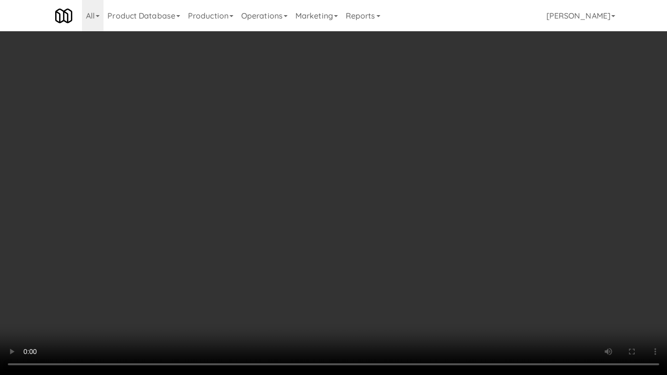
click at [204, 188] on video at bounding box center [333, 187] width 667 height 375
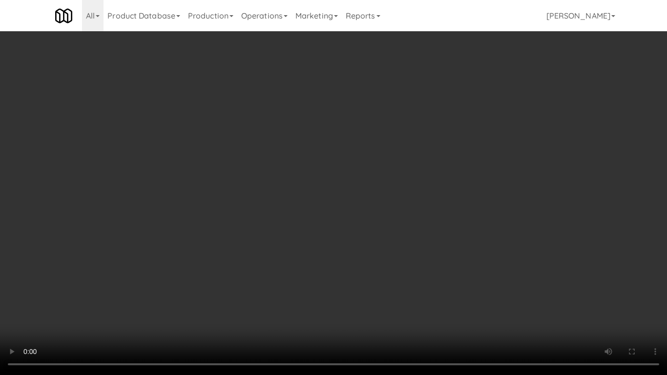
click at [204, 188] on video at bounding box center [333, 187] width 667 height 375
click at [204, 189] on video at bounding box center [333, 187] width 667 height 375
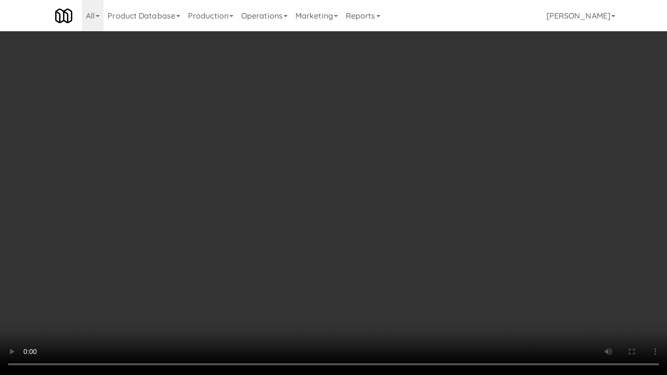
click at [204, 189] on video at bounding box center [333, 187] width 667 height 375
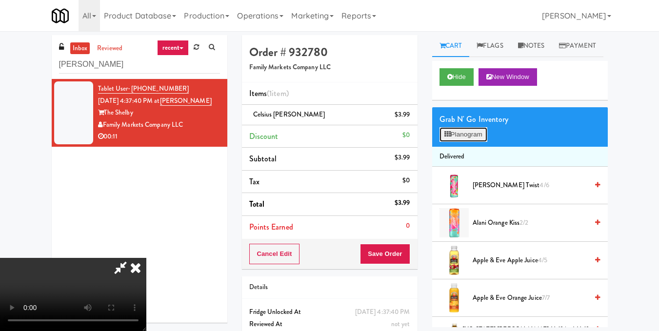
click at [477, 142] on button "Planogram" at bounding box center [464, 134] width 48 height 15
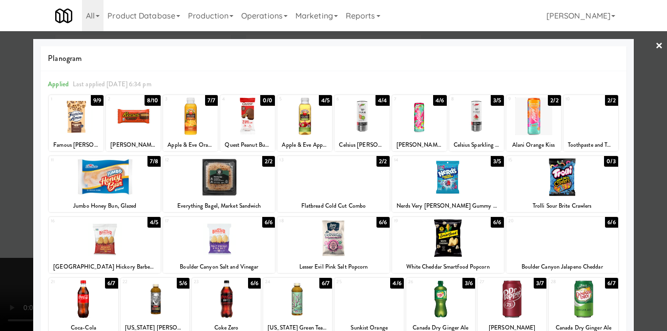
click at [443, 175] on div at bounding box center [448, 178] width 112 height 38
click at [646, 175] on div at bounding box center [333, 165] width 667 height 331
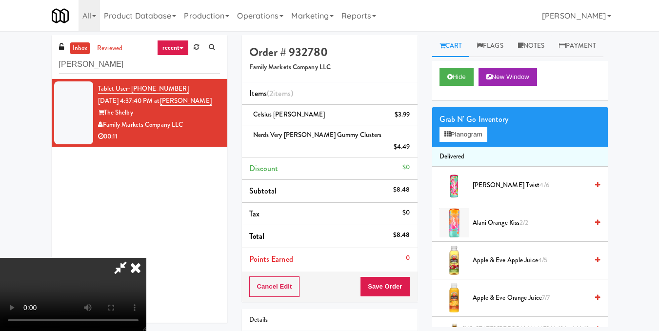
click at [146, 258] on video at bounding box center [73, 294] width 146 height 73
click at [146, 258] on icon at bounding box center [135, 268] width 21 height 20
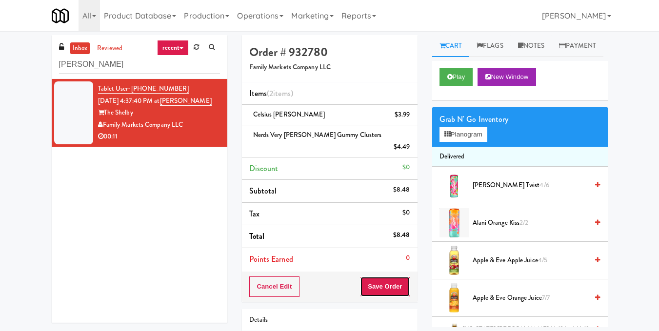
drag, startPoint x: 385, startPoint y: 277, endPoint x: 367, endPoint y: 257, distance: 25.9
click at [385, 277] on button "Save Order" at bounding box center [385, 287] width 50 height 20
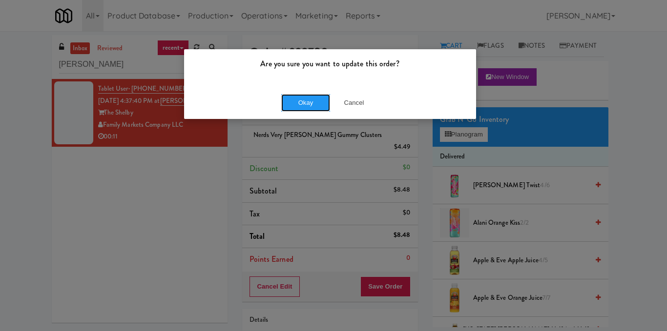
drag, startPoint x: 303, startPoint y: 111, endPoint x: 287, endPoint y: 101, distance: 18.0
click at [303, 111] on button "Okay" at bounding box center [305, 103] width 49 height 18
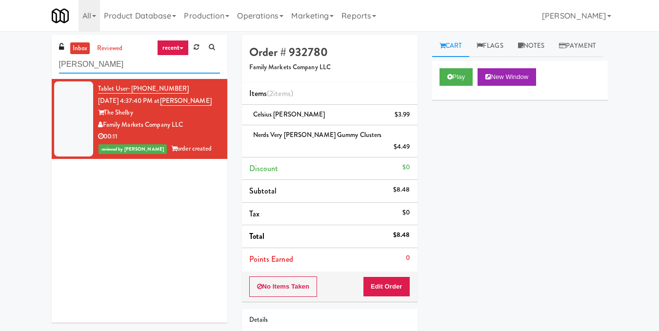
drag, startPoint x: 81, startPoint y: 66, endPoint x: 0, endPoint y: 68, distance: 81.5
click at [0, 67] on div "inbox reviewed recent all unclear take inventory issue suspicious failed recent…" at bounding box center [329, 218] width 659 height 366
paste input "Exhibit on Superior"
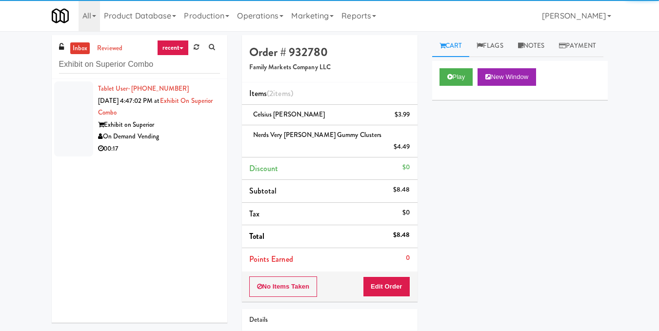
click at [138, 129] on div "Exhibit on Superior" at bounding box center [159, 125] width 122 height 12
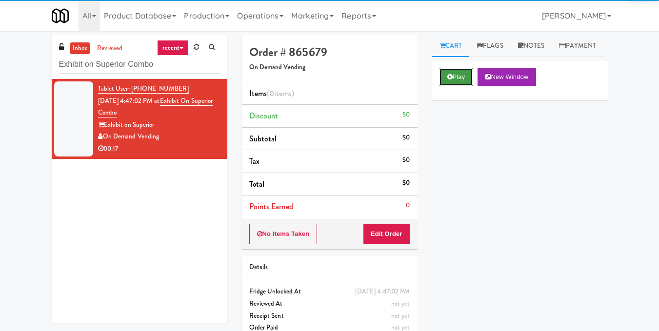
click at [472, 86] on button "Play" at bounding box center [457, 77] width 34 height 18
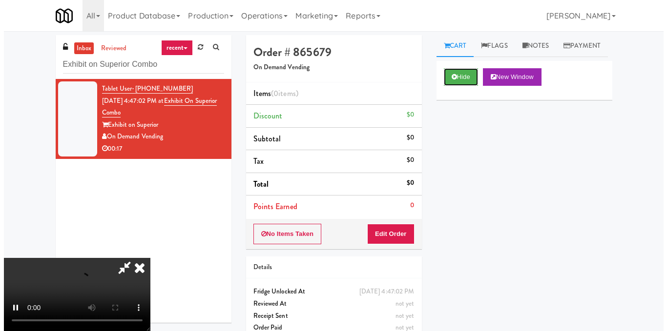
scroll to position [110, 0]
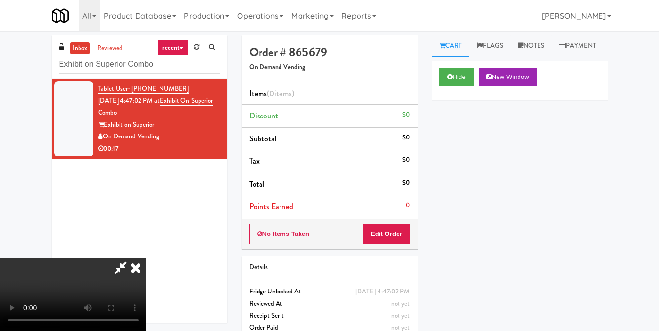
click at [410, 235] on div "No Items Taken Edit Order" at bounding box center [330, 234] width 176 height 30
click at [407, 236] on button "Edit Order" at bounding box center [386, 234] width 47 height 20
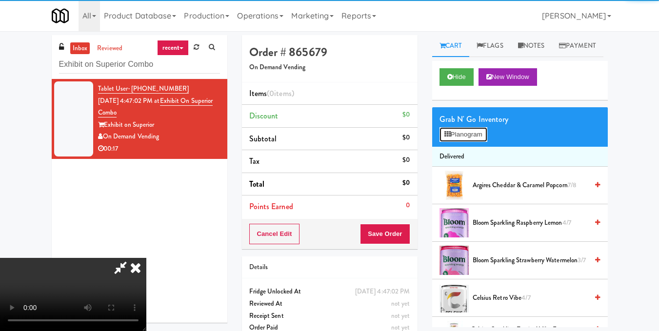
click at [476, 142] on button "Planogram" at bounding box center [464, 134] width 48 height 15
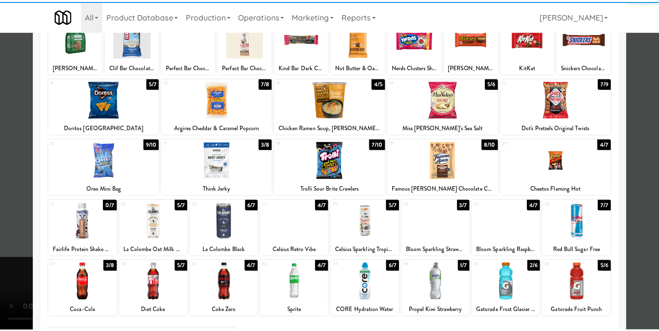
scroll to position [146, 0]
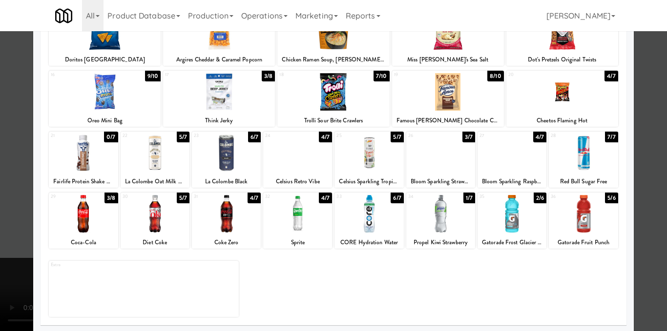
click at [316, 229] on div at bounding box center [297, 214] width 69 height 38
click at [316, 228] on div at bounding box center [297, 214] width 69 height 38
click at [514, 227] on div at bounding box center [511, 214] width 69 height 38
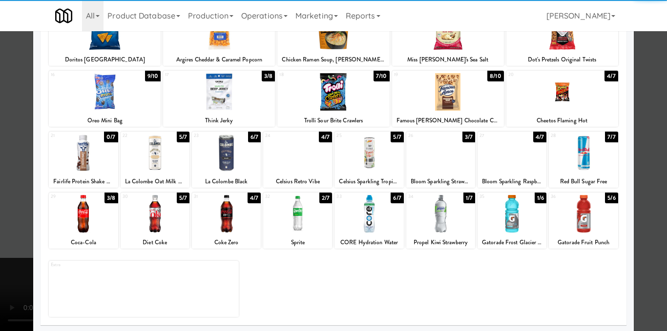
click at [649, 187] on div at bounding box center [333, 165] width 667 height 331
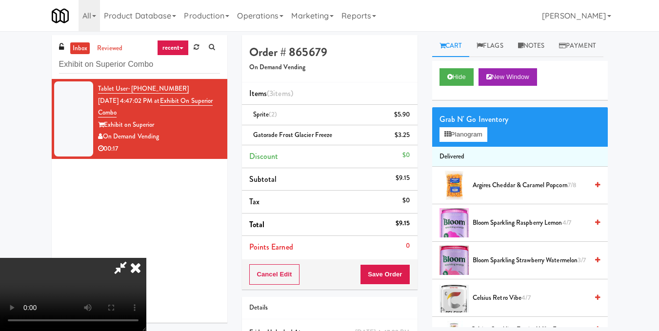
click at [146, 258] on div at bounding box center [73, 294] width 146 height 73
click at [146, 258] on icon at bounding box center [135, 268] width 21 height 20
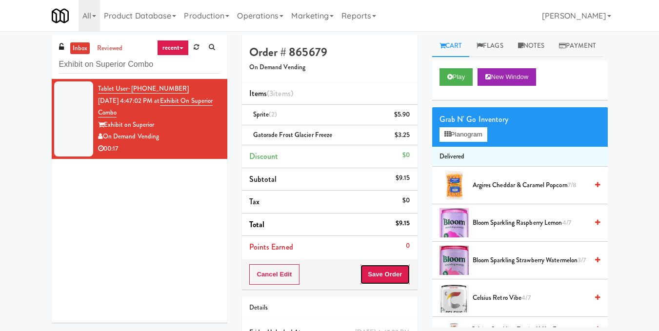
click at [400, 274] on button "Save Order" at bounding box center [385, 274] width 50 height 20
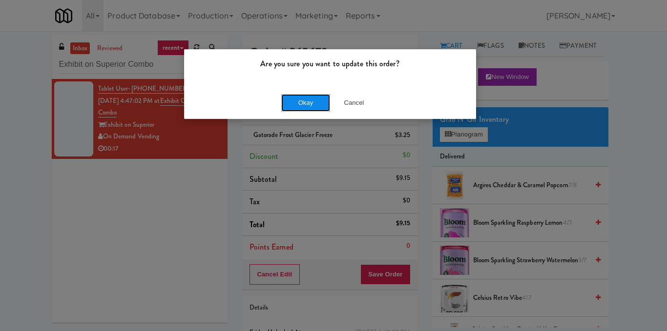
drag, startPoint x: 311, startPoint y: 96, endPoint x: 254, endPoint y: 81, distance: 59.1
click at [311, 97] on button "Okay" at bounding box center [305, 103] width 49 height 18
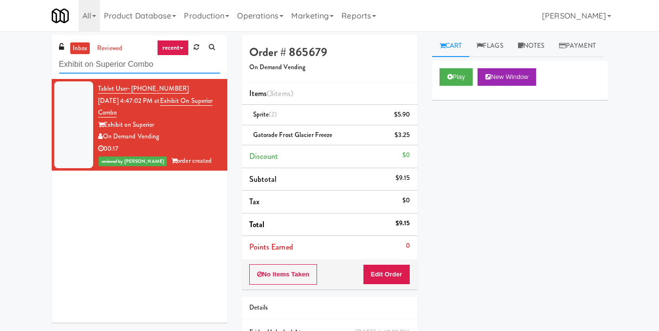
drag, startPoint x: 164, startPoint y: 66, endPoint x: 12, endPoint y: 74, distance: 152.5
click at [12, 74] on div "inbox reviewed recent all unclear take inventory issue suspicious failed recent…" at bounding box center [329, 212] width 659 height 354
paste input "Fine - Lobby-Ambient-Left"
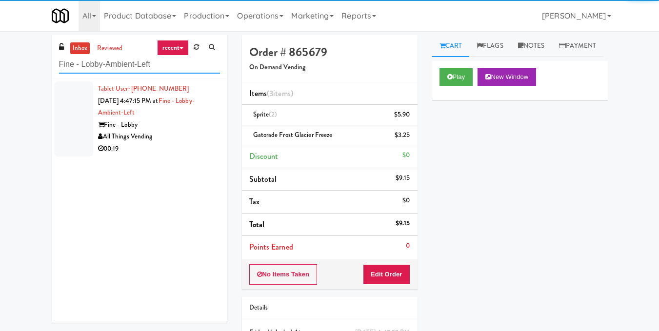
type input "Fine - Lobby-Ambient-Left"
click at [126, 135] on div "All Things Vending" at bounding box center [159, 137] width 122 height 12
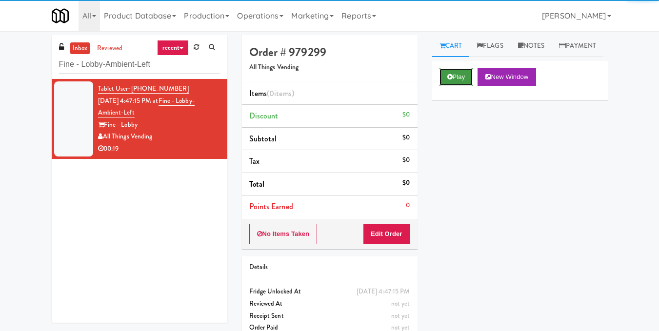
click at [455, 86] on button "Play" at bounding box center [457, 77] width 34 height 18
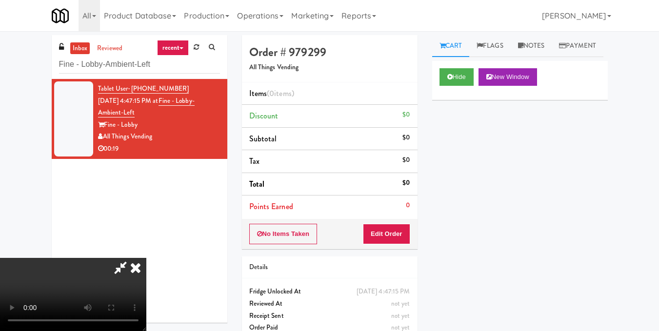
click at [146, 258] on video at bounding box center [73, 294] width 146 height 73
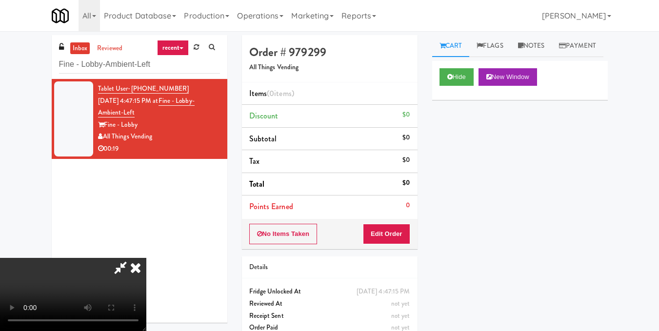
click at [146, 258] on video at bounding box center [73, 294] width 146 height 73
click at [404, 236] on button "Edit Order" at bounding box center [386, 234] width 47 height 20
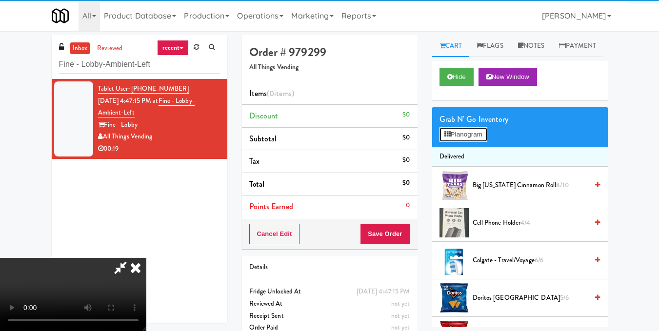
click at [447, 138] on icon at bounding box center [448, 134] width 6 height 6
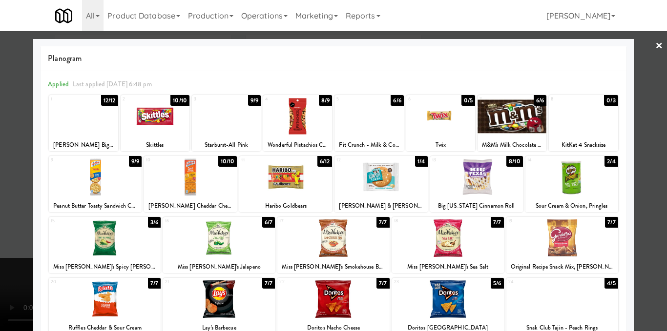
click at [262, 176] on div at bounding box center [285, 178] width 93 height 38
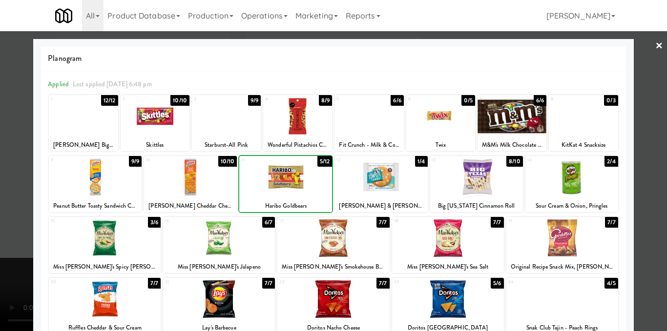
click at [264, 177] on div at bounding box center [285, 178] width 93 height 38
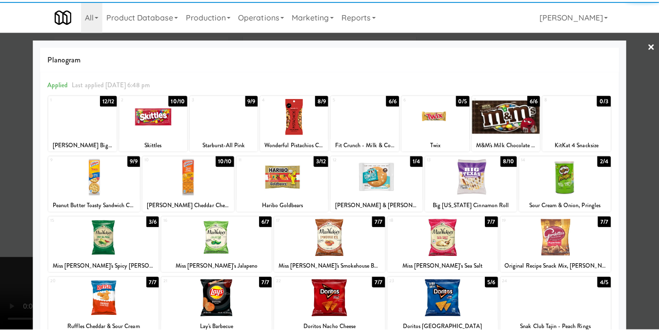
scroll to position [4, 0]
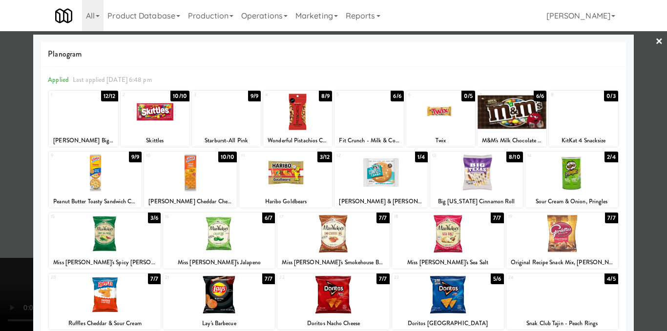
click at [652, 183] on div at bounding box center [333, 165] width 667 height 331
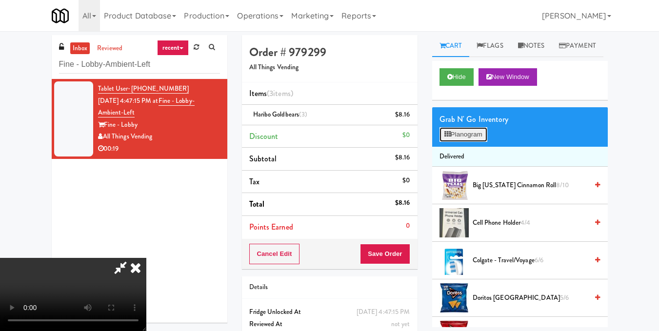
click at [483, 142] on button "Planogram" at bounding box center [464, 134] width 48 height 15
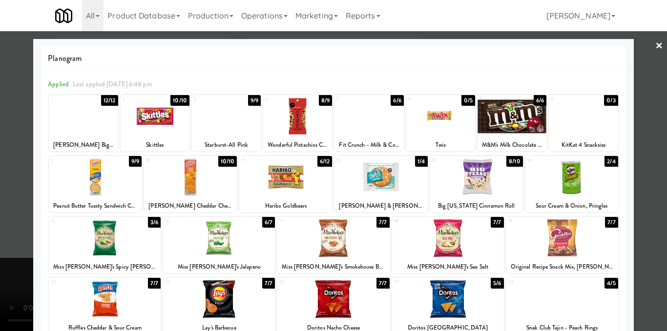
click at [658, 163] on div at bounding box center [333, 165] width 667 height 331
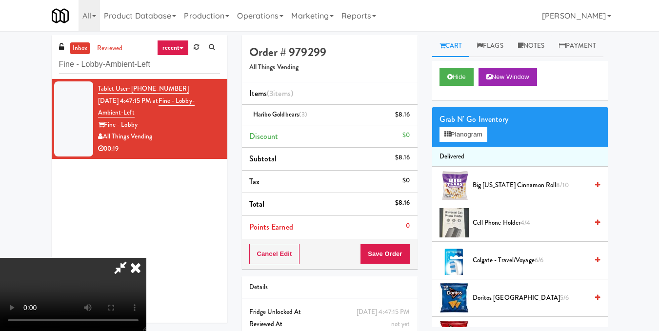
click at [146, 258] on video at bounding box center [73, 294] width 146 height 73
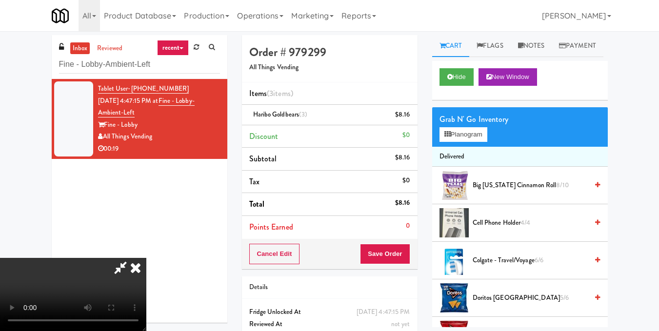
click at [146, 258] on video at bounding box center [73, 294] width 146 height 73
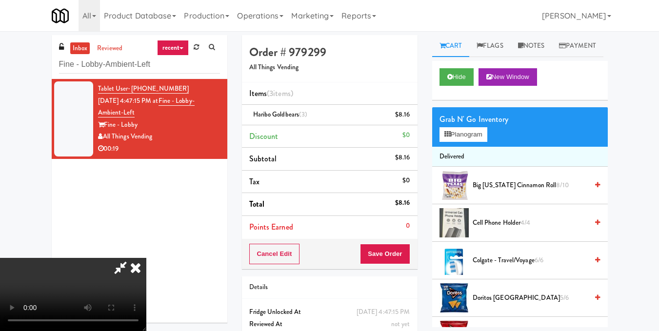
click at [146, 258] on video at bounding box center [73, 294] width 146 height 73
drag, startPoint x: 237, startPoint y: 216, endPoint x: 237, endPoint y: 258, distance: 42.5
click at [146, 258] on video at bounding box center [73, 294] width 146 height 73
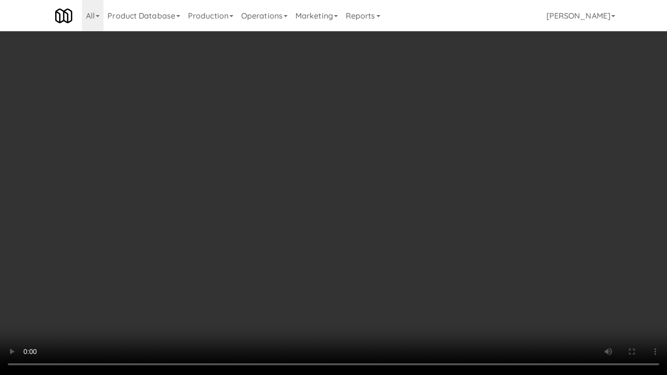
click at [119, 317] on video at bounding box center [333, 187] width 667 height 375
click at [340, 305] on video at bounding box center [333, 187] width 667 height 375
click at [301, 313] on video at bounding box center [333, 187] width 667 height 375
click at [225, 275] on video at bounding box center [333, 187] width 667 height 375
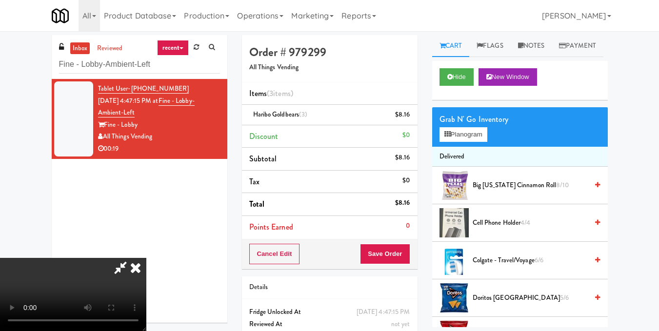
click at [146, 258] on icon at bounding box center [135, 268] width 21 height 20
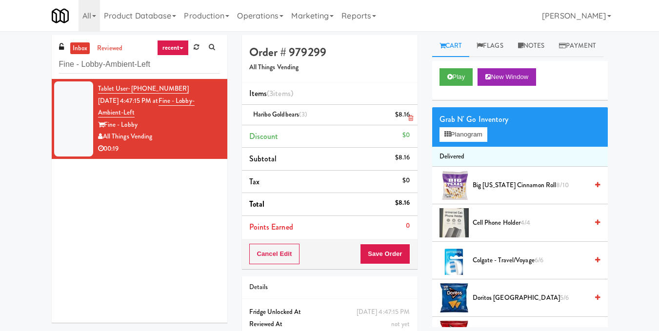
click at [408, 114] on link at bounding box center [409, 119] width 9 height 12
click at [382, 249] on button "Save Order" at bounding box center [385, 254] width 50 height 20
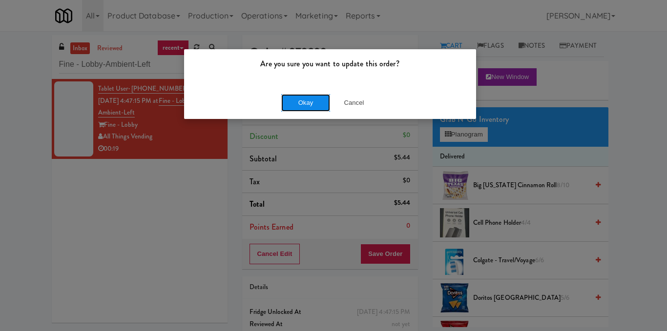
click at [316, 103] on button "Okay" at bounding box center [305, 103] width 49 height 18
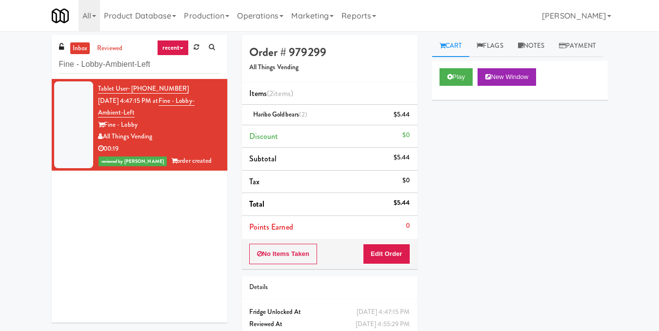
drag, startPoint x: 139, startPoint y: 73, endPoint x: 50, endPoint y: 74, distance: 88.3
click at [50, 74] on div "inbox reviewed recent all unclear take inventory issue suspicious failed recent…" at bounding box center [139, 182] width 190 height 295
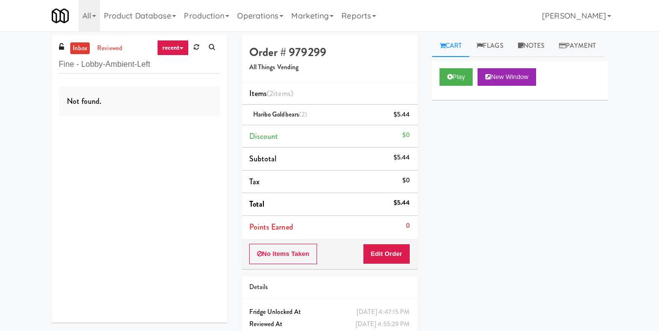
click at [142, 121] on div "Not found." at bounding box center [140, 201] width 176 height 244
click at [155, 61] on input "Fine - Lobby-Ambient-Left" at bounding box center [139, 65] width 161 height 18
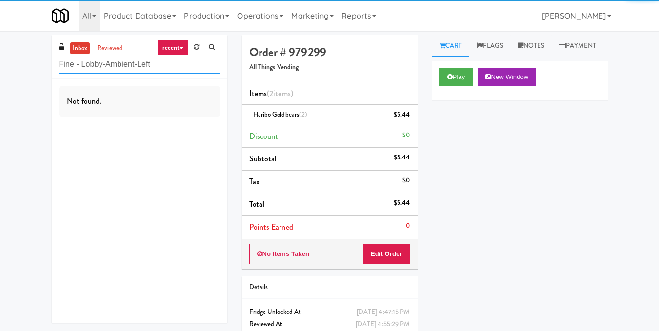
click at [155, 61] on input "Fine - Lobby-Ambient-Left" at bounding box center [139, 65] width 161 height 18
click at [156, 62] on input "Fine - Lobby-Ambient-Left" at bounding box center [139, 65] width 161 height 18
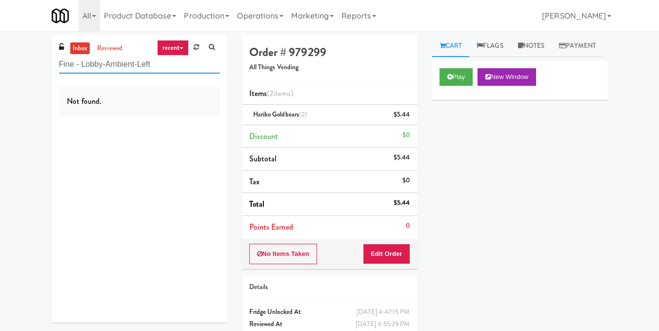
paste input "The Vue - Cooler"
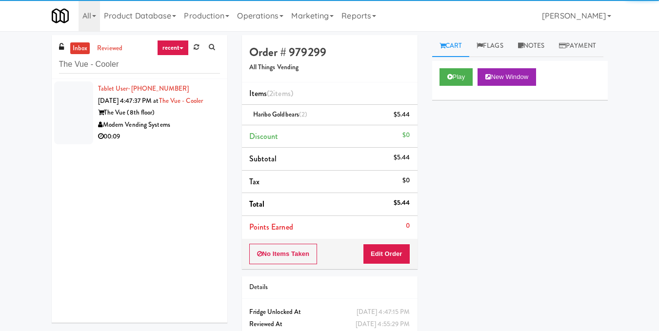
click at [154, 131] on div "Modern Vending Systems" at bounding box center [159, 125] width 122 height 12
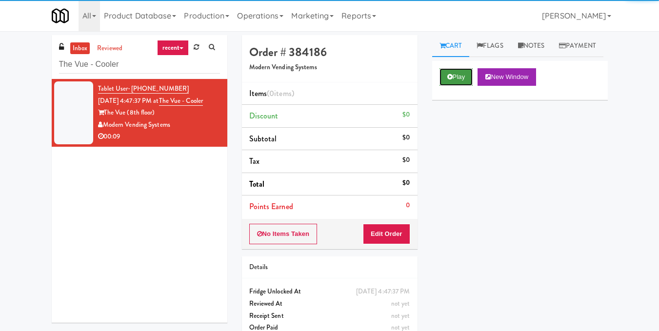
click at [447, 86] on button "Play" at bounding box center [457, 77] width 34 height 18
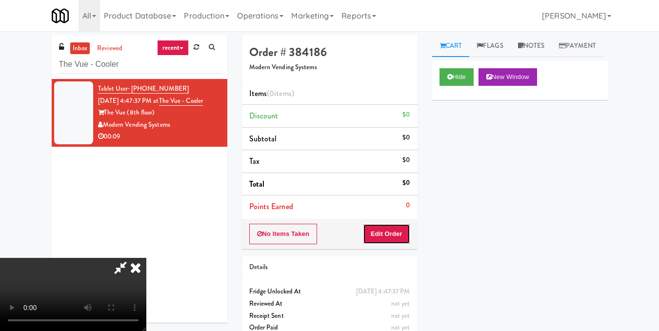
click at [402, 235] on button "Edit Order" at bounding box center [386, 234] width 47 height 20
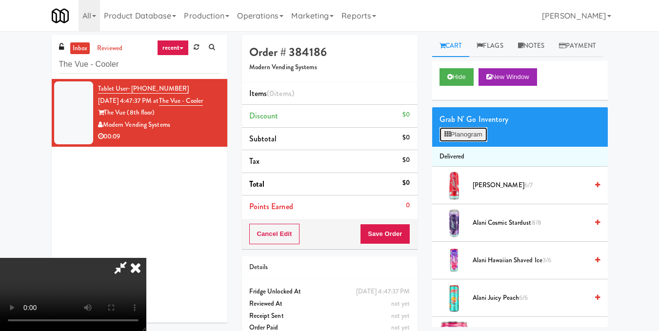
click at [460, 142] on button "Planogram" at bounding box center [464, 134] width 48 height 15
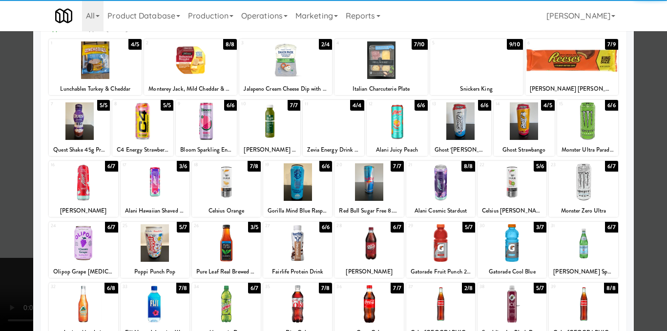
scroll to position [98, 0]
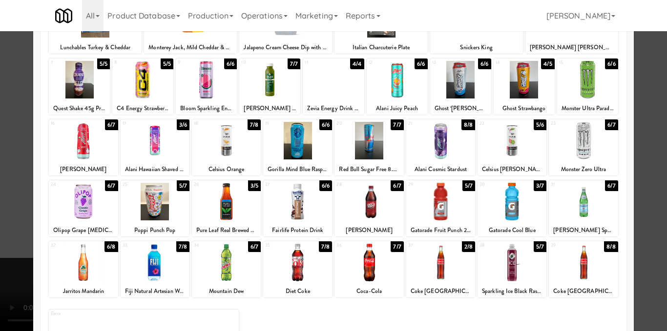
click at [517, 209] on div at bounding box center [511, 202] width 69 height 38
click at [124, 266] on div at bounding box center [155, 263] width 69 height 38
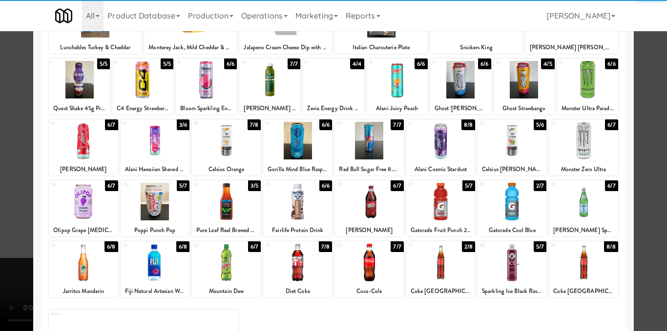
click at [649, 175] on div at bounding box center [333, 165] width 667 height 331
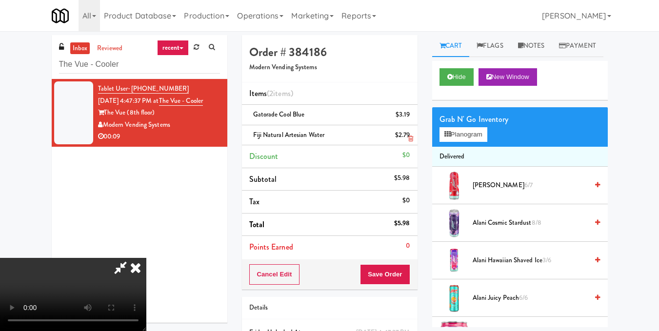
click at [146, 258] on icon at bounding box center [135, 268] width 21 height 20
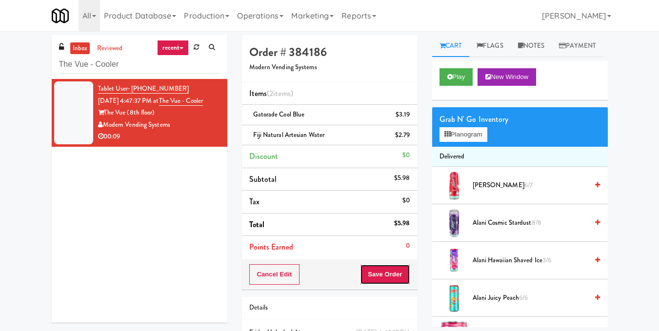
click at [380, 269] on button "Save Order" at bounding box center [385, 274] width 50 height 20
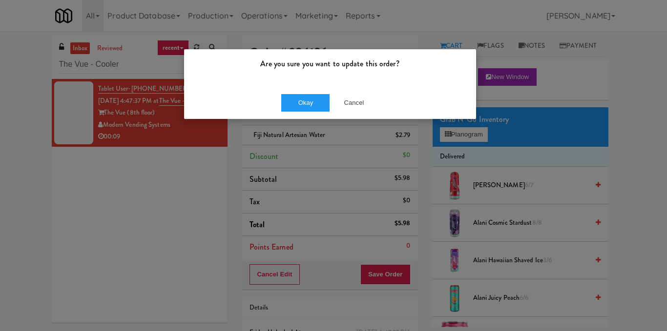
click at [303, 93] on div "Okay Cancel" at bounding box center [330, 102] width 292 height 33
click at [304, 99] on button "Okay" at bounding box center [305, 103] width 49 height 18
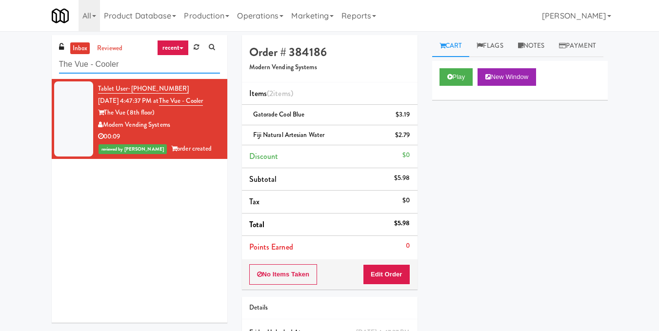
drag, startPoint x: 155, startPoint y: 65, endPoint x: 0, endPoint y: 103, distance: 159.4
click at [0, 103] on div "inbox reviewed recent all unclear take inventory issue suspicious failed recent…" at bounding box center [329, 212] width 659 height 354
paste input "Phase II - Combo"
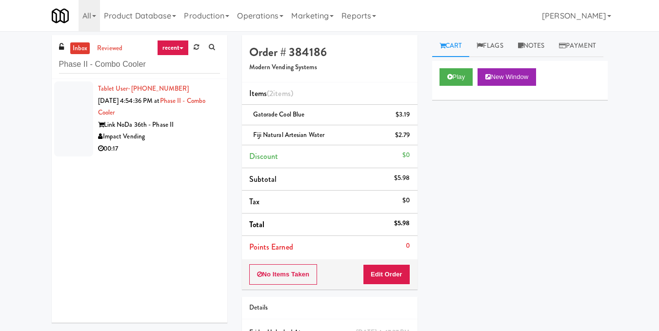
click at [135, 133] on div "Impact Vending" at bounding box center [159, 137] width 122 height 12
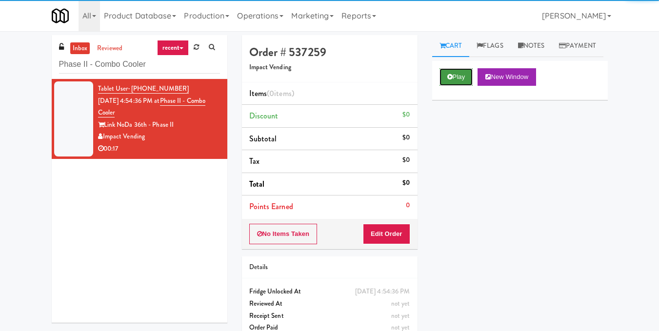
click at [458, 86] on button "Play" at bounding box center [457, 77] width 34 height 18
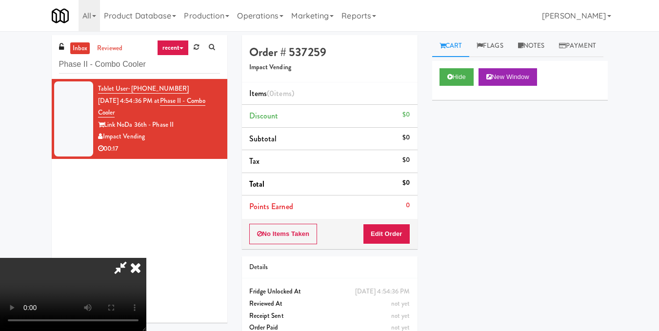
click at [146, 258] on video at bounding box center [73, 294] width 146 height 73
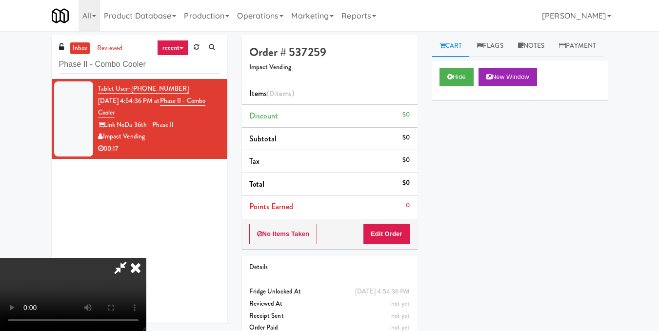
click at [146, 258] on video at bounding box center [73, 294] width 146 height 73
click at [404, 234] on button "Edit Order" at bounding box center [386, 234] width 47 height 20
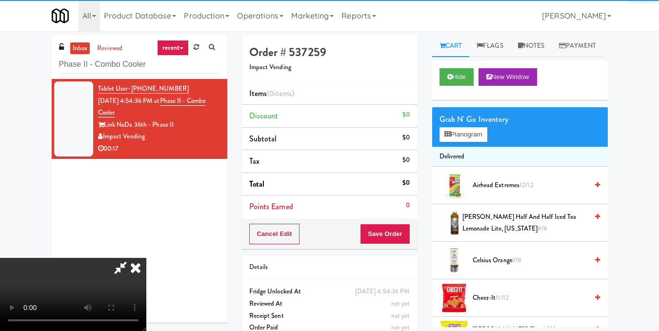
click at [470, 127] on div "Grab N' Go Inventory" at bounding box center [520, 119] width 161 height 15
click at [470, 142] on button "Planogram" at bounding box center [464, 134] width 48 height 15
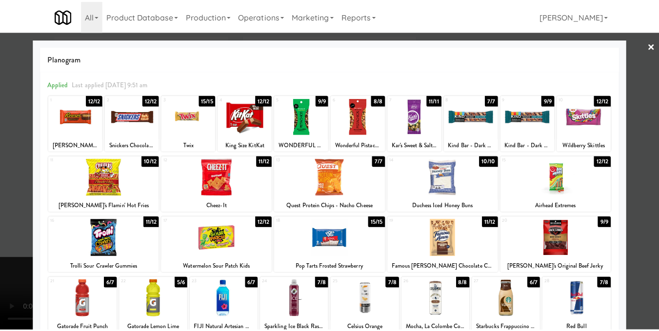
scroll to position [49, 0]
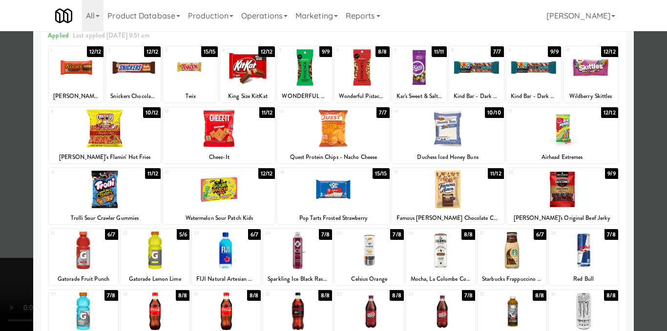
click at [135, 192] on div at bounding box center [105, 190] width 112 height 38
drag, startPoint x: 645, startPoint y: 155, endPoint x: 608, endPoint y: 139, distance: 40.7
click at [646, 154] on div at bounding box center [333, 165] width 667 height 331
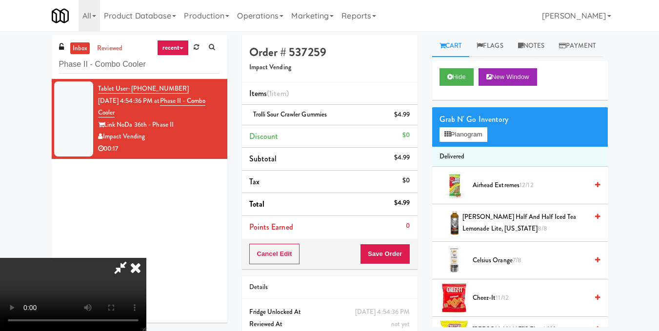
click at [146, 258] on icon at bounding box center [135, 268] width 21 height 20
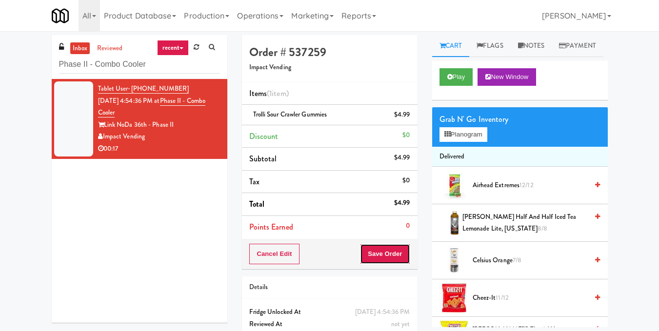
click at [380, 256] on button "Save Order" at bounding box center [385, 254] width 50 height 20
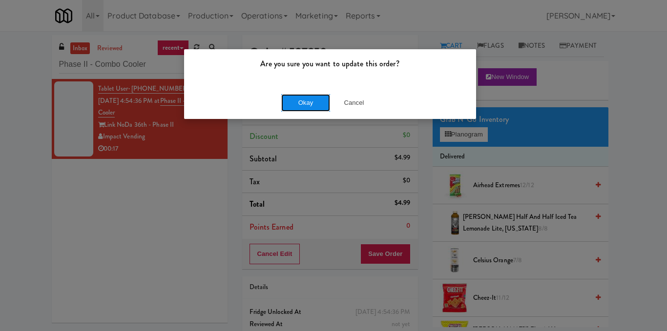
click at [310, 108] on button "Okay" at bounding box center [305, 103] width 49 height 18
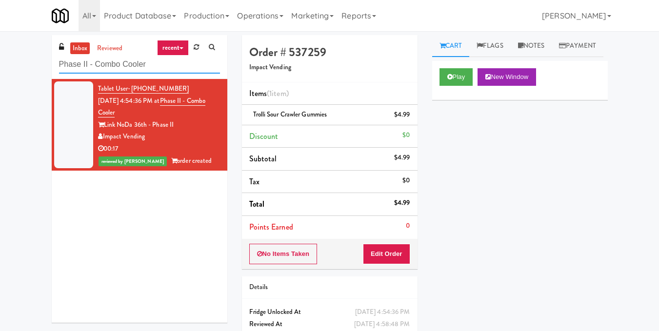
drag, startPoint x: 182, startPoint y: 71, endPoint x: 21, endPoint y: 75, distance: 161.1
click at [21, 75] on div "inbox reviewed recent all unclear take inventory issue suspicious failed recent…" at bounding box center [329, 202] width 659 height 334
paste input "Rock Solid Reboot 2"
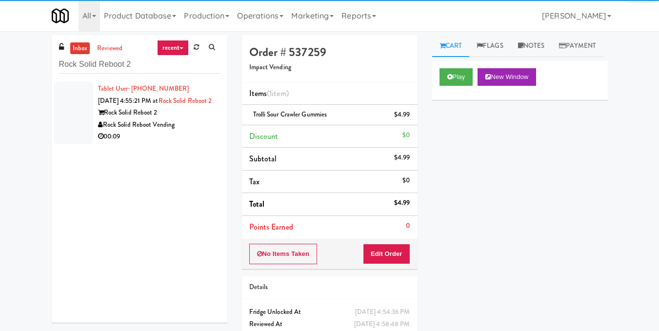
click at [139, 119] on div "Rock Solid Reboot 2" at bounding box center [159, 113] width 122 height 12
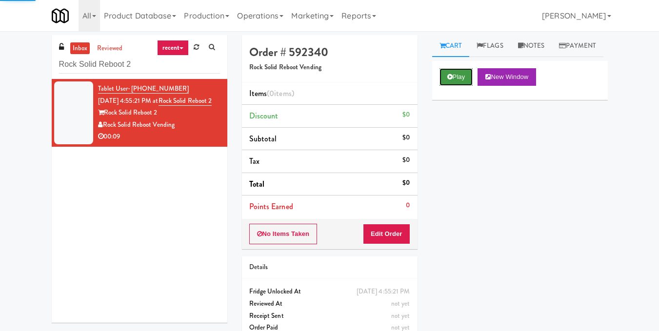
click at [445, 86] on button "Play" at bounding box center [457, 77] width 34 height 18
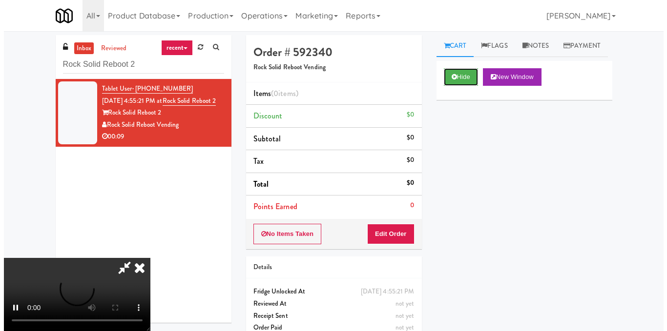
scroll to position [98, 0]
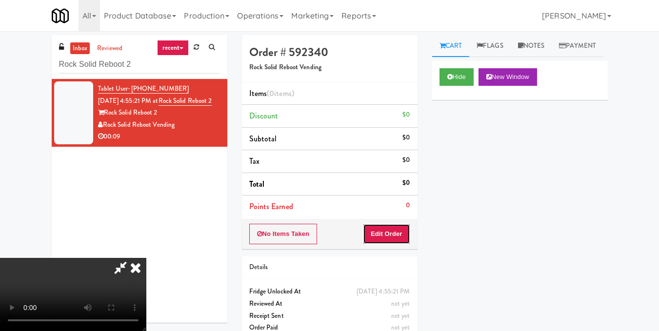
drag, startPoint x: 397, startPoint y: 232, endPoint x: 428, endPoint y: 200, distance: 44.9
click at [398, 232] on button "Edit Order" at bounding box center [386, 234] width 47 height 20
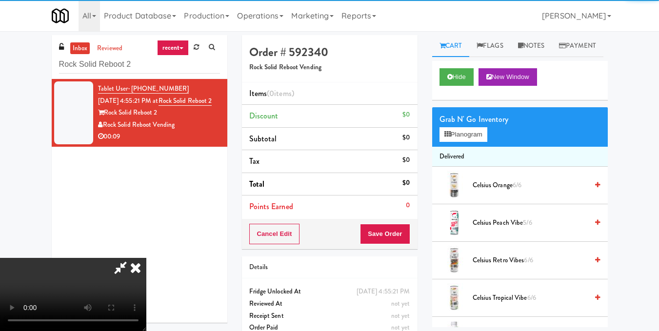
click at [448, 127] on div "Grab N' Go Inventory" at bounding box center [520, 119] width 161 height 15
click at [449, 138] on icon at bounding box center [448, 134] width 6 height 6
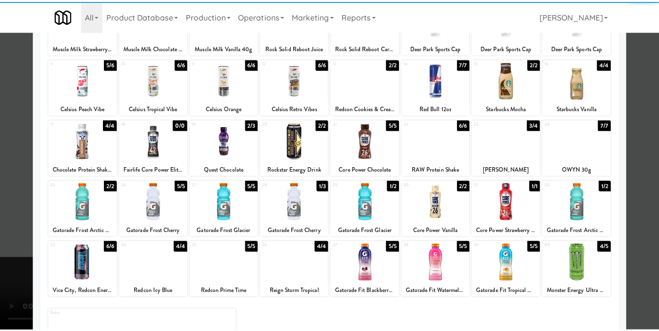
scroll to position [98, 0]
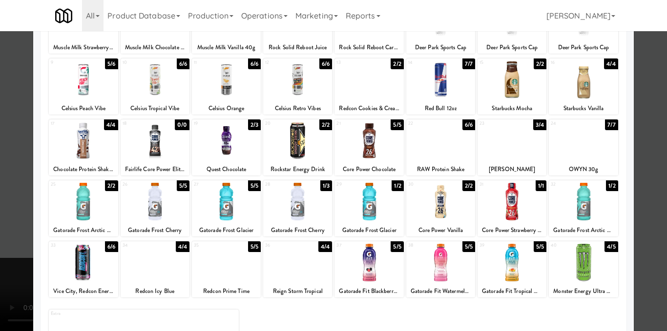
click at [365, 274] on div at bounding box center [368, 263] width 69 height 38
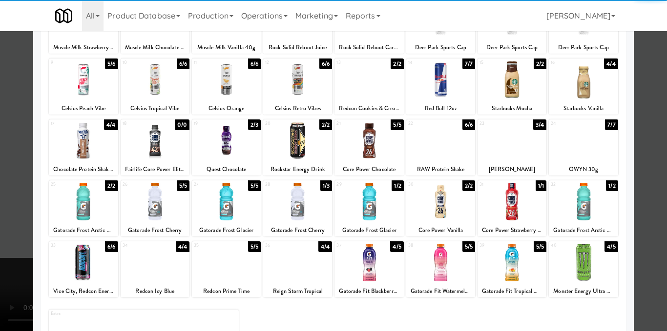
click at [364, 274] on div at bounding box center [368, 263] width 69 height 38
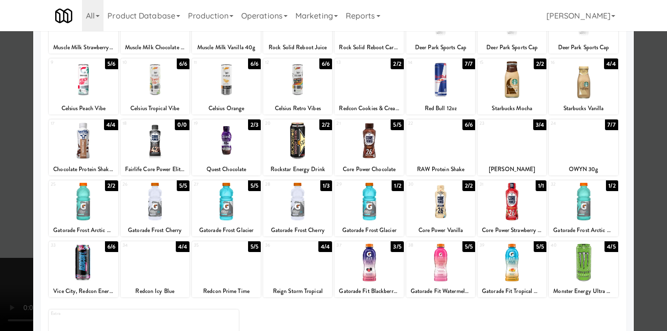
click at [637, 194] on div at bounding box center [333, 165] width 667 height 331
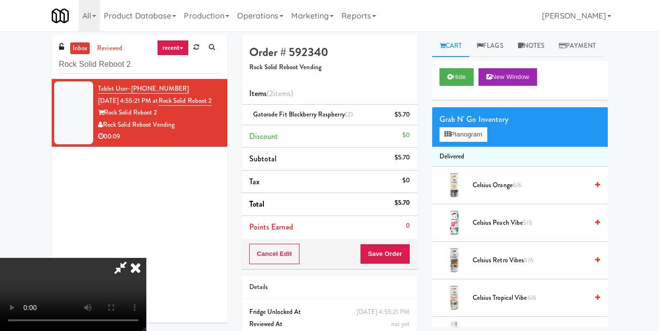
click at [146, 258] on icon at bounding box center [135, 268] width 21 height 20
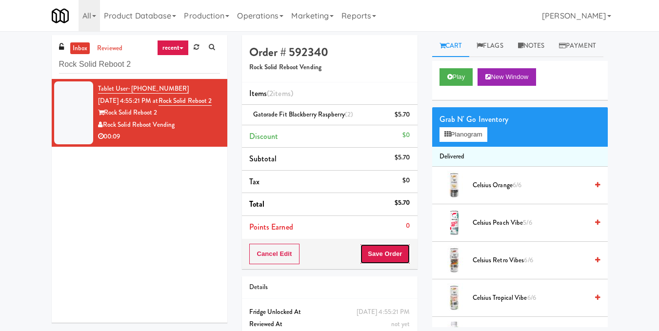
click at [381, 250] on button "Save Order" at bounding box center [385, 254] width 50 height 20
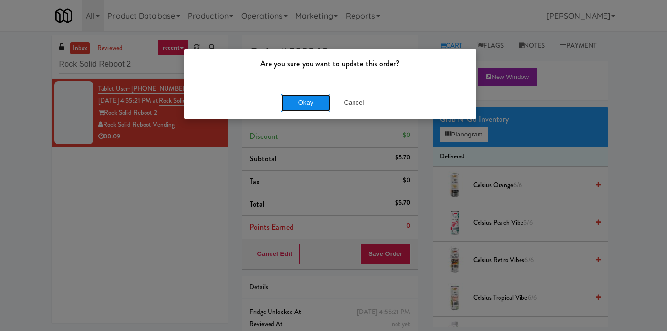
click at [312, 100] on button "Okay" at bounding box center [305, 103] width 49 height 18
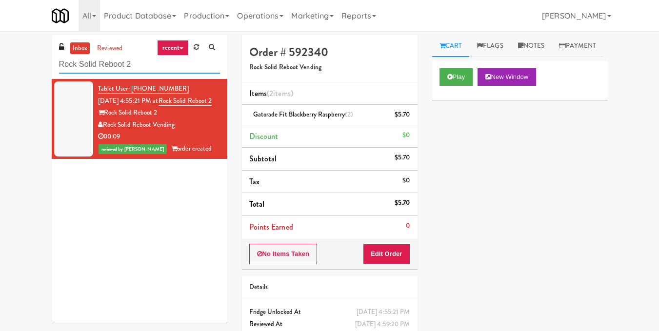
drag, startPoint x: 166, startPoint y: 60, endPoint x: 33, endPoint y: 82, distance: 135.0
click at [33, 82] on div "inbox reviewed recent all unclear take inventory issue suspicious failed recent…" at bounding box center [329, 202] width 659 height 334
paste input "500 West Trade - Combo"
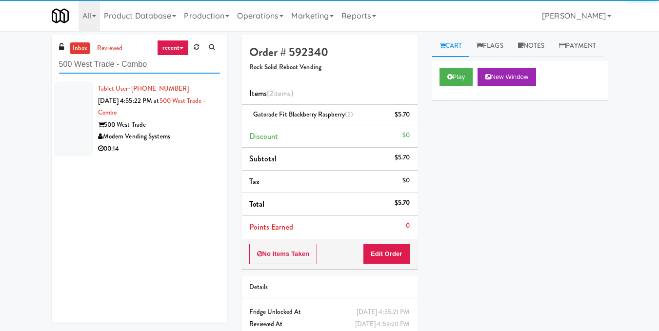
type input "500 West Trade - Combo"
click at [124, 127] on div "500 West Trade" at bounding box center [159, 125] width 122 height 12
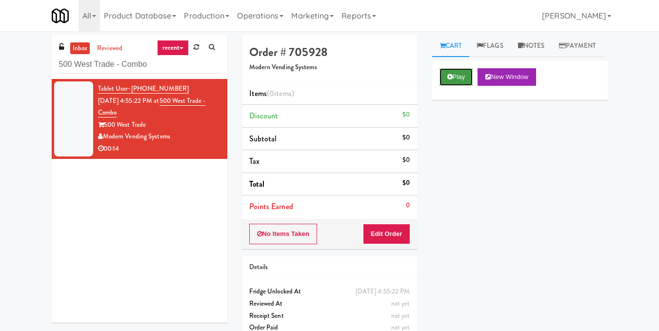
click at [449, 86] on button "Play" at bounding box center [457, 77] width 34 height 18
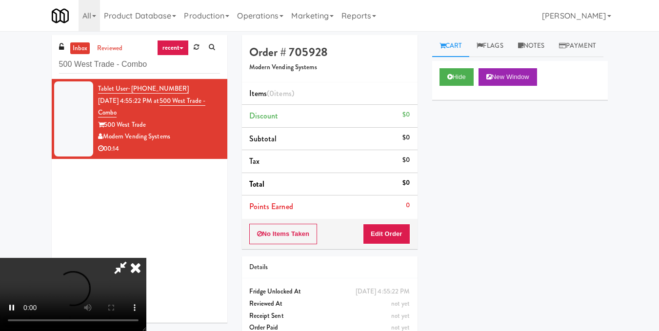
click at [146, 258] on video at bounding box center [73, 294] width 146 height 73
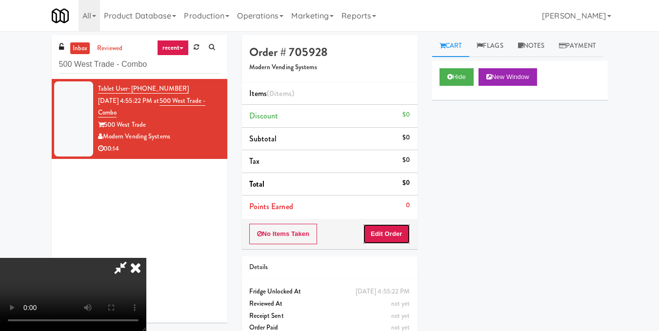
click at [408, 237] on button "Edit Order" at bounding box center [386, 234] width 47 height 20
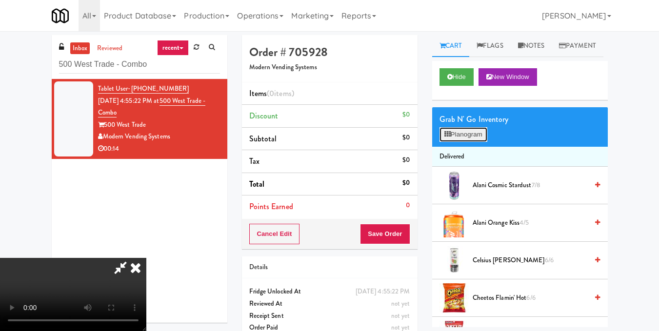
click at [476, 142] on button "Planogram" at bounding box center [464, 134] width 48 height 15
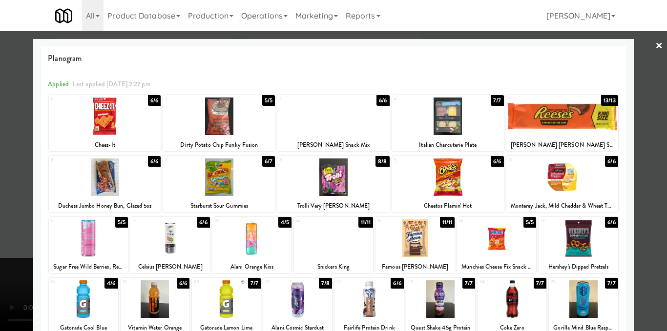
drag, startPoint x: 247, startPoint y: 244, endPoint x: 253, endPoint y: 240, distance: 7.0
click at [246, 243] on div at bounding box center [251, 239] width 79 height 38
click at [651, 165] on div at bounding box center [333, 165] width 667 height 331
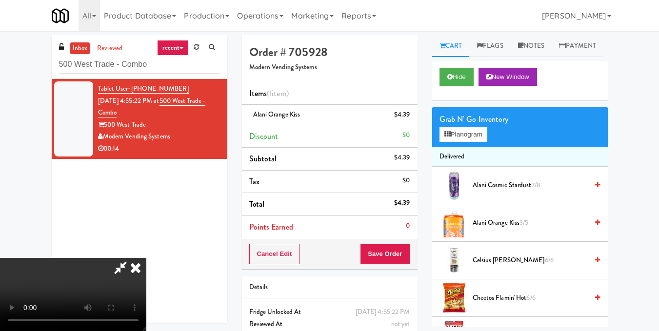
click at [146, 258] on video at bounding box center [73, 294] width 146 height 73
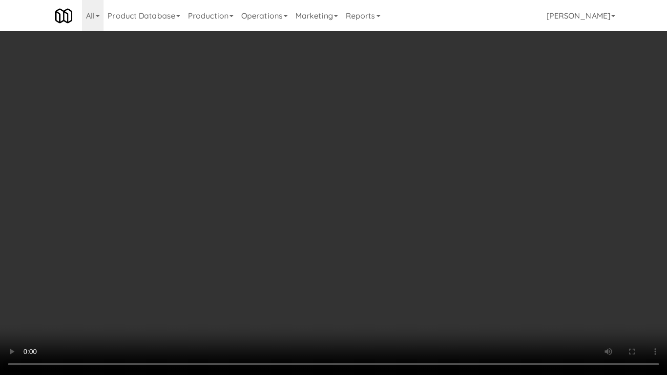
click at [352, 286] on video at bounding box center [333, 187] width 667 height 375
click at [344, 271] on video at bounding box center [333, 187] width 667 height 375
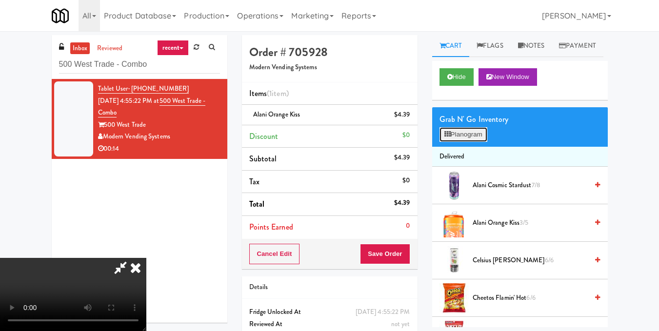
click at [449, 138] on icon at bounding box center [448, 134] width 6 height 6
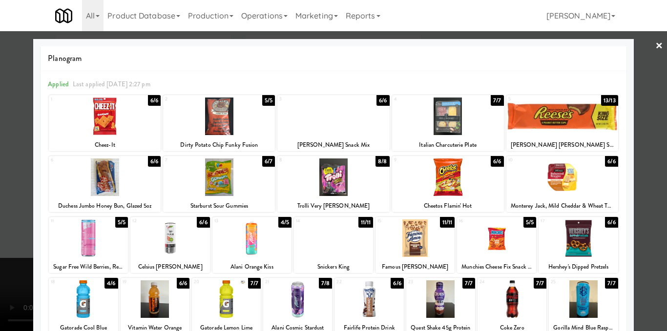
click at [416, 243] on div at bounding box center [414, 239] width 79 height 38
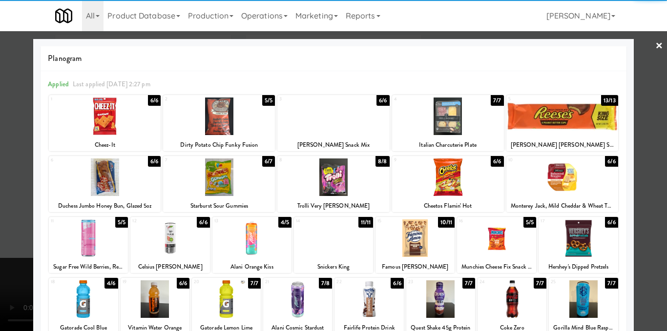
click at [637, 197] on div at bounding box center [333, 165] width 667 height 331
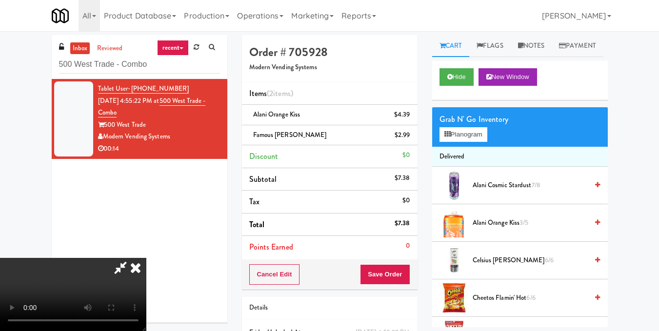
click at [146, 258] on video at bounding box center [73, 294] width 146 height 73
click at [146, 258] on icon at bounding box center [135, 268] width 21 height 20
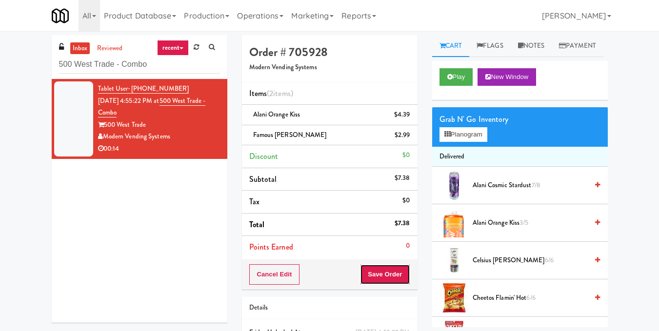
click at [386, 276] on button "Save Order" at bounding box center [385, 274] width 50 height 20
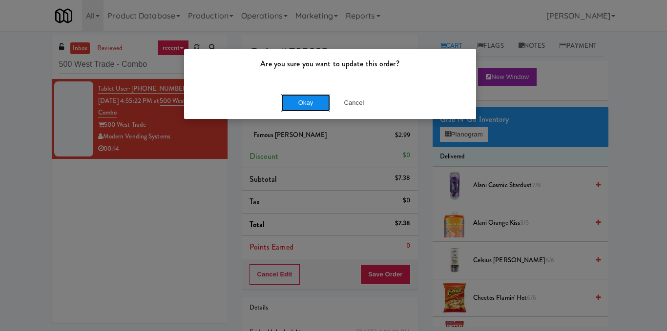
click at [296, 106] on button "Okay" at bounding box center [305, 103] width 49 height 18
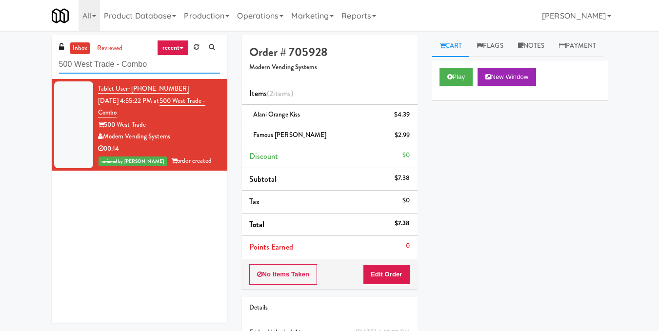
drag, startPoint x: 72, startPoint y: 56, endPoint x: 11, endPoint y: 56, distance: 60.5
click at [11, 56] on div "inbox reviewed recent all unclear take inventory issue suspicious failed recent…" at bounding box center [329, 212] width 659 height 354
paste input "1114 W [PERSON_NAME] - Right - Ambient"
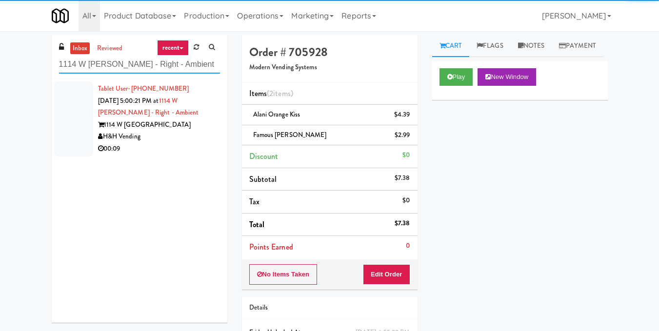
type input "1114 W [PERSON_NAME] - Right - Ambient"
click at [134, 121] on div "1114 W [GEOGRAPHIC_DATA]" at bounding box center [159, 125] width 122 height 12
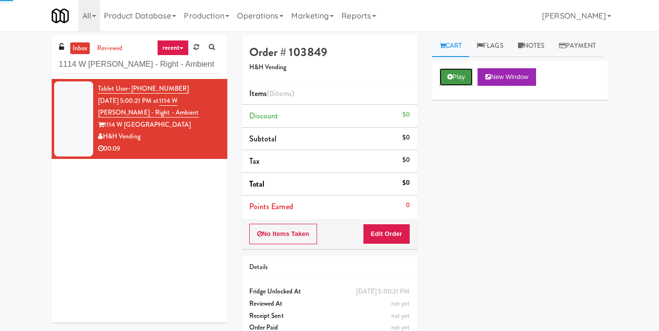
click at [467, 86] on button "Play" at bounding box center [457, 77] width 34 height 18
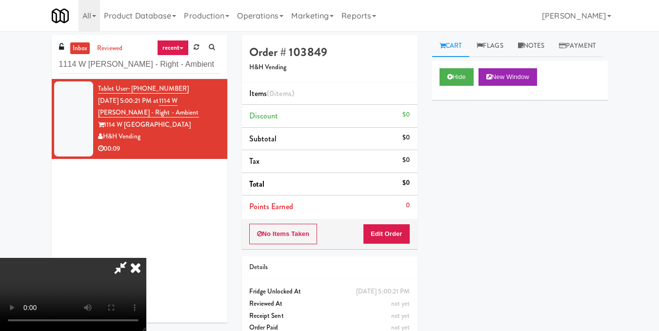
click at [146, 258] on video at bounding box center [73, 294] width 146 height 73
click at [402, 232] on button "Edit Order" at bounding box center [386, 234] width 47 height 20
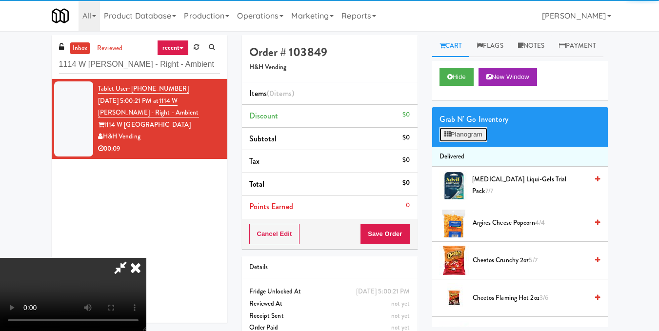
click at [470, 142] on button "Planogram" at bounding box center [464, 134] width 48 height 15
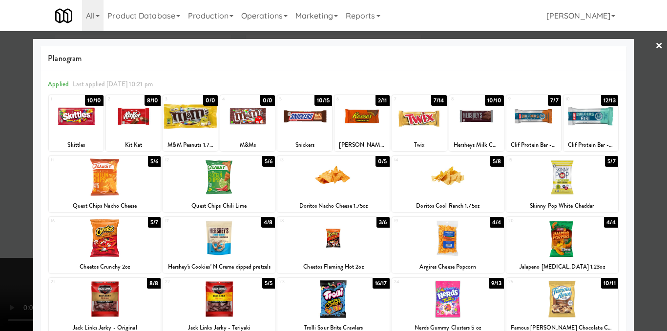
click at [631, 133] on div at bounding box center [333, 165] width 667 height 331
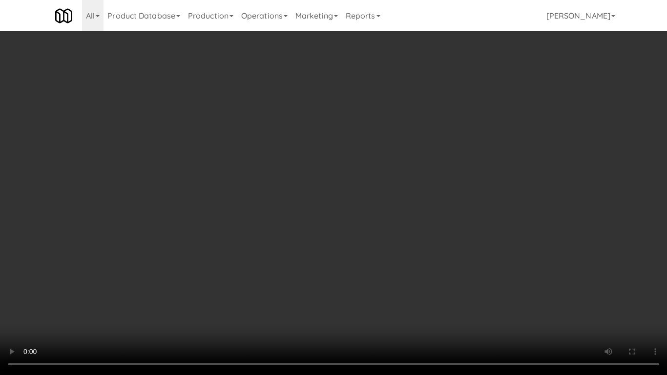
click at [387, 179] on video at bounding box center [333, 187] width 667 height 375
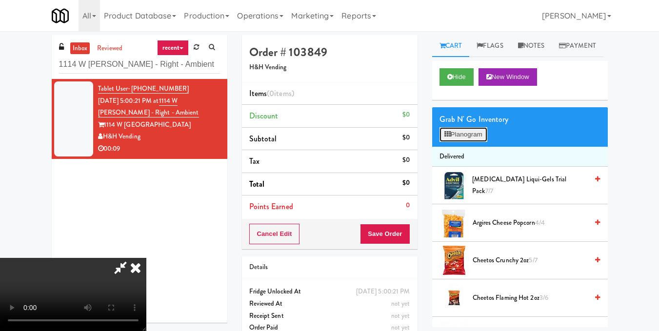
click at [466, 142] on button "Planogram" at bounding box center [464, 134] width 48 height 15
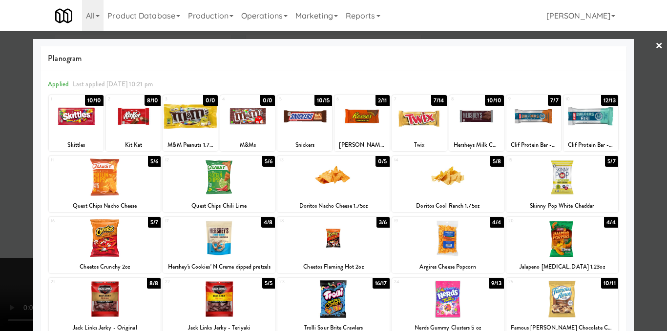
click at [306, 136] on div "5 10/15 Snickers" at bounding box center [304, 123] width 55 height 56
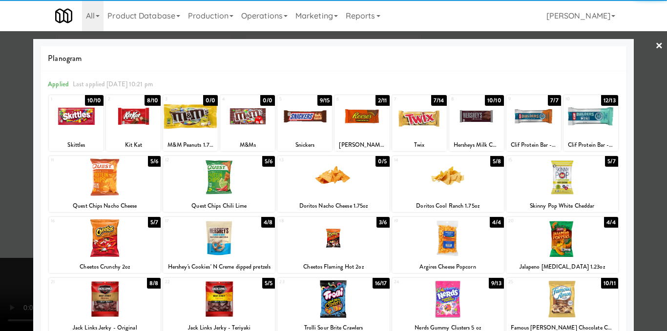
click at [647, 124] on div at bounding box center [333, 165] width 667 height 331
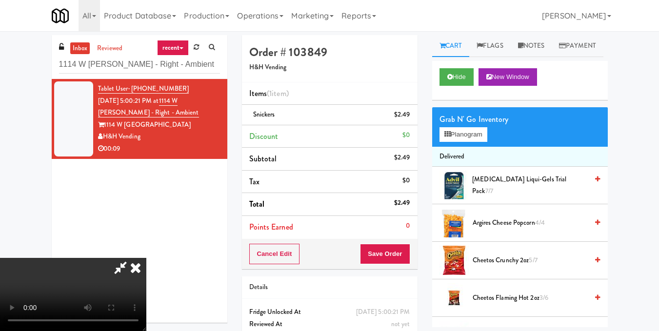
click at [146, 258] on video at bounding box center [73, 294] width 146 height 73
click at [146, 258] on icon at bounding box center [135, 268] width 21 height 20
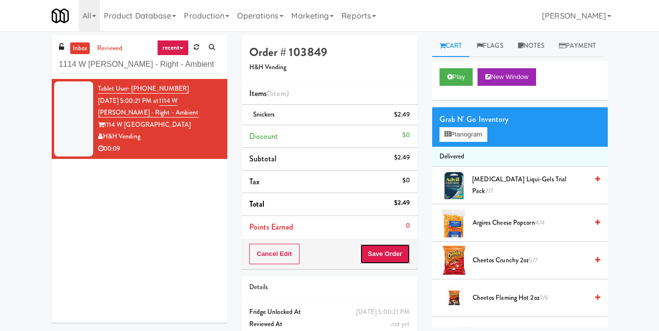
click at [387, 254] on button "Save Order" at bounding box center [385, 254] width 50 height 20
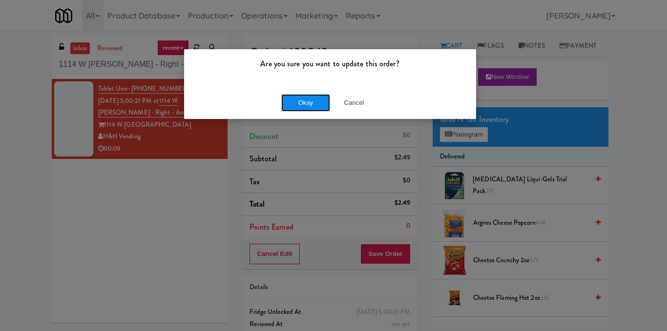
click at [304, 107] on button "Okay" at bounding box center [305, 103] width 49 height 18
